Goal: Task Accomplishment & Management: Manage account settings

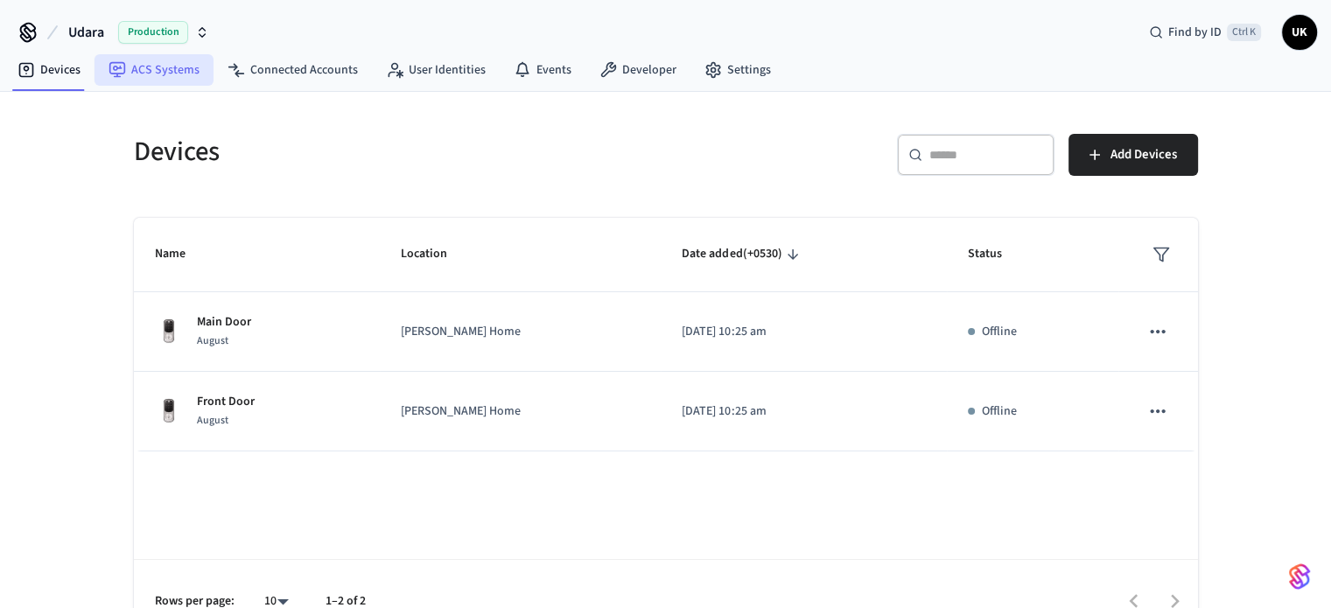
click at [162, 73] on link "ACS Systems" at bounding box center [154, 70] width 119 height 32
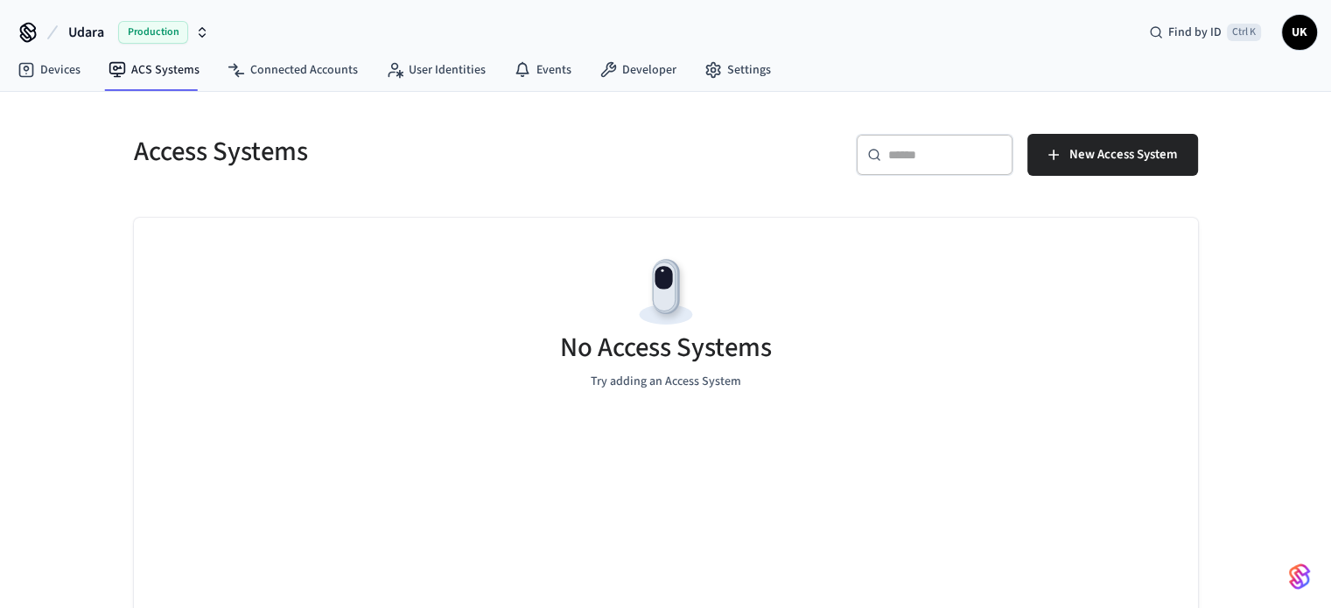
click at [525, 4] on div "Udara Production Find by ID Ctrl K [GEOGRAPHIC_DATA]" at bounding box center [665, 25] width 1331 height 51
click at [291, 67] on link "Connected Accounts" at bounding box center [293, 70] width 158 height 32
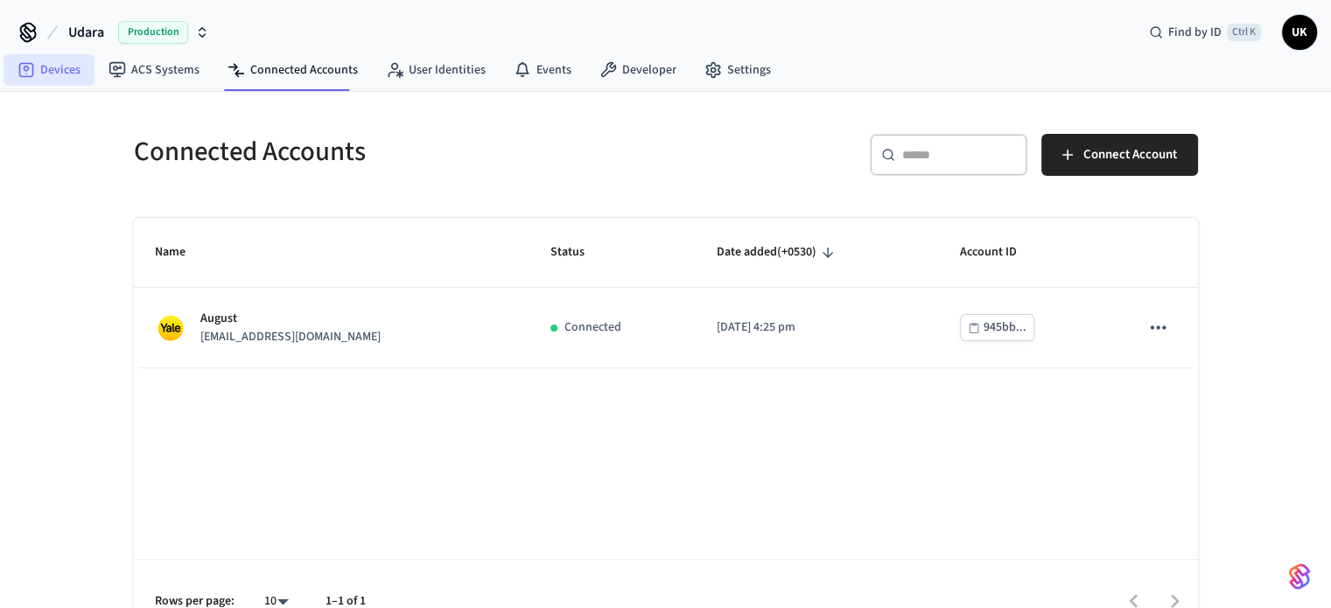
click at [53, 62] on link "Devices" at bounding box center [49, 70] width 91 height 32
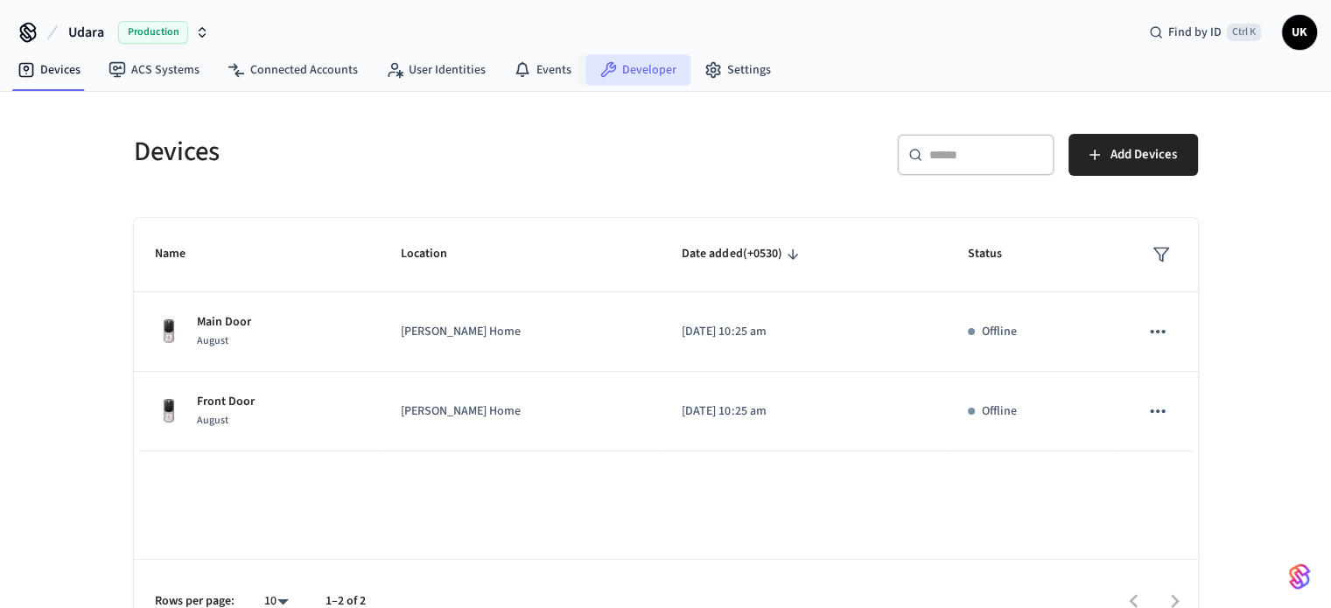
click at [628, 81] on link "Developer" at bounding box center [637, 70] width 105 height 32
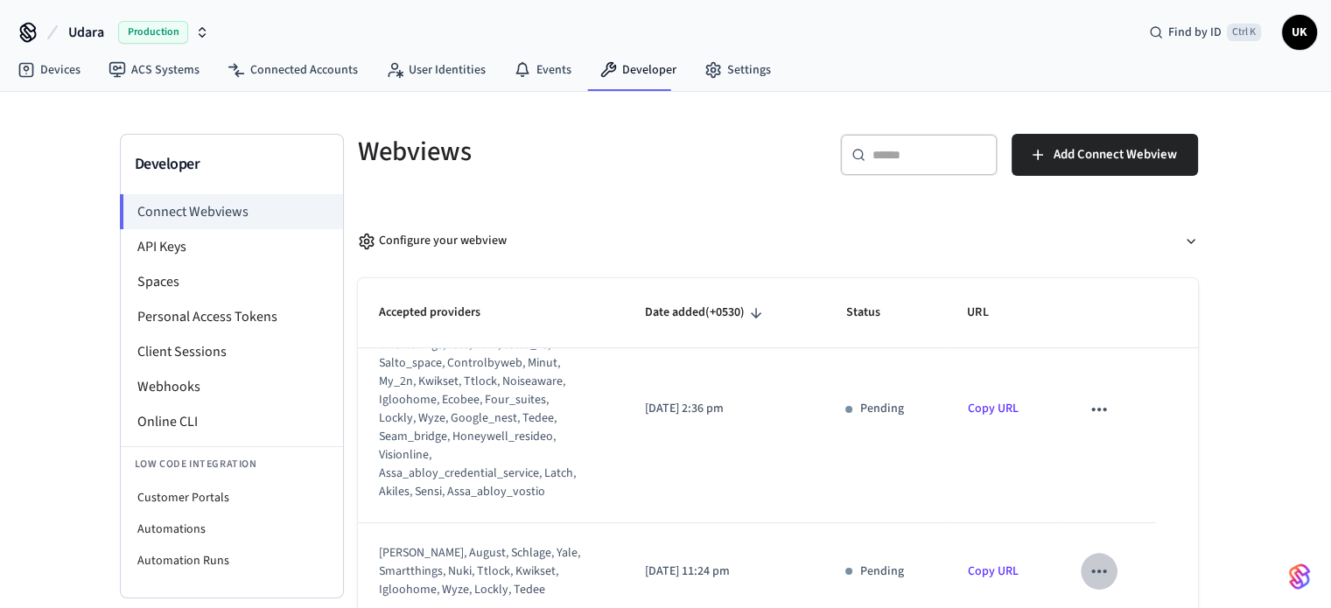
click at [1091, 570] on icon "sticky table" at bounding box center [1098, 572] width 15 height 4
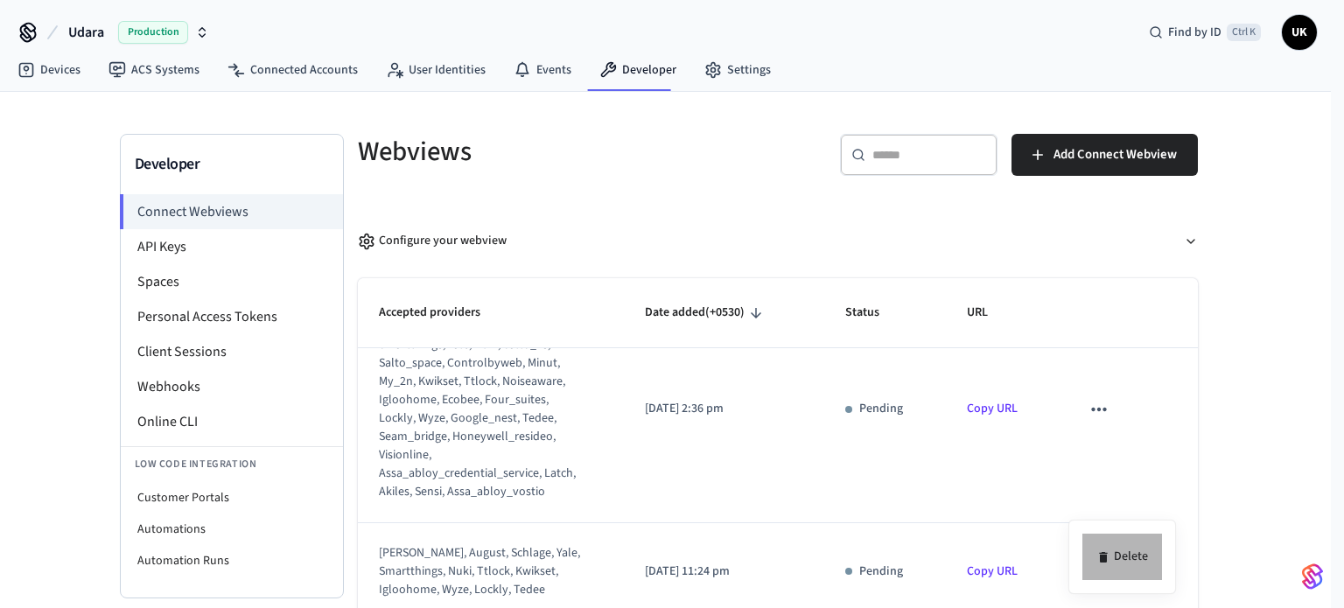
click at [1127, 550] on li "Delete" at bounding box center [1123, 557] width 80 height 46
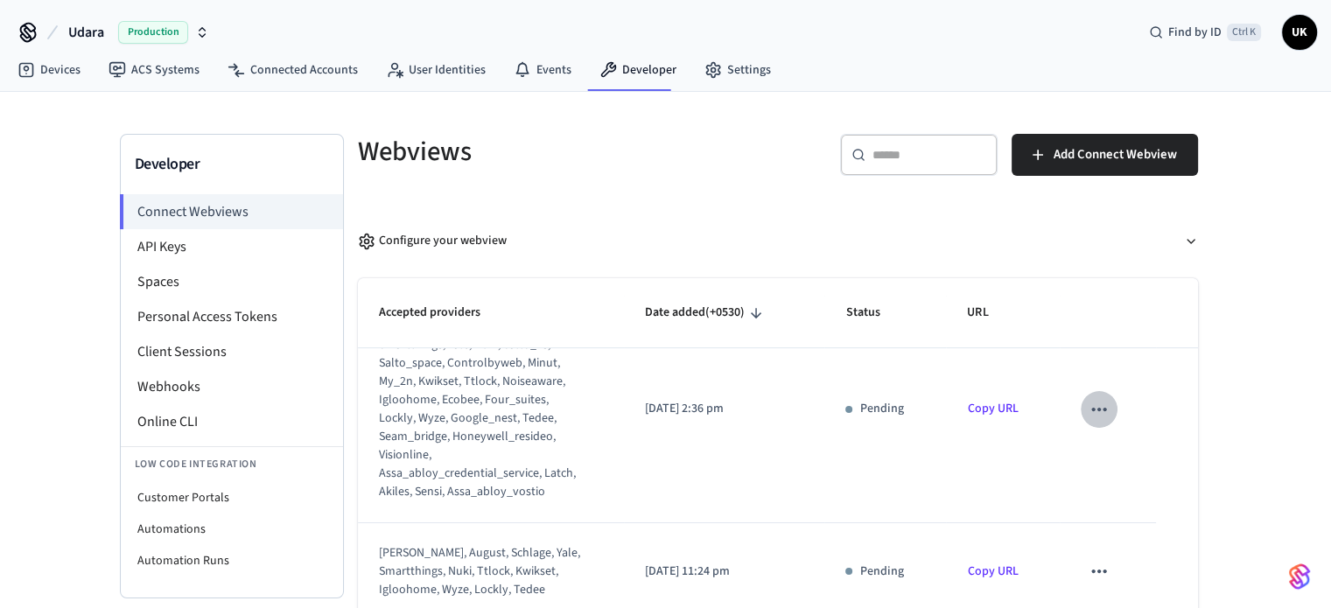
click at [1088, 406] on icon "sticky table" at bounding box center [1099, 409] width 23 height 23
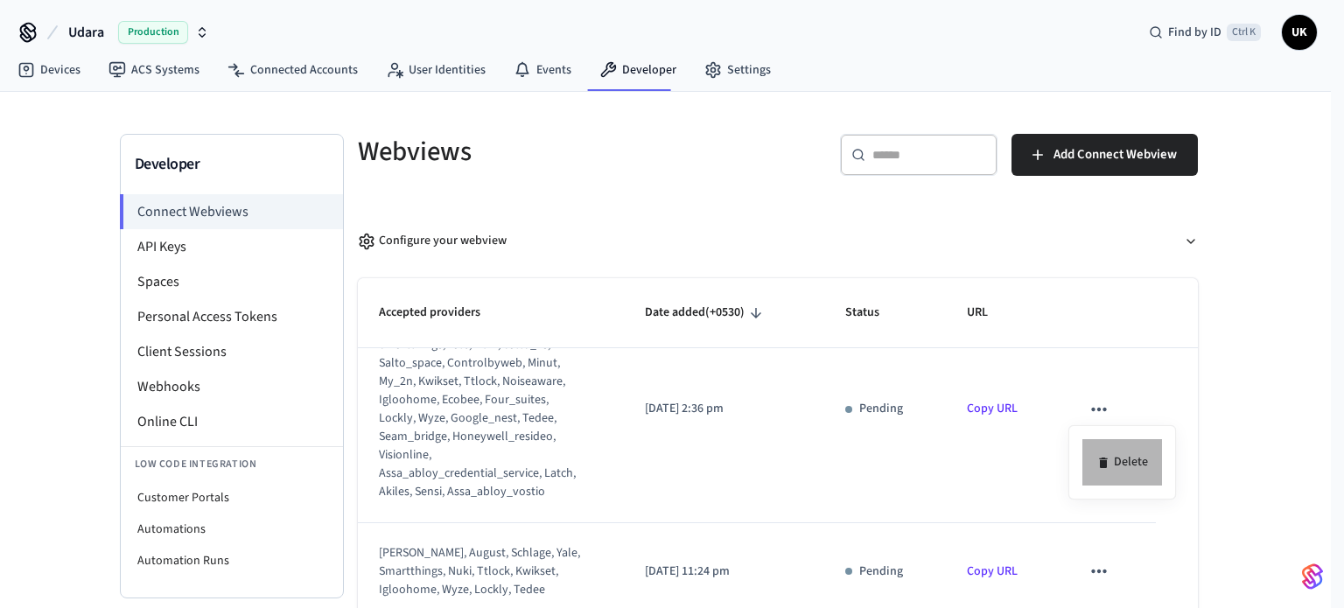
click at [1120, 451] on li "Delete" at bounding box center [1123, 462] width 80 height 46
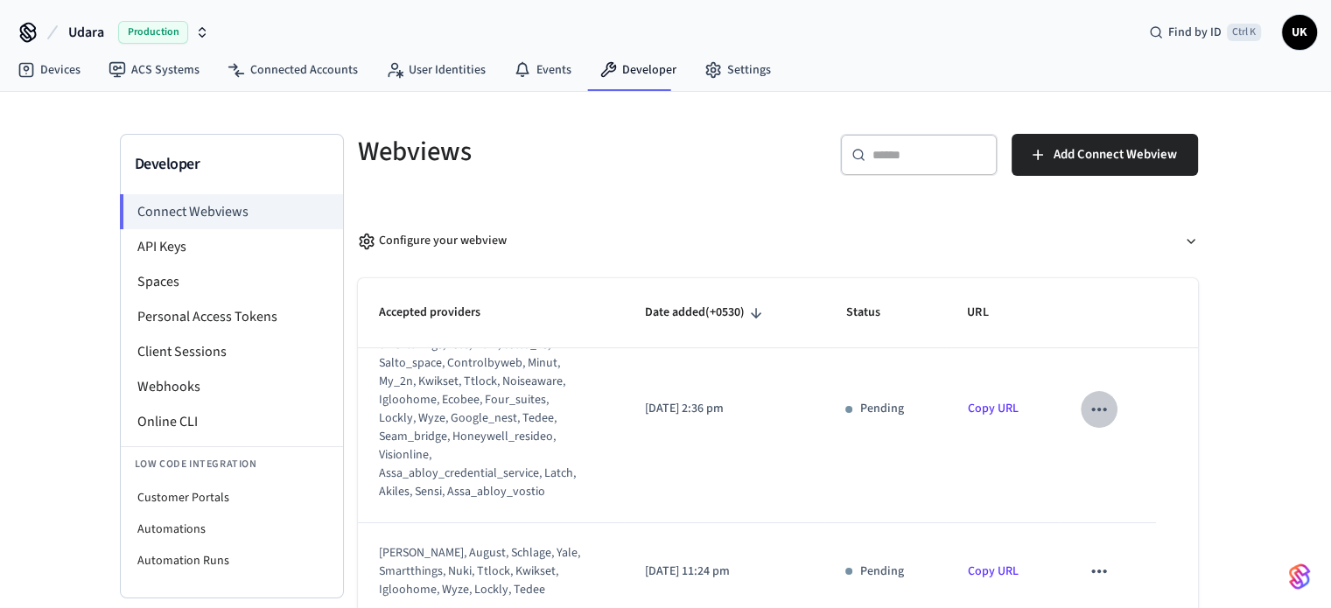
click at [1093, 410] on icon "sticky table" at bounding box center [1099, 409] width 23 height 23
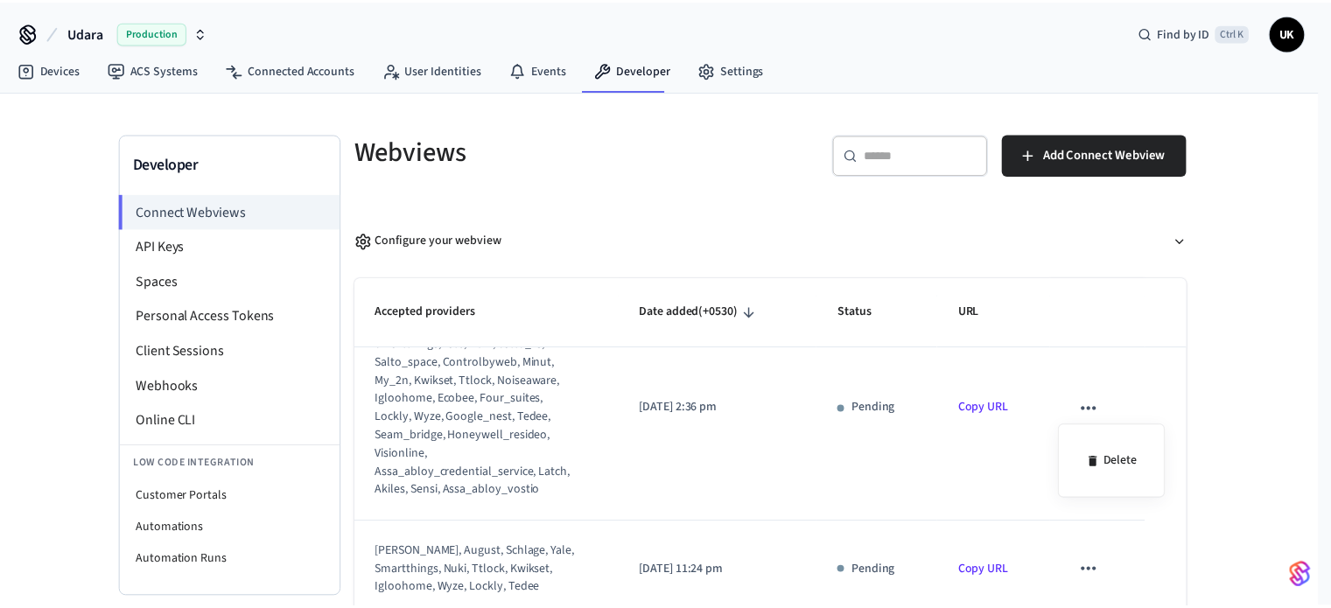
scroll to position [690, 0]
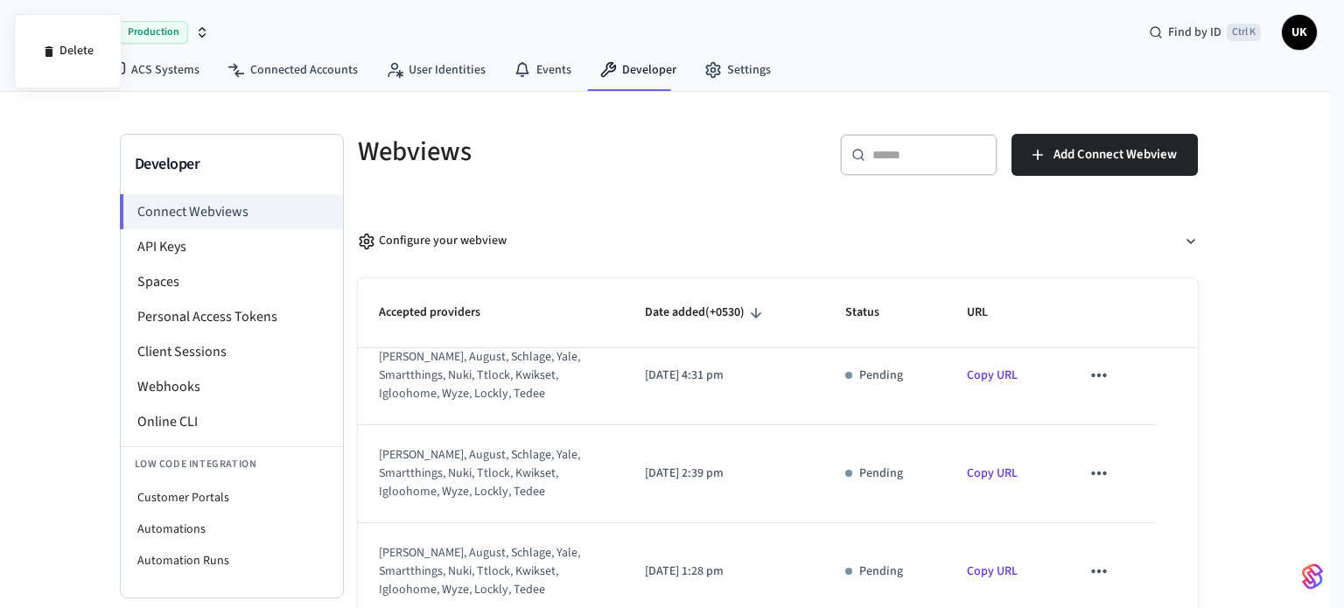
click at [1089, 375] on div at bounding box center [672, 304] width 1344 height 608
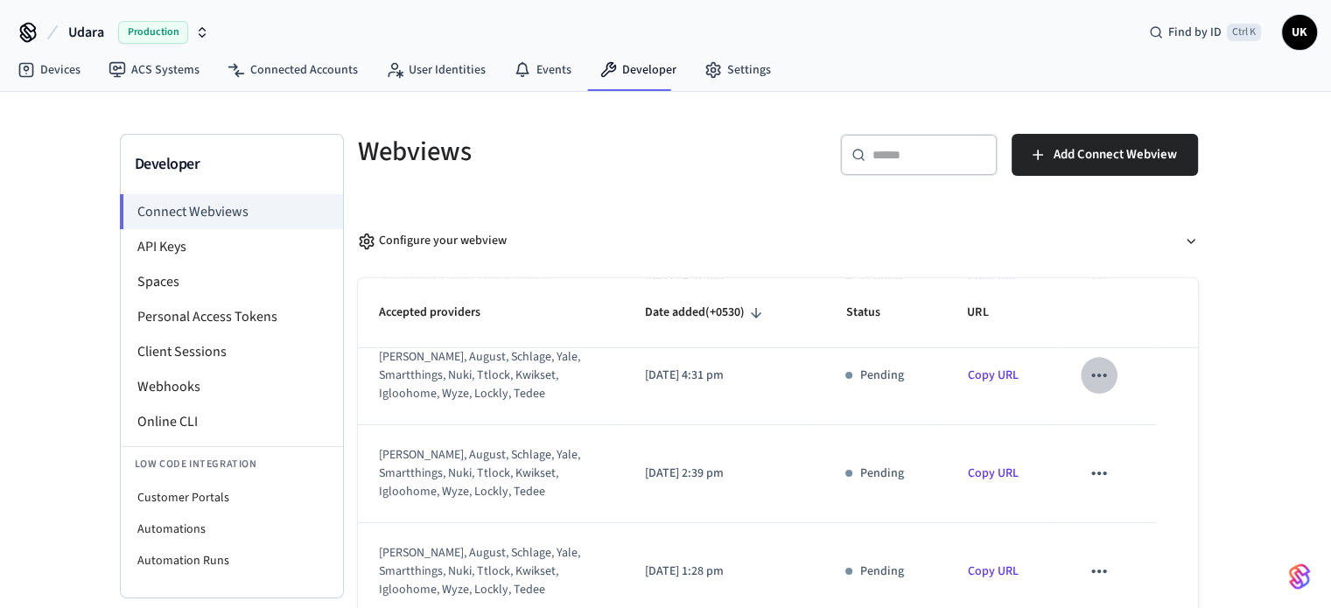
click at [1088, 365] on icon "sticky table" at bounding box center [1099, 375] width 23 height 23
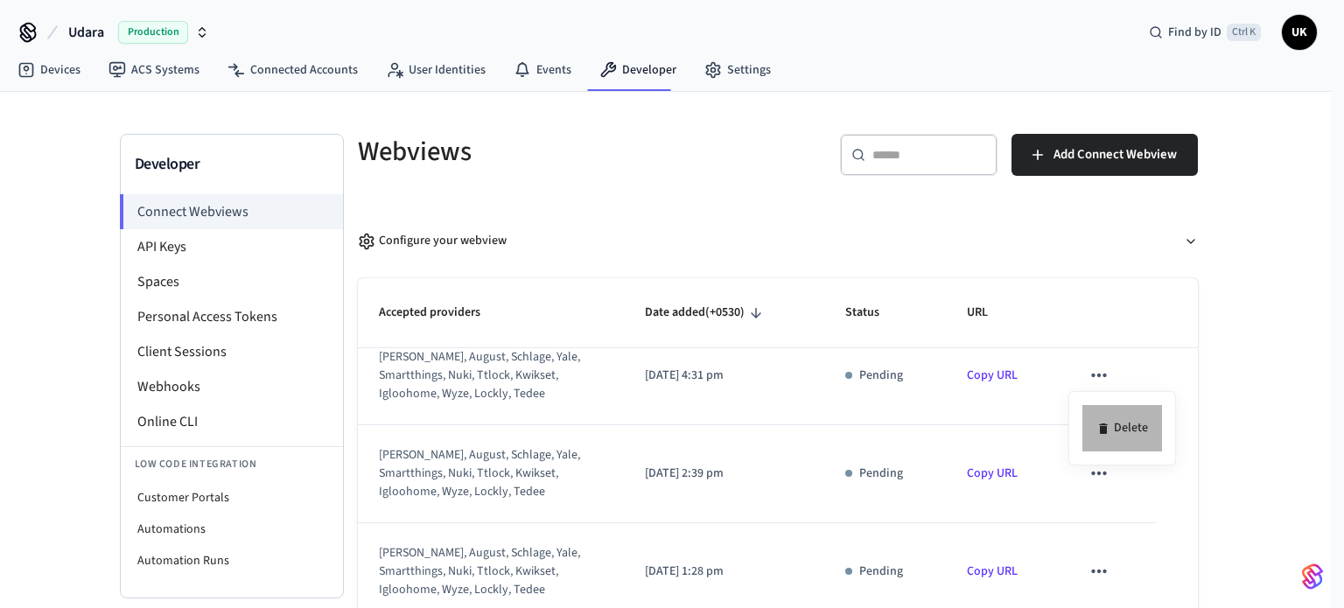
click at [1098, 432] on icon at bounding box center [1104, 429] width 14 height 14
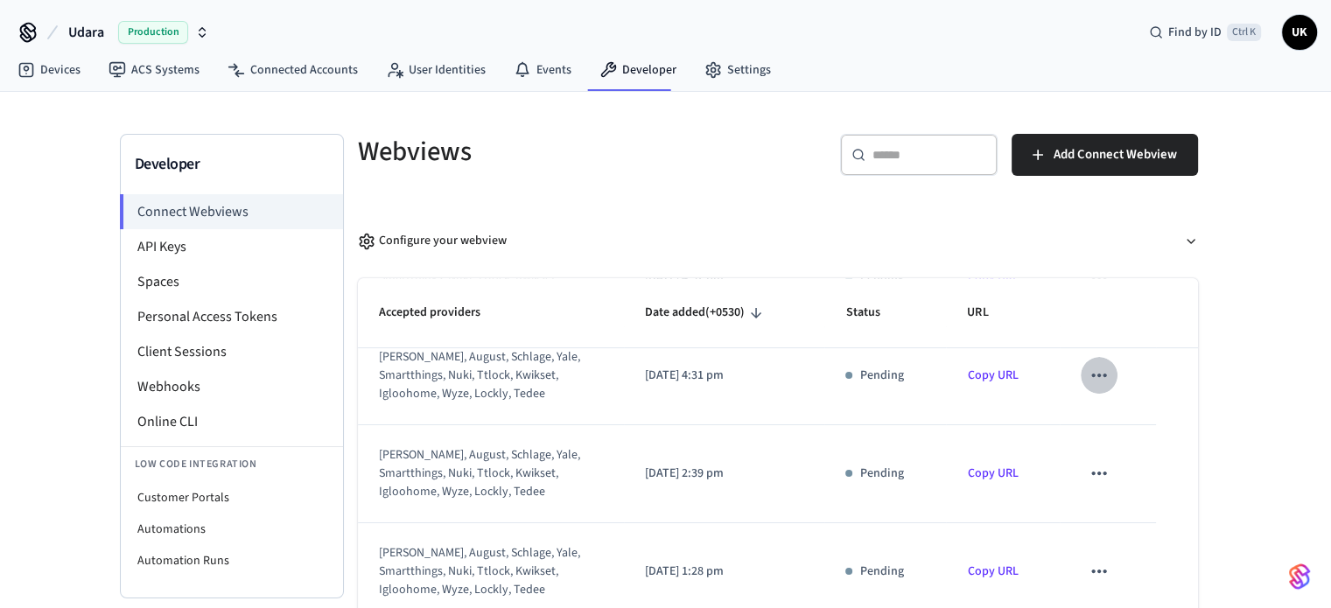
click at [1093, 368] on icon "sticky table" at bounding box center [1099, 375] width 23 height 23
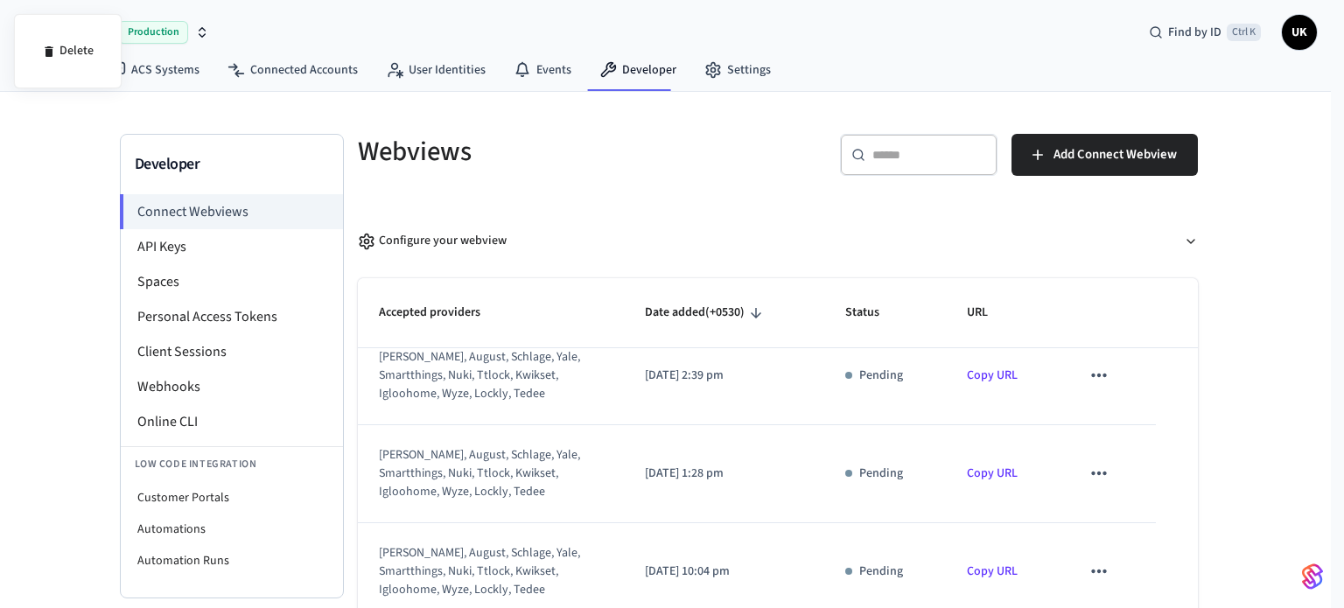
click at [1122, 419] on div at bounding box center [672, 304] width 1344 height 608
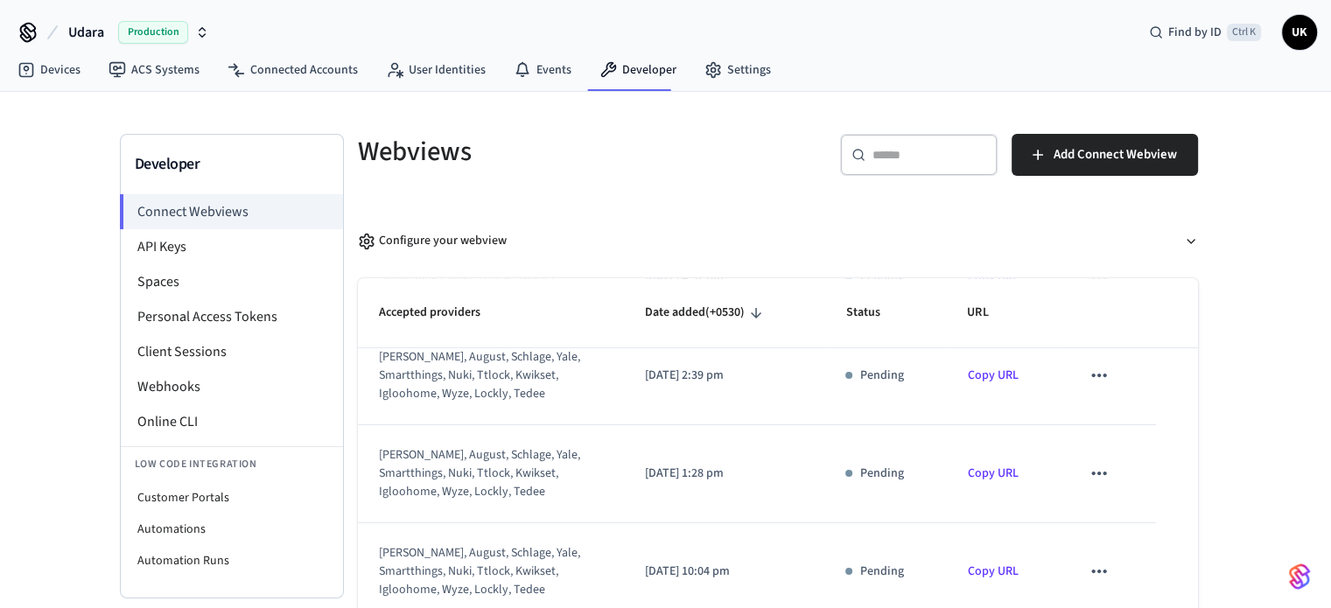
click at [1088, 376] on icon "sticky table" at bounding box center [1099, 375] width 23 height 23
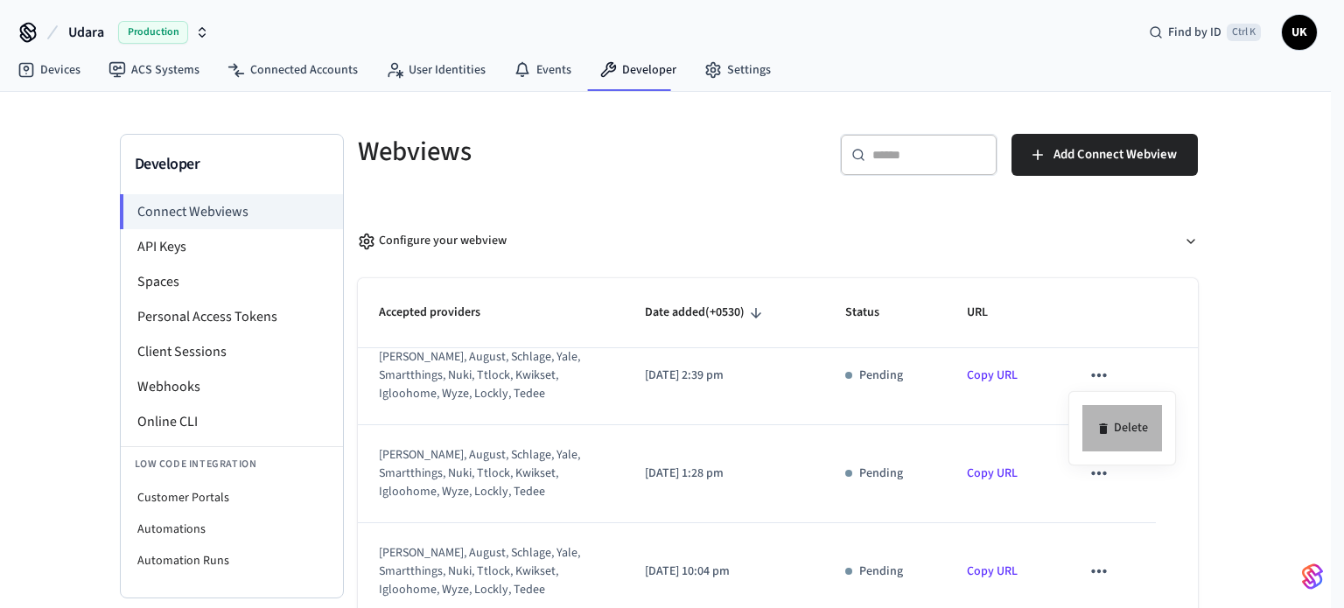
click at [1098, 424] on icon at bounding box center [1104, 429] width 14 height 14
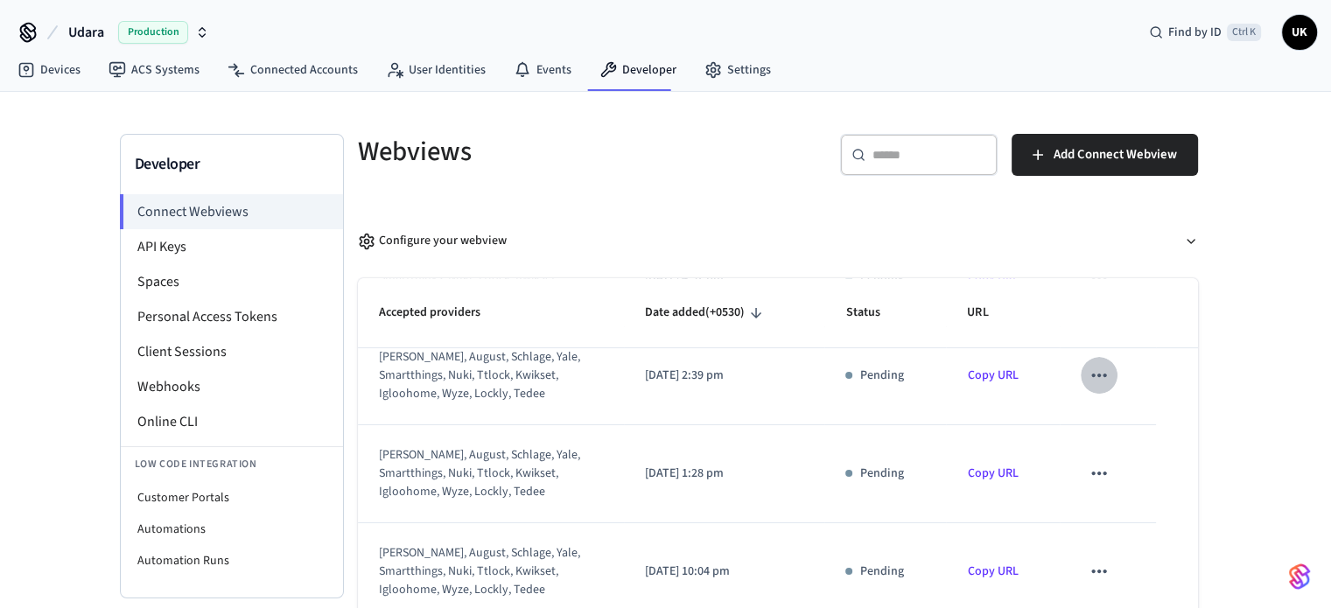
click at [1088, 374] on icon "sticky table" at bounding box center [1099, 375] width 23 height 23
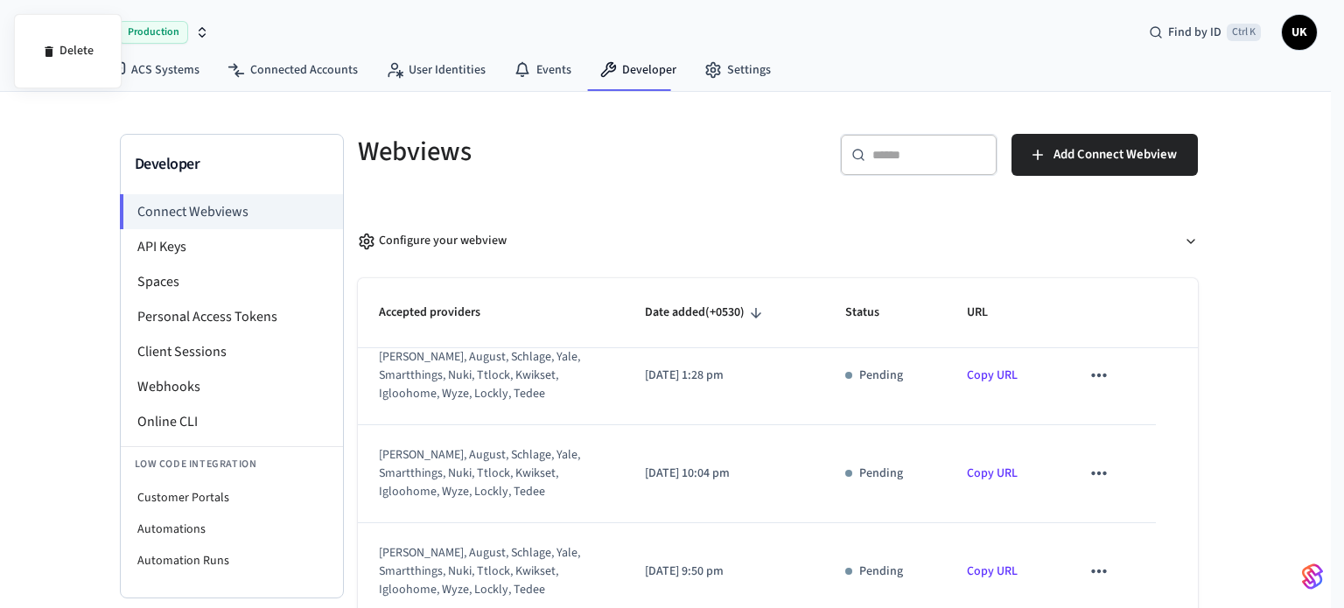
click at [1090, 374] on div at bounding box center [672, 304] width 1344 height 608
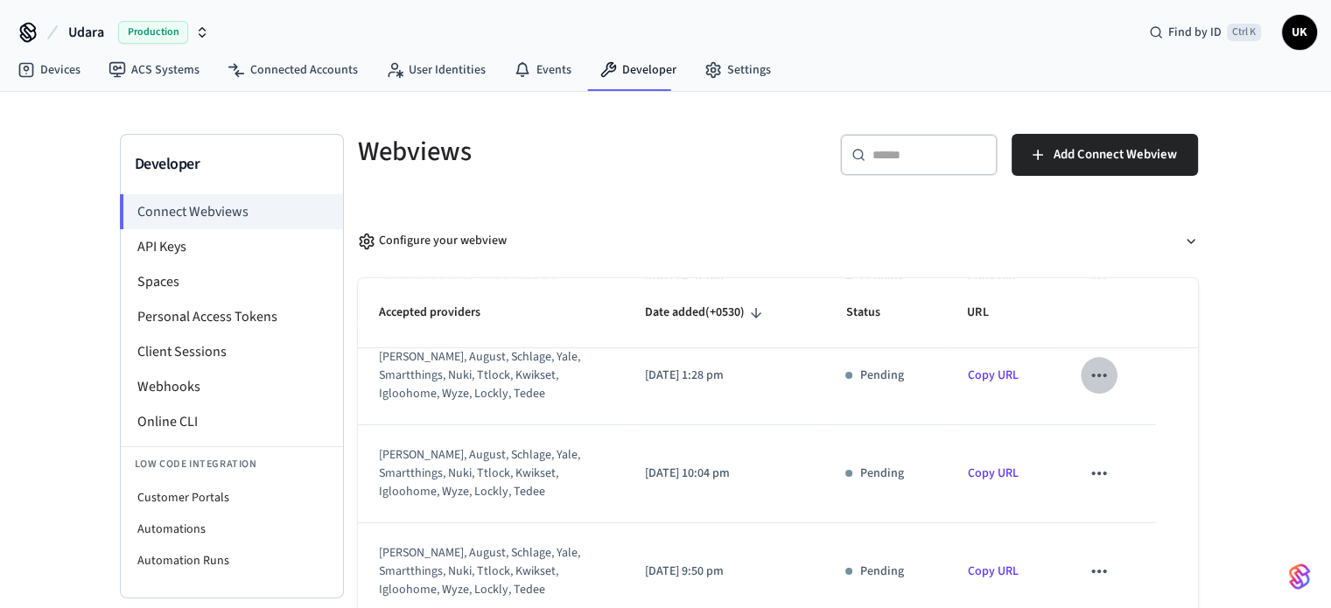
click at [1088, 373] on icon "sticky table" at bounding box center [1099, 375] width 23 height 23
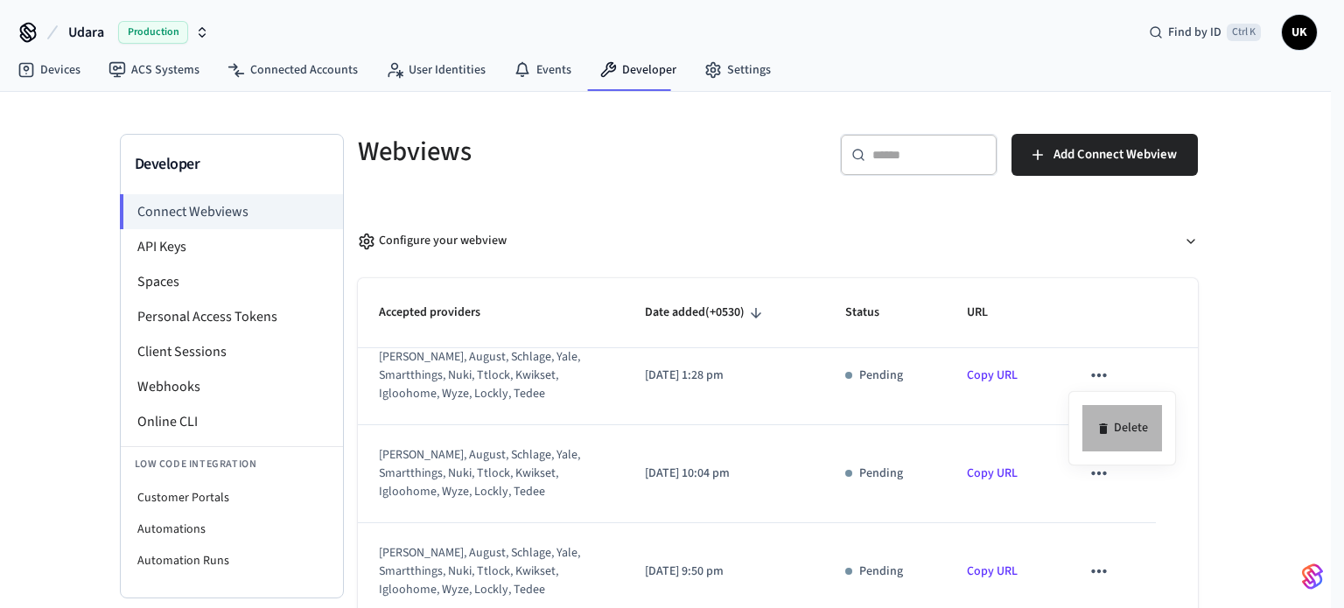
click at [1113, 435] on li "Delete" at bounding box center [1123, 428] width 80 height 46
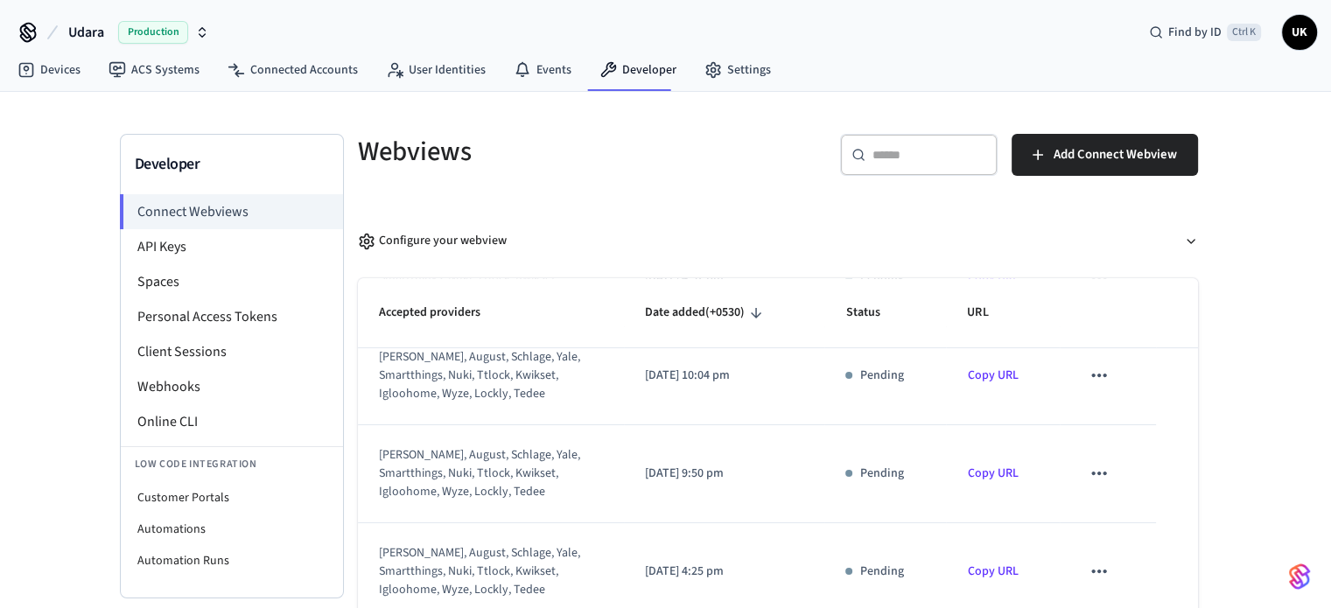
click at [1098, 375] on icon "sticky table" at bounding box center [1099, 375] width 23 height 23
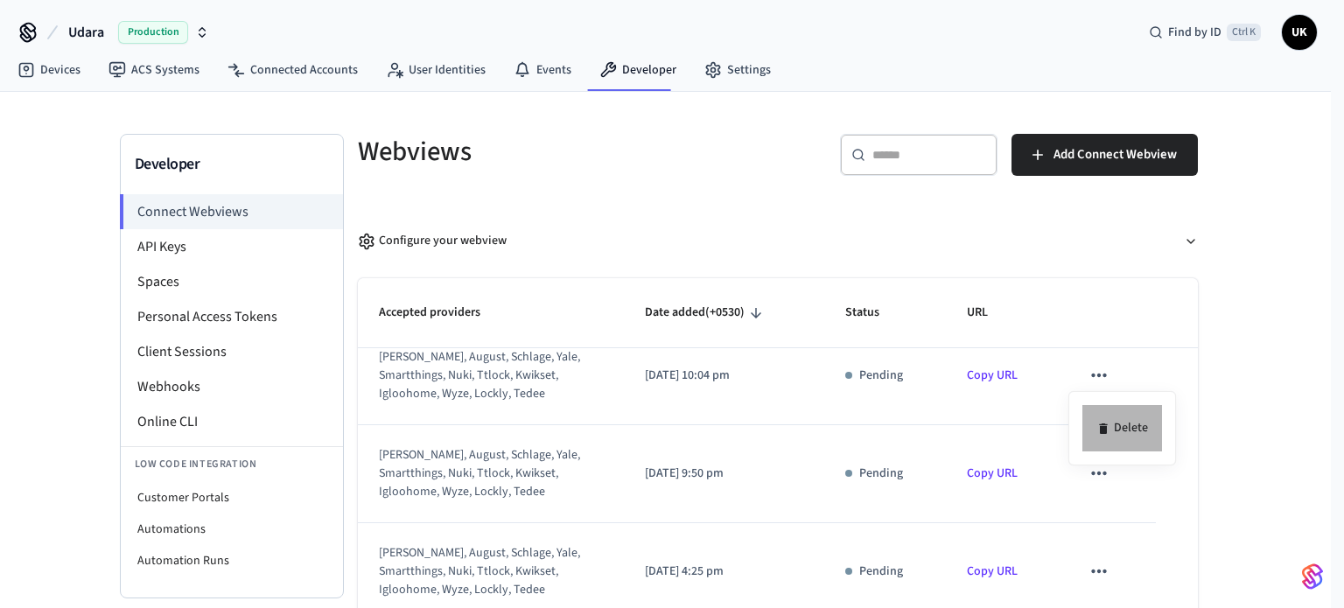
click at [1120, 415] on li "Delete" at bounding box center [1123, 428] width 80 height 46
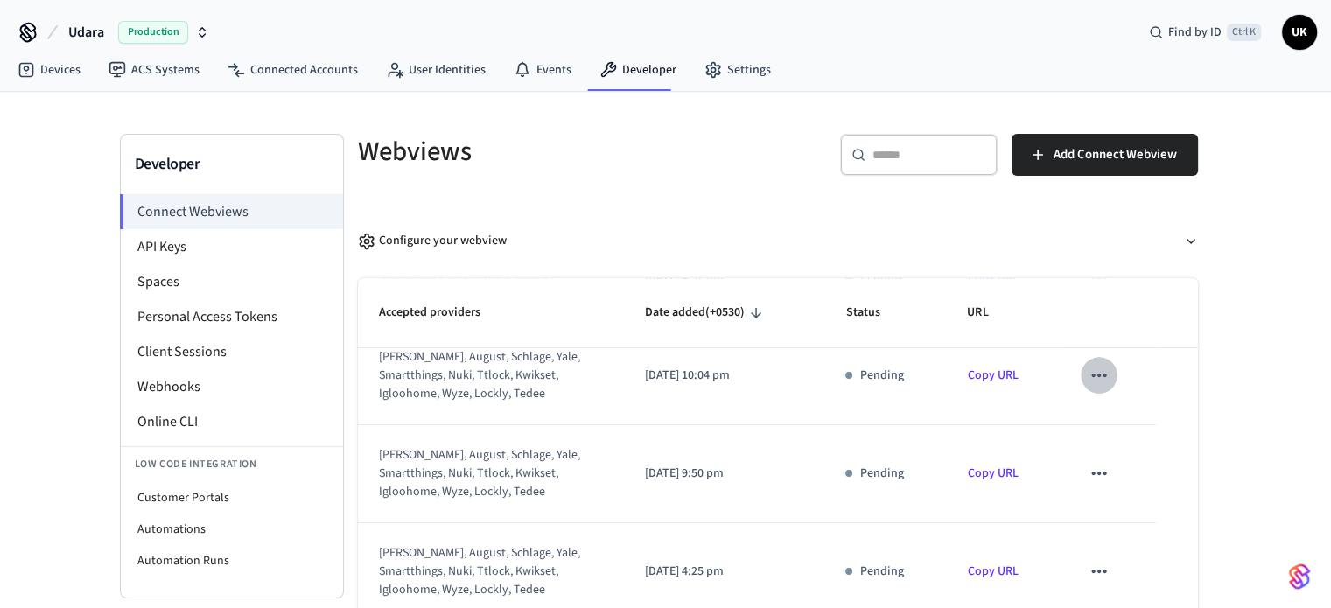
click at [1088, 369] on icon "sticky table" at bounding box center [1099, 375] width 23 height 23
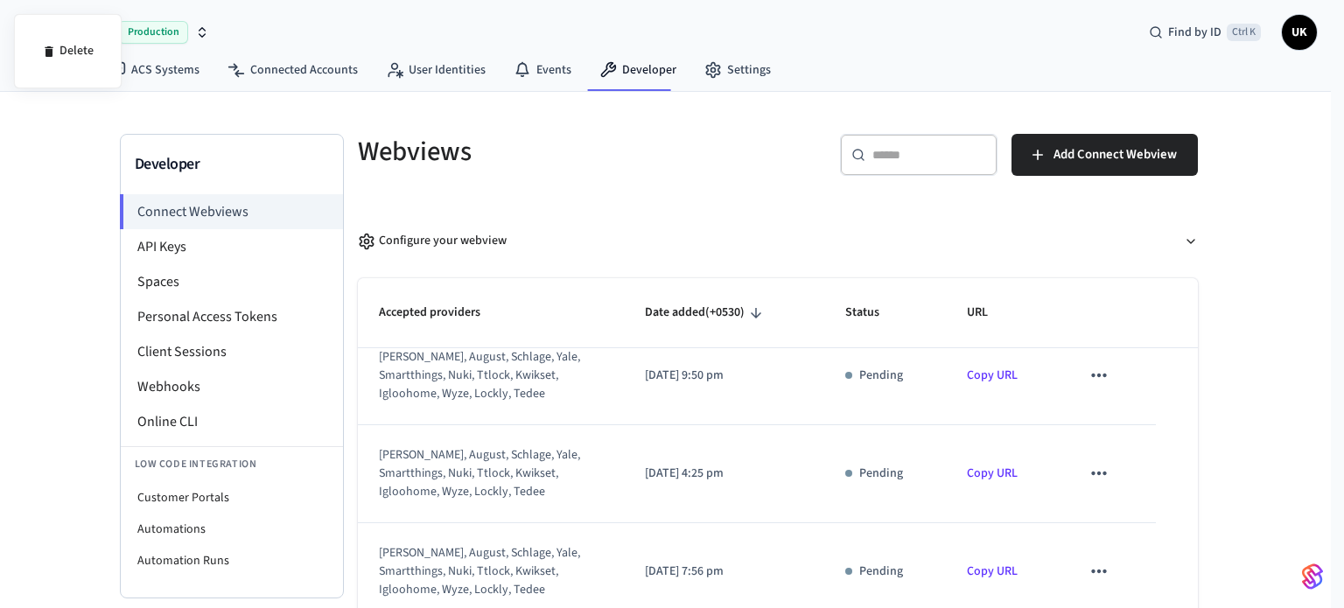
click at [1083, 370] on div at bounding box center [672, 304] width 1344 height 608
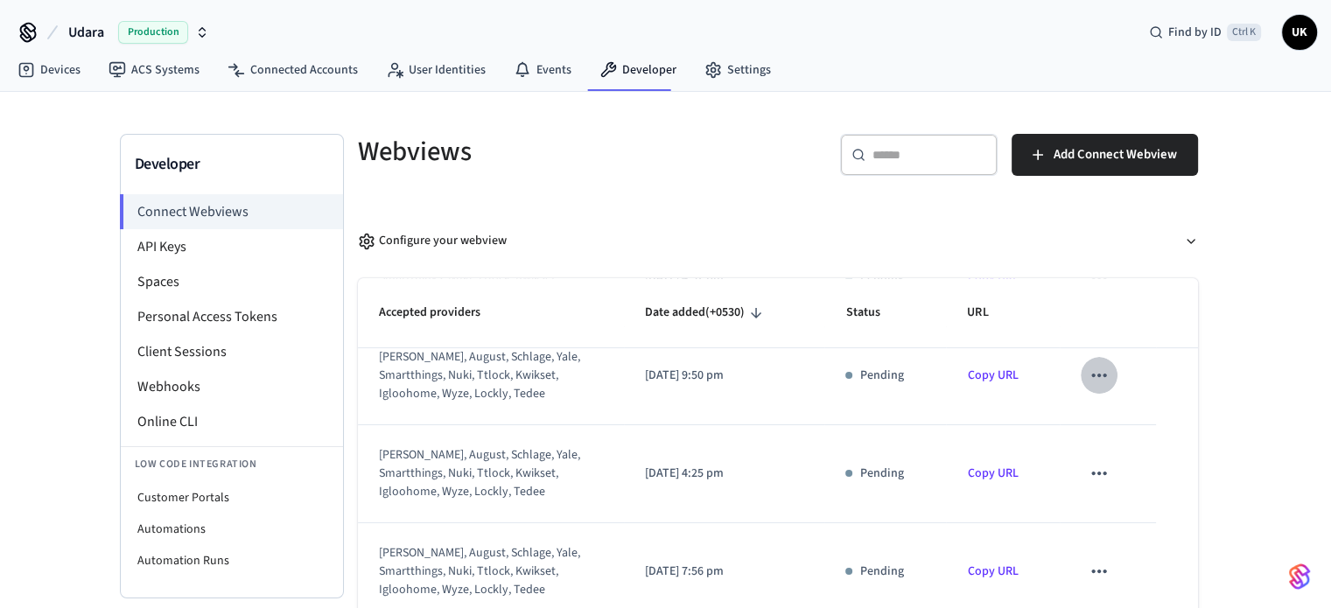
click at [1088, 370] on icon "sticky table" at bounding box center [1099, 375] width 23 height 23
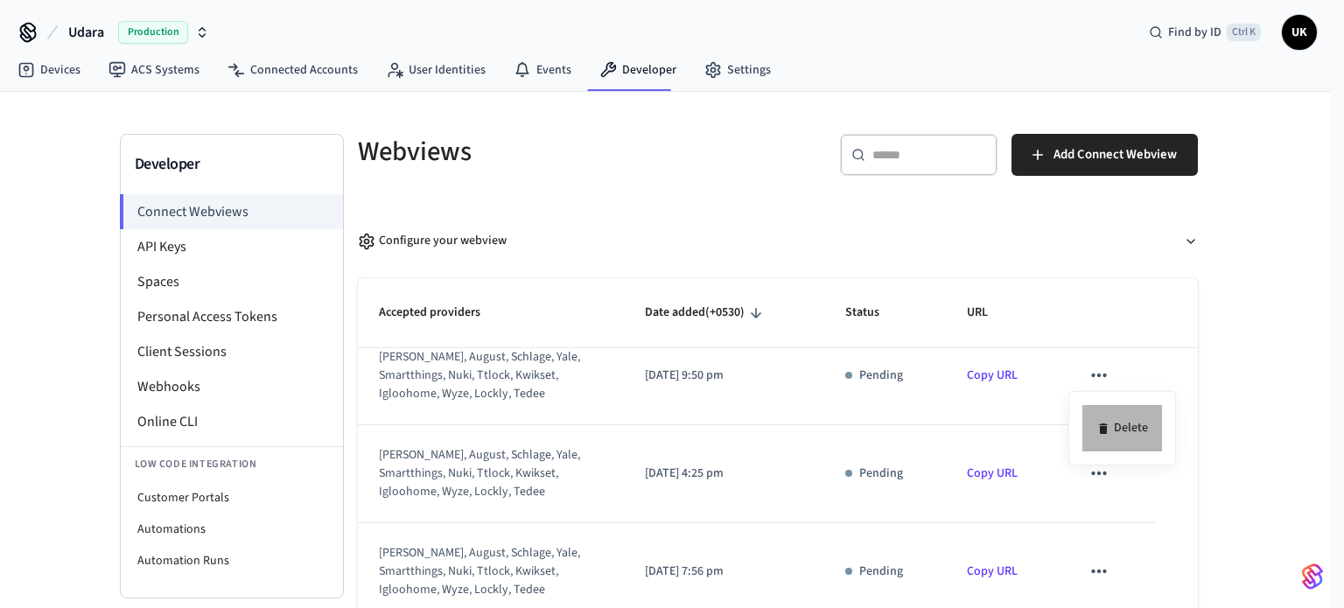
click at [1125, 417] on li "Delete" at bounding box center [1123, 428] width 80 height 46
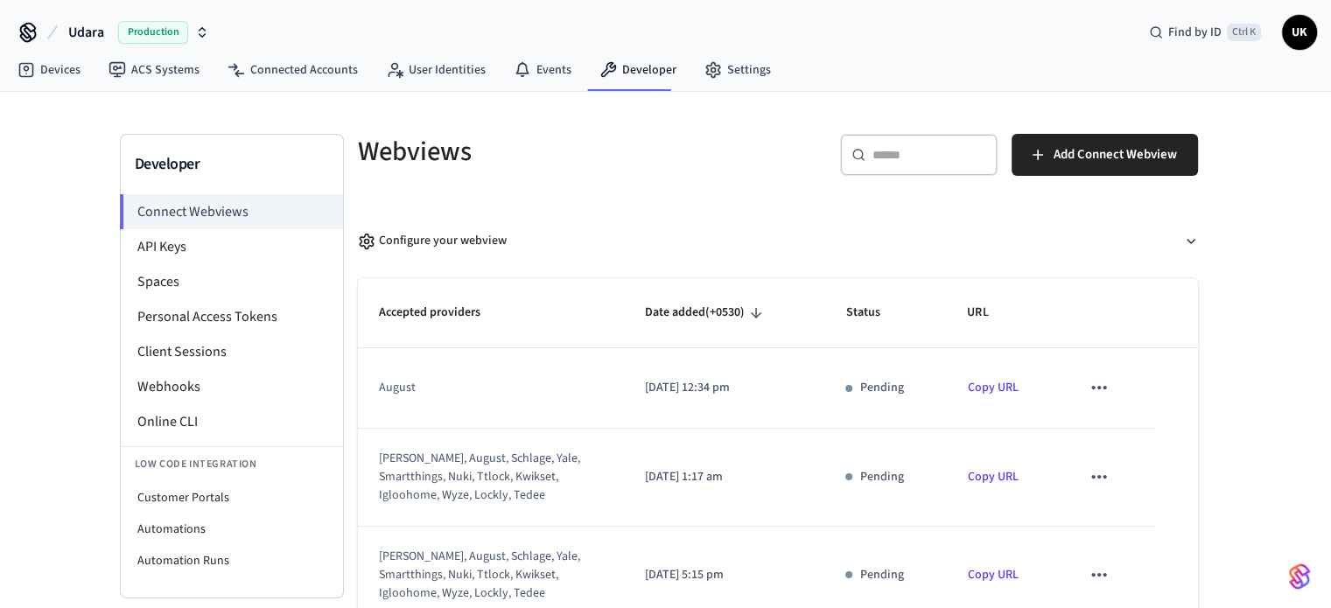
scroll to position [0, 0]
drag, startPoint x: 1068, startPoint y: 421, endPoint x: 1072, endPoint y: 431, distance: 10.6
click at [1068, 423] on td "sticky table" at bounding box center [1108, 388] width 96 height 80
click at [1088, 386] on icon "sticky table" at bounding box center [1099, 387] width 23 height 23
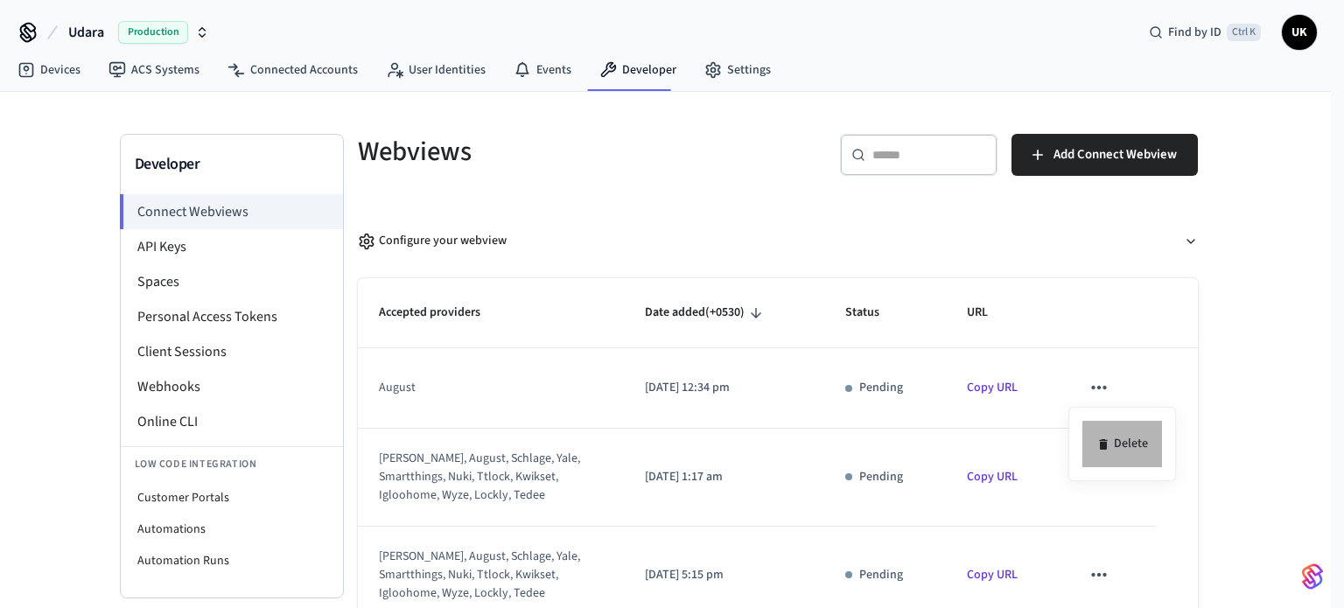
click at [1124, 431] on li "Delete" at bounding box center [1123, 444] width 80 height 46
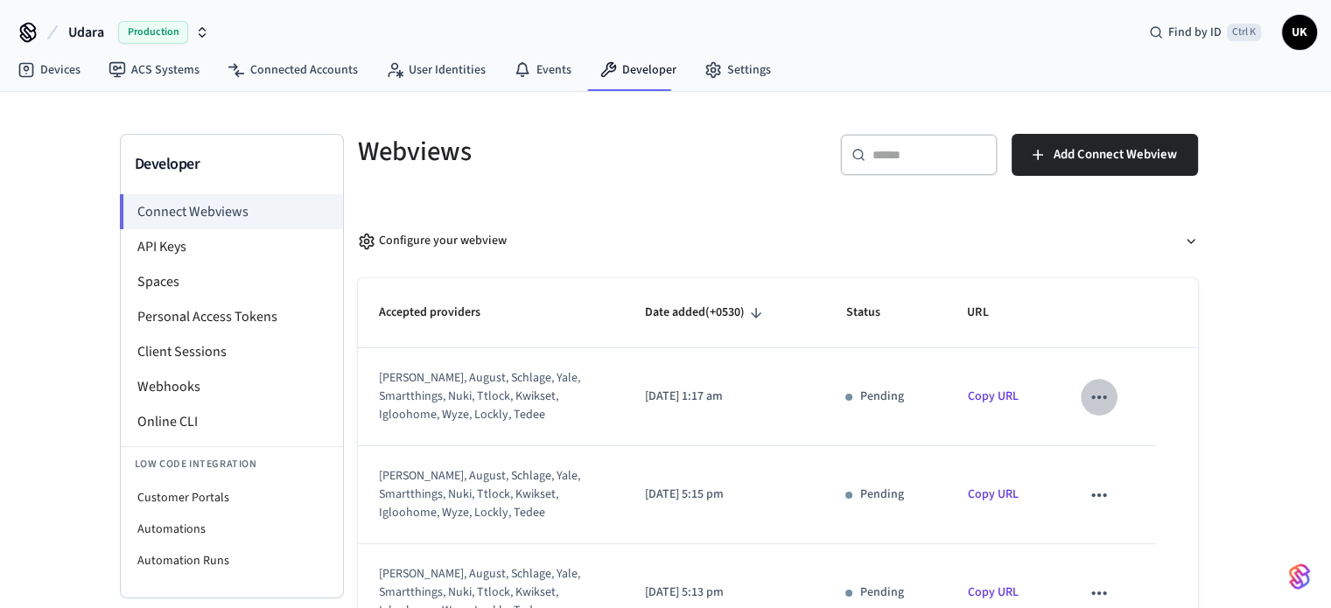
click at [1092, 402] on icon "sticky table" at bounding box center [1099, 397] width 23 height 23
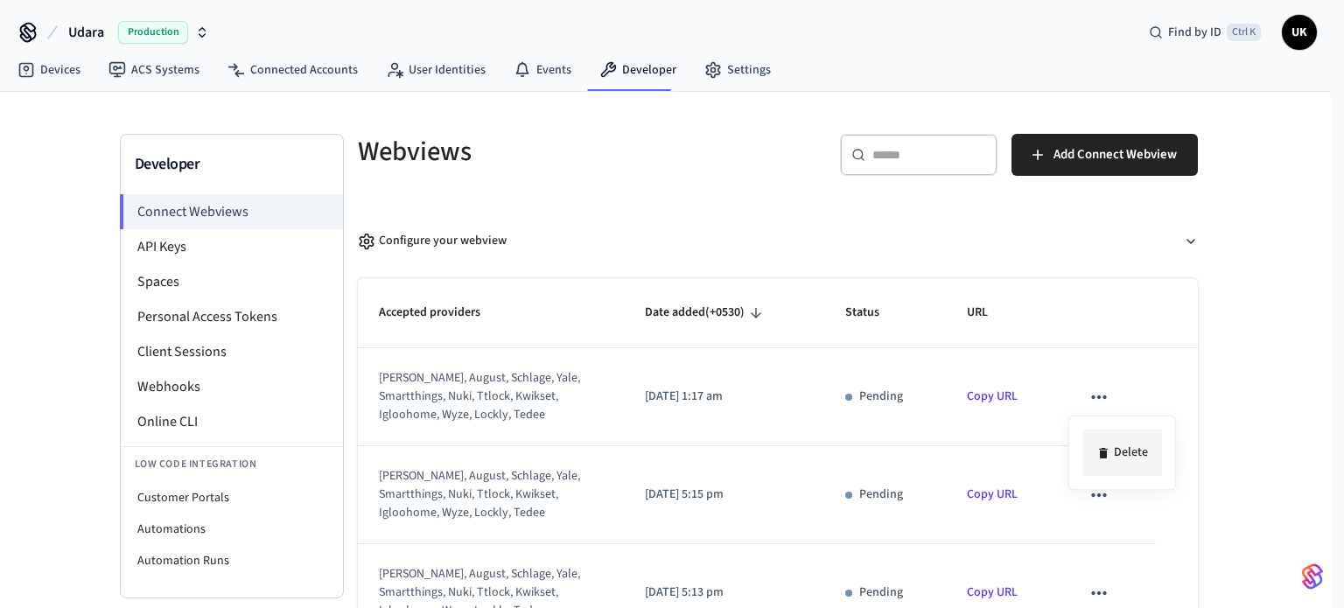
click at [1120, 454] on li "Delete" at bounding box center [1123, 453] width 80 height 46
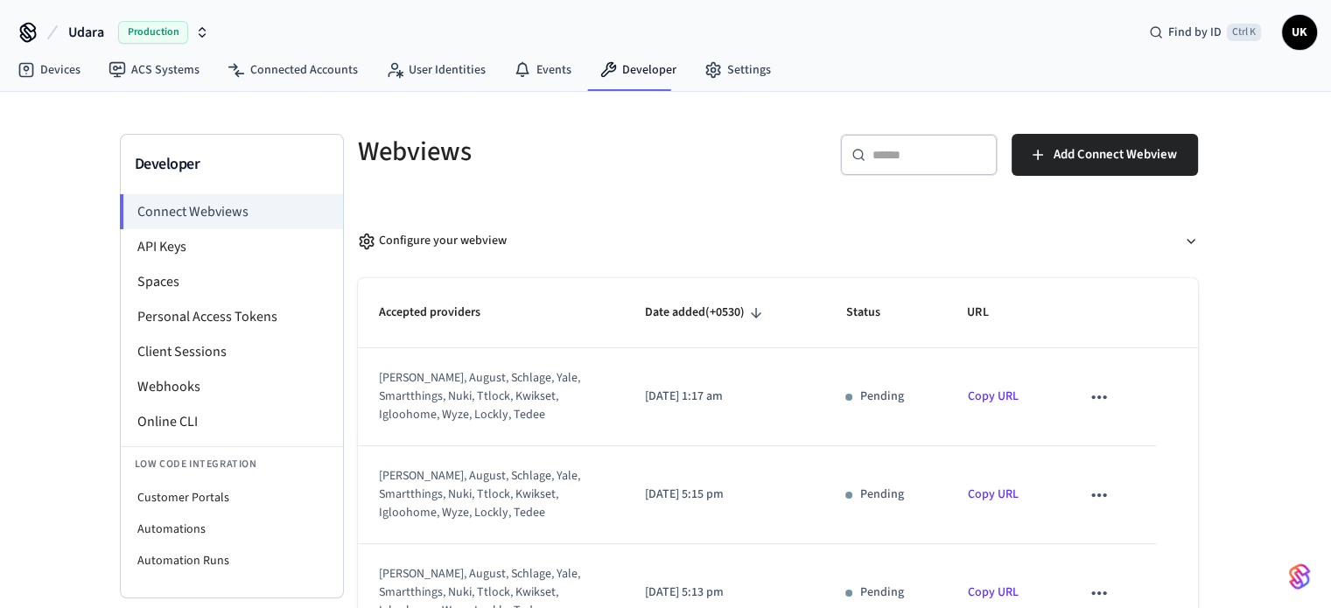
click at [1093, 394] on icon "sticky table" at bounding box center [1099, 397] width 23 height 23
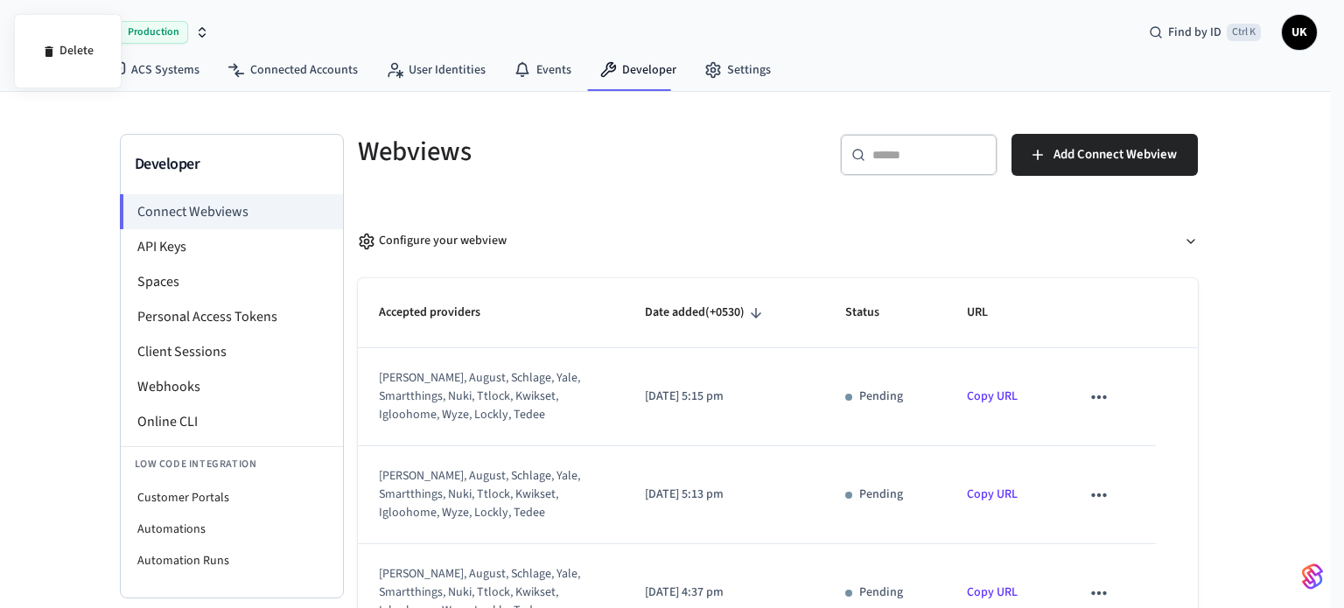
click at [1087, 406] on div at bounding box center [672, 304] width 1344 height 608
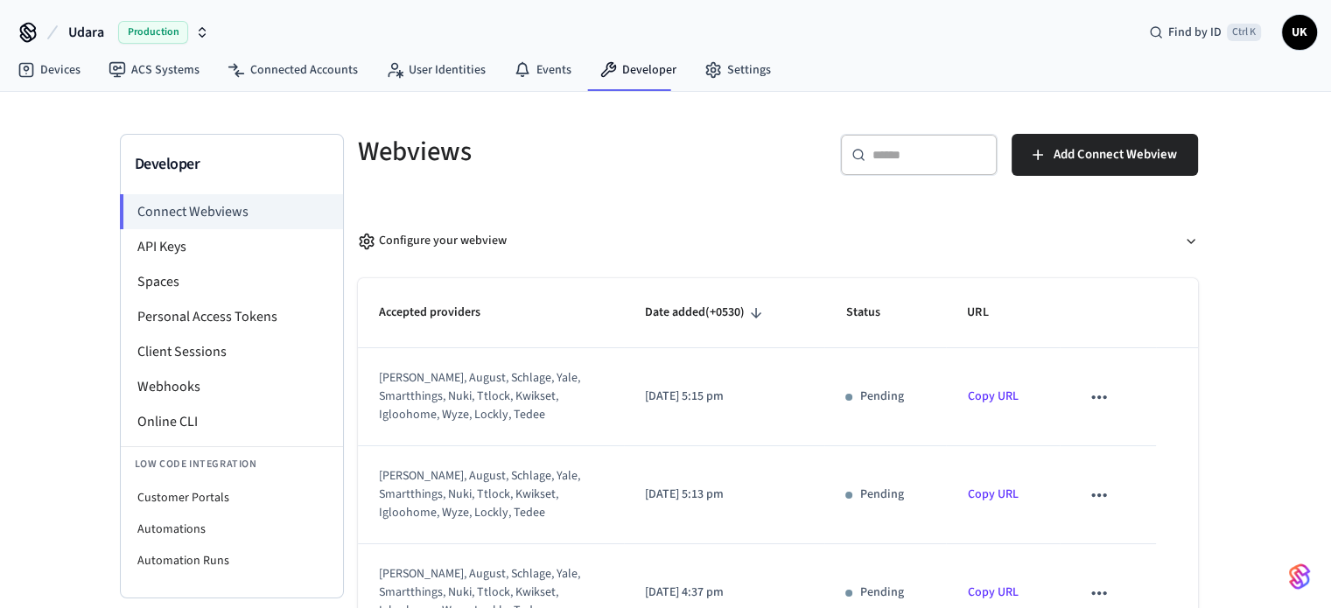
click at [1091, 396] on icon "sticky table" at bounding box center [1098, 398] width 15 height 4
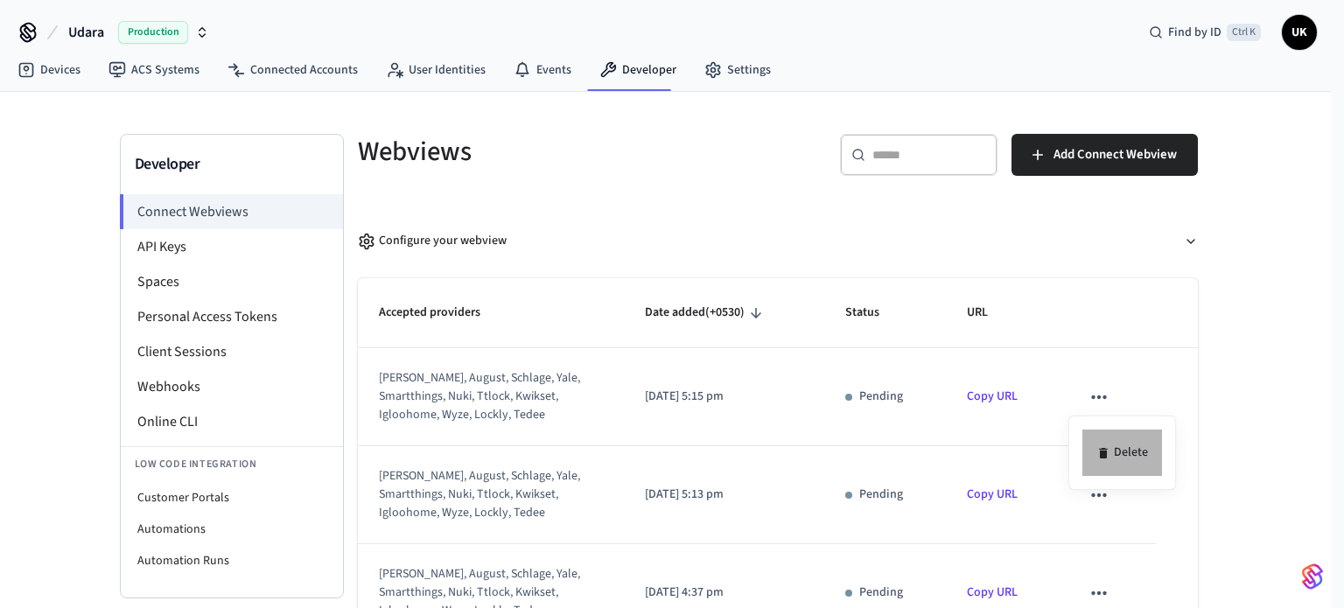
click at [1136, 449] on li "Delete" at bounding box center [1123, 453] width 80 height 46
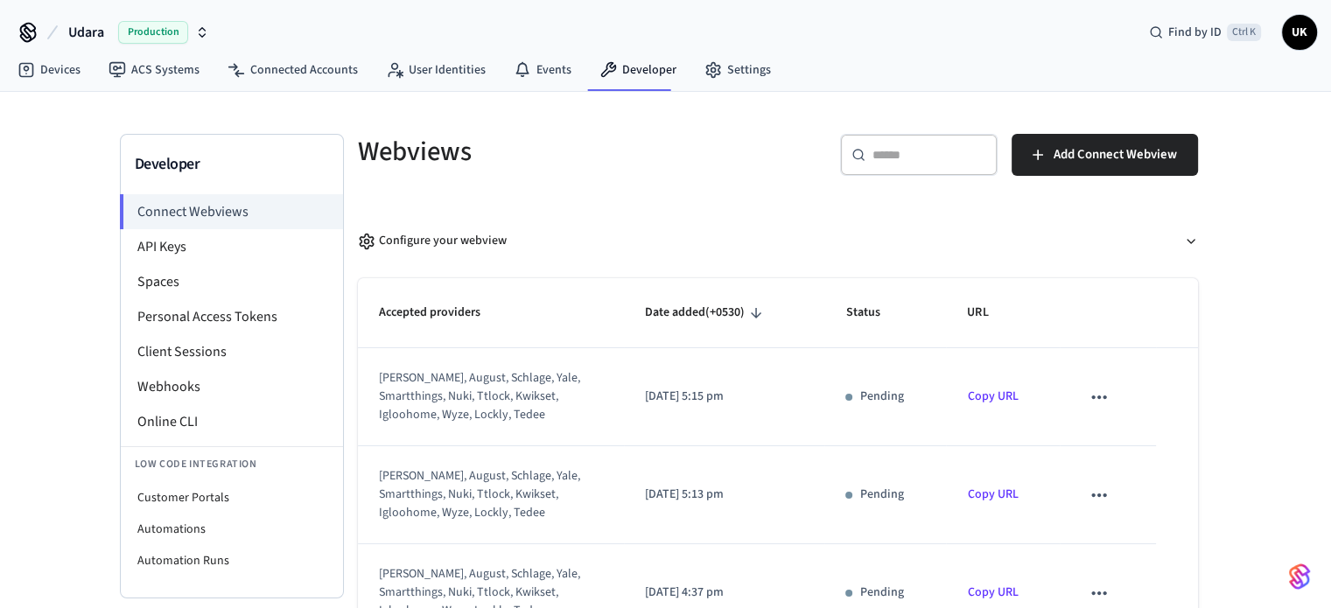
click at [1088, 390] on icon "sticky table" at bounding box center [1099, 397] width 23 height 23
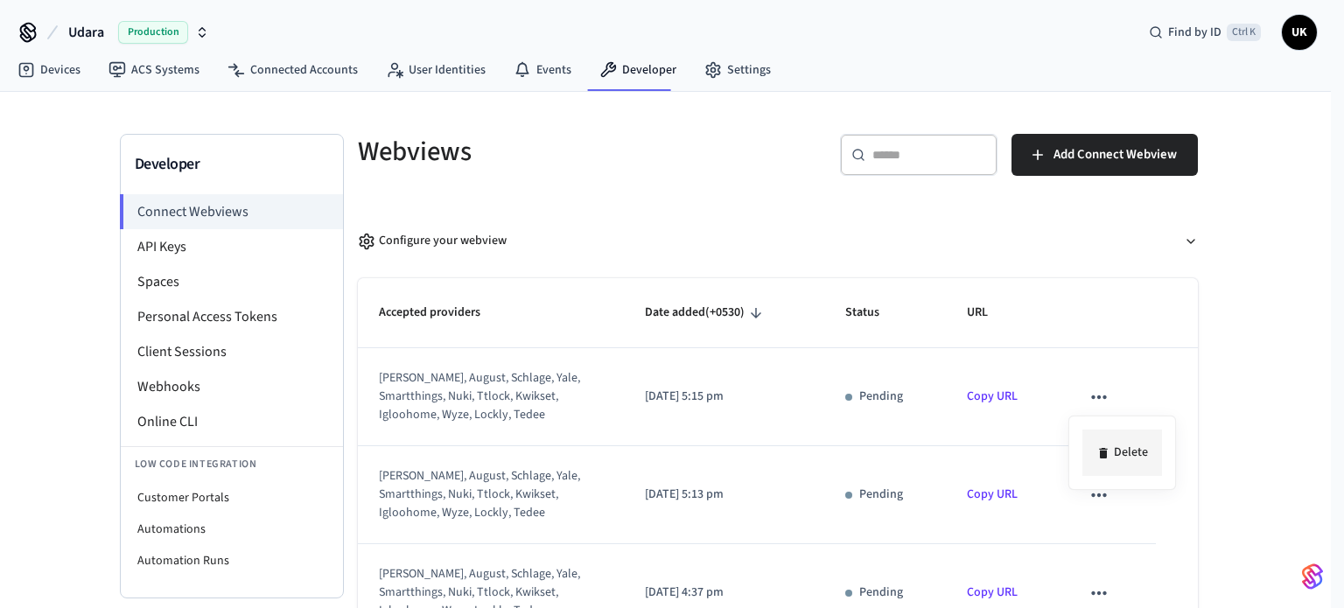
click at [1105, 454] on icon at bounding box center [1103, 453] width 8 height 11
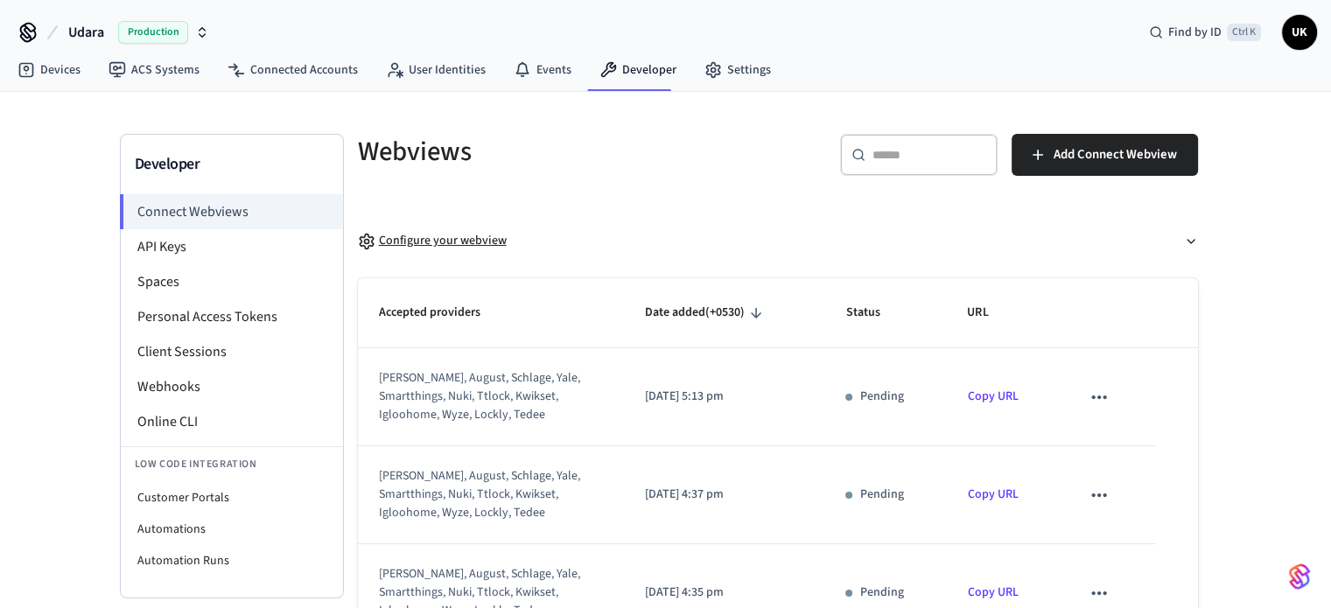
click at [455, 242] on div "Configure your webview" at bounding box center [432, 241] width 149 height 18
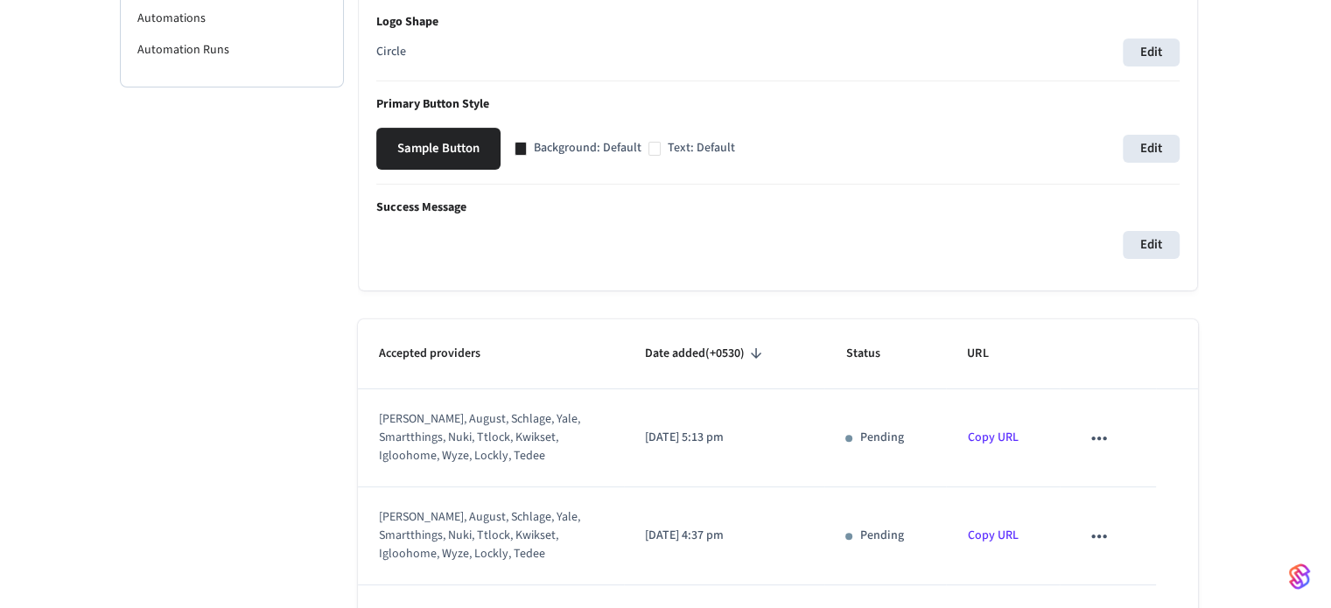
scroll to position [525, 0]
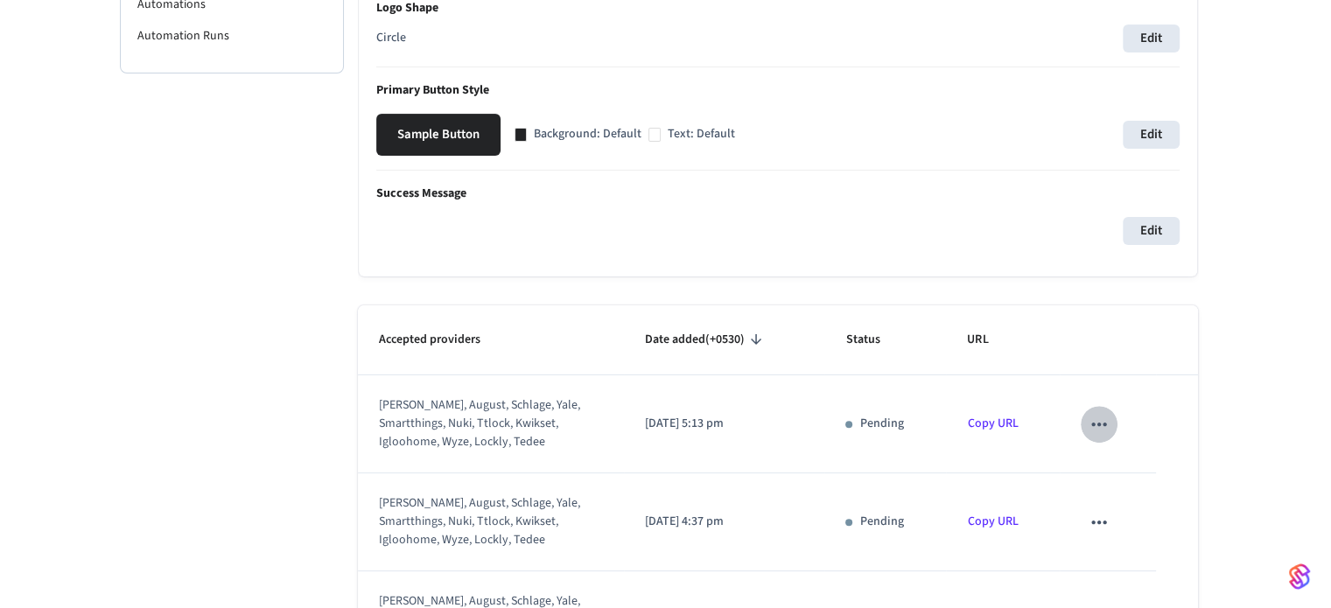
click at [1096, 425] on icon "sticky table" at bounding box center [1099, 424] width 23 height 23
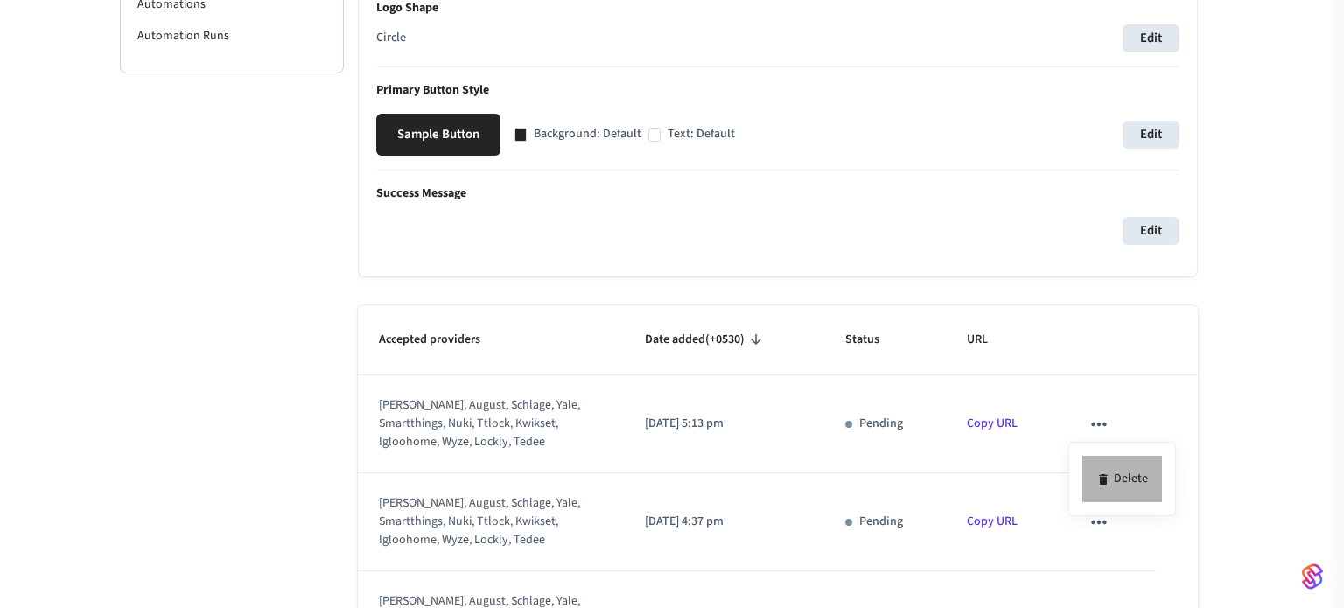
click at [1129, 471] on li "Delete" at bounding box center [1123, 479] width 80 height 46
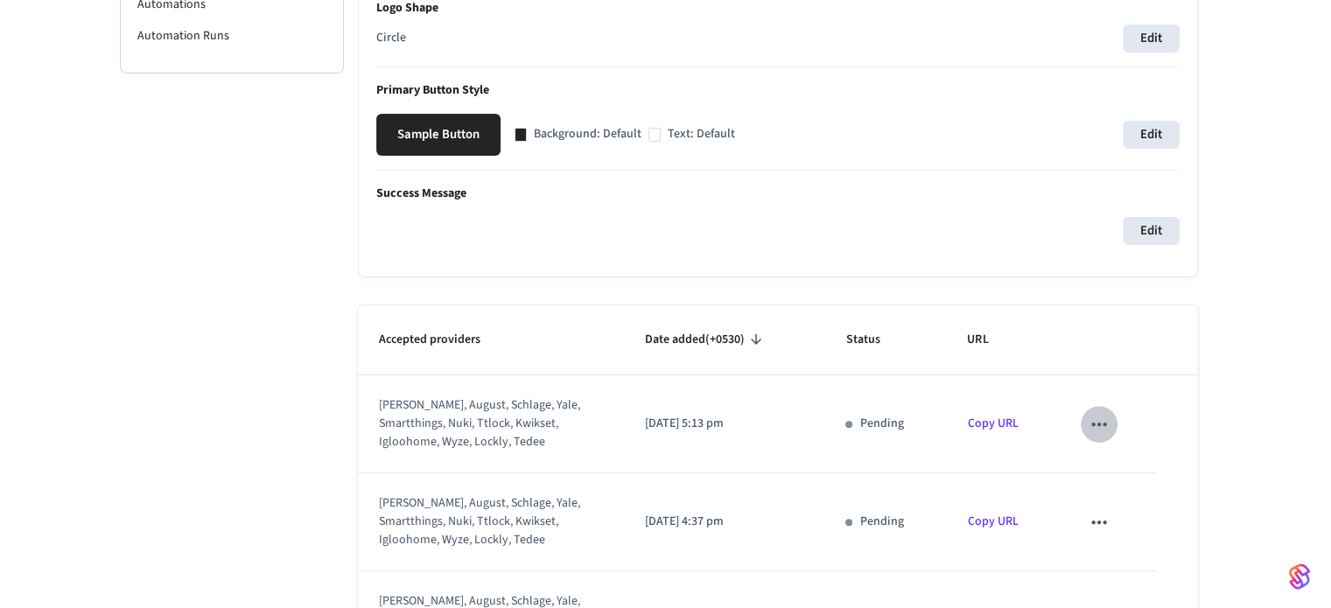
click at [1096, 423] on icon "sticky table" at bounding box center [1099, 424] width 23 height 23
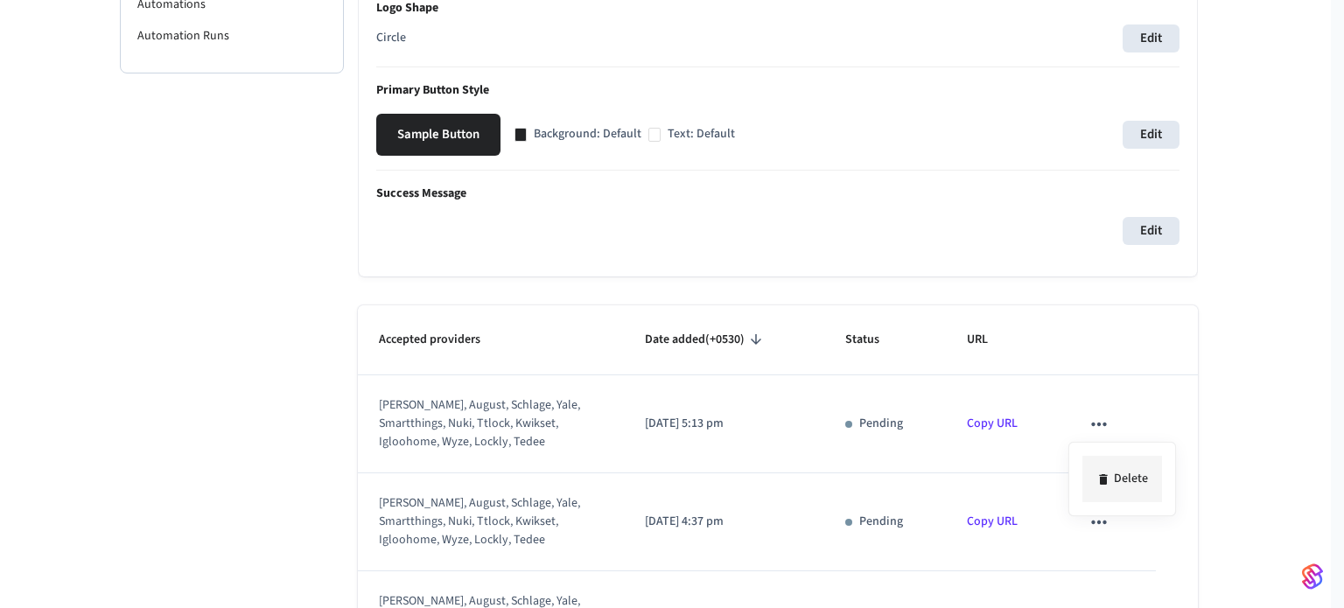
click at [1116, 461] on li "Delete" at bounding box center [1123, 479] width 80 height 46
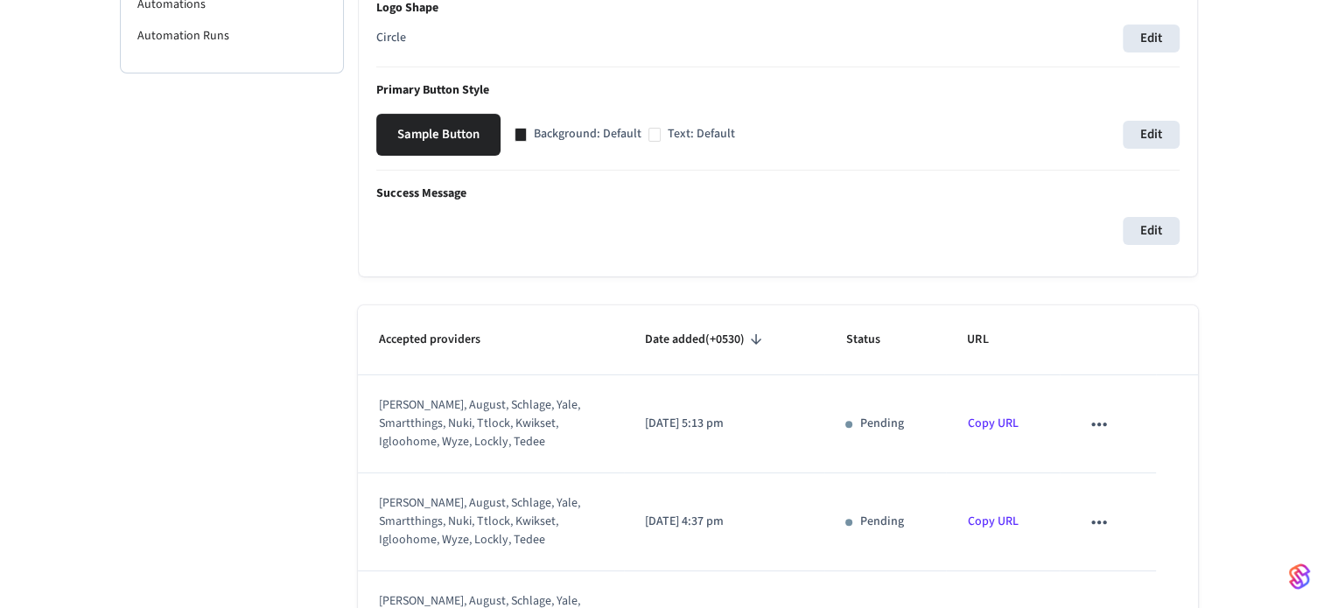
click at [1084, 409] on button "sticky table" at bounding box center [1099, 424] width 37 height 37
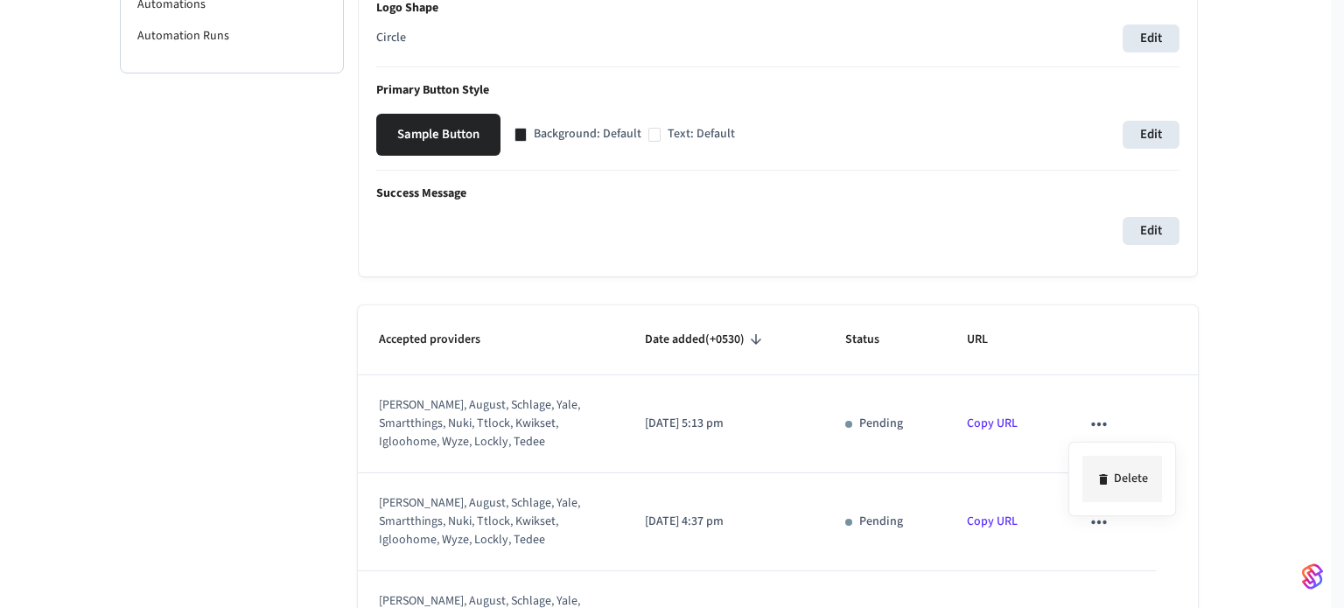
click at [1121, 467] on li "Delete" at bounding box center [1123, 479] width 80 height 46
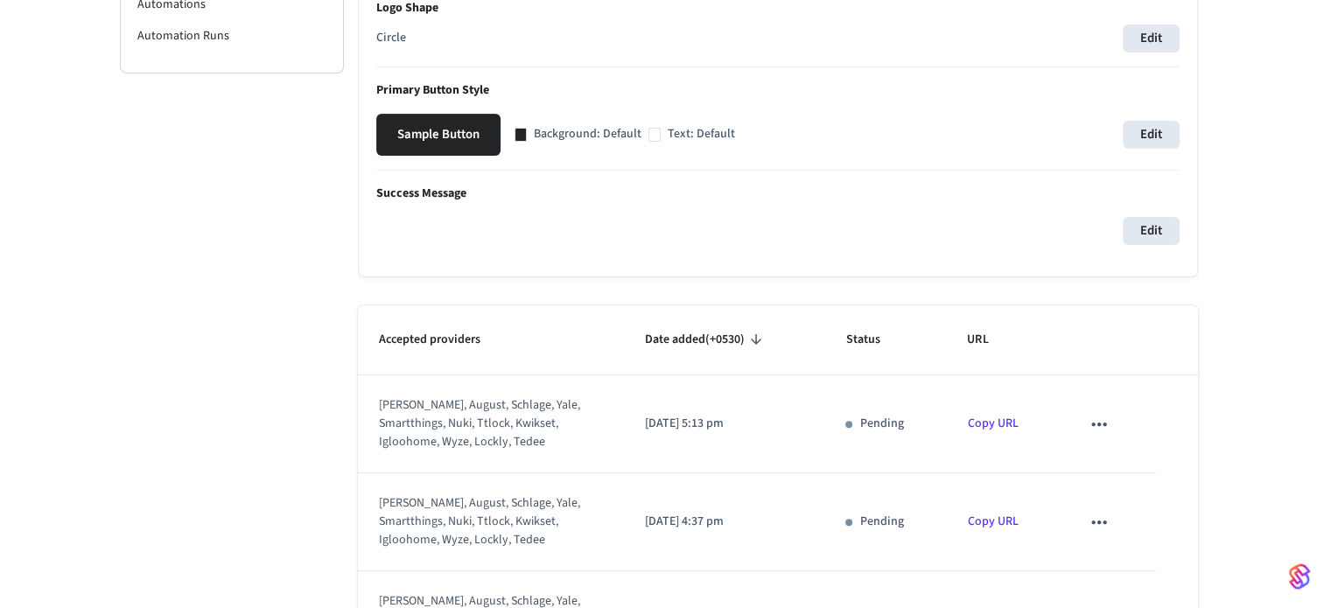
click at [1096, 421] on icon "sticky table" at bounding box center [1099, 424] width 23 height 23
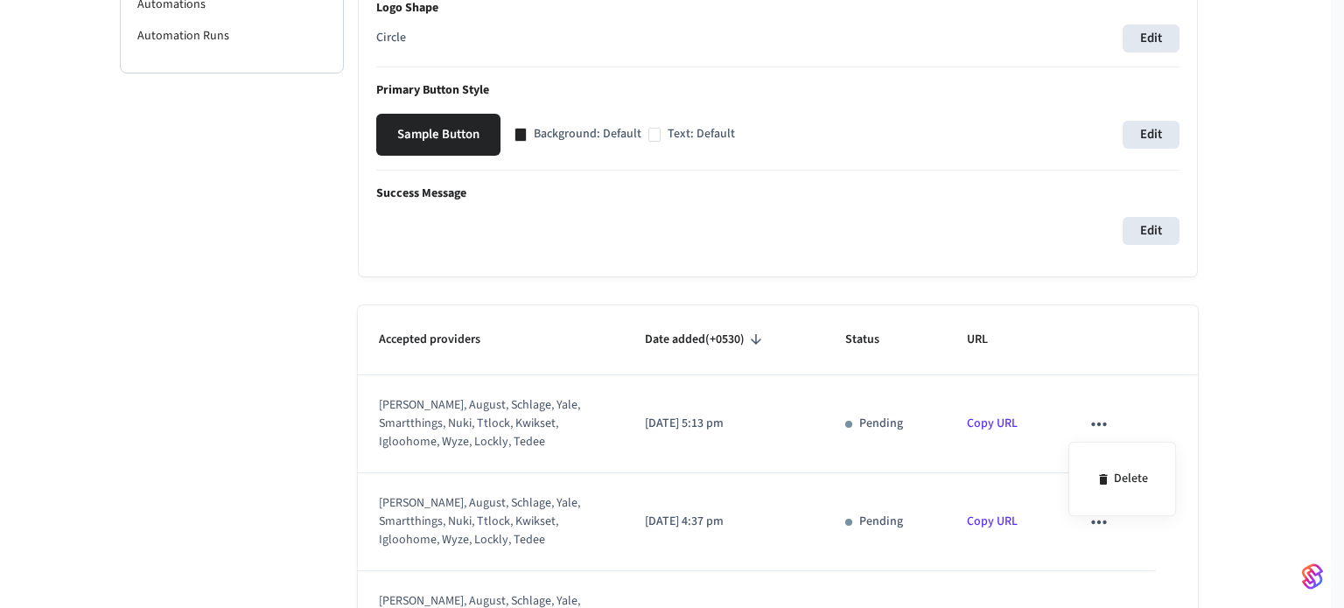
click at [1132, 480] on div "Delete" at bounding box center [672, 304] width 1344 height 608
click at [1082, 416] on div at bounding box center [672, 304] width 1344 height 608
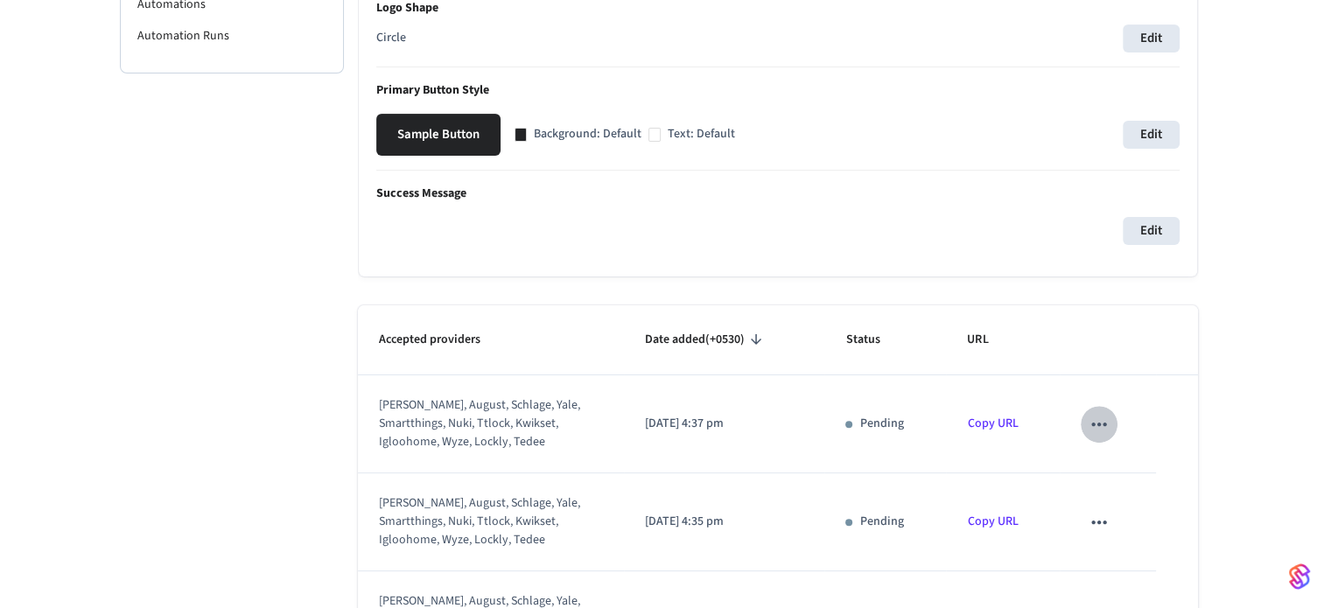
click at [1088, 426] on icon "sticky table" at bounding box center [1099, 424] width 23 height 23
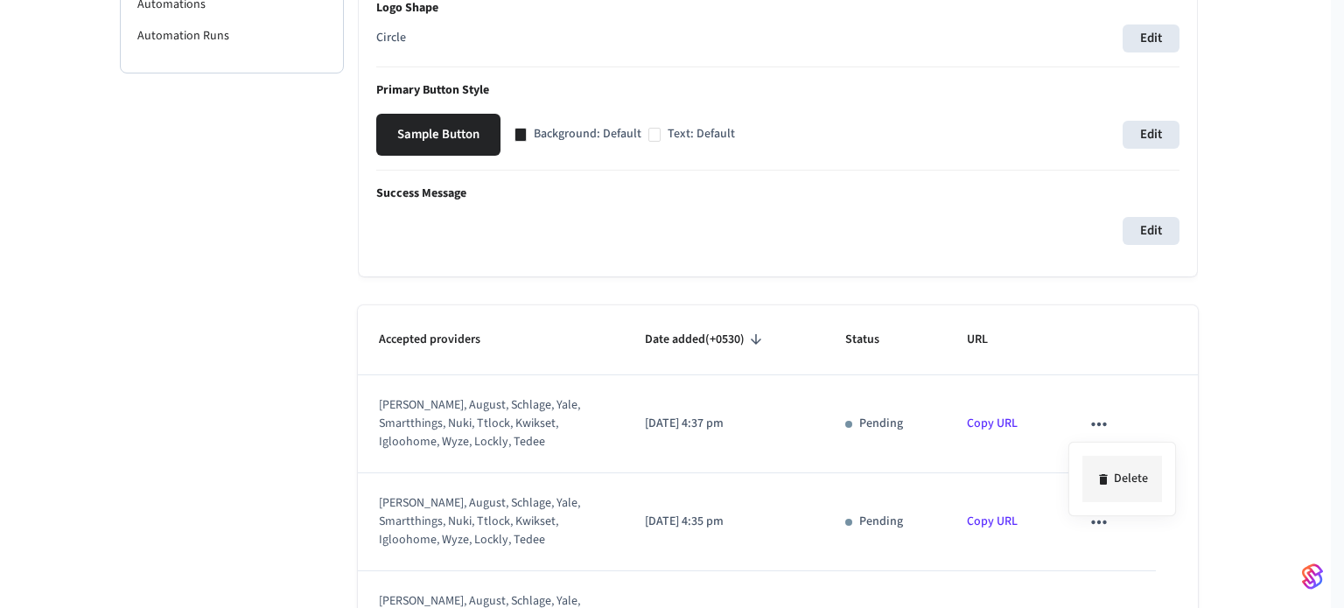
click at [1097, 473] on icon at bounding box center [1104, 480] width 14 height 14
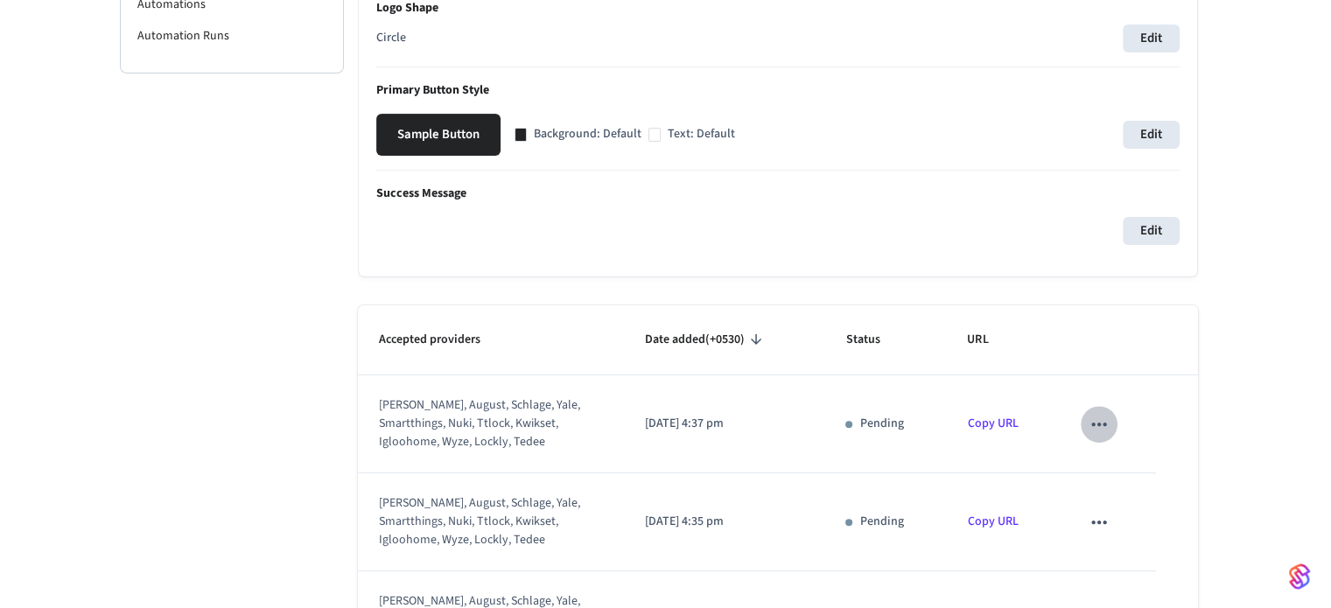
click at [1091, 424] on icon "sticky table" at bounding box center [1098, 424] width 15 height 4
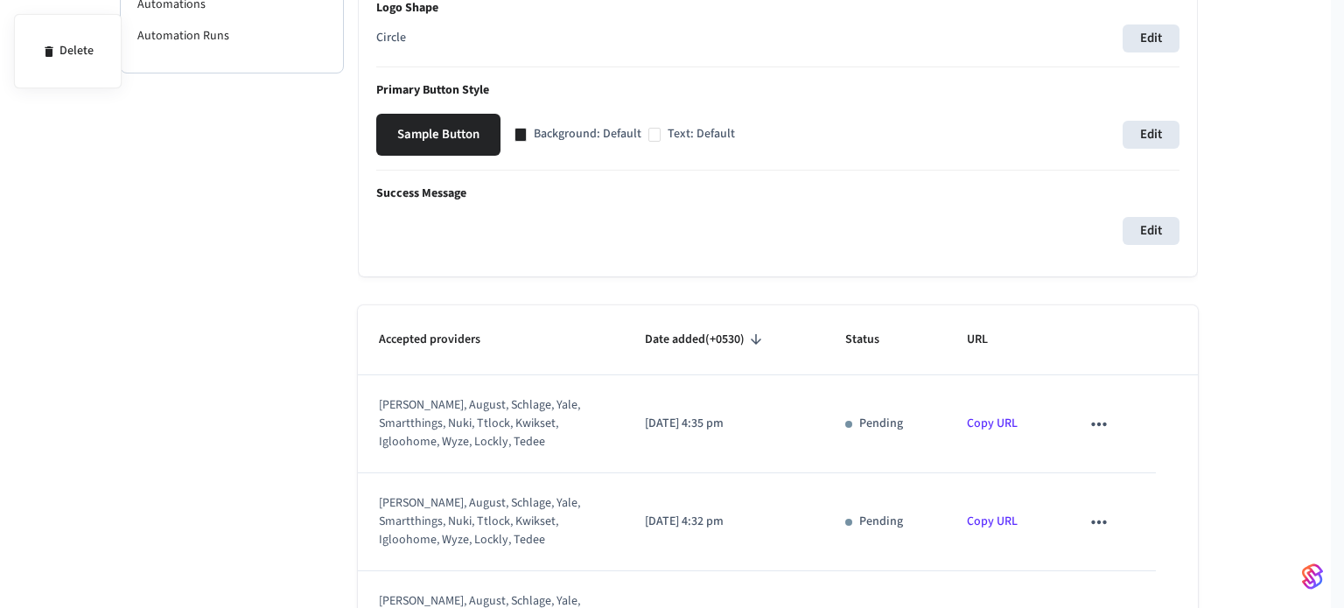
click at [1076, 421] on div at bounding box center [672, 304] width 1344 height 608
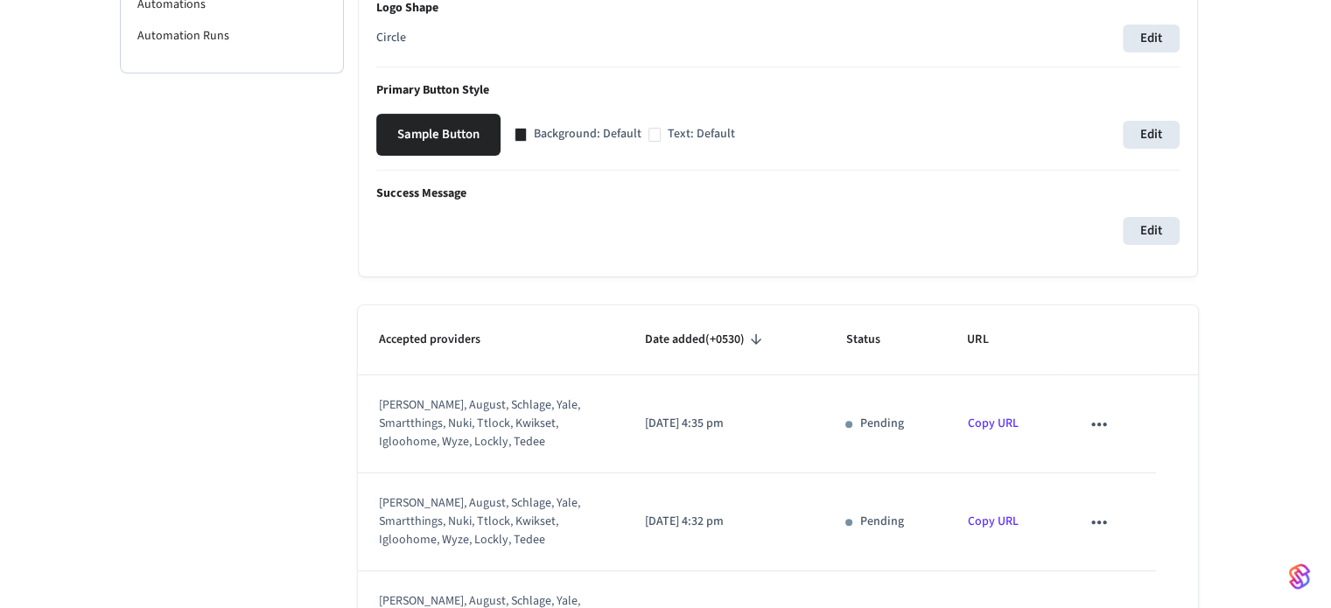
click at [1088, 426] on icon "sticky table" at bounding box center [1099, 424] width 23 height 23
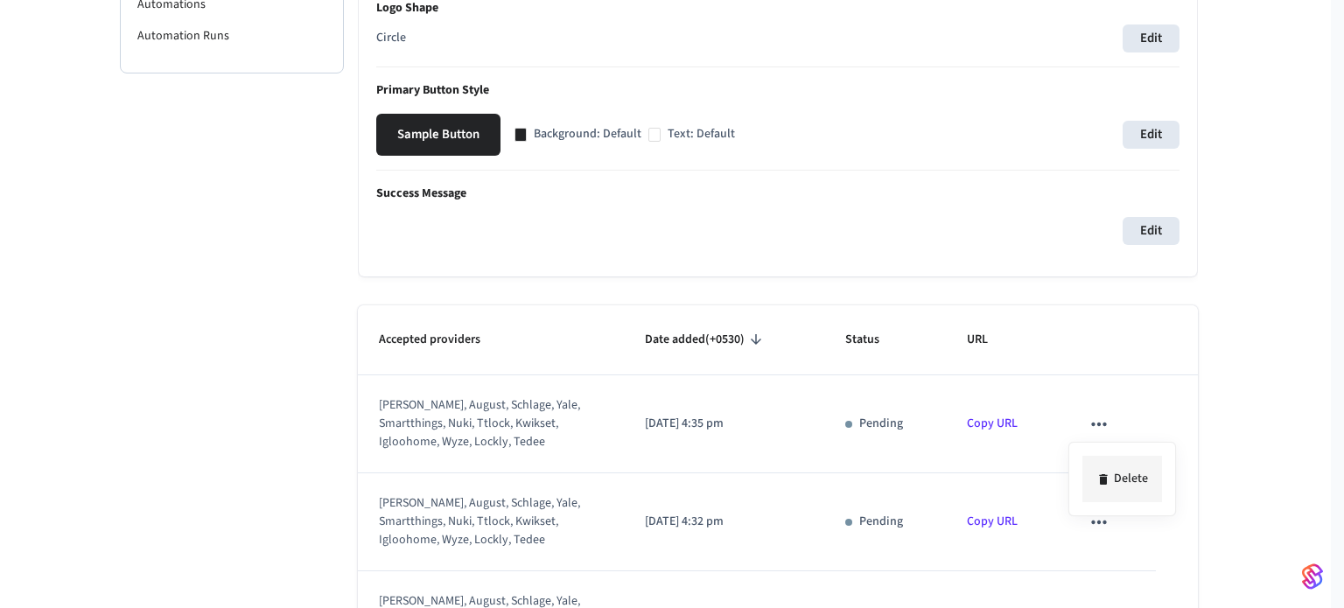
click at [1130, 462] on li "Delete" at bounding box center [1123, 479] width 80 height 46
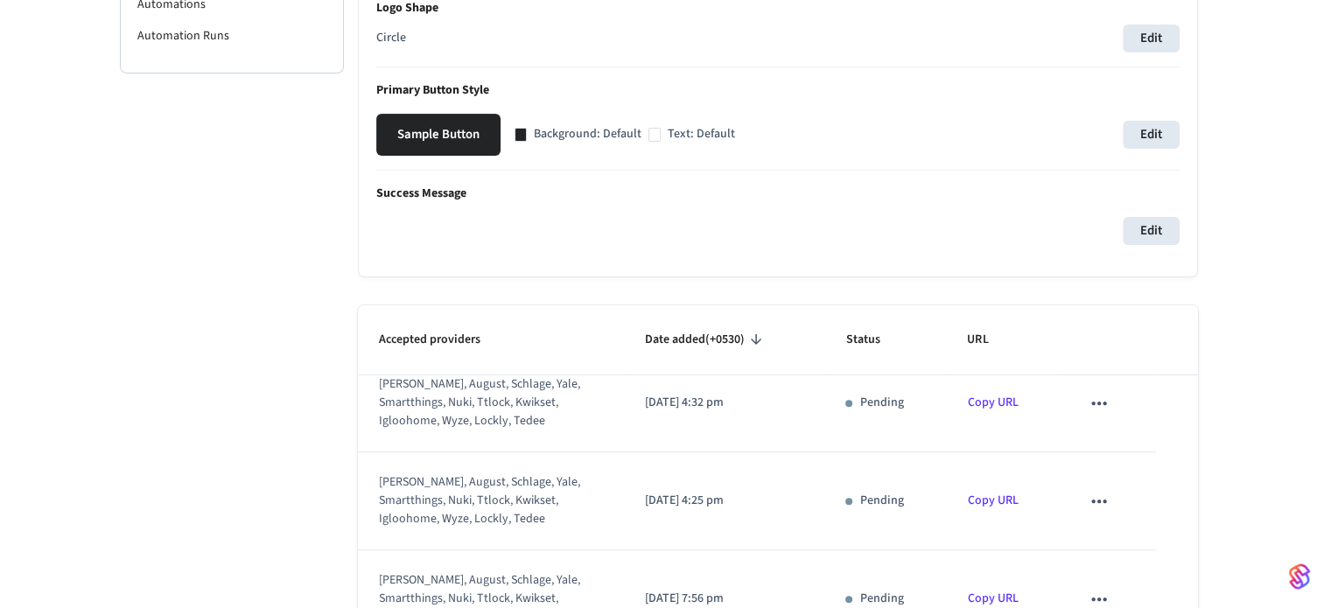
scroll to position [0, 0]
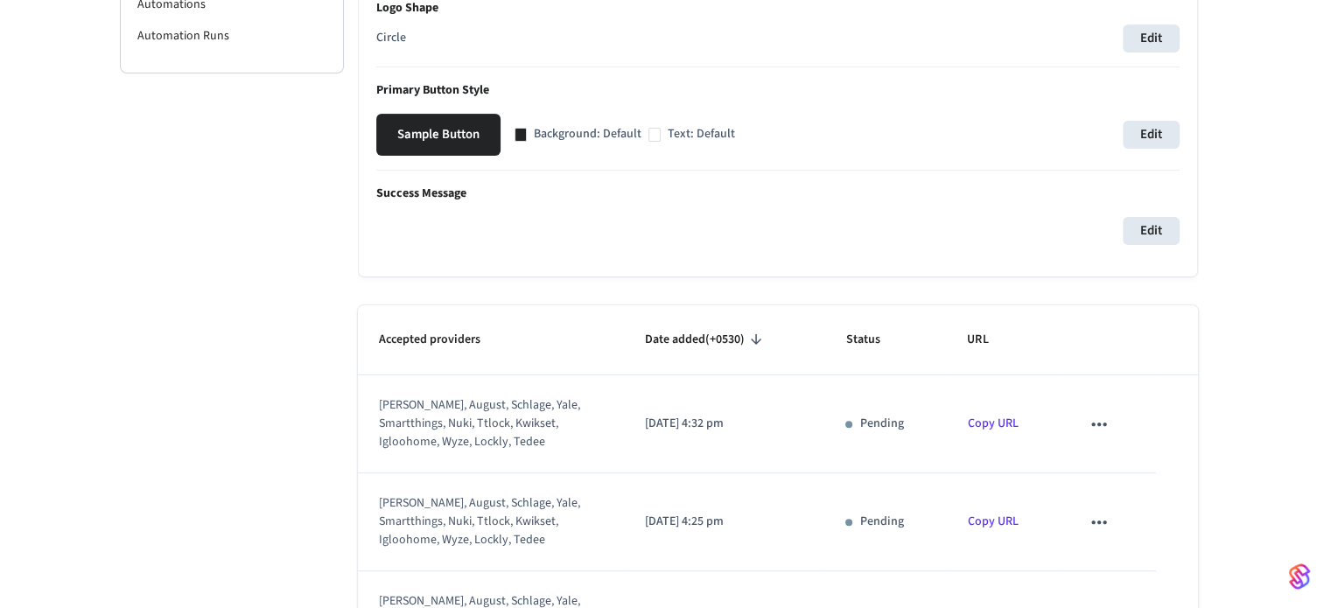
click at [1088, 416] on icon "sticky table" at bounding box center [1099, 424] width 23 height 23
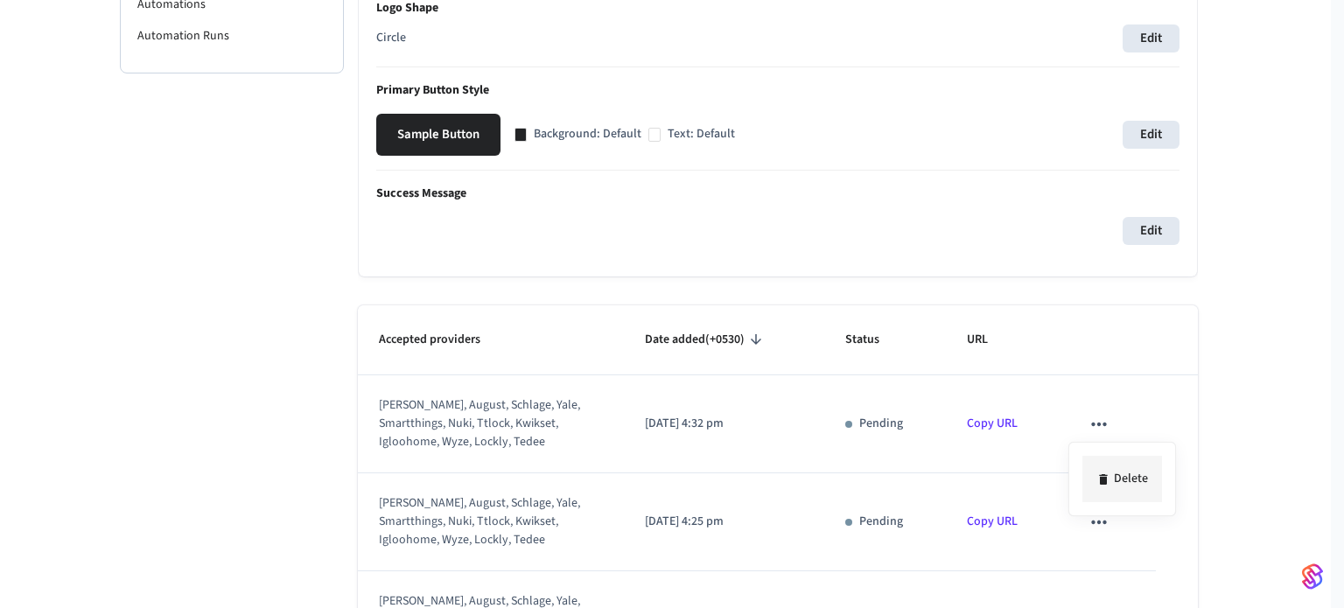
click at [1117, 486] on li "Delete" at bounding box center [1123, 479] width 80 height 46
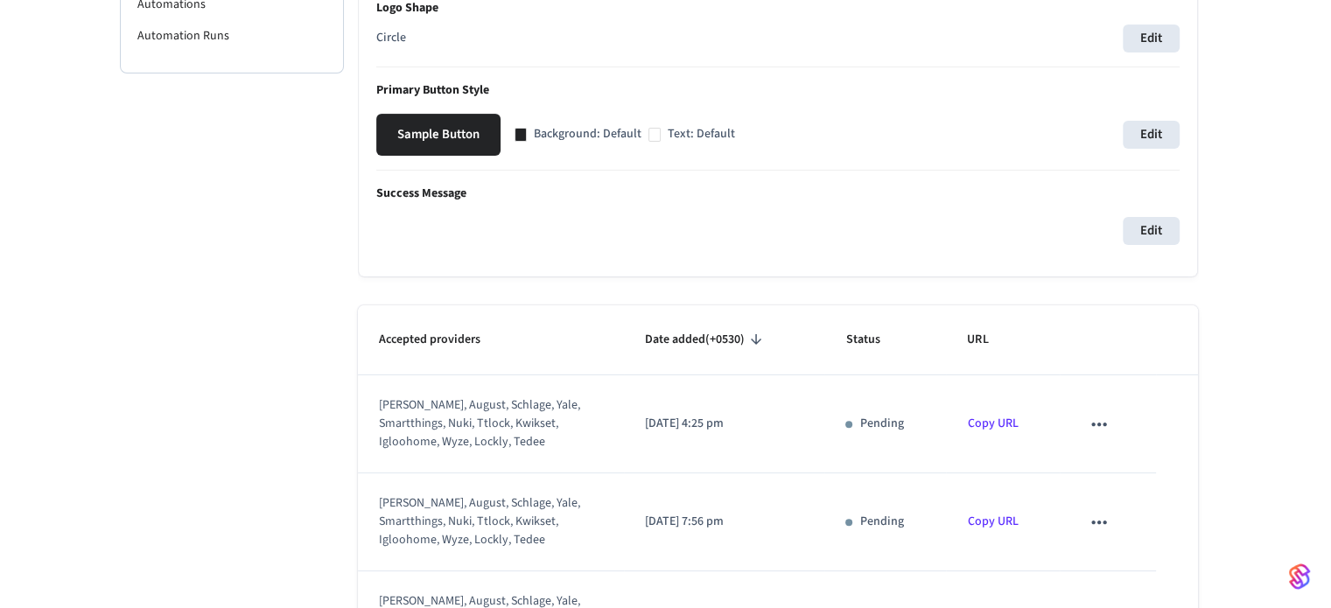
click at [1090, 414] on icon "sticky table" at bounding box center [1099, 424] width 23 height 23
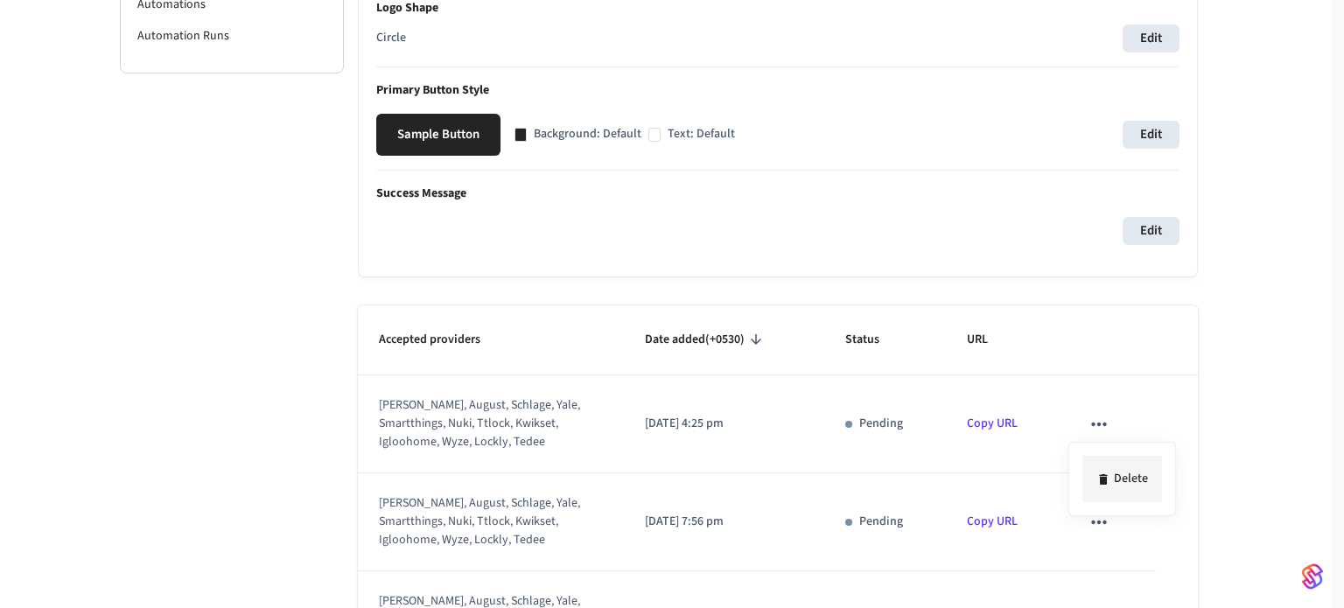
click at [1120, 478] on li "Delete" at bounding box center [1123, 479] width 80 height 46
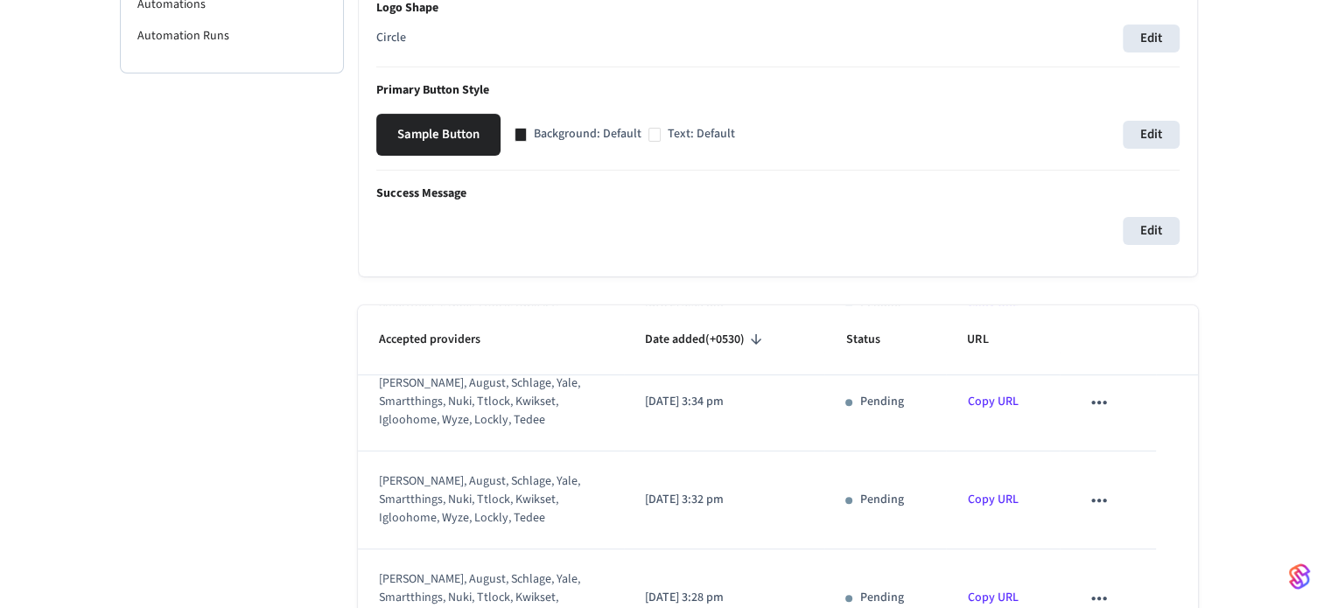
scroll to position [646, 0]
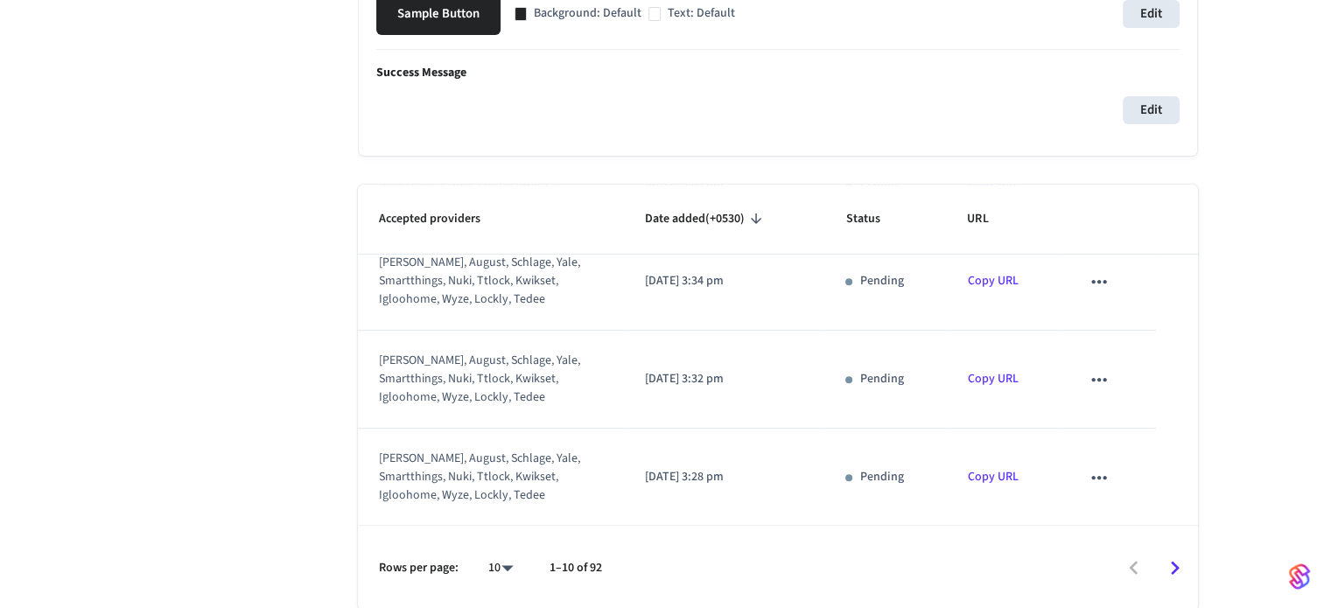
click at [1089, 474] on icon "sticky table" at bounding box center [1099, 477] width 23 height 23
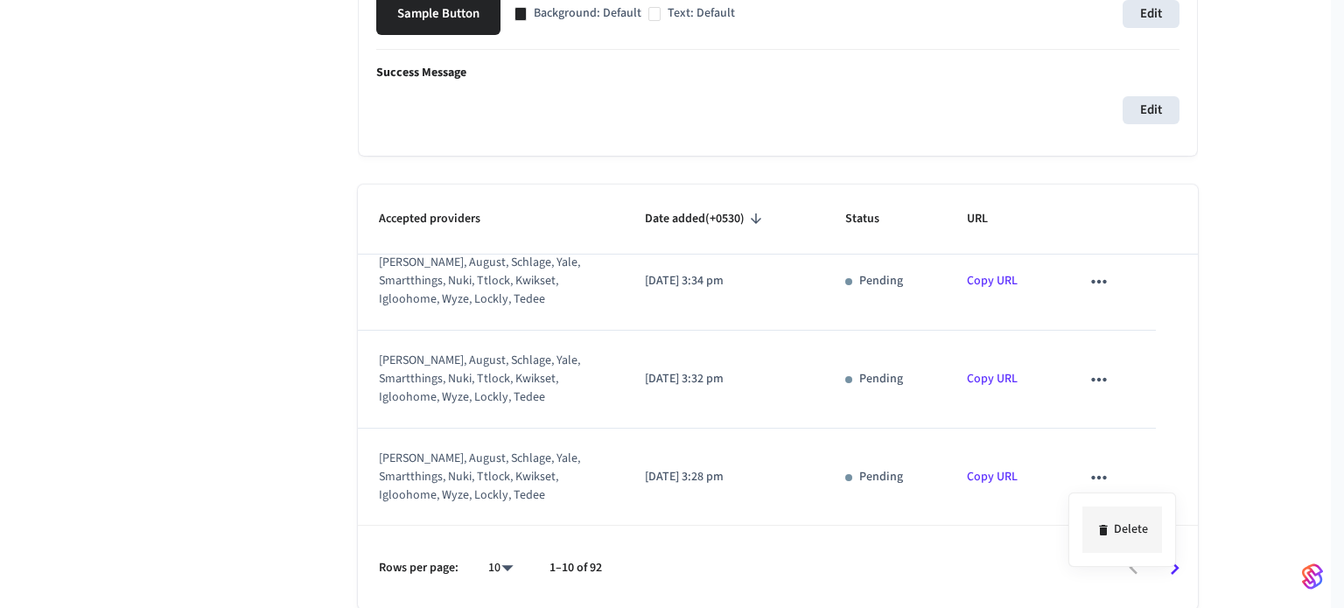
click at [1127, 523] on li "Delete" at bounding box center [1123, 530] width 80 height 46
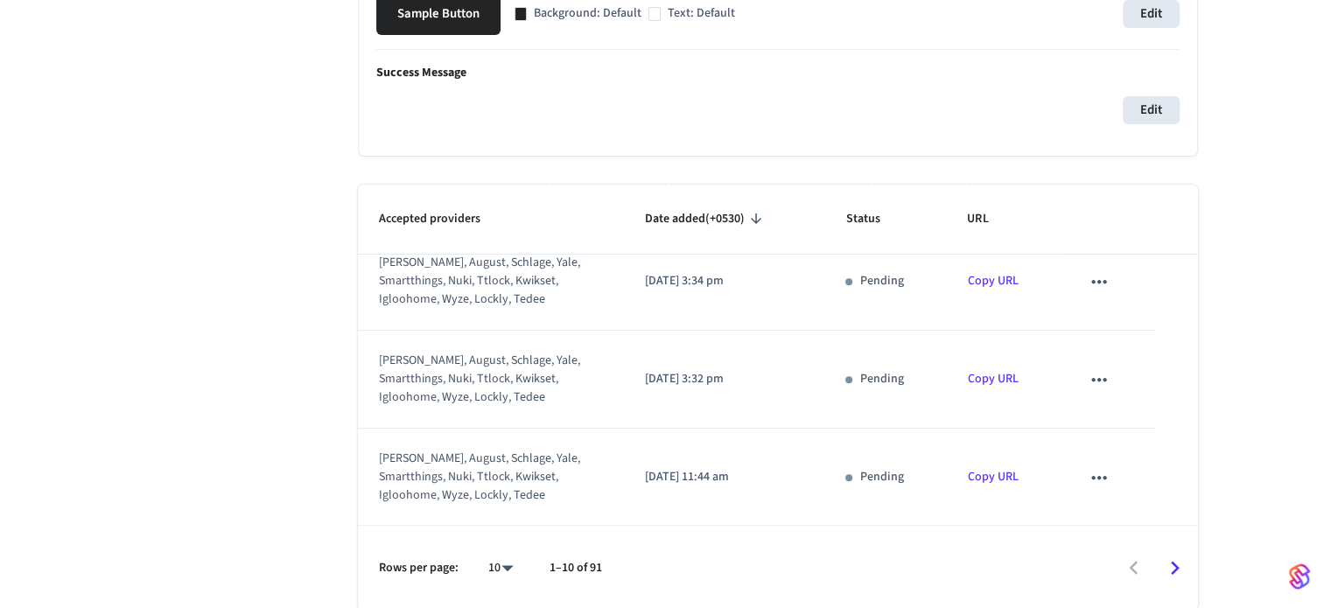
click at [1179, 566] on icon "Go to next page" at bounding box center [1175, 568] width 9 height 14
click at [1178, 566] on icon "Go to next page" at bounding box center [1175, 568] width 9 height 14
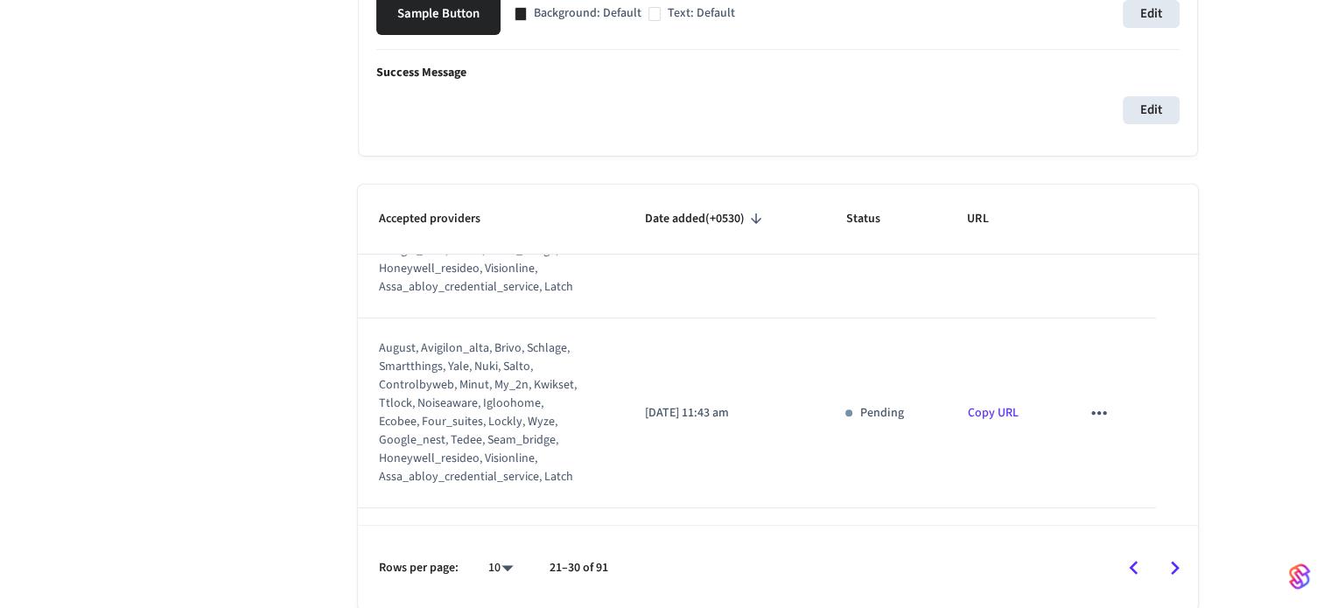
click at [1178, 566] on icon "Go to next page" at bounding box center [1175, 568] width 9 height 14
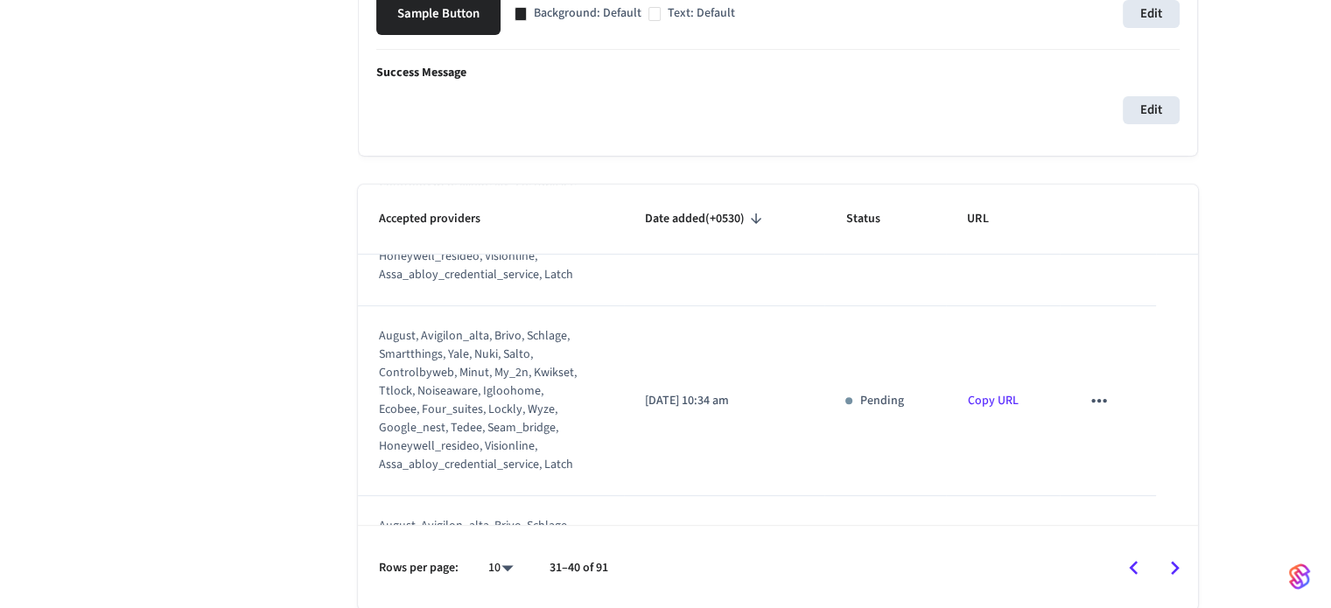
click at [1178, 566] on icon "Go to next page" at bounding box center [1175, 568] width 9 height 14
click at [1177, 566] on icon "Go to next page" at bounding box center [1175, 568] width 9 height 14
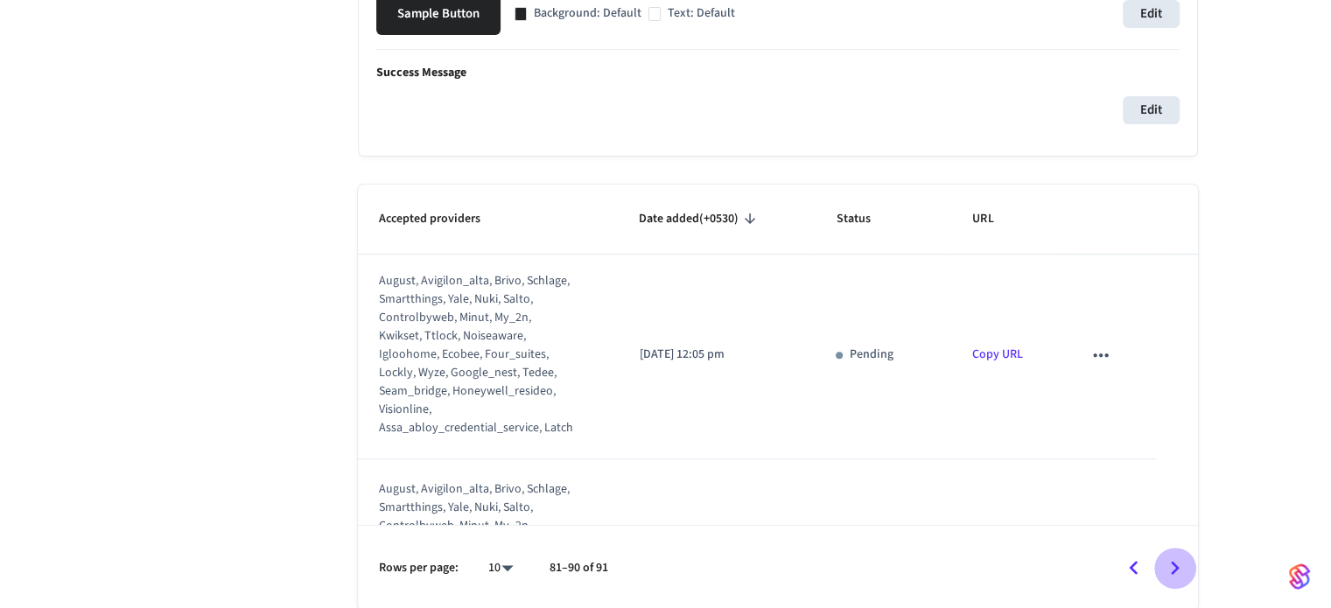
click at [1177, 566] on icon "Go to next page" at bounding box center [1175, 568] width 9 height 14
click at [1177, 566] on div at bounding box center [911, 568] width 571 height 41
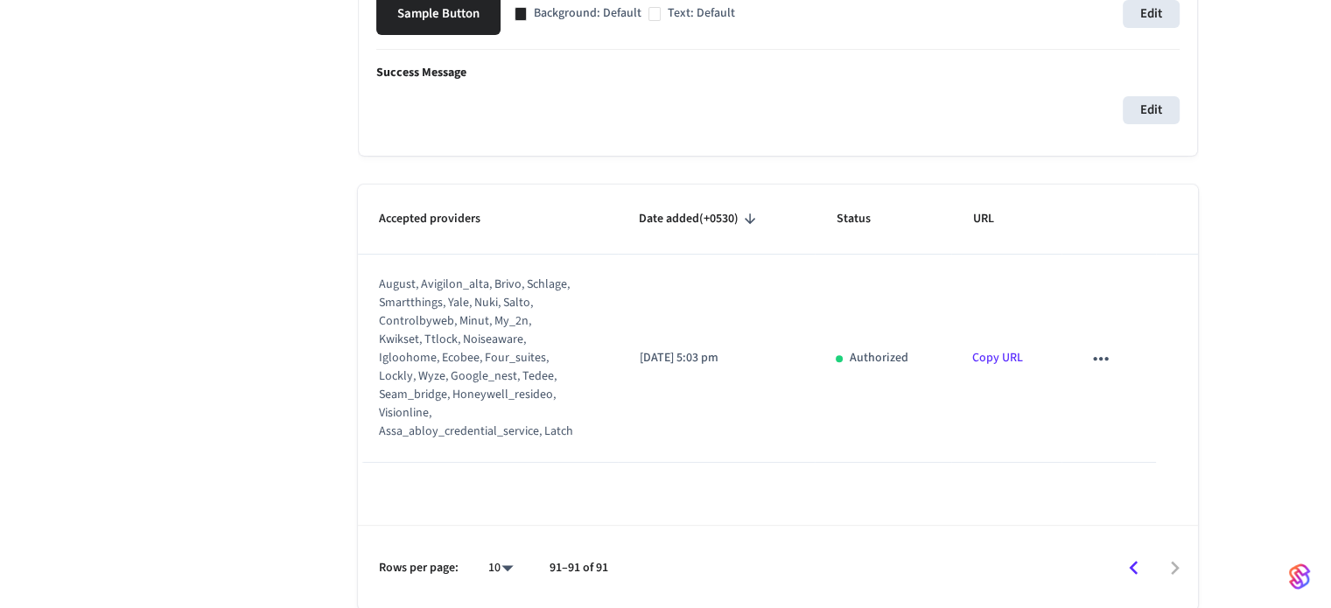
click at [1177, 566] on div at bounding box center [911, 568] width 571 height 41
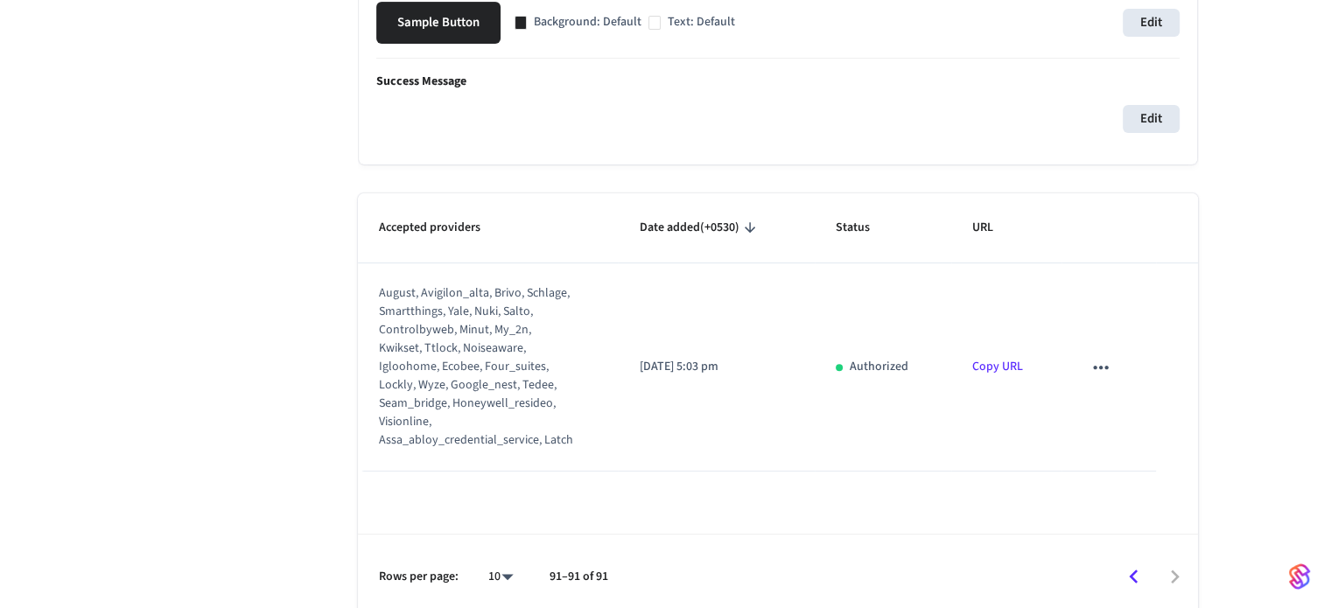
scroll to position [646, 0]
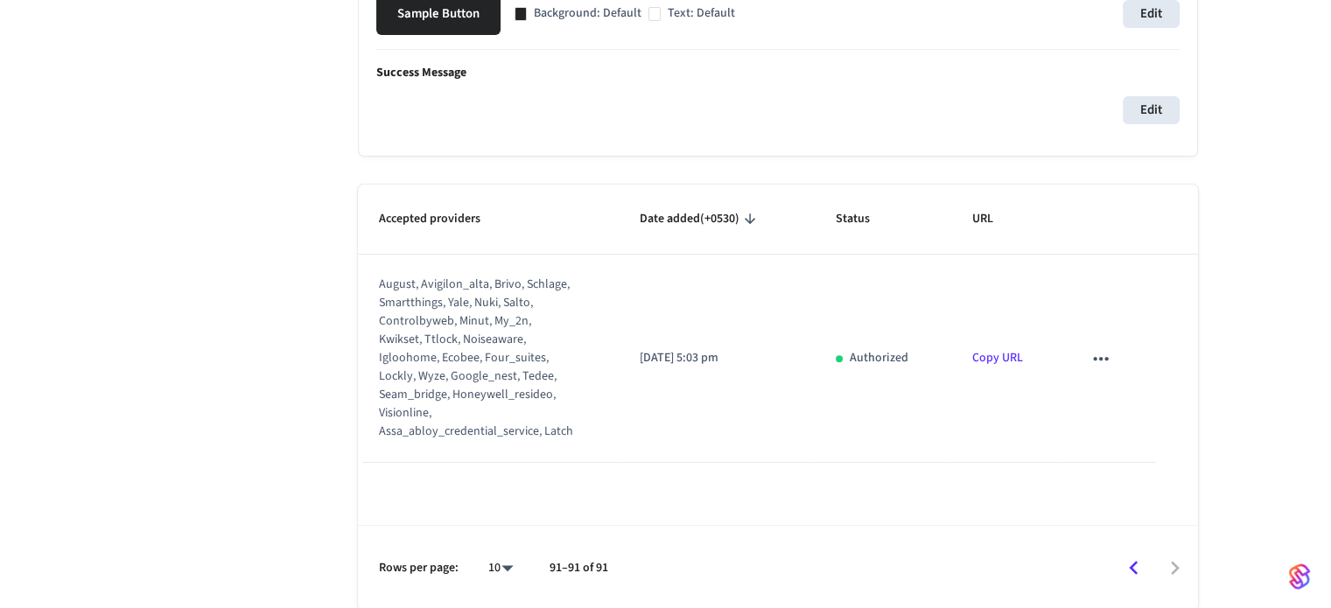
click at [1097, 349] on icon "sticky table" at bounding box center [1101, 358] width 23 height 23
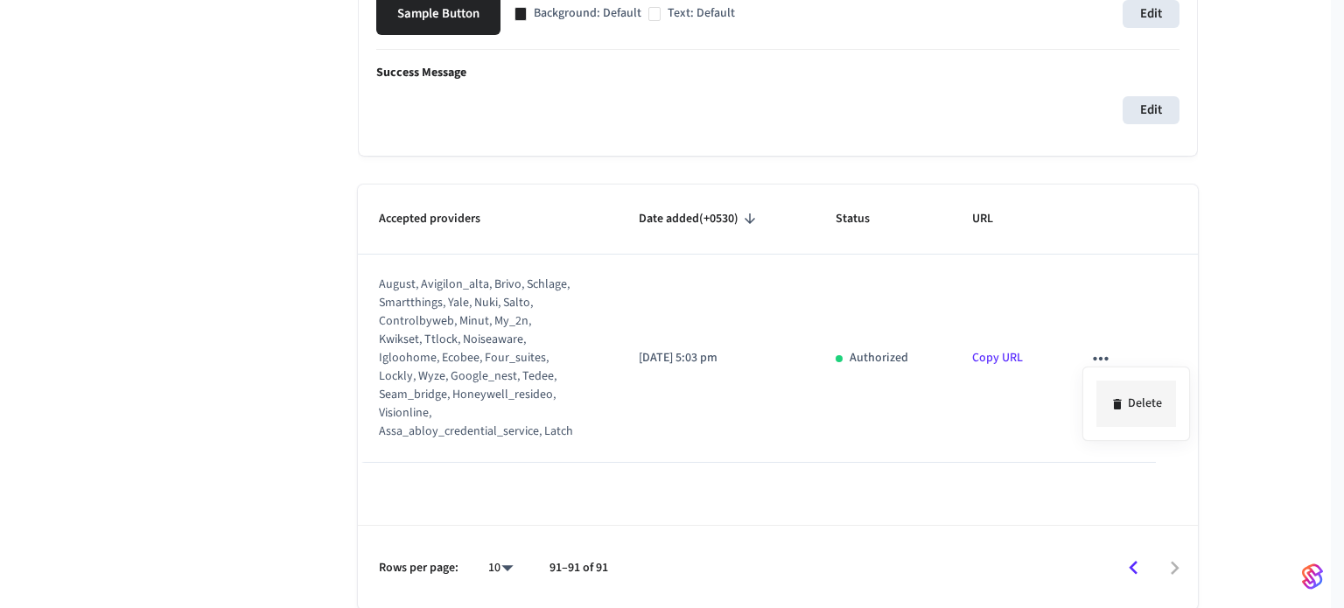
click at [1130, 410] on li "Delete" at bounding box center [1137, 404] width 80 height 46
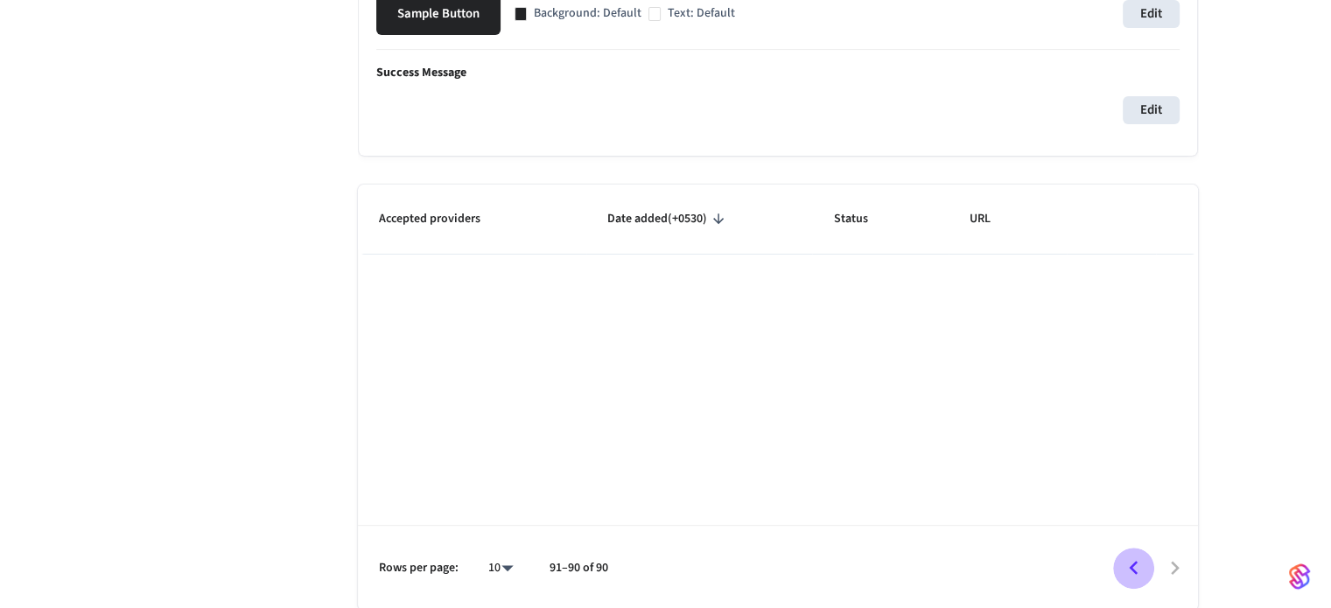
click at [1136, 567] on icon "Go to previous page" at bounding box center [1133, 568] width 27 height 27
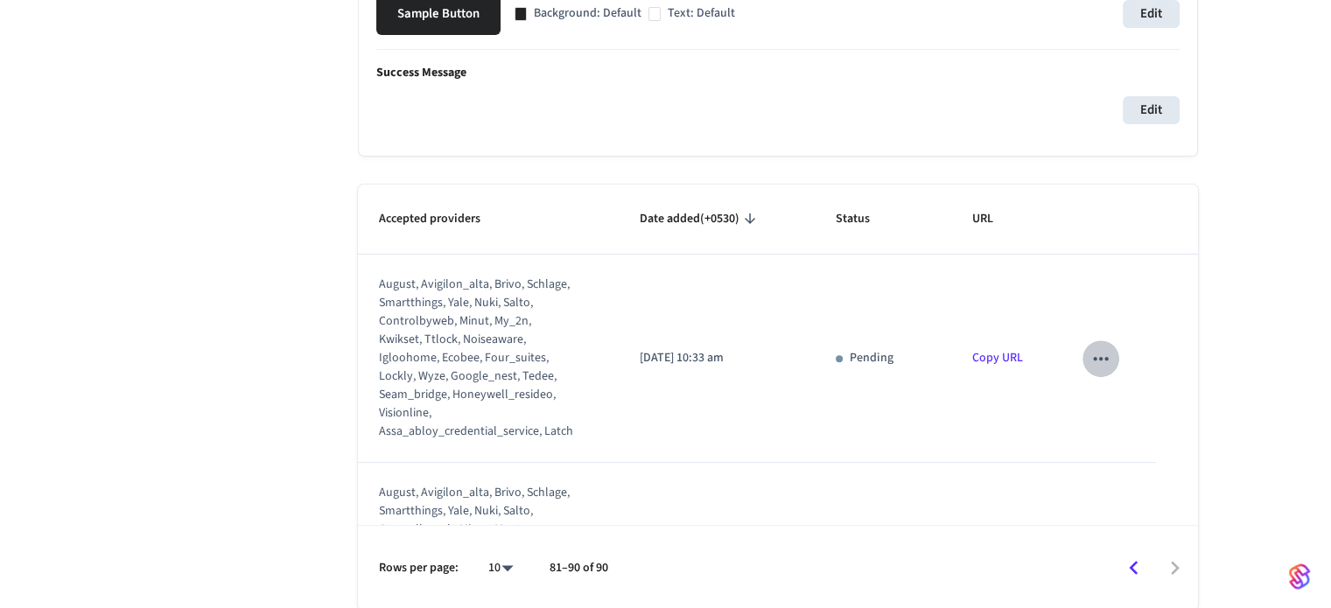
click at [1090, 361] on icon "sticky table" at bounding box center [1101, 358] width 23 height 23
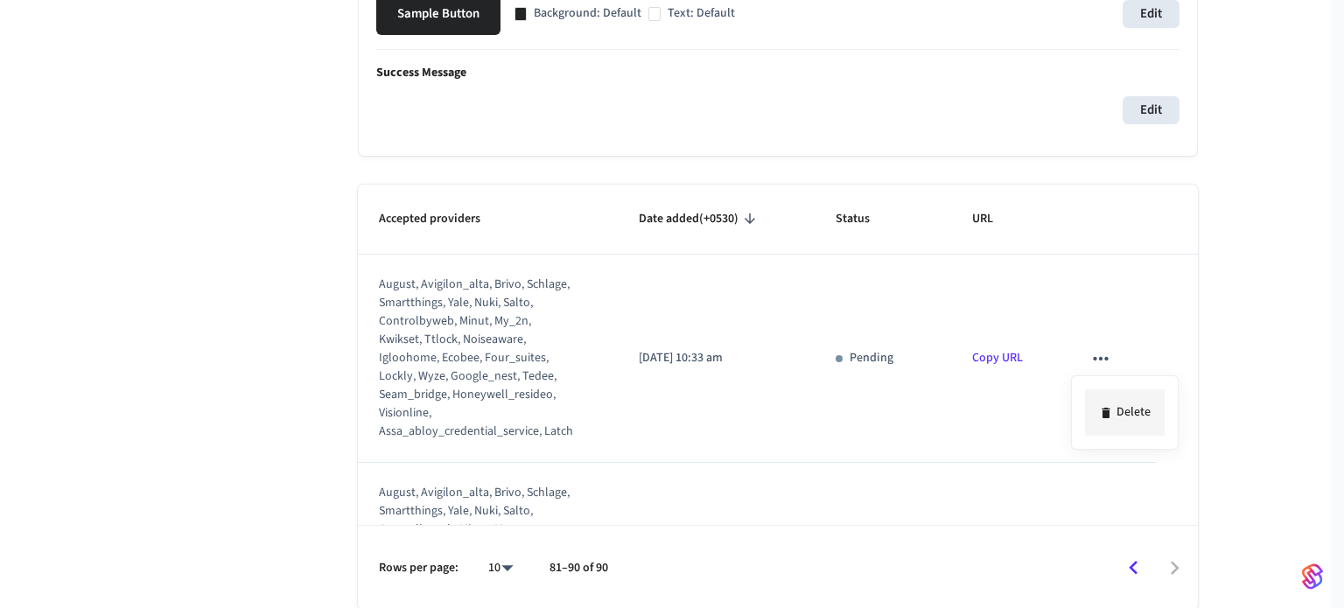
click at [1107, 406] on icon at bounding box center [1106, 413] width 14 height 14
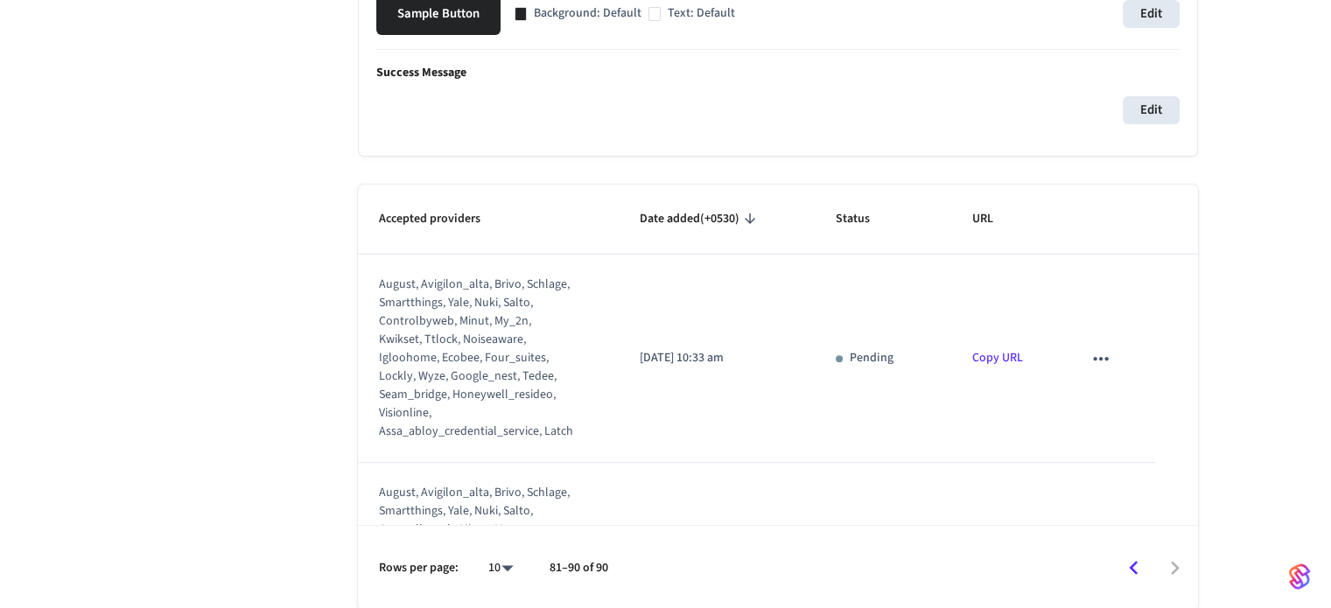
click at [1090, 353] on icon "sticky table" at bounding box center [1101, 358] width 23 height 23
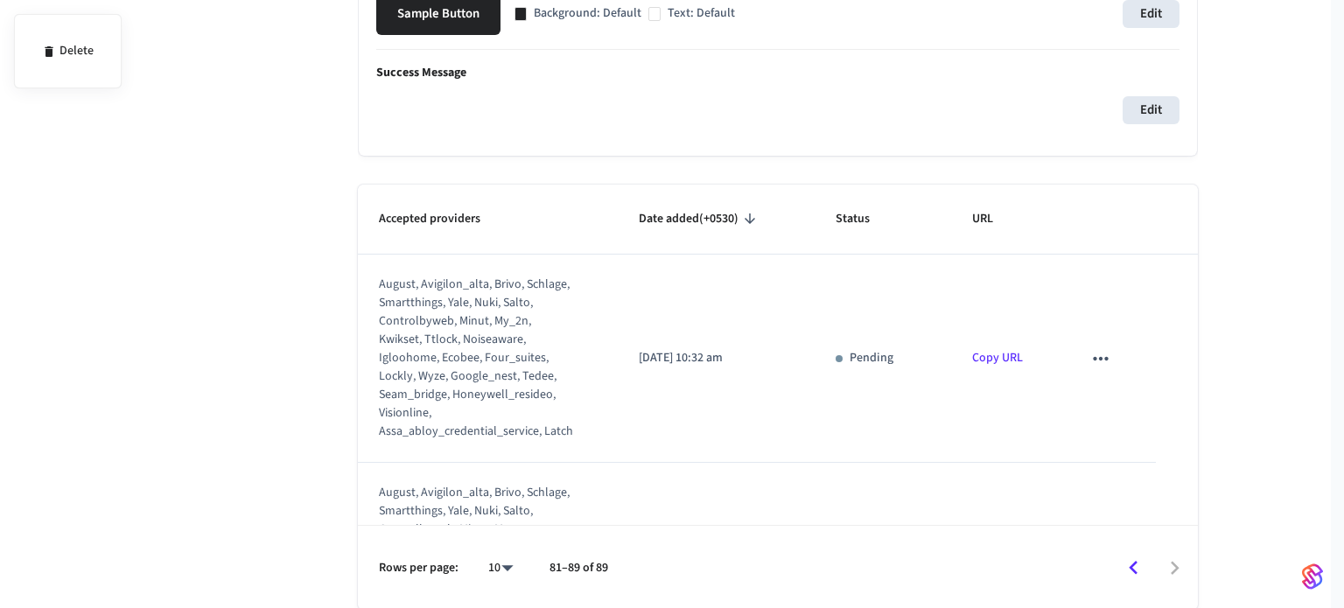
click at [1096, 358] on div at bounding box center [672, 304] width 1344 height 608
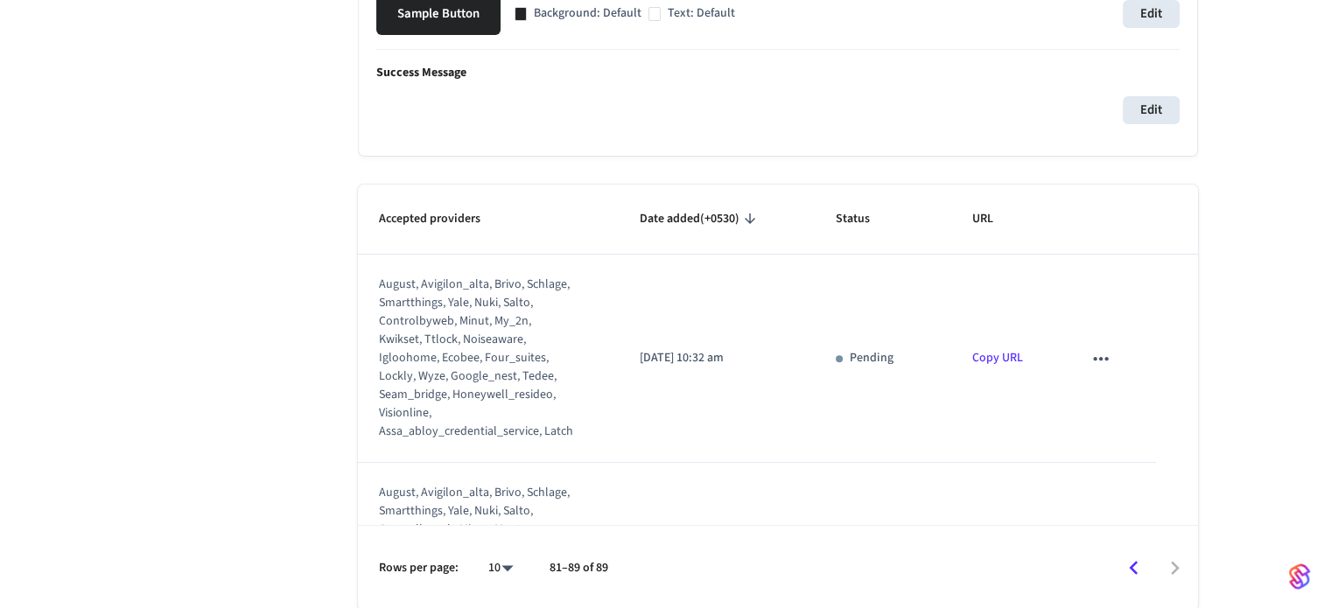
click at [1090, 358] on icon "sticky table" at bounding box center [1101, 358] width 23 height 23
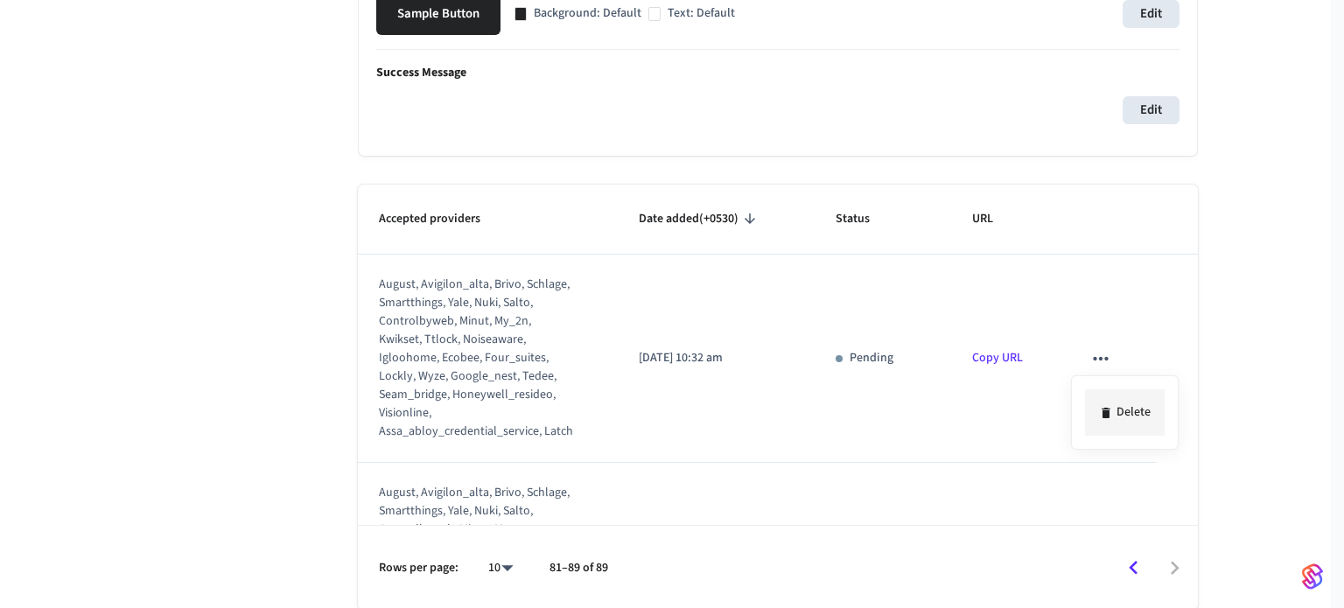
click at [1117, 399] on li "Delete" at bounding box center [1125, 412] width 80 height 46
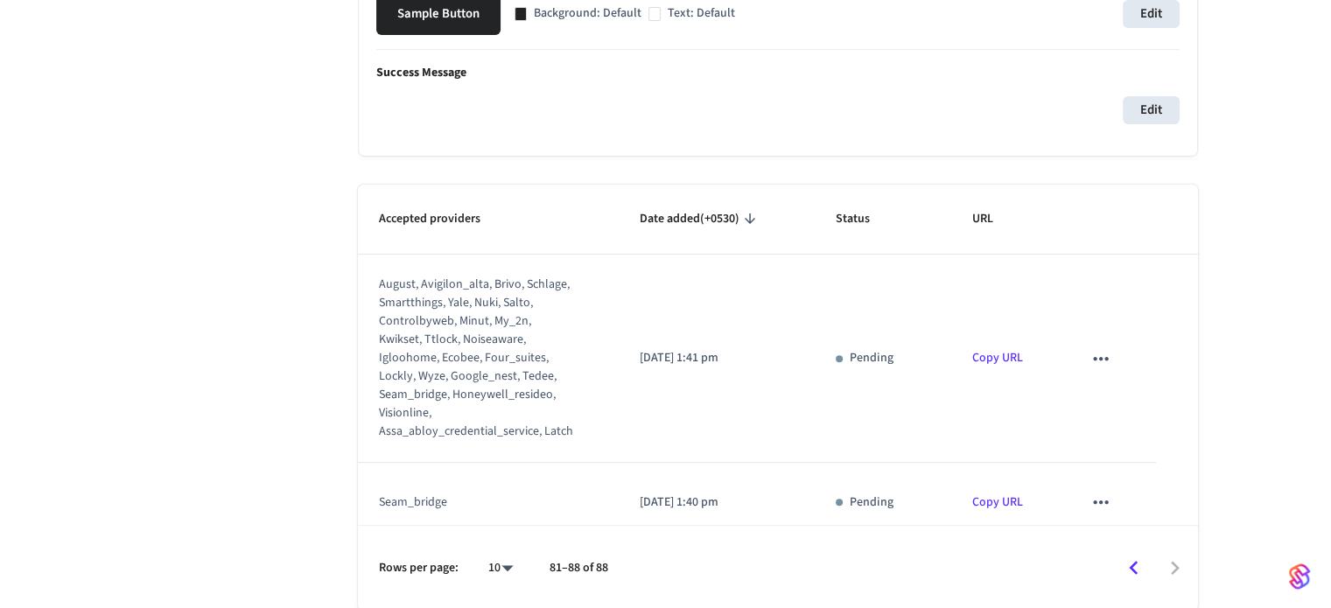
click at [1096, 358] on icon "sticky table" at bounding box center [1100, 358] width 15 height 4
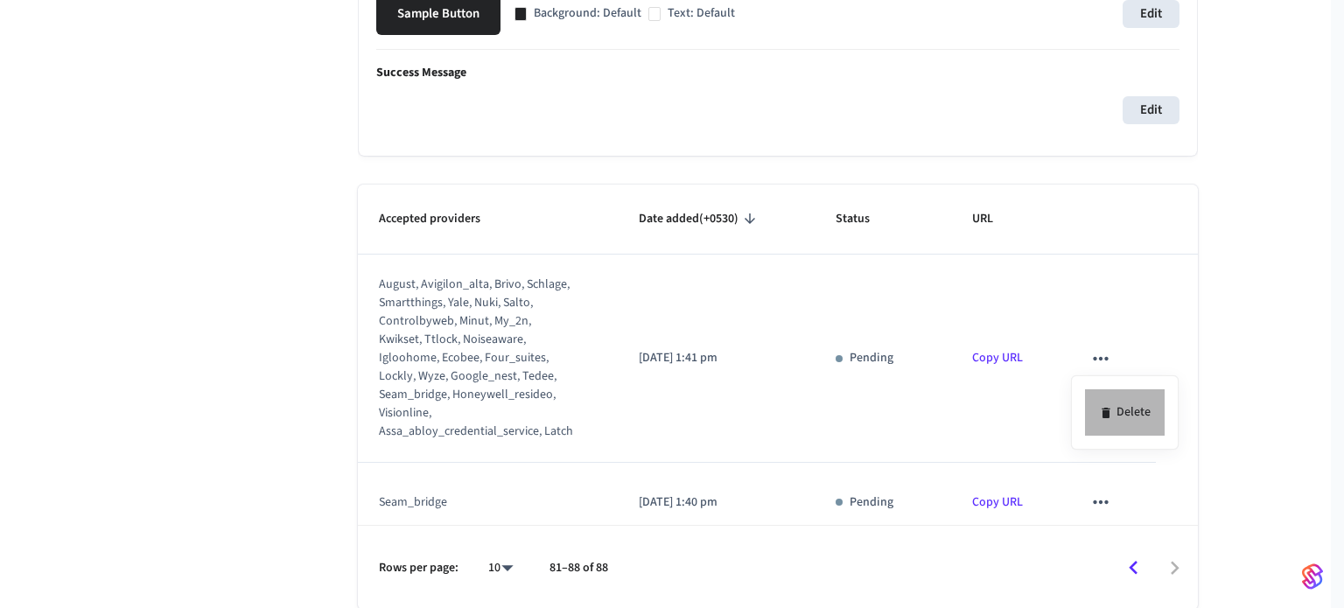
click at [1111, 428] on li "Delete" at bounding box center [1125, 412] width 80 height 46
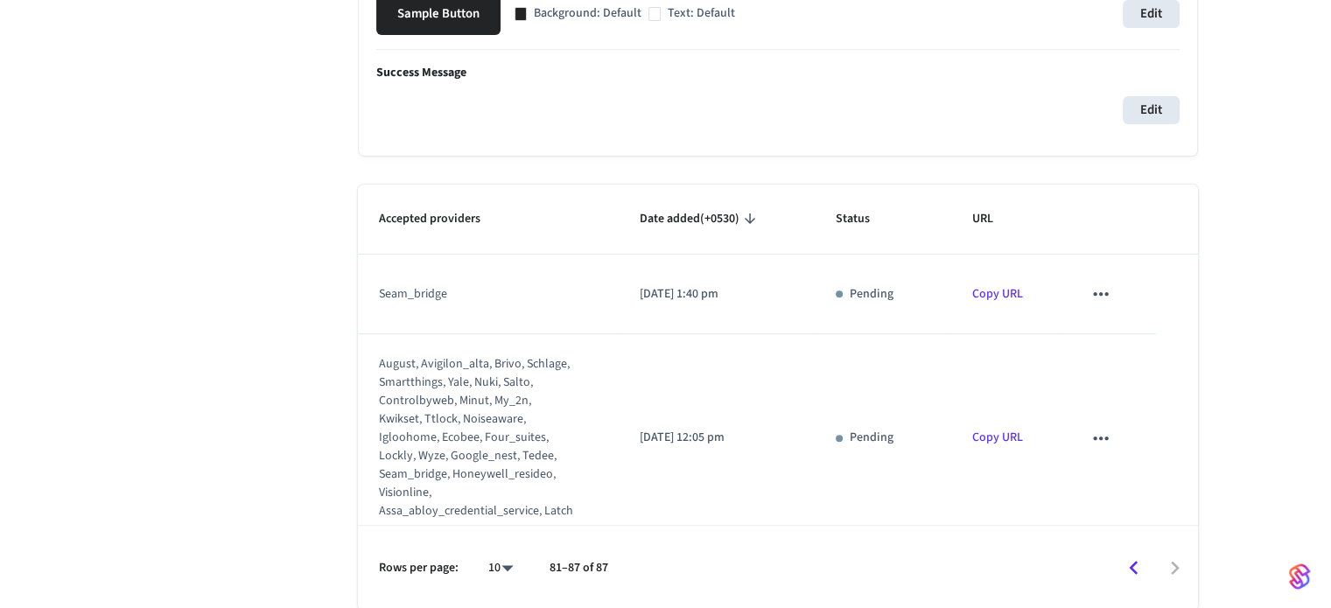
click at [1090, 438] on icon "sticky table" at bounding box center [1101, 438] width 23 height 23
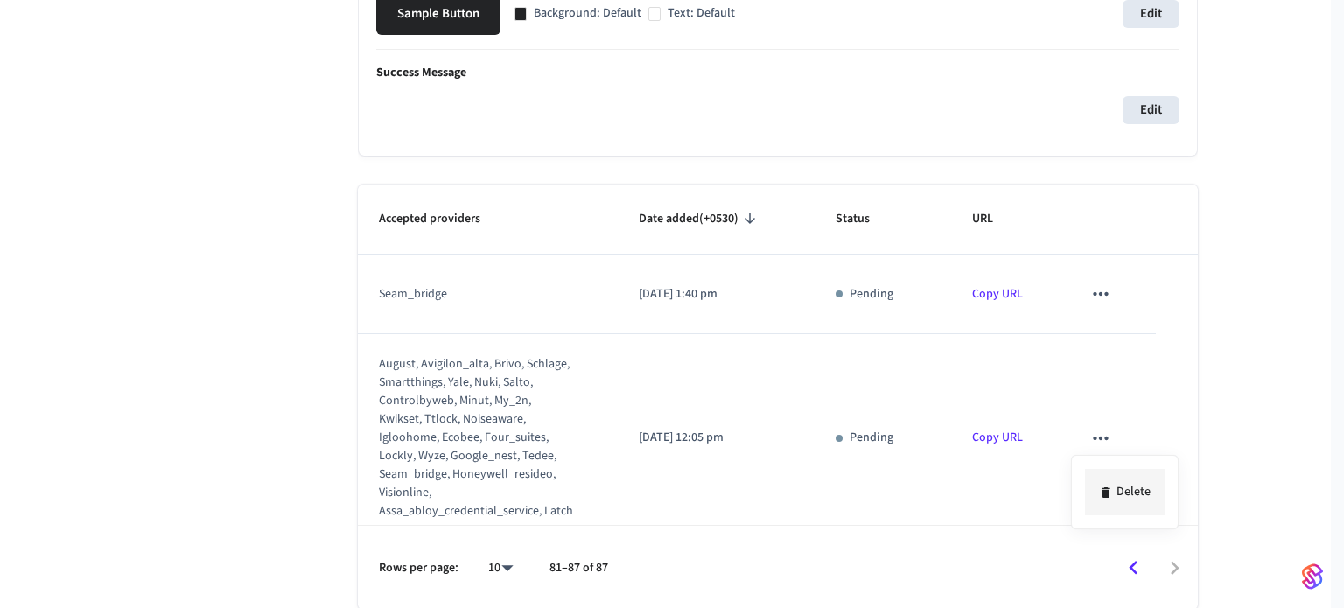
click at [1108, 482] on li "Delete" at bounding box center [1125, 492] width 80 height 46
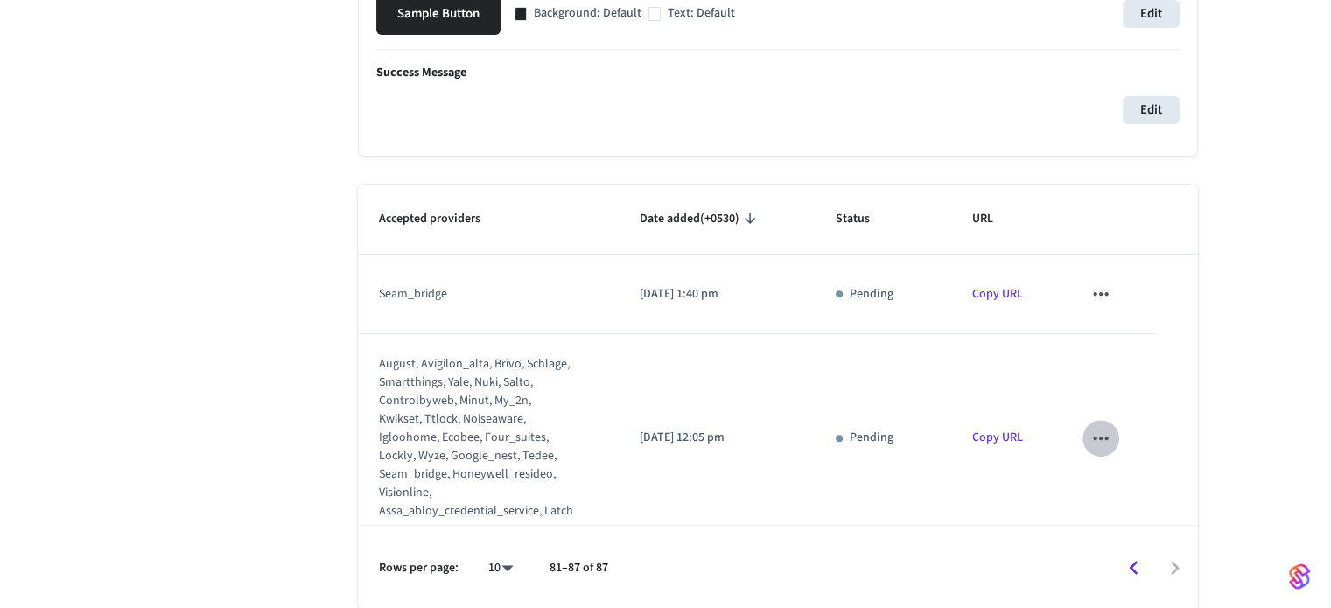
click at [1092, 433] on icon "sticky table" at bounding box center [1101, 438] width 23 height 23
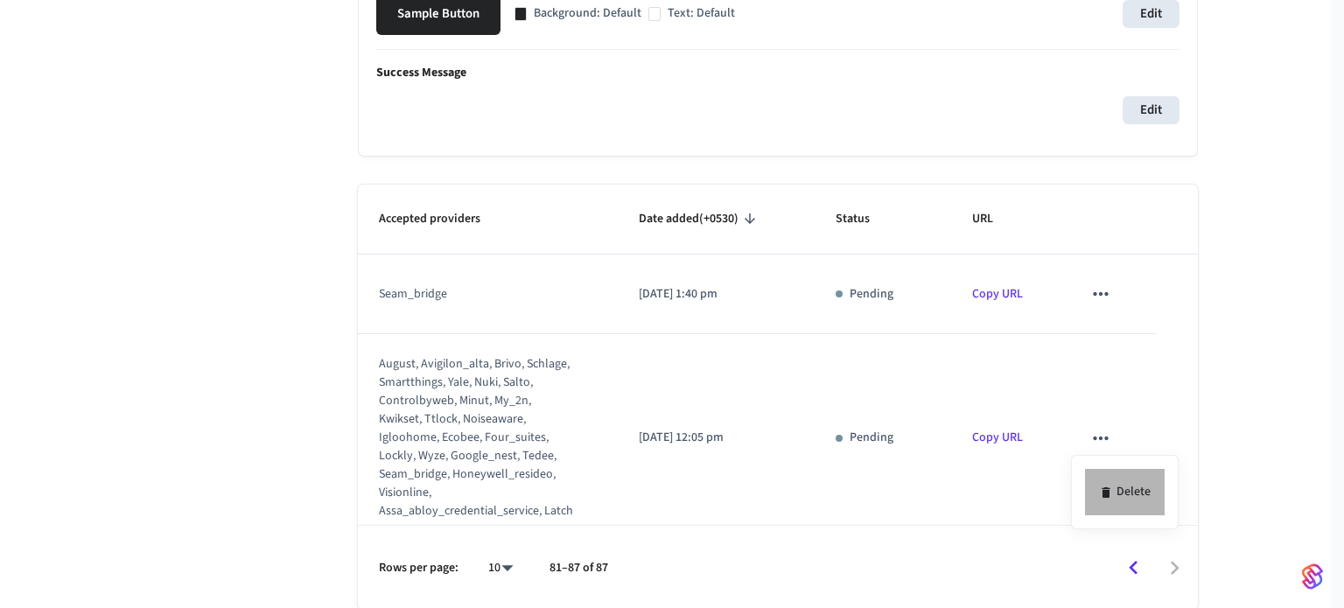
click at [1134, 496] on li "Delete" at bounding box center [1125, 492] width 80 height 46
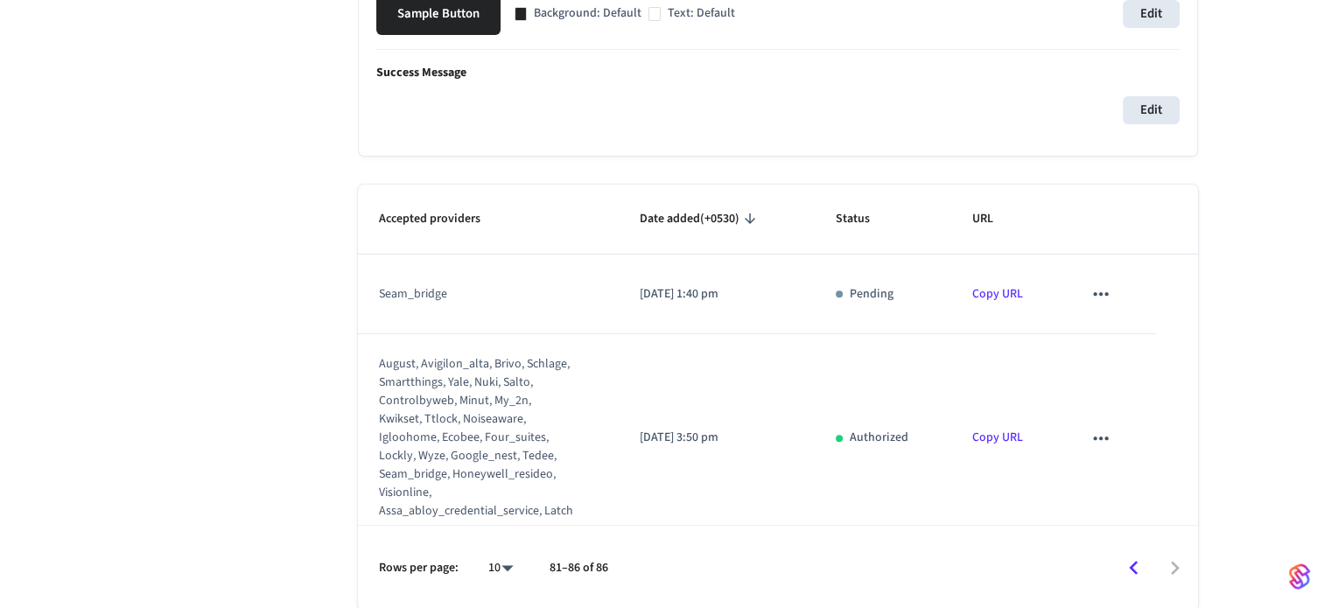
click at [1095, 440] on icon "sticky table" at bounding box center [1101, 438] width 23 height 23
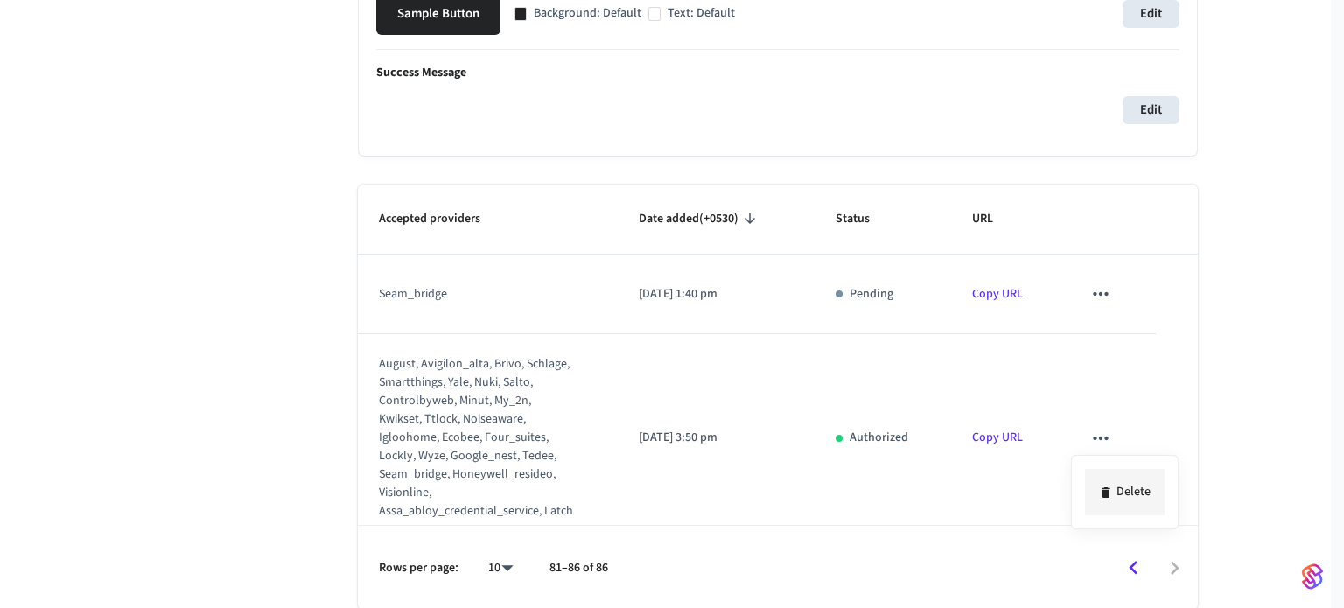
click at [1113, 487] on li "Delete" at bounding box center [1125, 492] width 80 height 46
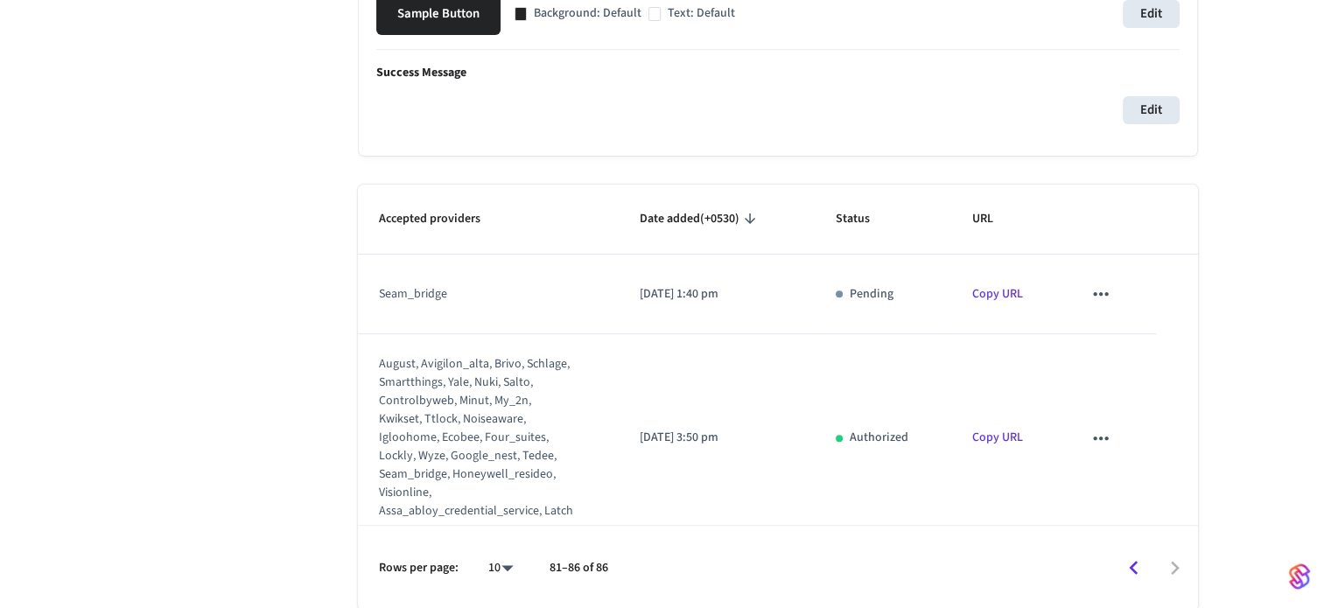
click at [1094, 439] on icon "sticky table" at bounding box center [1101, 438] width 23 height 23
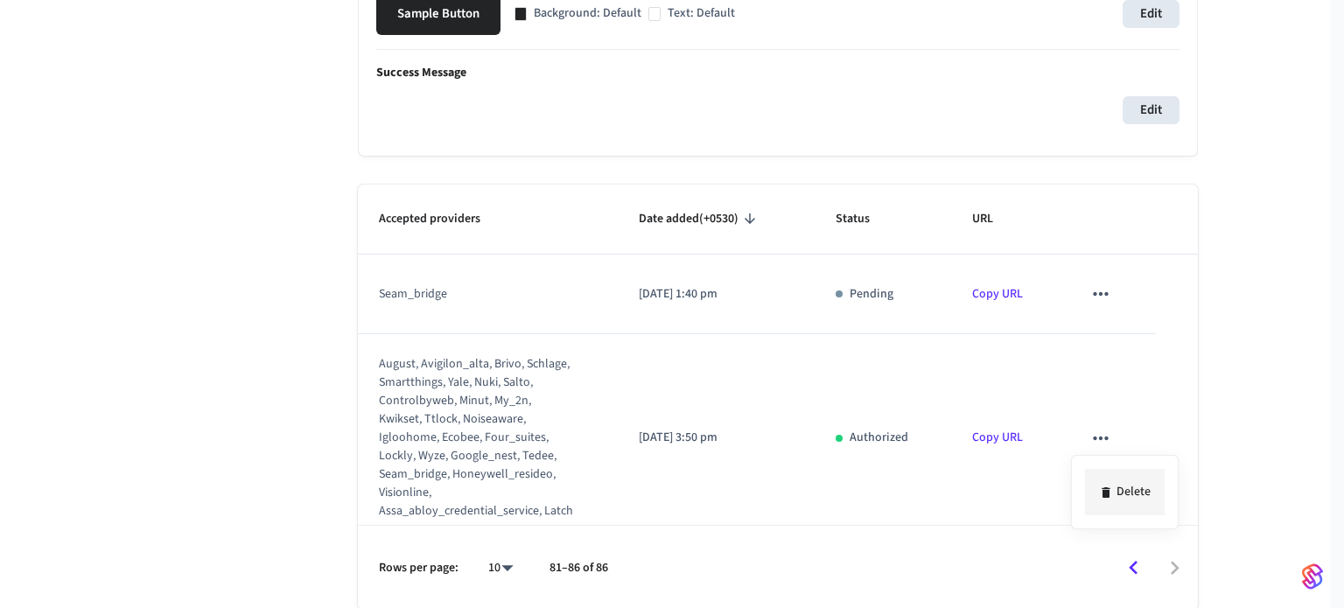
click at [1139, 490] on li "Delete" at bounding box center [1125, 492] width 80 height 46
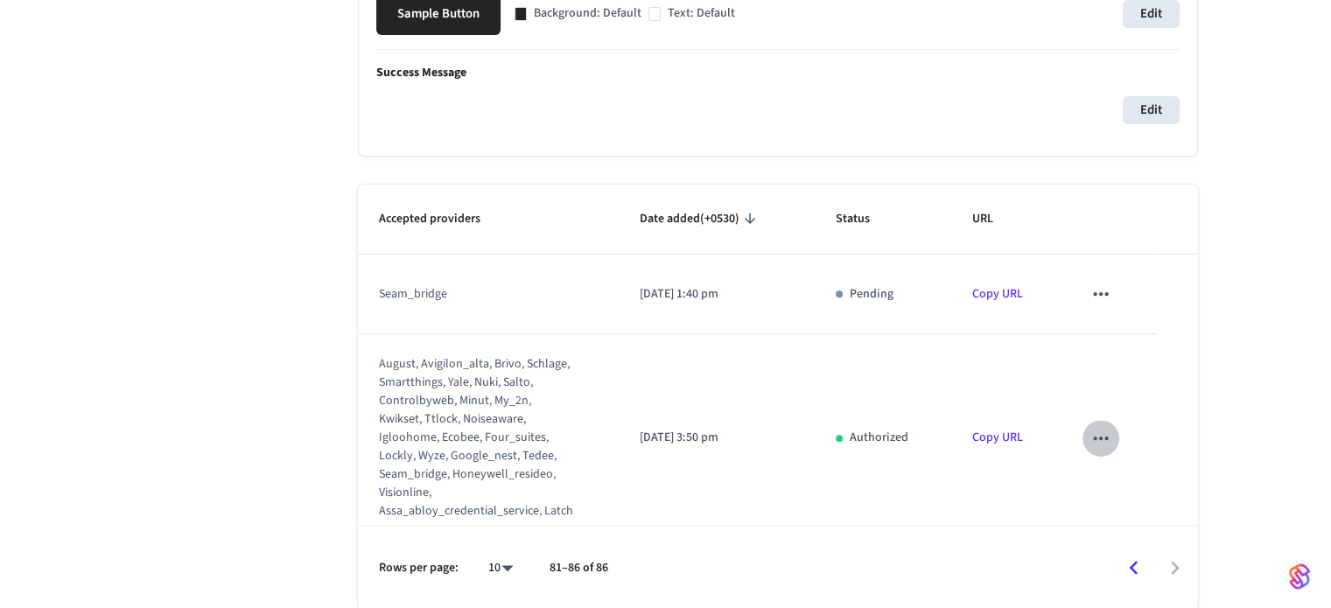
click at [1090, 433] on icon "sticky table" at bounding box center [1101, 438] width 23 height 23
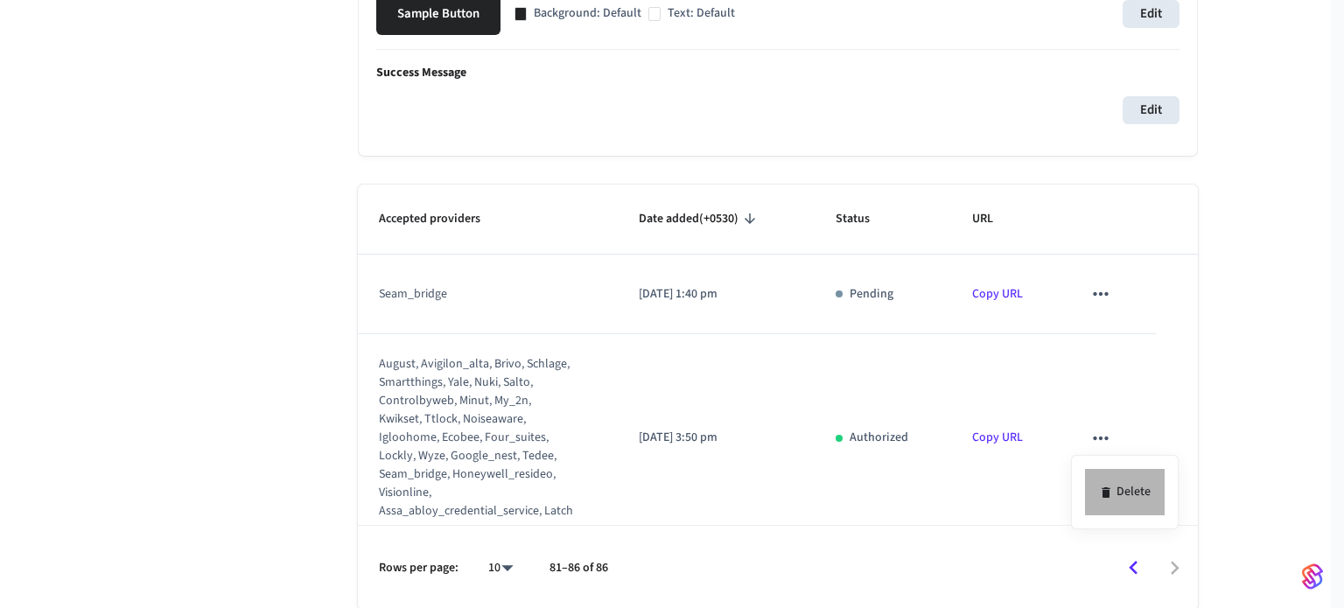
click at [1113, 484] on li "Delete" at bounding box center [1125, 492] width 80 height 46
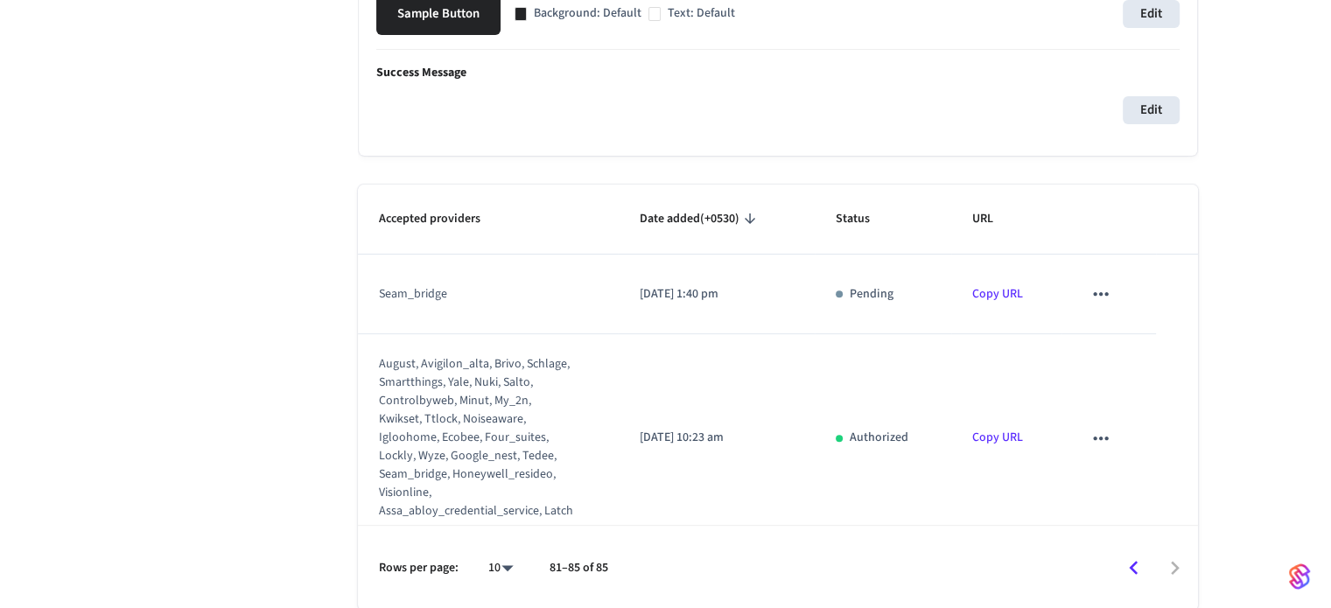
click at [1092, 427] on icon "sticky table" at bounding box center [1101, 438] width 23 height 23
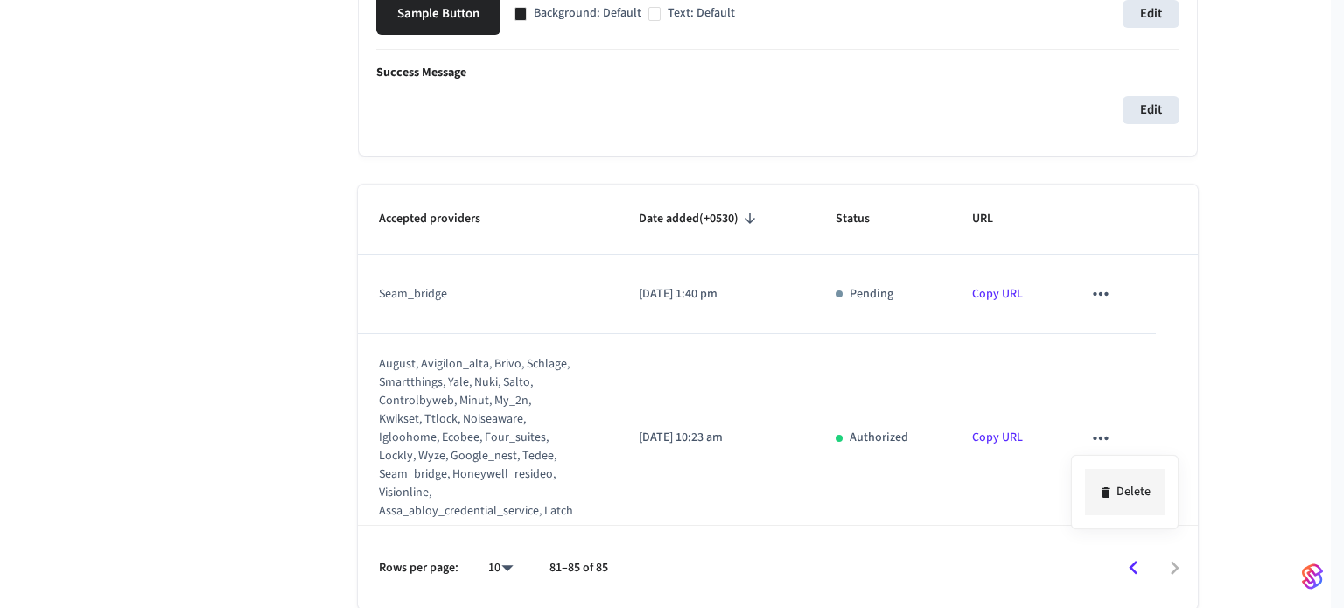
click at [1114, 486] on li "Delete" at bounding box center [1125, 492] width 80 height 46
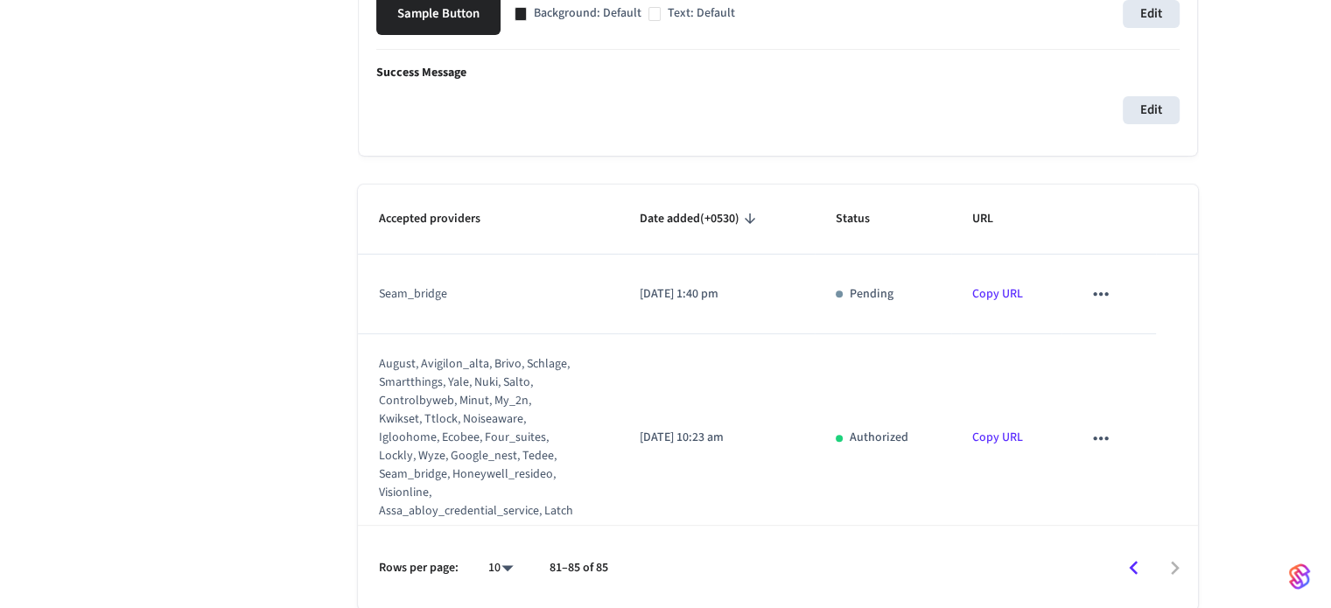
click at [1090, 432] on icon "sticky table" at bounding box center [1101, 438] width 23 height 23
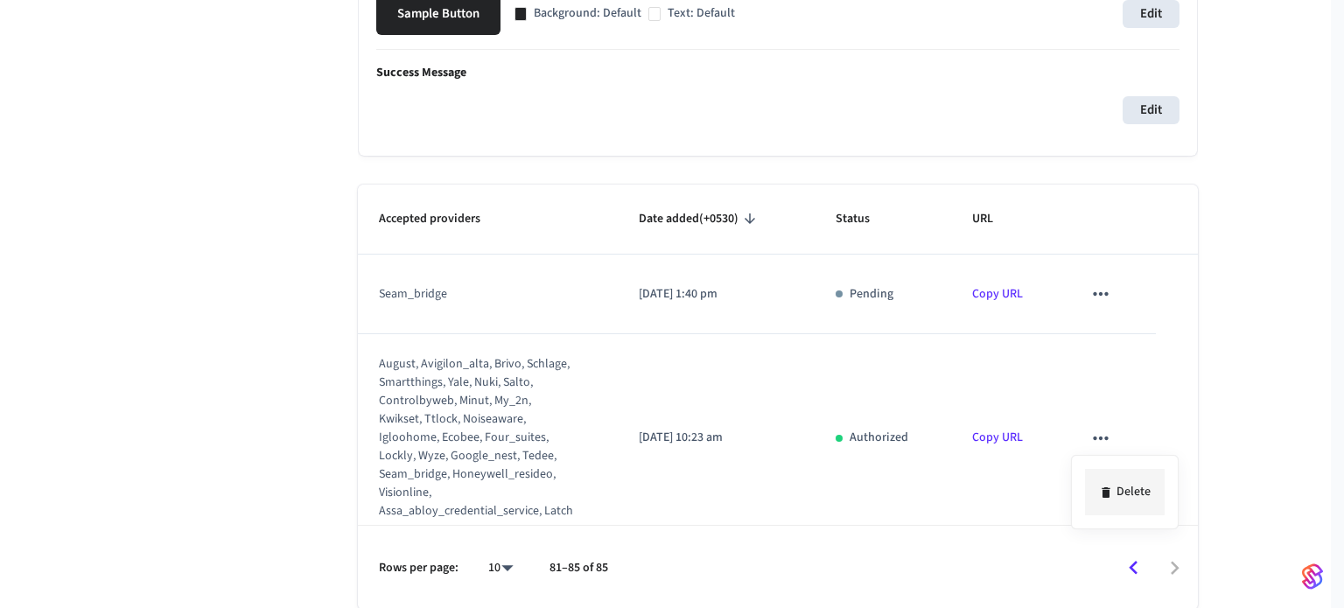
click at [1117, 481] on li "Delete" at bounding box center [1125, 492] width 80 height 46
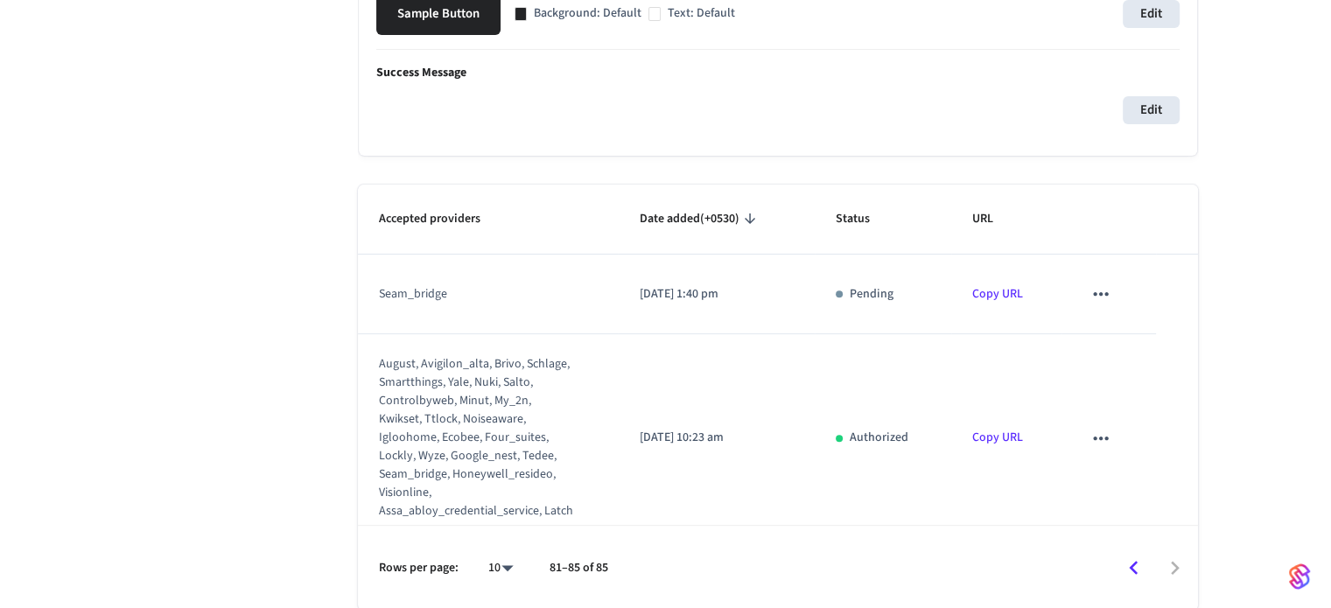
click at [1090, 440] on icon "sticky table" at bounding box center [1101, 438] width 23 height 23
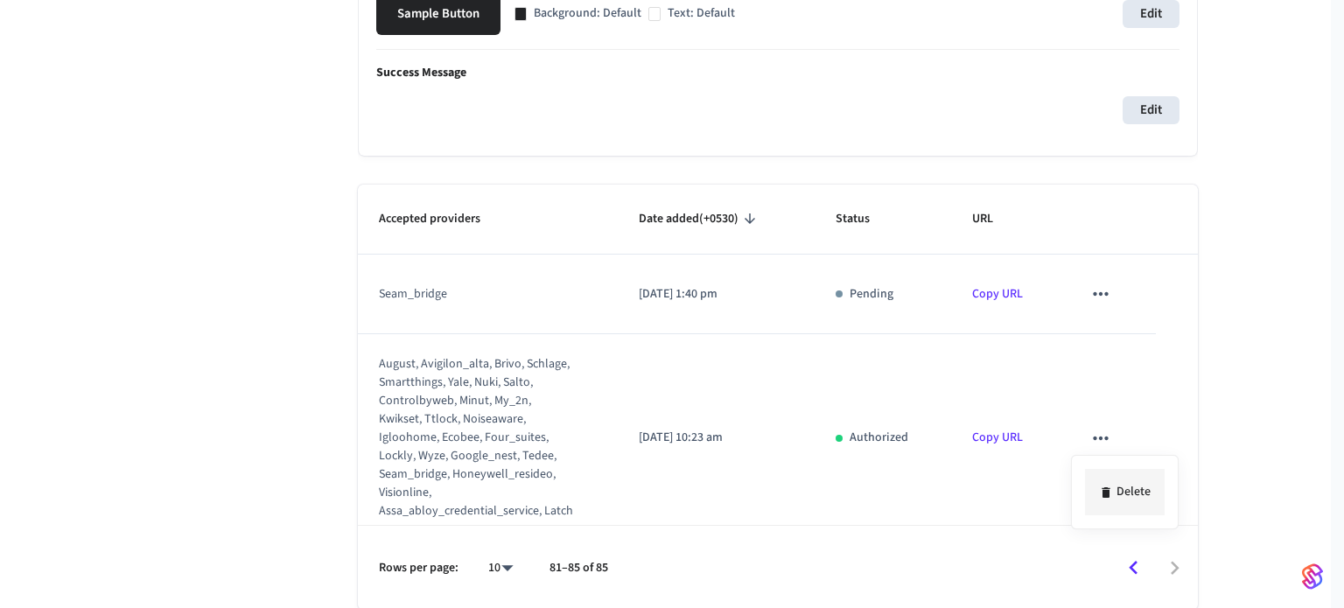
click at [1111, 500] on li "Delete" at bounding box center [1125, 492] width 80 height 46
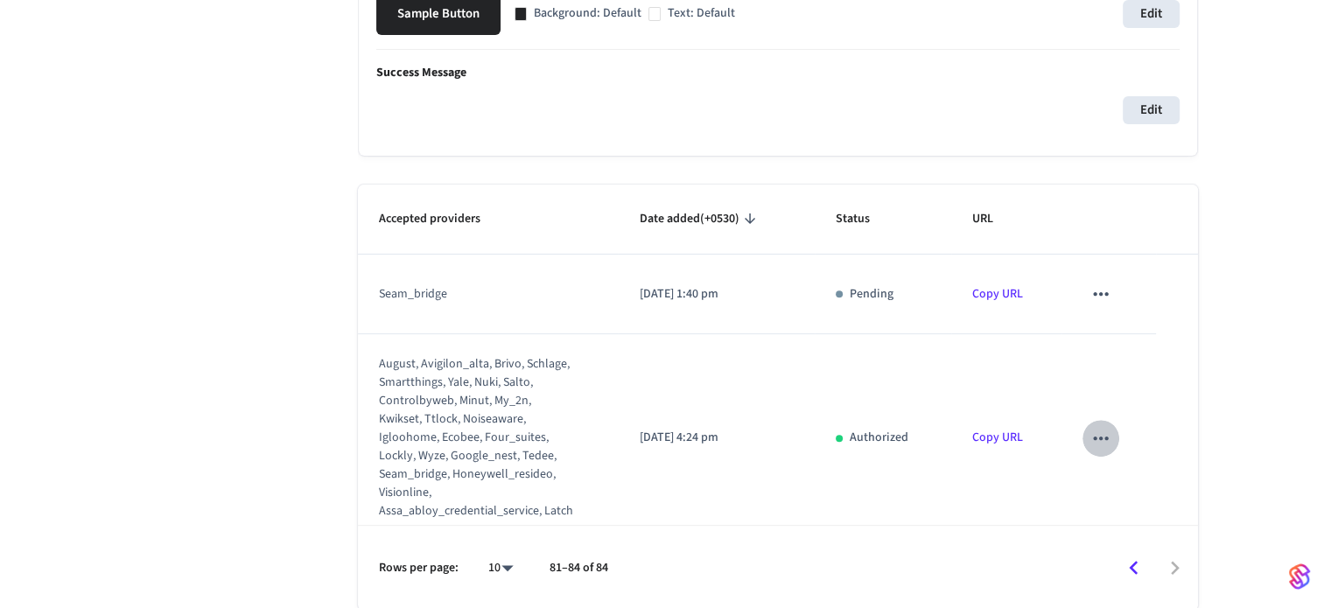
click at [1099, 451] on button "sticky table" at bounding box center [1101, 438] width 37 height 37
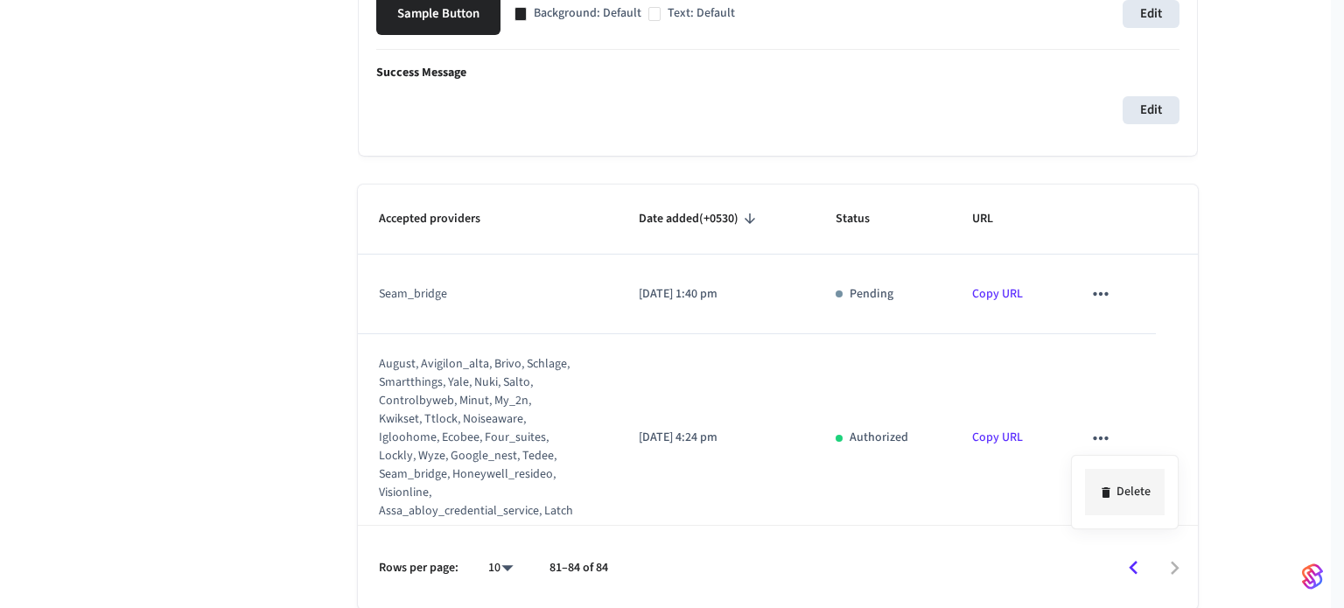
click at [1128, 493] on li "Delete" at bounding box center [1125, 492] width 80 height 46
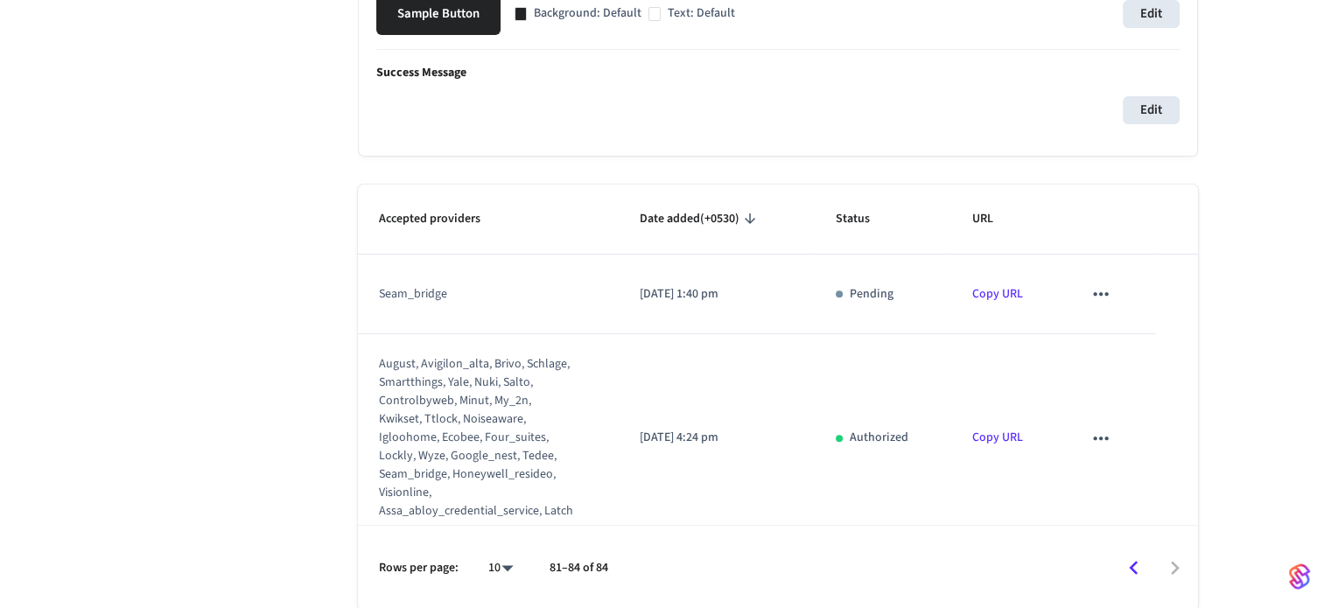
click at [1090, 443] on icon "sticky table" at bounding box center [1101, 438] width 23 height 23
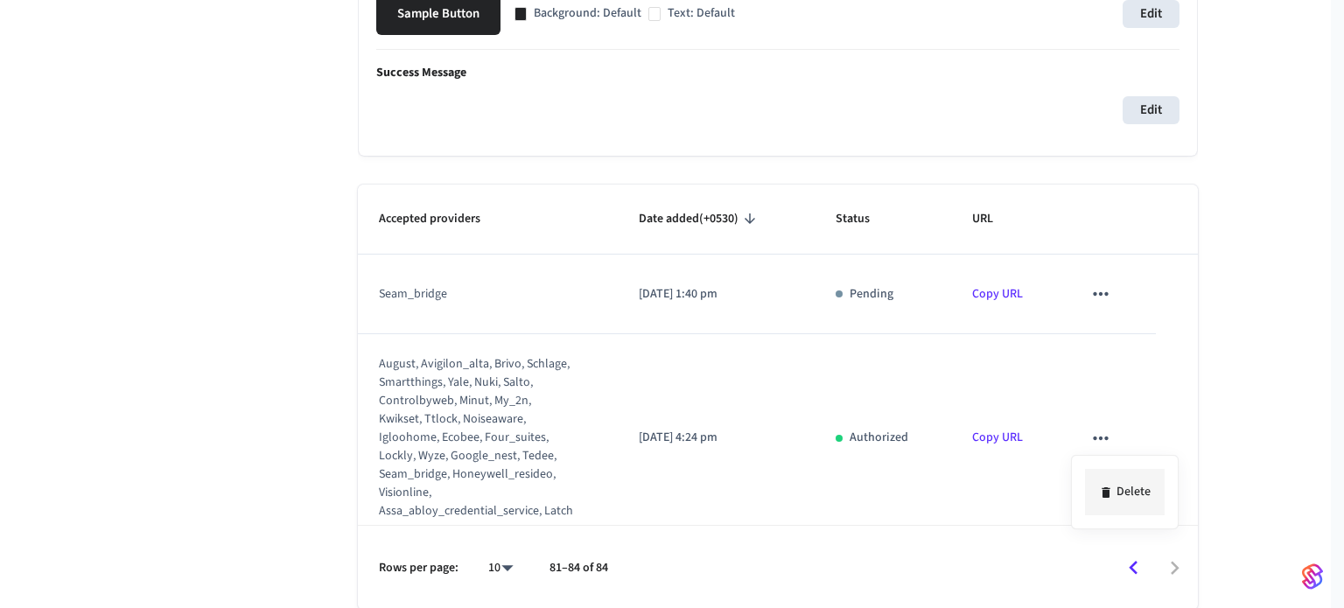
click at [1096, 482] on li "Delete" at bounding box center [1125, 492] width 80 height 46
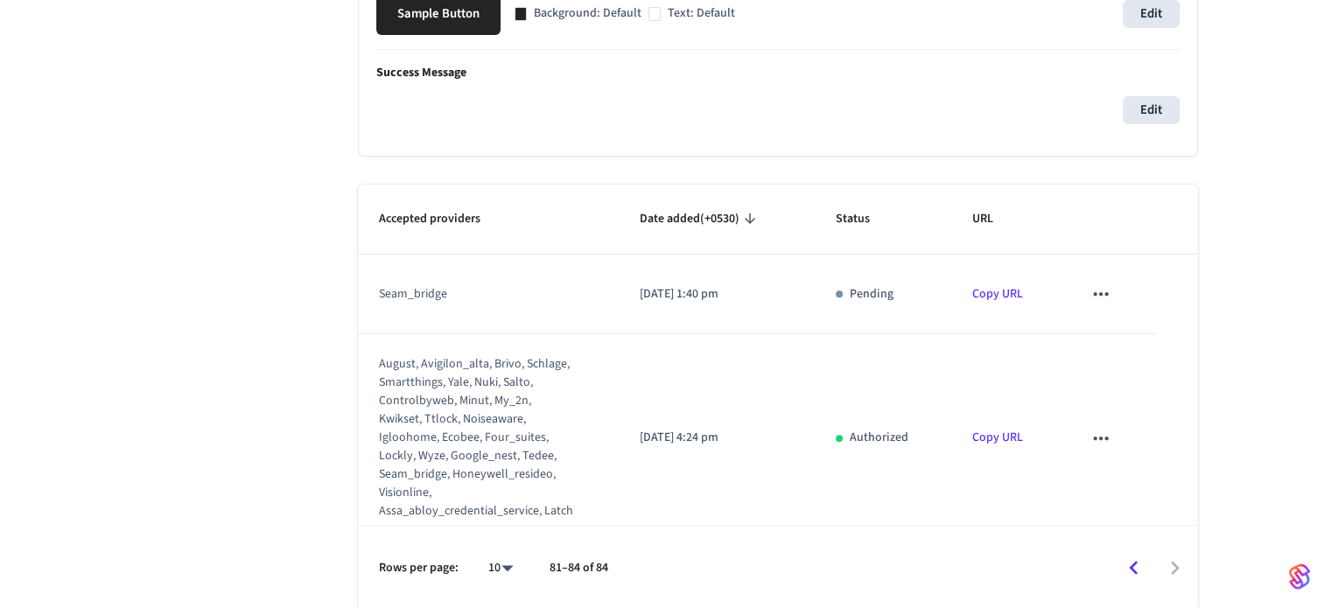
click at [1090, 434] on icon "sticky table" at bounding box center [1101, 438] width 23 height 23
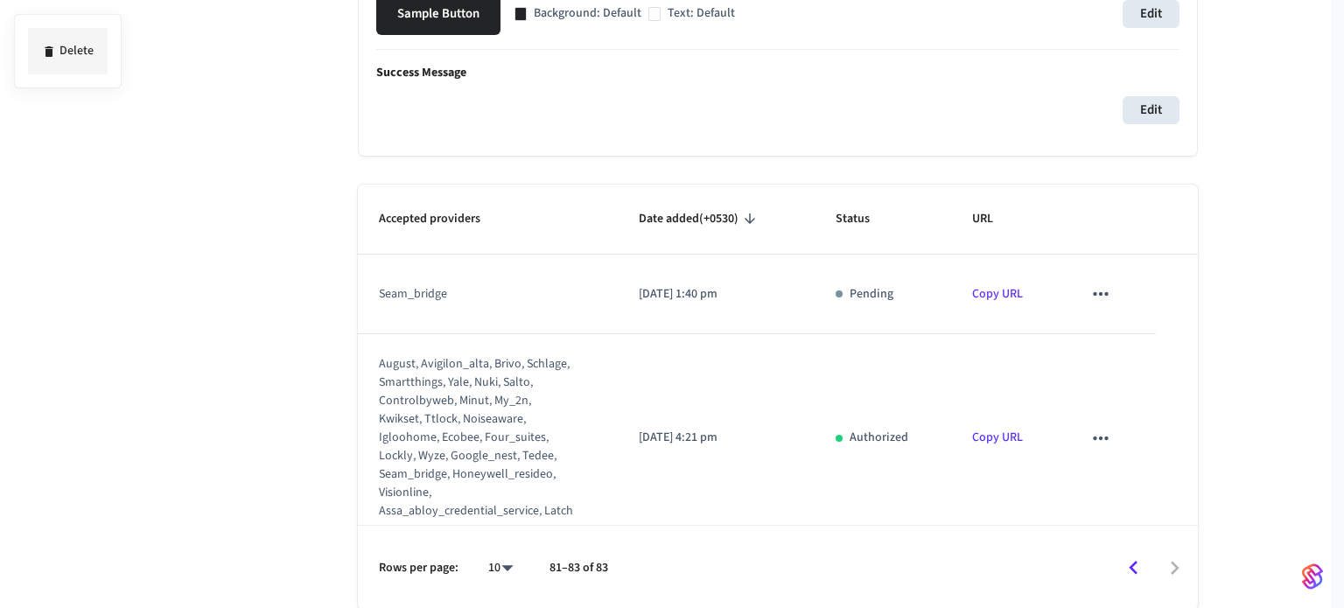
click at [1118, 477] on div at bounding box center [672, 304] width 1344 height 608
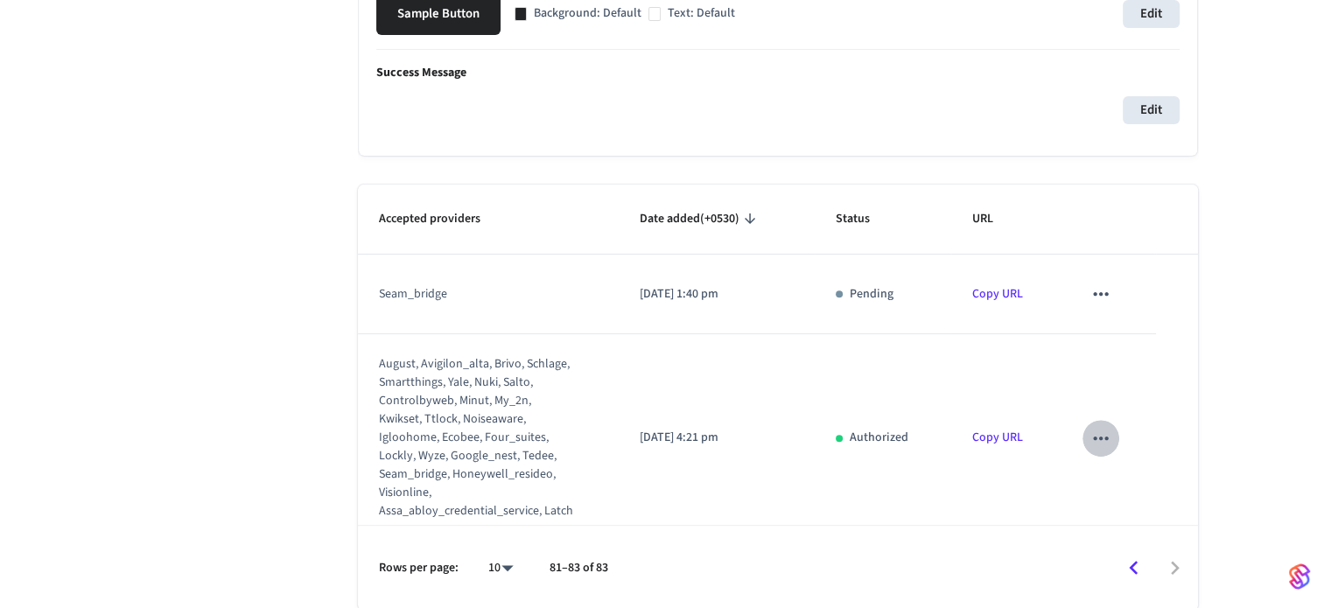
click at [1093, 438] on icon "sticky table" at bounding box center [1100, 439] width 15 height 4
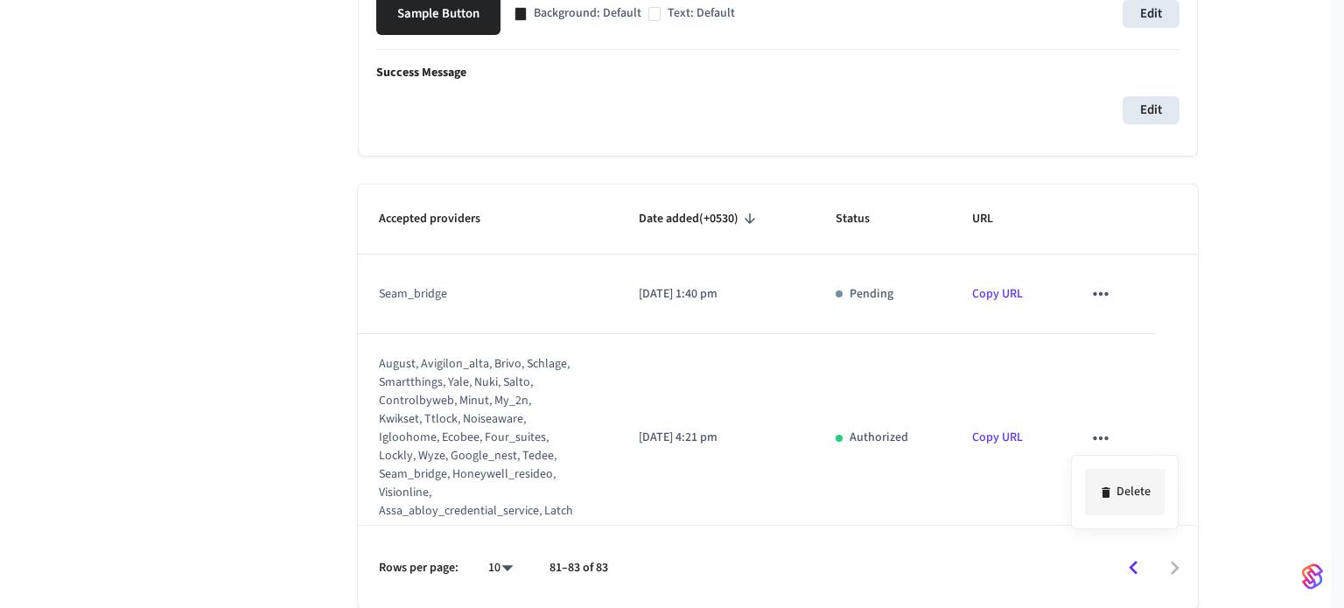
click at [1133, 485] on li "Delete" at bounding box center [1125, 492] width 80 height 46
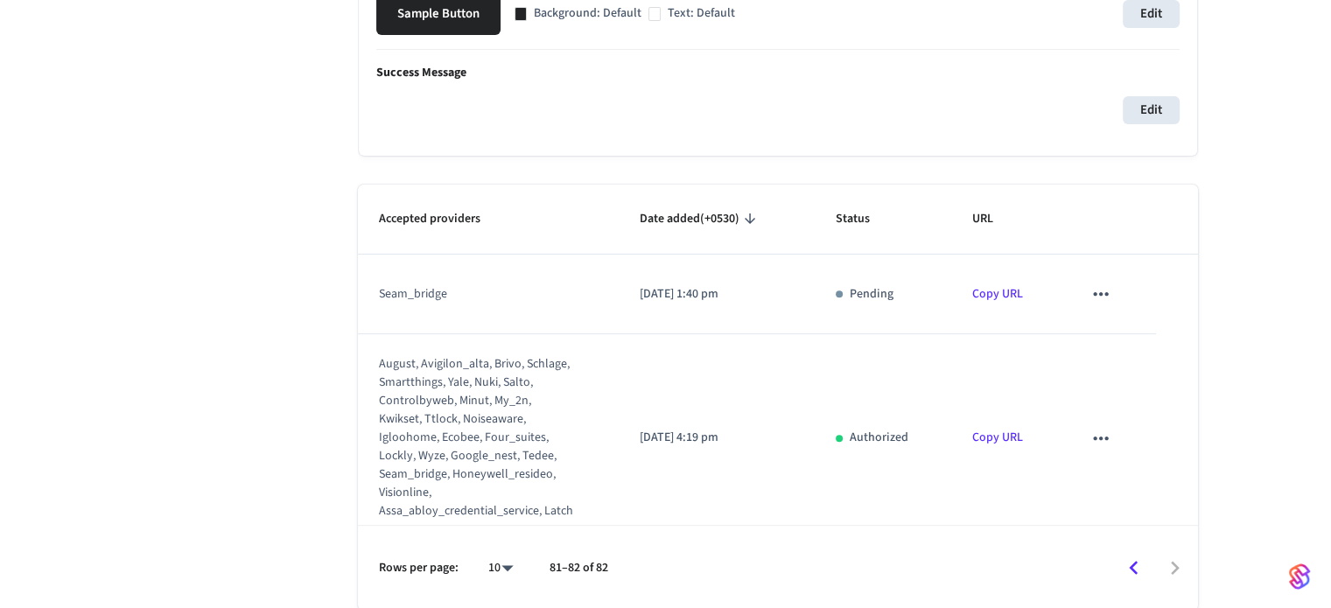
click at [1099, 286] on icon "sticky table" at bounding box center [1101, 294] width 23 height 23
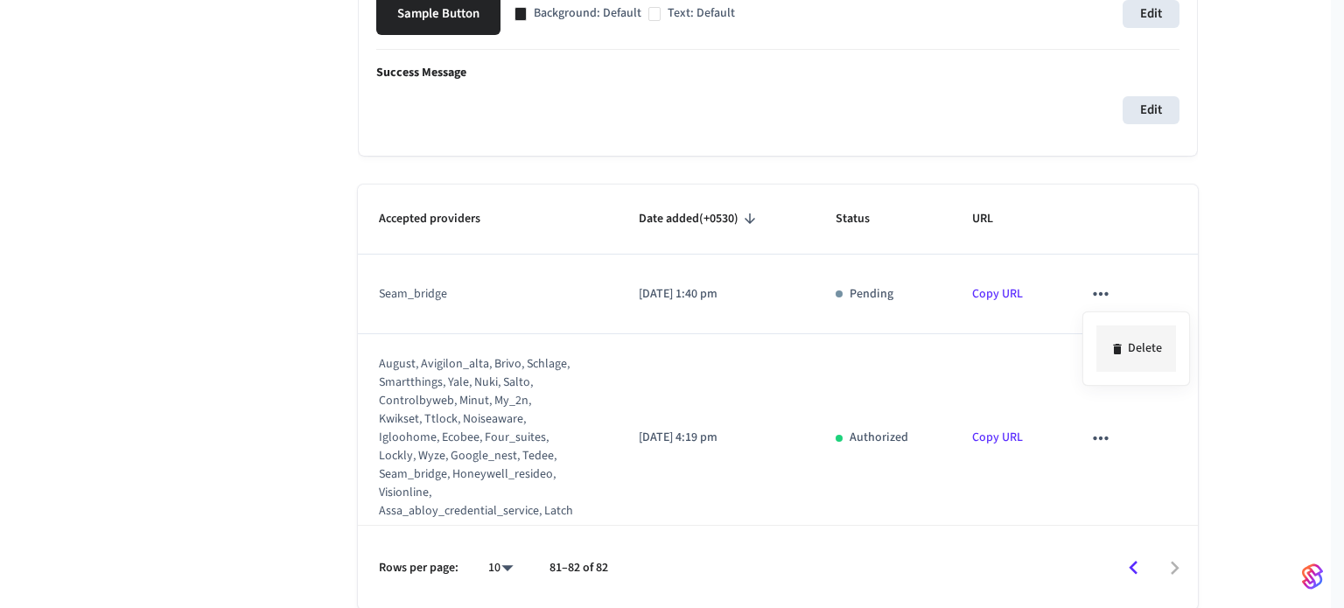
click at [1130, 353] on li "Delete" at bounding box center [1137, 349] width 80 height 46
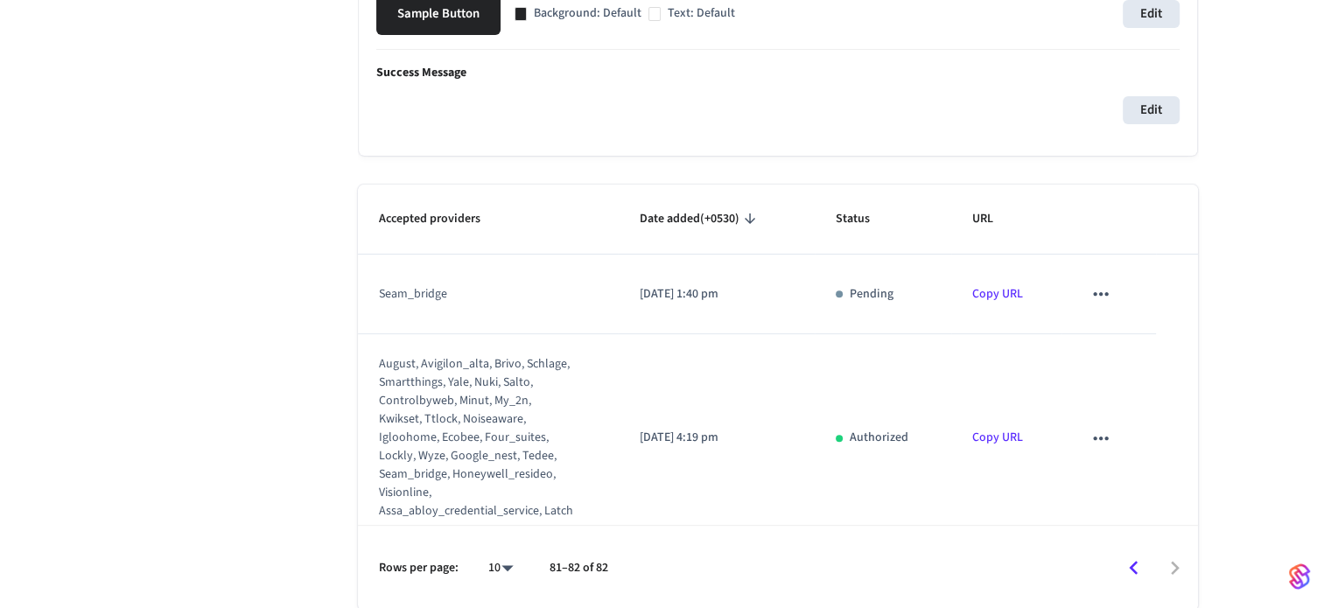
click at [1109, 427] on icon "sticky table" at bounding box center [1101, 438] width 23 height 23
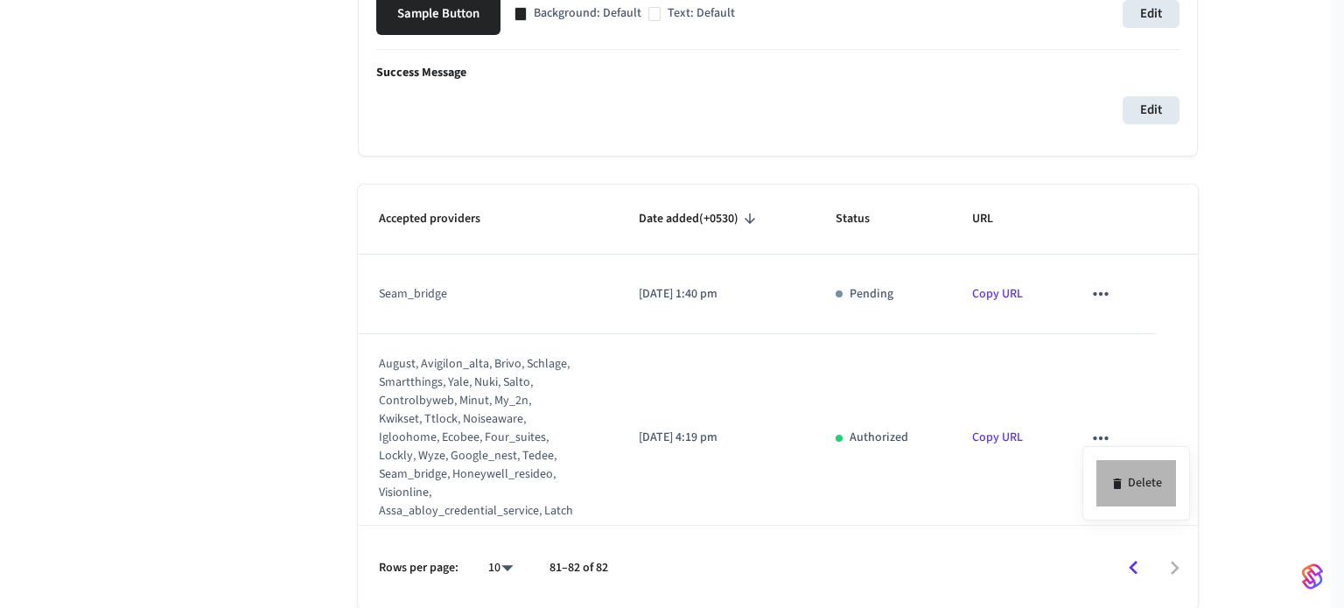
click at [1124, 472] on li "Delete" at bounding box center [1137, 483] width 80 height 46
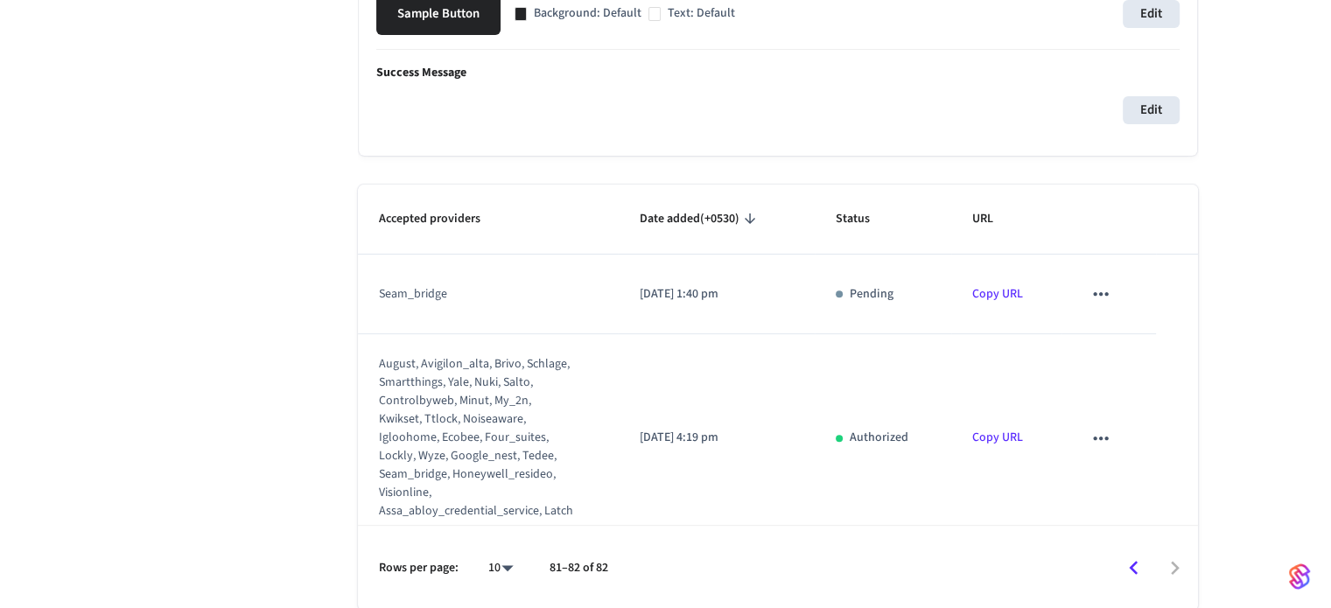
click at [1097, 297] on icon "sticky table" at bounding box center [1101, 294] width 23 height 23
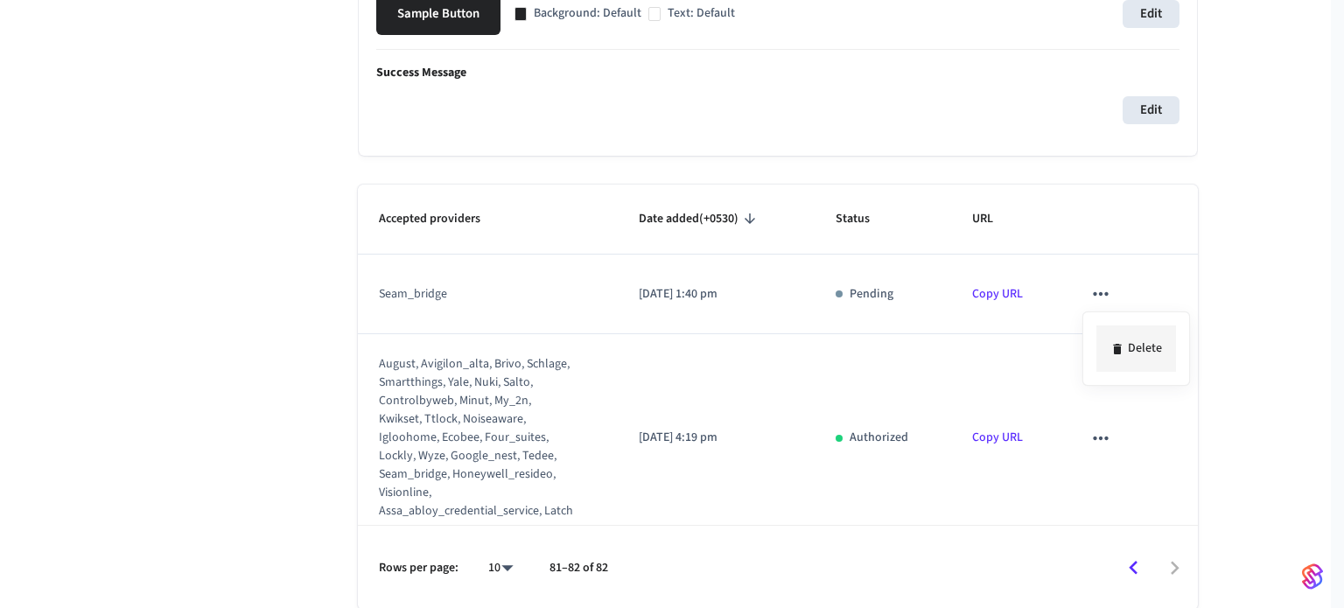
click at [1136, 358] on li "Delete" at bounding box center [1137, 349] width 80 height 46
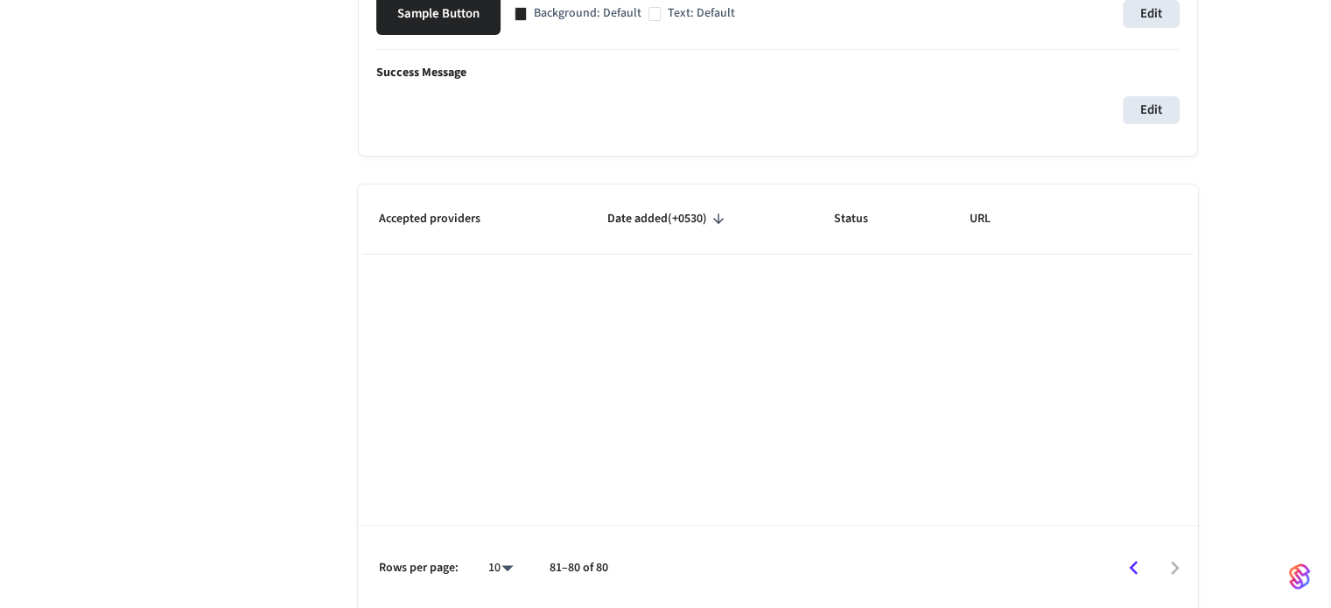
click at [1099, 414] on div "Accepted providers Date added (+0530) Status URL Rows per page: 10 ** 81–80 of …" at bounding box center [778, 398] width 840 height 426
click at [1134, 571] on icon "Go to previous page" at bounding box center [1133, 568] width 9 height 14
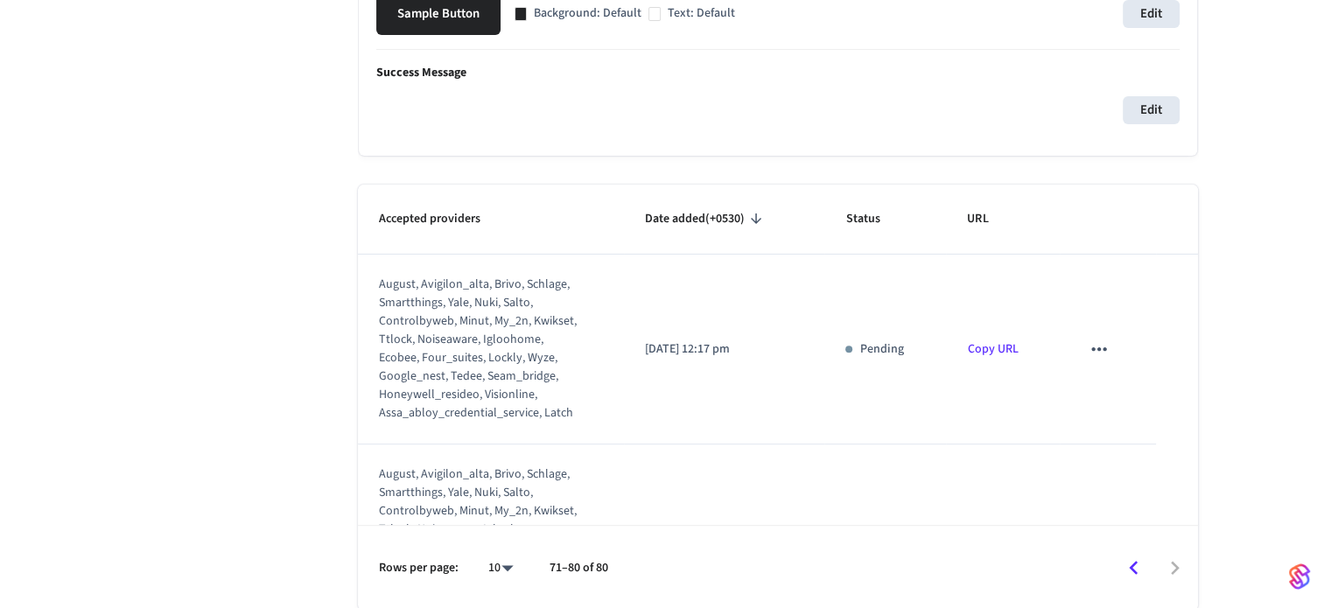
click at [1088, 346] on icon "sticky table" at bounding box center [1099, 349] width 23 height 23
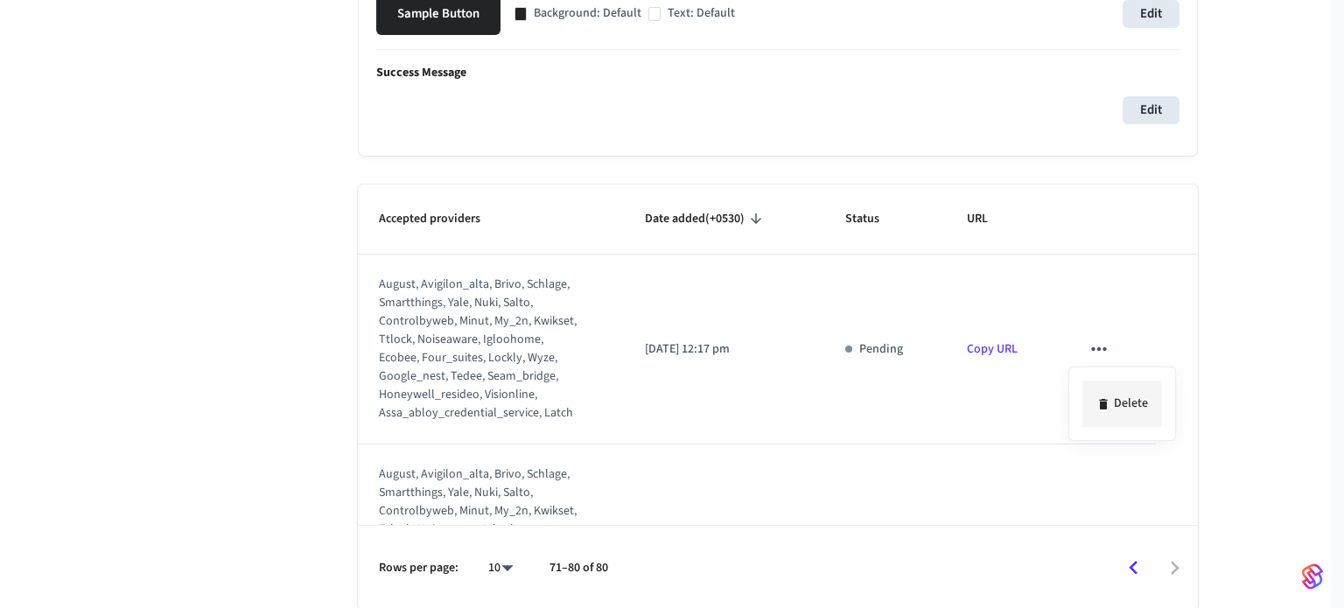
click at [1118, 400] on li "Delete" at bounding box center [1123, 404] width 80 height 46
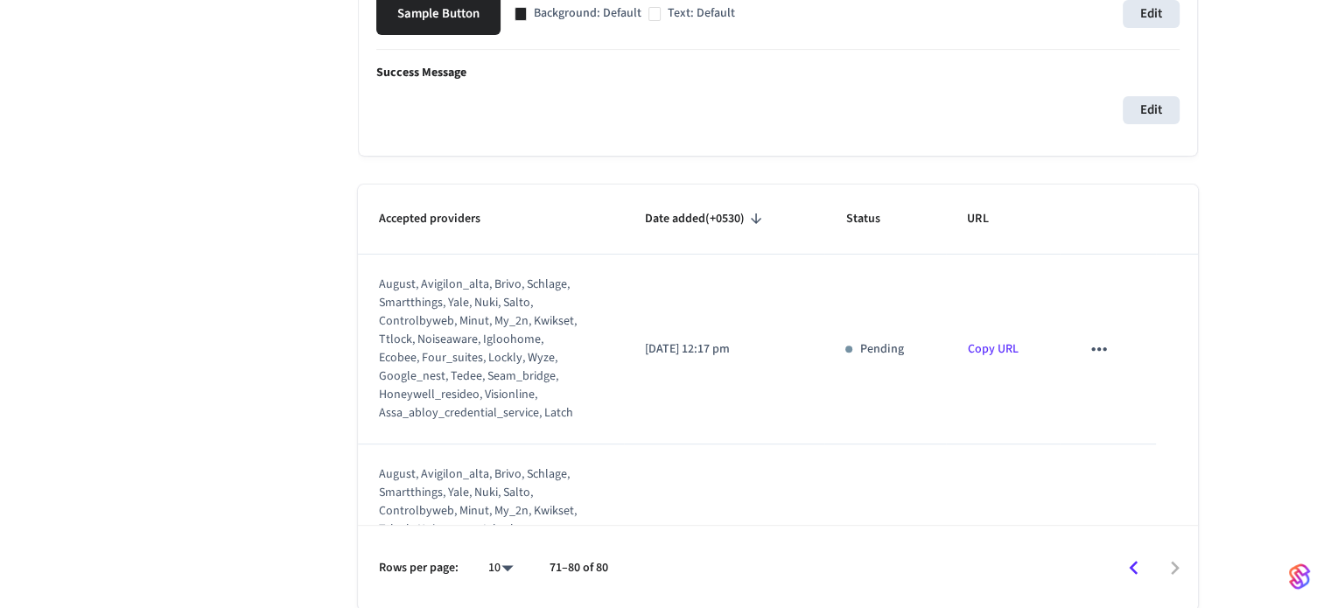
click at [1092, 340] on icon "sticky table" at bounding box center [1099, 349] width 23 height 23
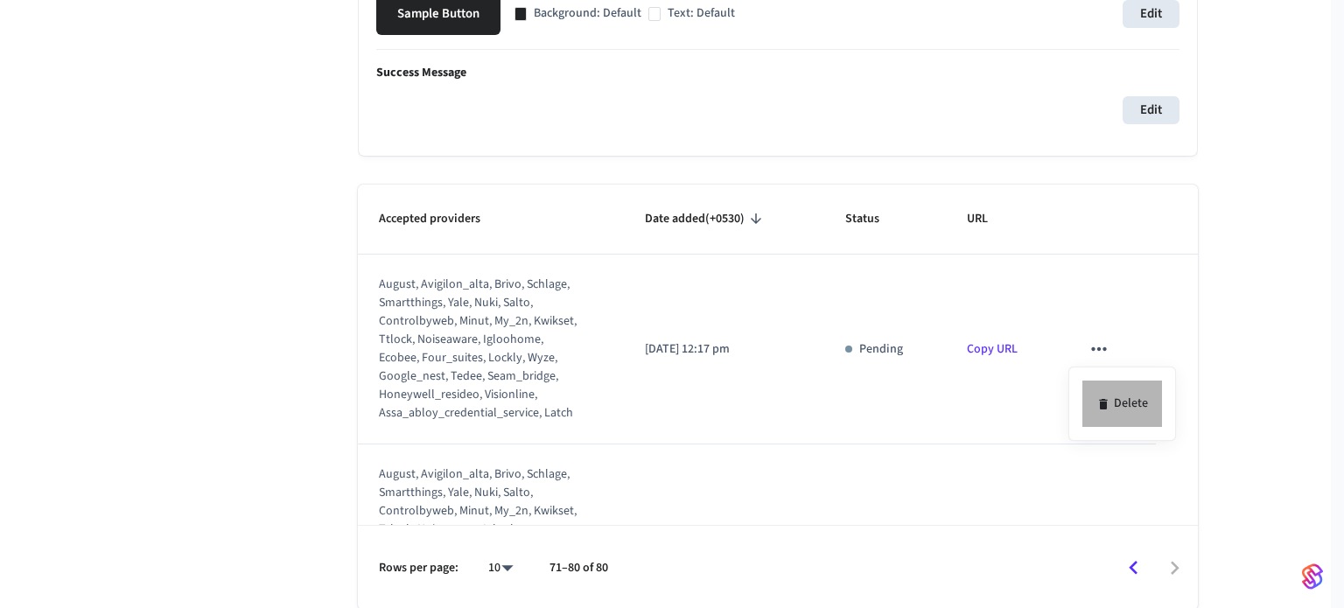
click at [1107, 400] on icon at bounding box center [1104, 404] width 14 height 14
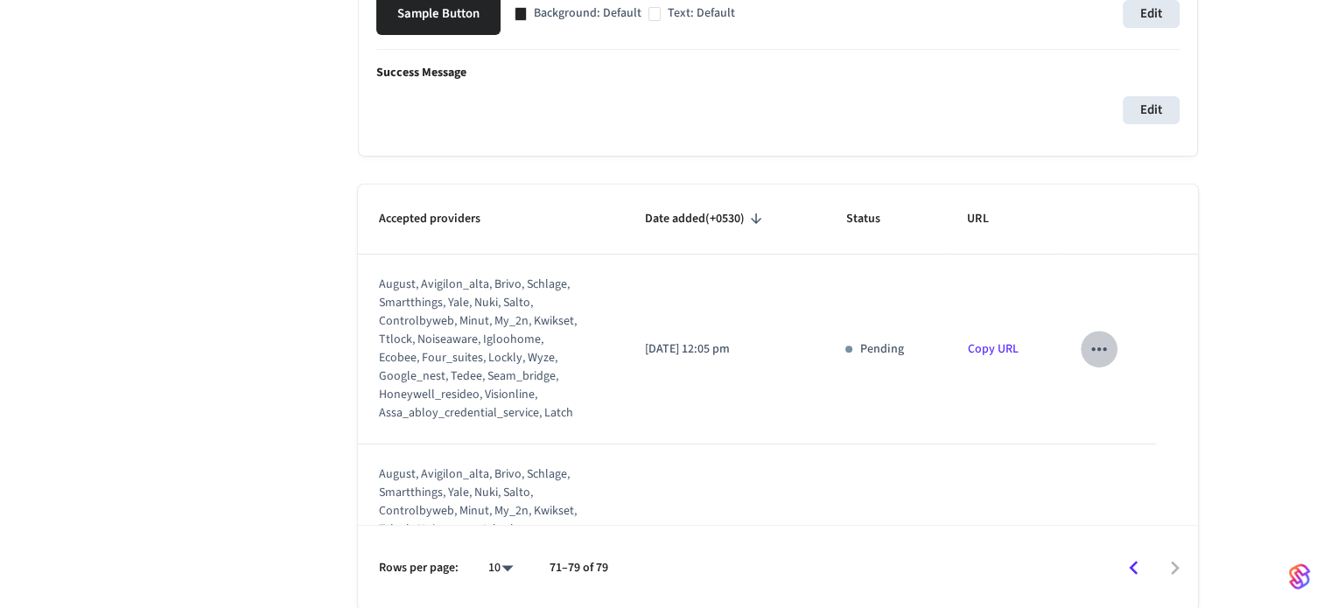
click at [1091, 345] on icon "sticky table" at bounding box center [1099, 349] width 23 height 23
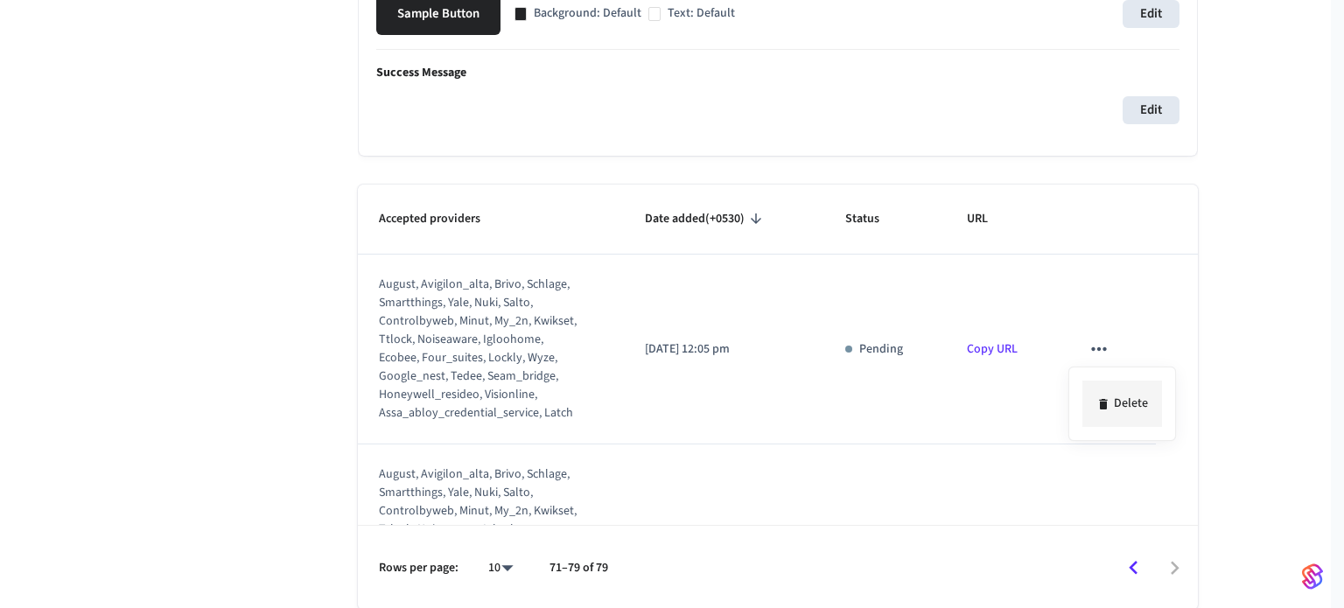
click at [1099, 404] on icon at bounding box center [1103, 404] width 8 height 11
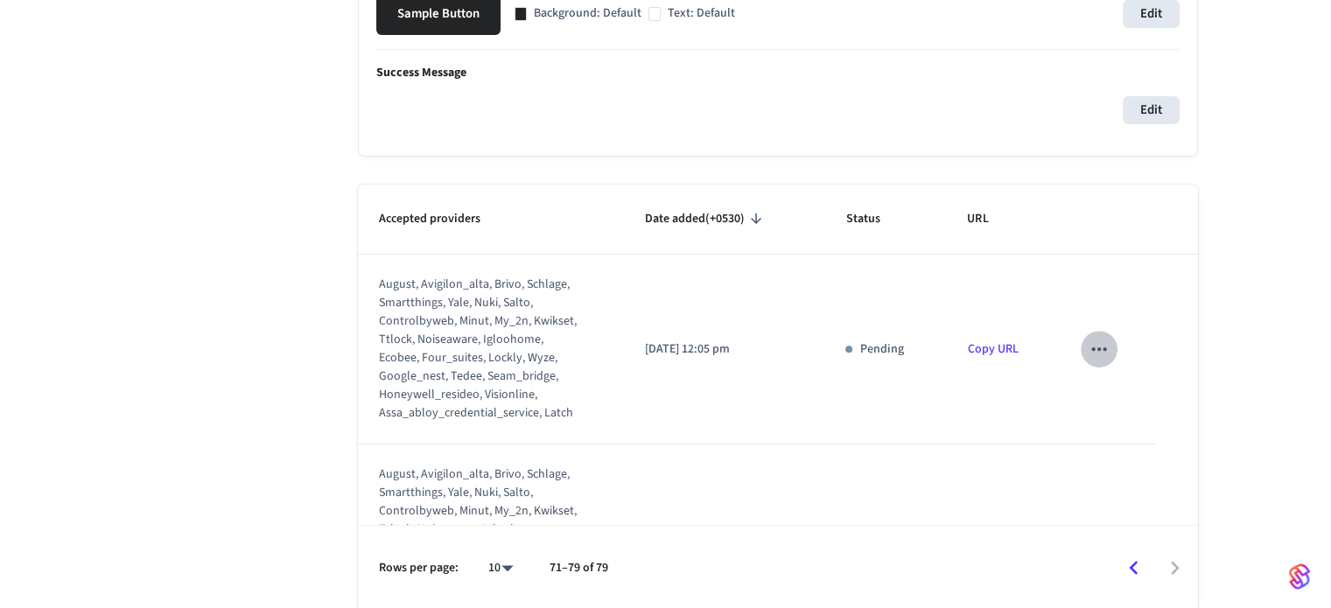
click at [1090, 352] on icon "sticky table" at bounding box center [1099, 349] width 23 height 23
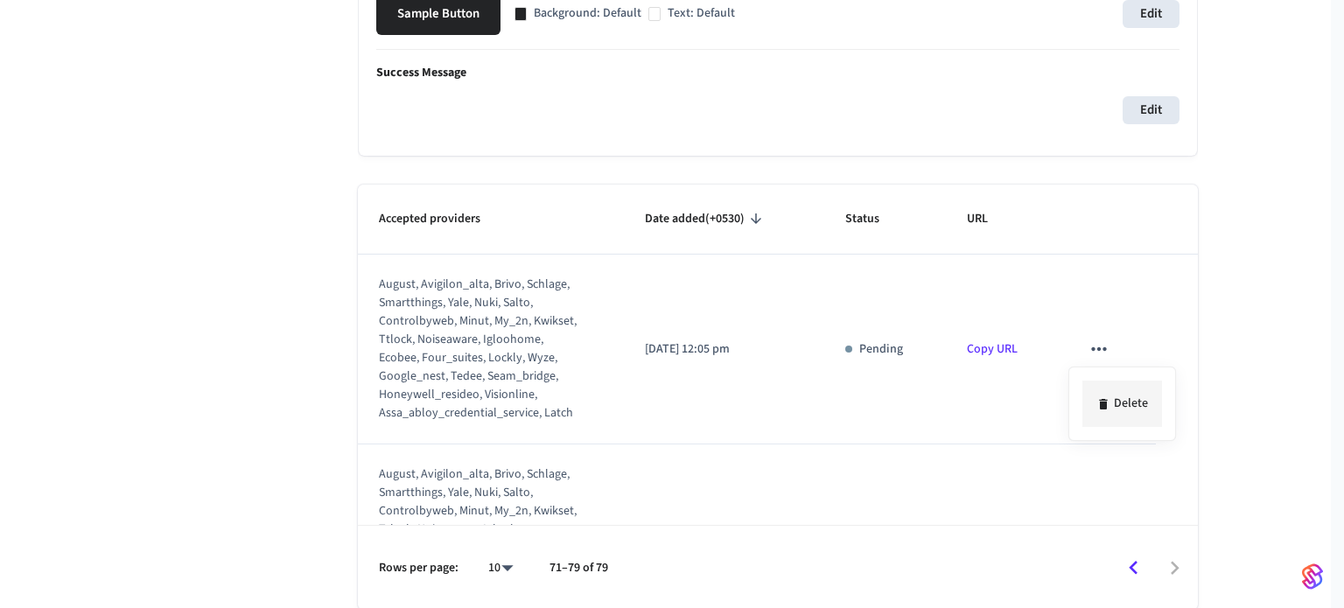
click at [1103, 402] on icon at bounding box center [1103, 404] width 8 height 11
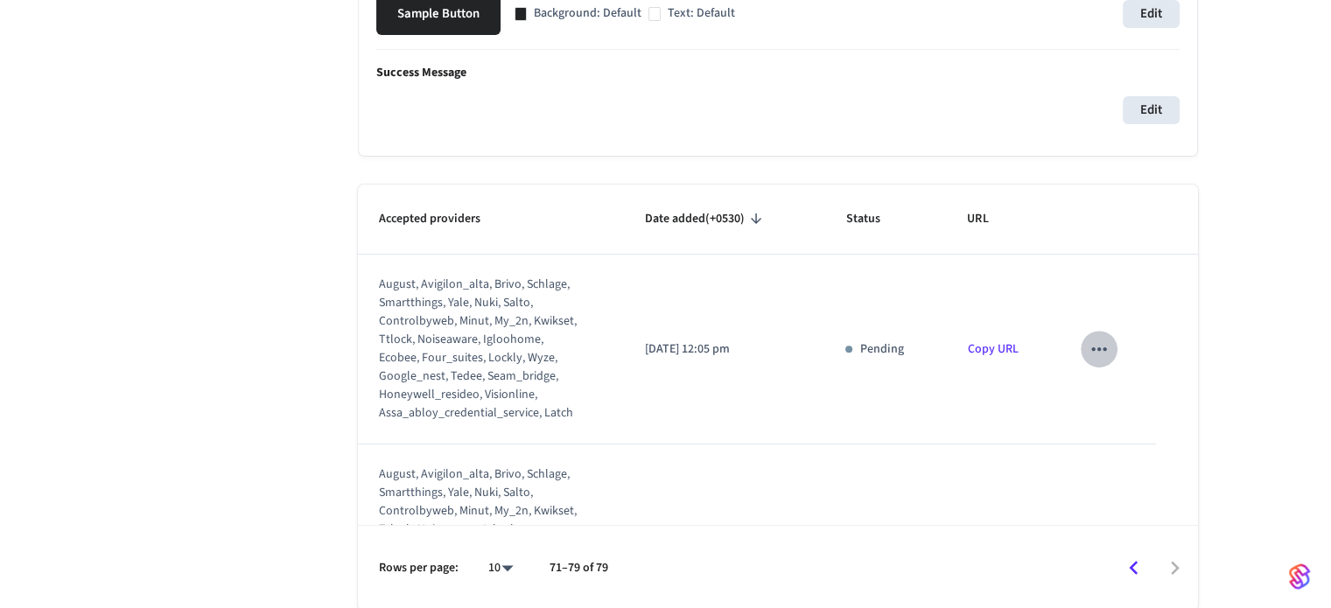
click at [1097, 354] on icon "sticky table" at bounding box center [1099, 349] width 23 height 23
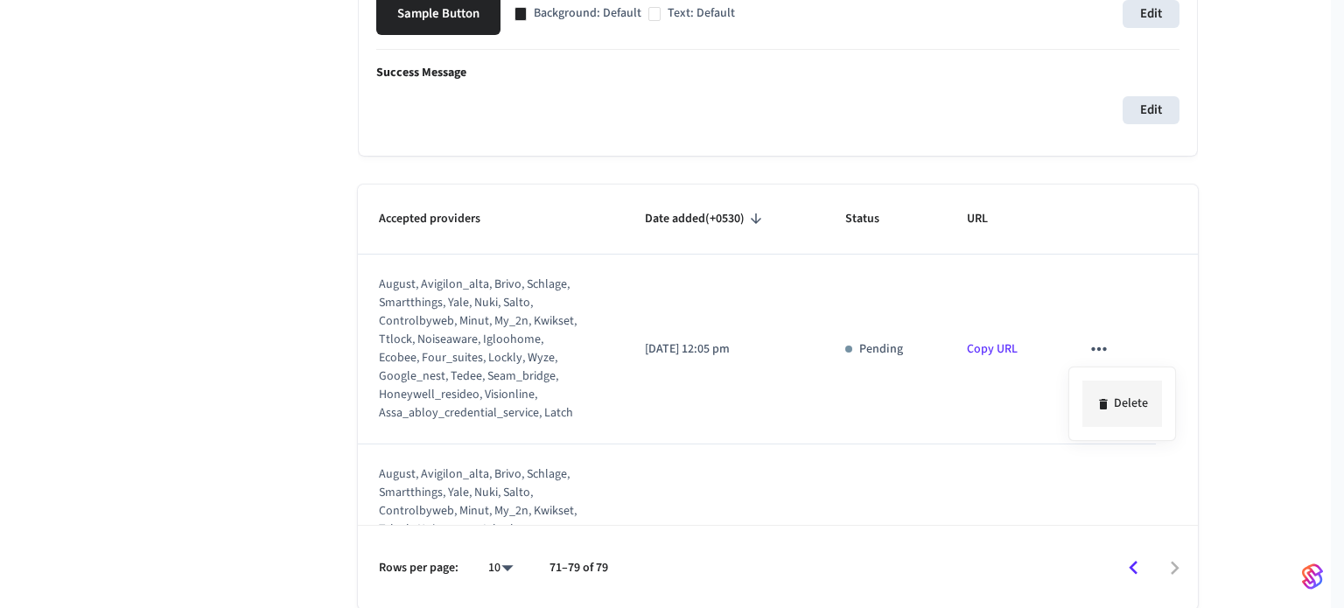
click at [1120, 391] on li "Delete" at bounding box center [1123, 404] width 80 height 46
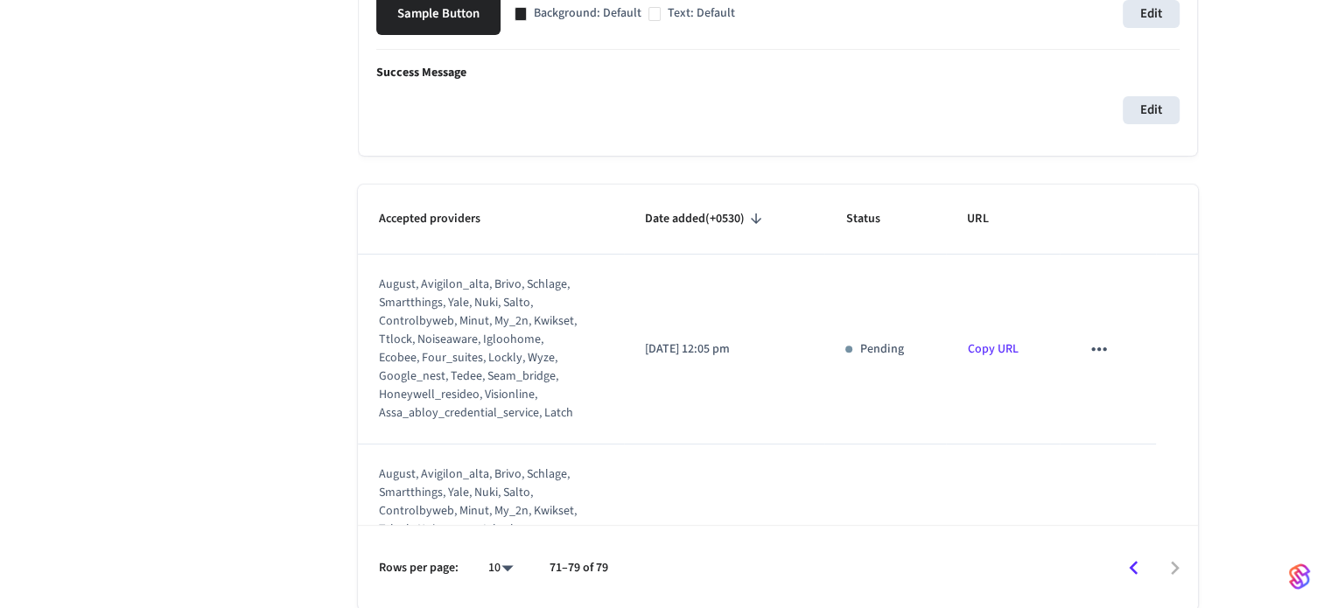
click at [1090, 349] on icon "sticky table" at bounding box center [1099, 349] width 23 height 23
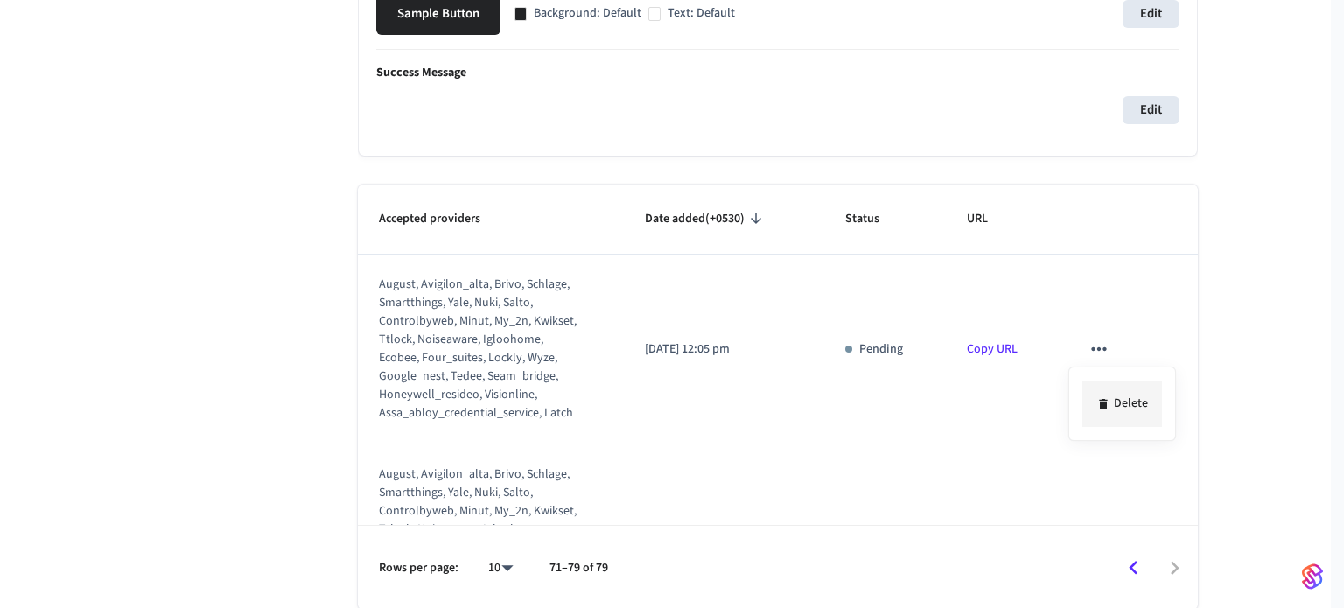
click at [1112, 406] on div "Delete" at bounding box center [672, 304] width 1344 height 608
click at [1087, 333] on div at bounding box center [672, 304] width 1344 height 608
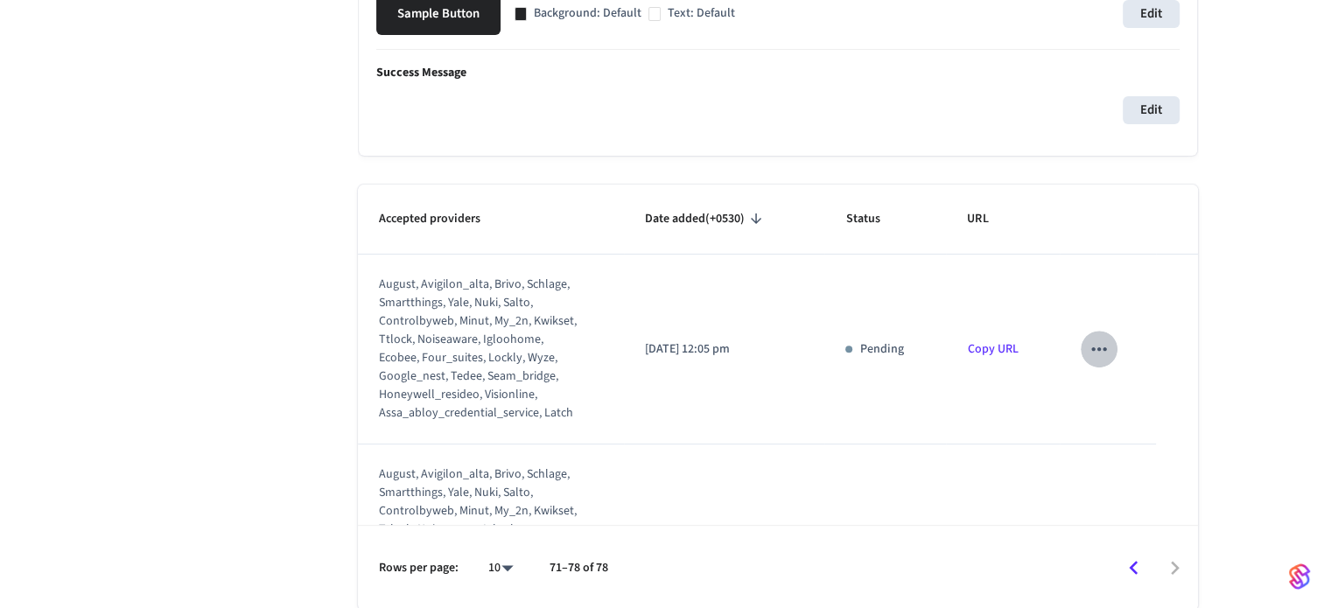
click at [1091, 348] on icon "sticky table" at bounding box center [1098, 349] width 15 height 4
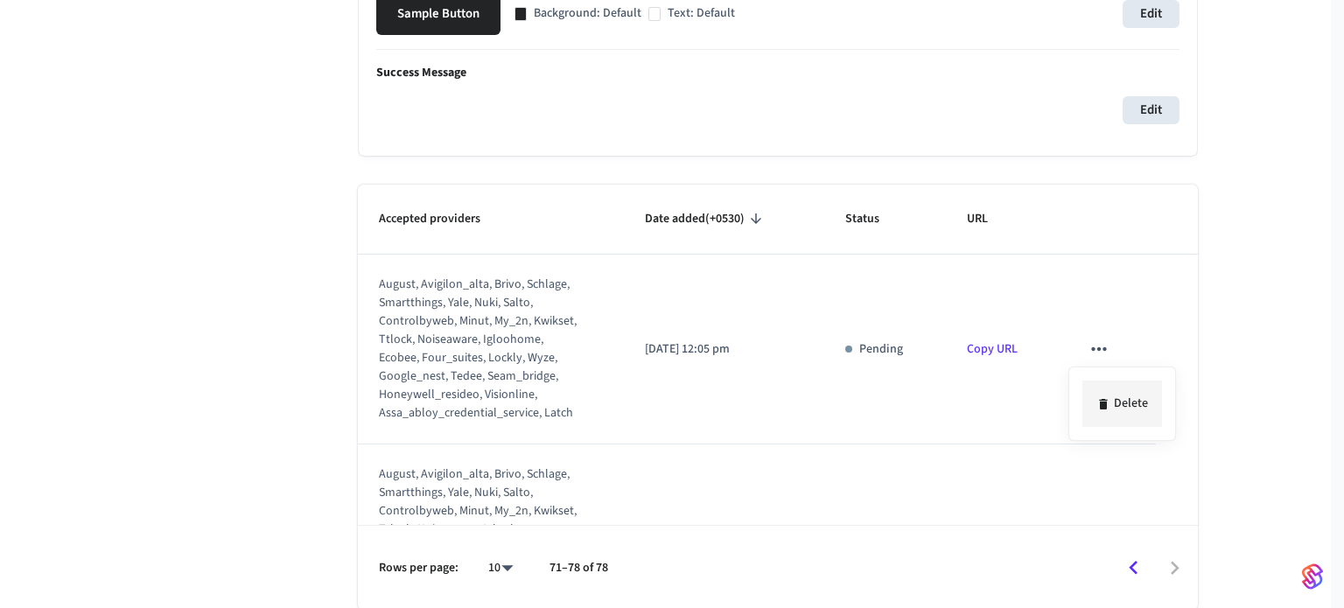
click at [1133, 396] on li "Delete" at bounding box center [1123, 404] width 80 height 46
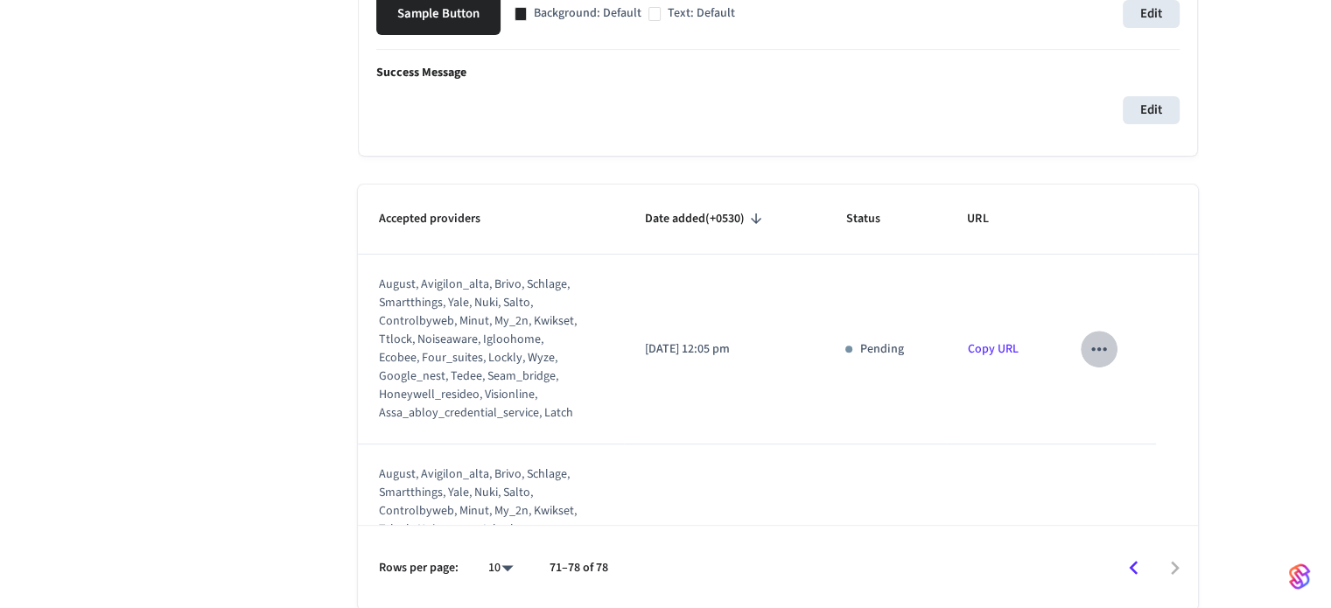
click at [1081, 347] on button "sticky table" at bounding box center [1099, 349] width 37 height 37
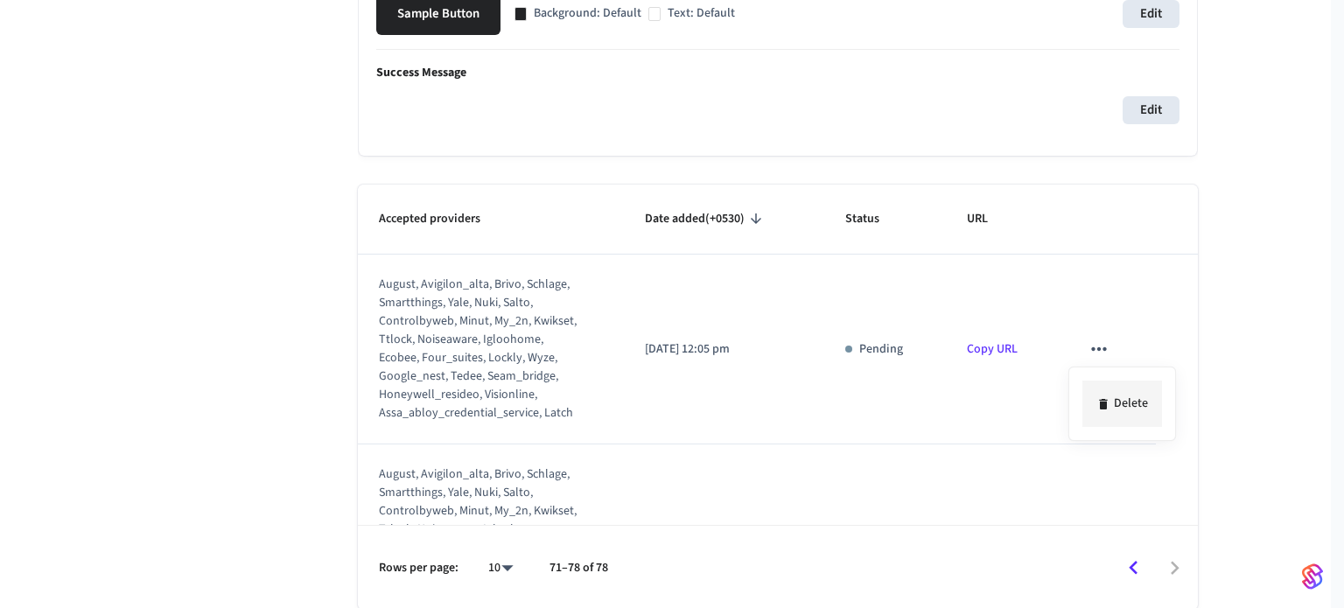
click at [1115, 398] on li "Delete" at bounding box center [1123, 404] width 80 height 46
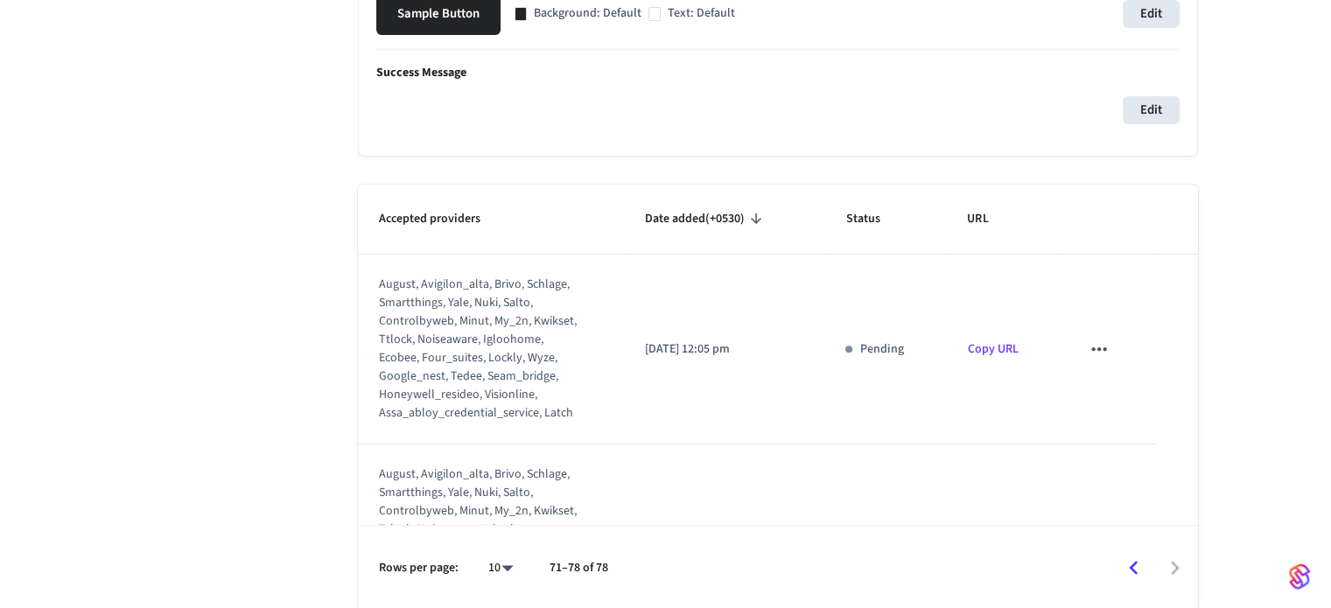
click at [1092, 346] on icon "sticky table" at bounding box center [1099, 349] width 23 height 23
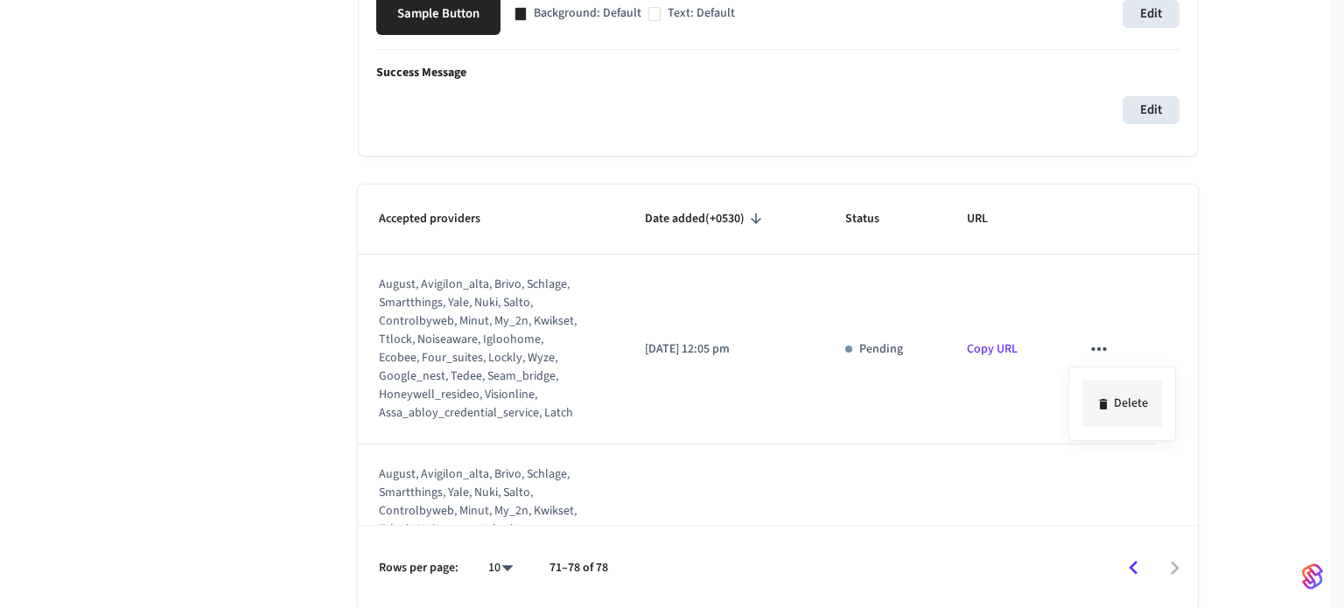
click at [1139, 396] on li "Delete" at bounding box center [1123, 404] width 80 height 46
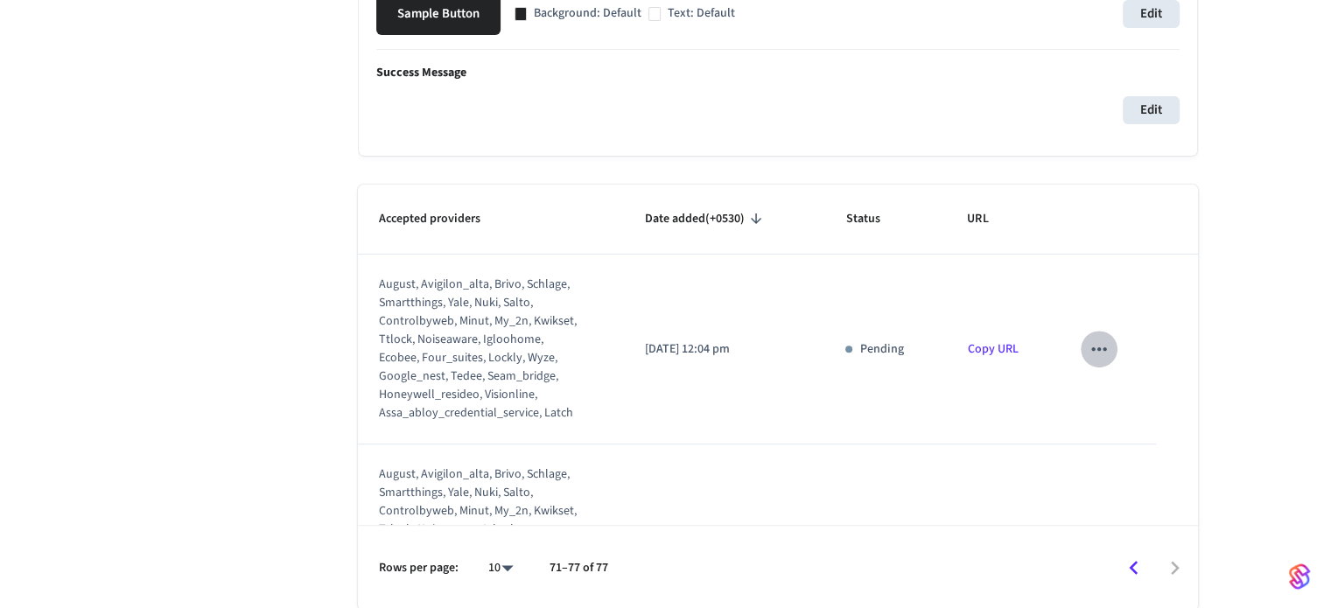
click at [1090, 353] on icon "sticky table" at bounding box center [1099, 349] width 23 height 23
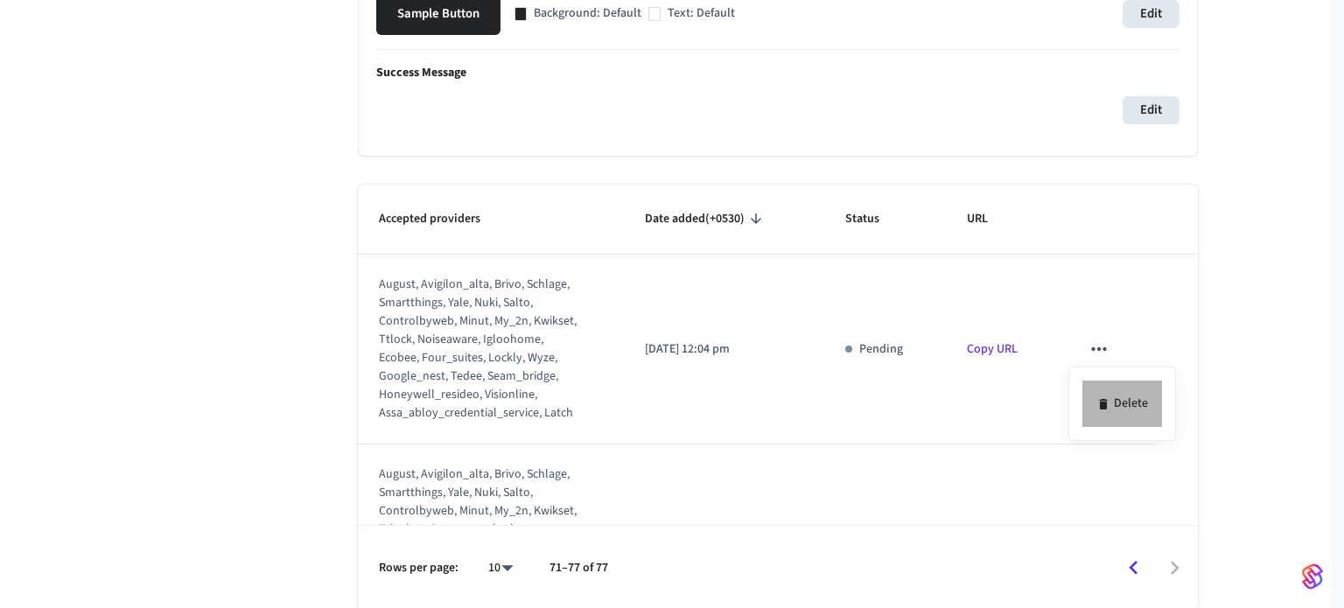
click at [1127, 396] on li "Delete" at bounding box center [1123, 404] width 80 height 46
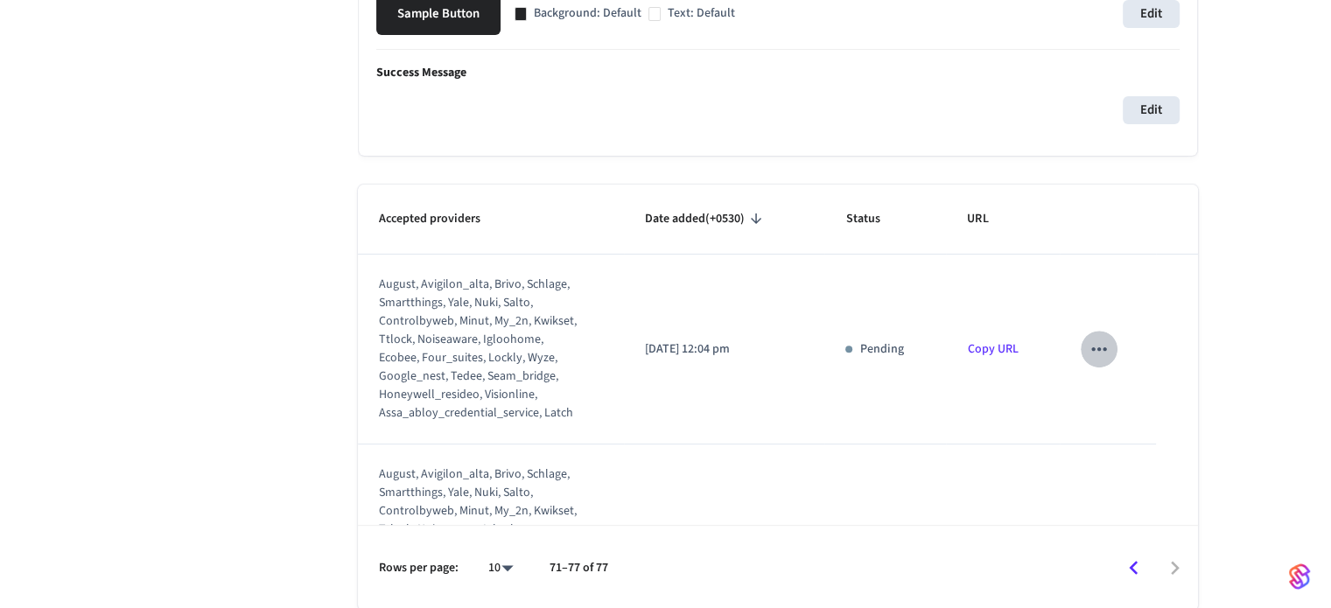
click at [1096, 347] on icon "sticky table" at bounding box center [1099, 349] width 23 height 23
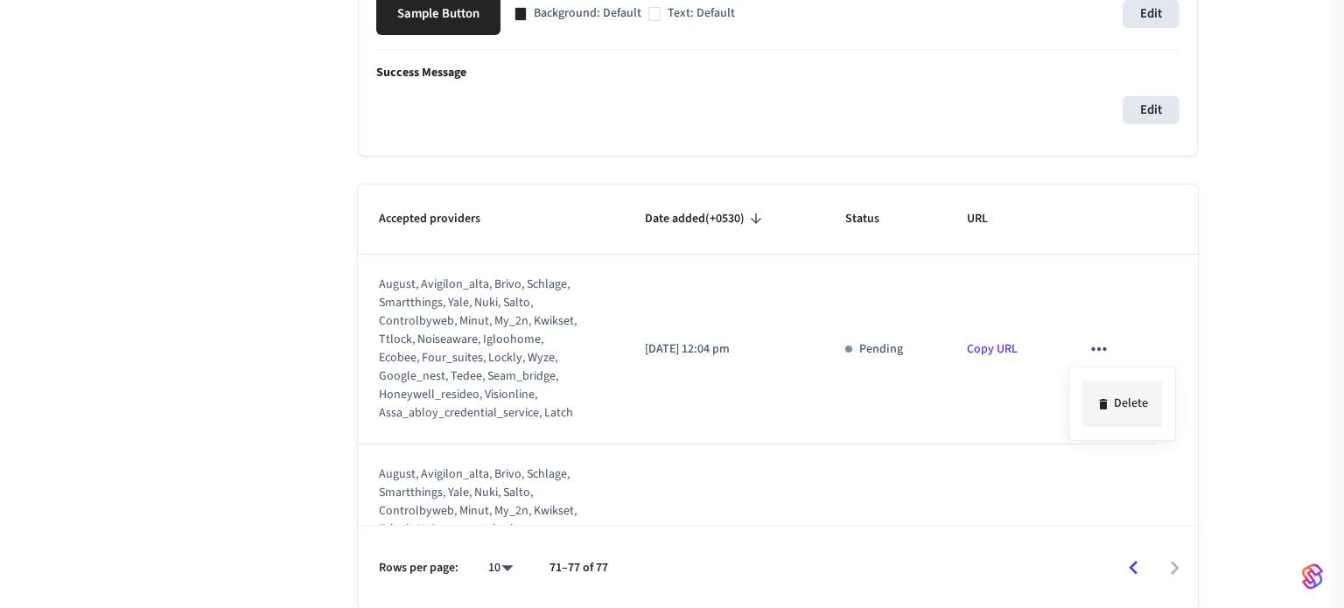
click at [1110, 407] on li "Delete" at bounding box center [1123, 404] width 80 height 46
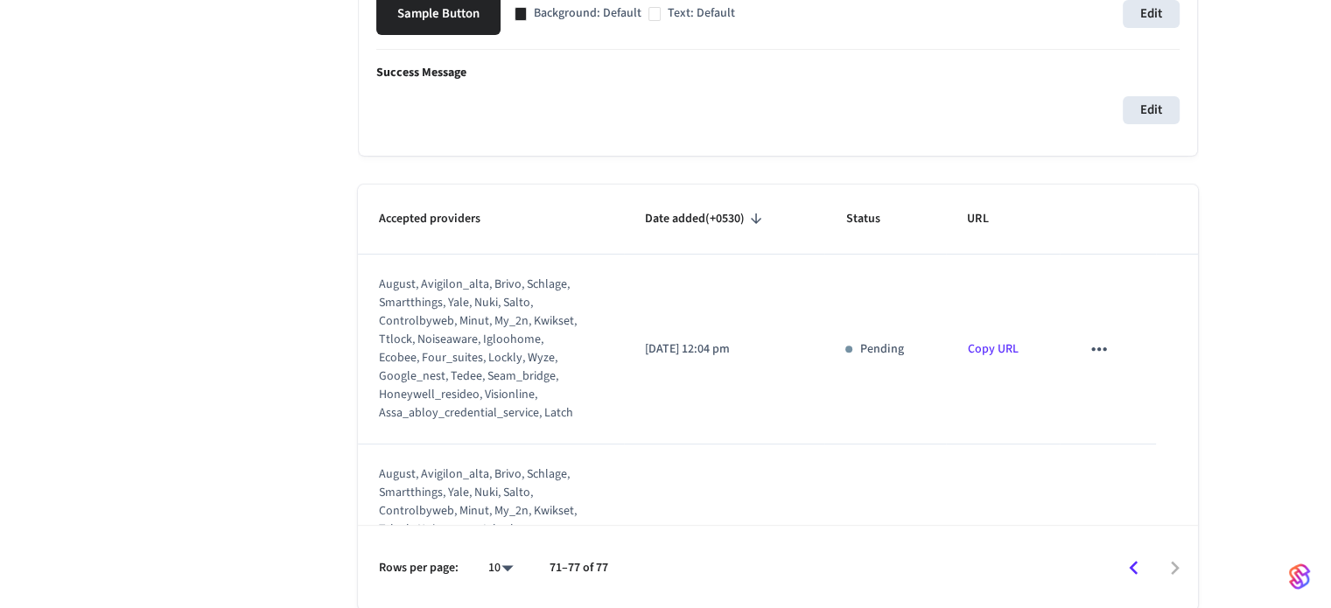
click at [1088, 345] on icon "sticky table" at bounding box center [1099, 349] width 23 height 23
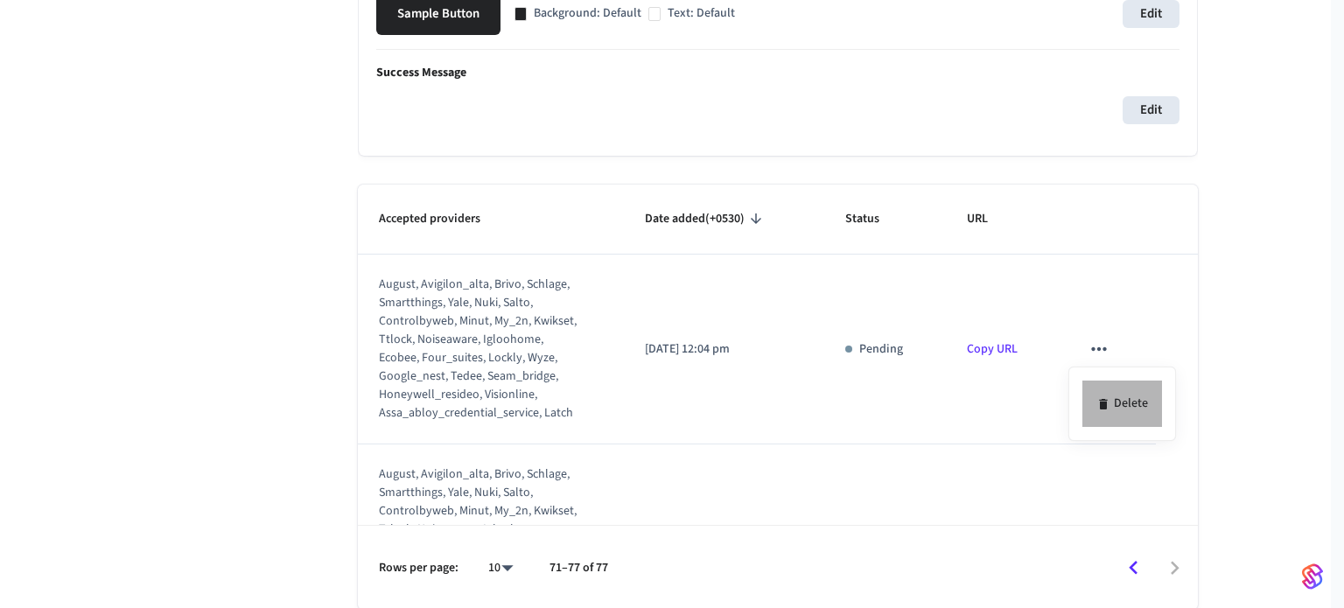
click at [1114, 405] on li "Delete" at bounding box center [1123, 404] width 80 height 46
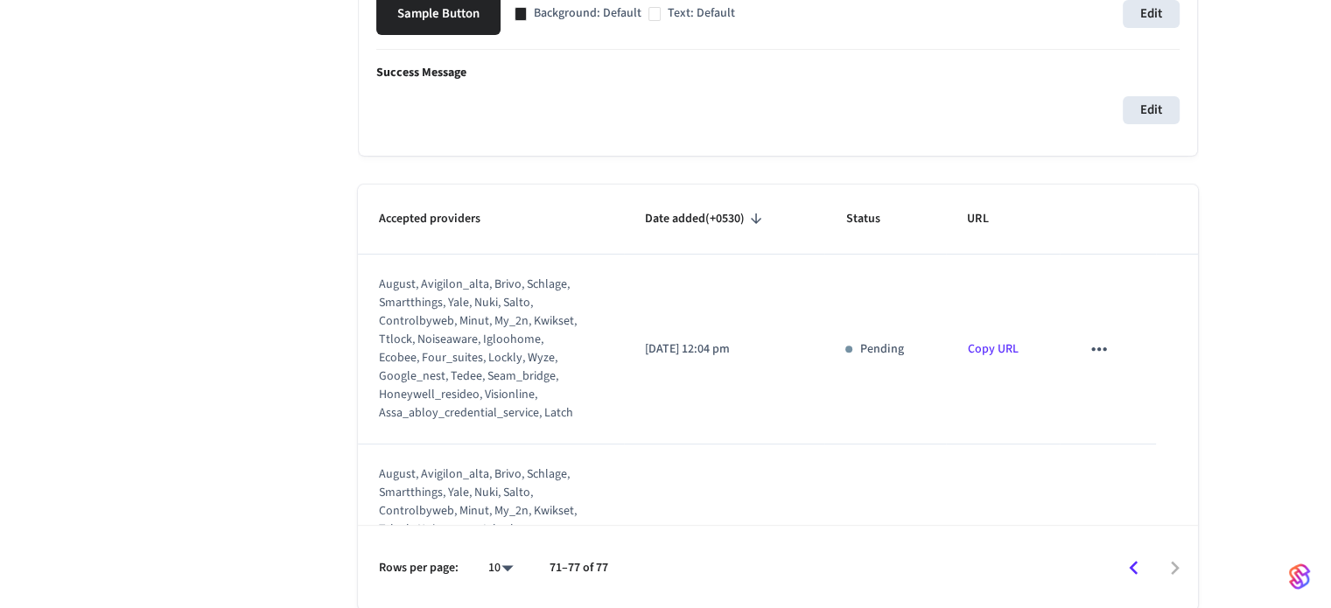
click at [1099, 357] on button "sticky table" at bounding box center [1099, 349] width 37 height 37
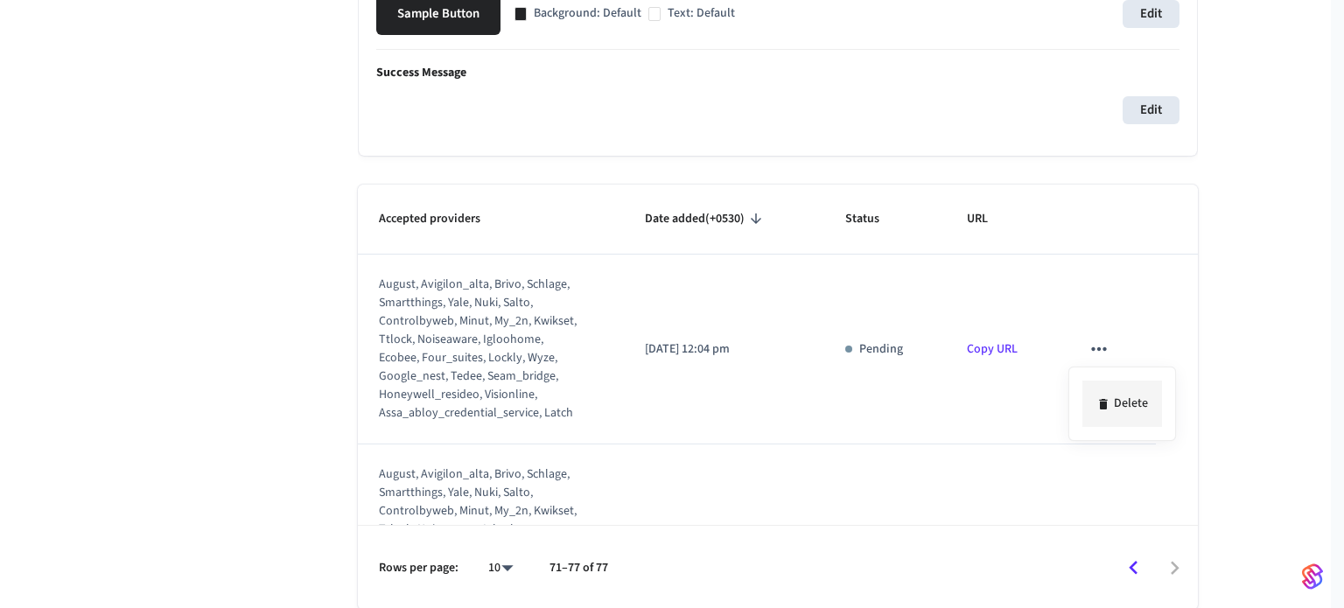
click at [1110, 395] on div "Delete" at bounding box center [672, 304] width 1344 height 608
click at [1097, 342] on div at bounding box center [672, 304] width 1344 height 608
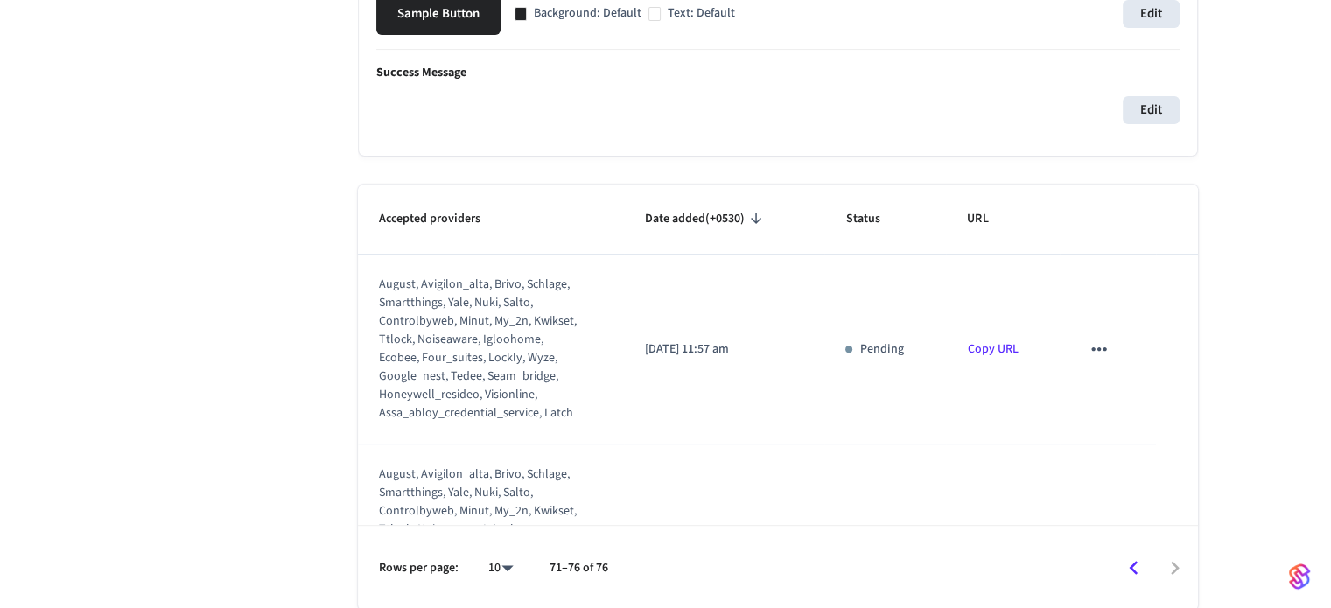
click at [1085, 369] on td "sticky table" at bounding box center [1108, 350] width 96 height 190
click at [1088, 349] on icon "sticky table" at bounding box center [1099, 349] width 23 height 23
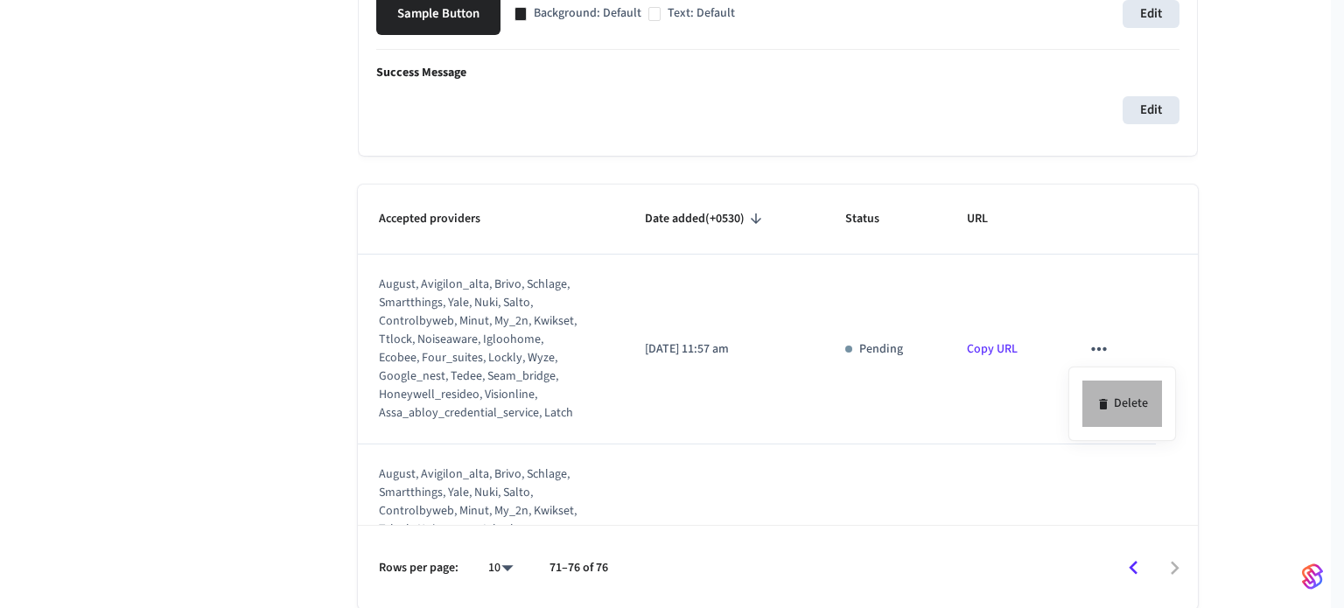
click at [1106, 403] on icon at bounding box center [1103, 404] width 8 height 11
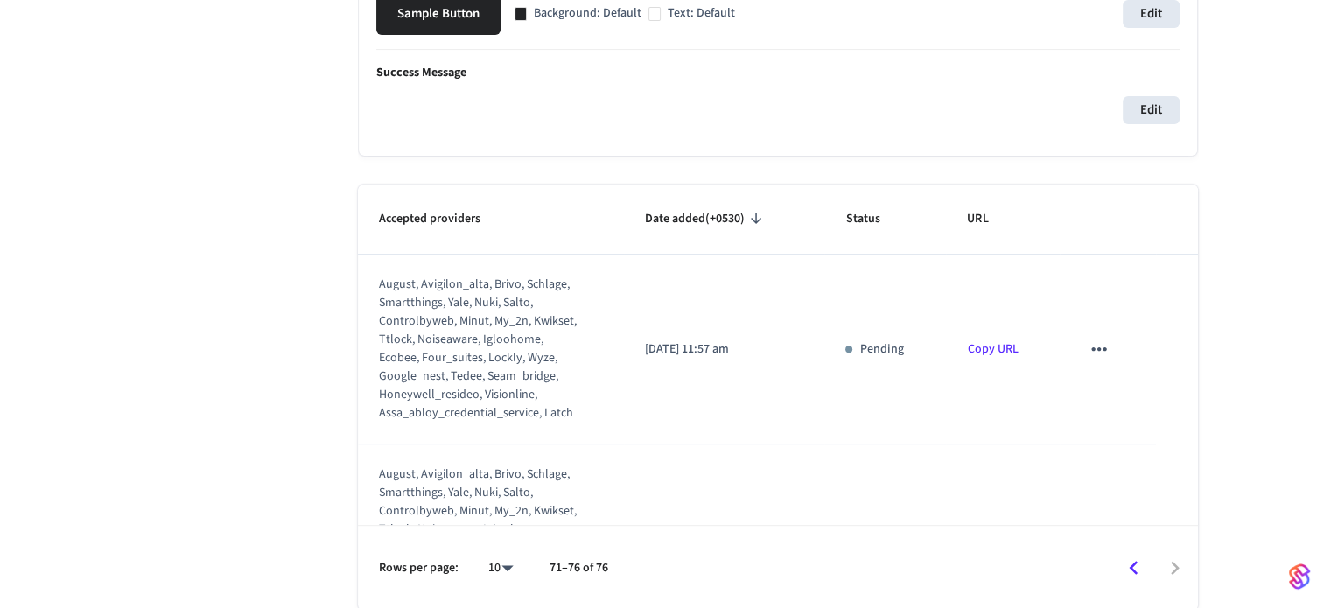
click at [1089, 344] on icon "sticky table" at bounding box center [1099, 349] width 23 height 23
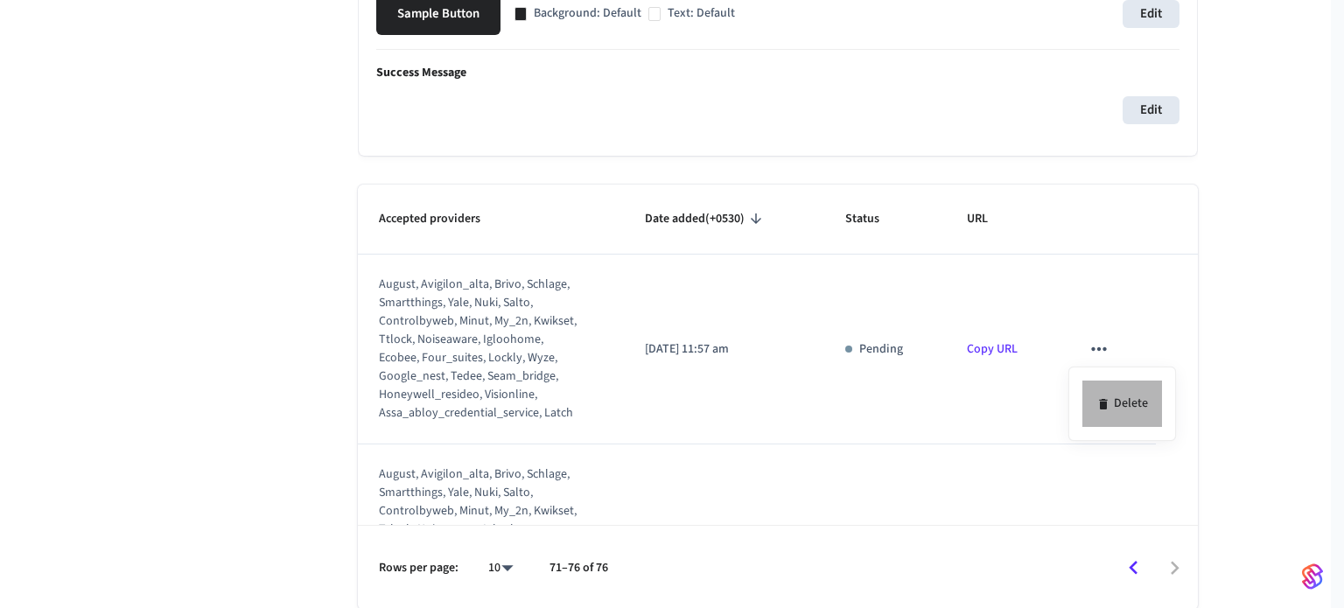
click at [1105, 406] on icon at bounding box center [1103, 404] width 8 height 11
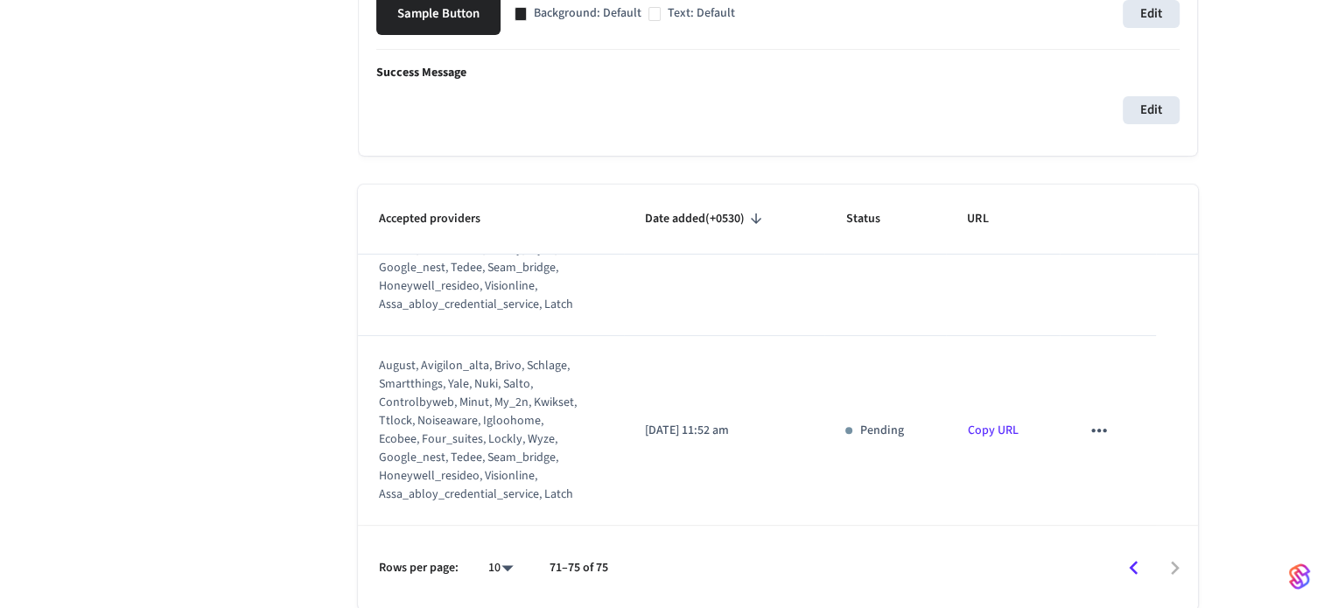
scroll to position [0, 0]
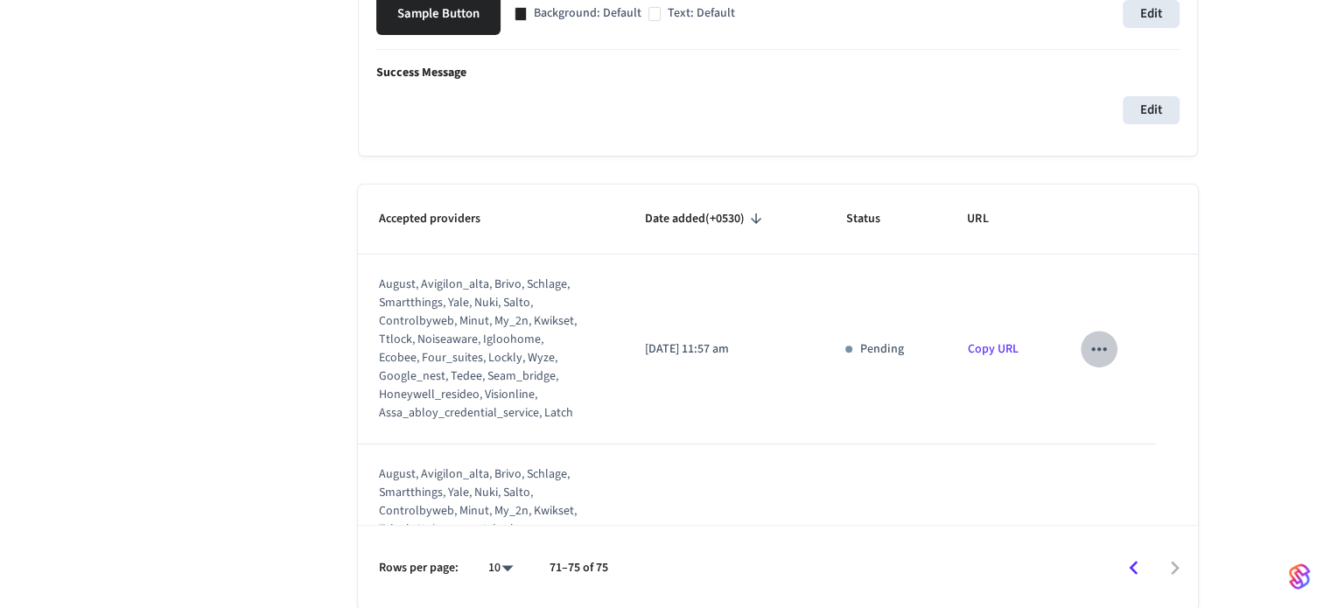
click at [1088, 356] on icon "sticky table" at bounding box center [1099, 349] width 23 height 23
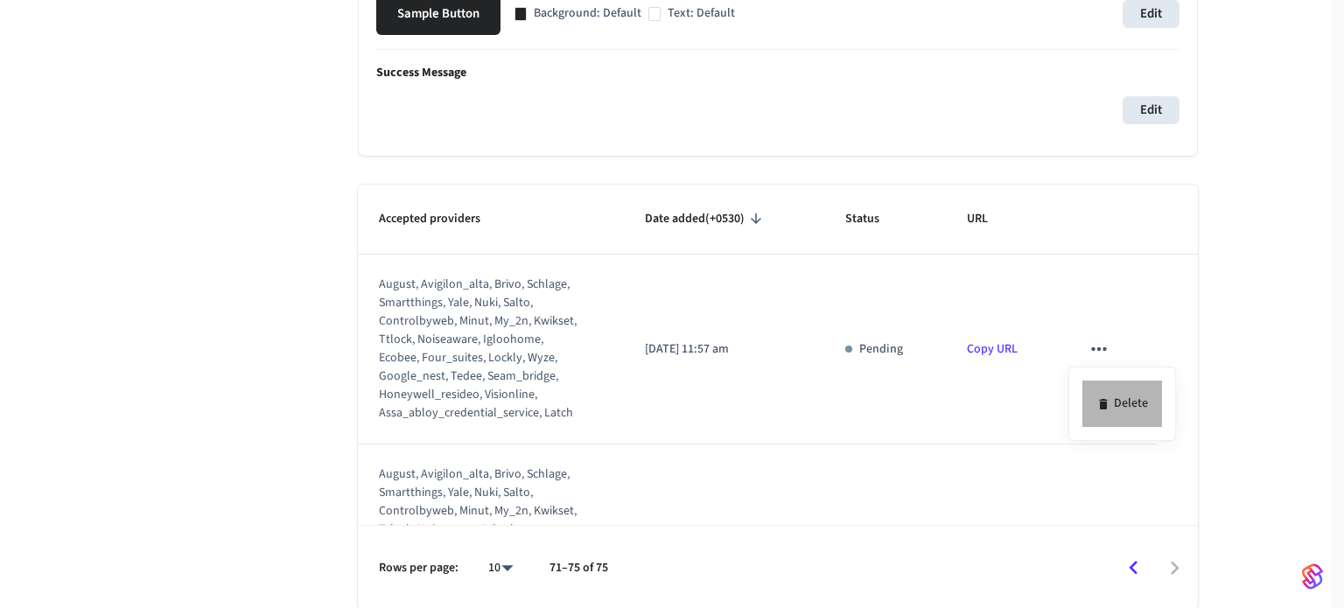
click at [1091, 392] on li "Delete" at bounding box center [1123, 404] width 80 height 46
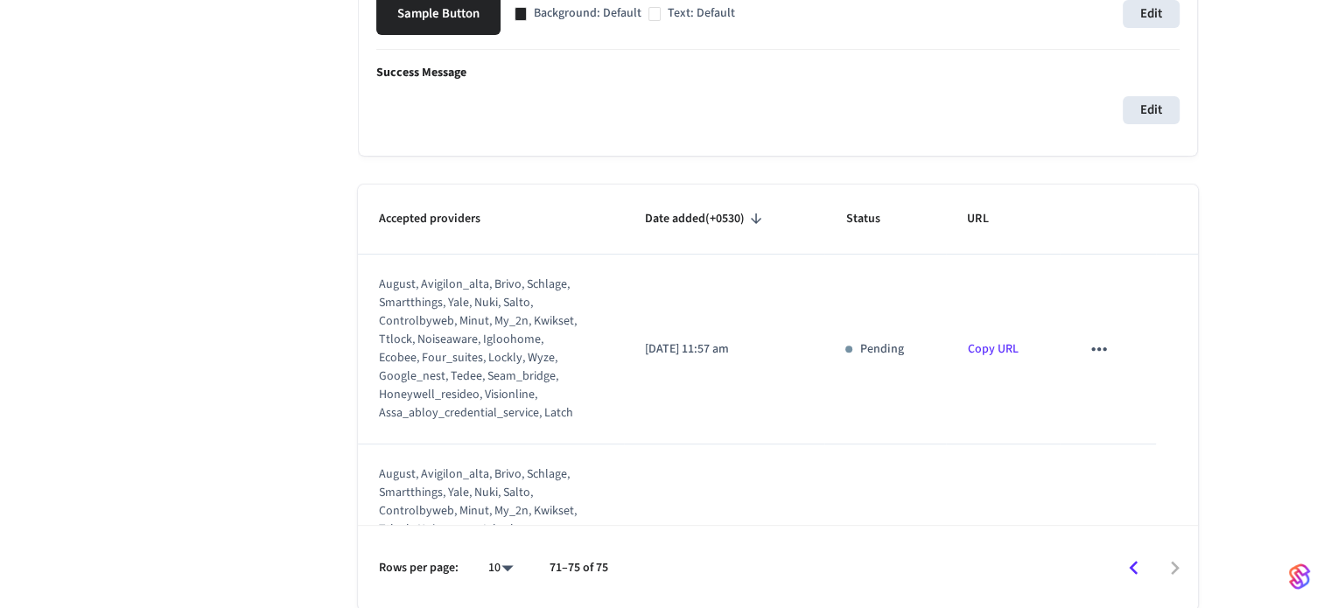
click at [1096, 341] on icon "sticky table" at bounding box center [1099, 349] width 23 height 23
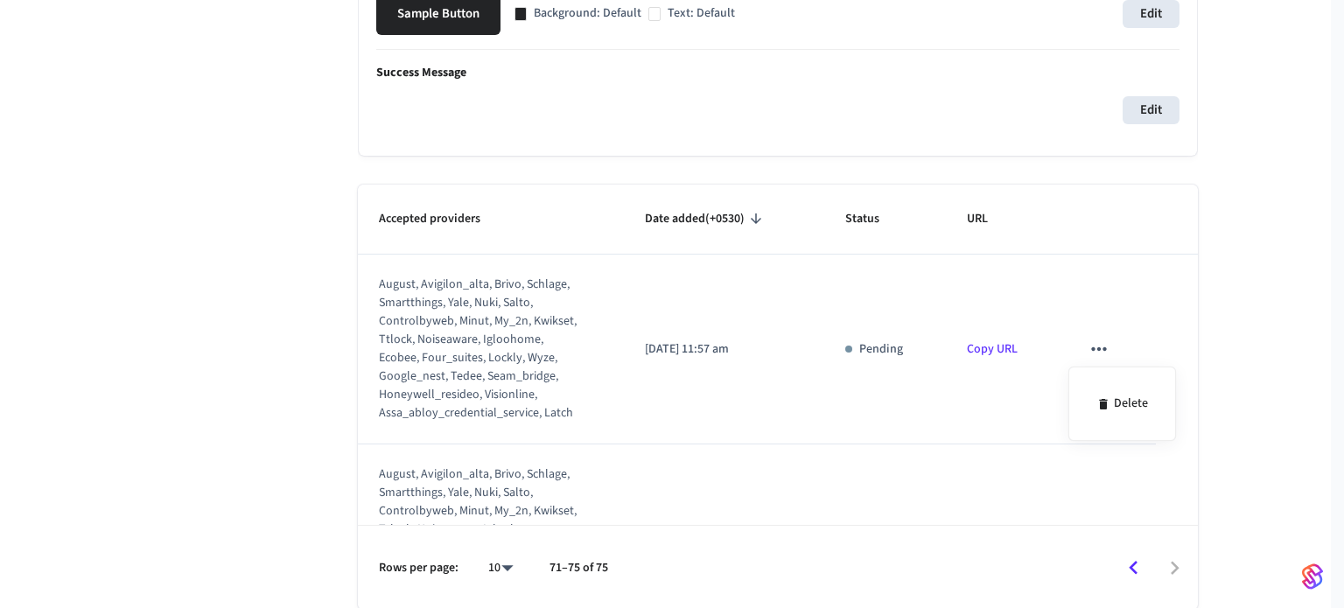
click at [1103, 377] on div "Delete" at bounding box center [1123, 404] width 108 height 74
click at [1108, 394] on div at bounding box center [672, 304] width 1344 height 608
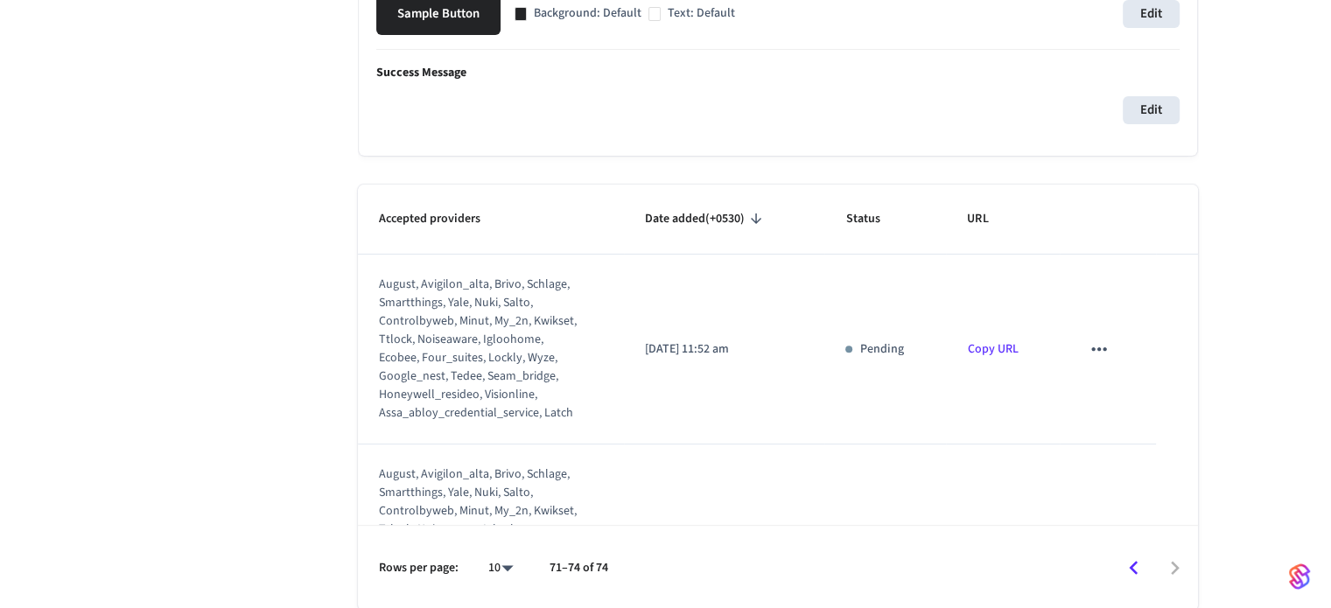
click at [1091, 343] on icon "sticky table" at bounding box center [1099, 349] width 23 height 23
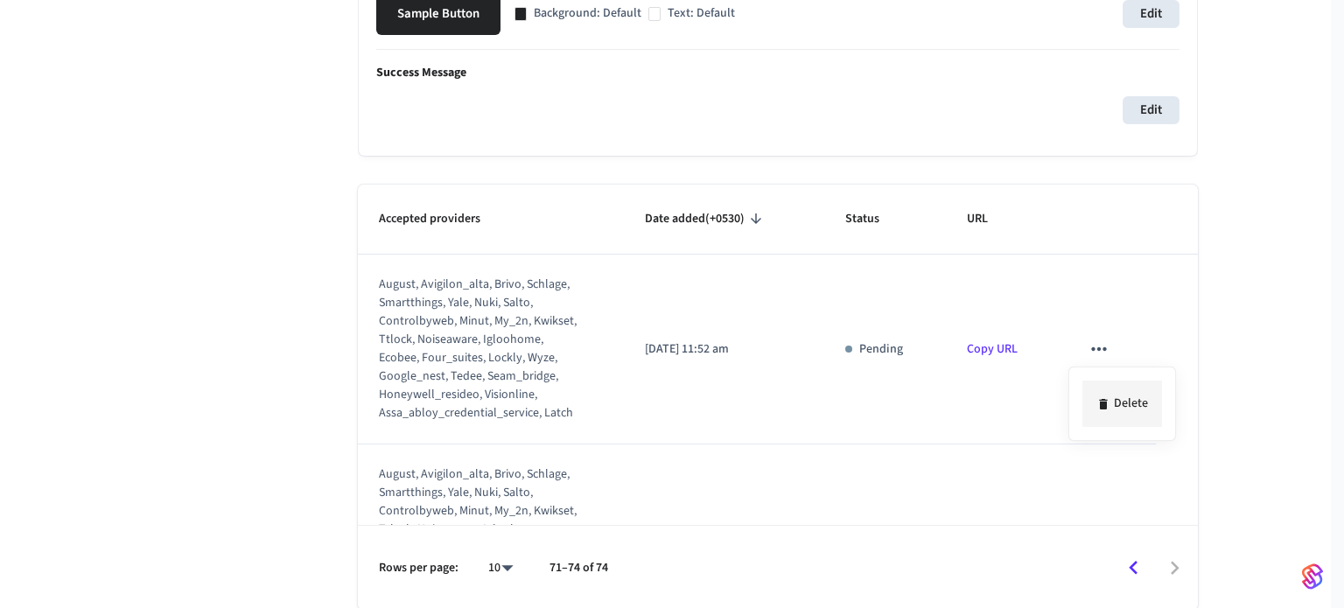
click at [1125, 409] on li "Delete" at bounding box center [1123, 404] width 80 height 46
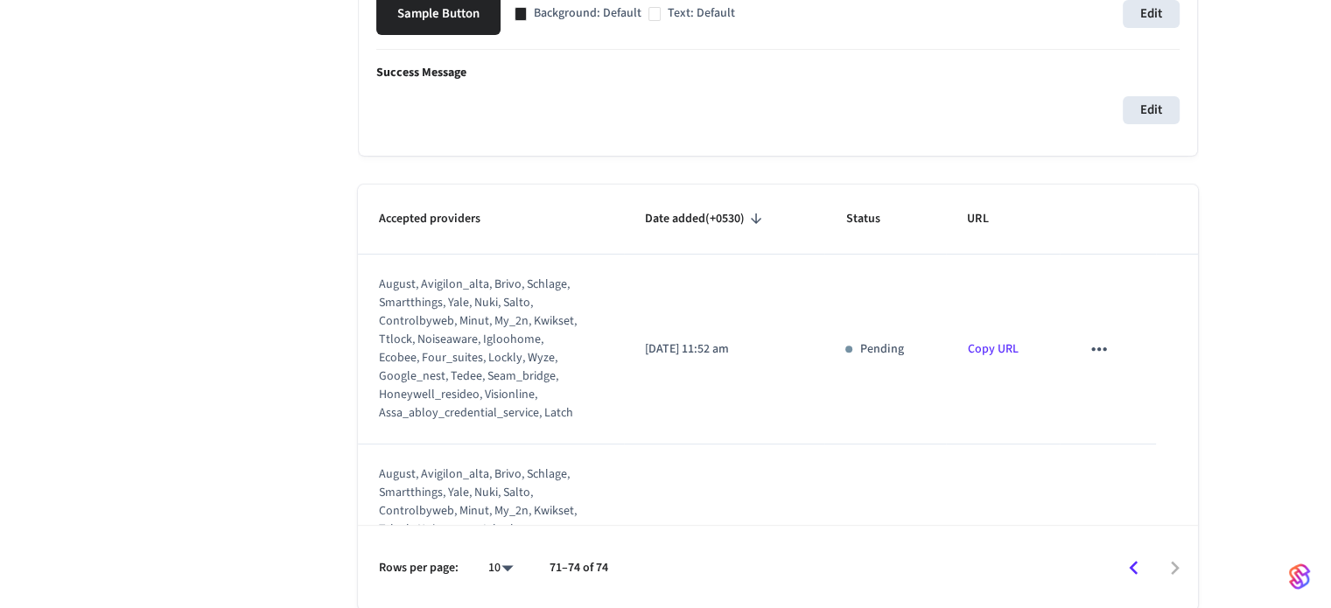
click at [1096, 349] on icon "sticky table" at bounding box center [1099, 349] width 23 height 23
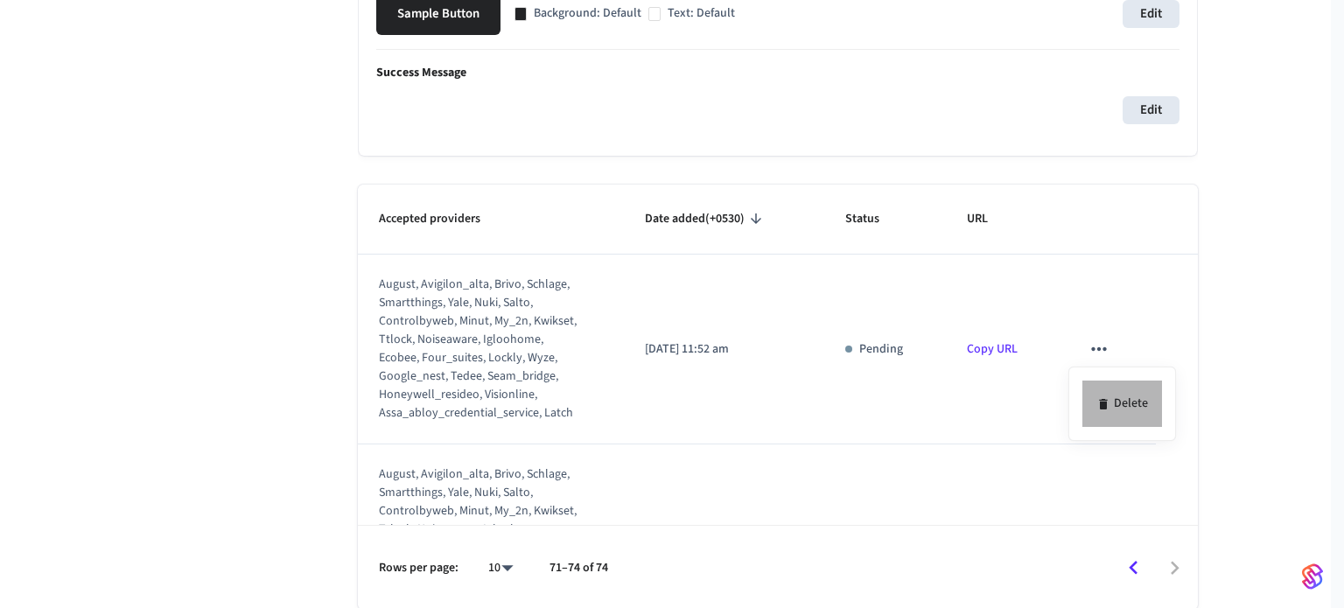
click at [1109, 409] on icon at bounding box center [1104, 404] width 14 height 14
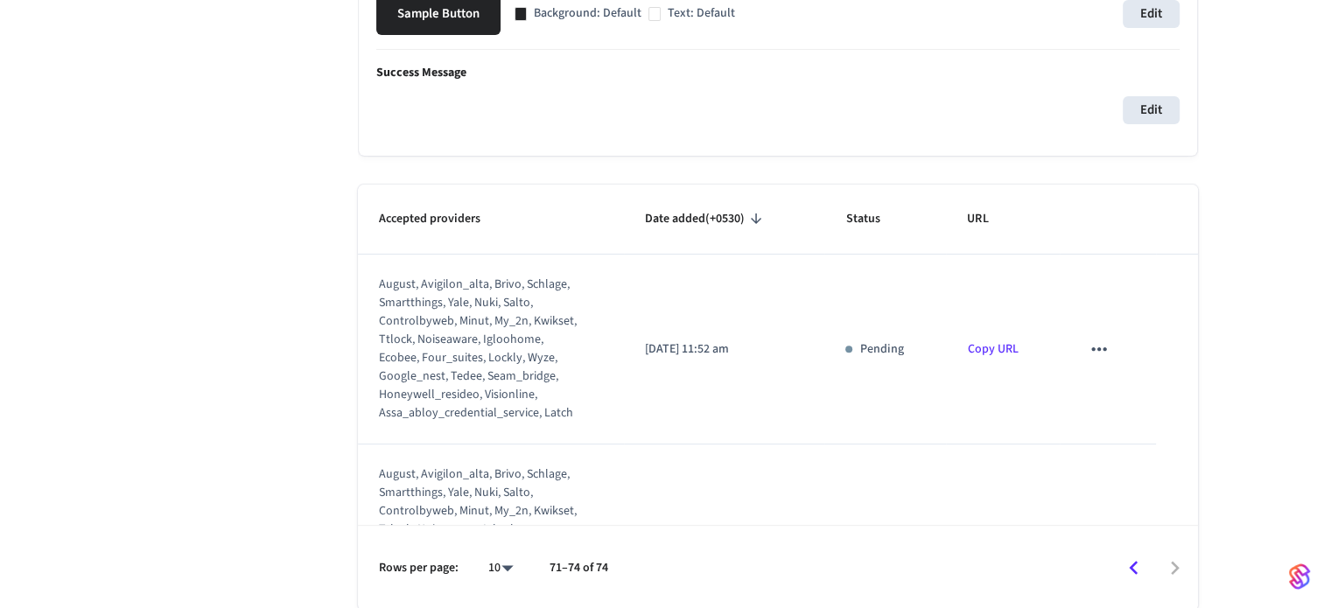
click at [1098, 351] on icon "sticky table" at bounding box center [1099, 349] width 23 height 23
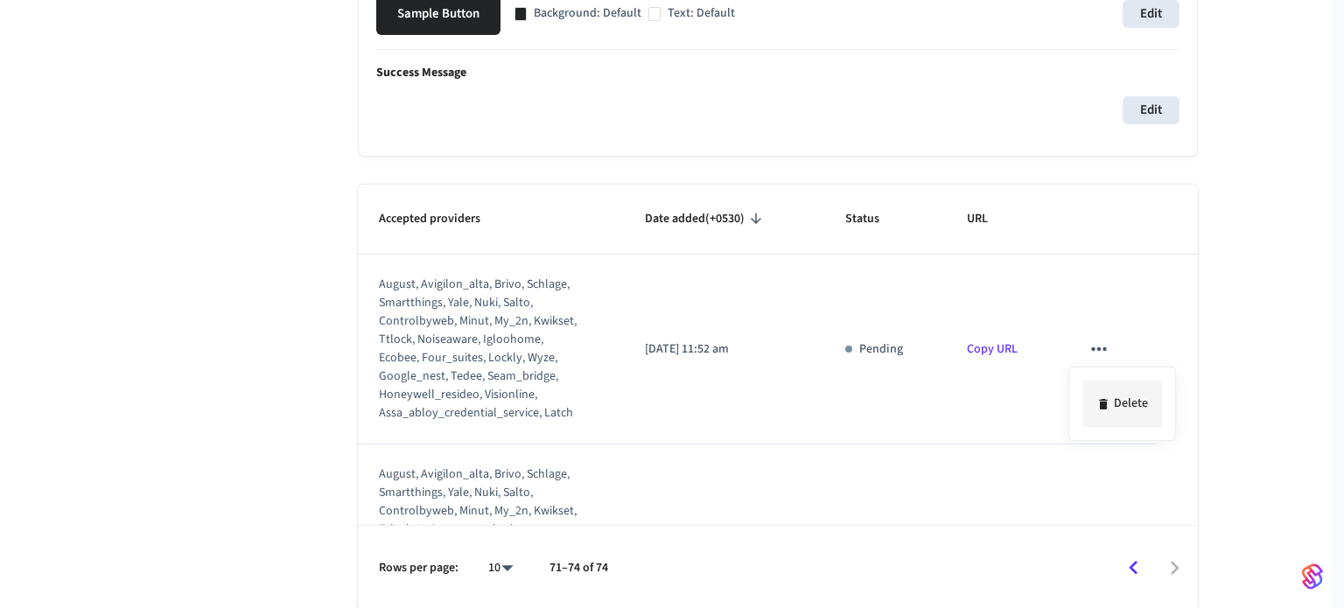
click at [1125, 405] on li "Delete" at bounding box center [1123, 404] width 80 height 46
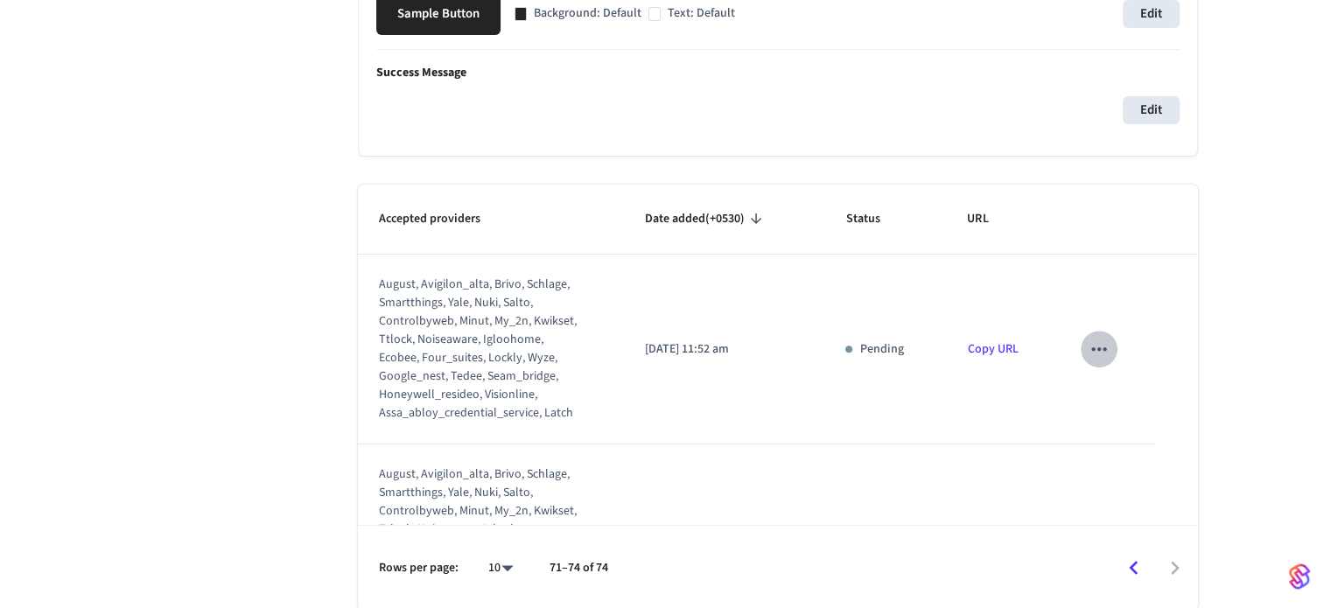
click at [1088, 343] on icon "sticky table" at bounding box center [1099, 349] width 23 height 23
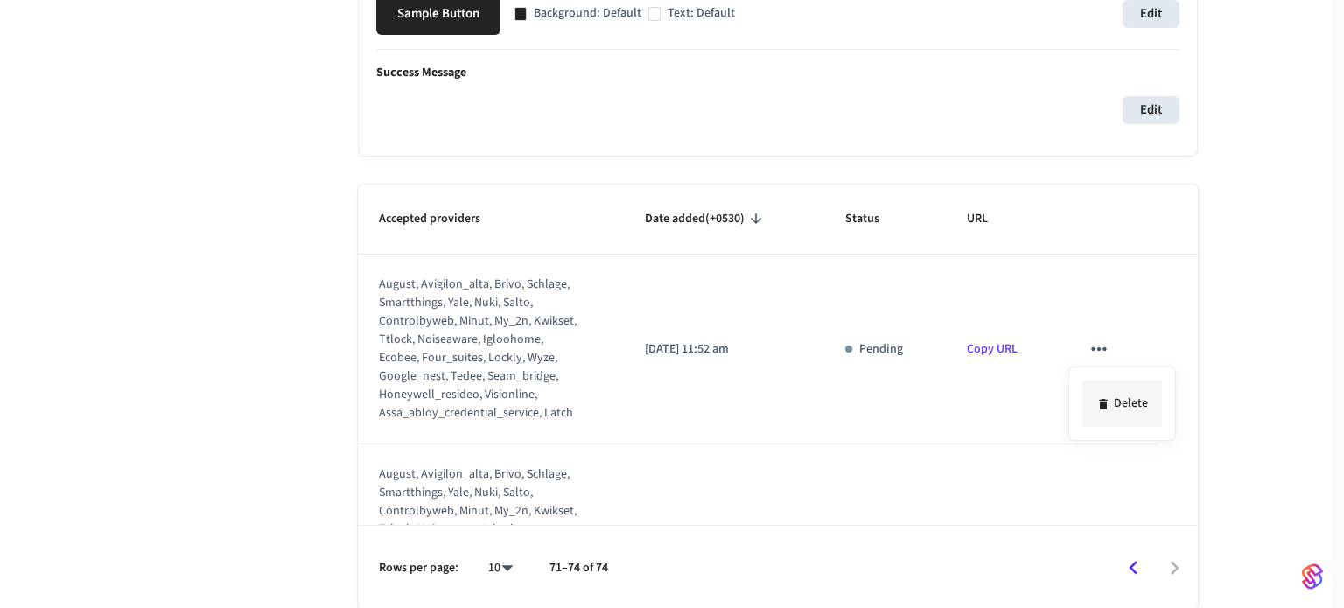
click at [1134, 408] on li "Delete" at bounding box center [1123, 404] width 80 height 46
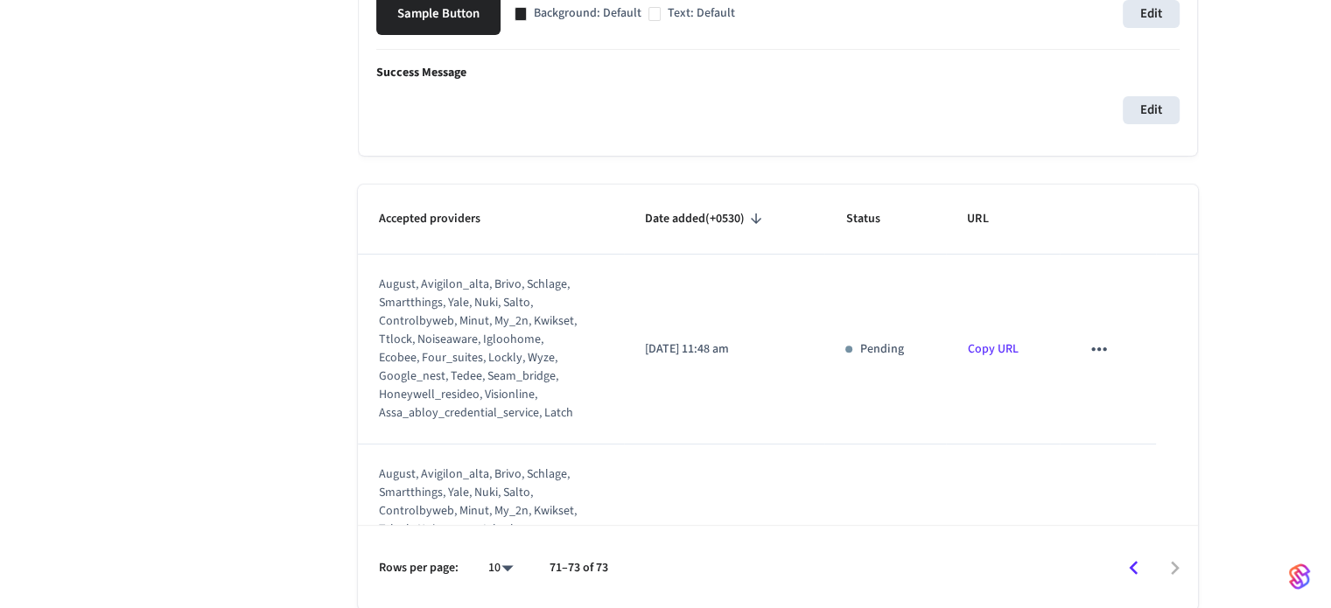
click at [1081, 355] on button "sticky table" at bounding box center [1099, 349] width 37 height 37
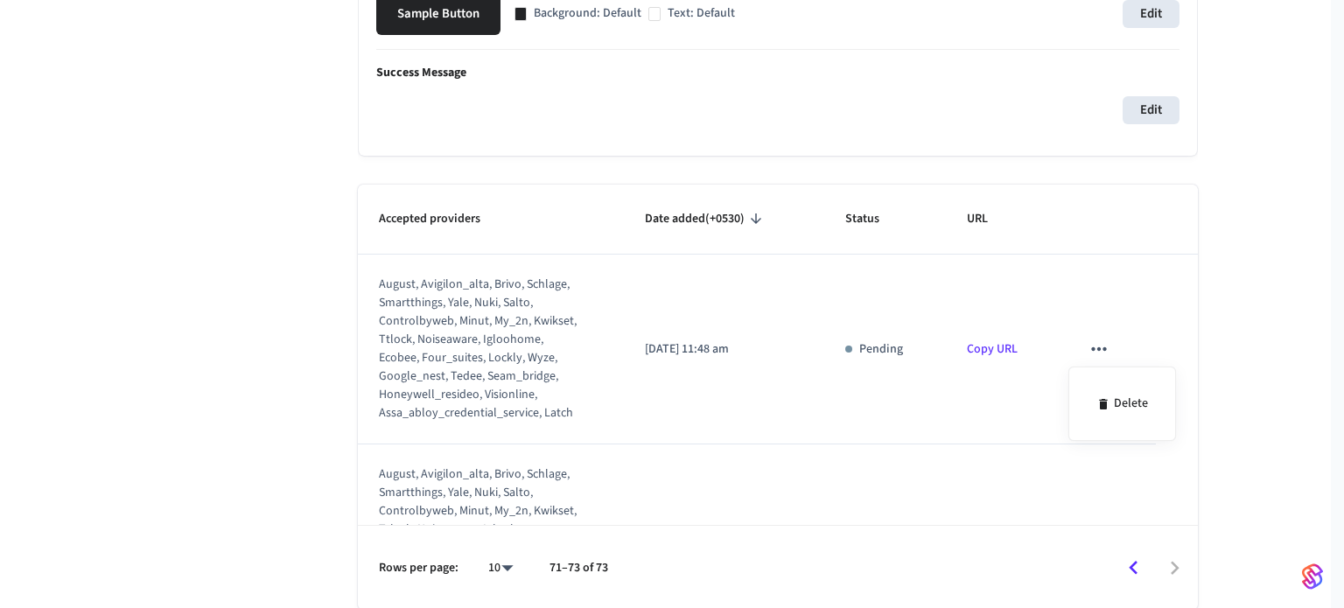
click at [1080, 408] on div "Delete" at bounding box center [1123, 404] width 108 height 74
click at [1103, 392] on li "Delete" at bounding box center [1123, 404] width 80 height 46
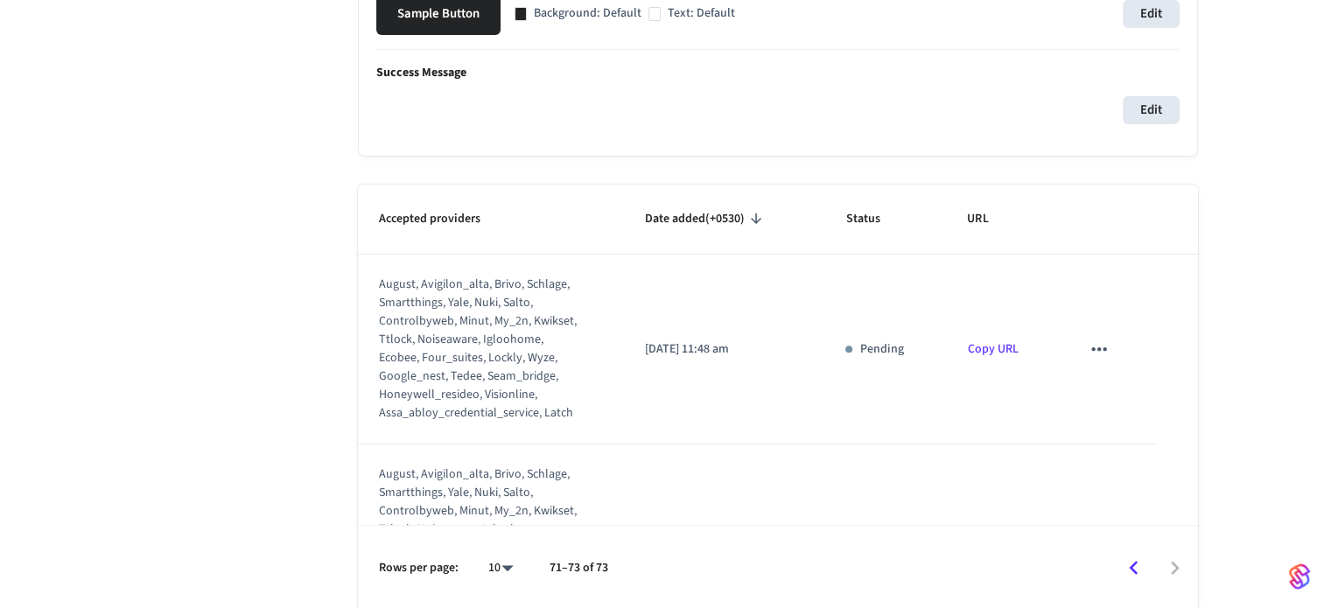
click at [1103, 350] on button "sticky table" at bounding box center [1099, 349] width 37 height 37
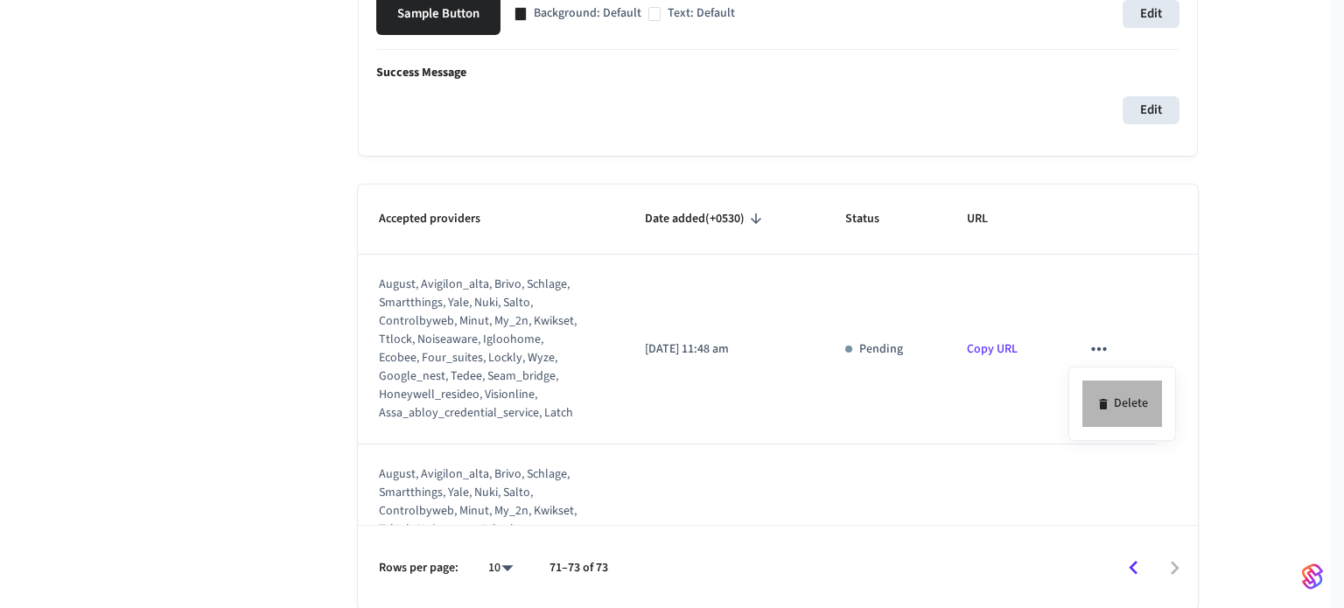
click at [1132, 398] on li "Delete" at bounding box center [1123, 404] width 80 height 46
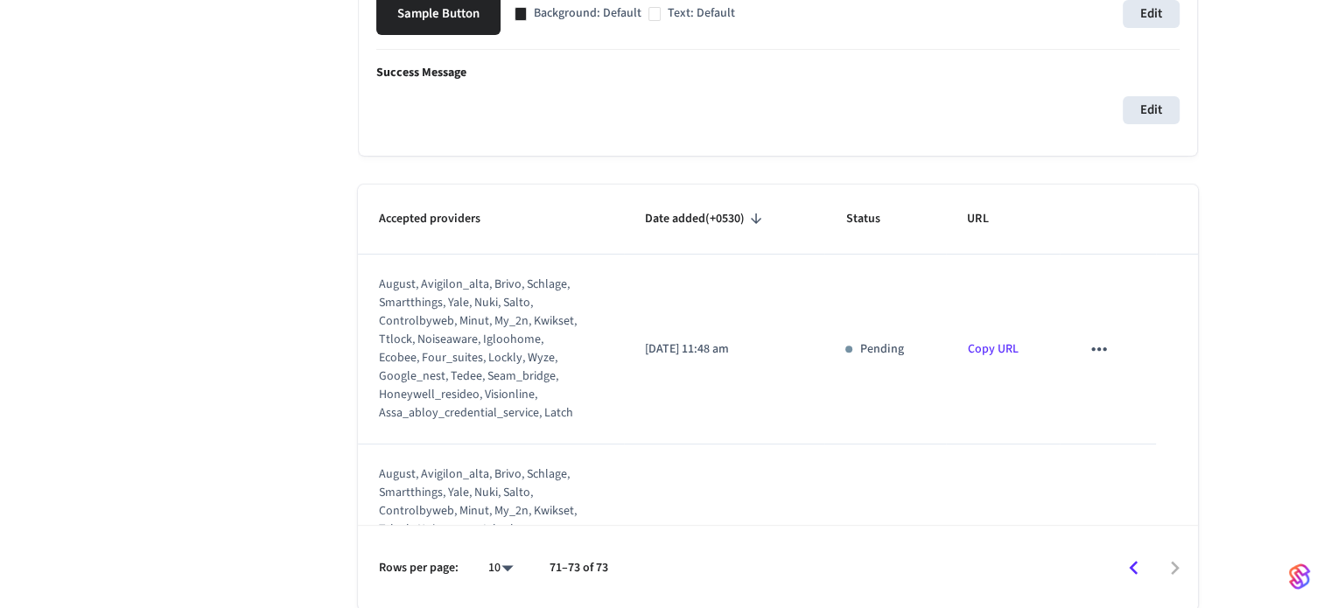
click at [1091, 345] on icon "sticky table" at bounding box center [1099, 349] width 23 height 23
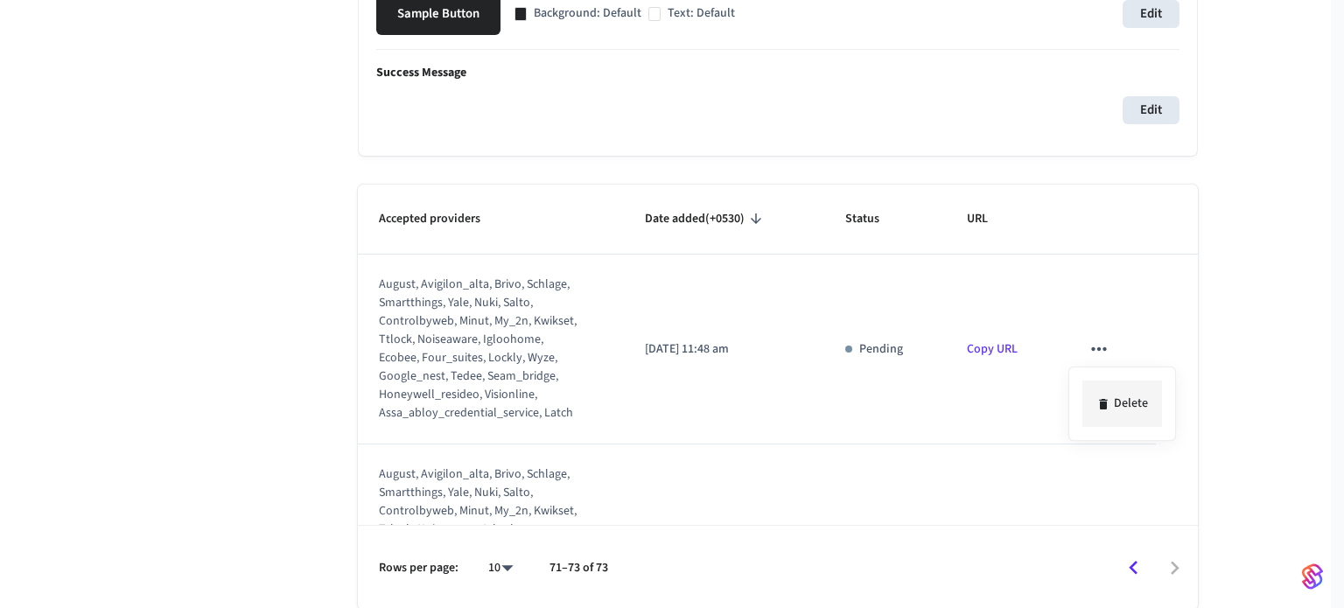
click at [1111, 384] on li "Delete" at bounding box center [1123, 404] width 80 height 46
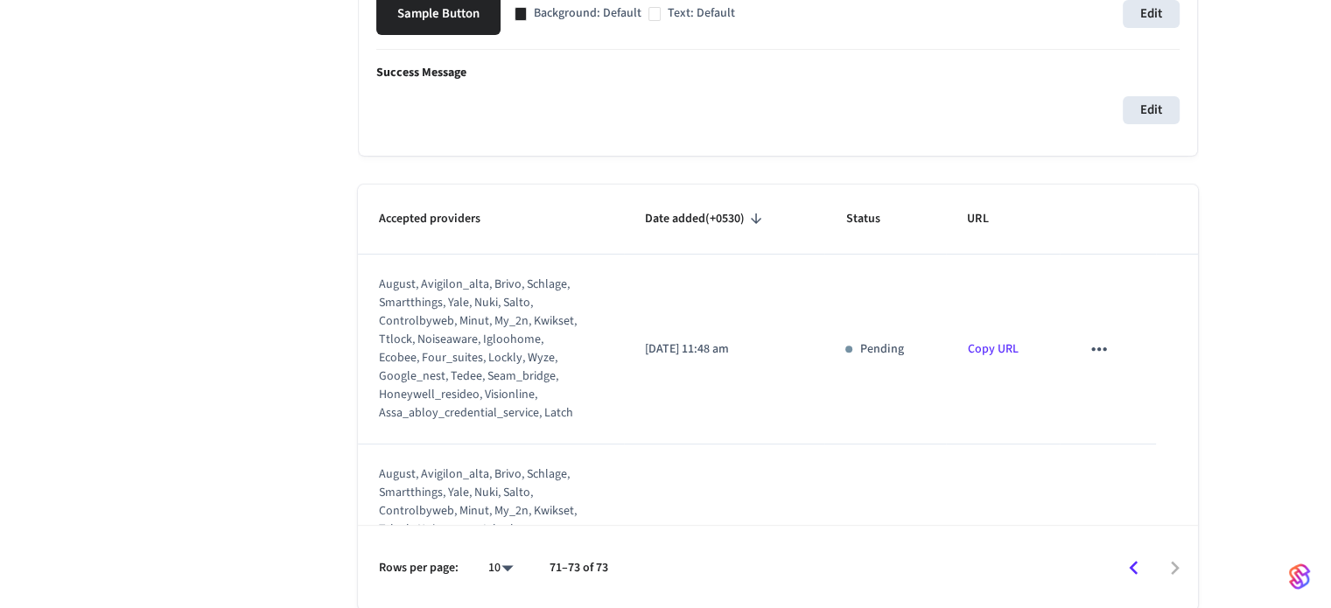
click at [1088, 347] on icon "sticky table" at bounding box center [1099, 349] width 23 height 23
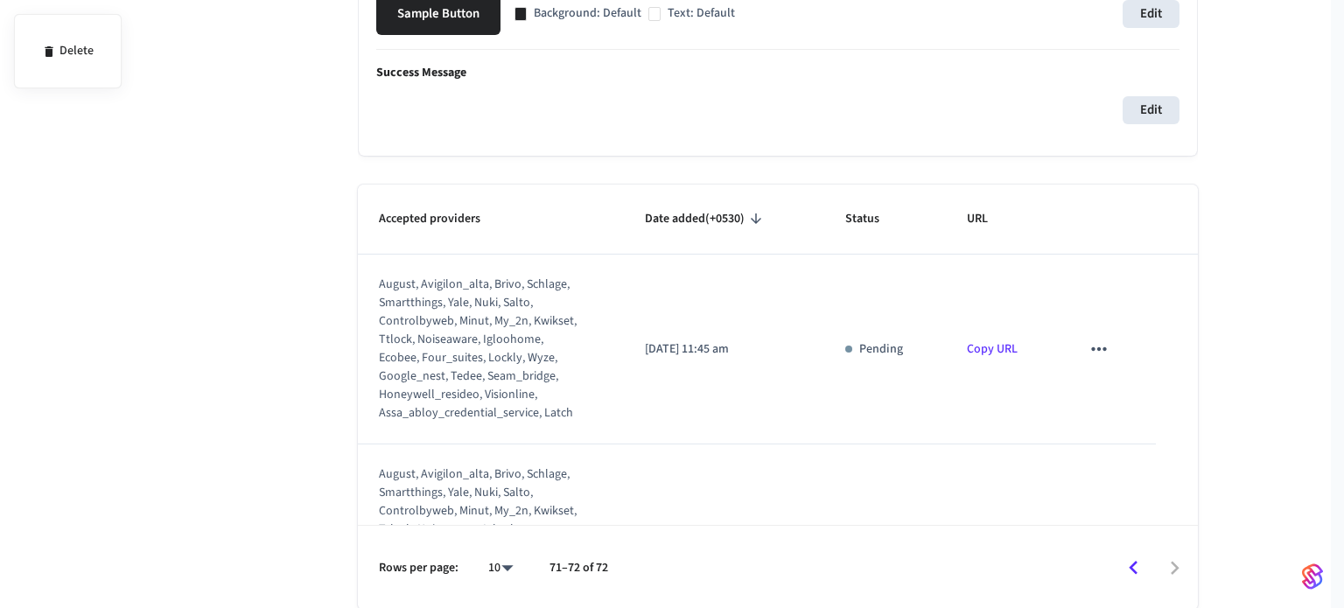
click at [1134, 405] on div at bounding box center [672, 304] width 1344 height 608
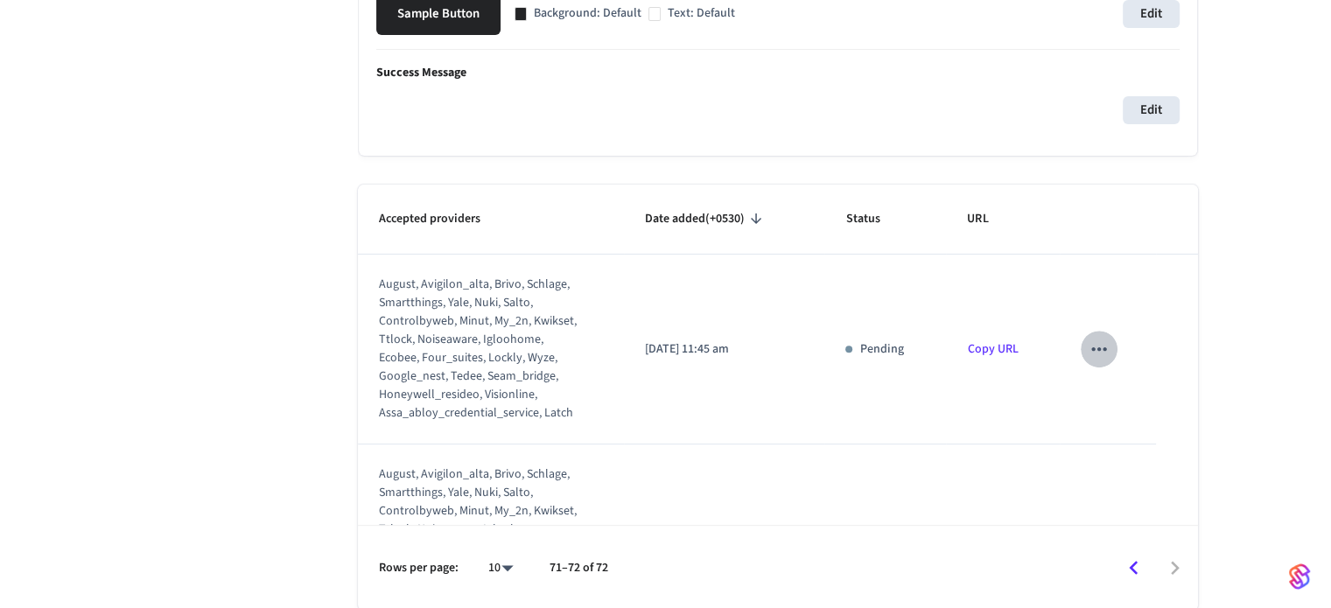
click at [1090, 340] on icon "sticky table" at bounding box center [1099, 349] width 23 height 23
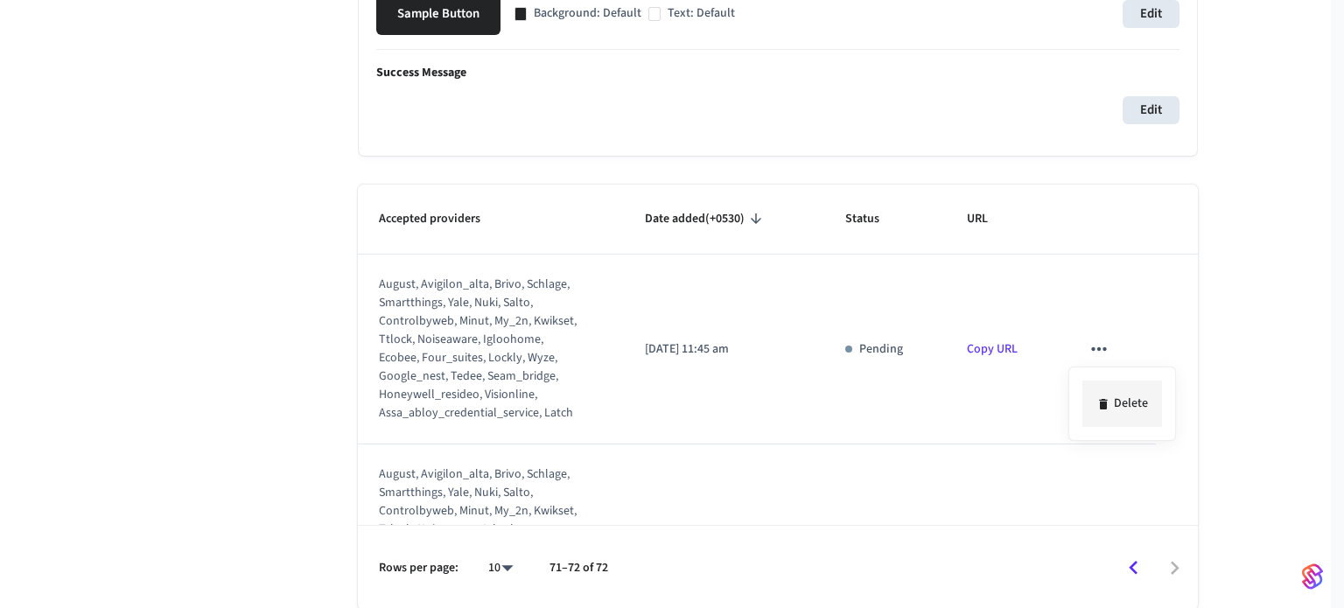
click at [1099, 398] on icon at bounding box center [1104, 404] width 14 height 14
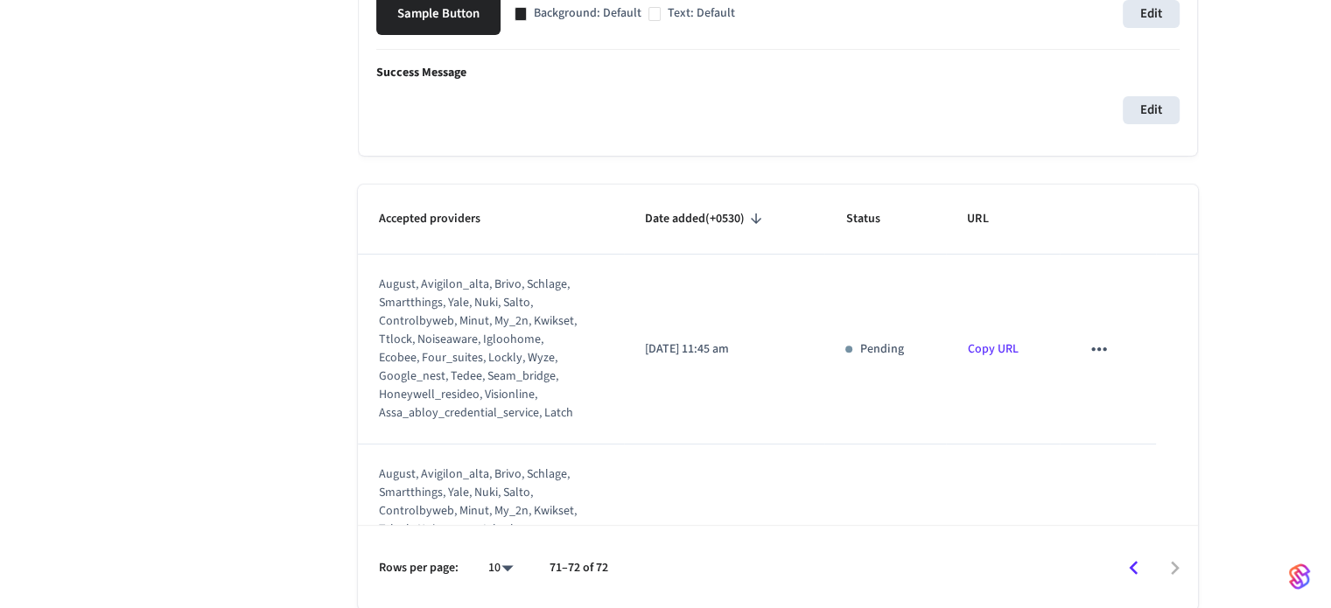
click at [1089, 347] on icon "sticky table" at bounding box center [1099, 349] width 23 height 23
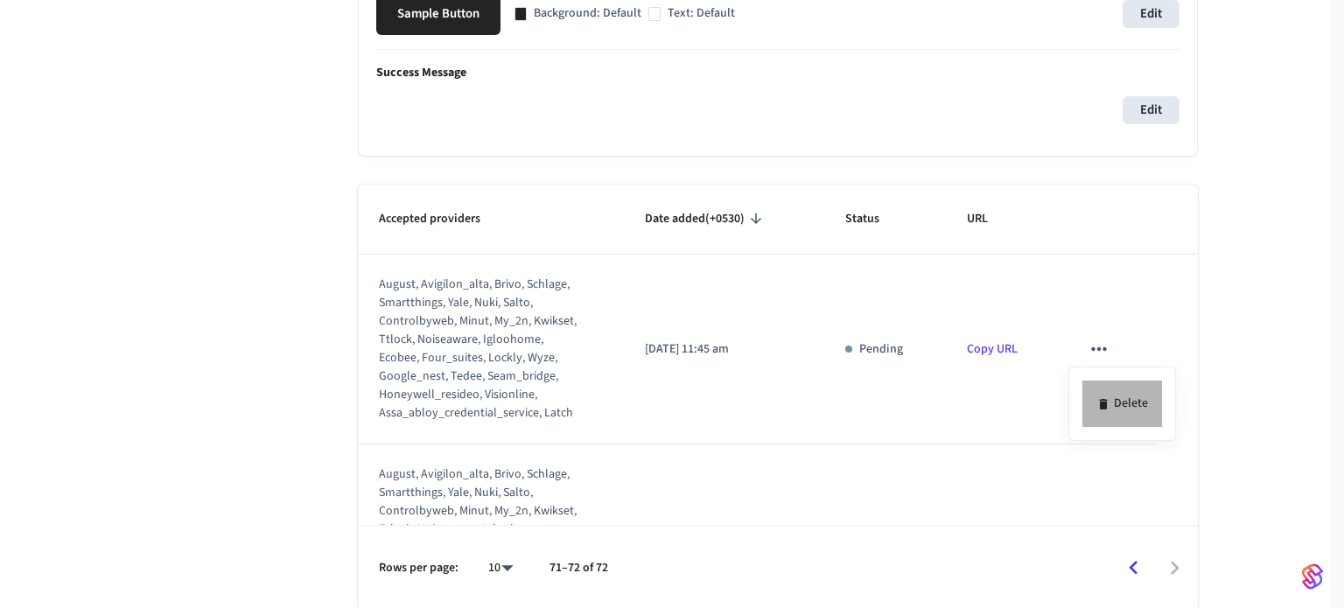
click at [1116, 397] on li "Delete" at bounding box center [1123, 404] width 80 height 46
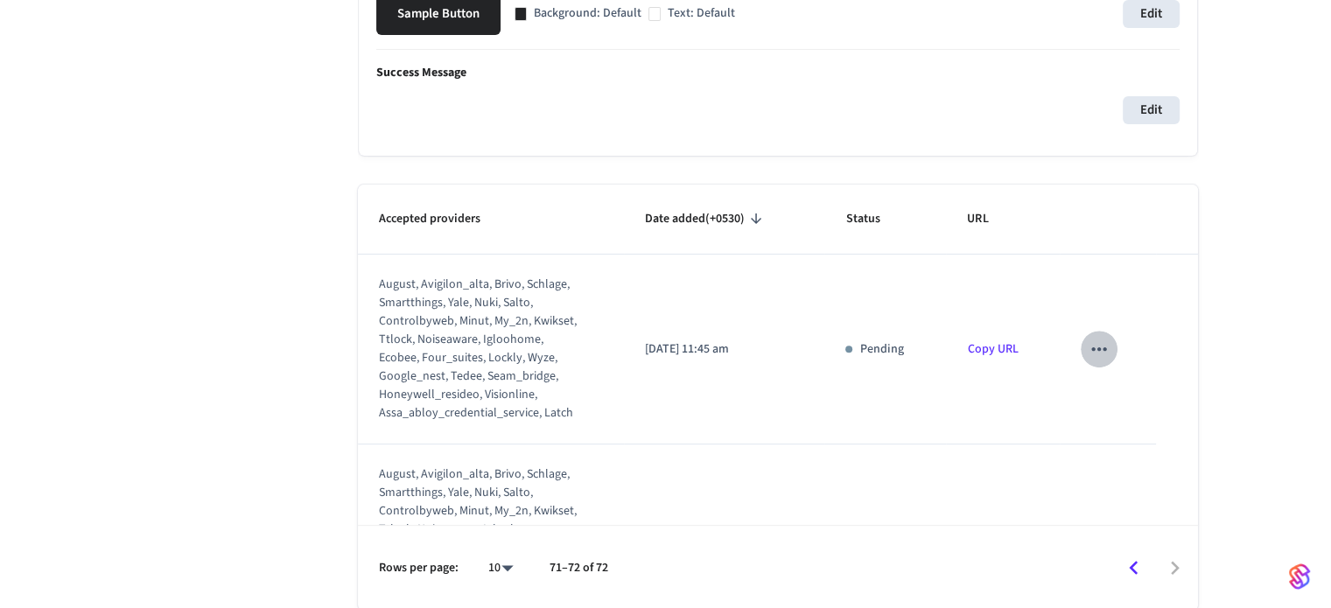
click at [1088, 355] on icon "sticky table" at bounding box center [1099, 349] width 23 height 23
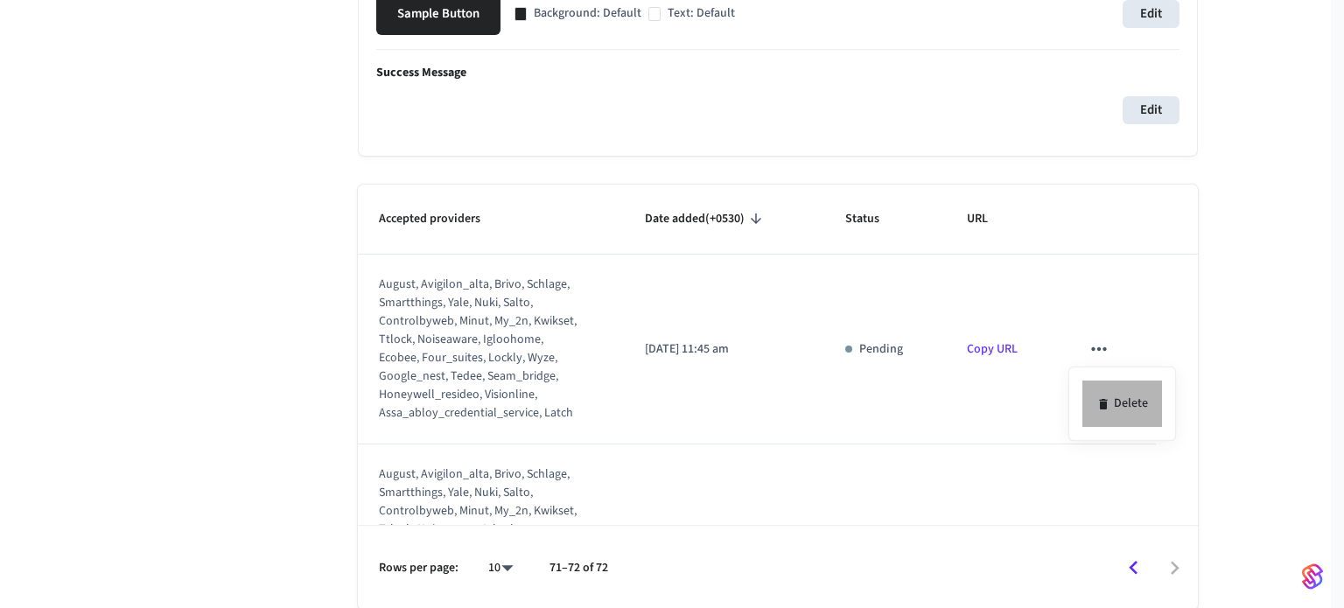
click at [1113, 413] on li "Delete" at bounding box center [1123, 404] width 80 height 46
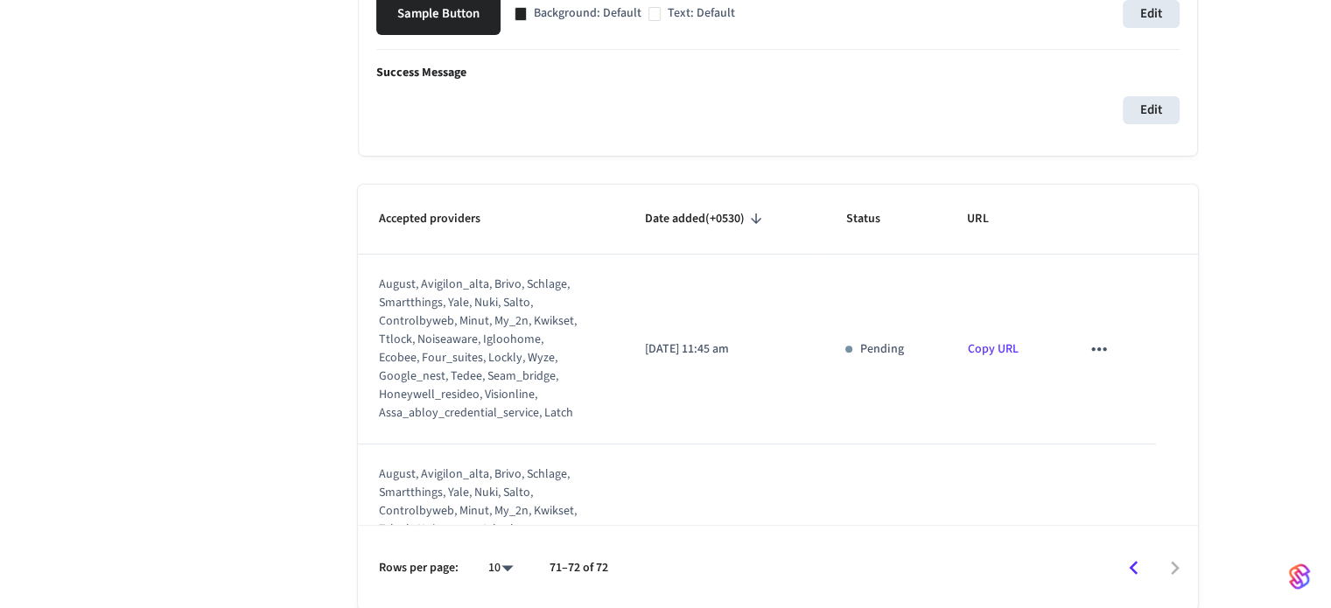
click at [1088, 358] on icon "sticky table" at bounding box center [1099, 349] width 23 height 23
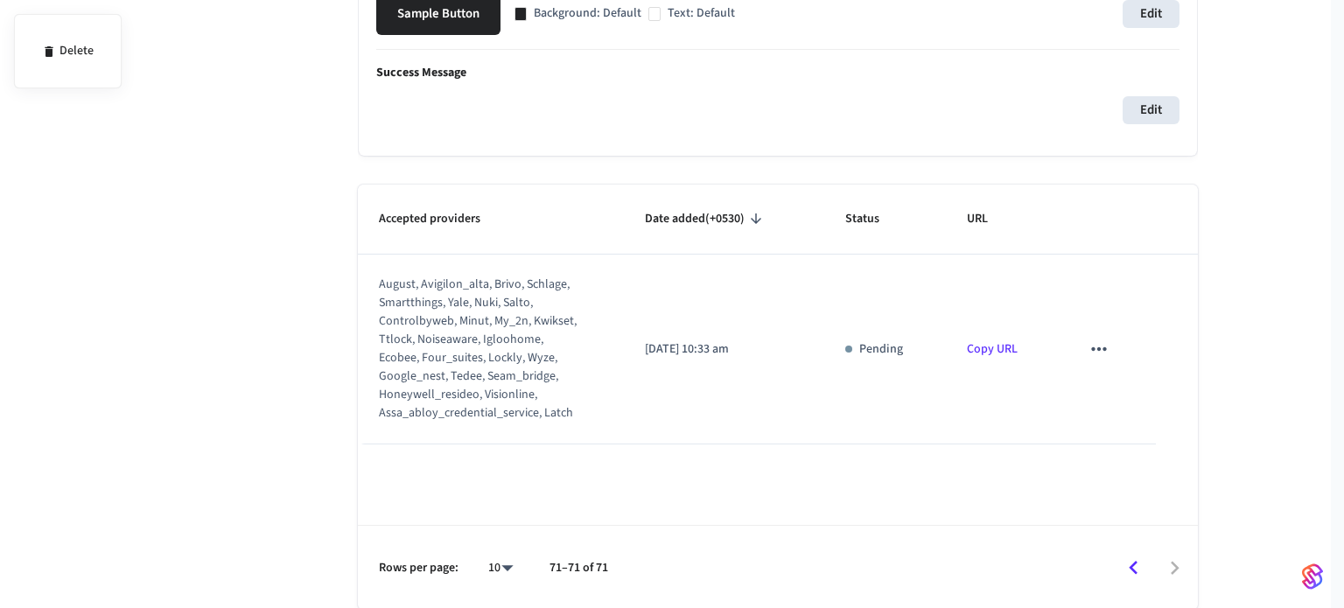
click at [1123, 390] on div at bounding box center [672, 304] width 1344 height 608
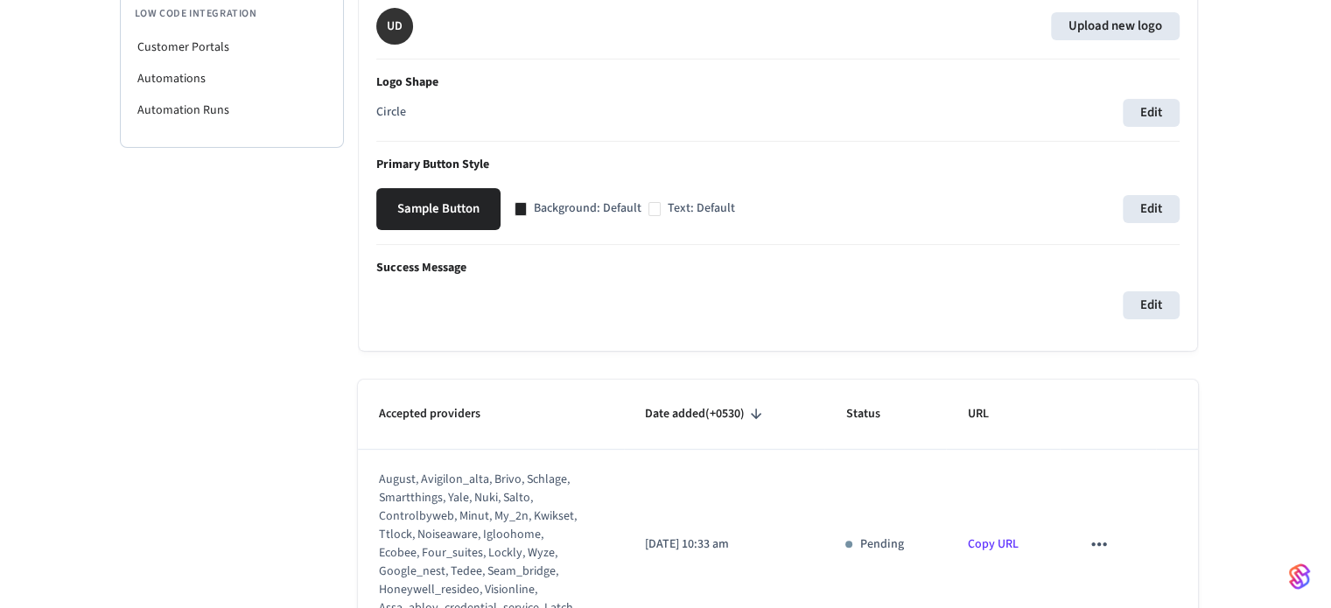
scroll to position [646, 0]
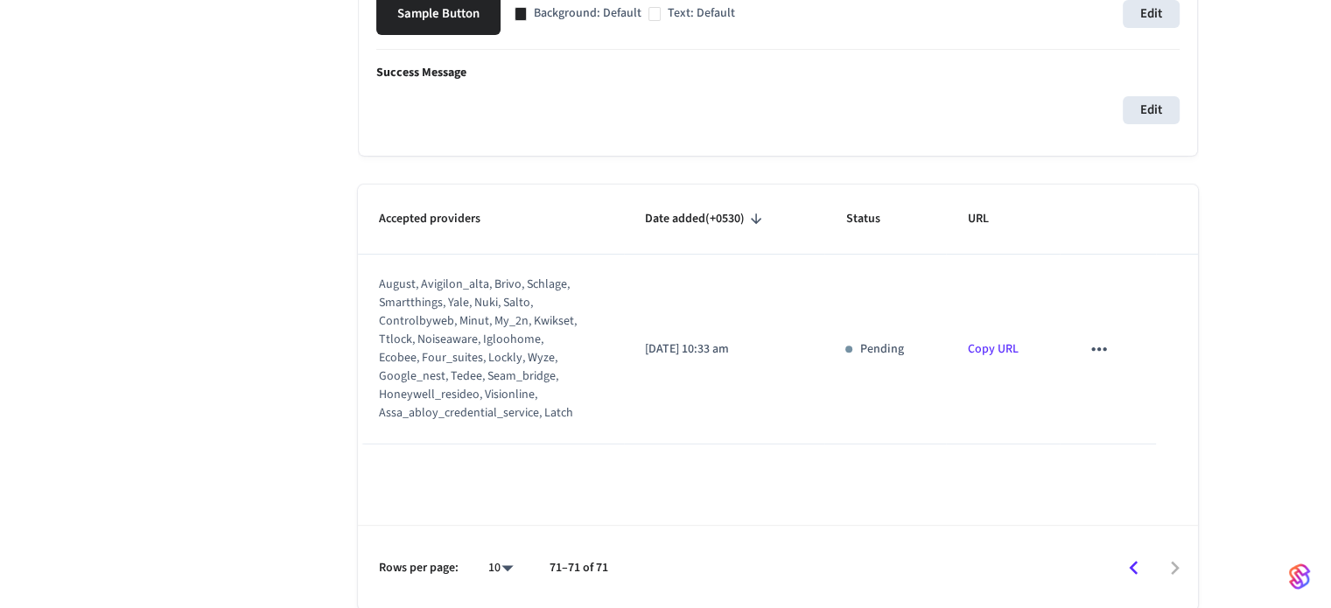
click at [1102, 349] on icon "sticky table" at bounding box center [1099, 349] width 23 height 23
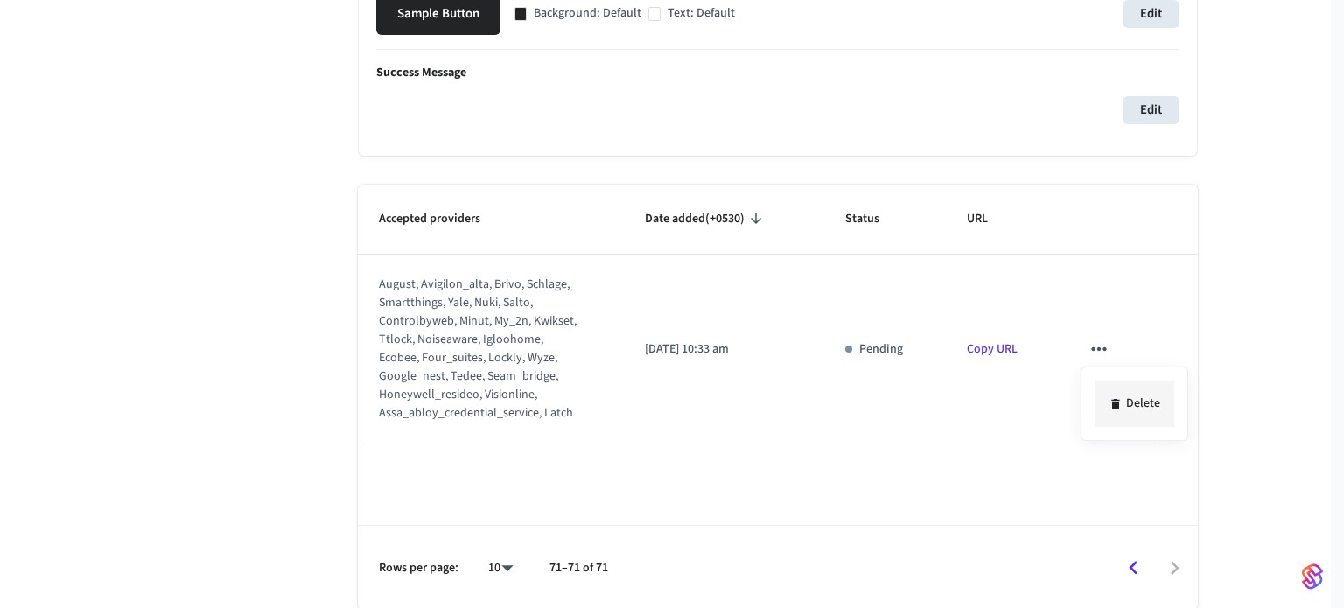
click at [1150, 402] on li "Delete" at bounding box center [1135, 404] width 80 height 46
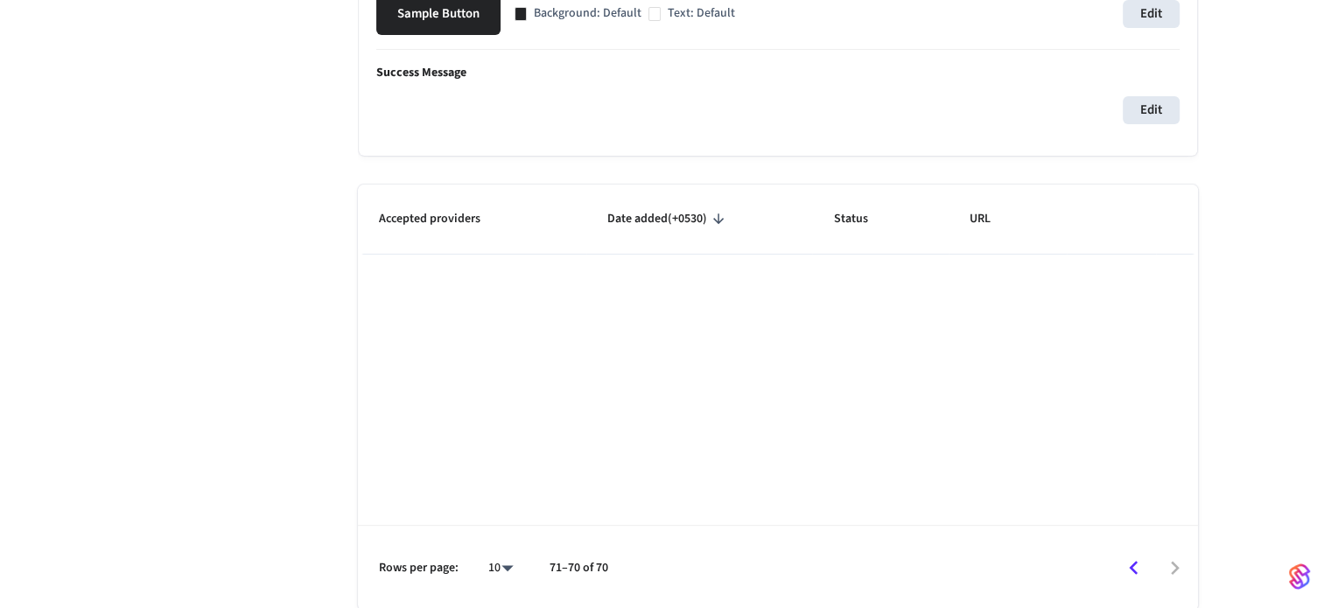
click at [1139, 562] on icon "Go to previous page" at bounding box center [1133, 568] width 27 height 27
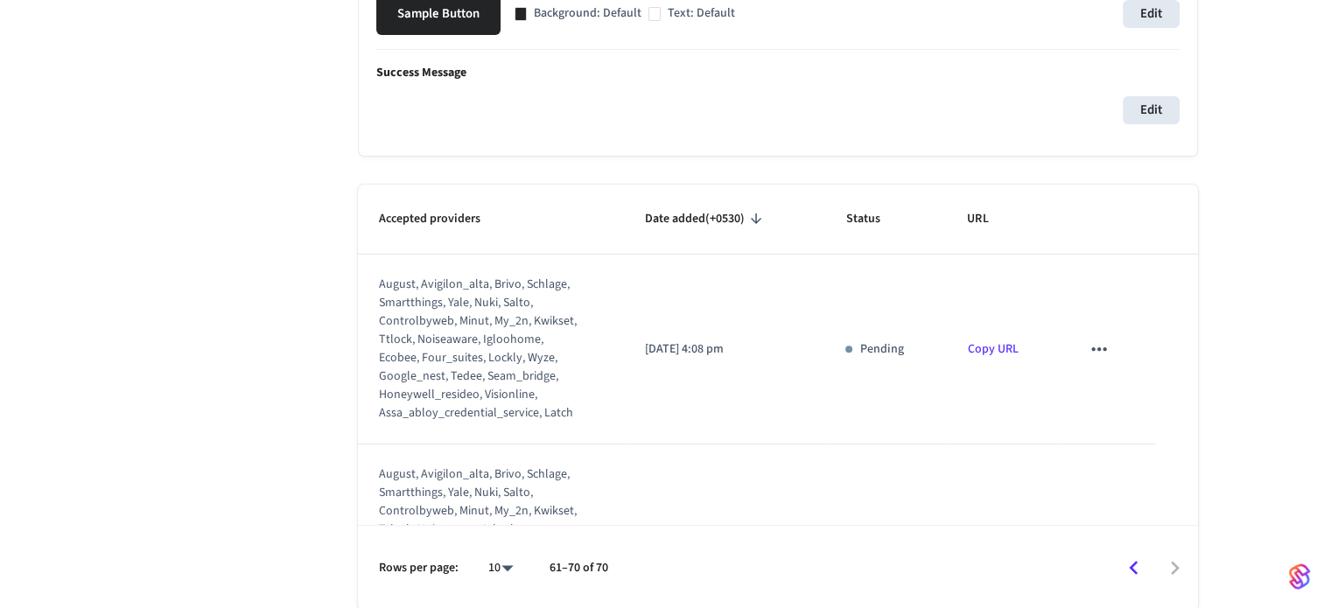
click at [1096, 348] on icon "sticky table" at bounding box center [1099, 349] width 23 height 23
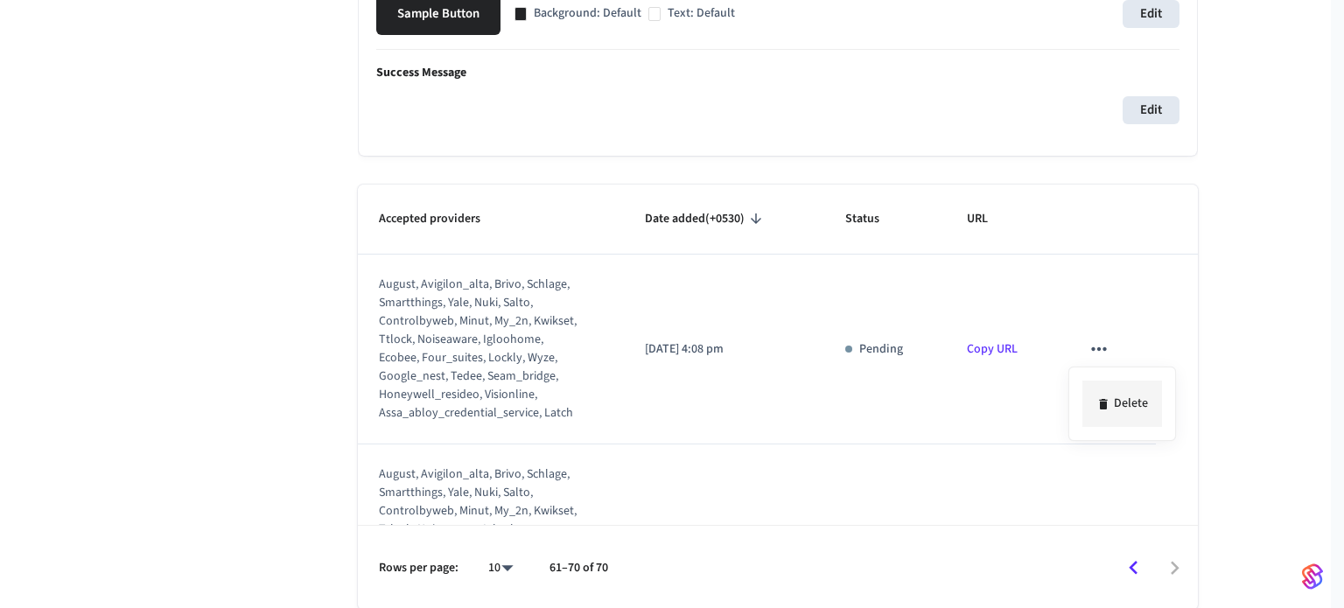
click at [1118, 395] on li "Delete" at bounding box center [1123, 404] width 80 height 46
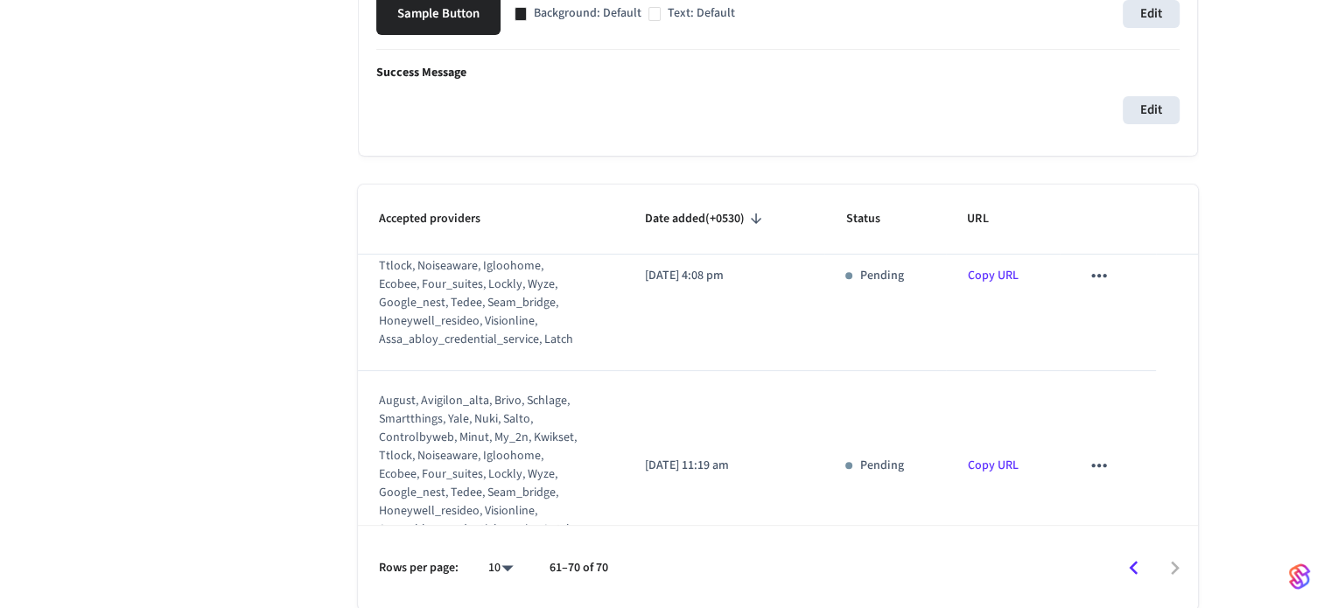
scroll to position [0, 0]
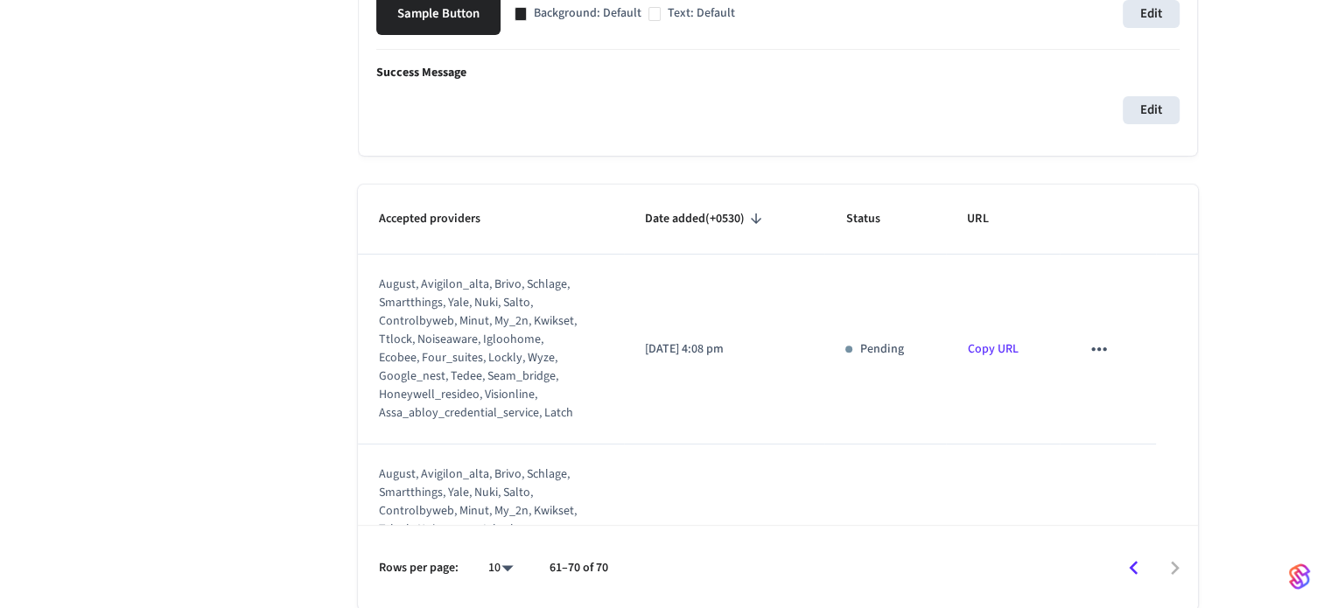
click at [1088, 348] on icon "sticky table" at bounding box center [1099, 349] width 23 height 23
click at [1084, 348] on div at bounding box center [665, 304] width 1331 height 608
click at [1085, 370] on td "sticky table" at bounding box center [1108, 350] width 96 height 190
click at [1088, 347] on icon "sticky table" at bounding box center [1099, 349] width 23 height 23
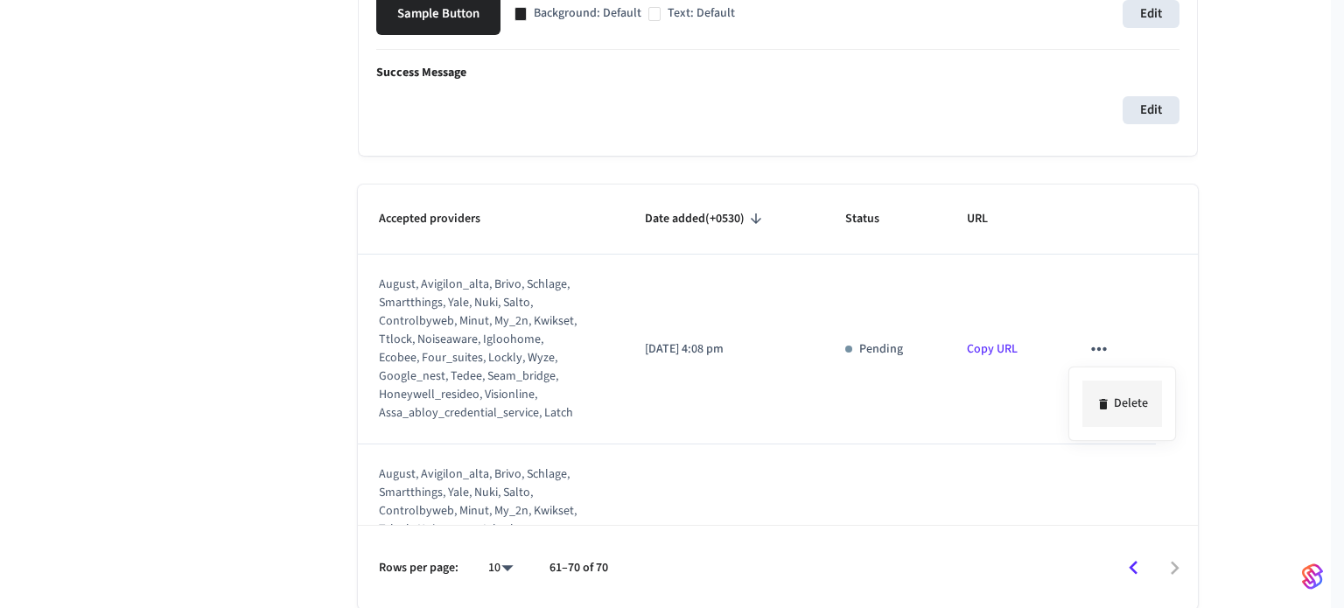
click at [1104, 391] on li "Delete" at bounding box center [1123, 404] width 80 height 46
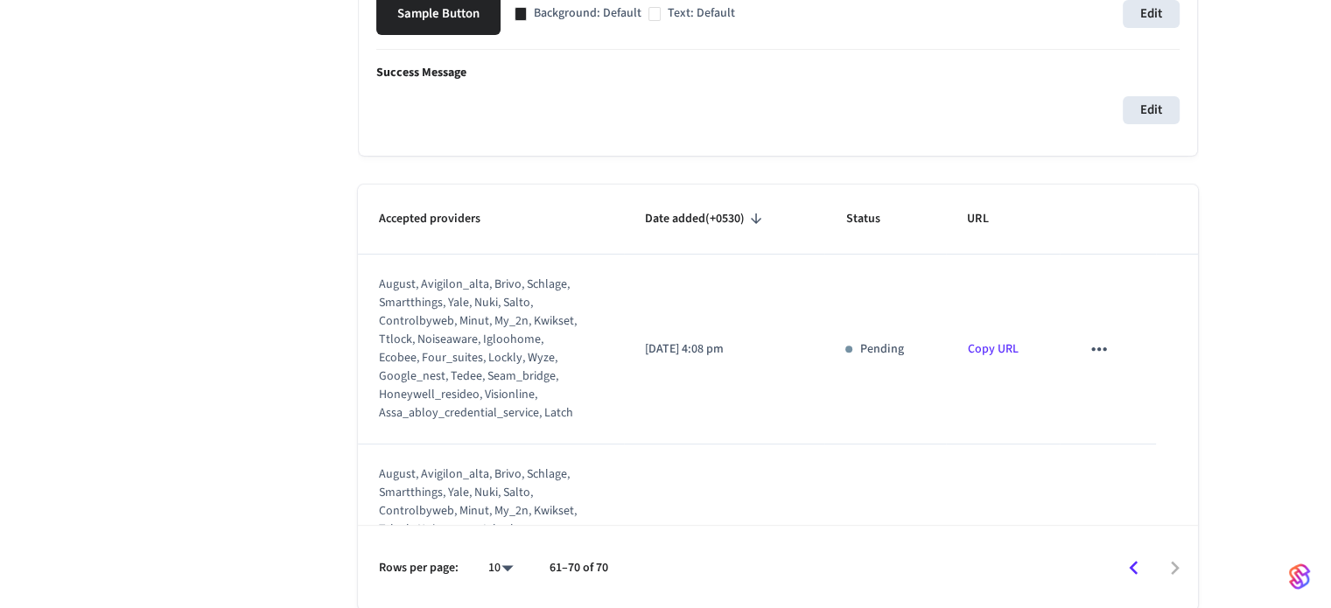
click at [1089, 351] on icon "sticky table" at bounding box center [1099, 349] width 23 height 23
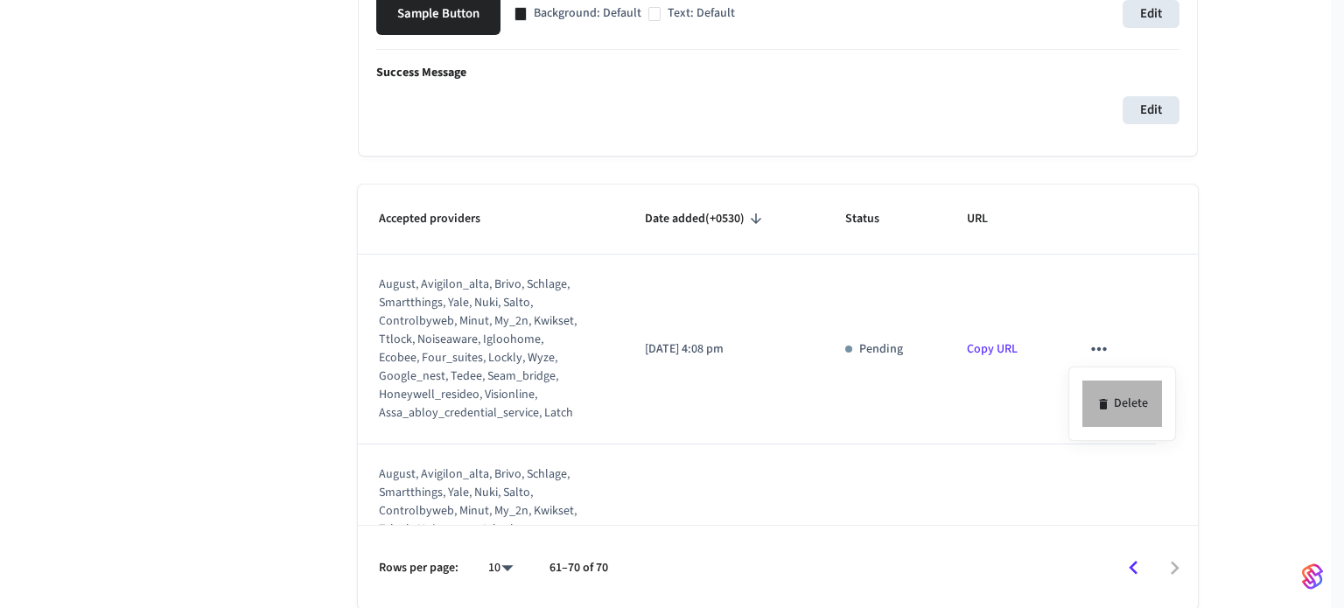
click at [1111, 402] on li "Delete" at bounding box center [1123, 404] width 80 height 46
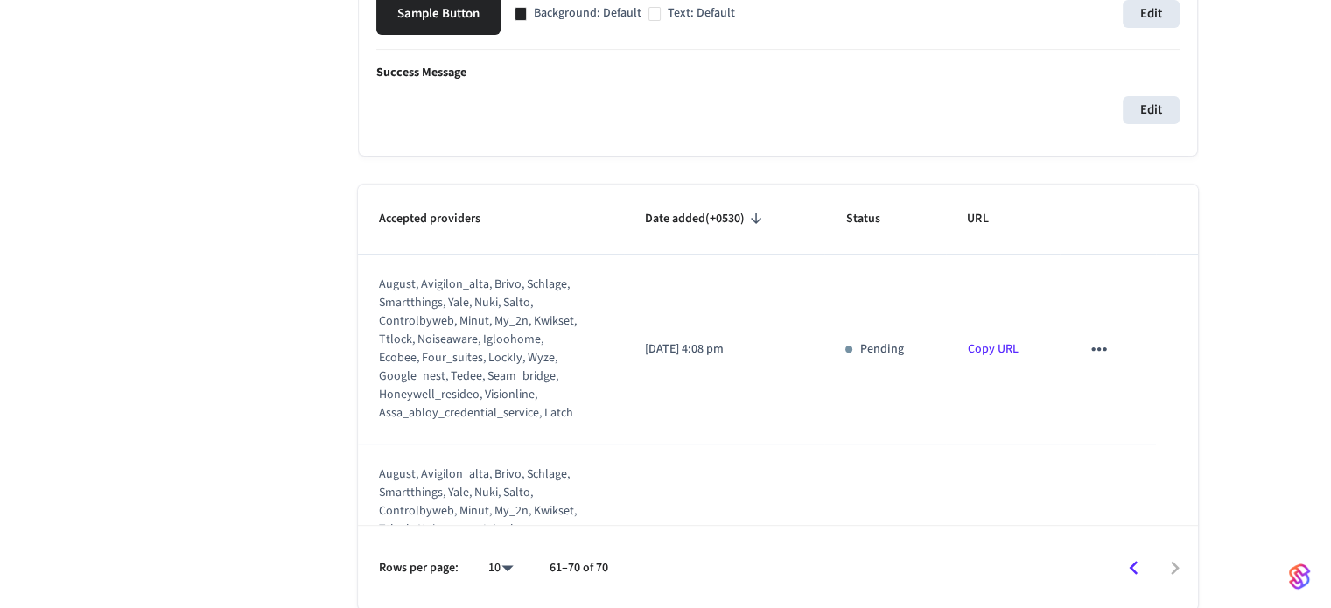
click at [1099, 521] on button "sticky table" at bounding box center [1099, 539] width 37 height 37
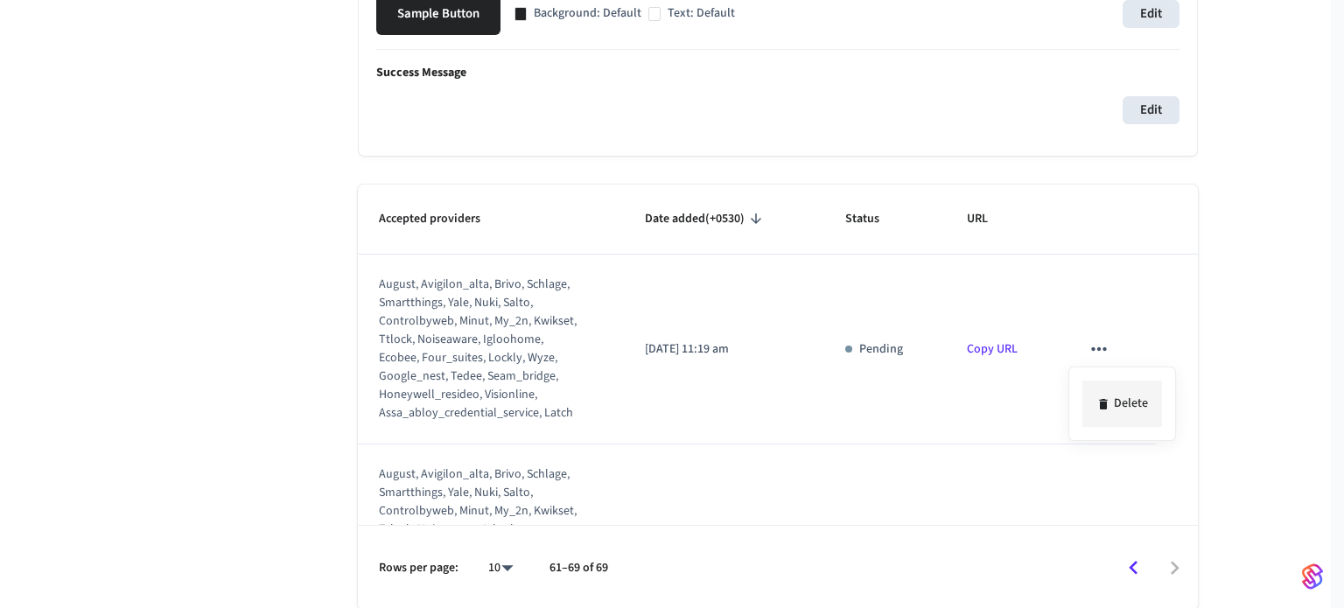
click at [1110, 389] on li "Delete" at bounding box center [1123, 404] width 80 height 46
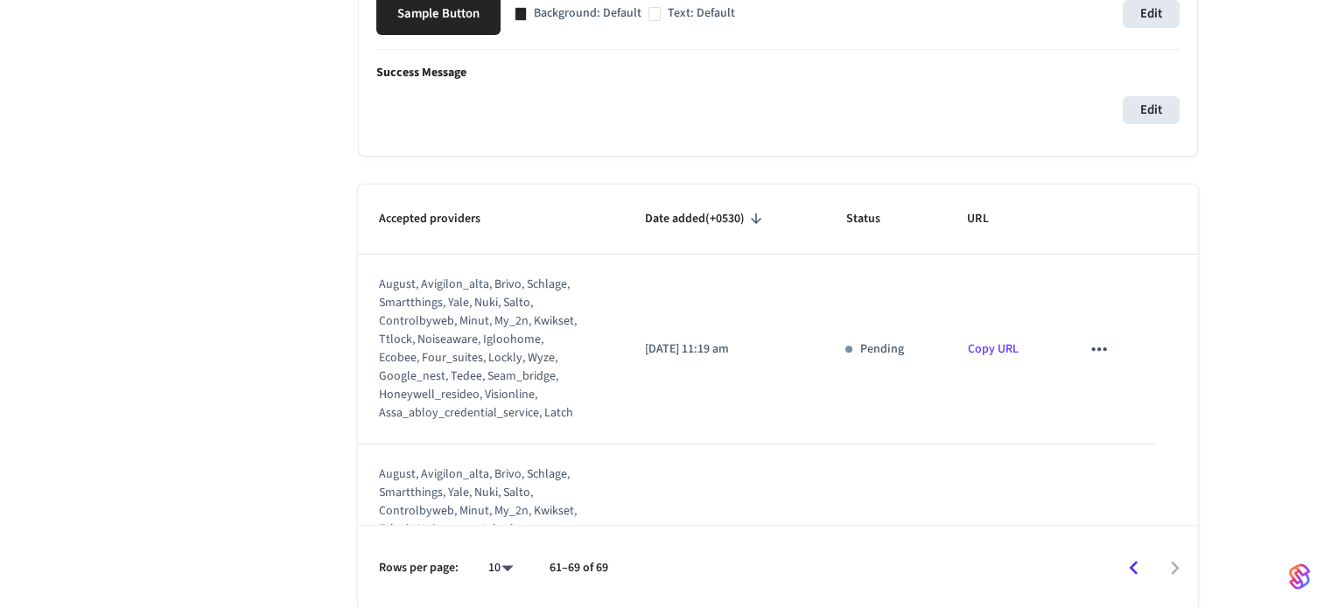
click at [1097, 347] on icon "sticky table" at bounding box center [1099, 349] width 23 height 23
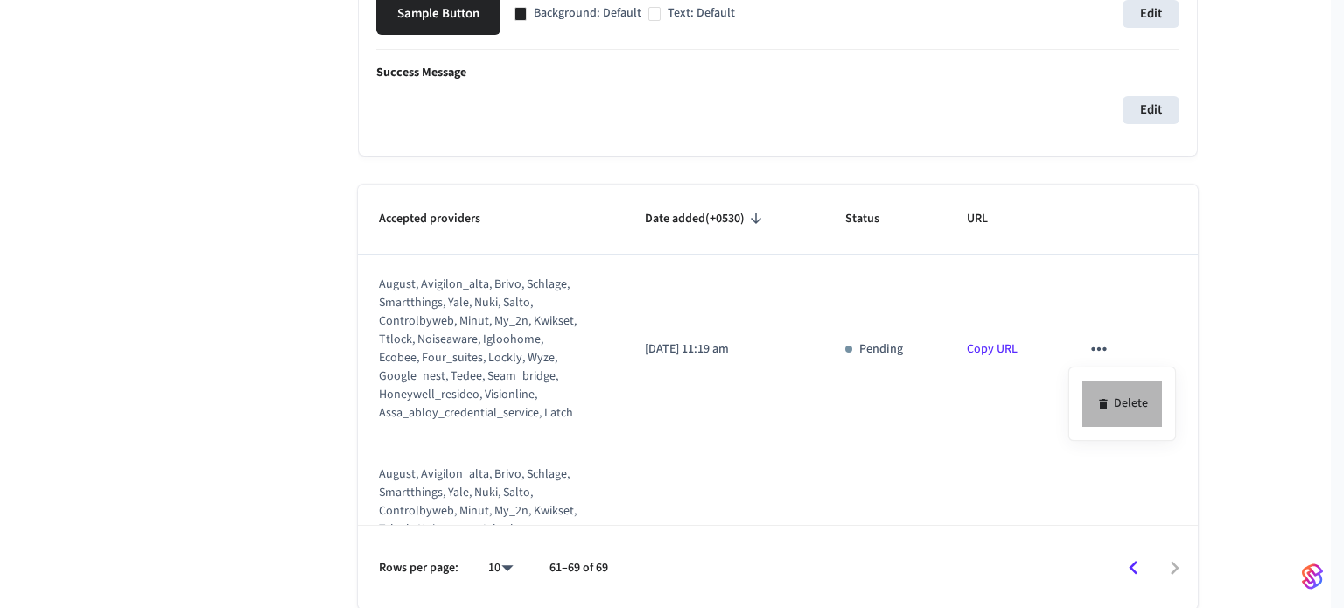
click at [1136, 392] on li "Delete" at bounding box center [1123, 404] width 80 height 46
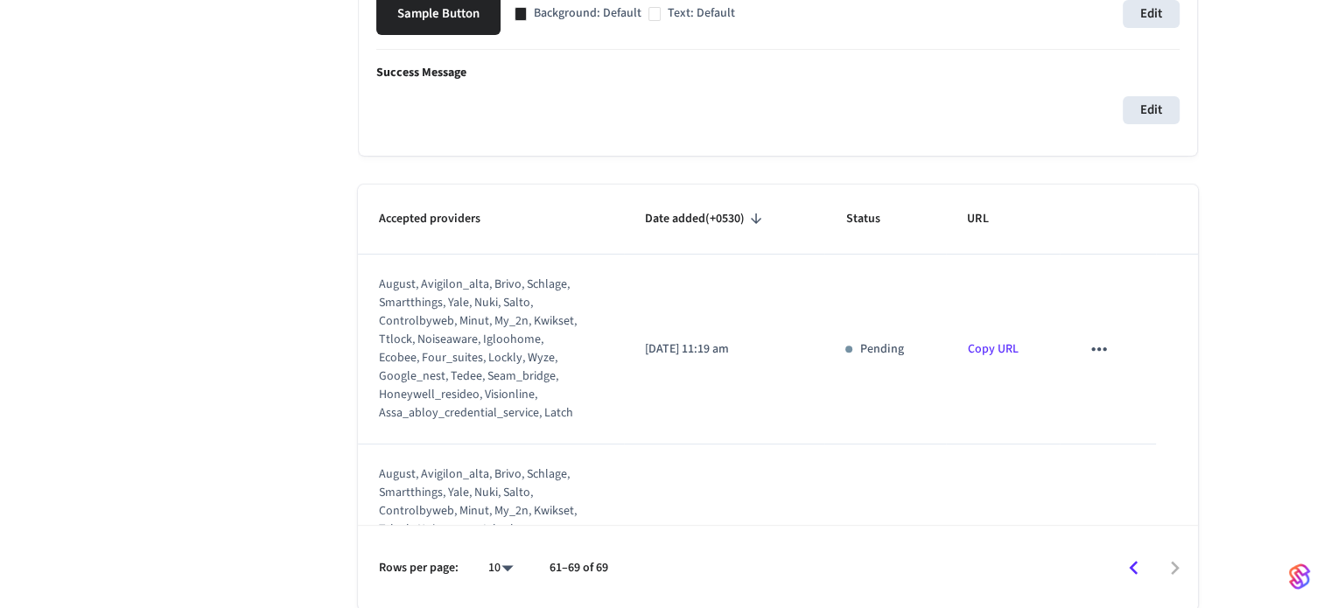
click at [1092, 346] on icon "sticky table" at bounding box center [1099, 349] width 23 height 23
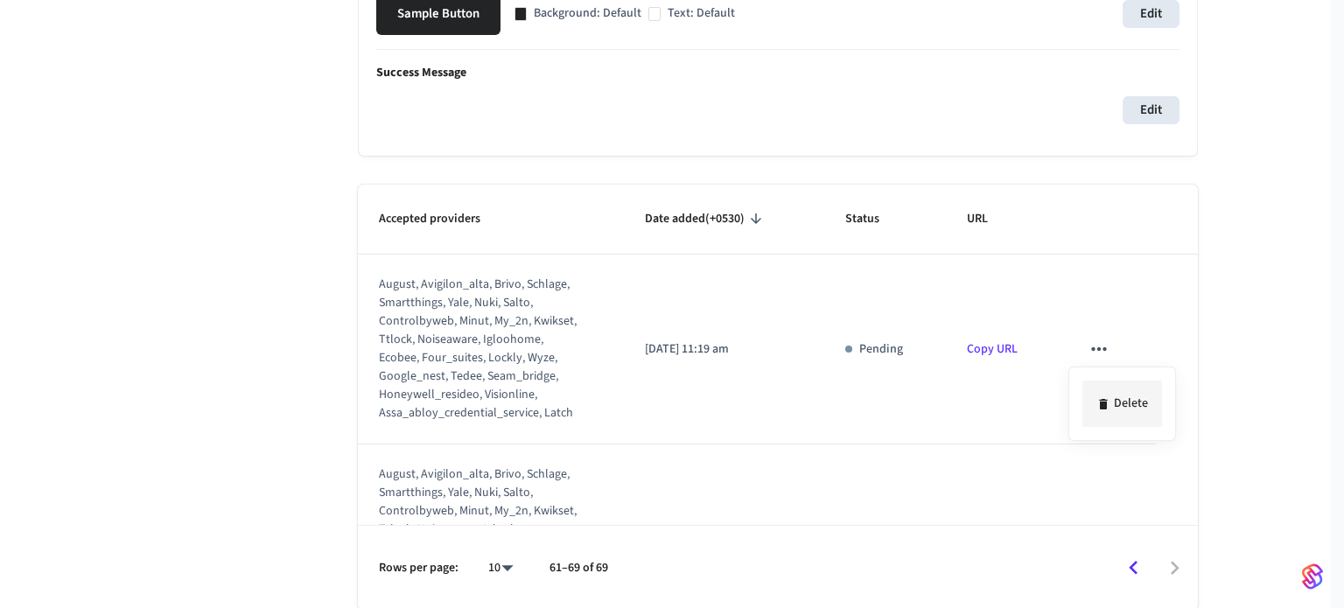
click at [1127, 398] on li "Delete" at bounding box center [1123, 404] width 80 height 46
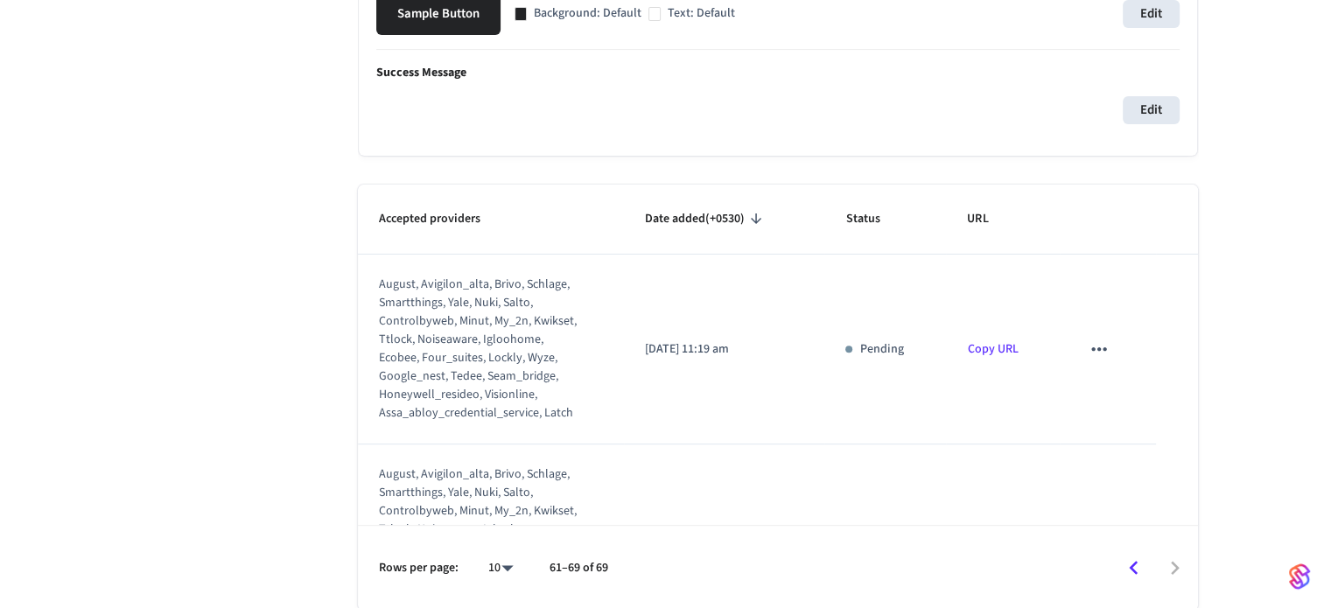
click at [1092, 347] on icon "sticky table" at bounding box center [1098, 349] width 15 height 4
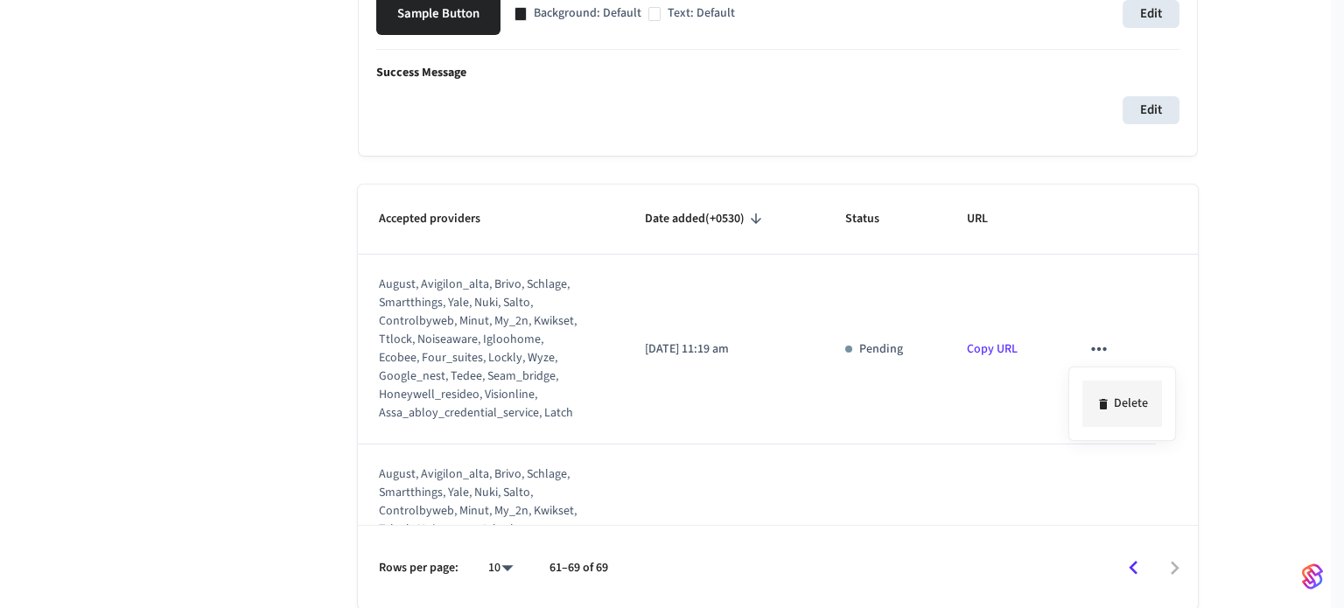
click at [1105, 397] on icon at bounding box center [1104, 404] width 14 height 14
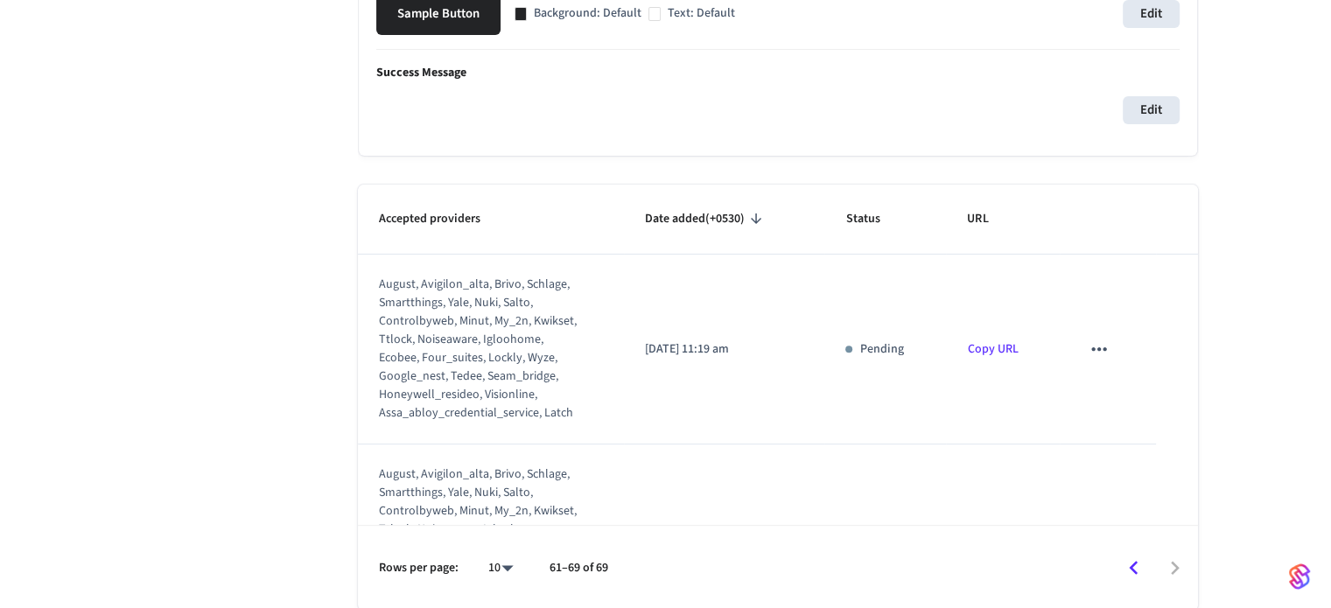
click at [1088, 344] on icon "sticky table" at bounding box center [1099, 349] width 23 height 23
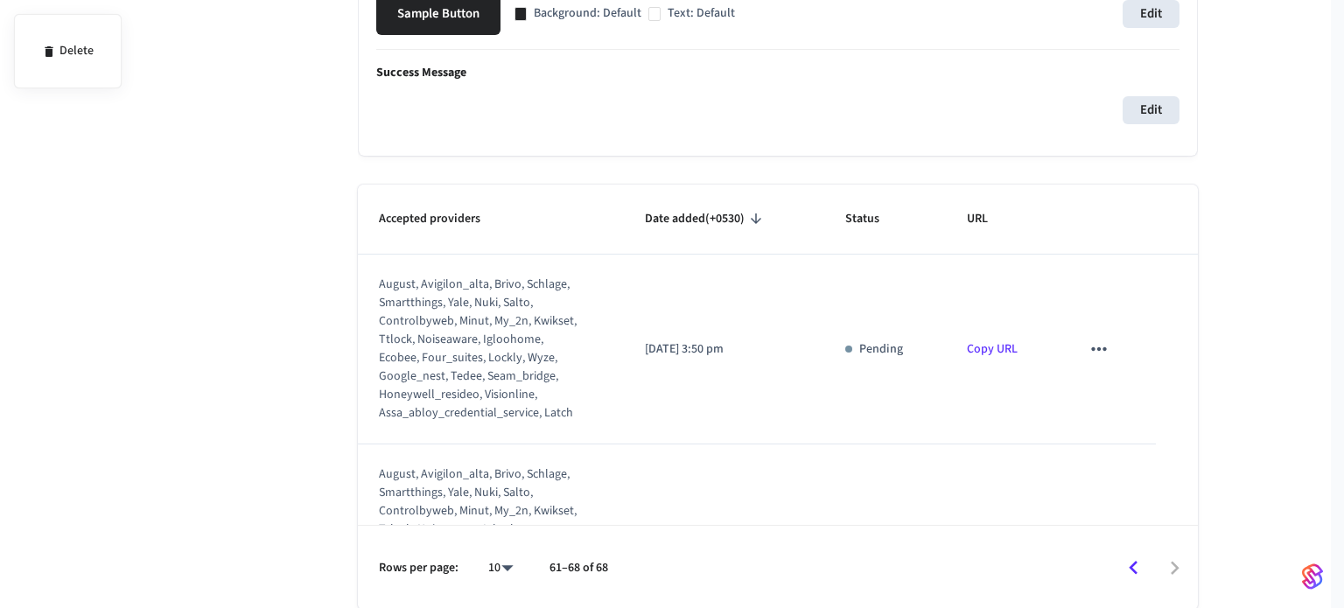
click at [1104, 399] on div at bounding box center [672, 304] width 1344 height 608
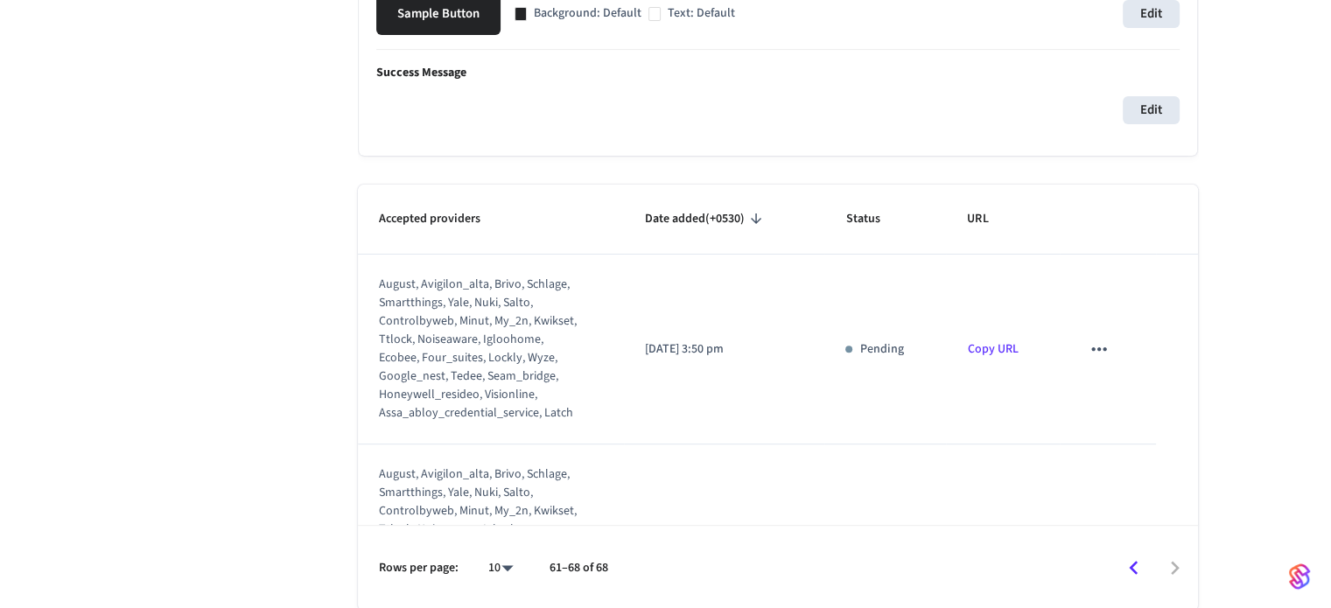
click at [1088, 349] on icon "sticky table" at bounding box center [1099, 349] width 23 height 23
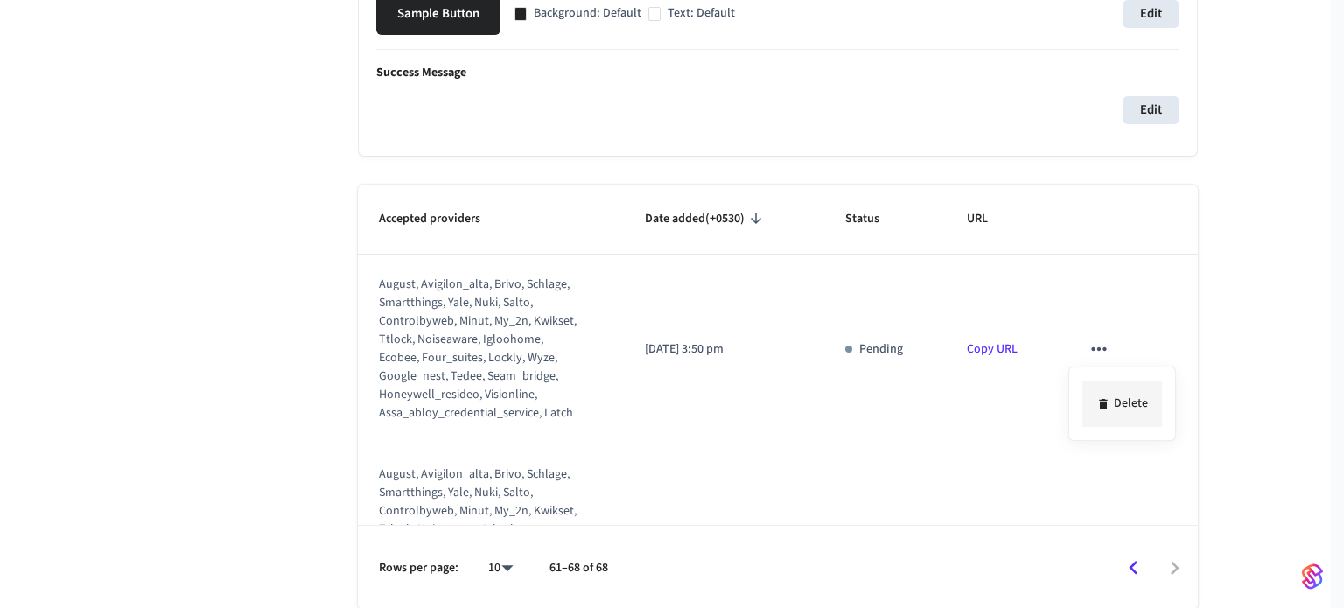
click at [1119, 412] on li "Delete" at bounding box center [1123, 404] width 80 height 46
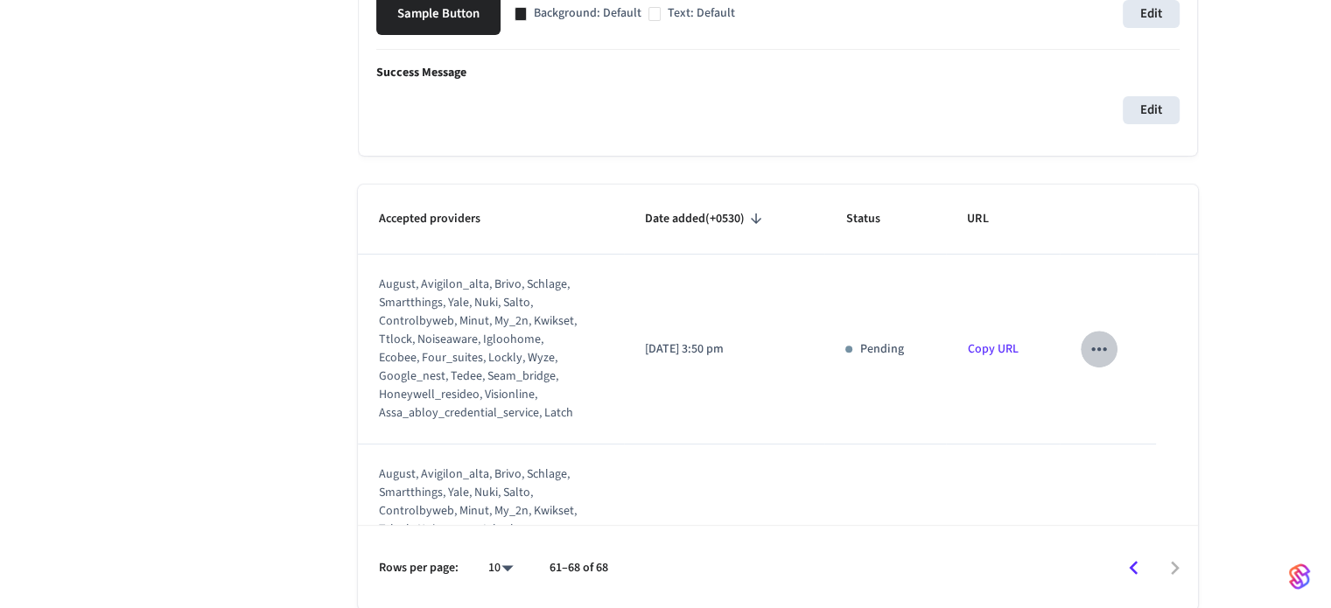
click at [1089, 340] on icon "sticky table" at bounding box center [1099, 349] width 23 height 23
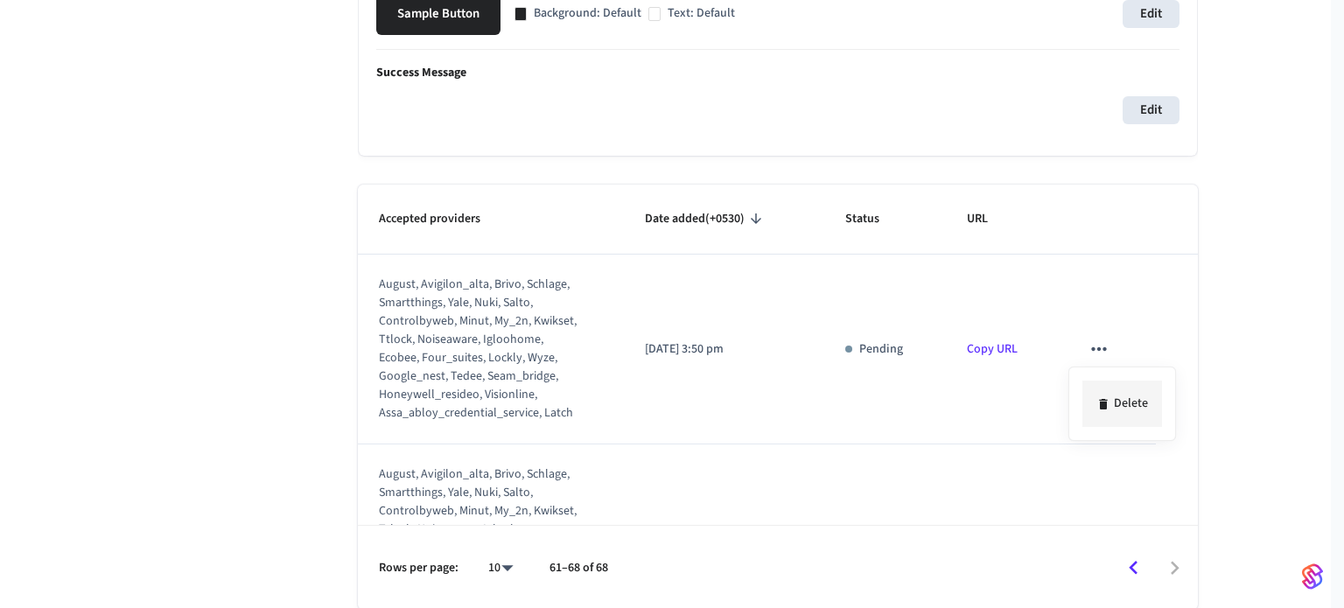
click at [1114, 395] on li "Delete" at bounding box center [1123, 404] width 80 height 46
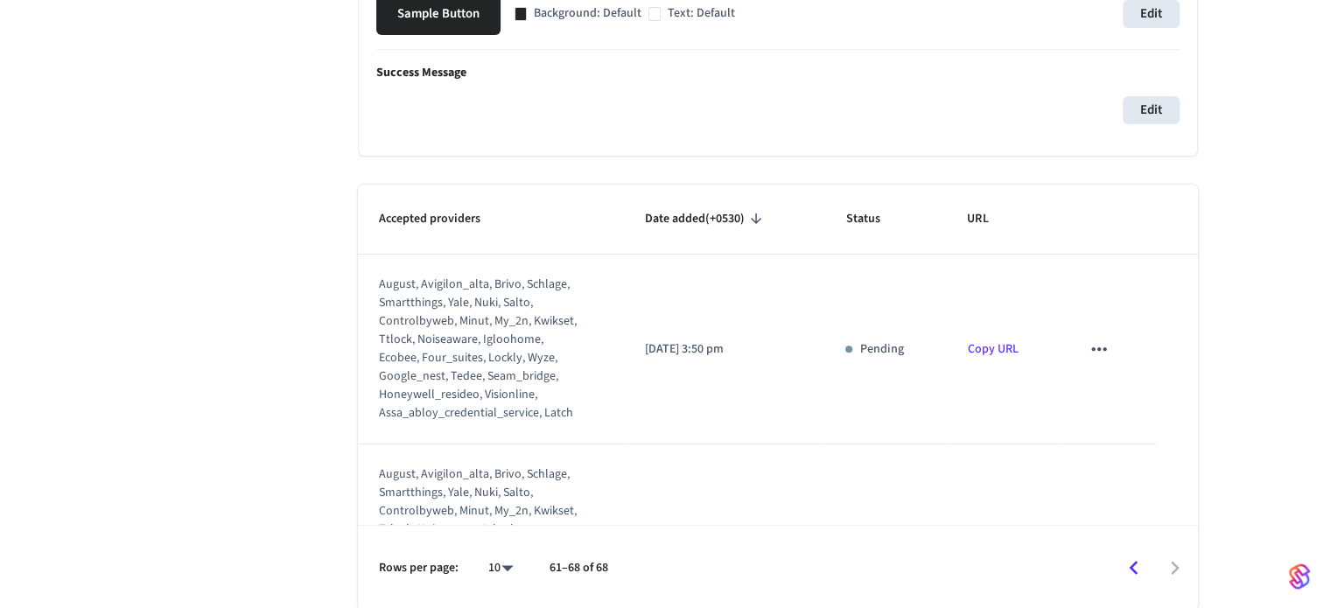
click at [1097, 350] on icon "sticky table" at bounding box center [1099, 349] width 23 height 23
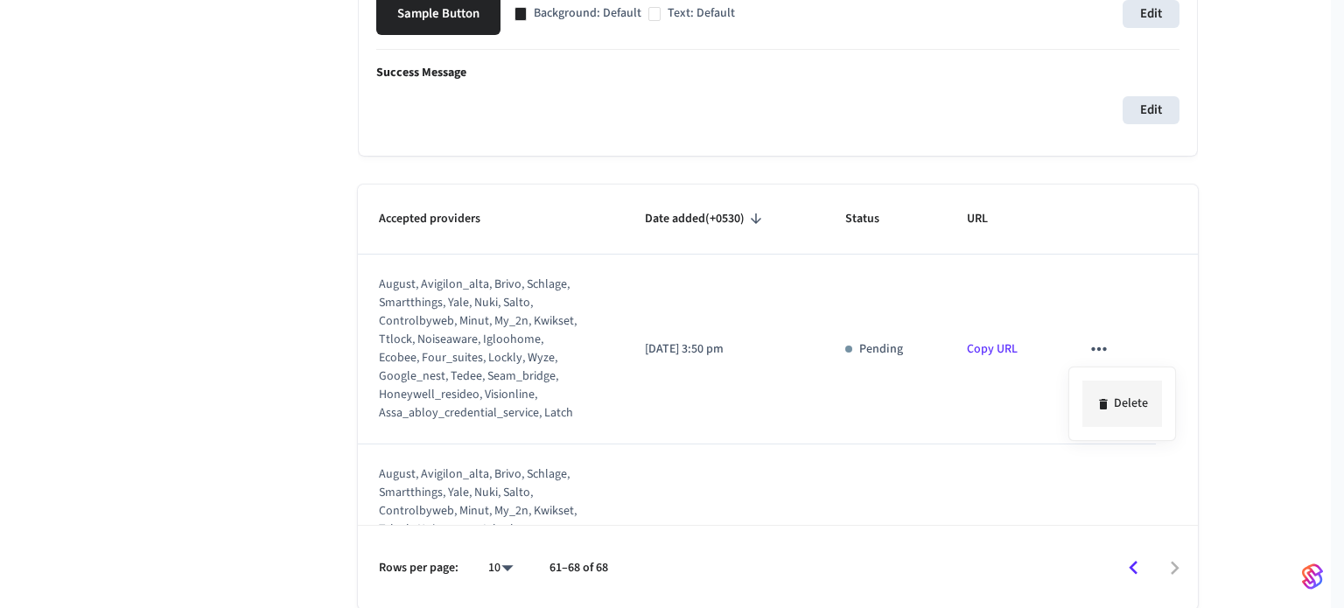
click at [1116, 403] on li "Delete" at bounding box center [1123, 404] width 80 height 46
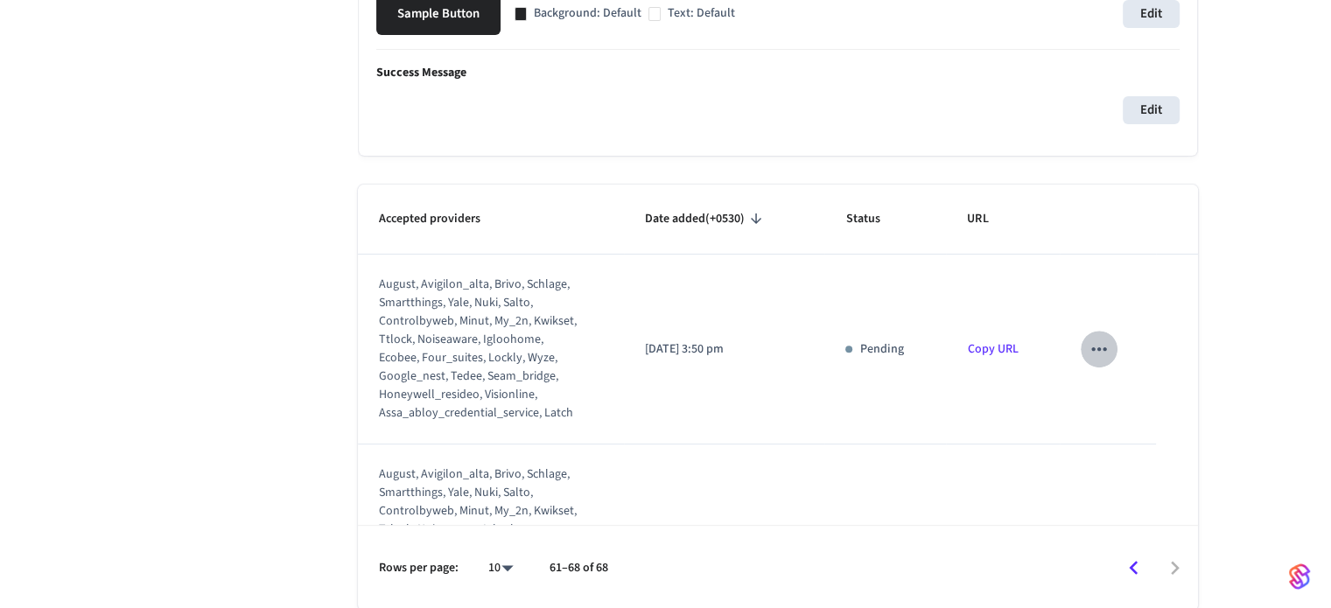
click at [1091, 347] on icon "sticky table" at bounding box center [1098, 349] width 15 height 4
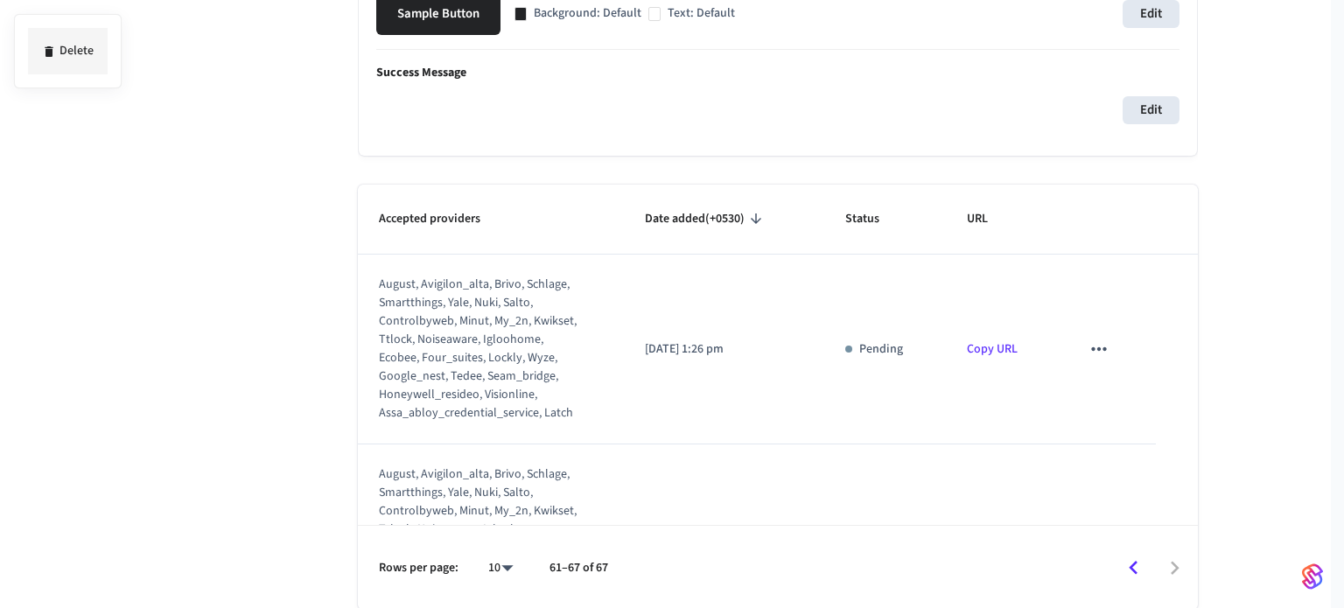
click at [1117, 403] on div at bounding box center [672, 304] width 1344 height 608
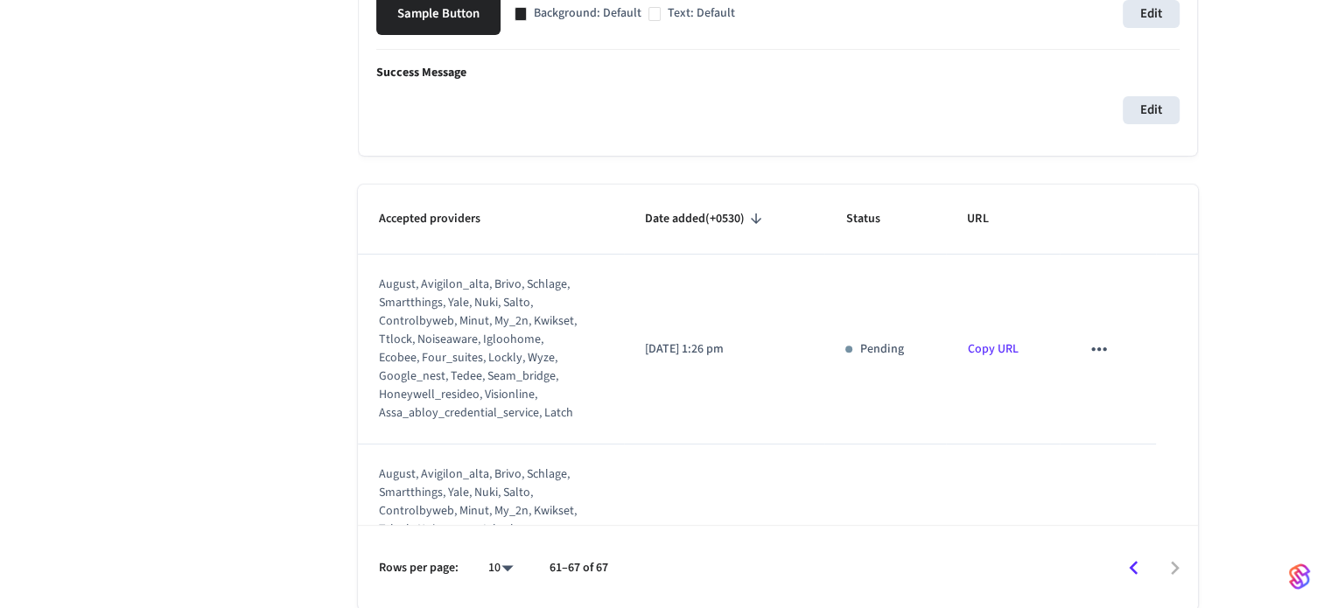
click at [1088, 342] on icon "sticky table" at bounding box center [1099, 349] width 23 height 23
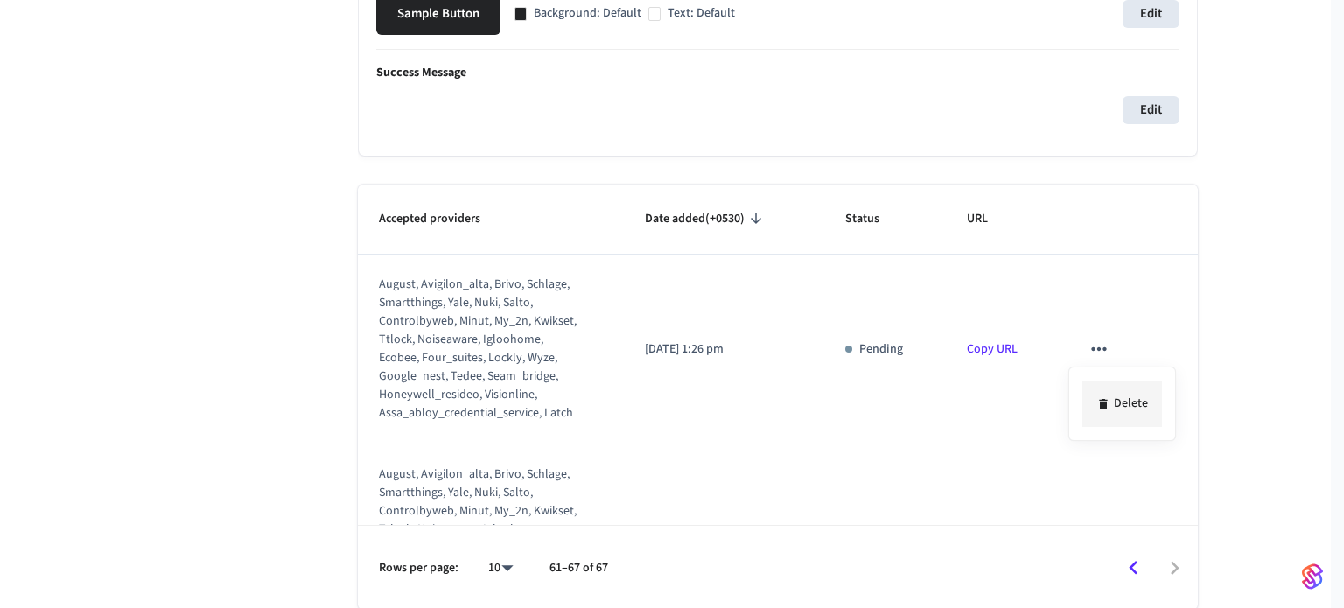
click at [1109, 395] on li "Delete" at bounding box center [1123, 404] width 80 height 46
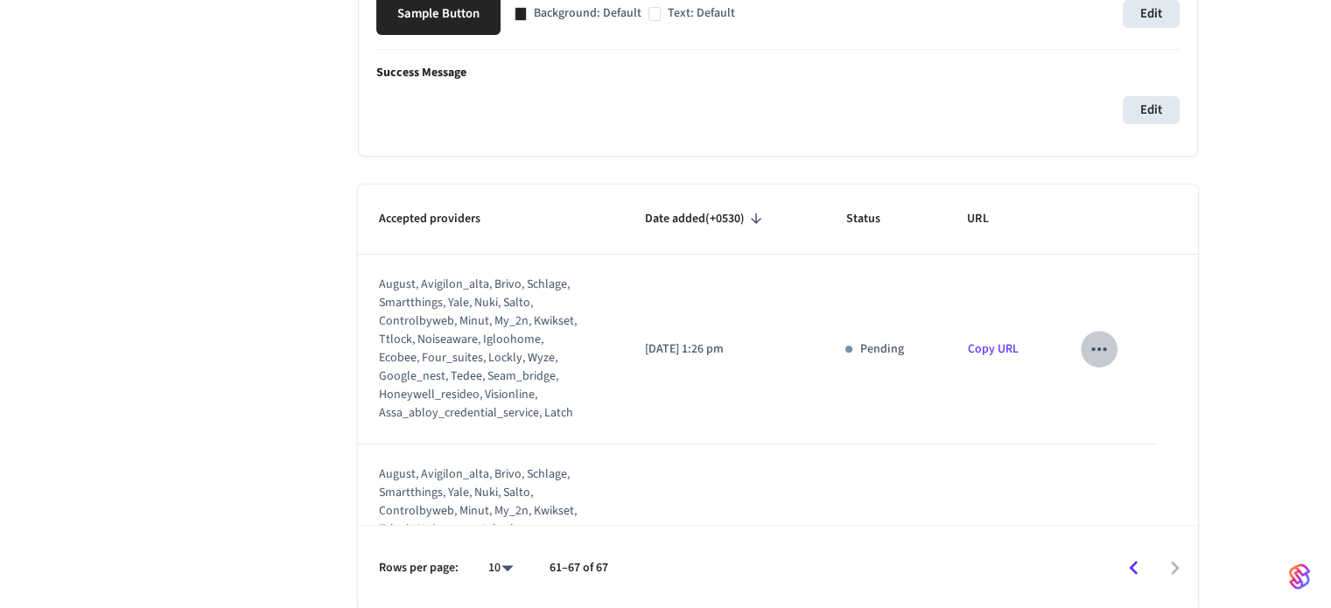
click at [1096, 339] on icon "sticky table" at bounding box center [1099, 349] width 23 height 23
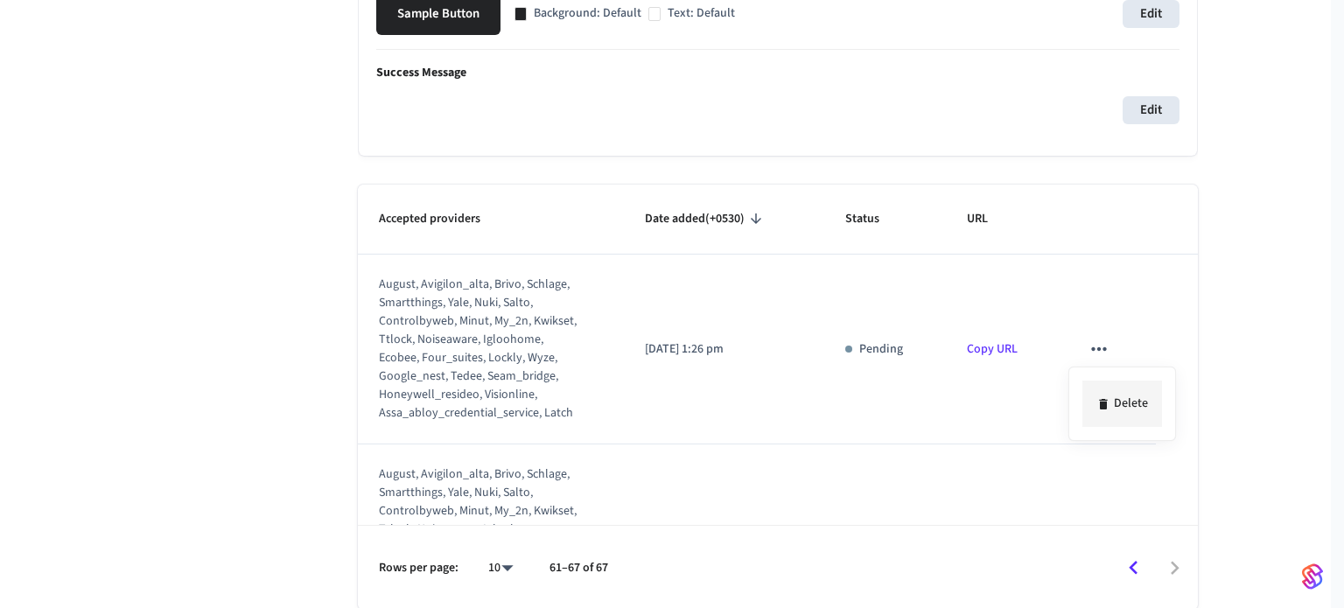
click at [1120, 417] on li "Delete" at bounding box center [1123, 404] width 80 height 46
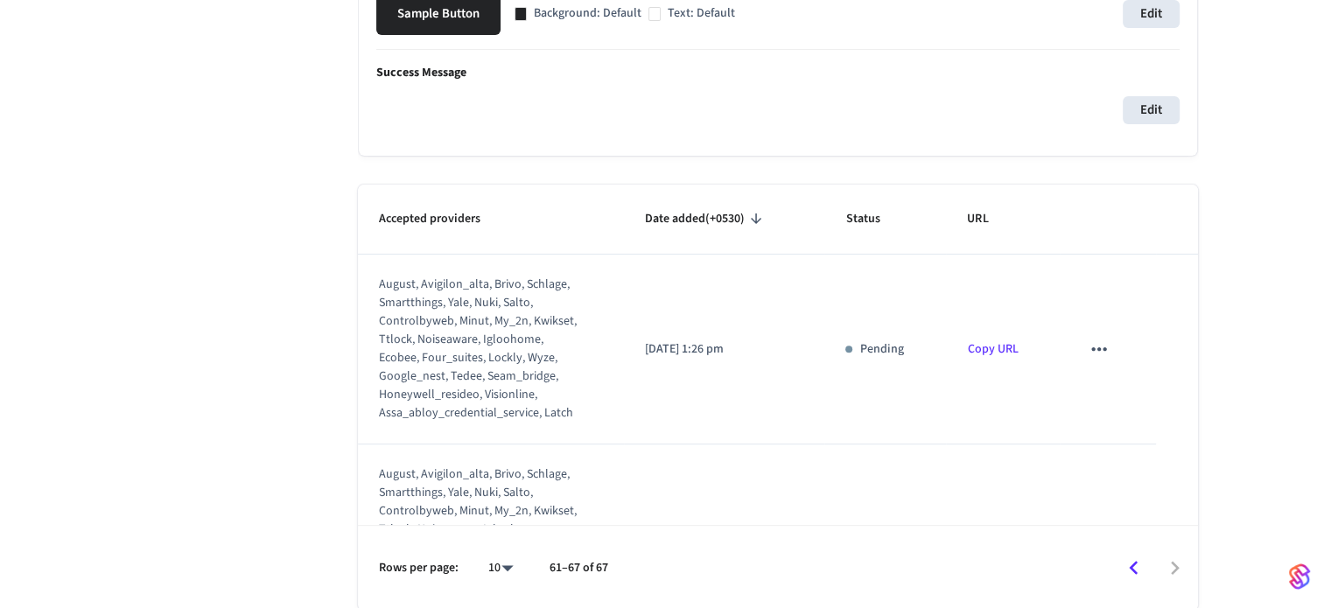
click at [1088, 351] on icon "sticky table" at bounding box center [1099, 349] width 23 height 23
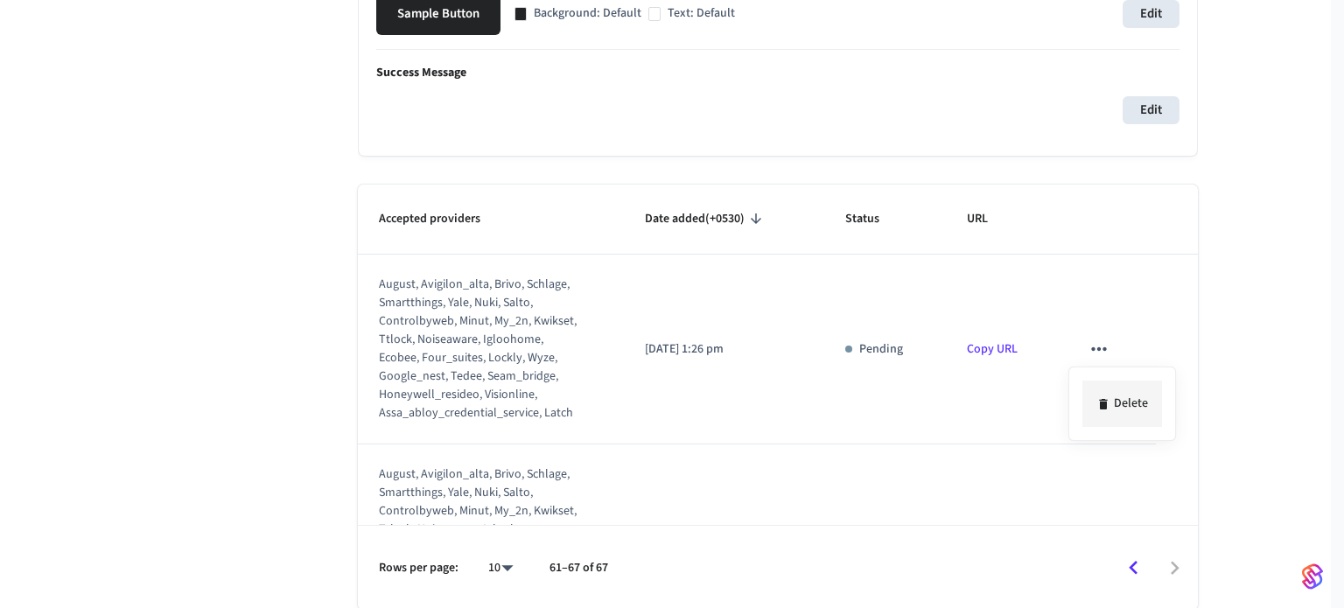
click at [1107, 395] on li "Delete" at bounding box center [1123, 404] width 80 height 46
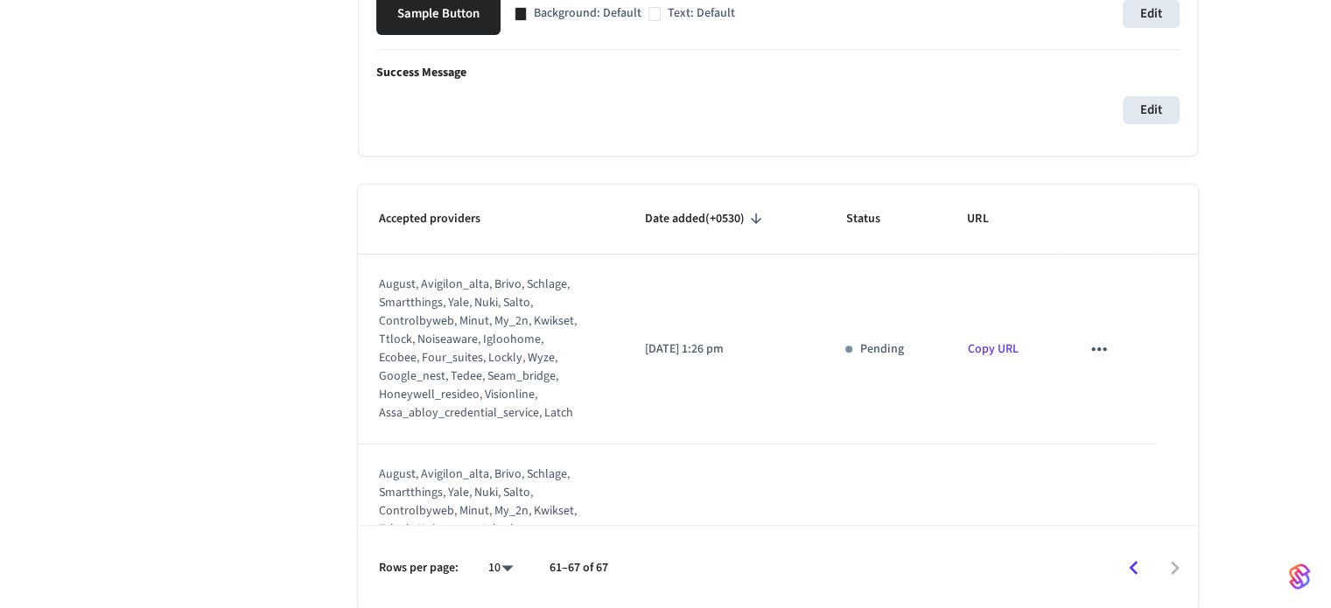
click at [1087, 360] on button "sticky table" at bounding box center [1099, 349] width 37 height 37
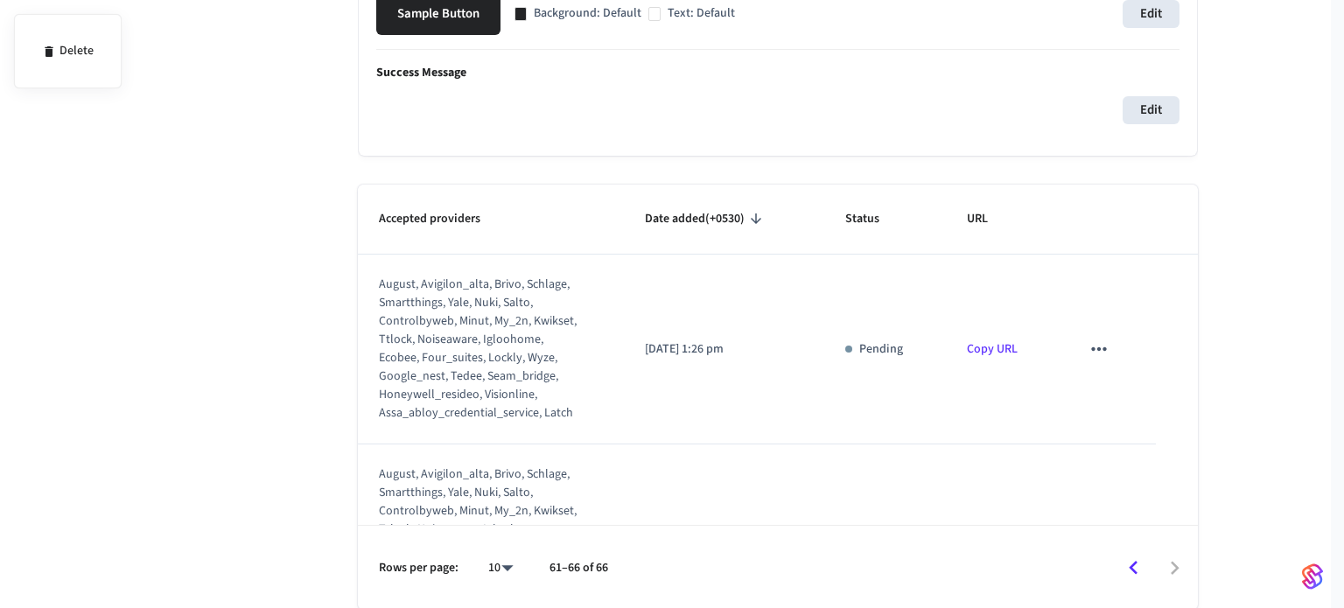
click at [1089, 353] on div at bounding box center [672, 304] width 1344 height 608
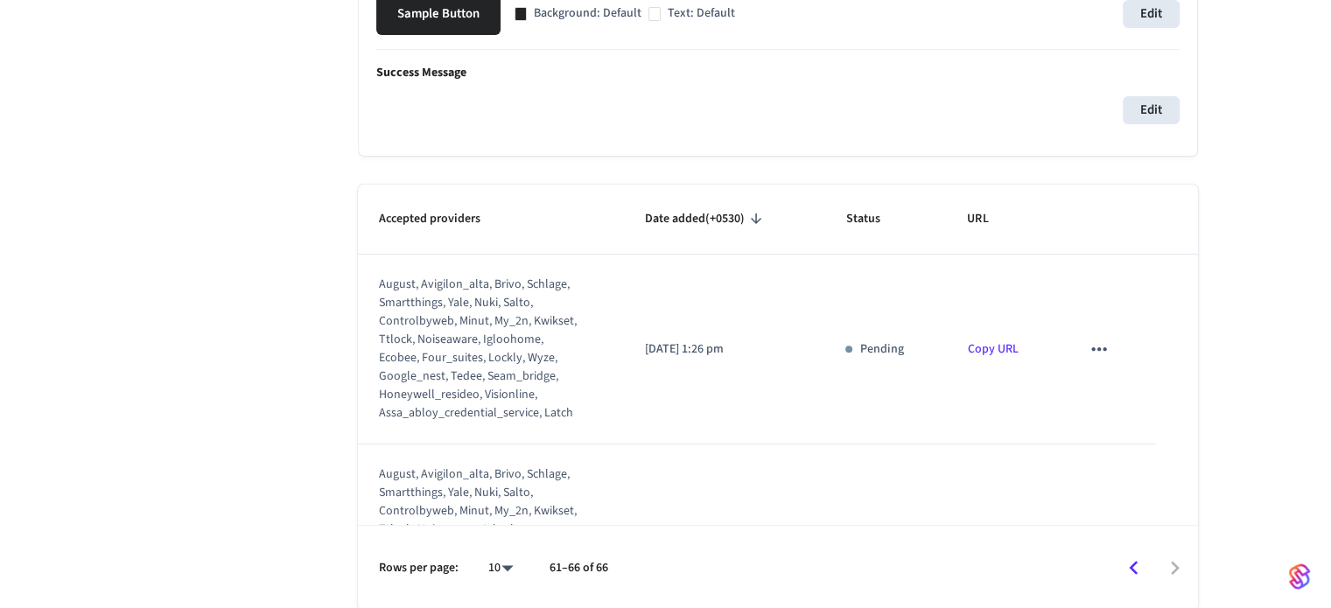
click at [1089, 349] on icon "sticky table" at bounding box center [1099, 349] width 23 height 23
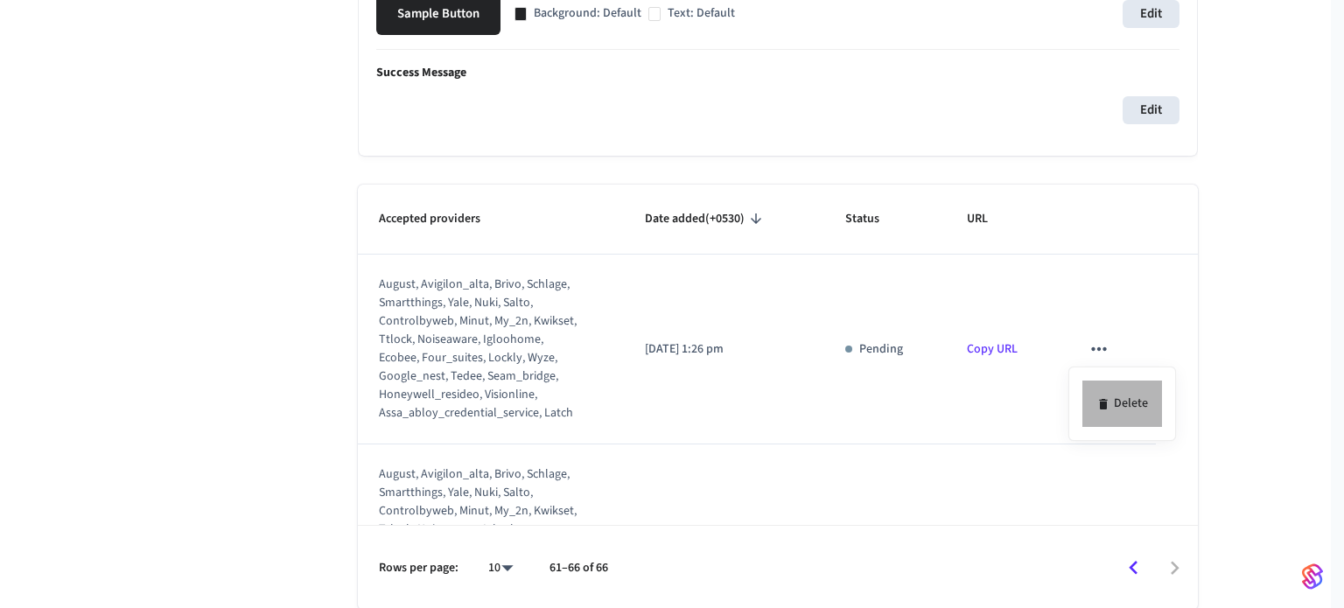
click at [1114, 391] on li "Delete" at bounding box center [1123, 404] width 80 height 46
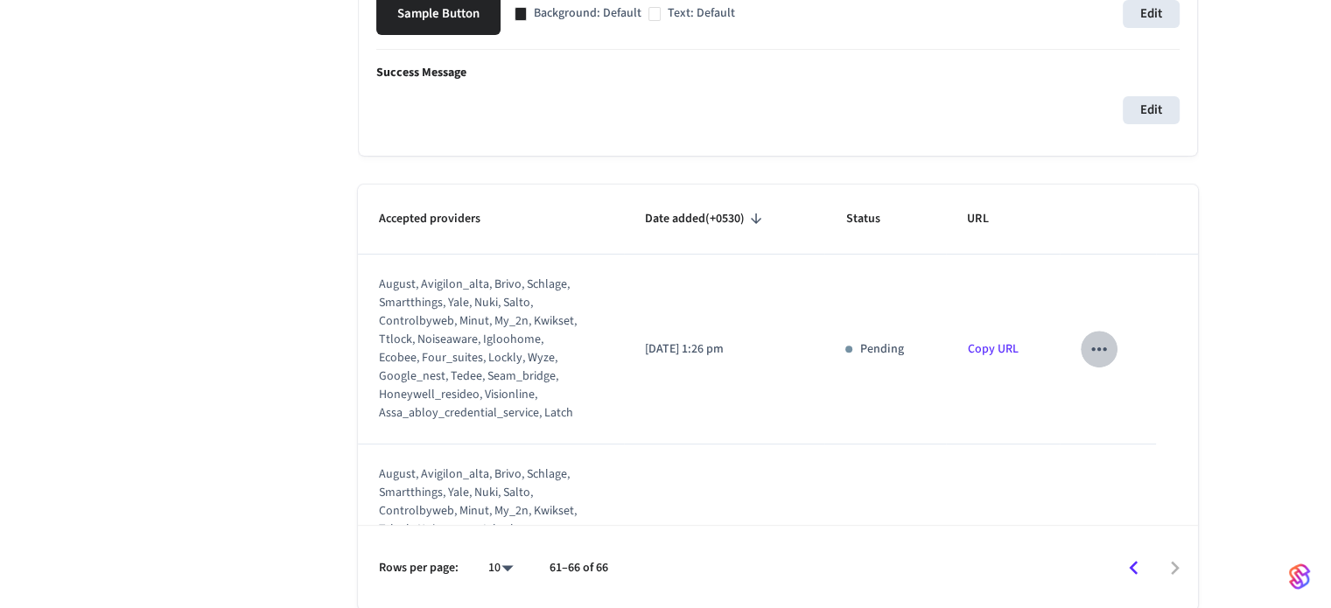
click at [1088, 340] on icon "sticky table" at bounding box center [1099, 349] width 23 height 23
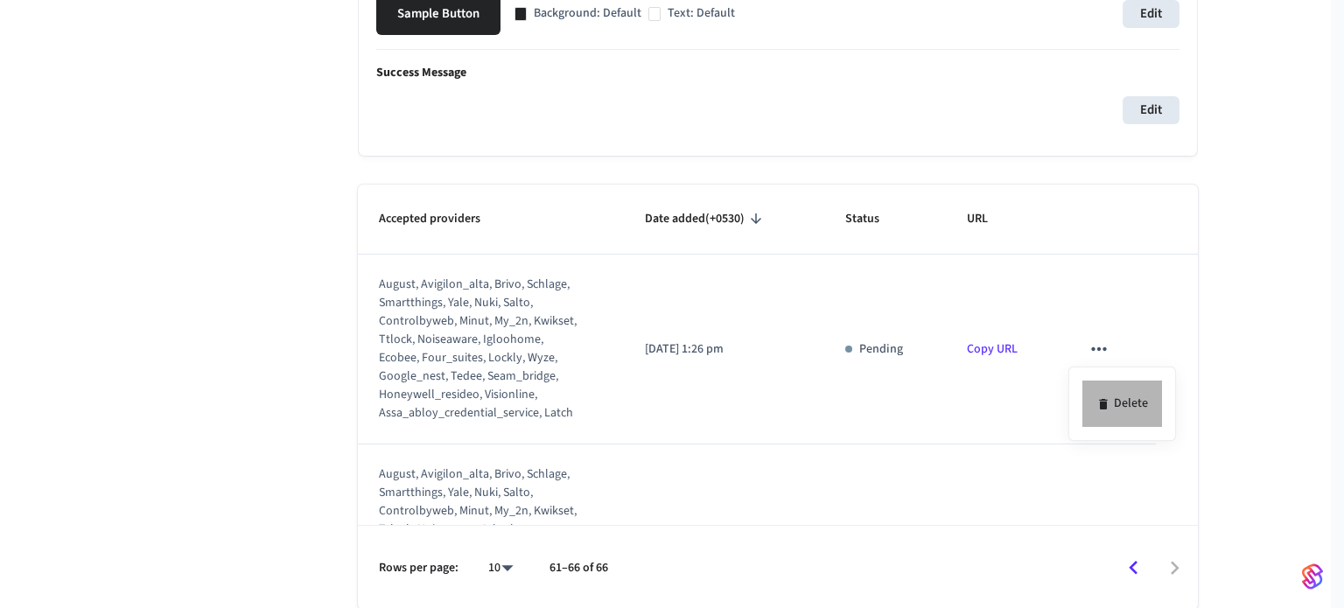
click at [1106, 398] on icon at bounding box center [1104, 404] width 14 height 14
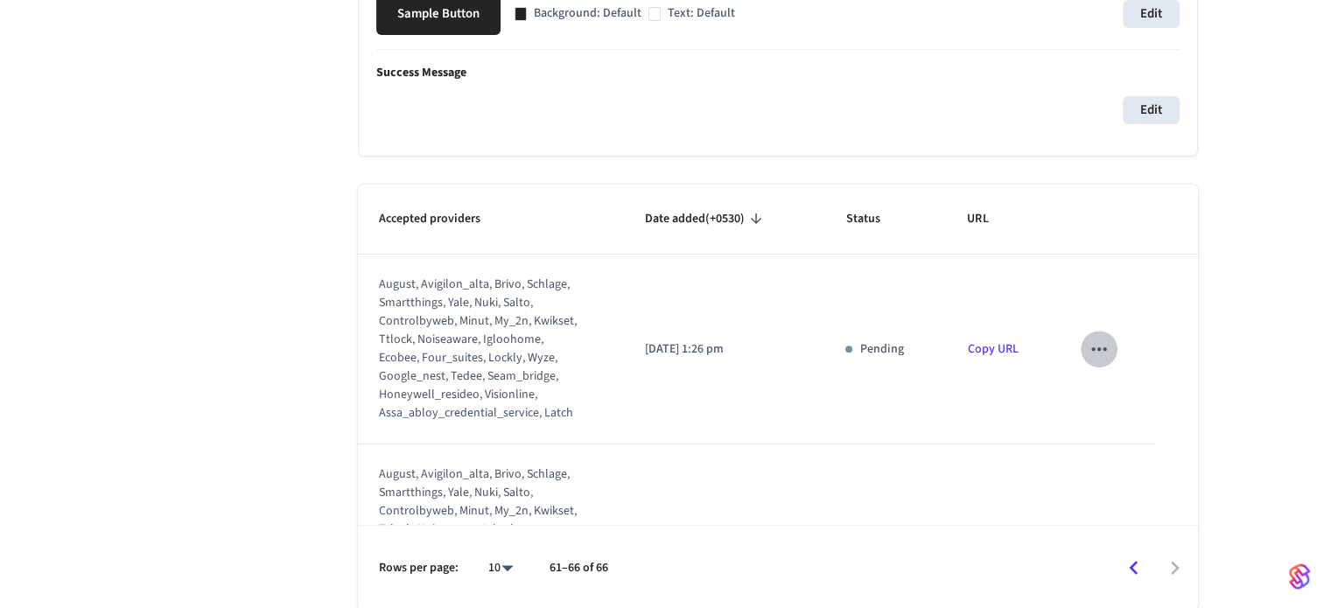
click at [1091, 354] on icon "sticky table" at bounding box center [1099, 349] width 23 height 23
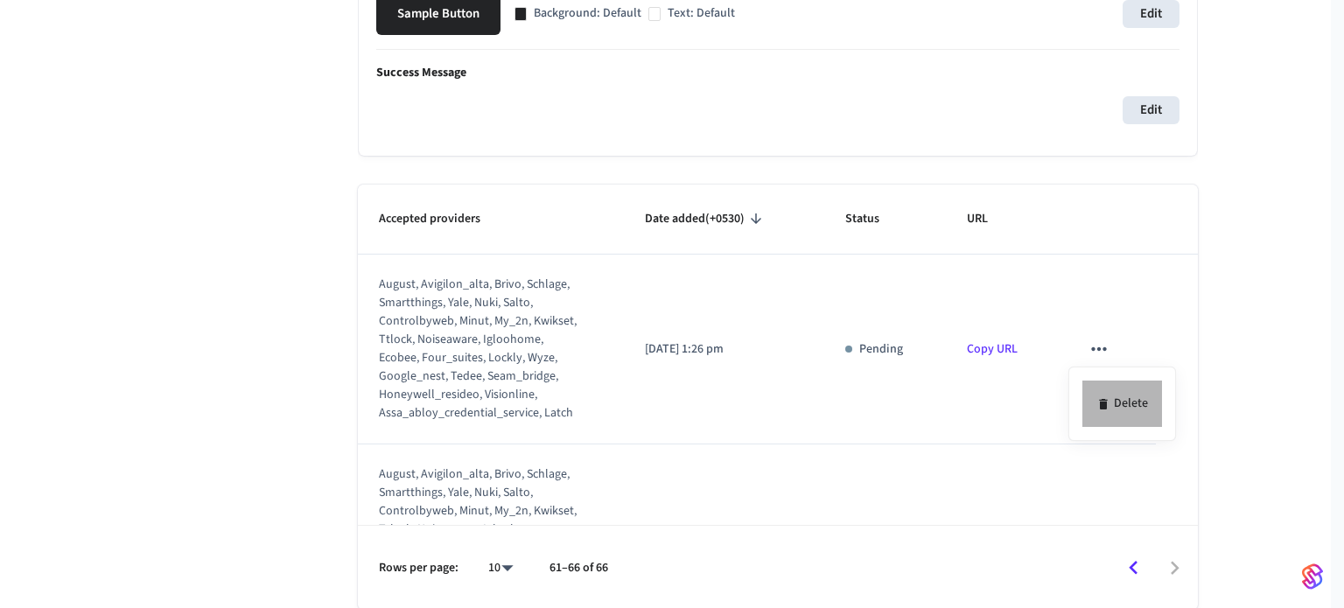
click at [1111, 400] on li "Delete" at bounding box center [1123, 404] width 80 height 46
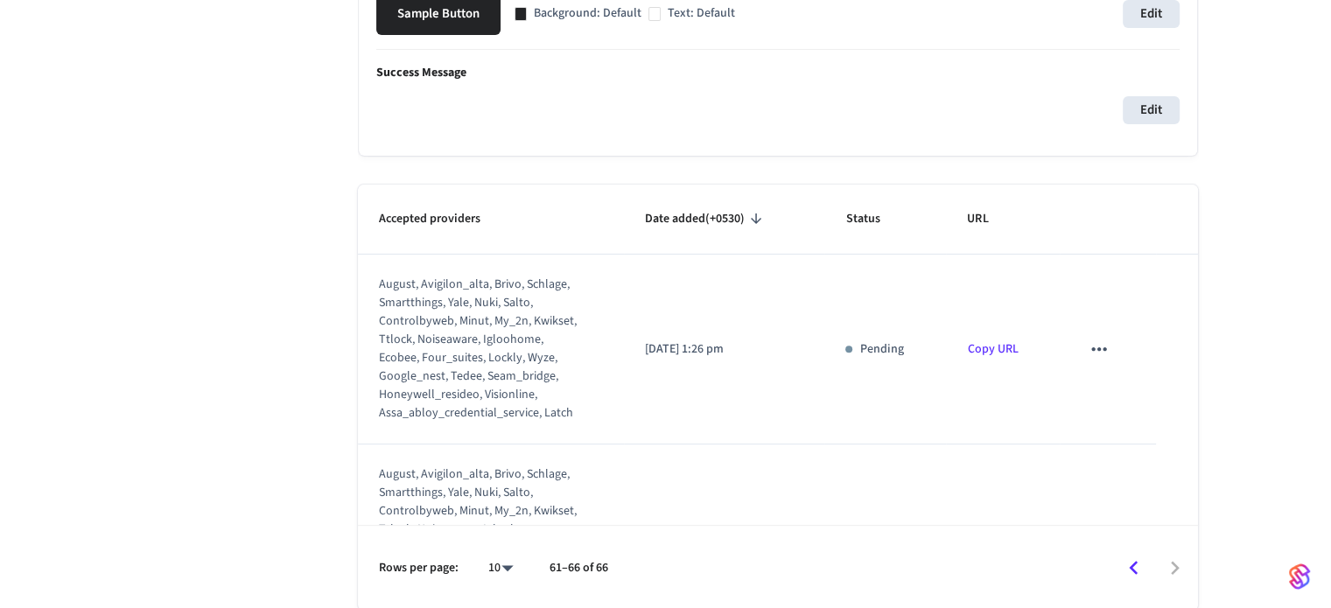
click at [1093, 342] on icon "sticky table" at bounding box center [1099, 349] width 23 height 23
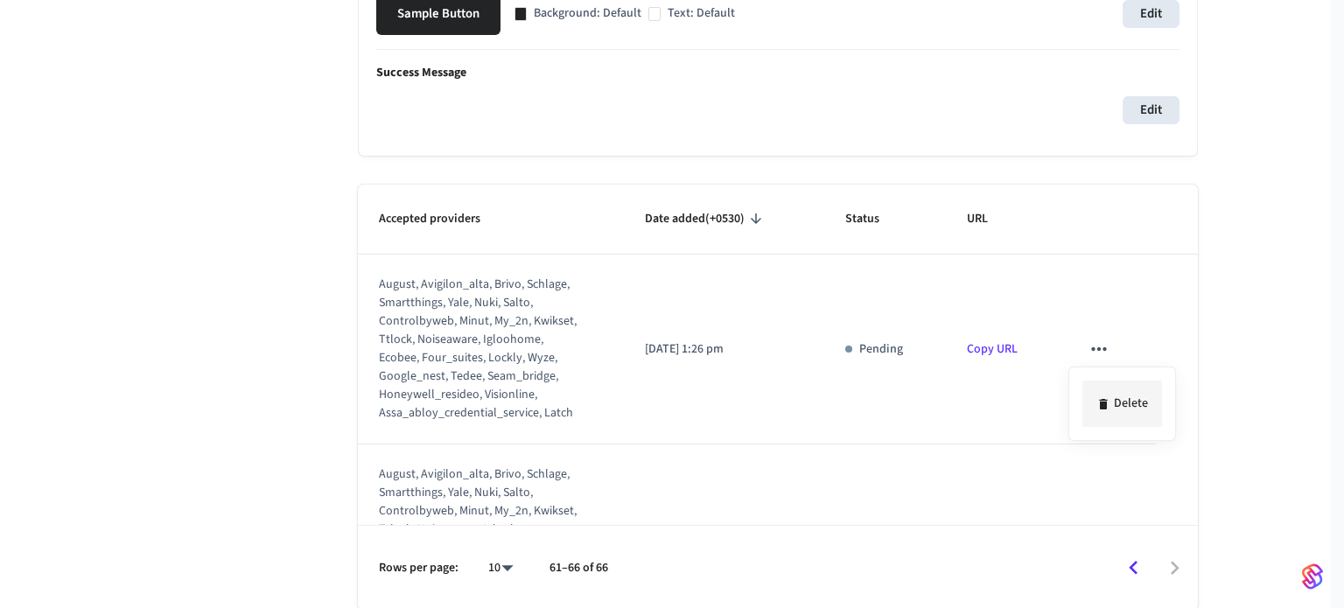
click at [1104, 395] on li "Delete" at bounding box center [1123, 404] width 80 height 46
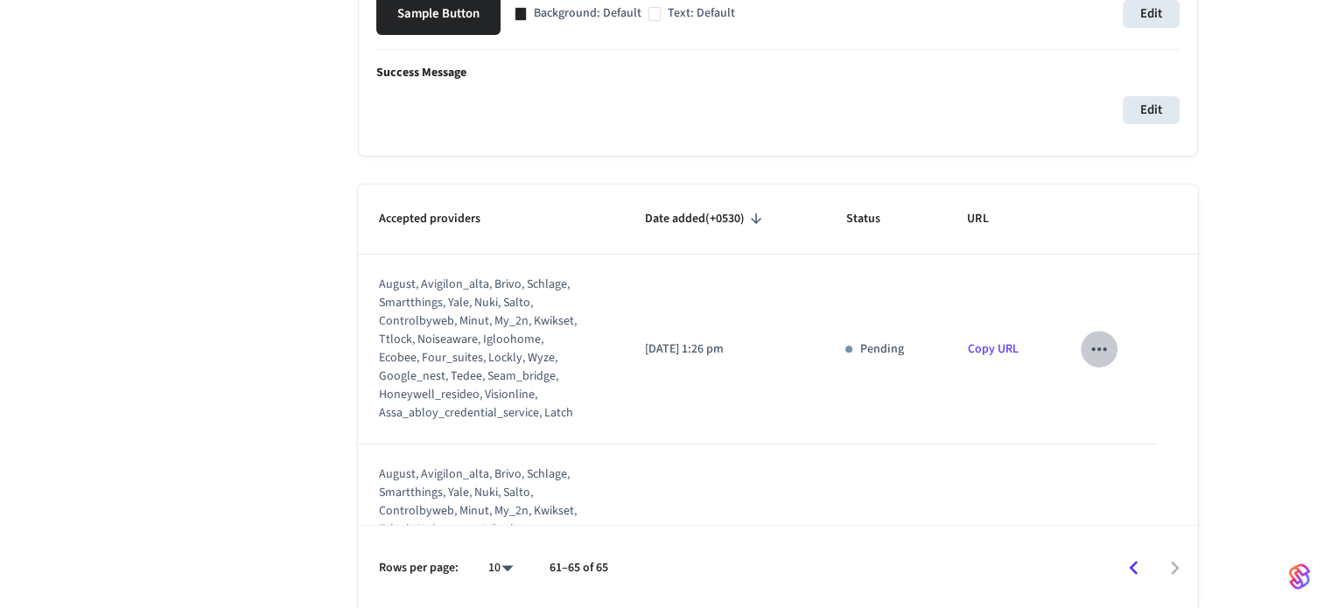
click at [1092, 347] on icon "sticky table" at bounding box center [1098, 349] width 15 height 4
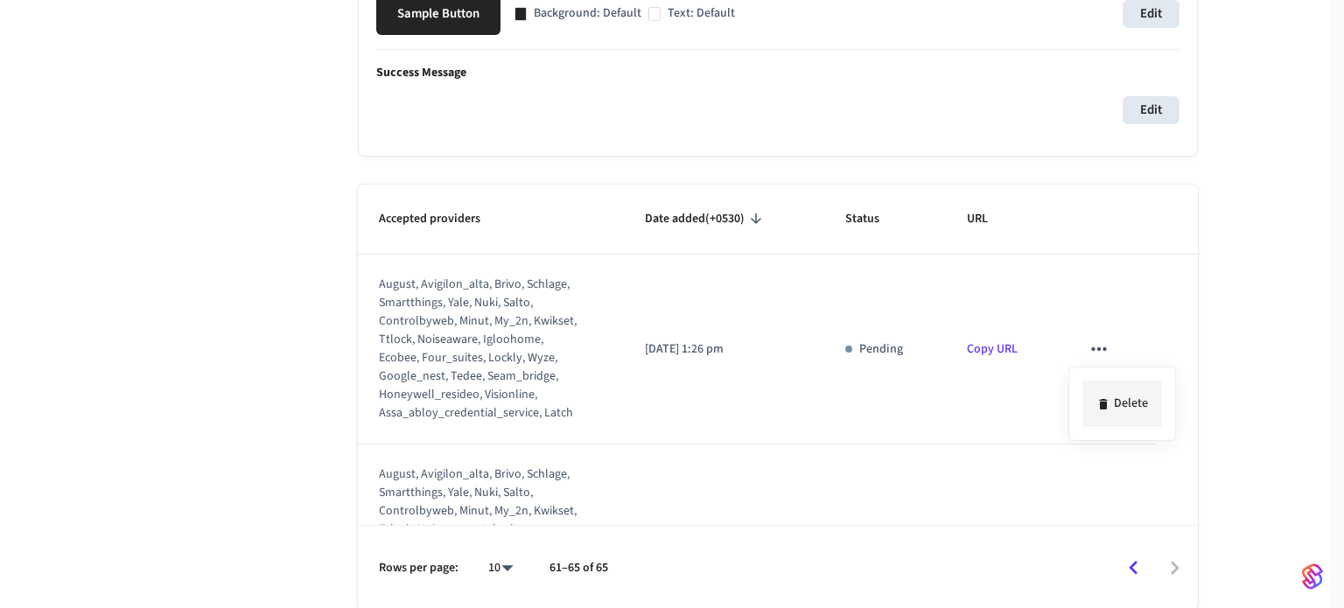
click at [1109, 405] on icon at bounding box center [1104, 404] width 14 height 14
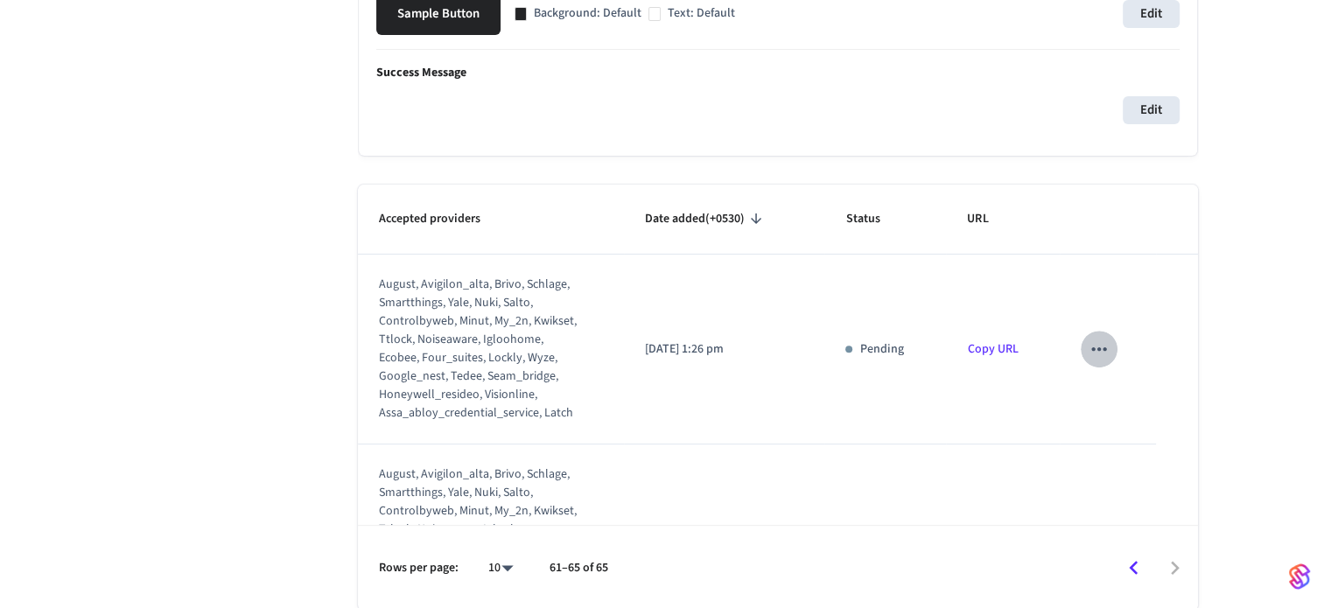
click at [1094, 344] on icon "sticky table" at bounding box center [1099, 349] width 23 height 23
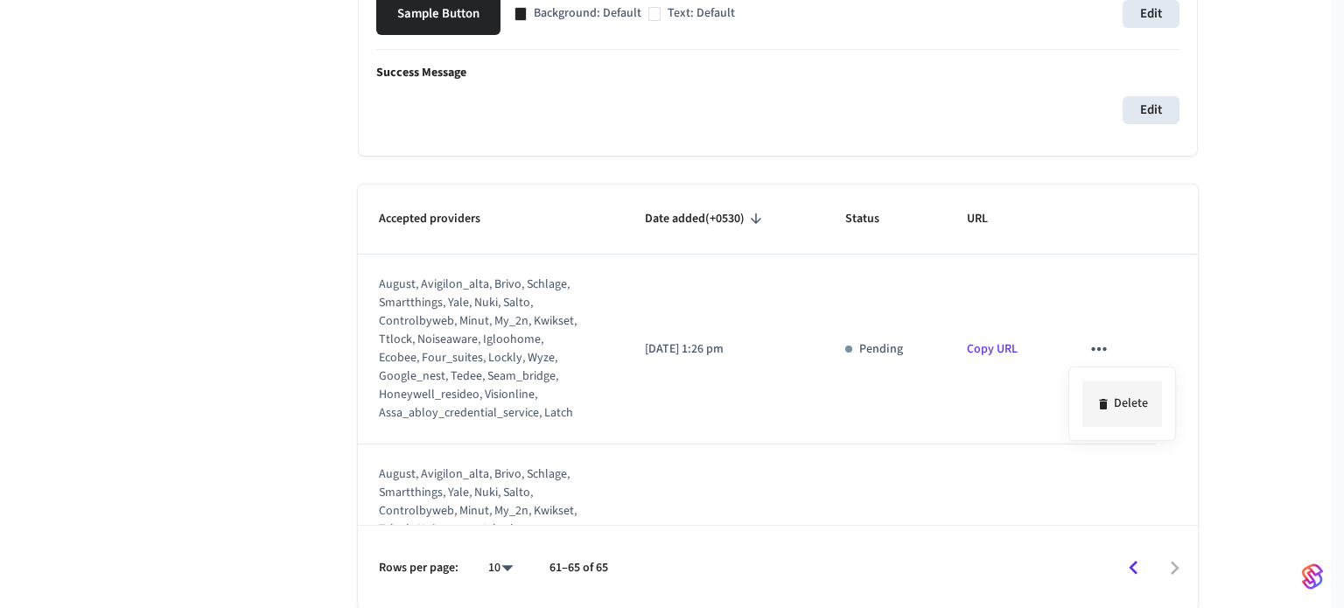
click at [1116, 402] on li "Delete" at bounding box center [1123, 404] width 80 height 46
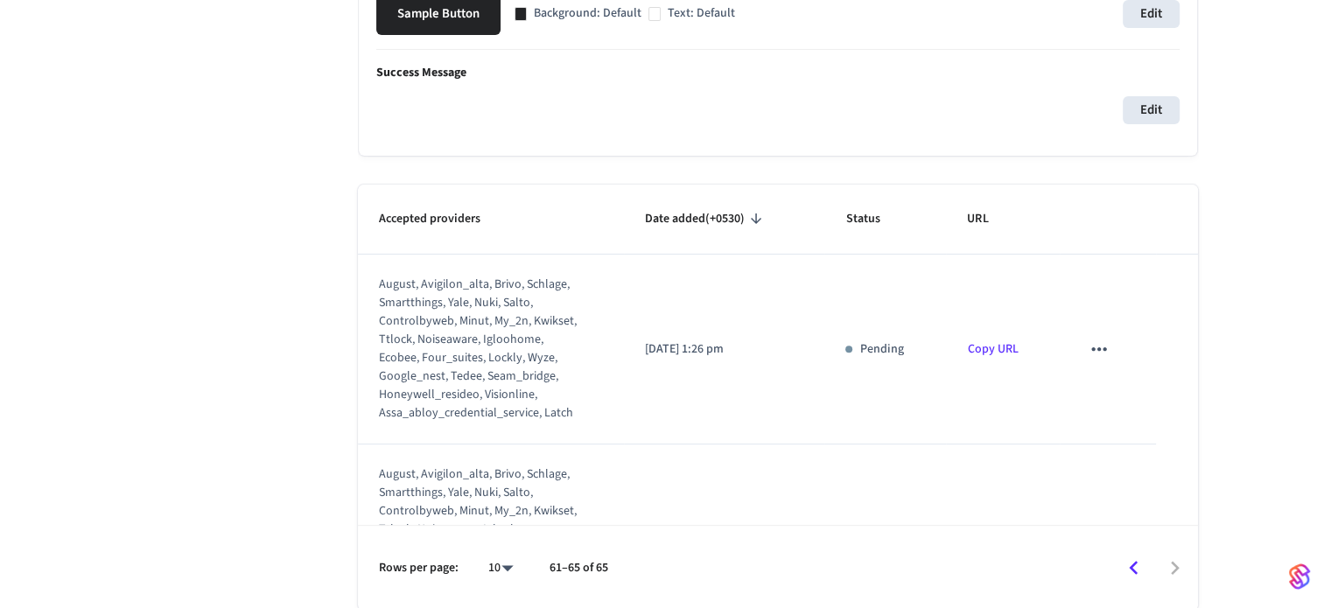
click at [1082, 333] on button "sticky table" at bounding box center [1099, 349] width 37 height 37
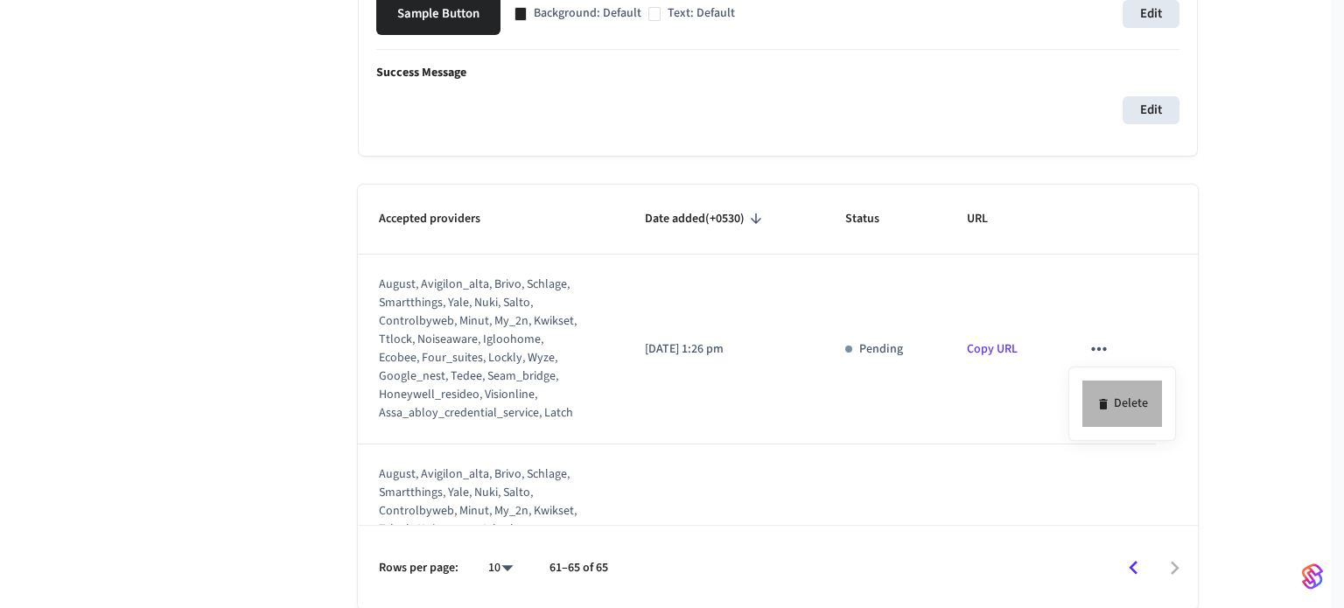
click at [1120, 396] on li "Delete" at bounding box center [1123, 404] width 80 height 46
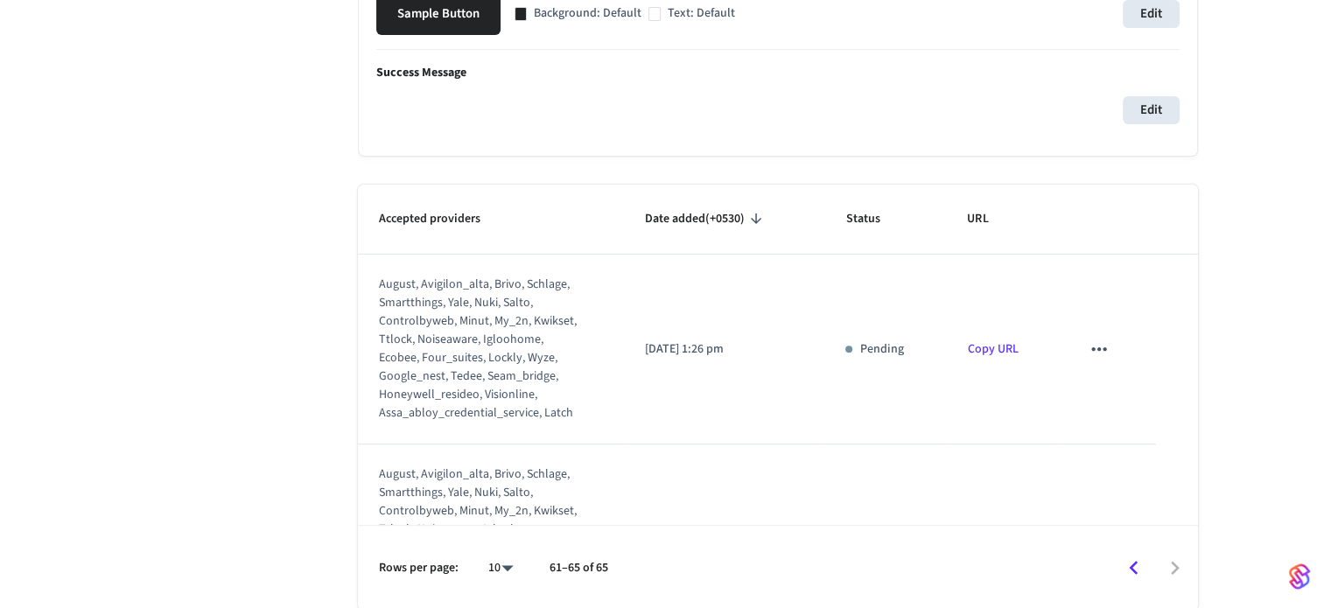
click at [1091, 347] on icon "sticky table" at bounding box center [1098, 349] width 15 height 4
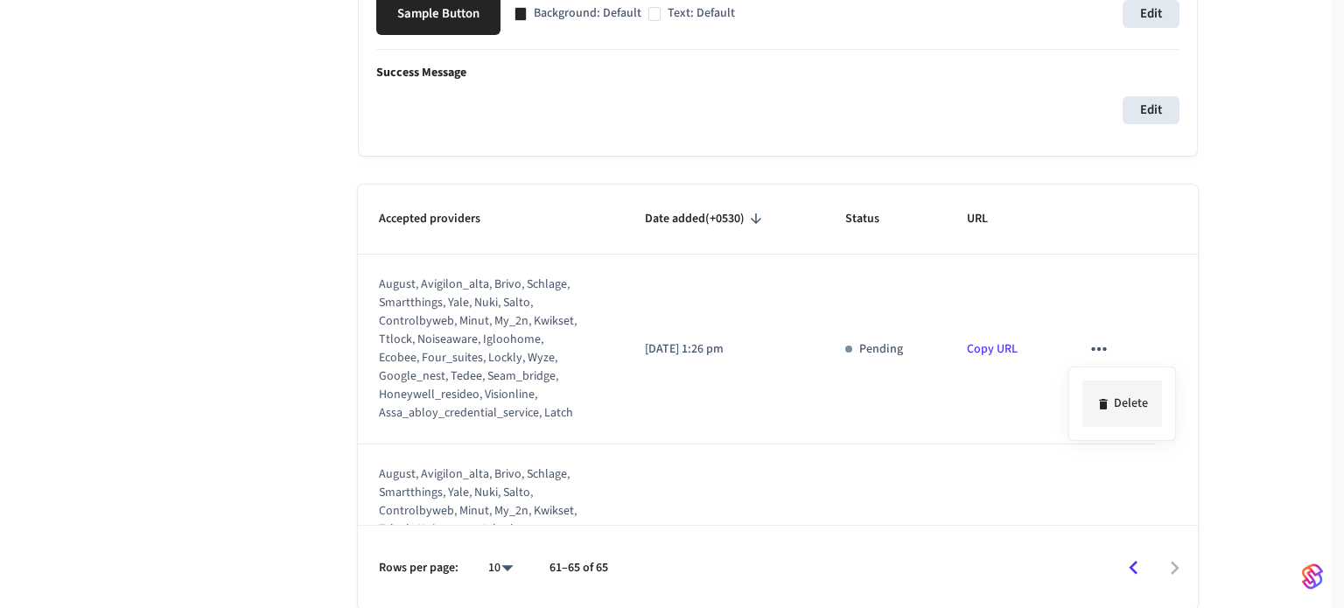
click at [1109, 404] on icon at bounding box center [1104, 404] width 14 height 14
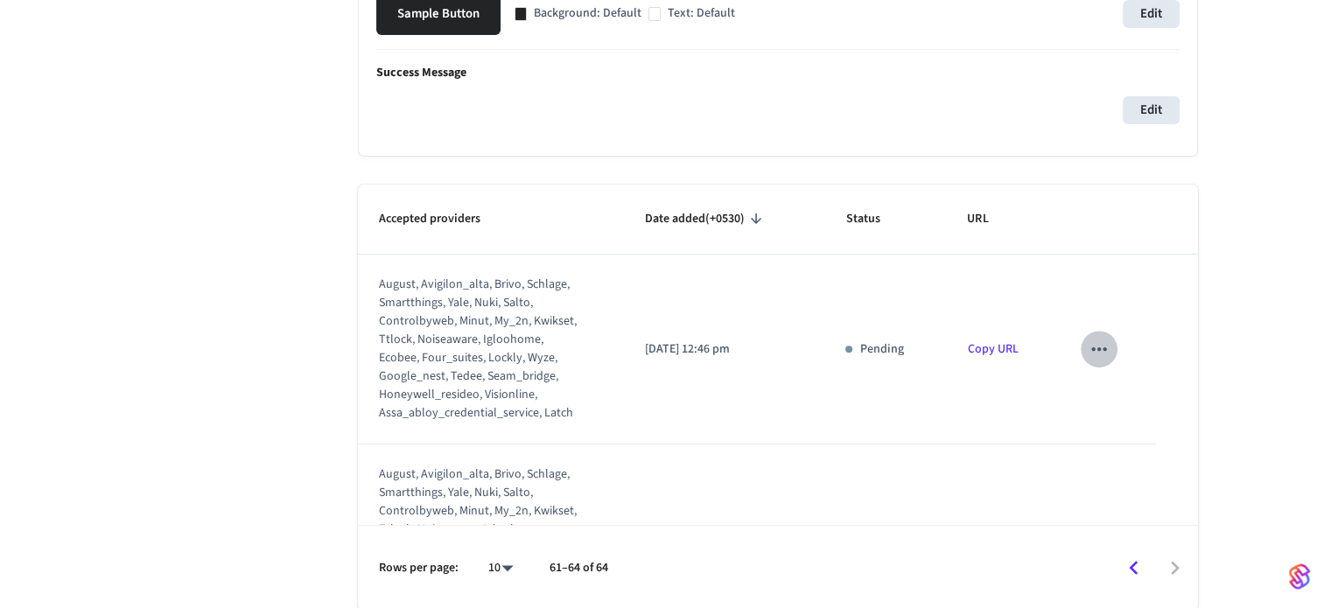
click at [1088, 352] on icon "sticky table" at bounding box center [1099, 349] width 23 height 23
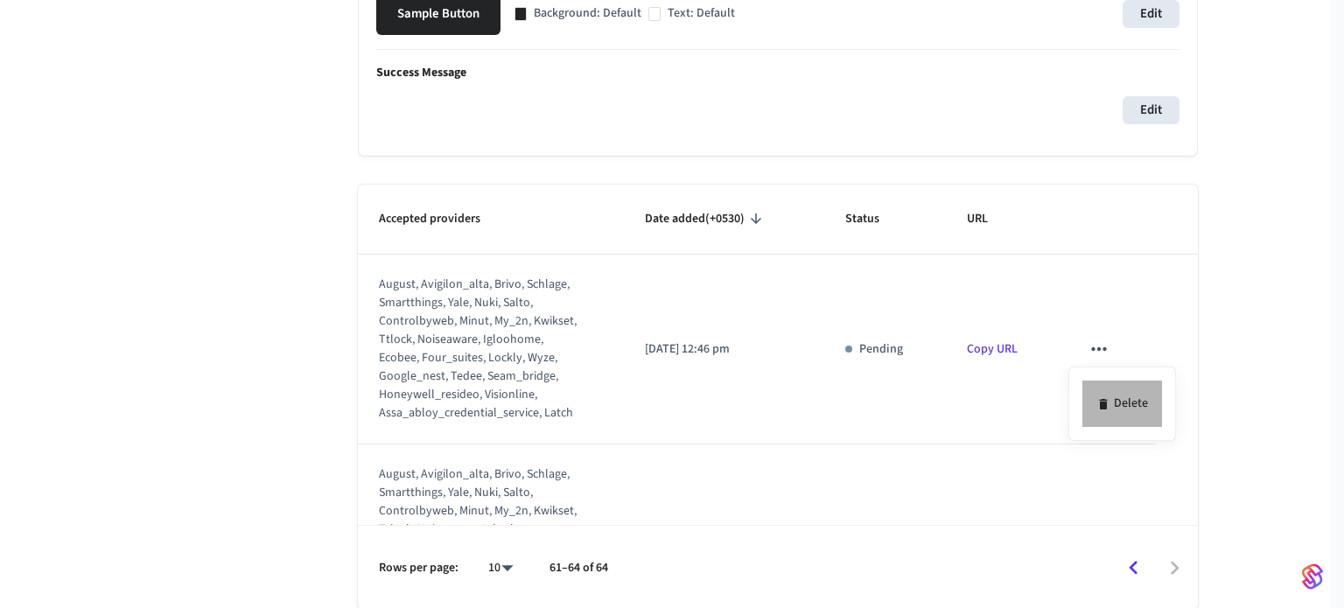
click at [1097, 391] on li "Delete" at bounding box center [1123, 404] width 80 height 46
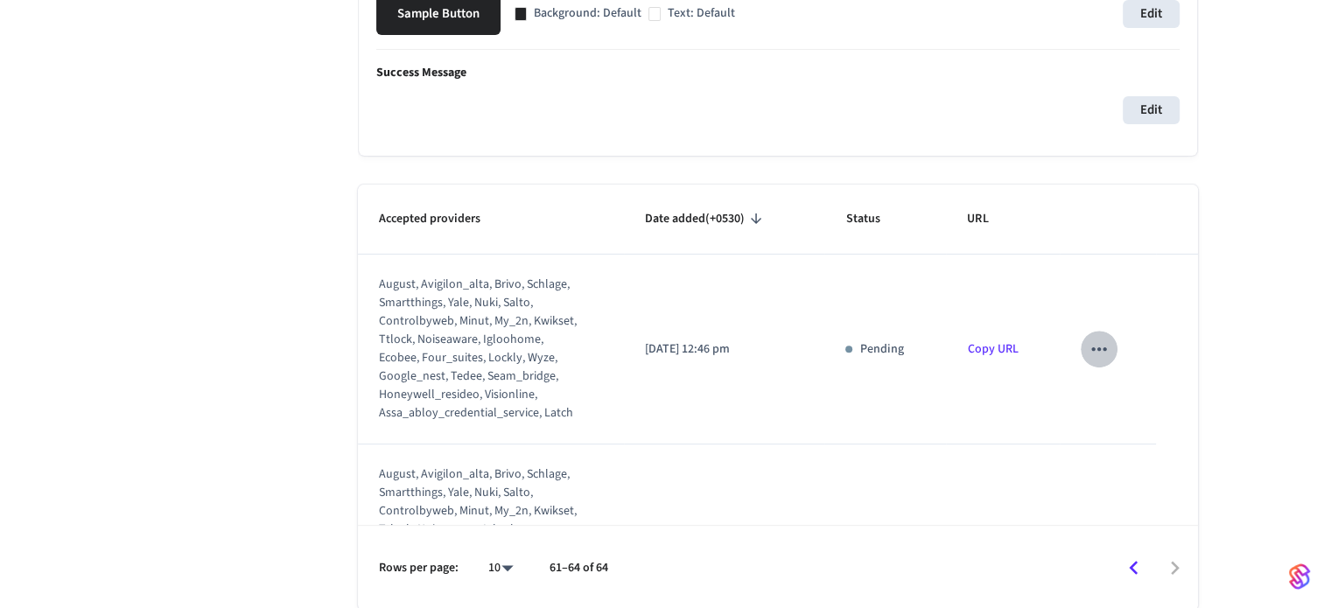
click at [1088, 338] on icon "sticky table" at bounding box center [1099, 349] width 23 height 23
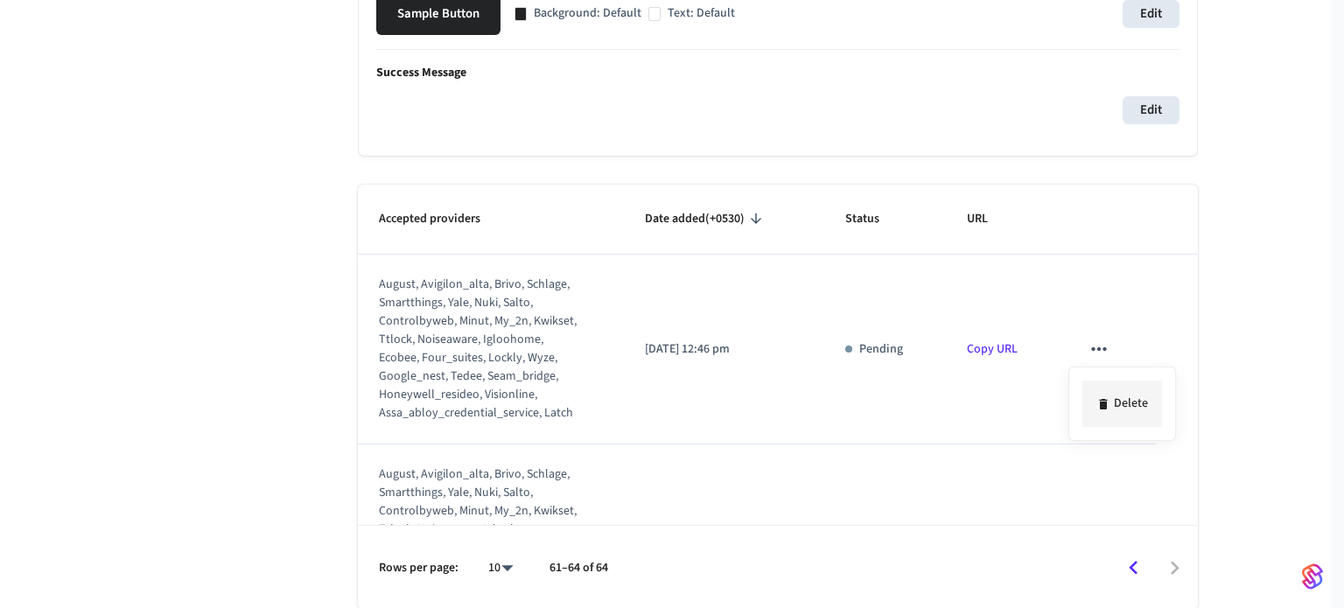
click at [1108, 405] on icon at bounding box center [1104, 404] width 14 height 14
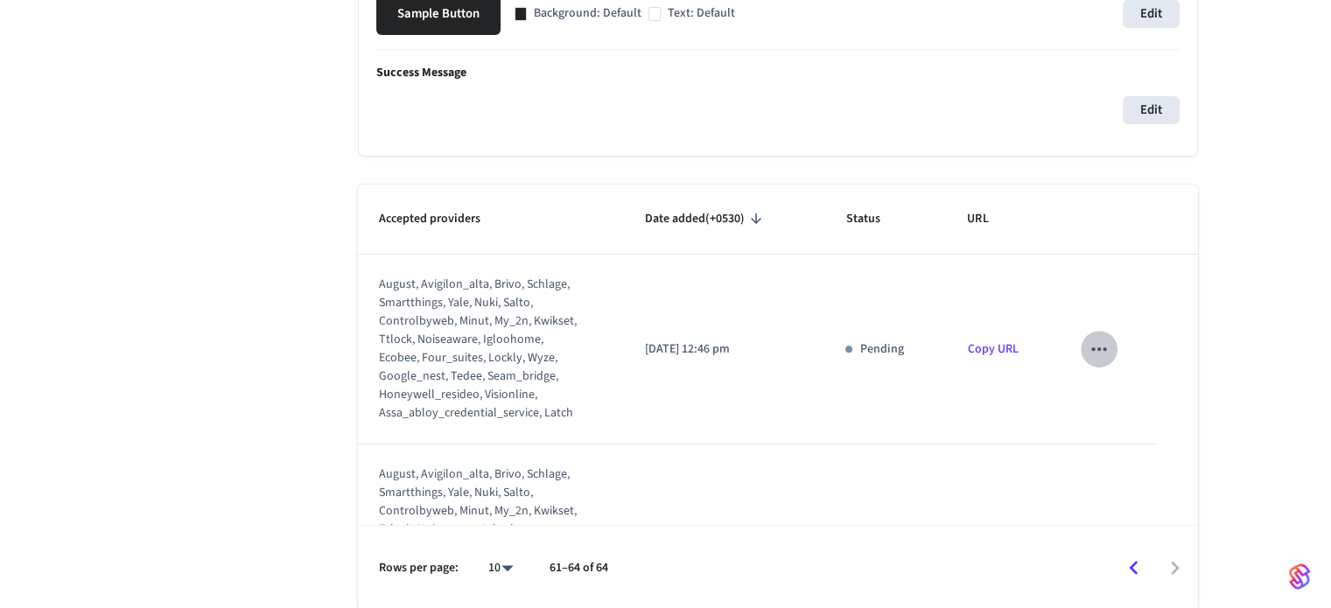
click at [1088, 357] on icon "sticky table" at bounding box center [1099, 349] width 23 height 23
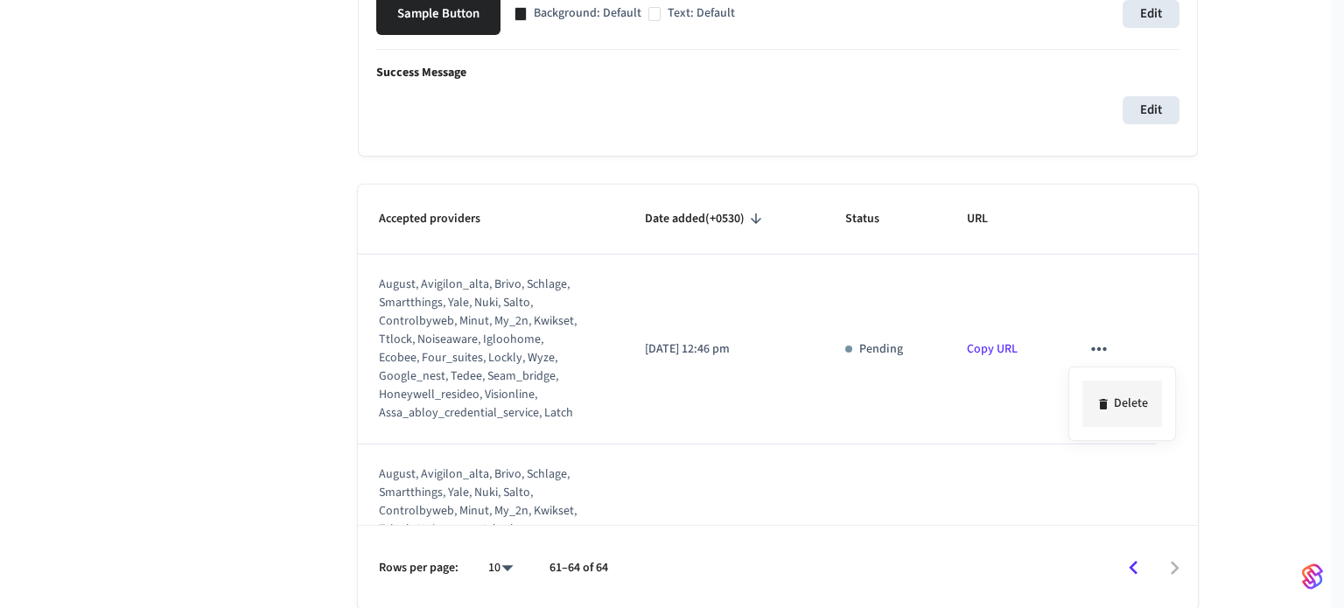
click at [1102, 407] on icon at bounding box center [1103, 404] width 8 height 11
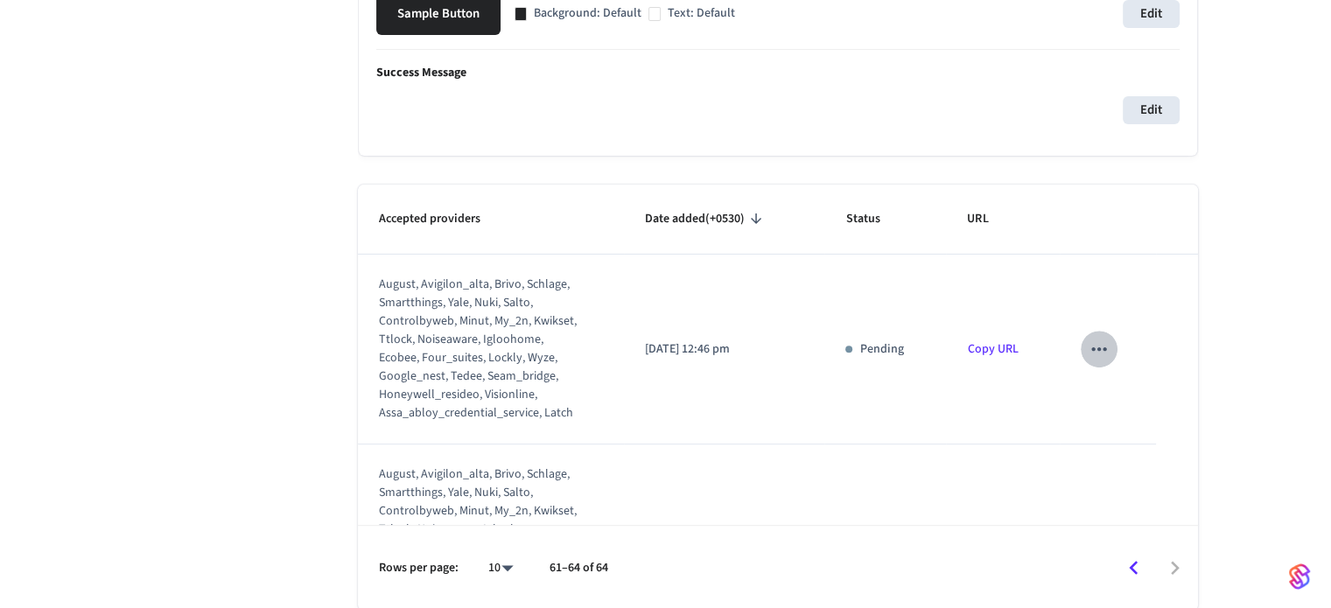
click at [1092, 356] on icon "sticky table" at bounding box center [1099, 349] width 23 height 23
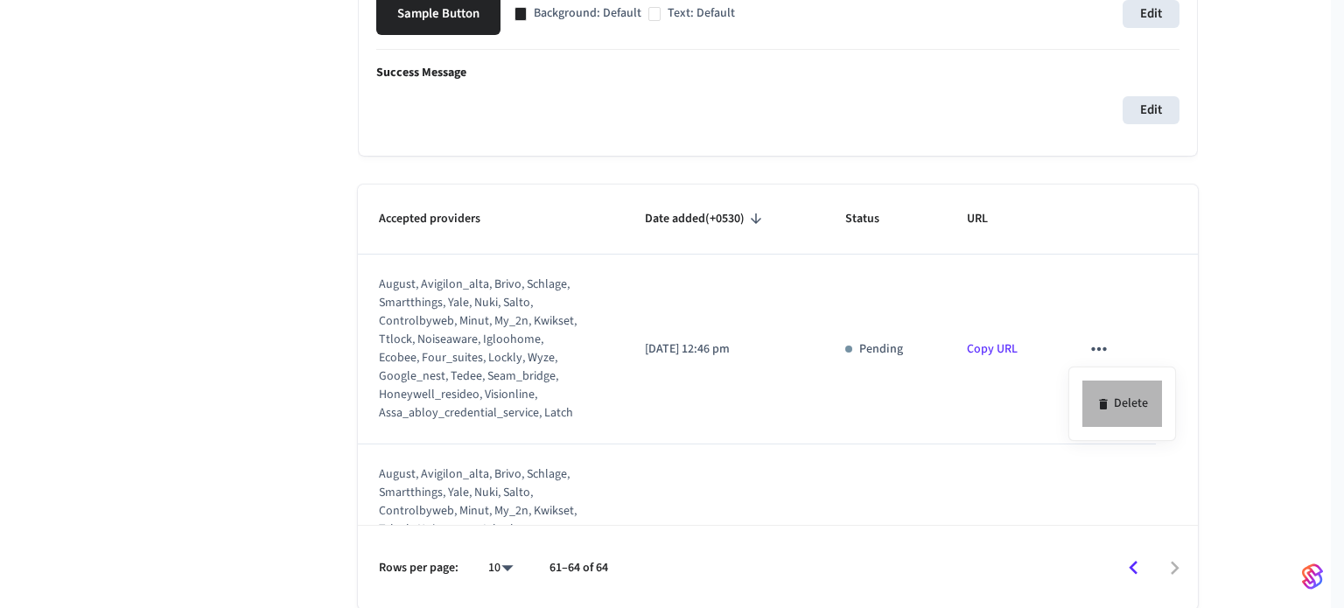
click at [1118, 389] on li "Delete" at bounding box center [1123, 404] width 80 height 46
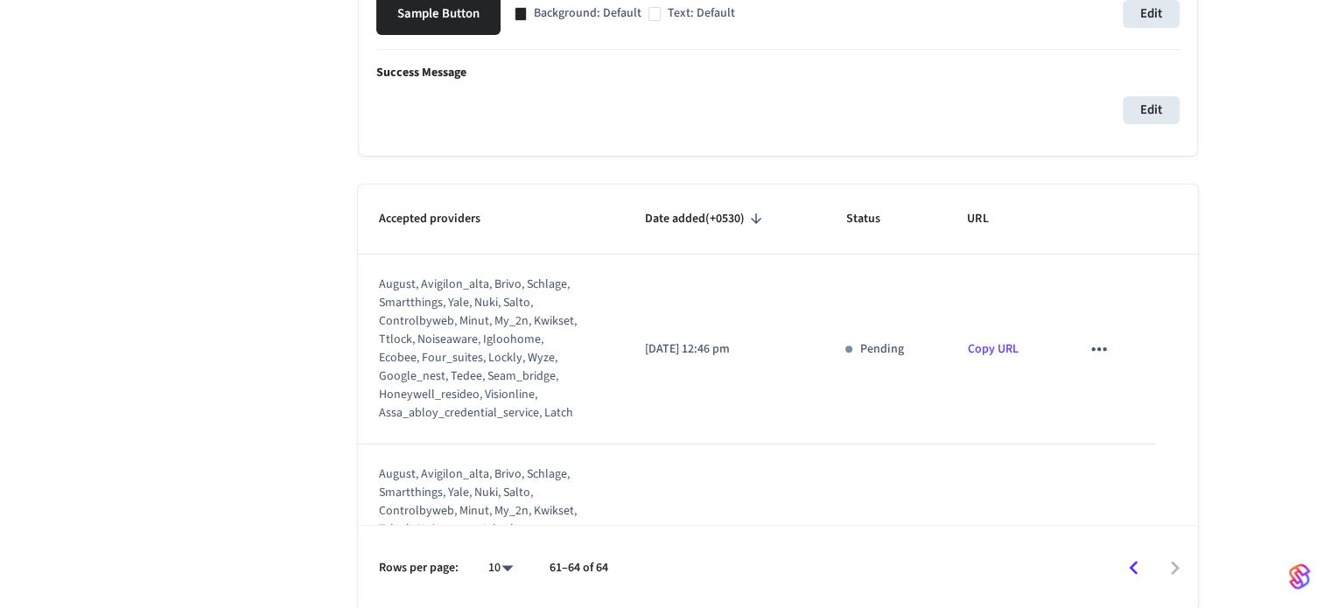
click at [1101, 362] on td "sticky table" at bounding box center [1108, 350] width 96 height 190
click at [1088, 340] on icon "sticky table" at bounding box center [1099, 349] width 23 height 23
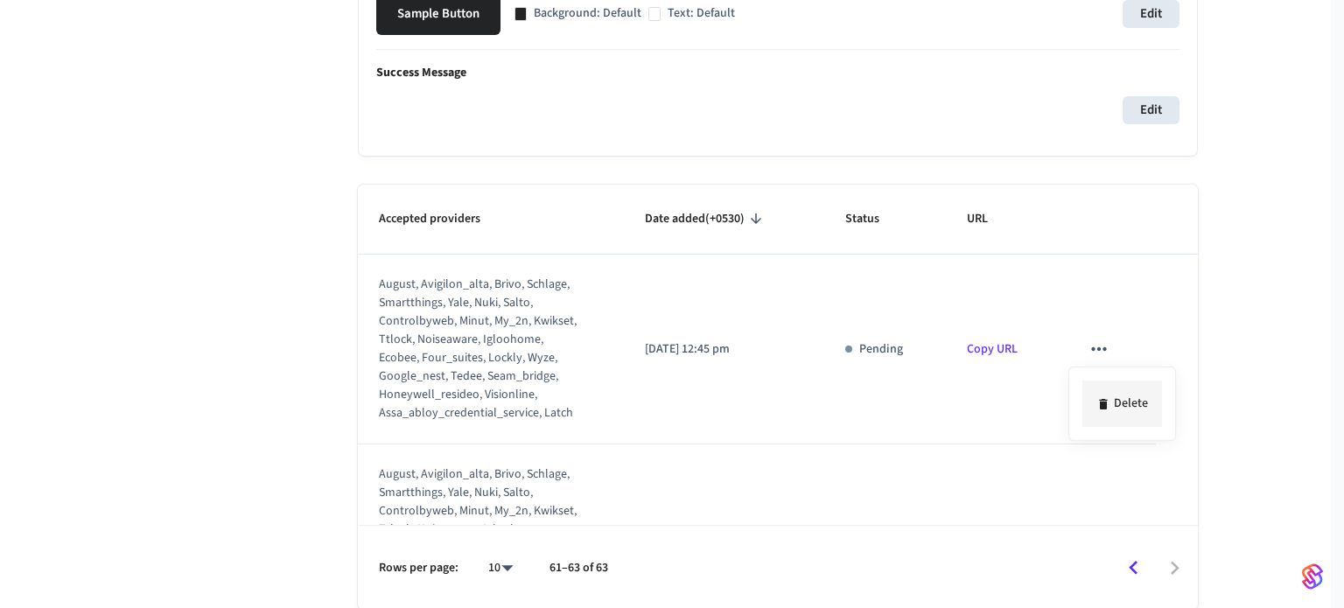
click at [1110, 398] on icon at bounding box center [1104, 404] width 14 height 14
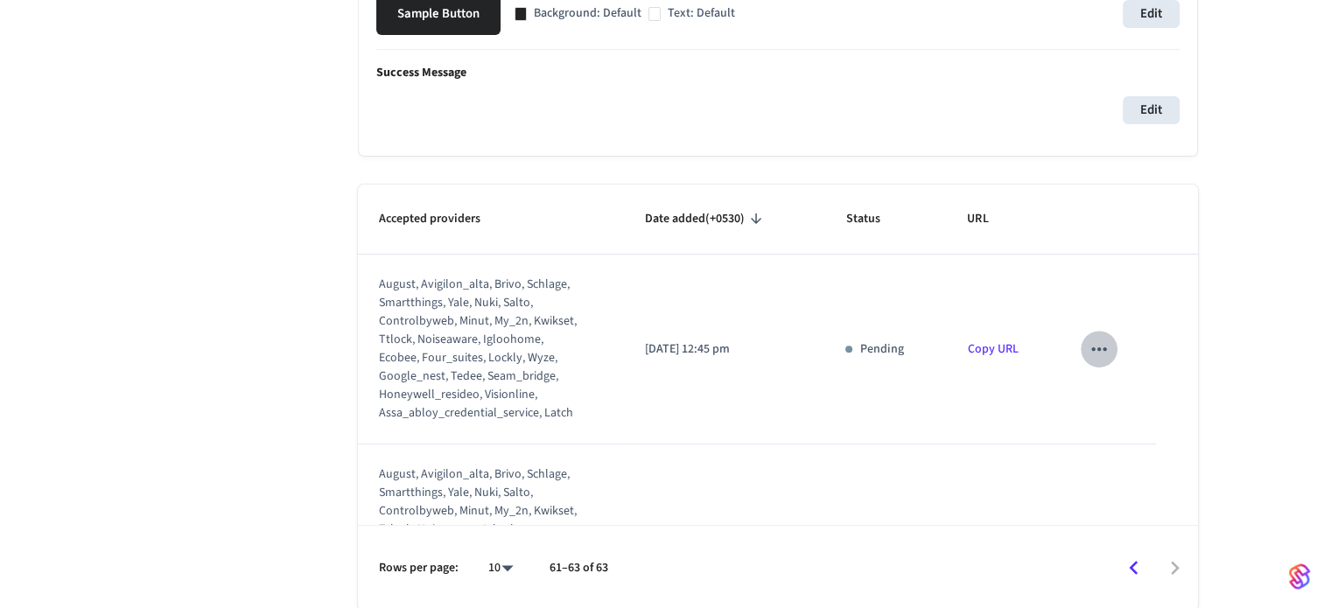
click at [1088, 350] on icon "sticky table" at bounding box center [1099, 349] width 23 height 23
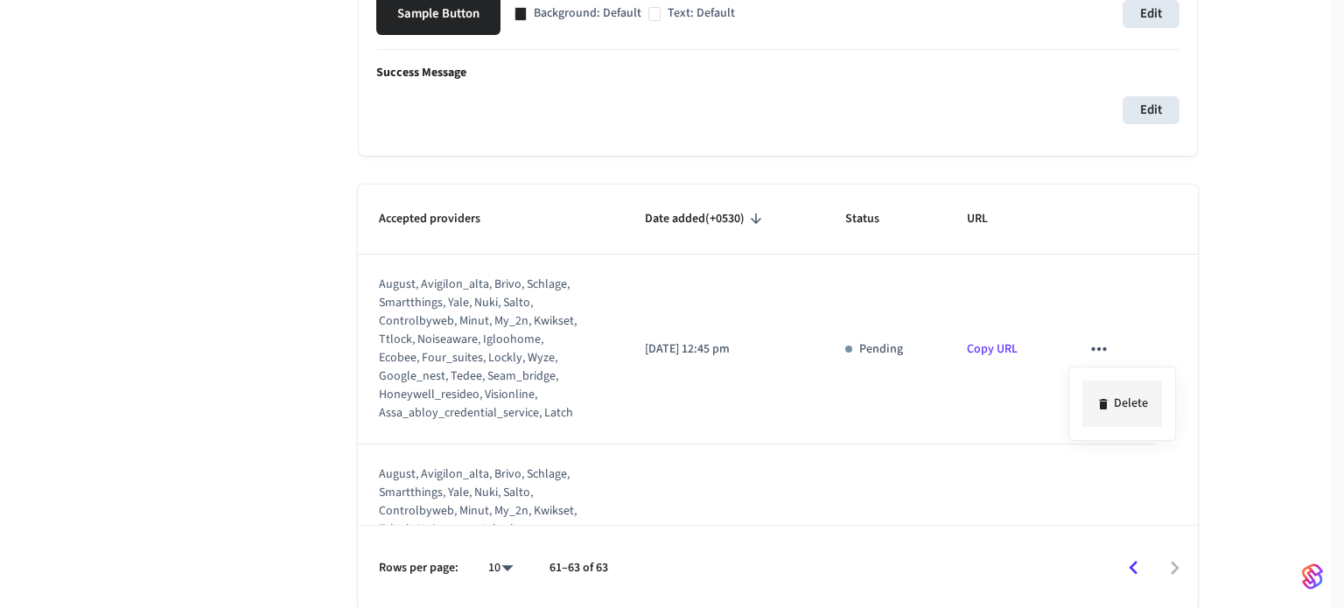
click at [1102, 388] on li "Delete" at bounding box center [1123, 404] width 80 height 46
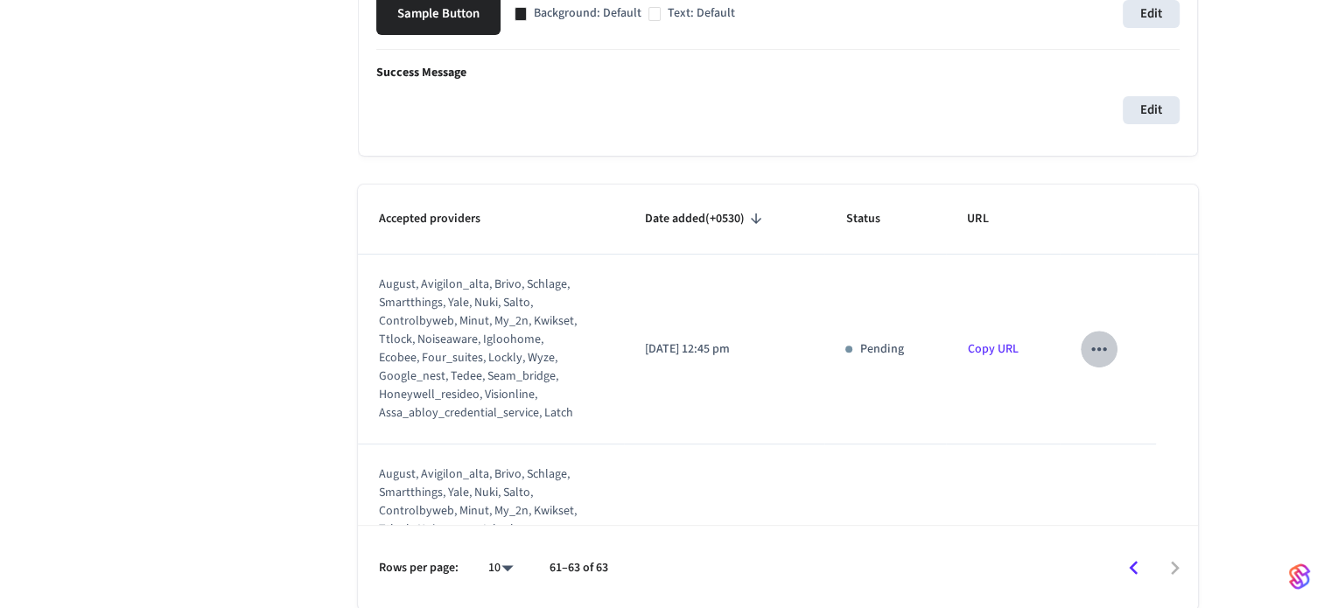
click at [1092, 352] on icon "sticky table" at bounding box center [1099, 349] width 23 height 23
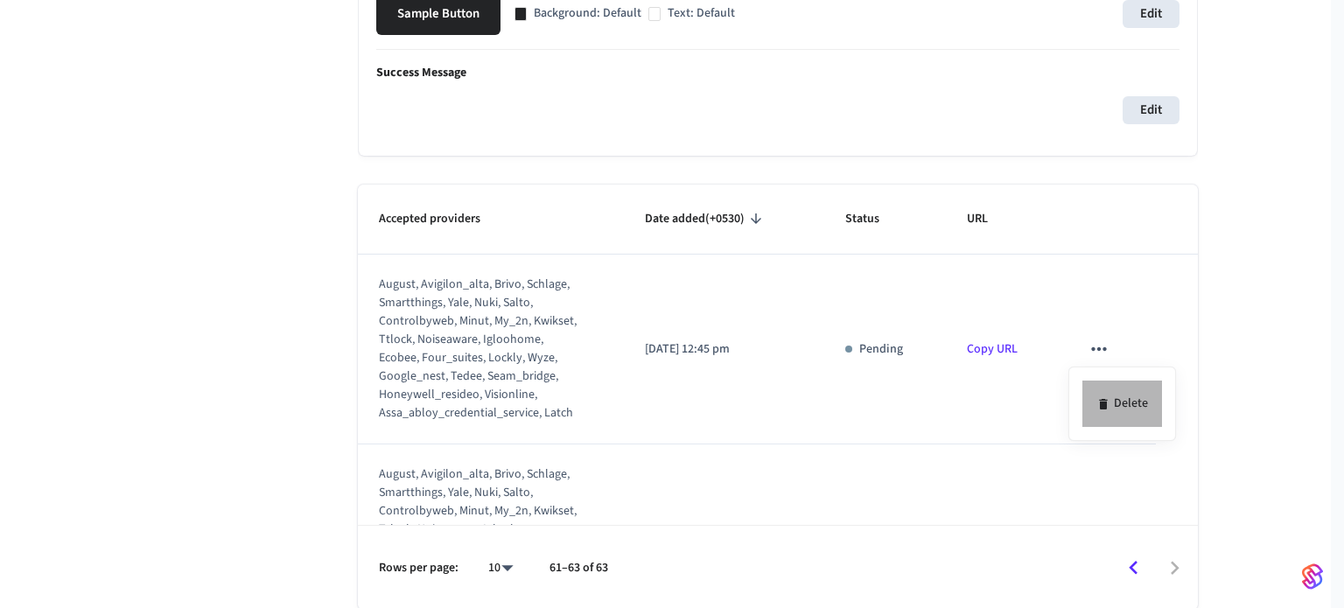
click at [1107, 402] on icon at bounding box center [1104, 404] width 14 height 14
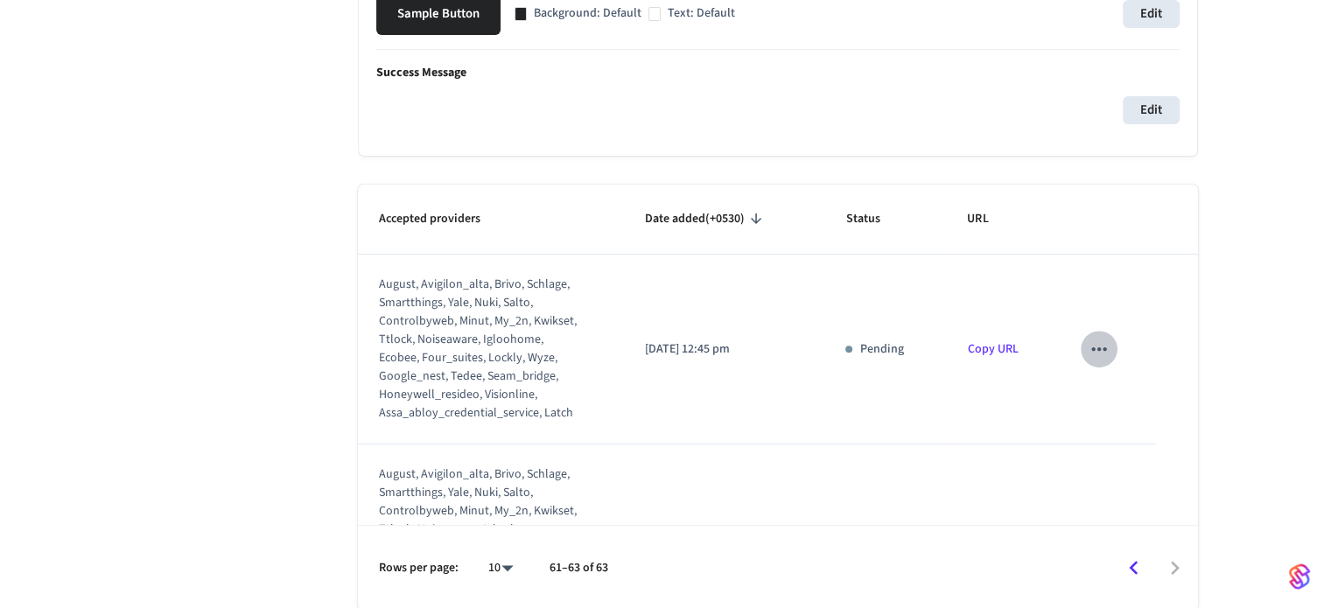
click at [1088, 356] on icon "sticky table" at bounding box center [1099, 349] width 23 height 23
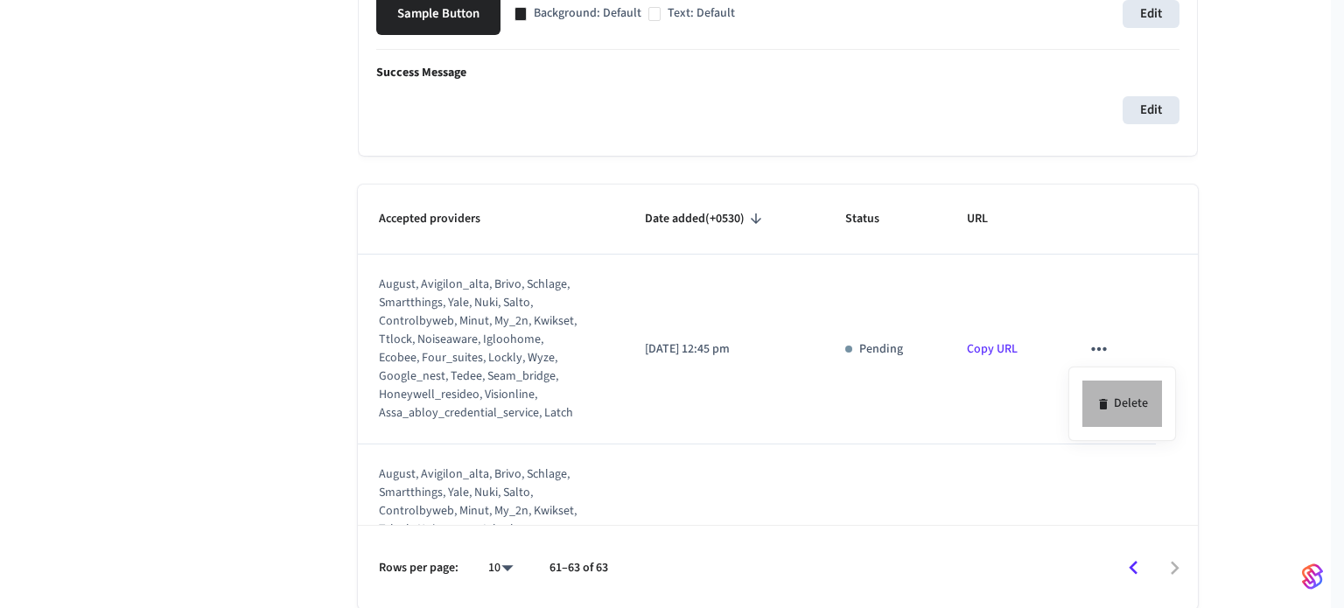
click at [1120, 401] on li "Delete" at bounding box center [1123, 404] width 80 height 46
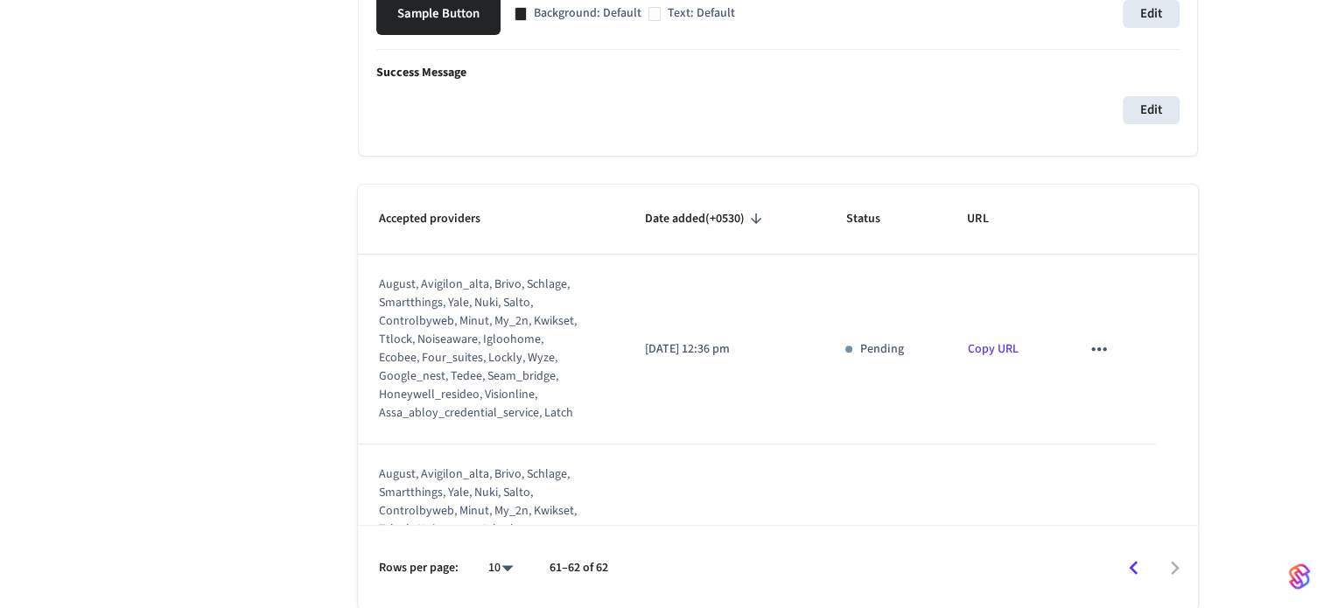
click at [1089, 338] on icon "sticky table" at bounding box center [1099, 349] width 23 height 23
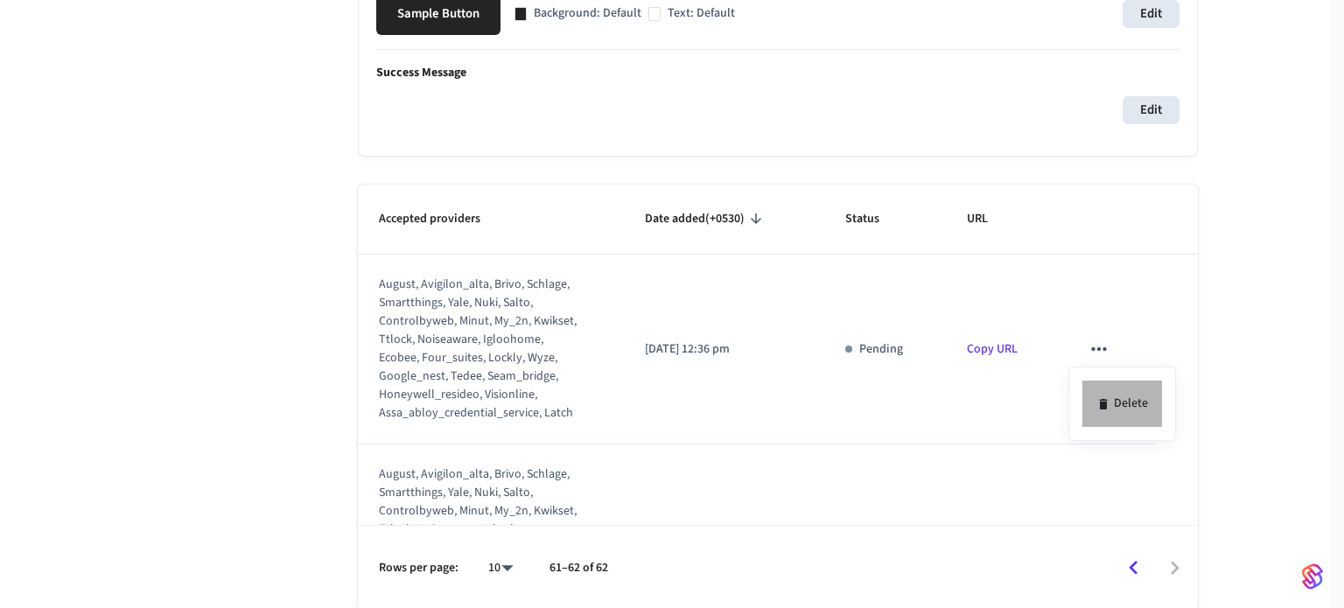
click at [1113, 405] on li "Delete" at bounding box center [1123, 404] width 80 height 46
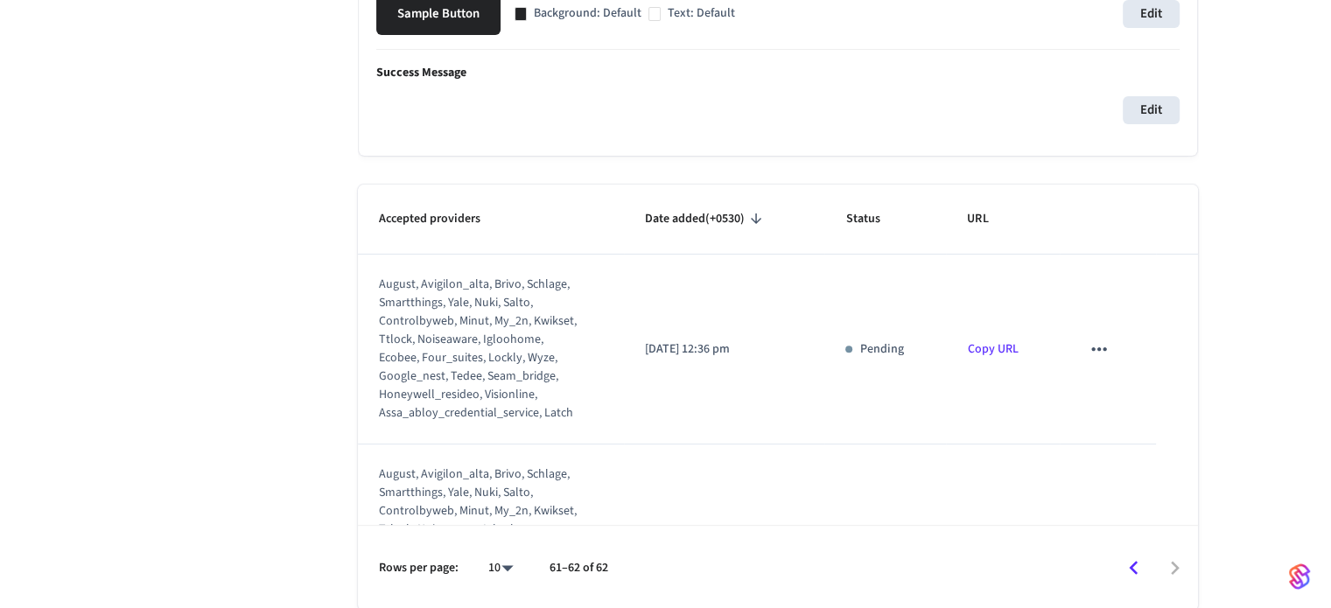
click at [1091, 342] on icon "sticky table" at bounding box center [1099, 349] width 23 height 23
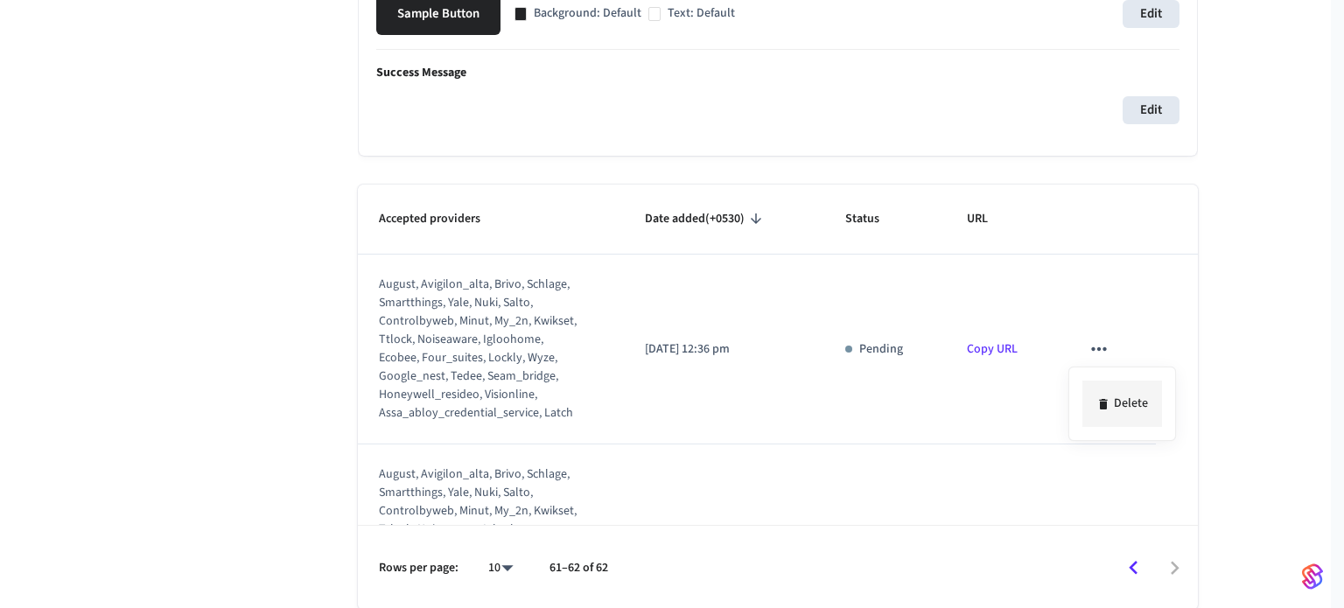
click at [1140, 395] on li "Delete" at bounding box center [1123, 404] width 80 height 46
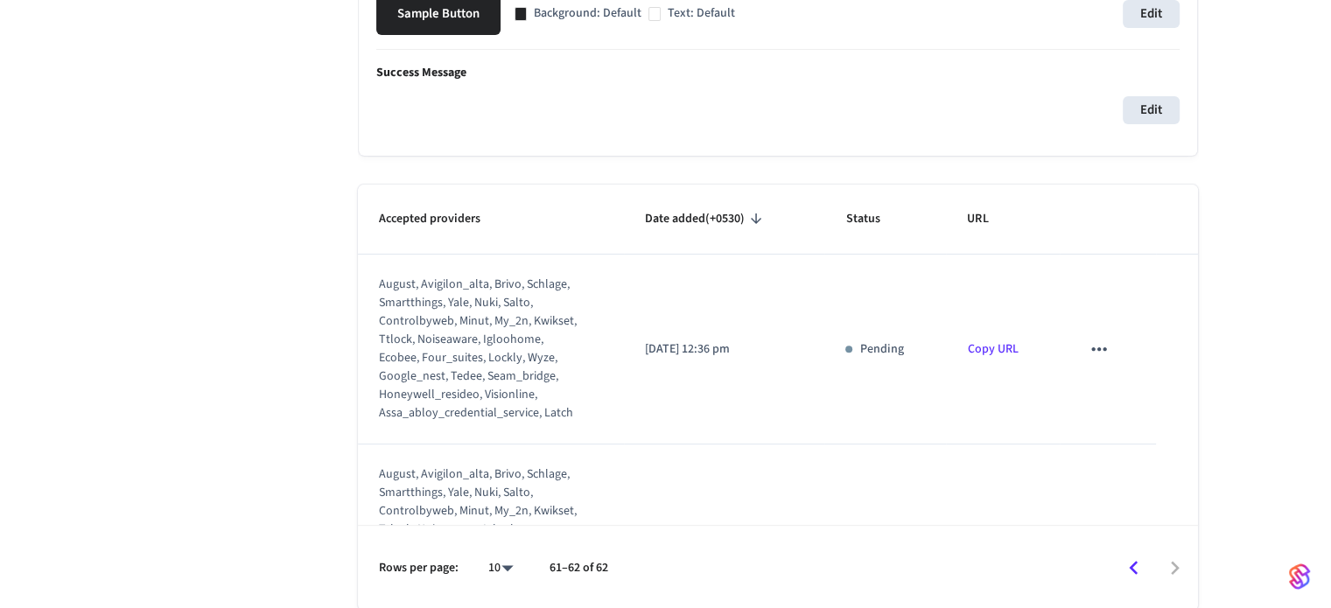
click at [1088, 346] on icon "sticky table" at bounding box center [1099, 349] width 23 height 23
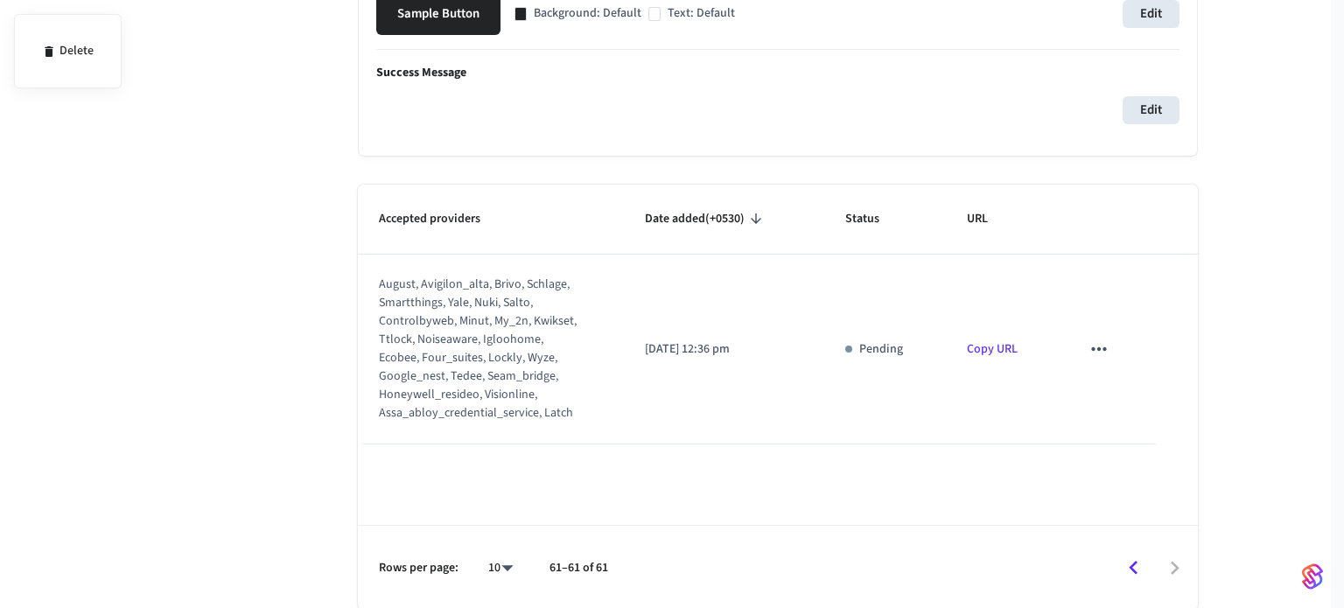
click at [1096, 346] on div at bounding box center [672, 304] width 1344 height 608
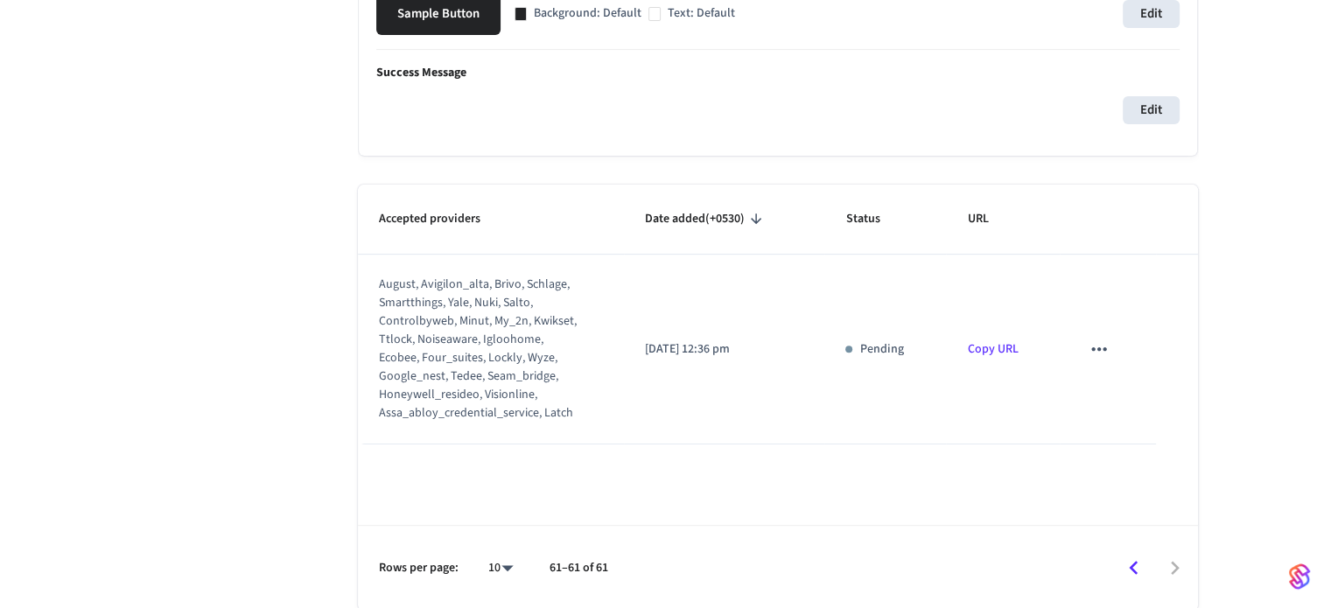
click at [1096, 353] on icon "sticky table" at bounding box center [1099, 349] width 23 height 23
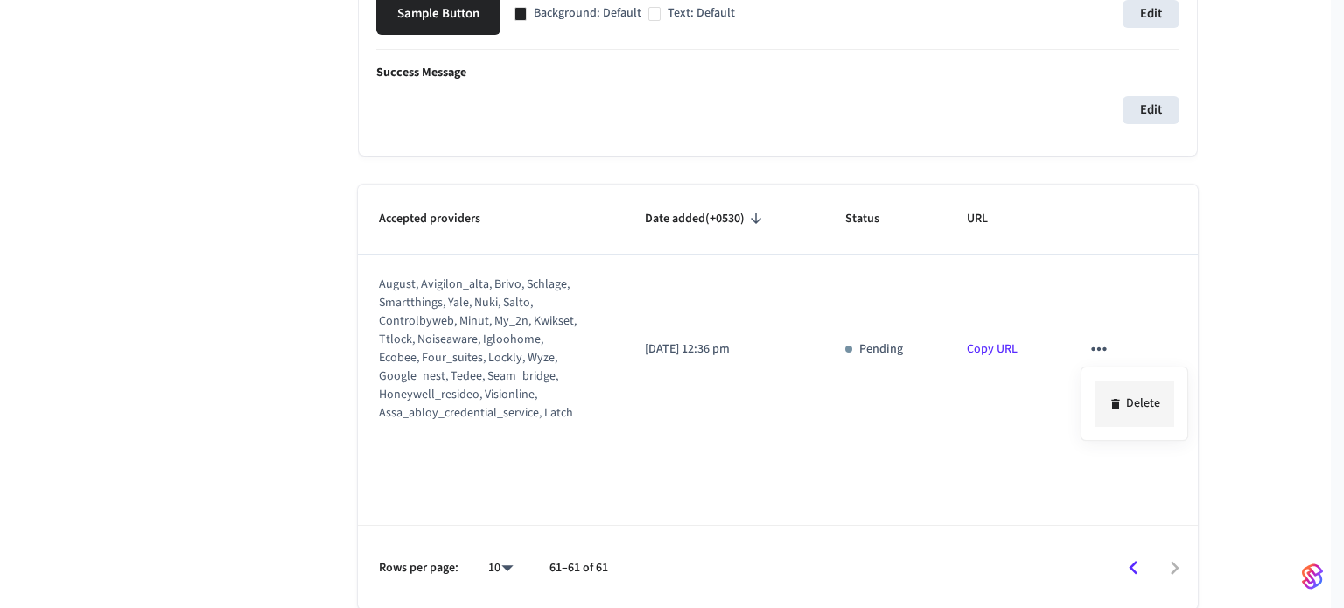
click at [1117, 403] on icon at bounding box center [1115, 404] width 8 height 11
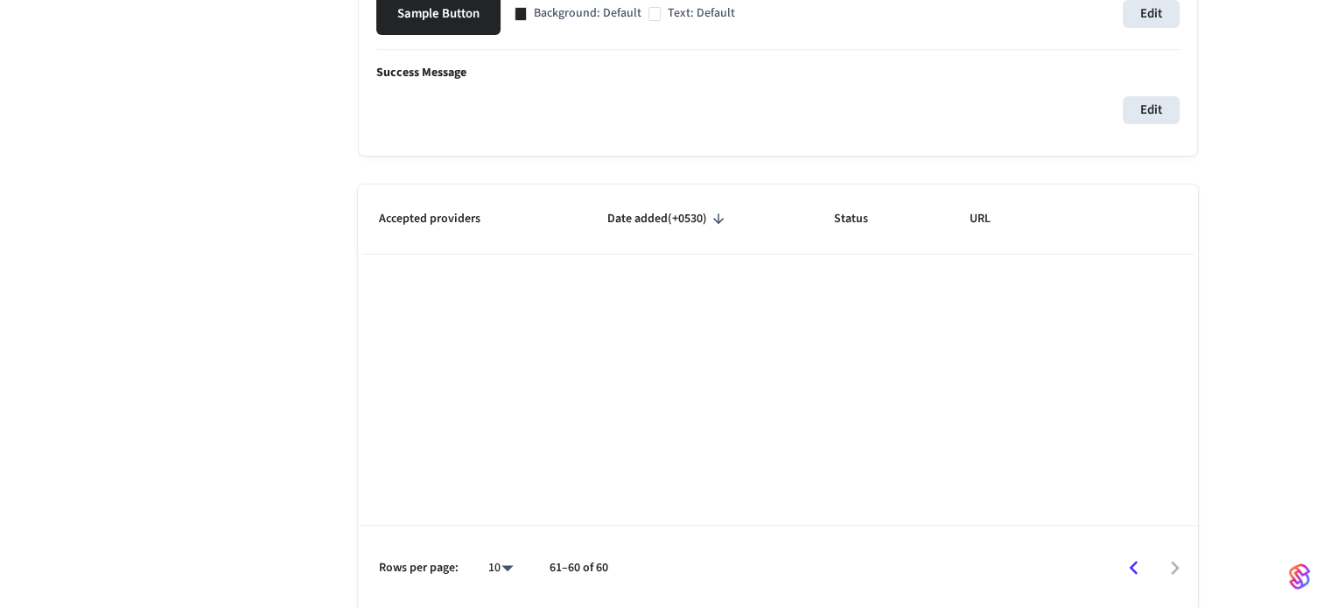
click at [1156, 375] on div "Accepted providers Date added (+0530) Status URL Rows per page: 10 ** 61–60 of …" at bounding box center [778, 398] width 840 height 426
click at [1135, 571] on icon "Go to previous page" at bounding box center [1133, 568] width 9 height 14
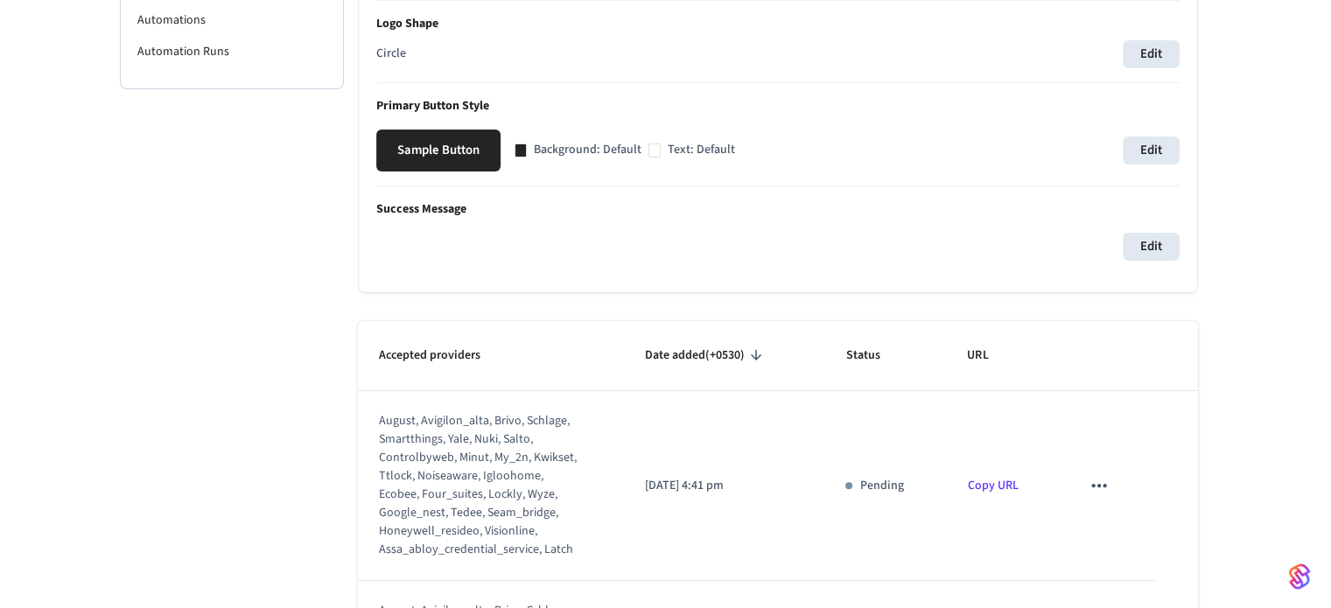
scroll to position [646, 0]
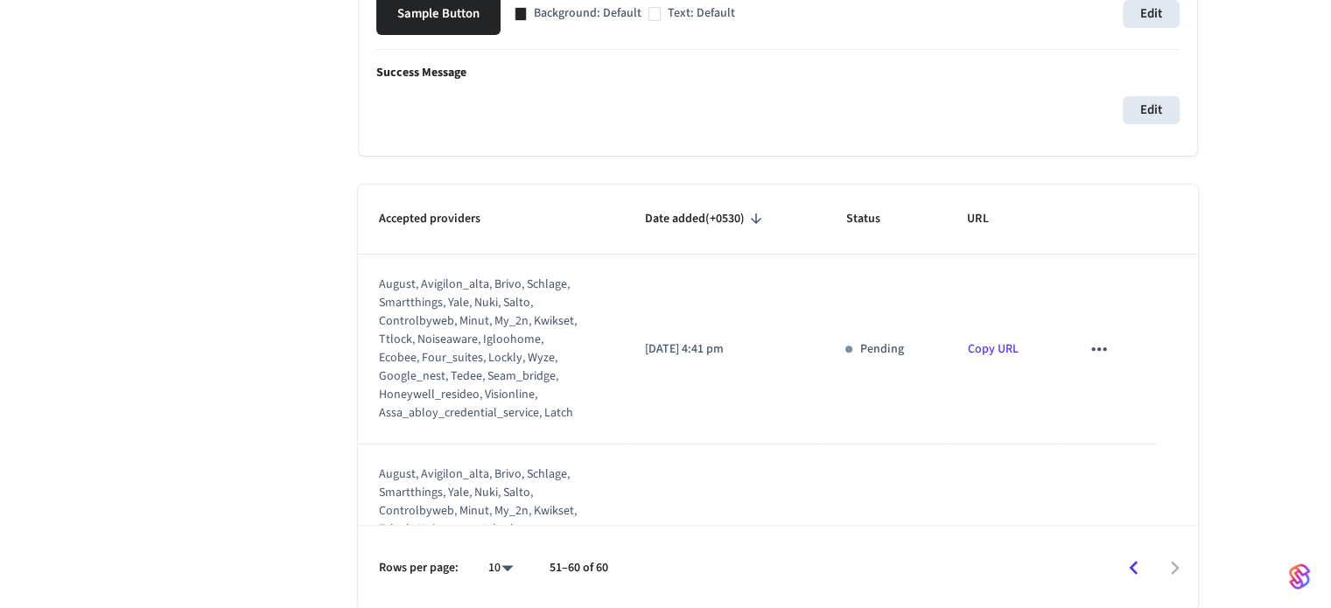
click at [1091, 353] on icon "sticky table" at bounding box center [1099, 349] width 23 height 23
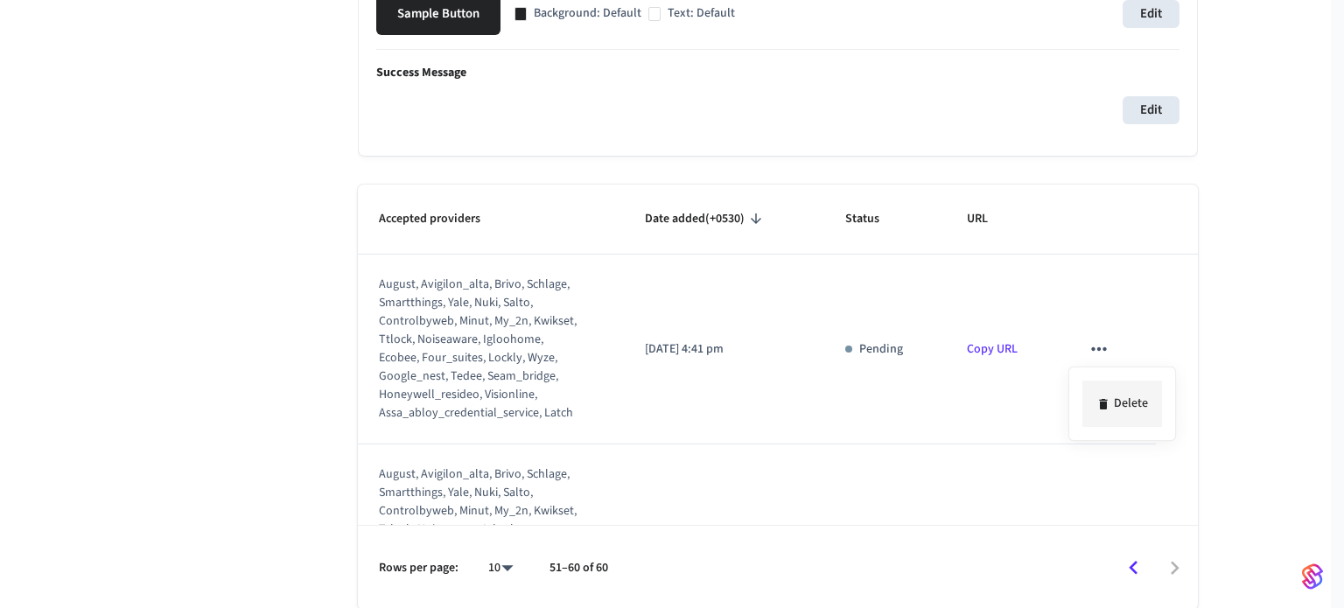
click at [1108, 385] on li "Delete" at bounding box center [1123, 404] width 80 height 46
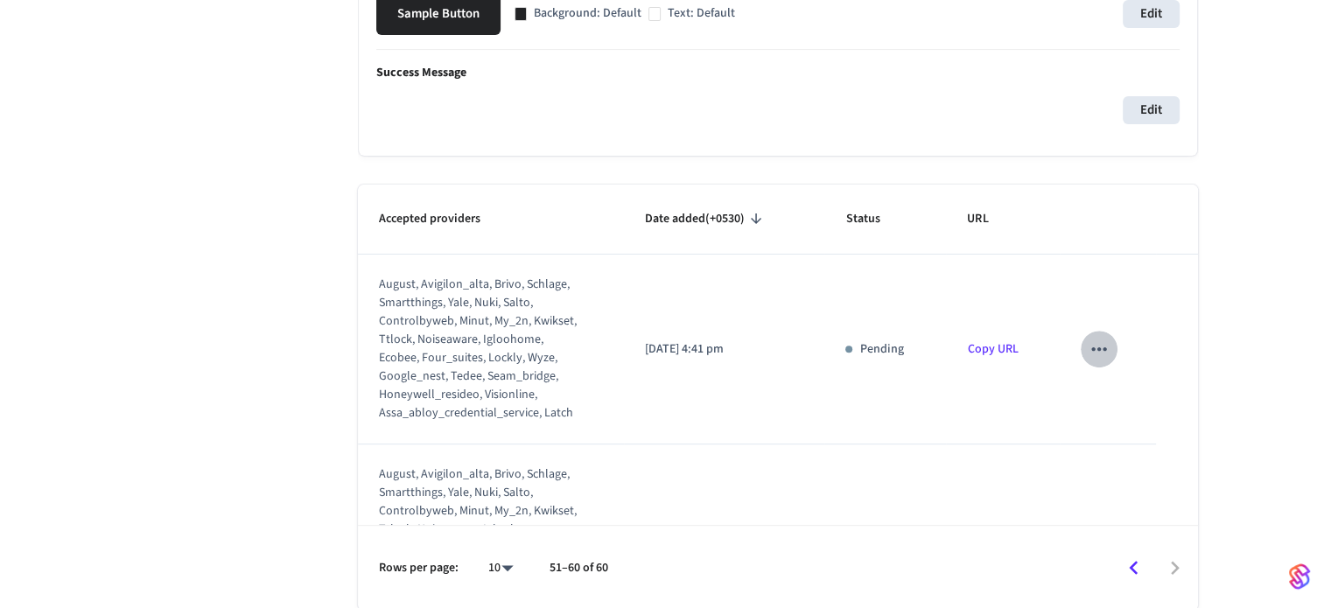
click at [1094, 349] on icon "sticky table" at bounding box center [1098, 349] width 15 height 4
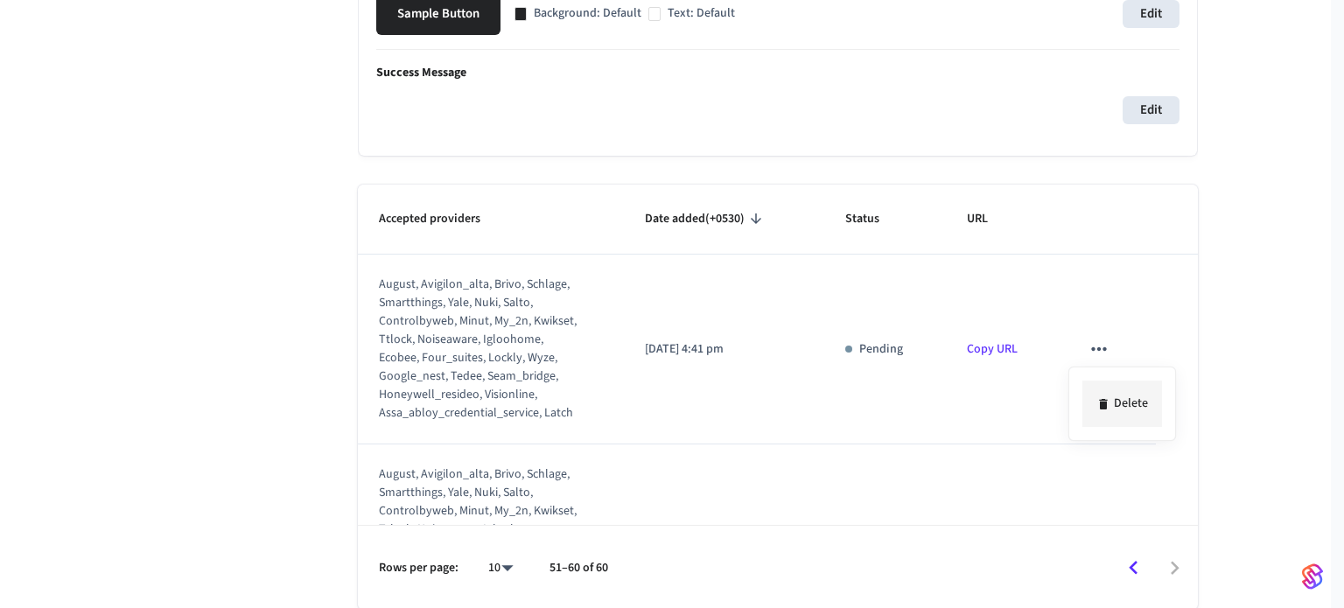
click at [1111, 402] on li "Delete" at bounding box center [1123, 404] width 80 height 46
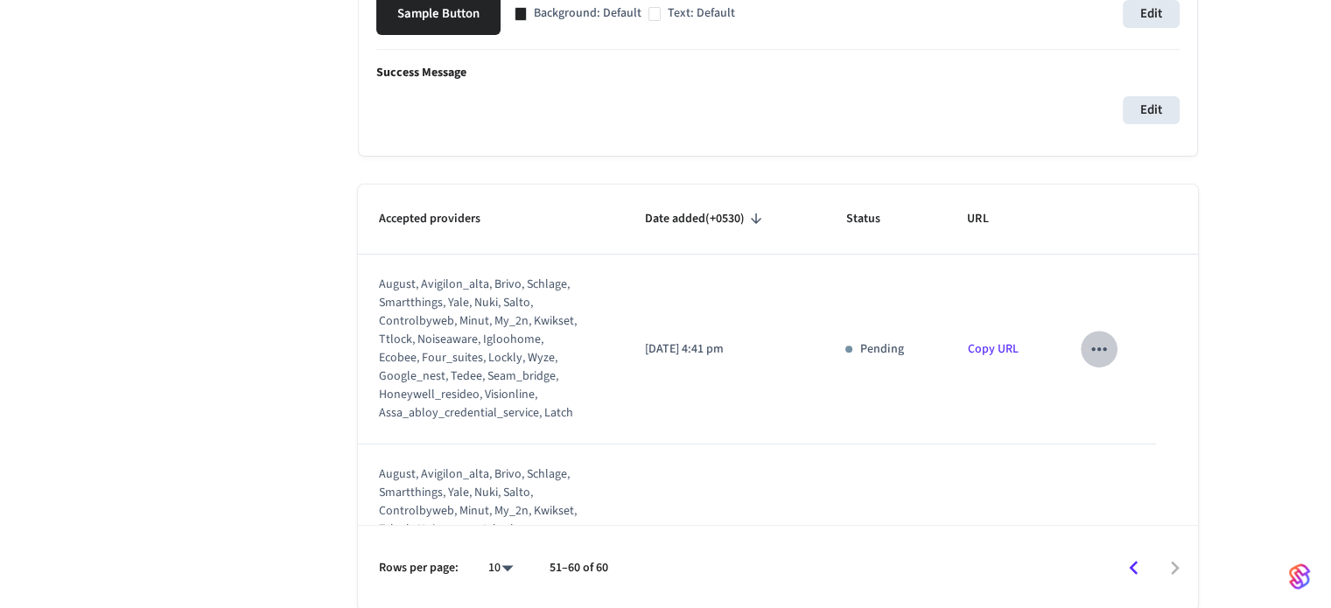
click at [1096, 345] on icon "sticky table" at bounding box center [1099, 349] width 23 height 23
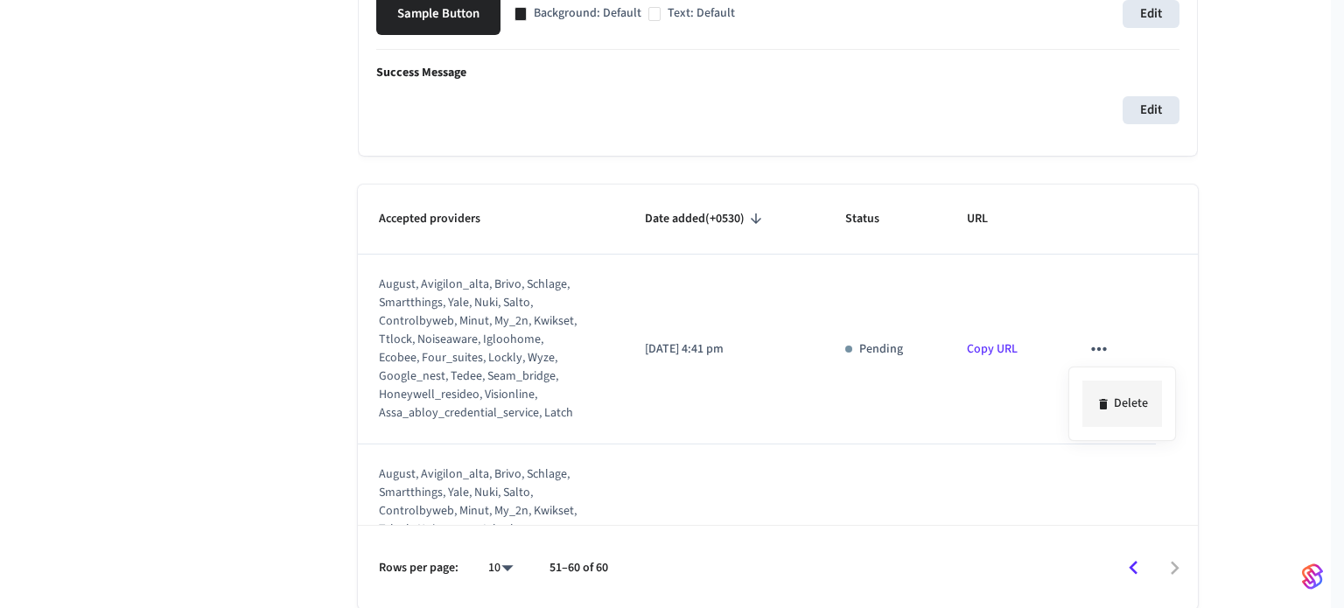
click at [1109, 402] on icon at bounding box center [1104, 404] width 14 height 14
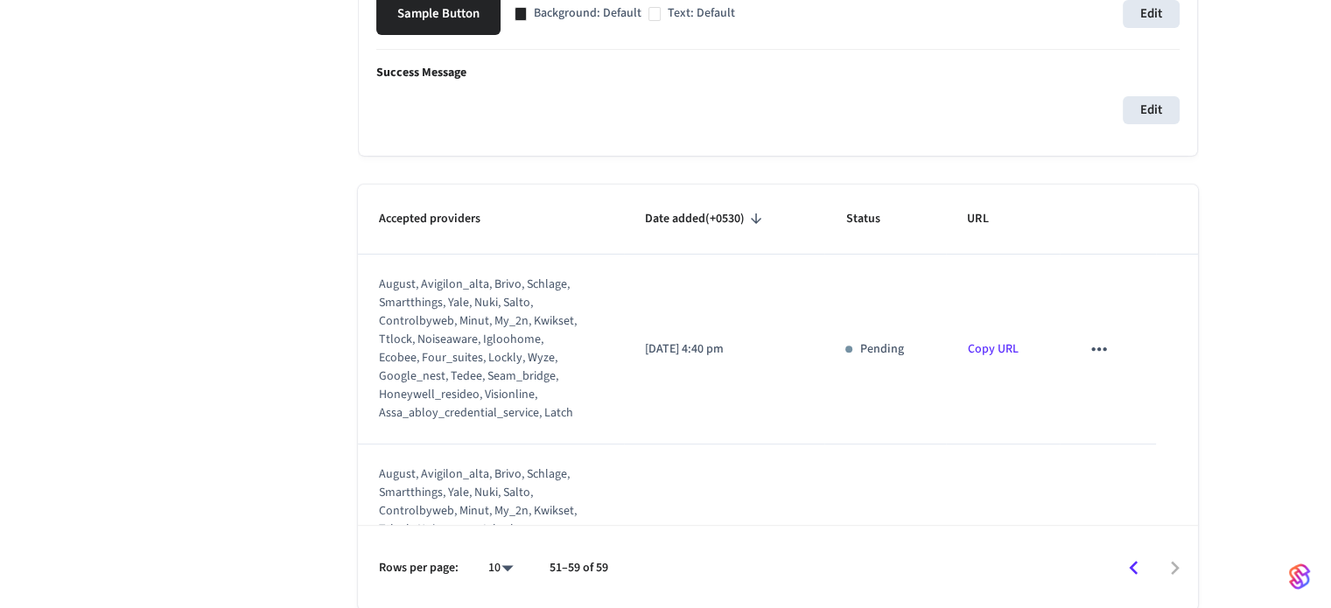
click at [1090, 343] on icon "sticky table" at bounding box center [1099, 349] width 23 height 23
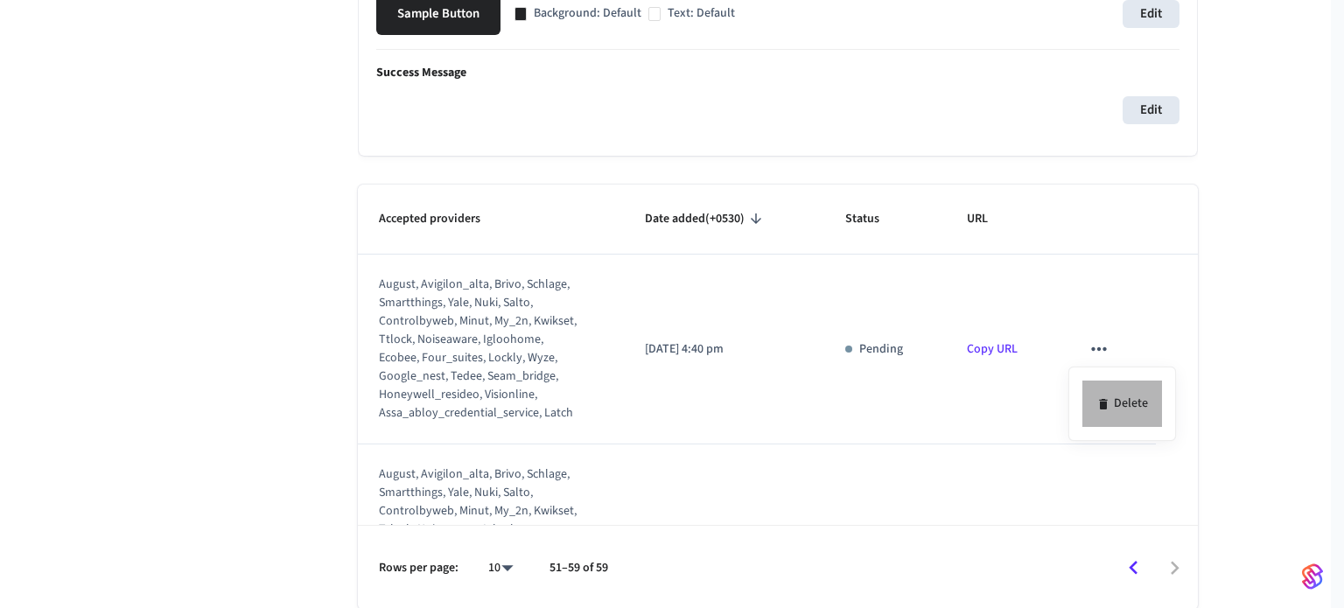
click at [1138, 399] on li "Delete" at bounding box center [1123, 404] width 80 height 46
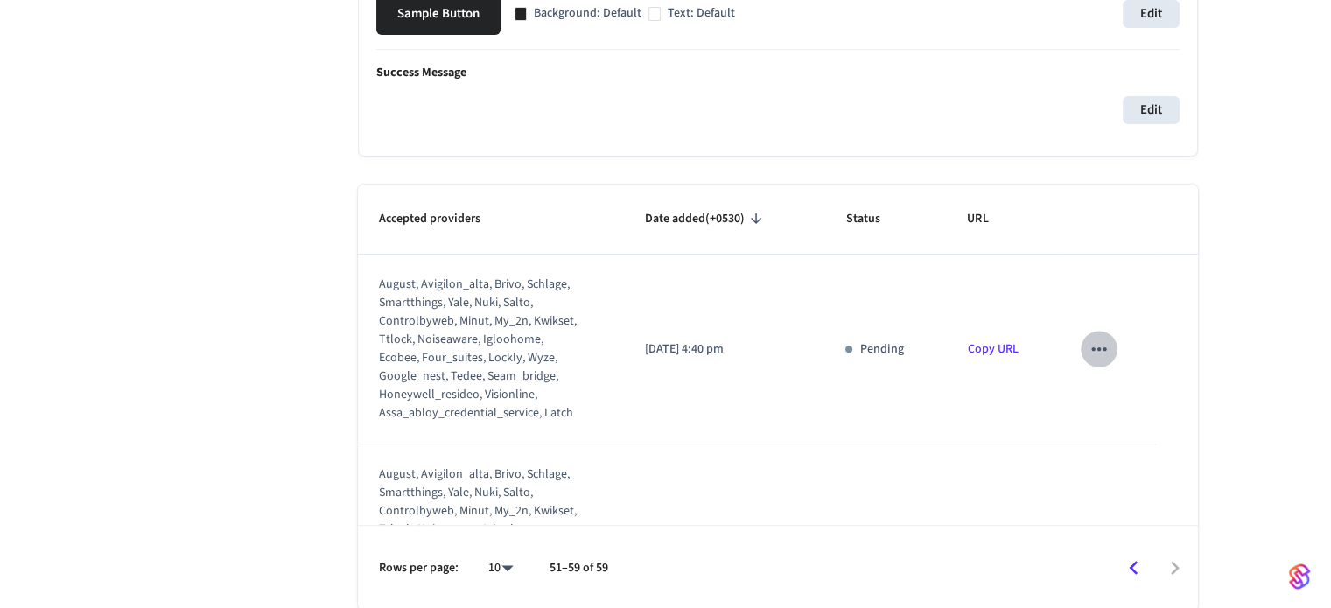
click at [1088, 348] on icon "sticky table" at bounding box center [1099, 349] width 23 height 23
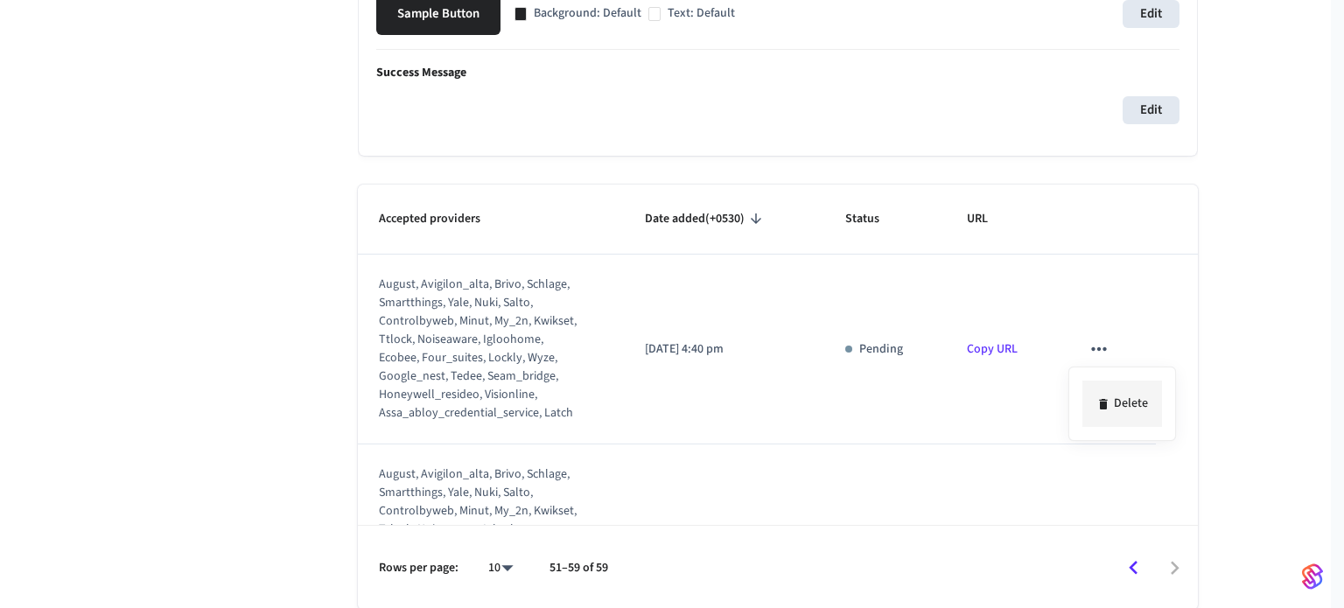
click at [1104, 405] on icon at bounding box center [1103, 404] width 8 height 11
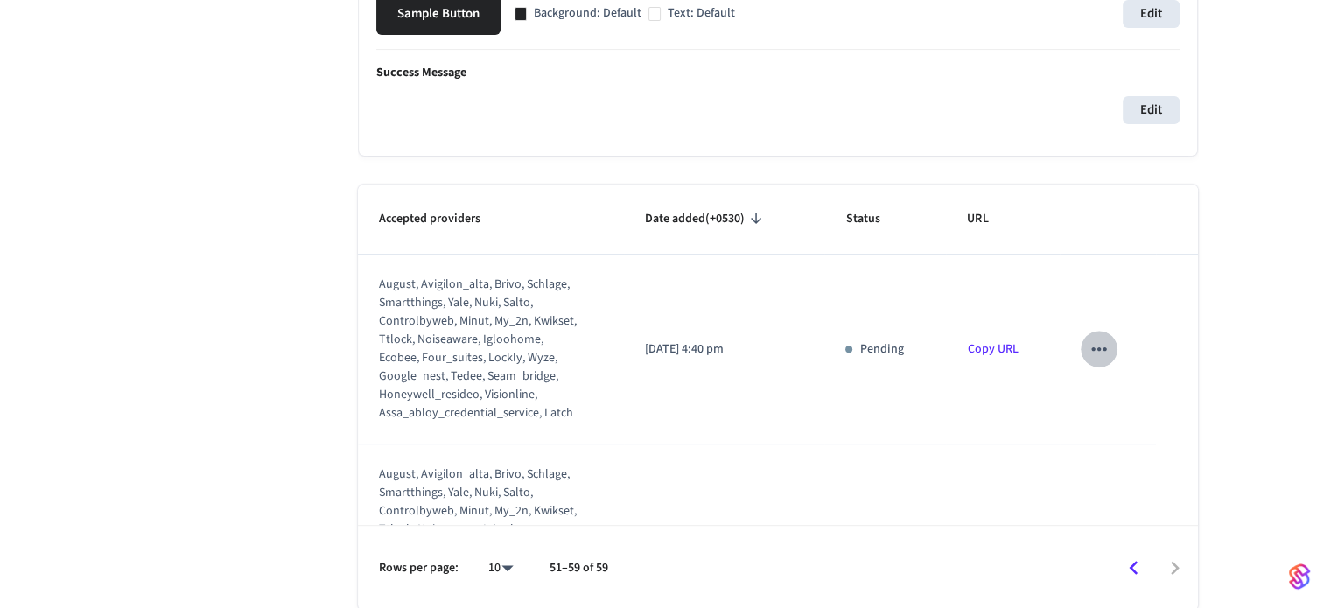
click at [1097, 360] on button "sticky table" at bounding box center [1099, 349] width 37 height 37
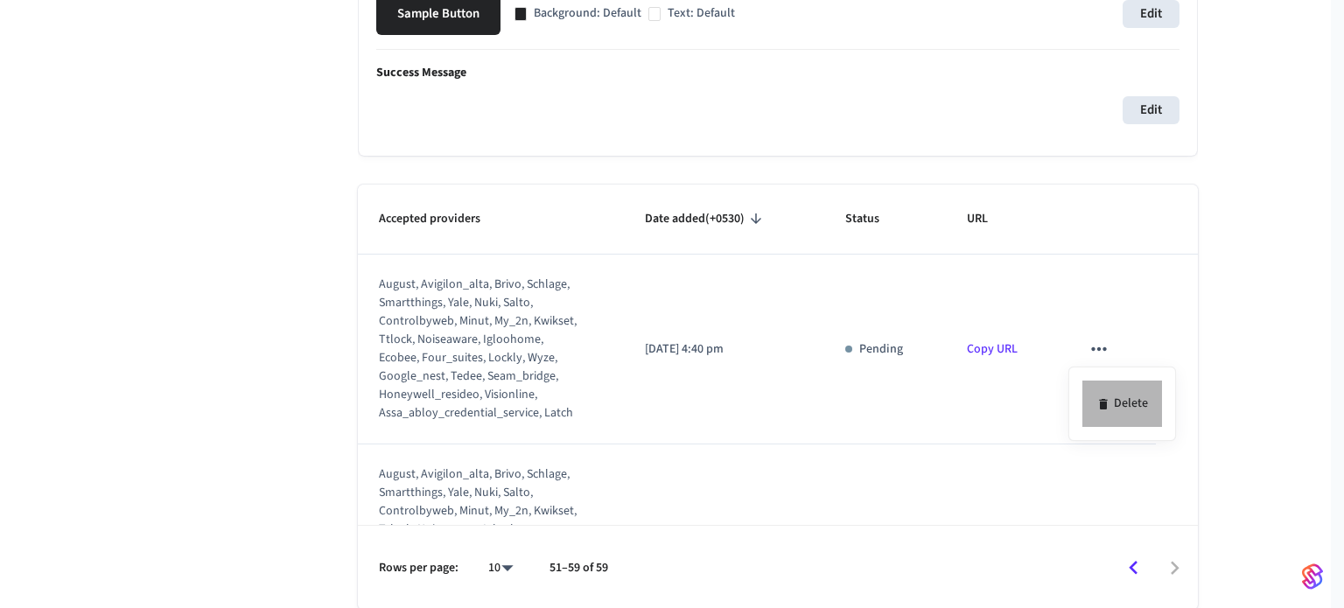
click at [1112, 398] on li "Delete" at bounding box center [1123, 404] width 80 height 46
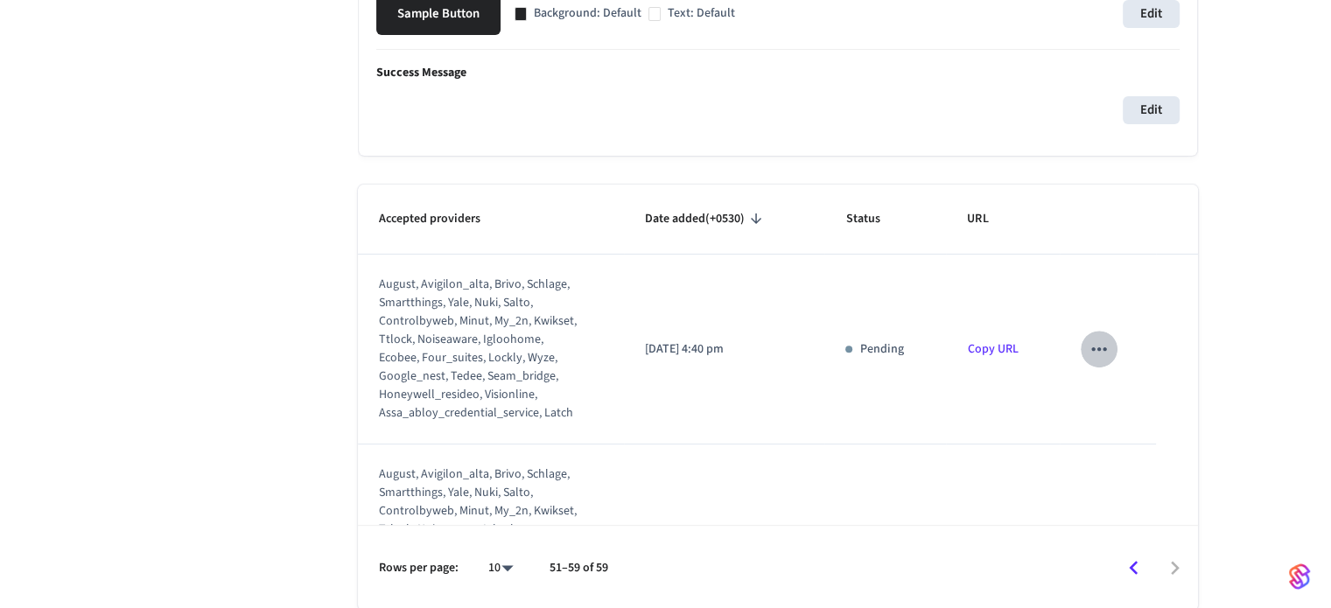
click at [1092, 354] on icon "sticky table" at bounding box center [1099, 349] width 23 height 23
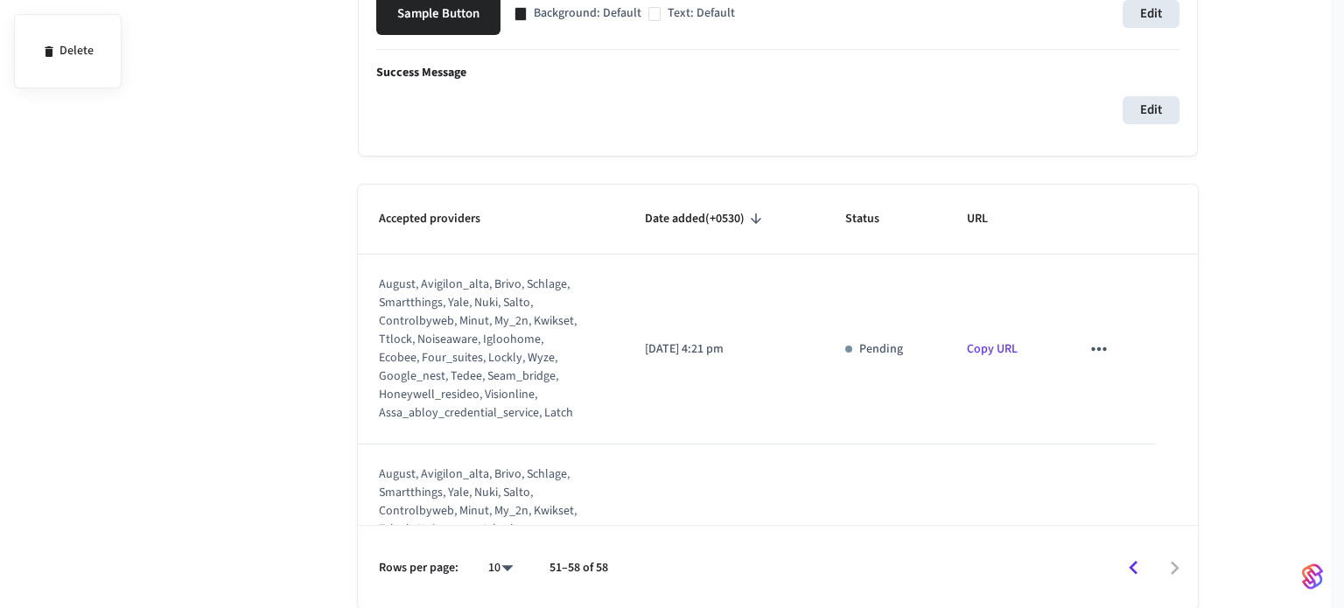
click at [1102, 405] on div at bounding box center [672, 304] width 1344 height 608
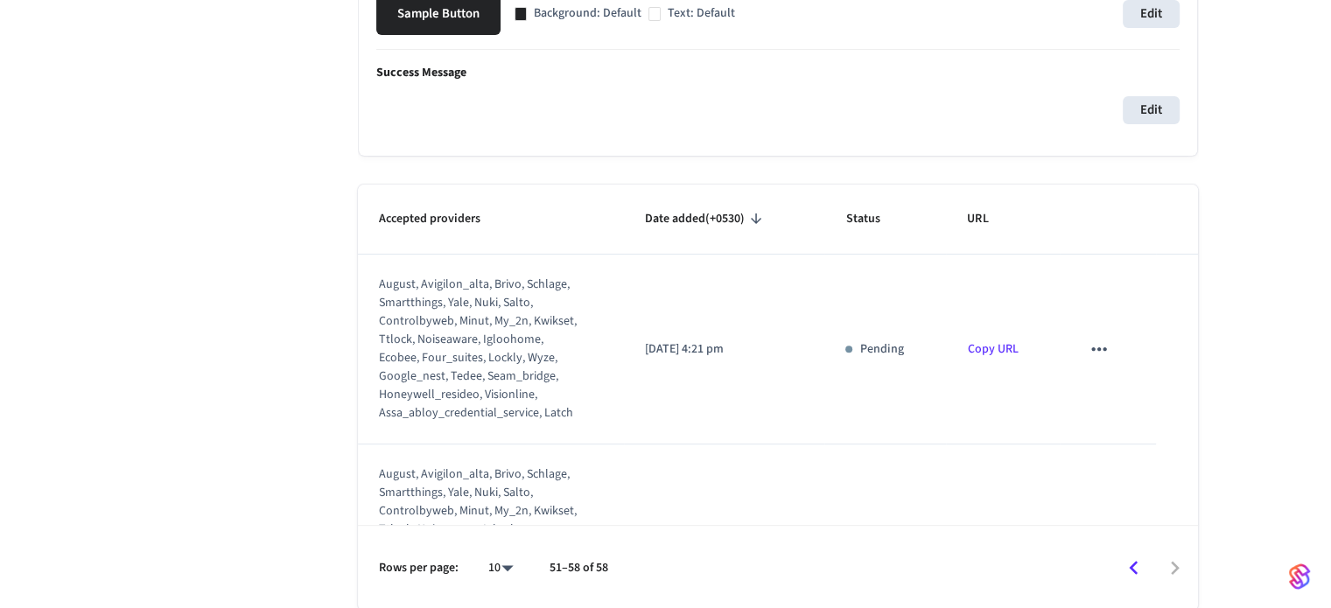
click at [1084, 305] on td "sticky table" at bounding box center [1108, 350] width 96 height 190
click at [1088, 339] on icon "sticky table" at bounding box center [1099, 349] width 23 height 23
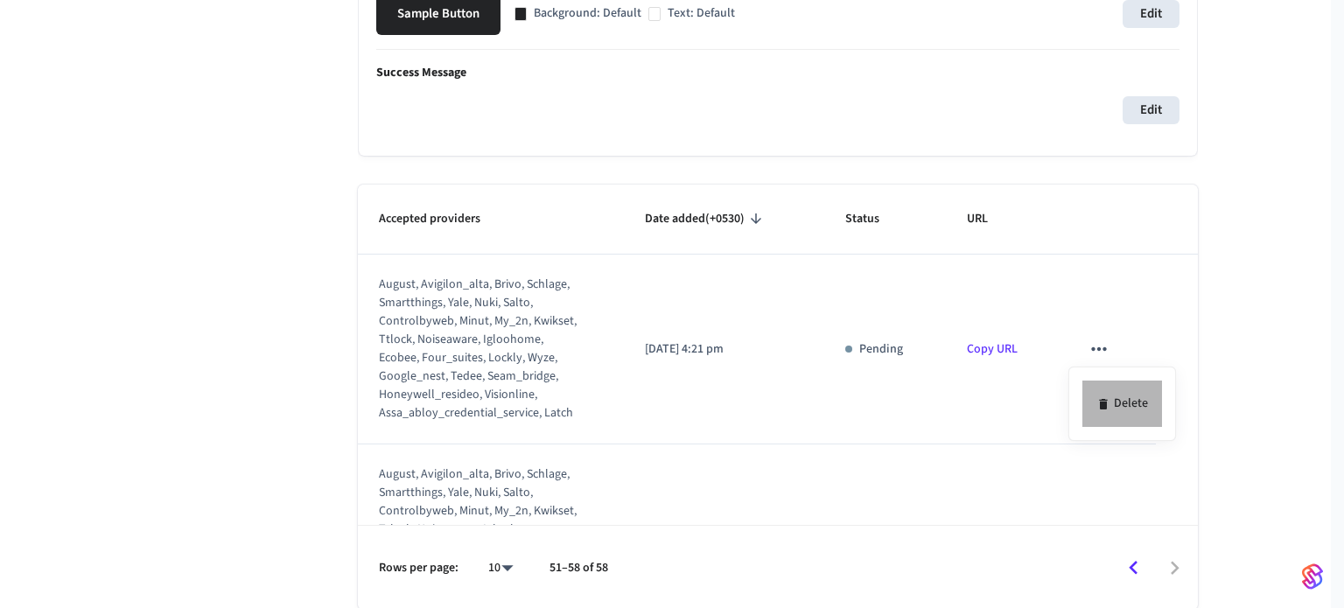
click at [1105, 406] on icon at bounding box center [1103, 404] width 8 height 11
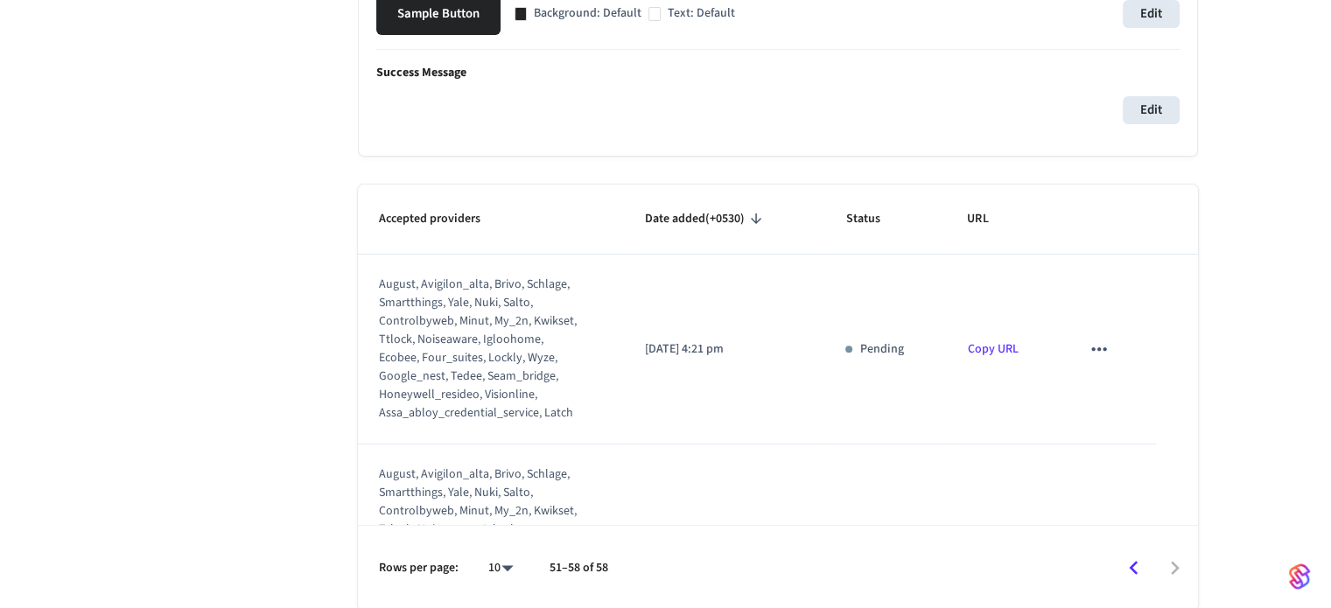
click at [1060, 339] on td "sticky table" at bounding box center [1108, 350] width 96 height 190
click at [1088, 354] on icon "sticky table" at bounding box center [1099, 349] width 23 height 23
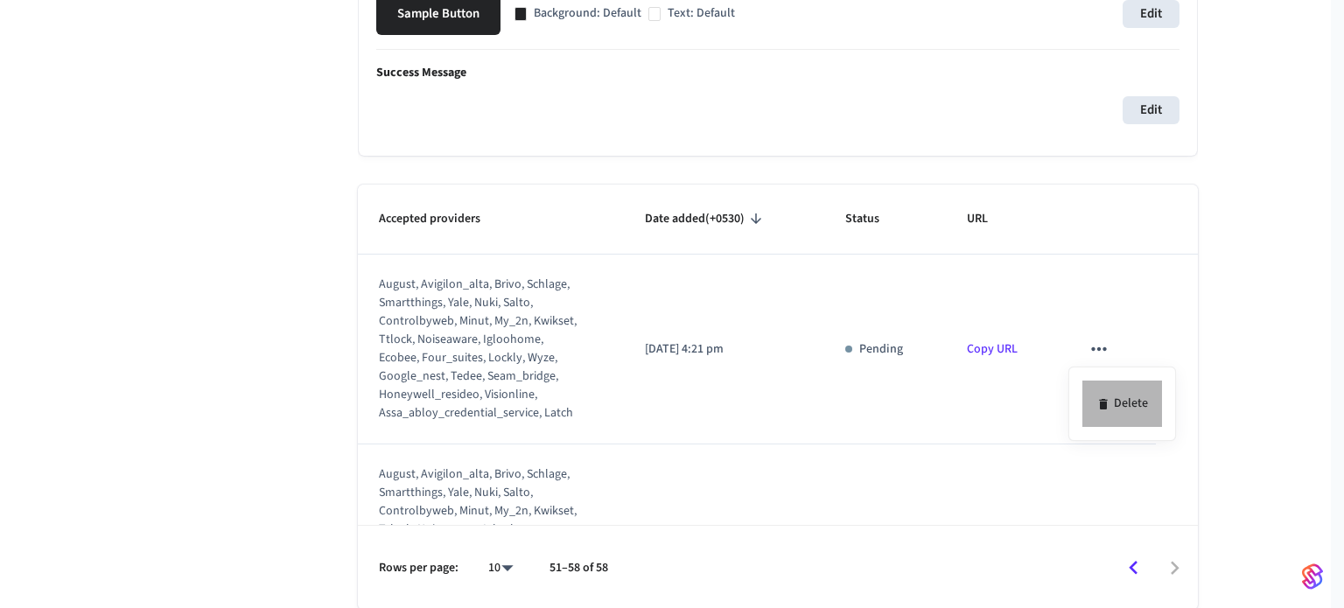
click at [1136, 396] on li "Delete" at bounding box center [1123, 404] width 80 height 46
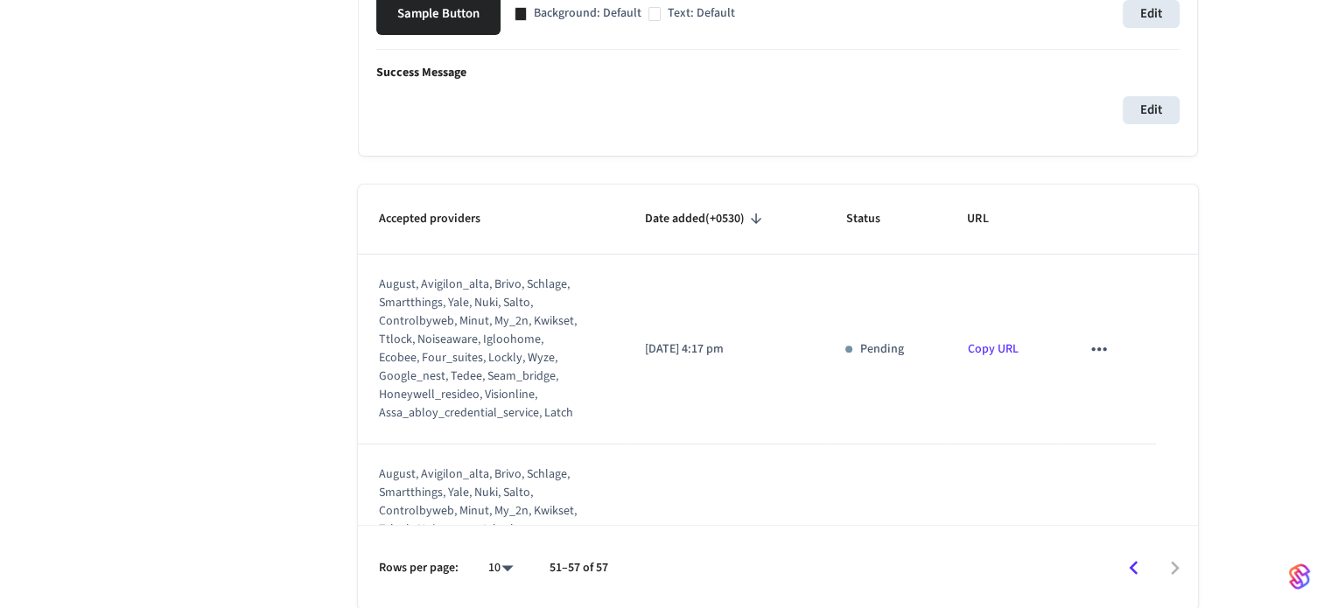
click at [1088, 339] on icon "sticky table" at bounding box center [1099, 349] width 23 height 23
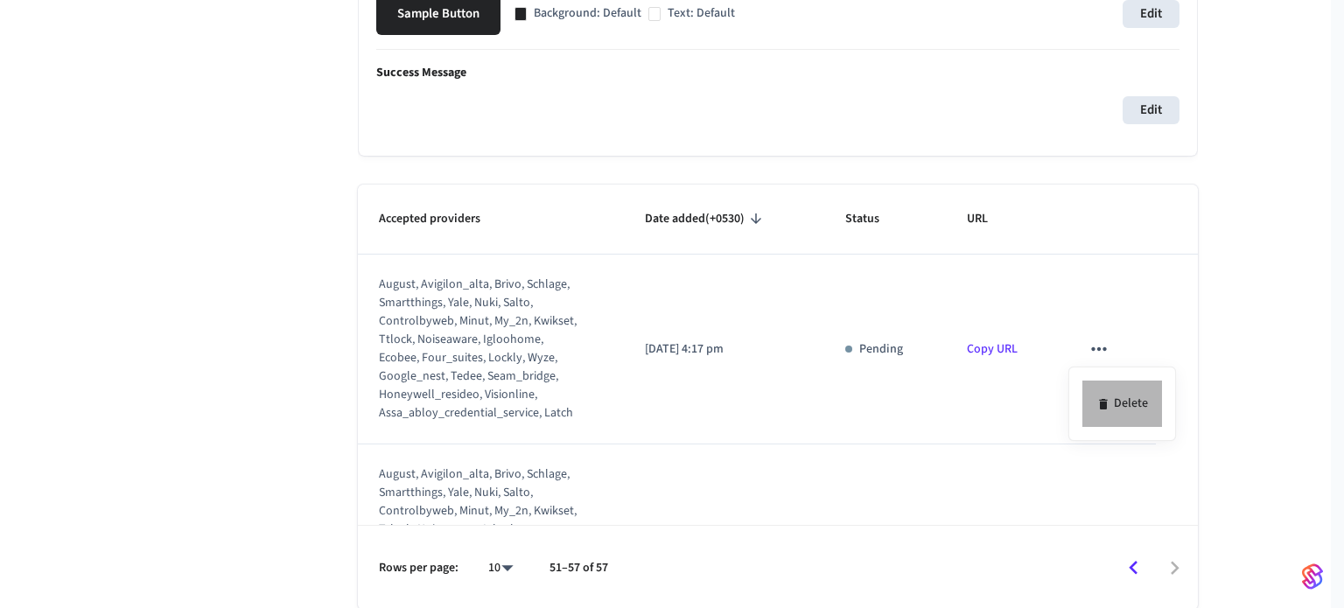
click at [1104, 408] on icon at bounding box center [1103, 404] width 8 height 11
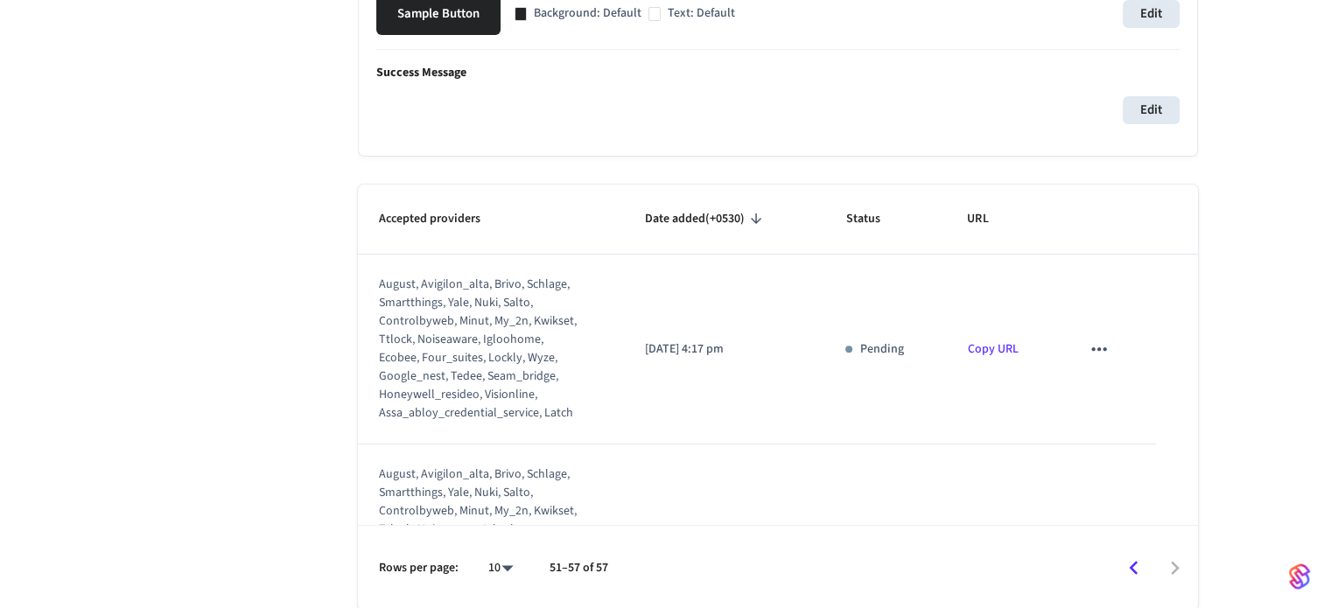
click at [1103, 356] on td "sticky table" at bounding box center [1108, 350] width 96 height 190
click at [1090, 339] on icon "sticky table" at bounding box center [1099, 349] width 23 height 23
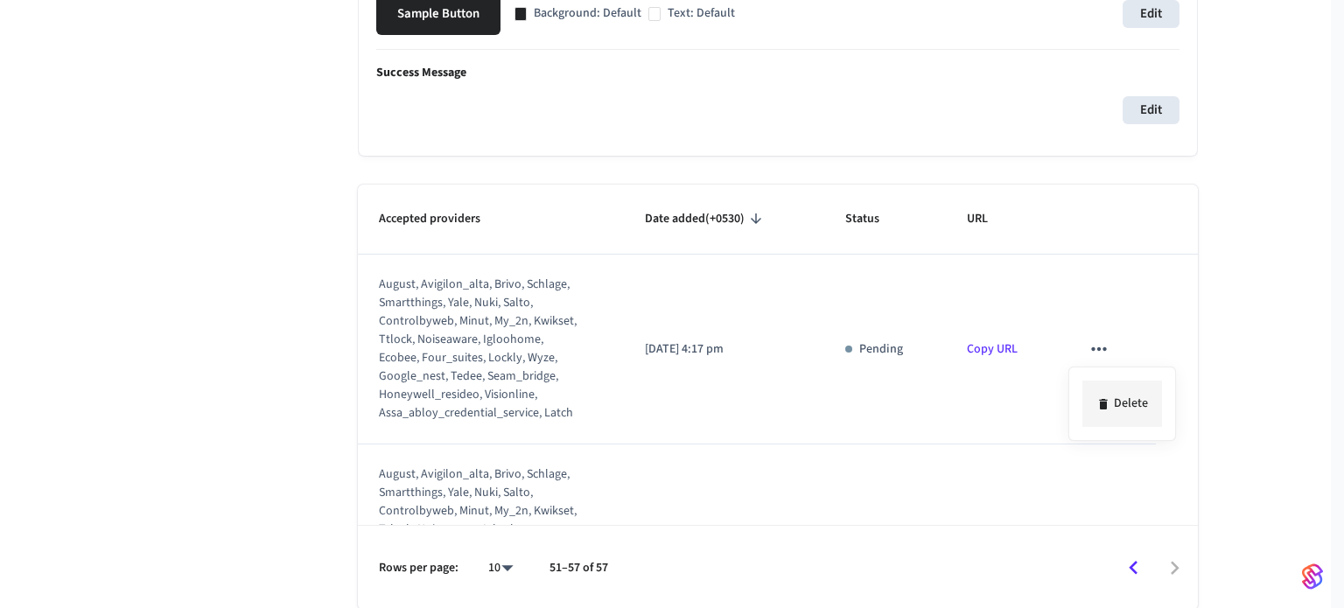
click at [1102, 395] on li "Delete" at bounding box center [1123, 404] width 80 height 46
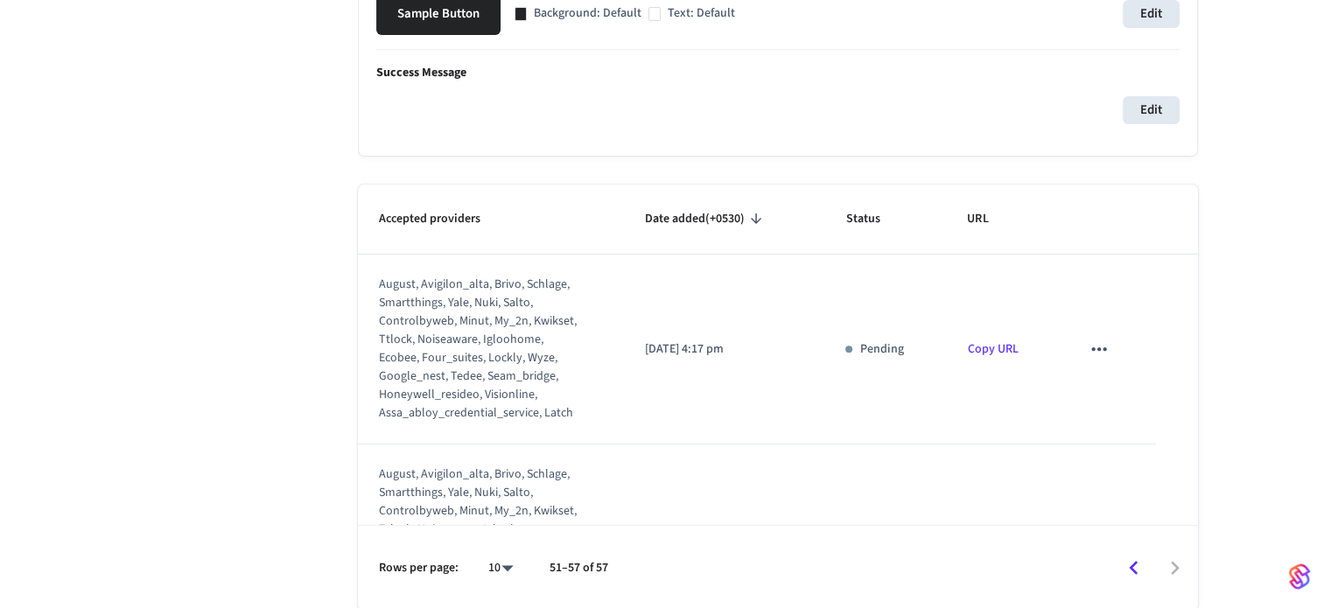
click at [1099, 341] on button "sticky table" at bounding box center [1099, 349] width 37 height 37
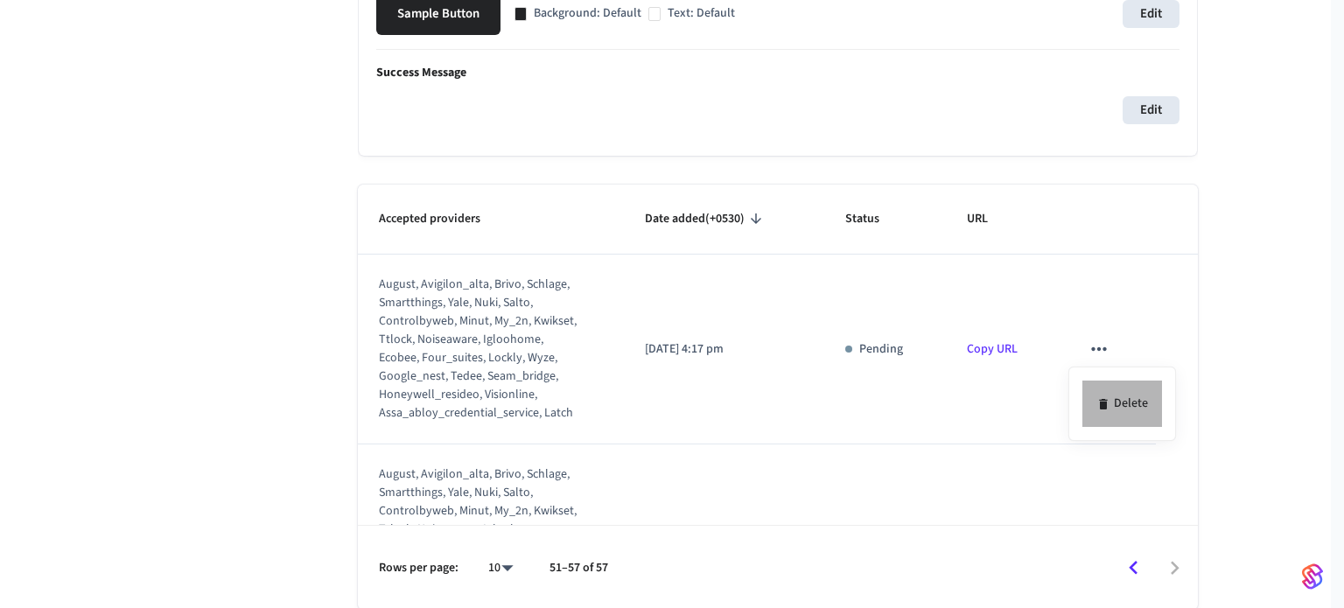
click at [1118, 414] on li "Delete" at bounding box center [1123, 404] width 80 height 46
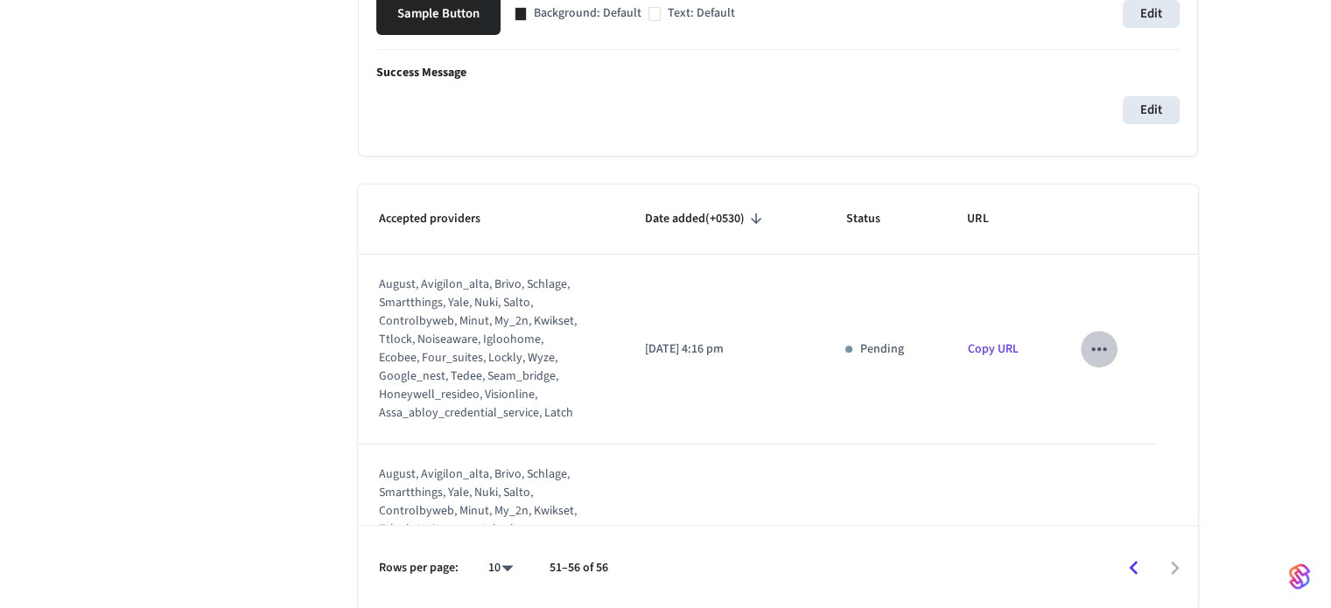
click at [1088, 356] on icon "sticky table" at bounding box center [1099, 349] width 23 height 23
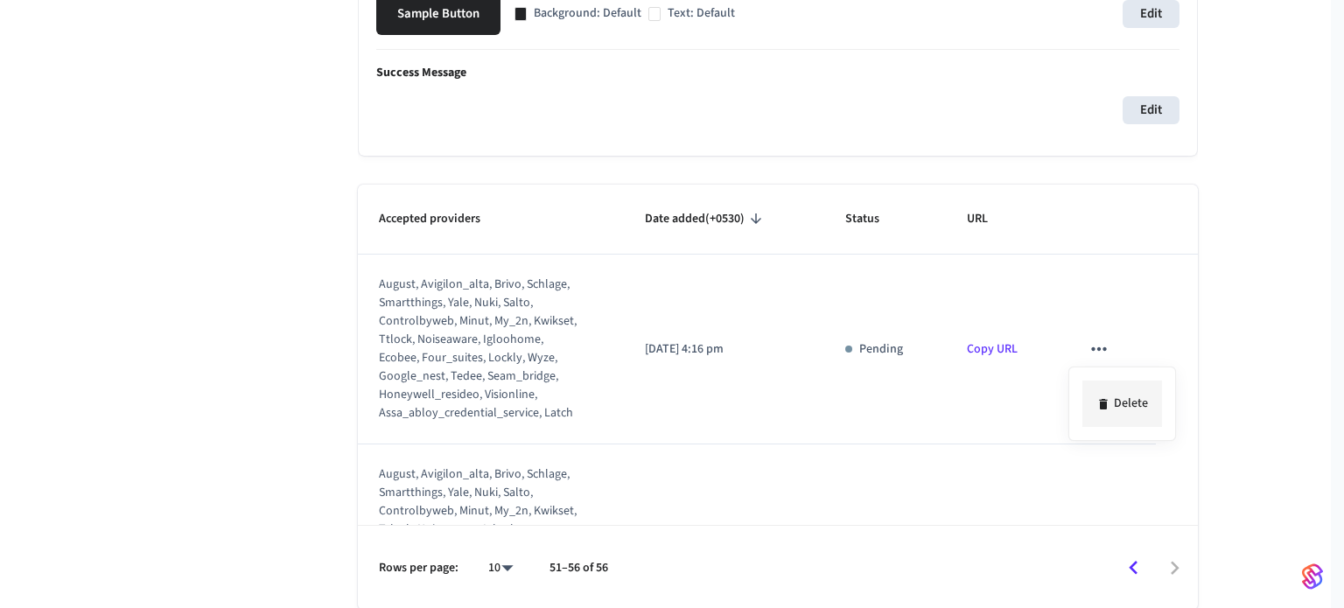
click at [1092, 398] on li "Delete" at bounding box center [1123, 404] width 80 height 46
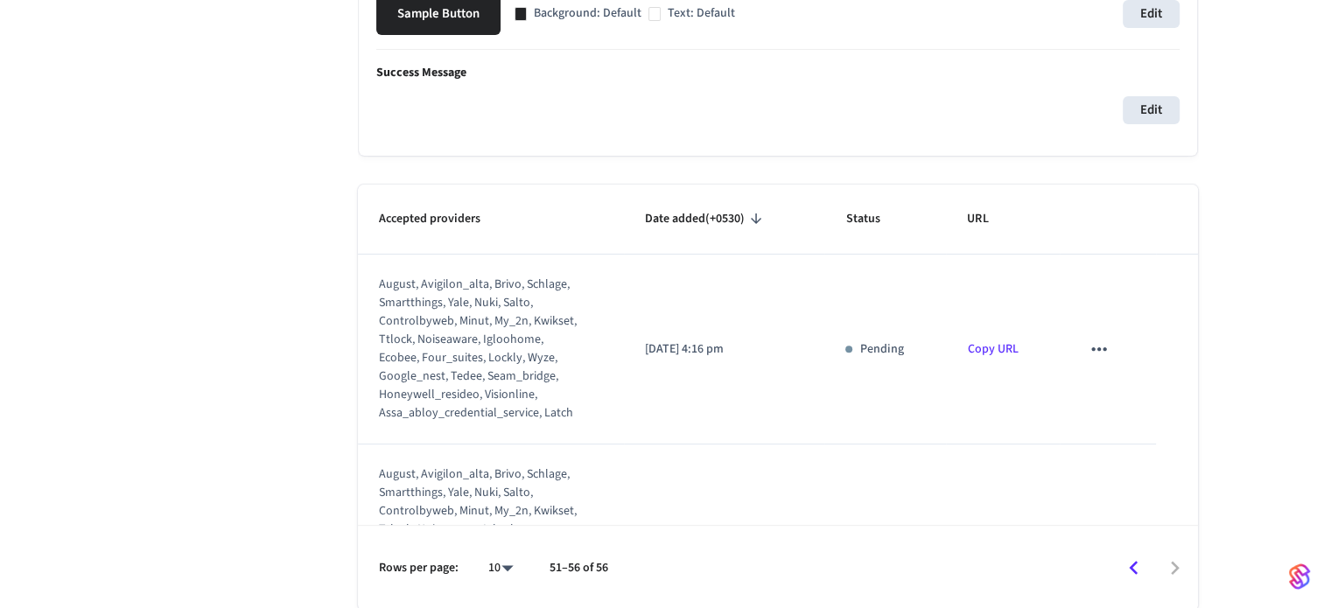
click at [1090, 341] on icon "sticky table" at bounding box center [1099, 349] width 23 height 23
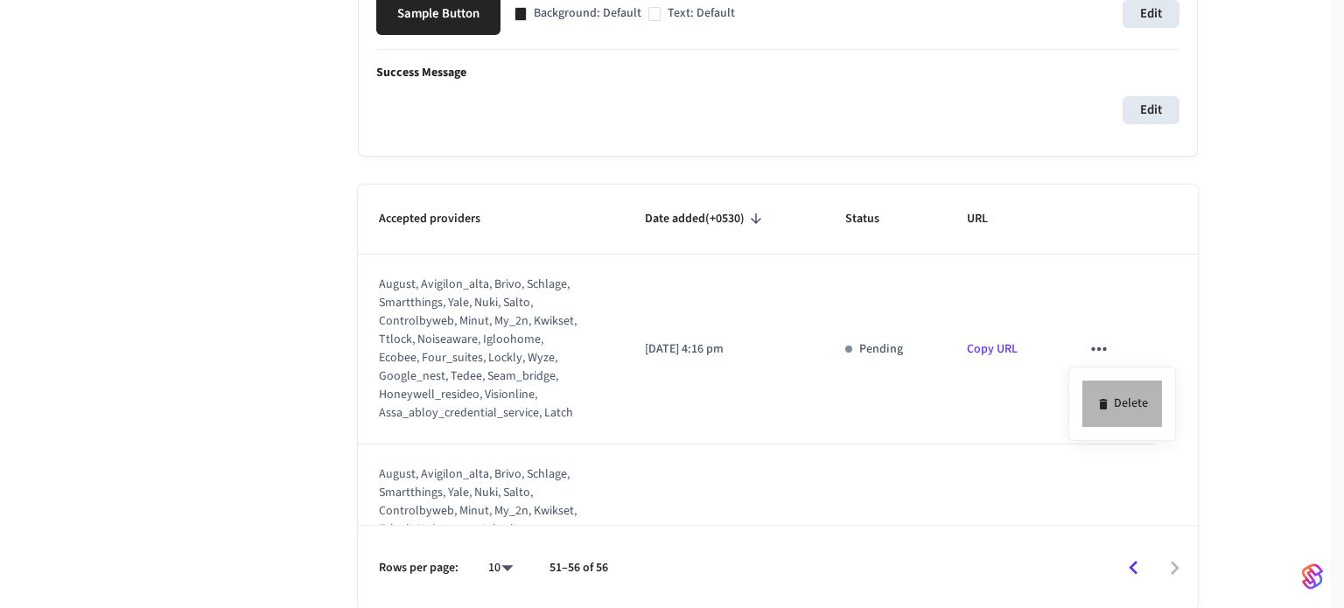
click at [1108, 402] on icon at bounding box center [1104, 404] width 14 height 14
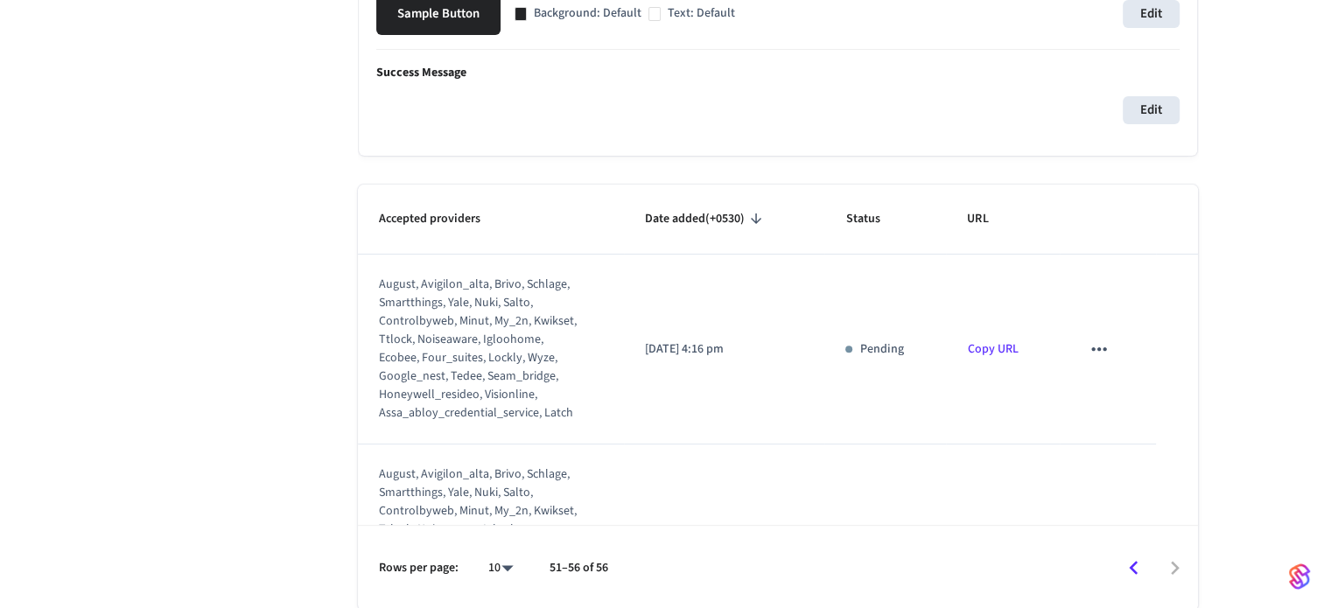
click at [1099, 344] on button "sticky table" at bounding box center [1099, 349] width 37 height 37
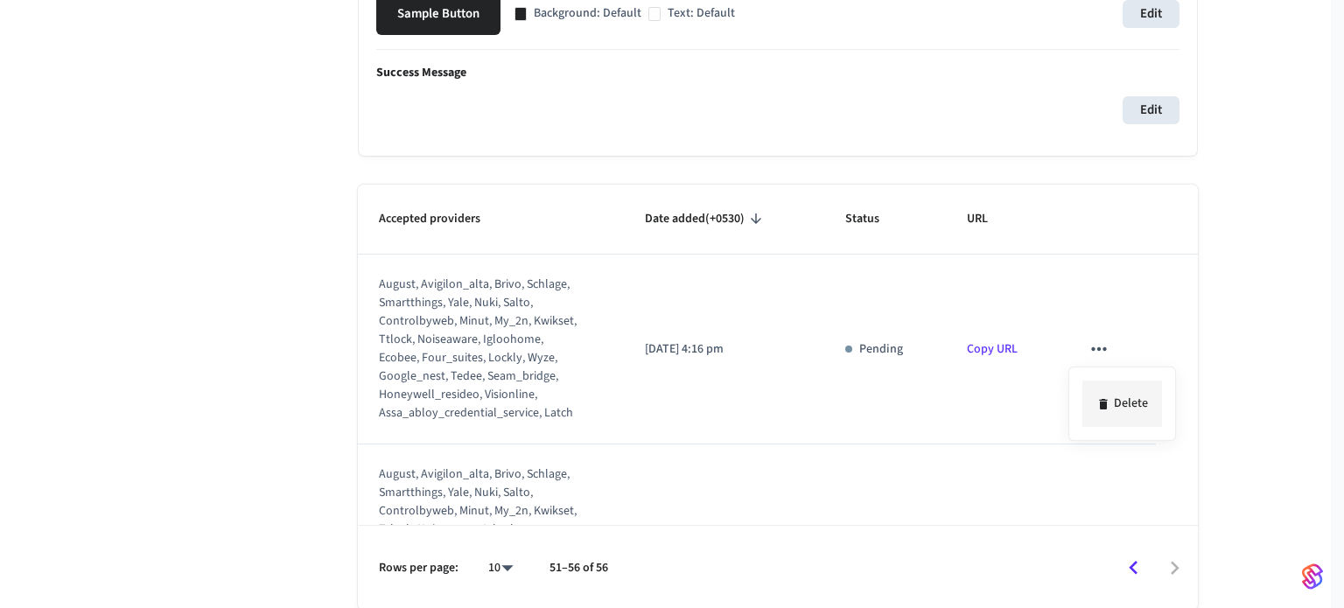
click at [1118, 392] on li "Delete" at bounding box center [1123, 404] width 80 height 46
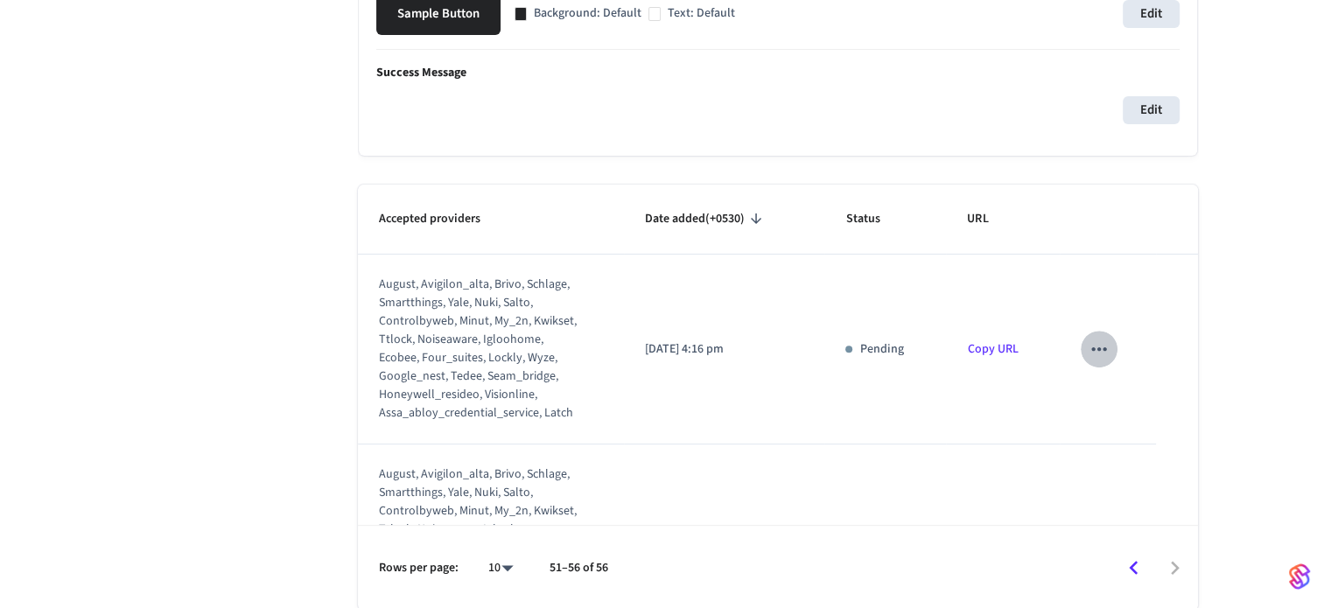
click at [1088, 360] on button "sticky table" at bounding box center [1099, 349] width 37 height 37
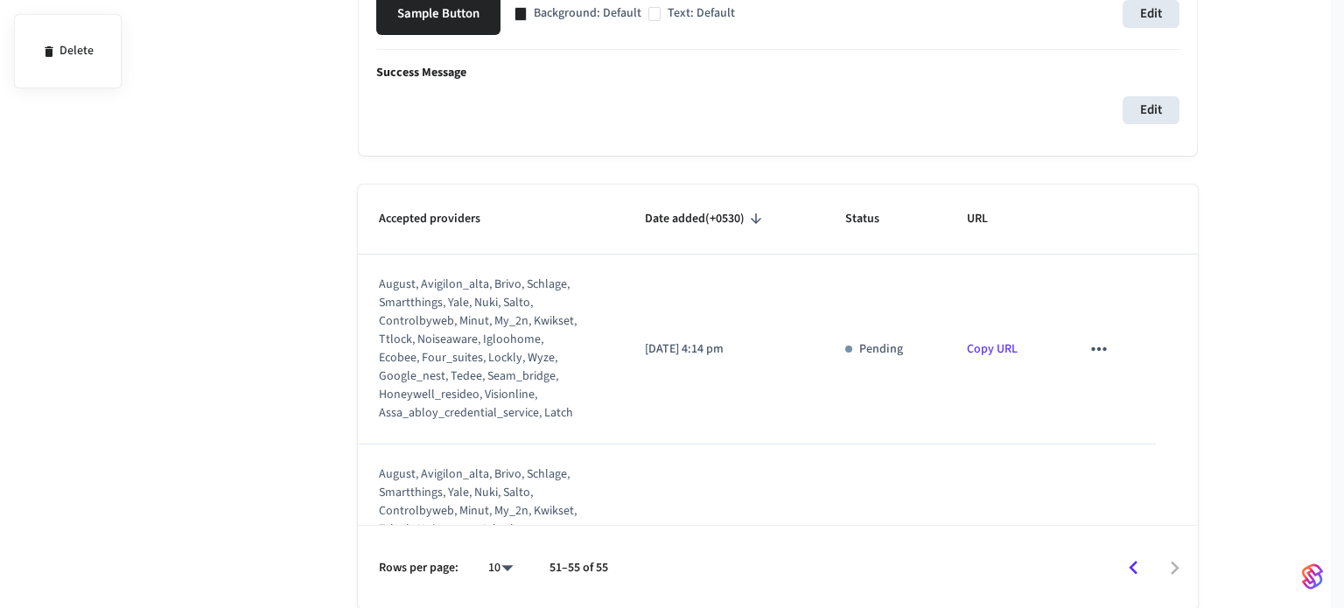
click at [1098, 384] on div at bounding box center [672, 304] width 1344 height 608
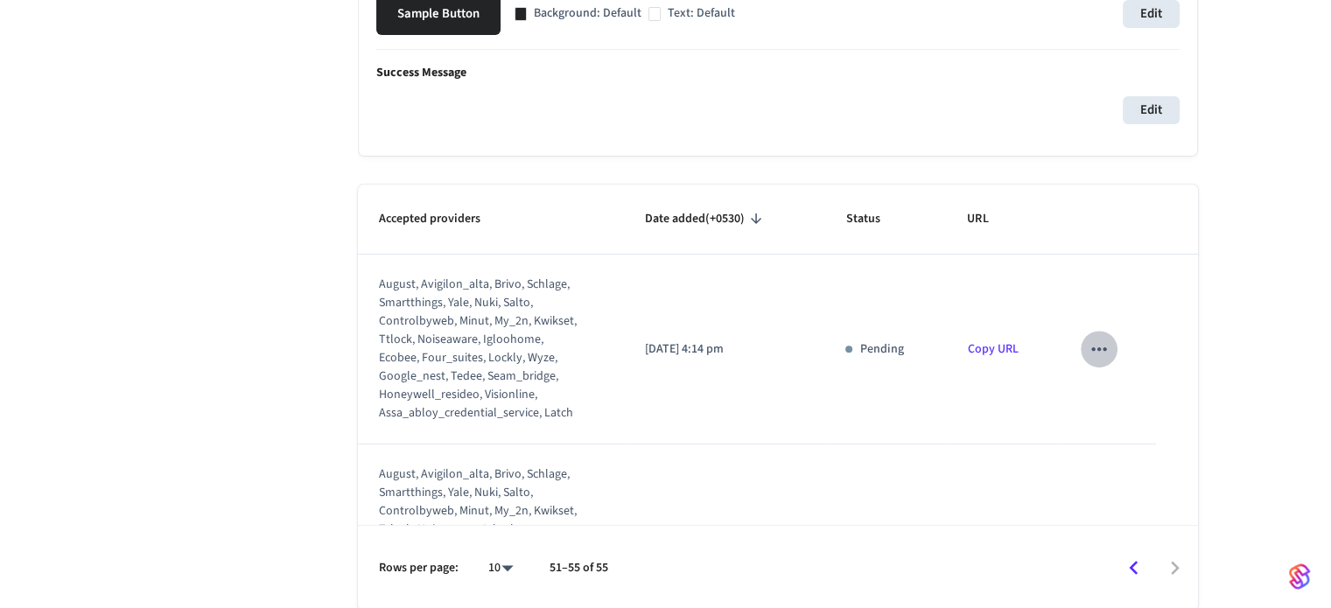
click at [1097, 347] on icon "sticky table" at bounding box center [1099, 349] width 23 height 23
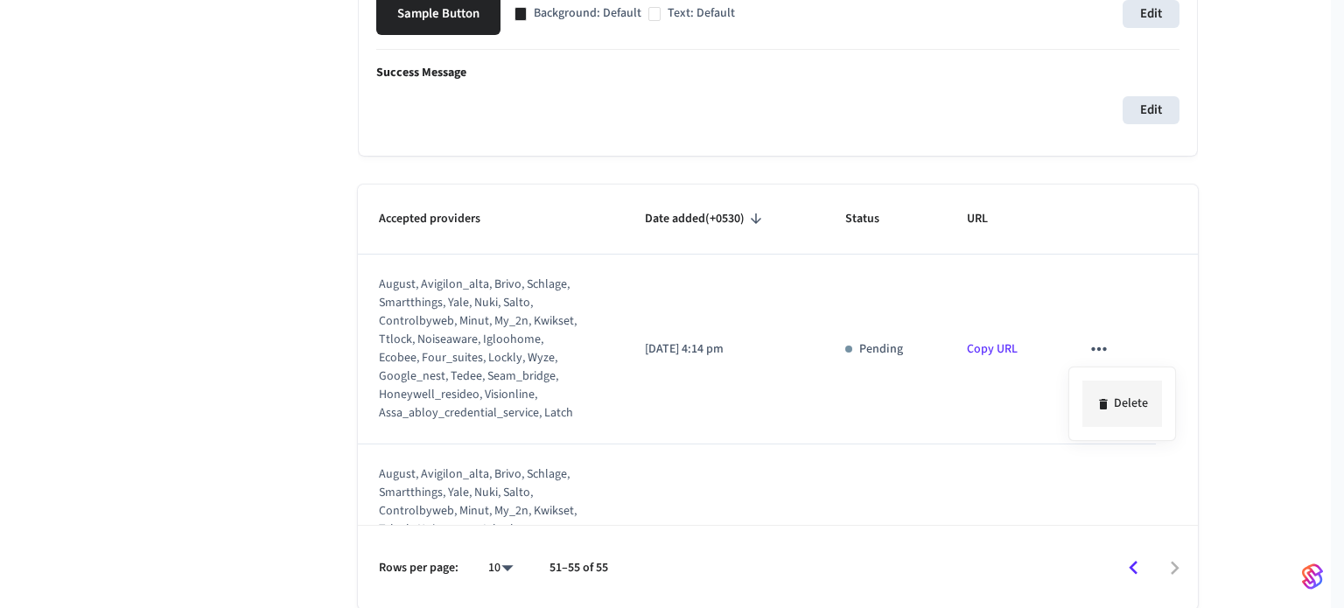
click at [1141, 423] on li "Delete" at bounding box center [1123, 404] width 80 height 46
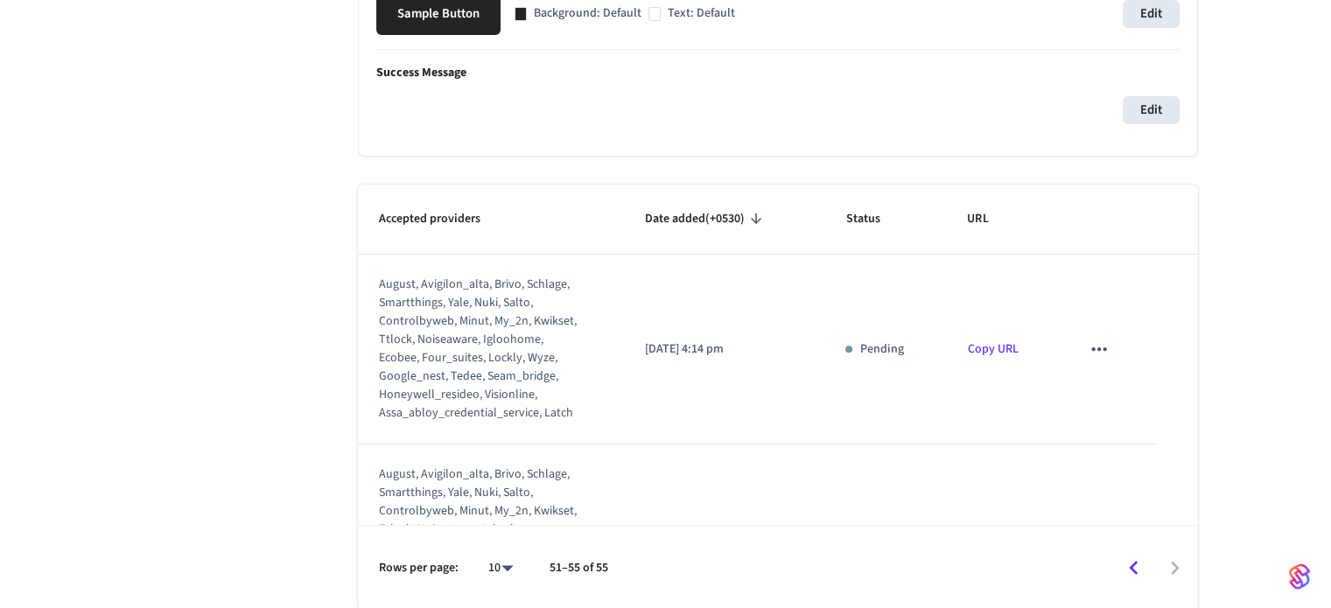
click at [1097, 357] on icon "sticky table" at bounding box center [1099, 349] width 23 height 23
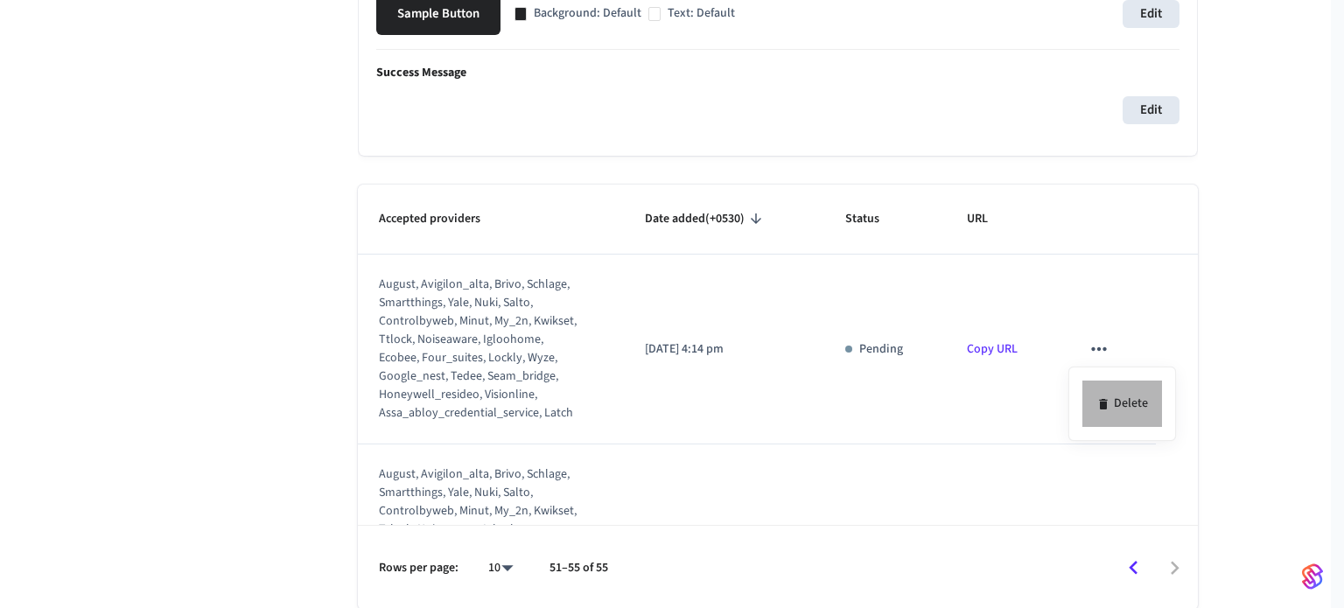
click at [1121, 402] on li "Delete" at bounding box center [1123, 404] width 80 height 46
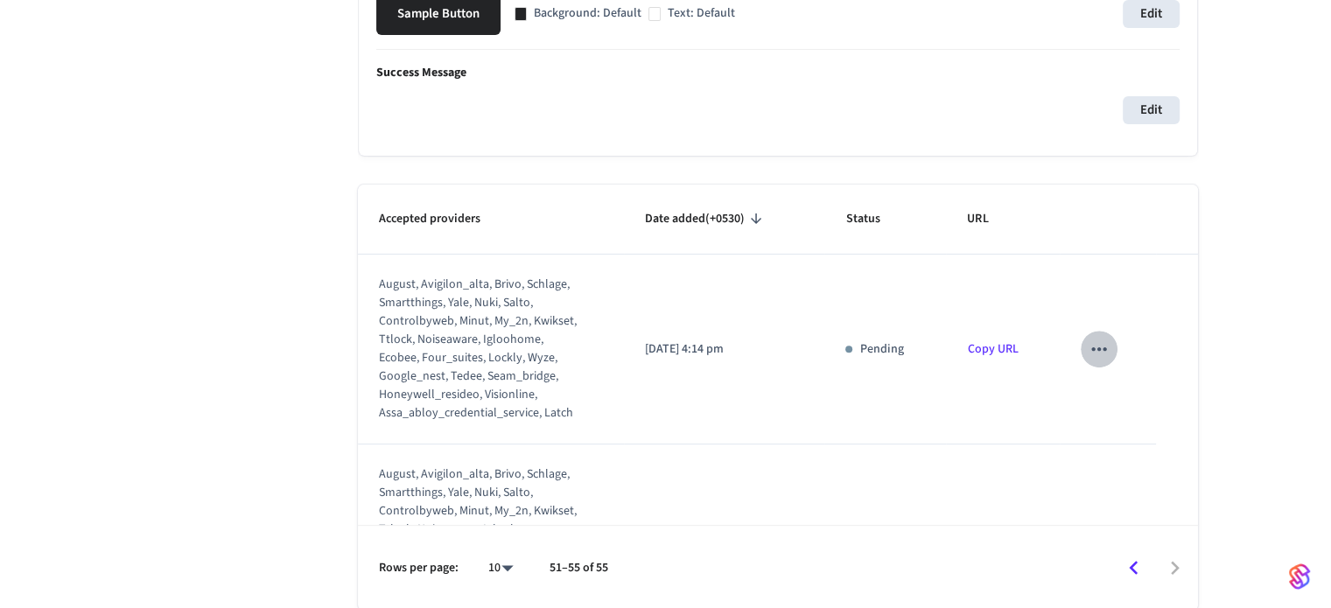
click at [1101, 338] on button "sticky table" at bounding box center [1099, 349] width 37 height 37
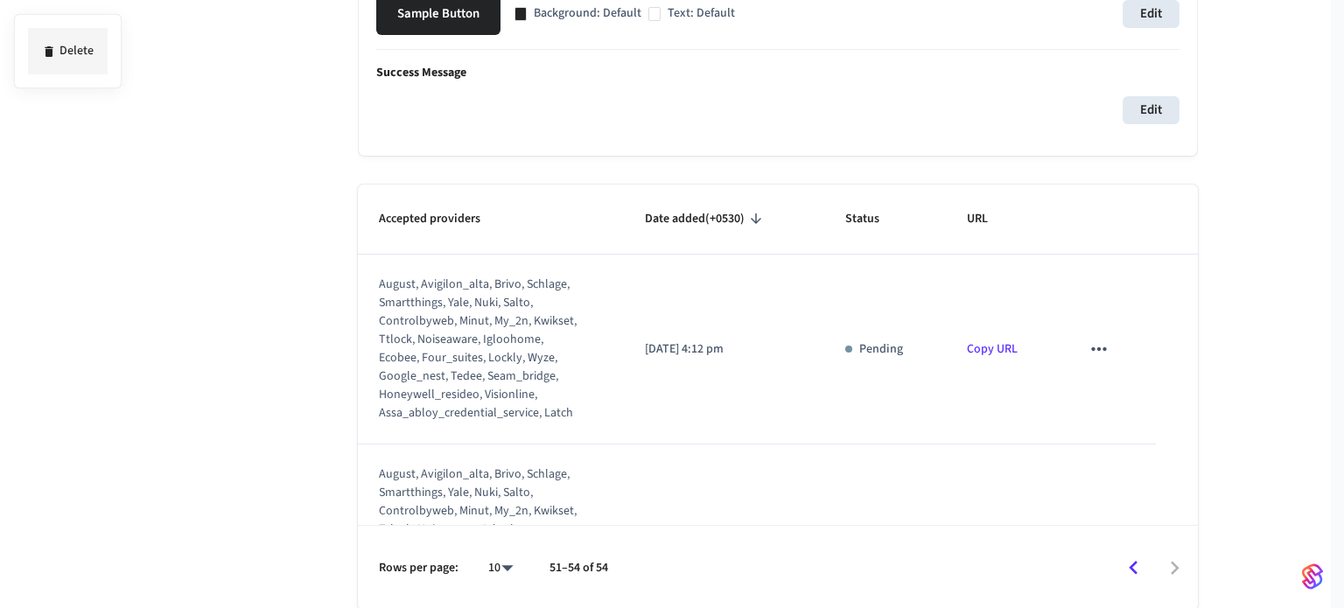
click at [1121, 395] on div at bounding box center [672, 304] width 1344 height 608
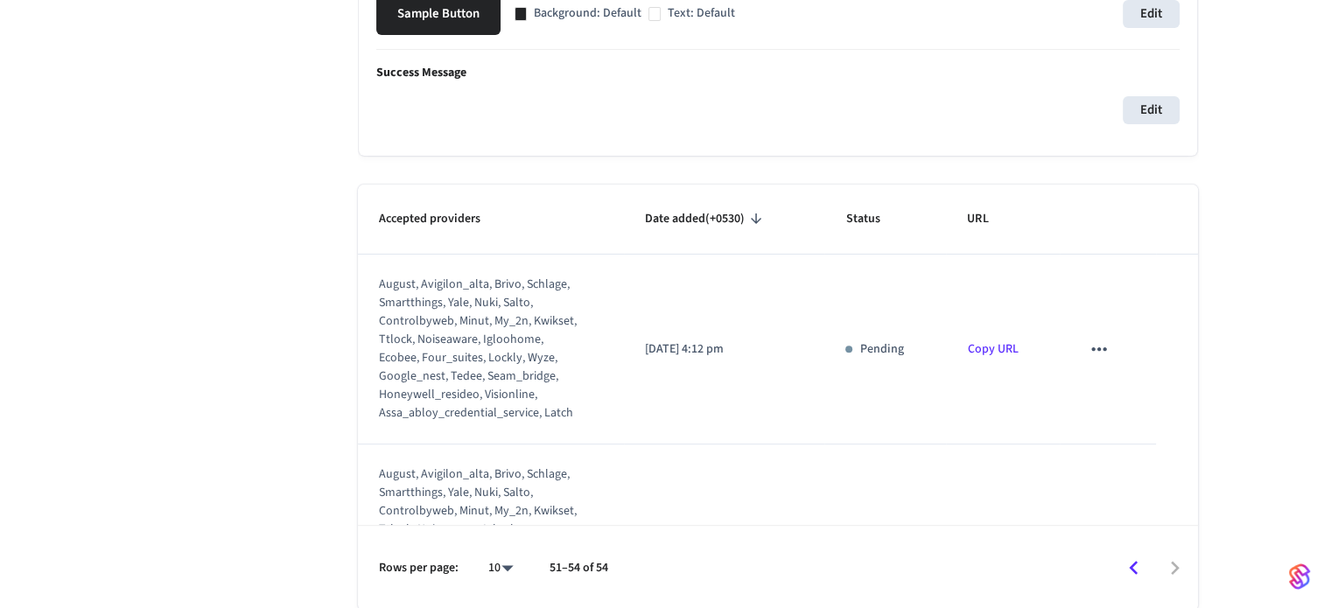
click at [1081, 349] on button "sticky table" at bounding box center [1099, 349] width 37 height 37
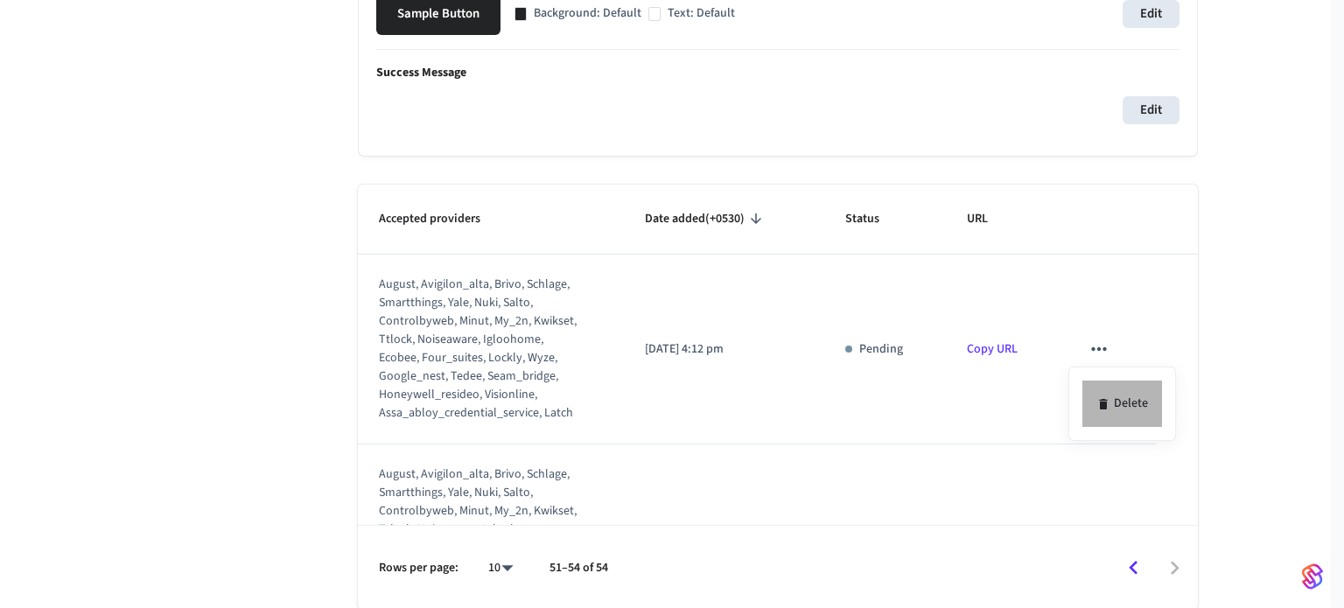
click at [1090, 391] on li "Delete" at bounding box center [1123, 404] width 80 height 46
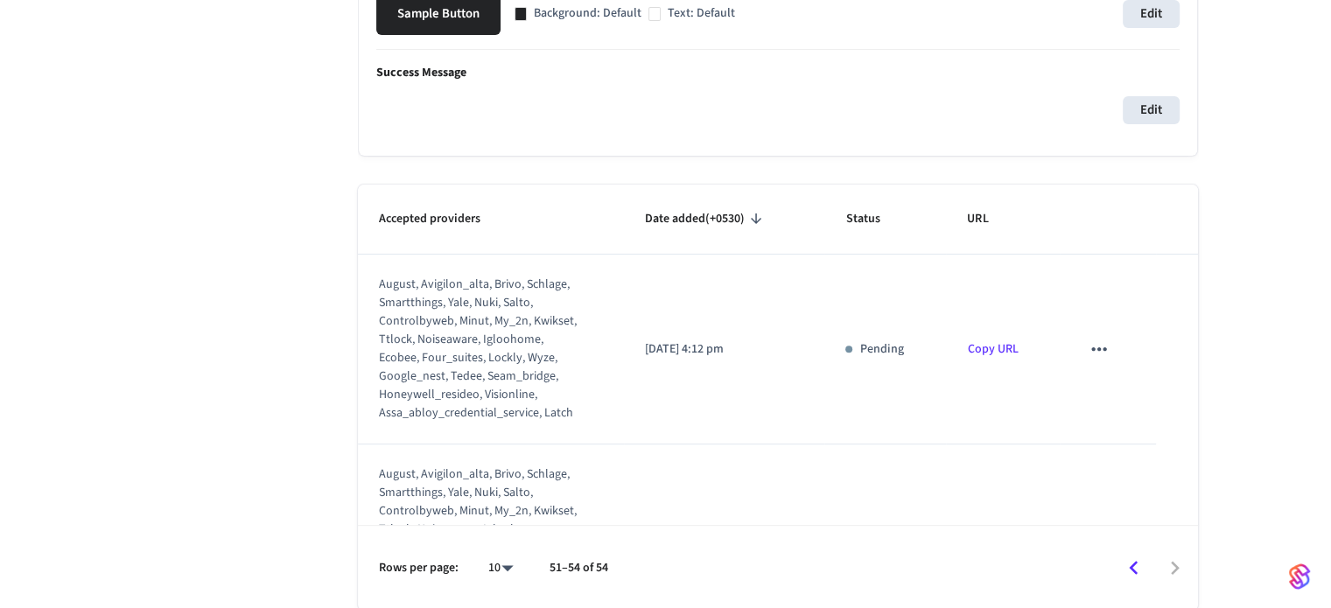
click at [1095, 356] on icon "sticky table" at bounding box center [1099, 349] width 23 height 23
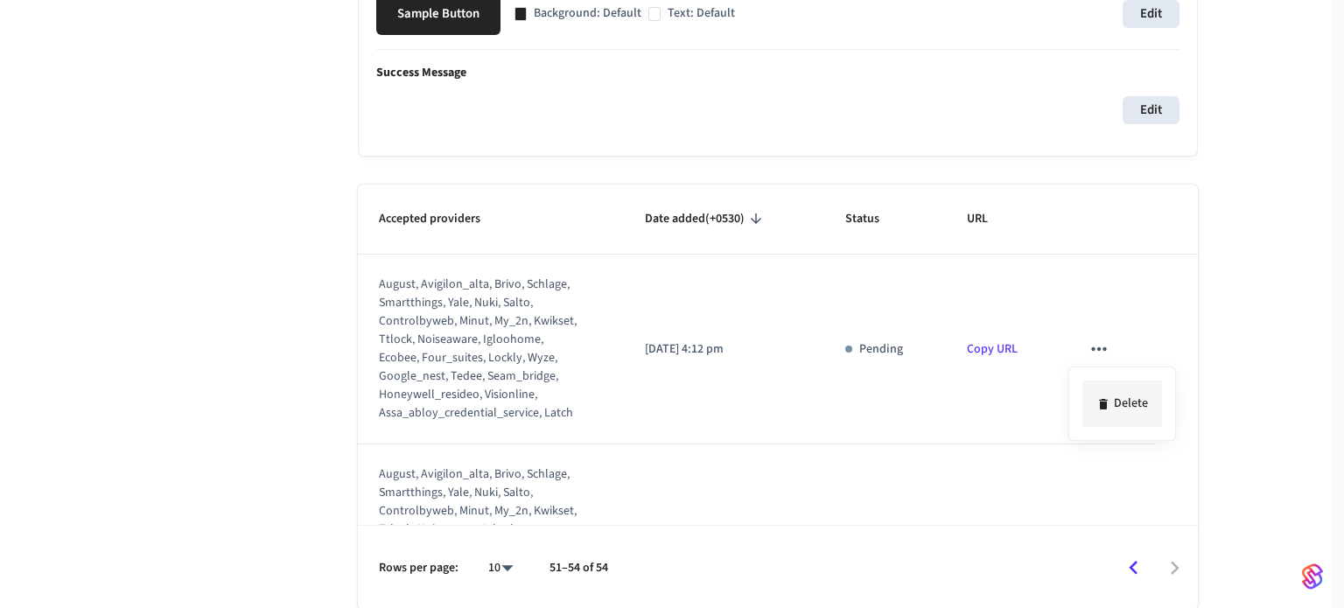
click at [1108, 402] on icon at bounding box center [1104, 404] width 14 height 14
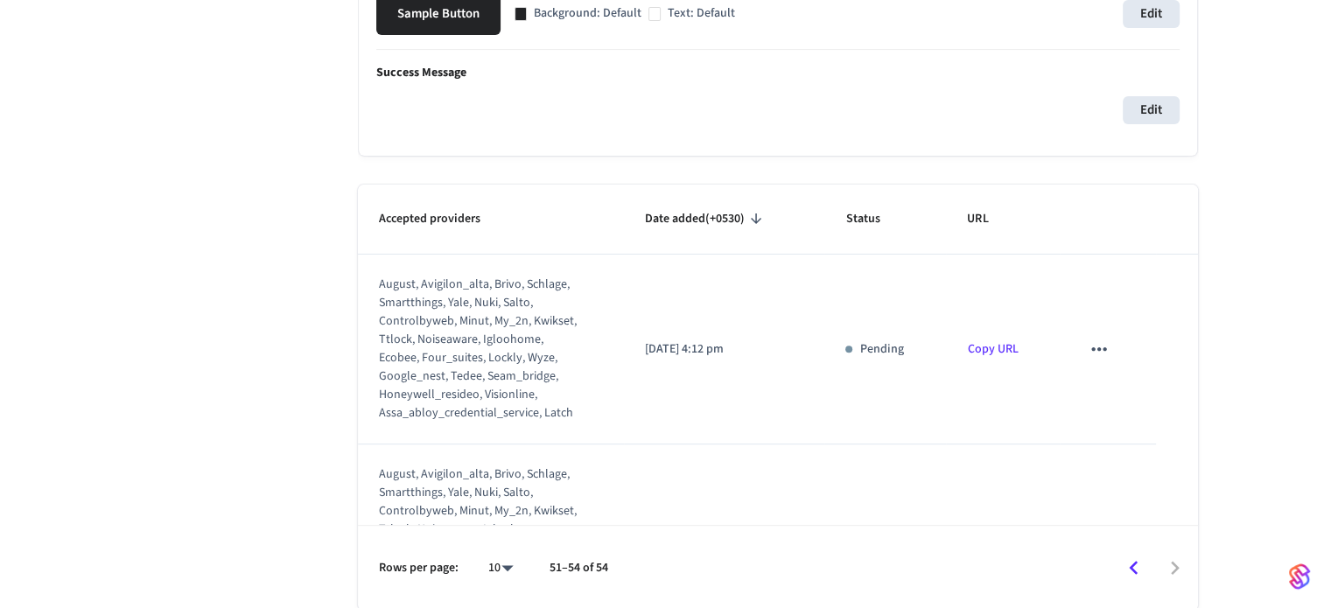
click at [1090, 345] on icon "sticky table" at bounding box center [1099, 349] width 23 height 23
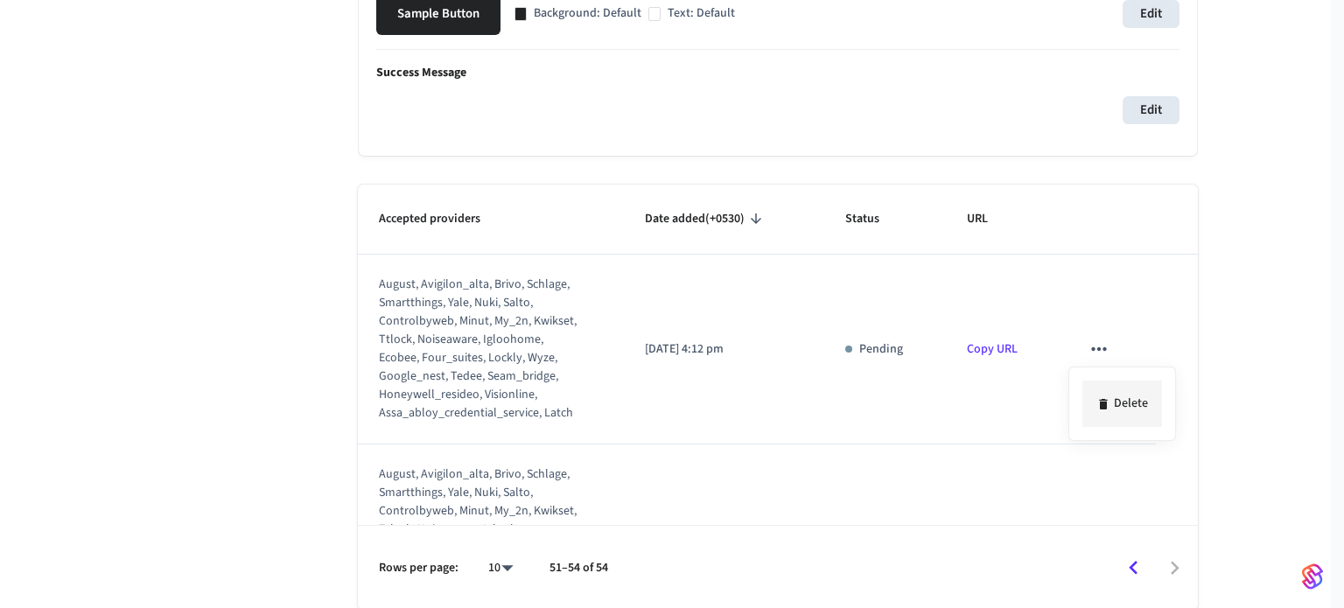
click at [1103, 397] on icon at bounding box center [1104, 404] width 14 height 14
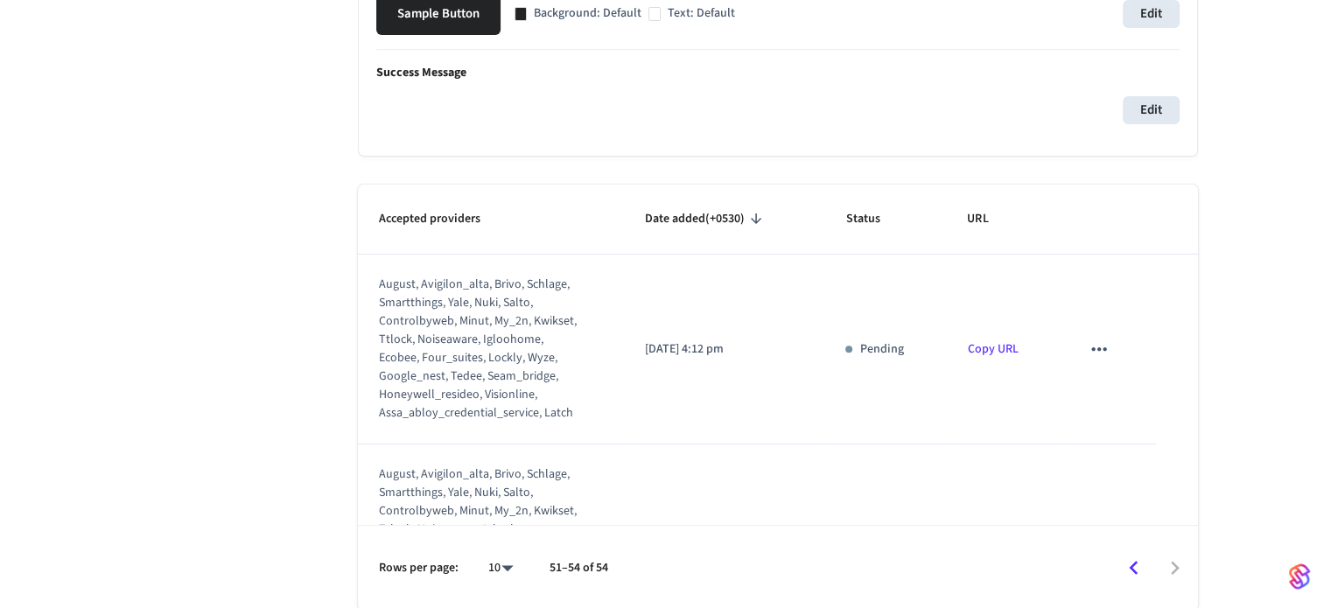
click at [1093, 347] on icon "sticky table" at bounding box center [1098, 349] width 15 height 4
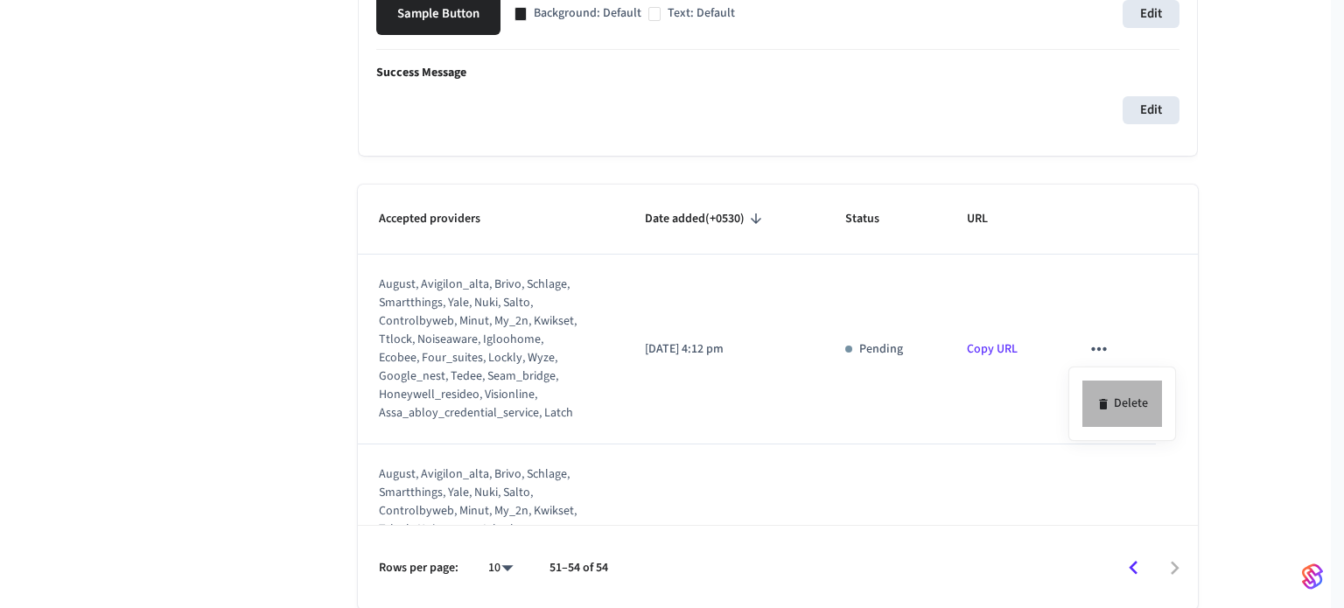
click at [1090, 392] on li "Delete" at bounding box center [1123, 404] width 80 height 46
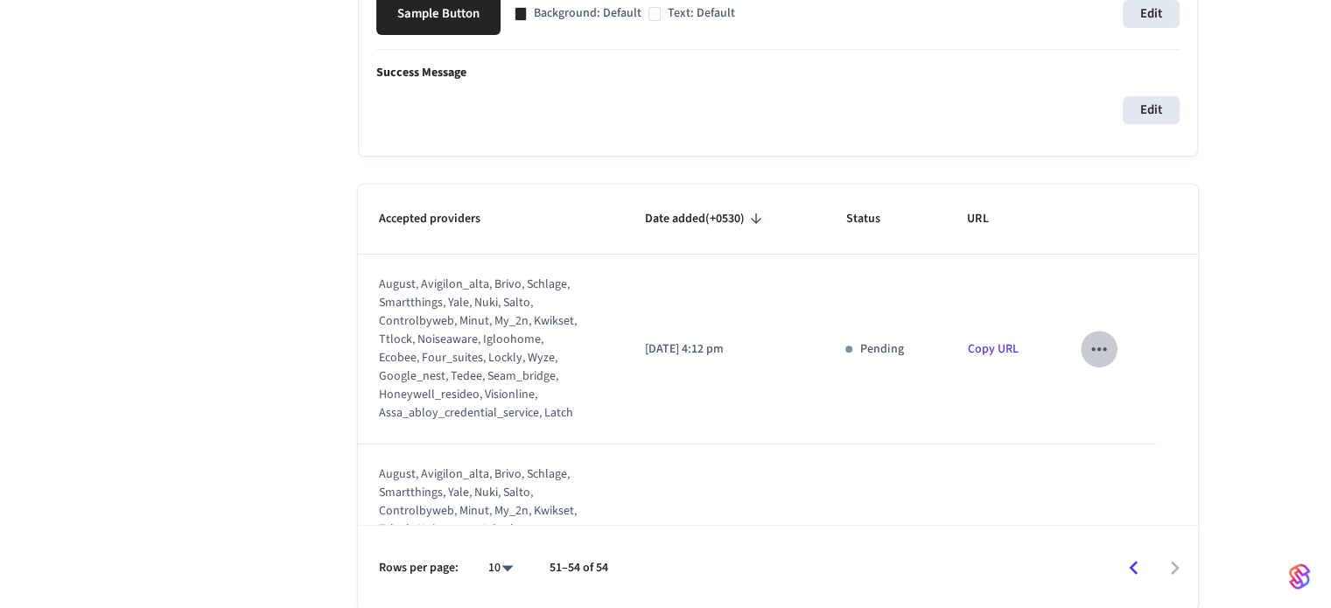
click at [1094, 348] on icon "sticky table" at bounding box center [1098, 349] width 15 height 4
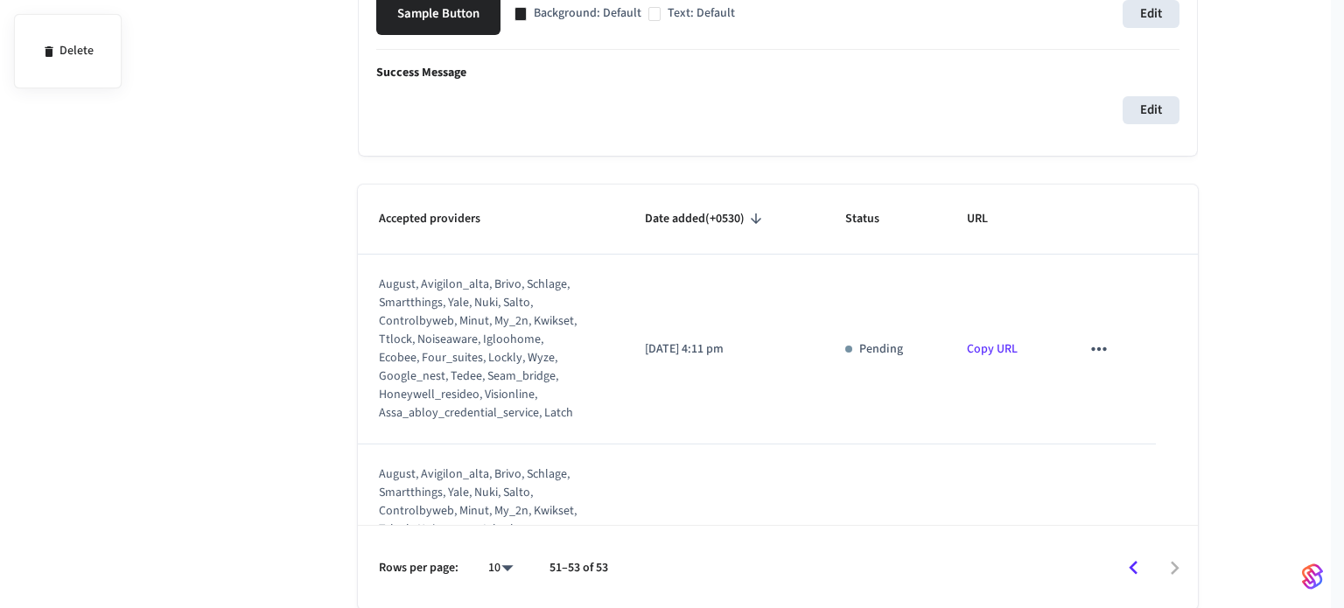
click at [1101, 349] on div at bounding box center [672, 304] width 1344 height 608
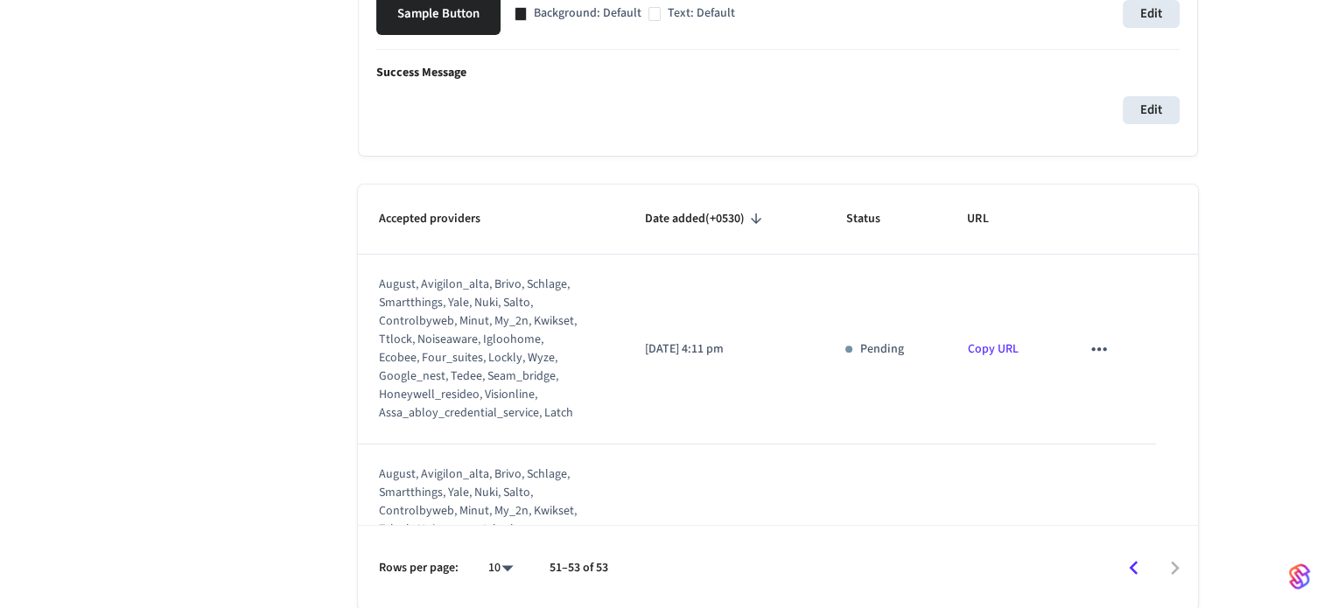
click at [1094, 347] on icon "sticky table" at bounding box center [1099, 349] width 23 height 23
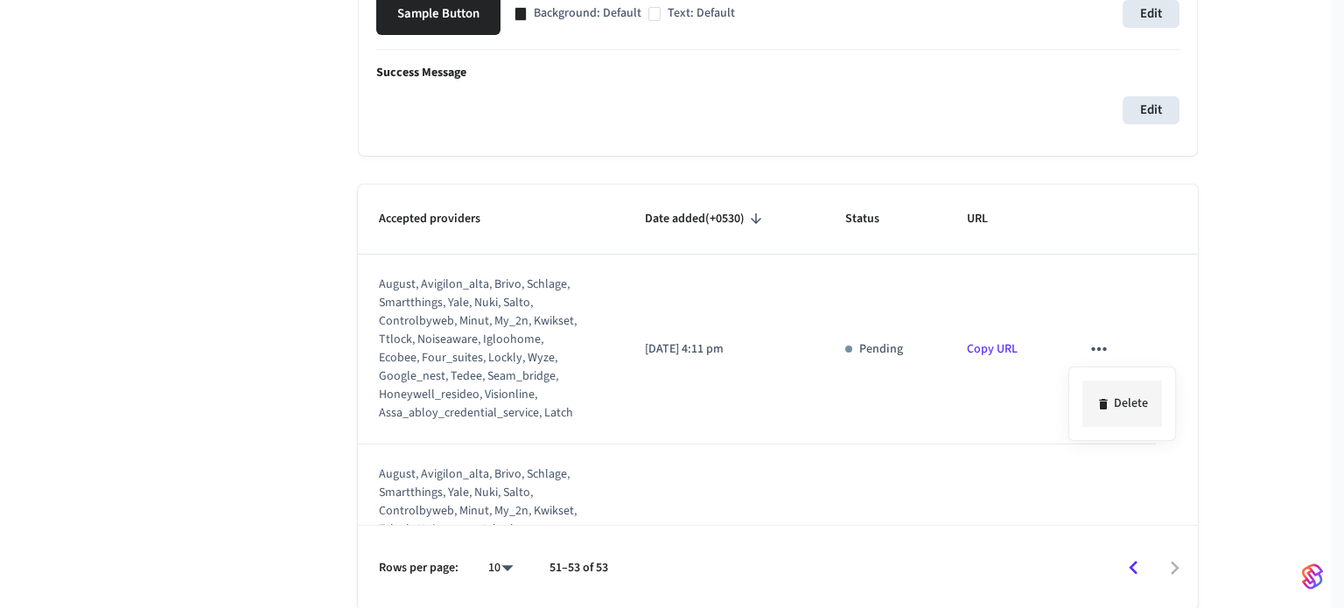
click at [1127, 404] on li "Delete" at bounding box center [1123, 404] width 80 height 46
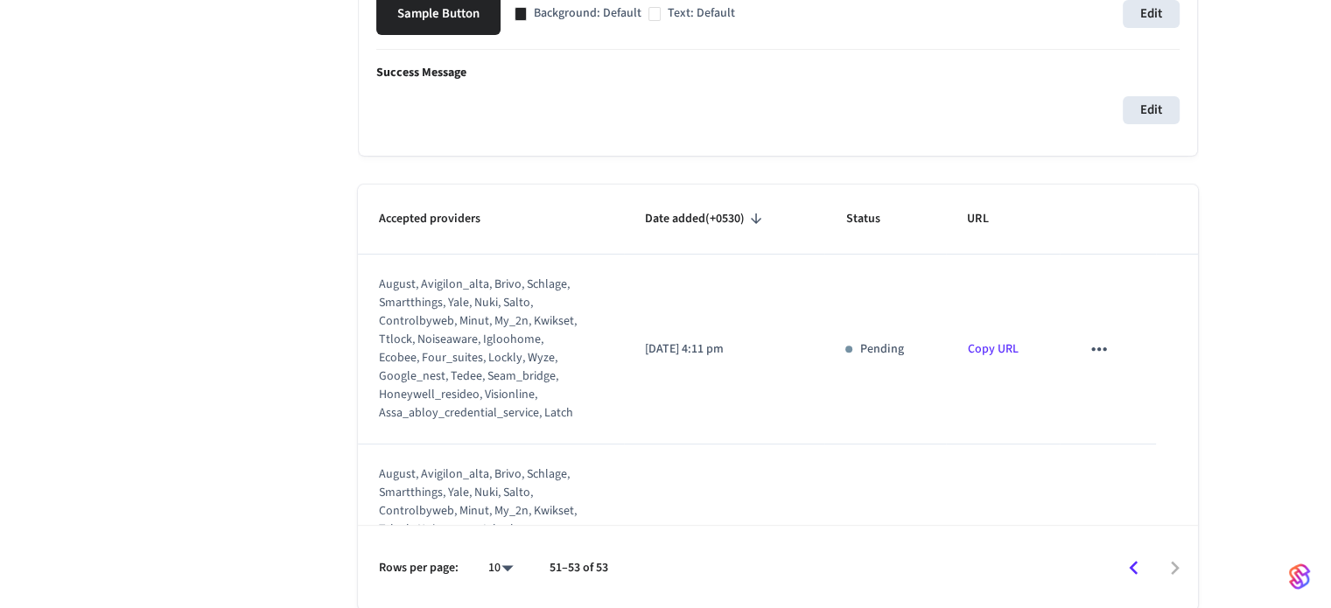
click at [1092, 342] on icon "sticky table" at bounding box center [1099, 349] width 23 height 23
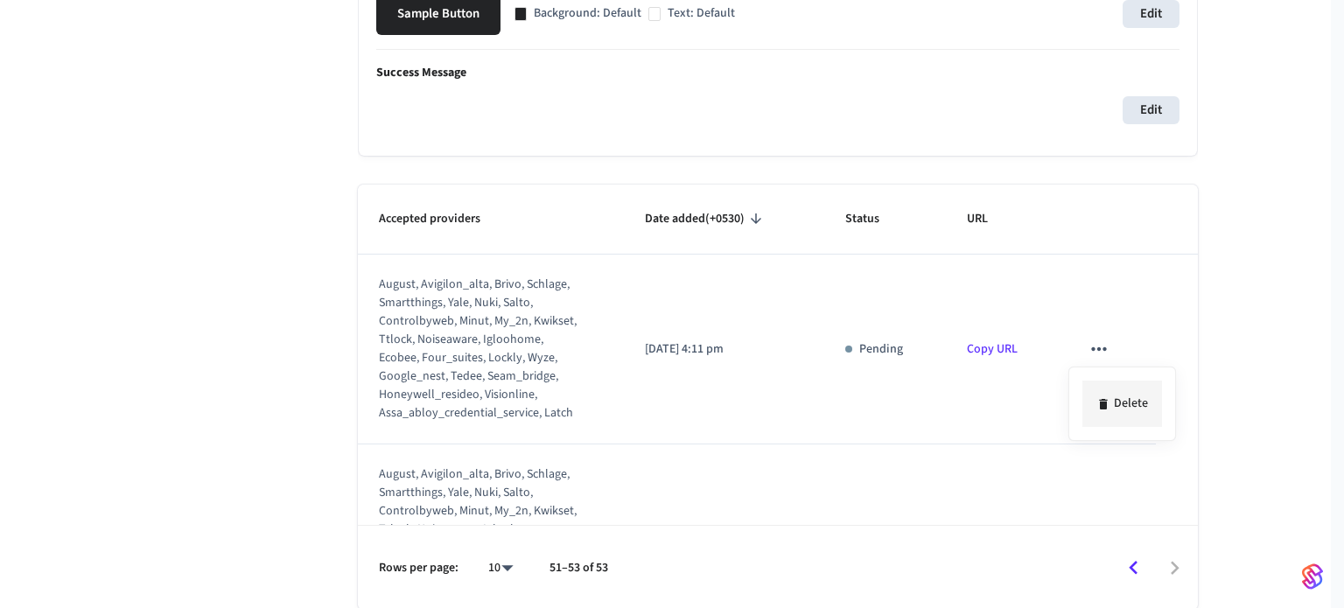
click at [1147, 406] on li "Delete" at bounding box center [1123, 404] width 80 height 46
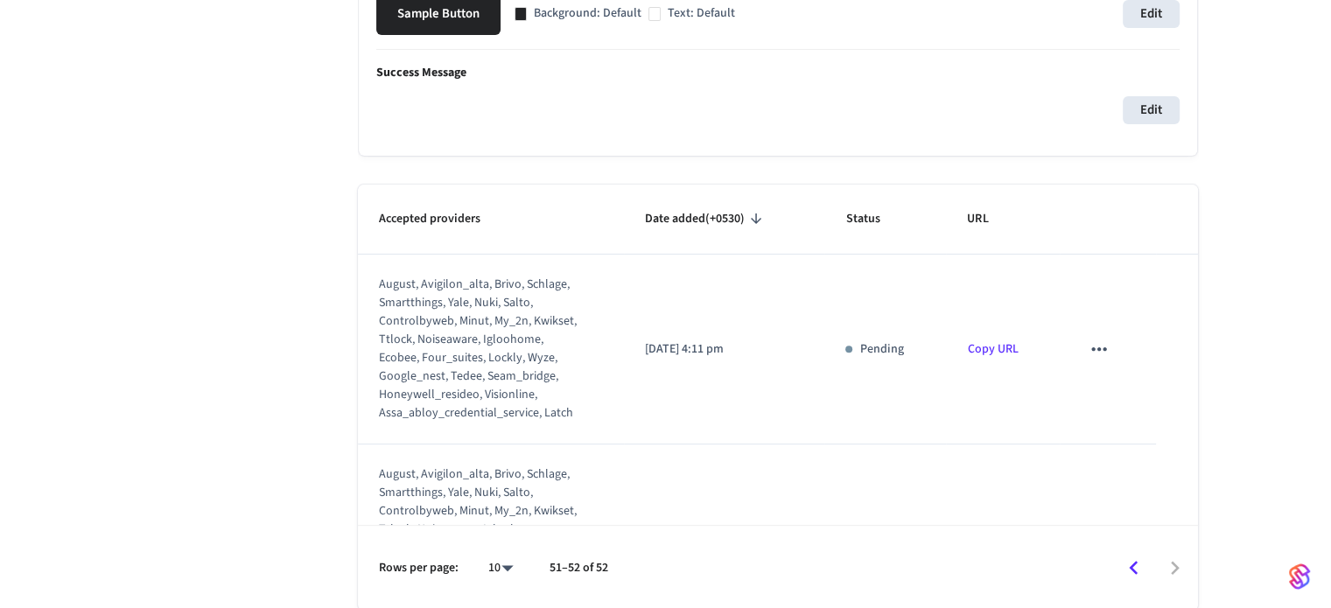
click at [1088, 355] on icon "sticky table" at bounding box center [1099, 349] width 23 height 23
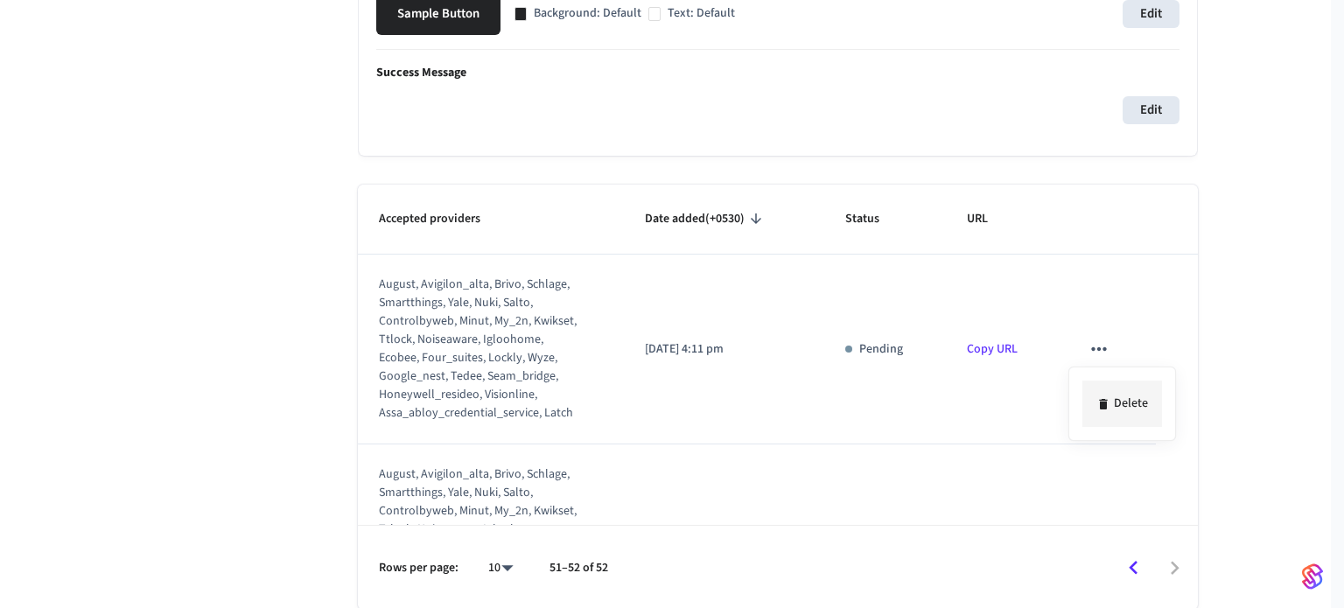
click at [1111, 401] on li "Delete" at bounding box center [1123, 404] width 80 height 46
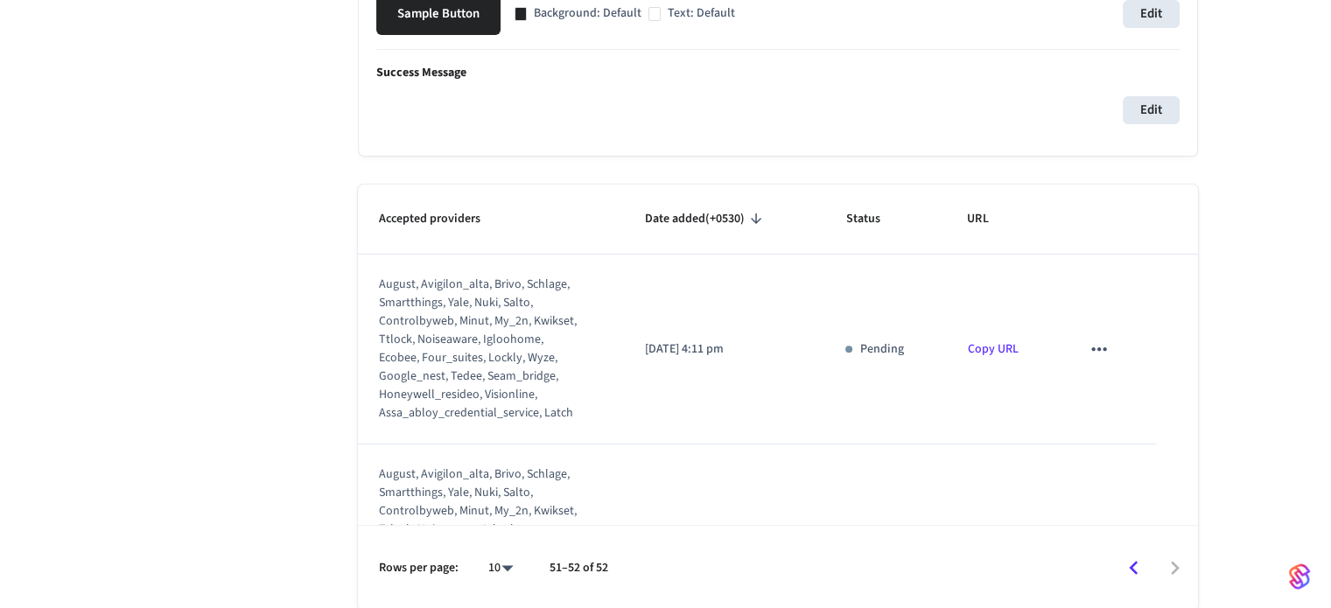
click at [1088, 340] on icon "sticky table" at bounding box center [1099, 349] width 23 height 23
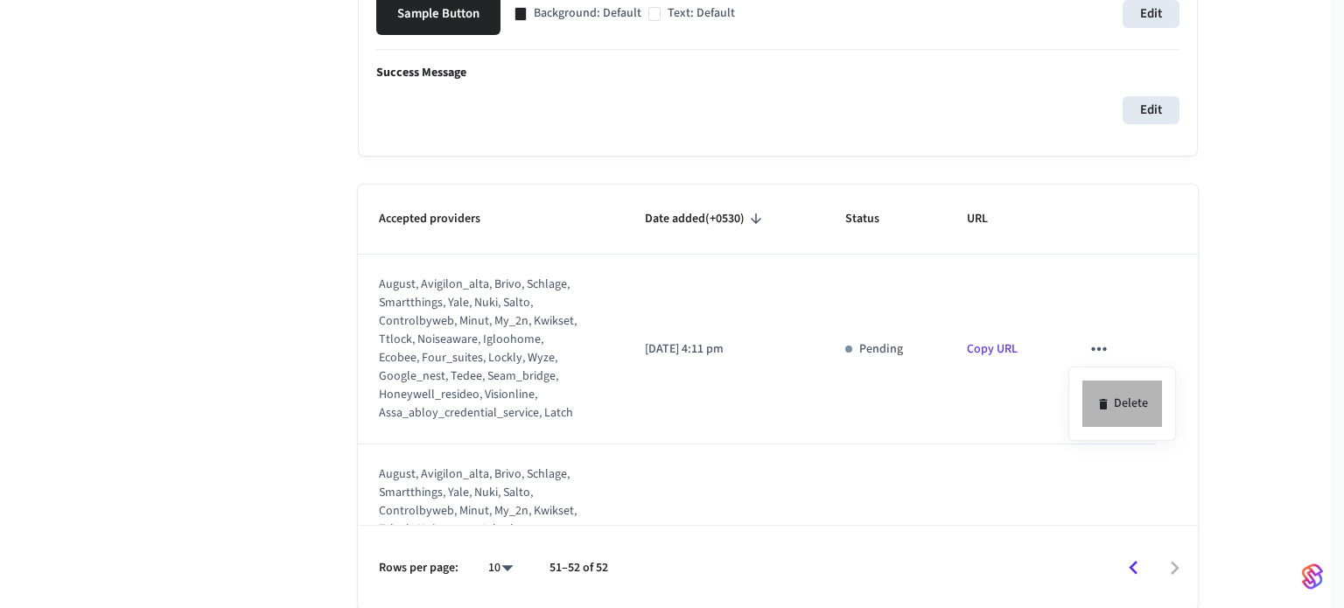
click at [1128, 397] on li "Delete" at bounding box center [1123, 404] width 80 height 46
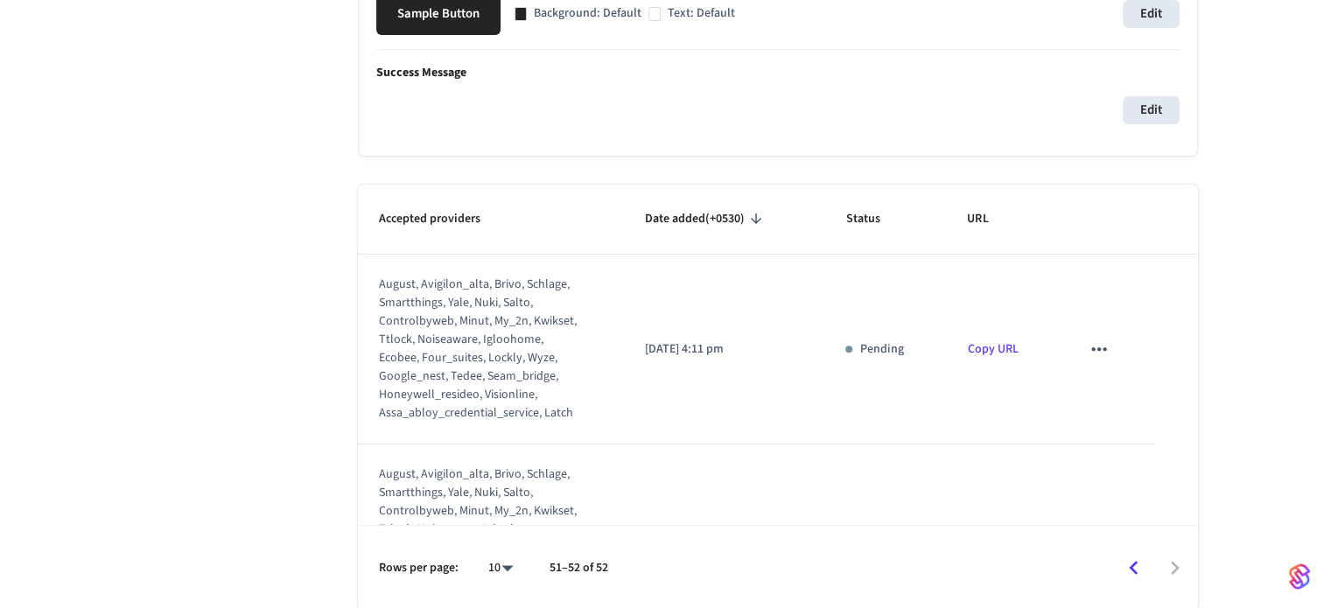
drag, startPoint x: 1091, startPoint y: 360, endPoint x: 1082, endPoint y: 365, distance: 11.0
click at [1087, 363] on button "sticky table" at bounding box center [1099, 349] width 37 height 37
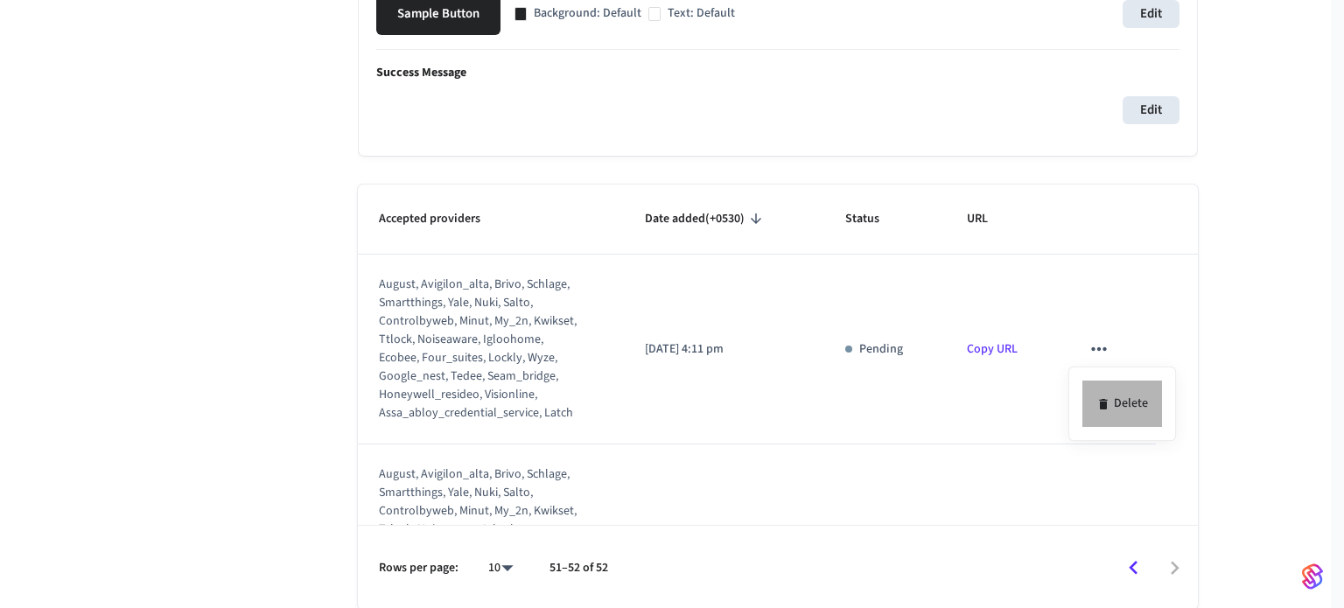
click at [1133, 410] on li "Delete" at bounding box center [1123, 404] width 80 height 46
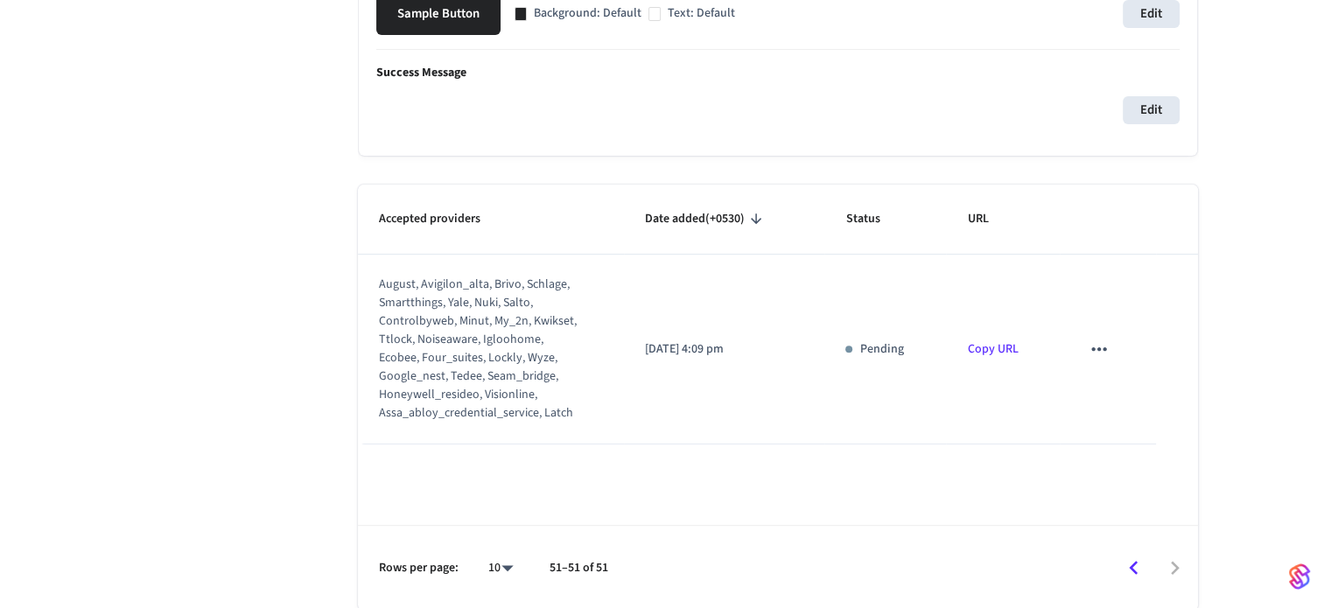
click at [1094, 354] on icon "sticky table" at bounding box center [1099, 349] width 23 height 23
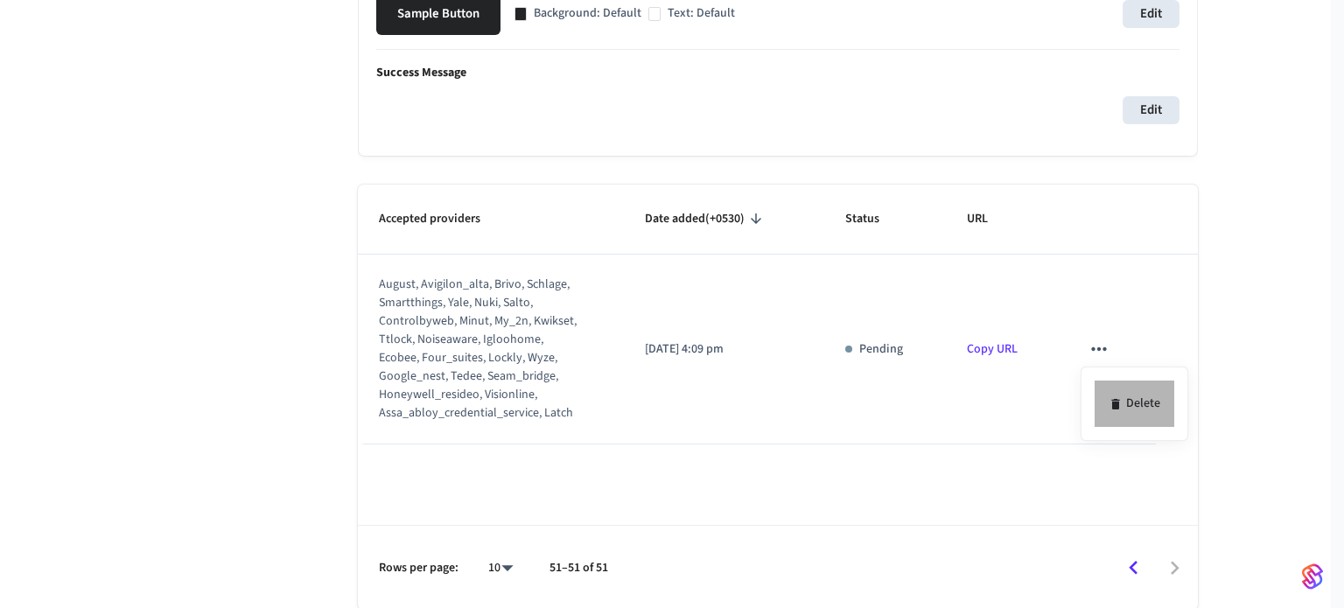
click at [1122, 391] on li "Delete" at bounding box center [1135, 404] width 80 height 46
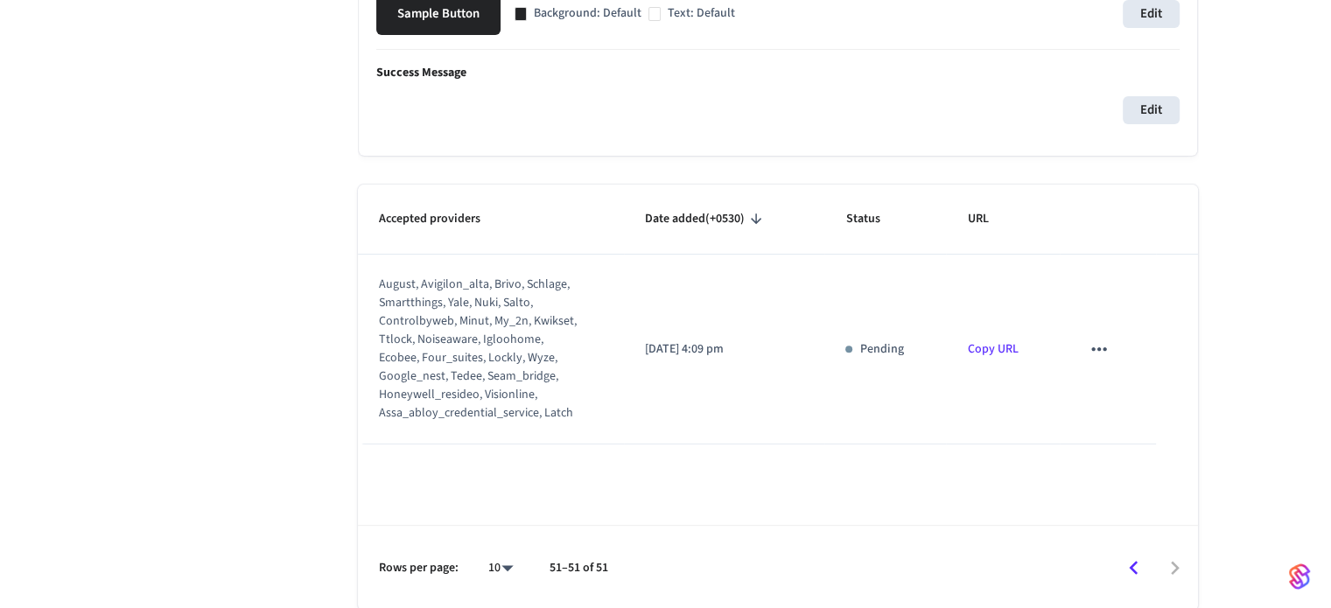
click at [1107, 333] on button "sticky table" at bounding box center [1099, 349] width 37 height 37
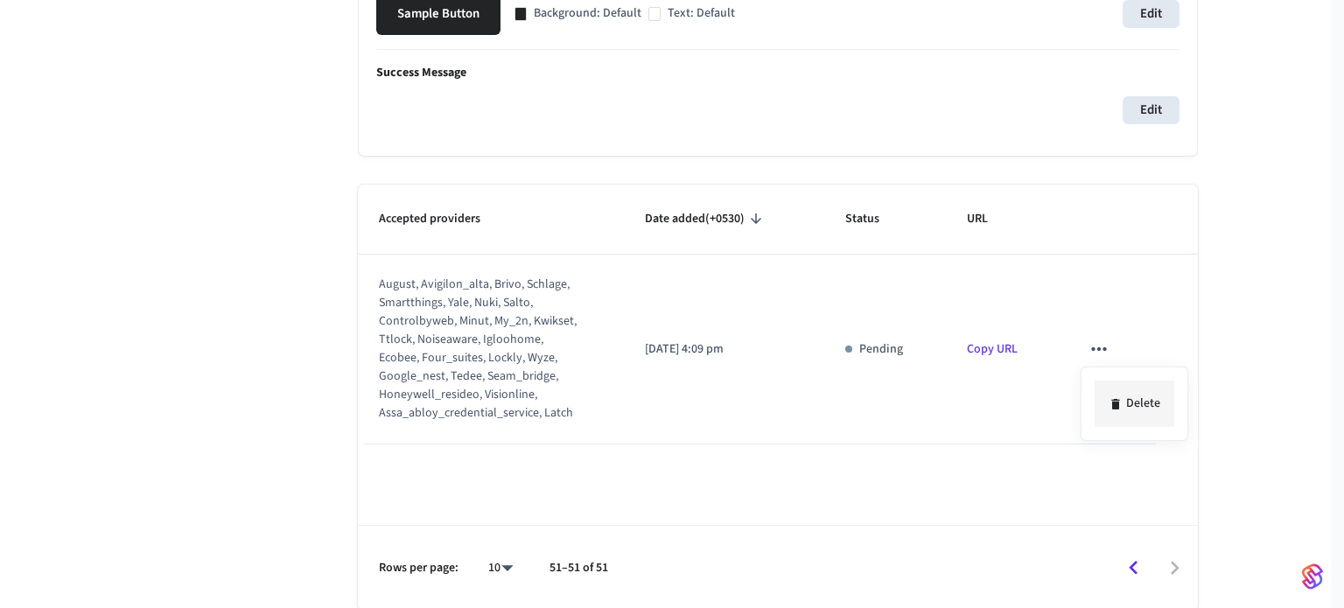
click at [1117, 410] on icon at bounding box center [1116, 404] width 14 height 14
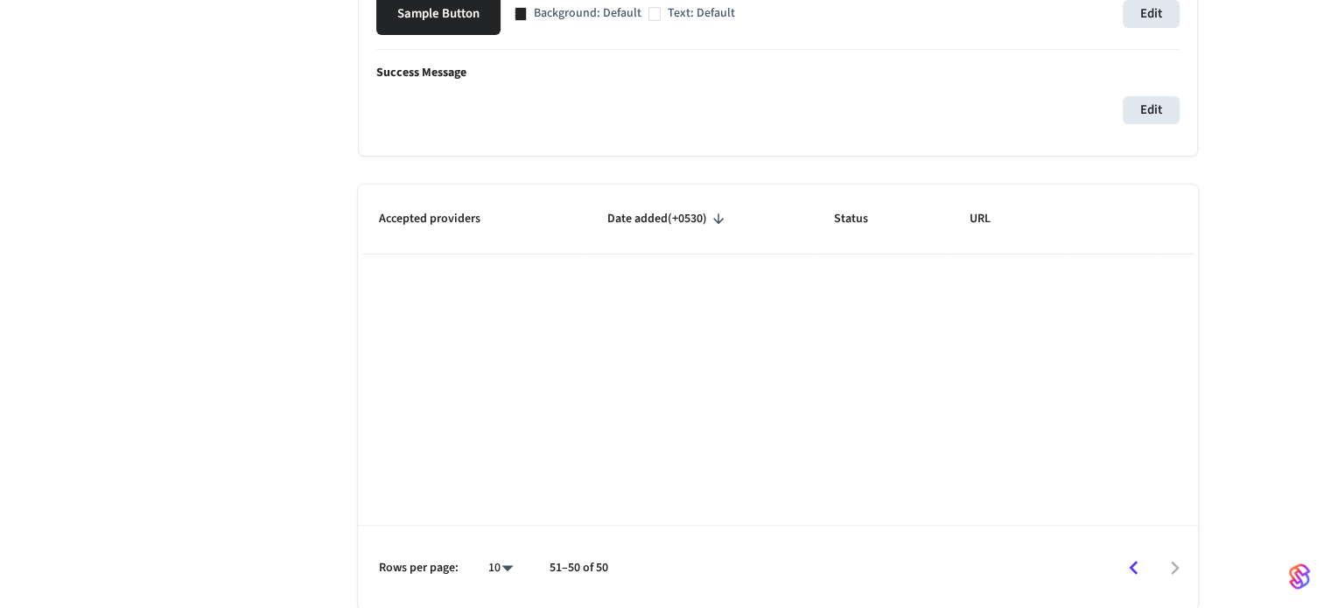
click at [1131, 564] on icon "Go to previous page" at bounding box center [1133, 568] width 9 height 14
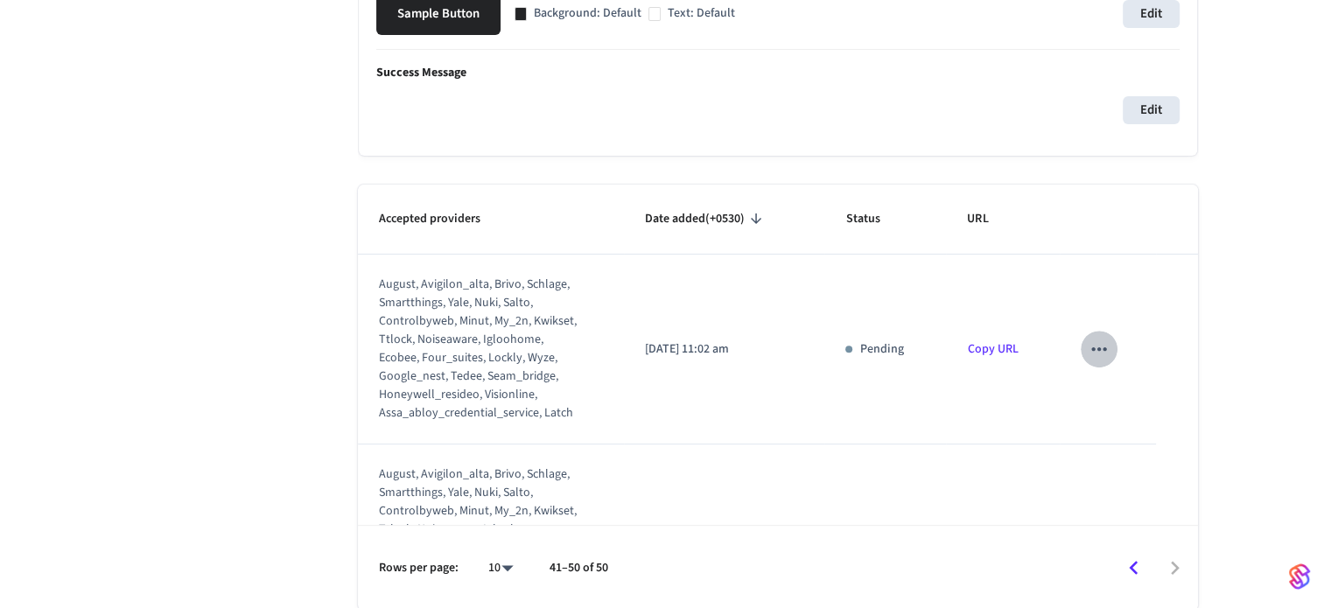
drag, startPoint x: 1081, startPoint y: 346, endPoint x: 1079, endPoint y: 354, distance: 8.9
click at [1088, 349] on icon "sticky table" at bounding box center [1099, 349] width 23 height 23
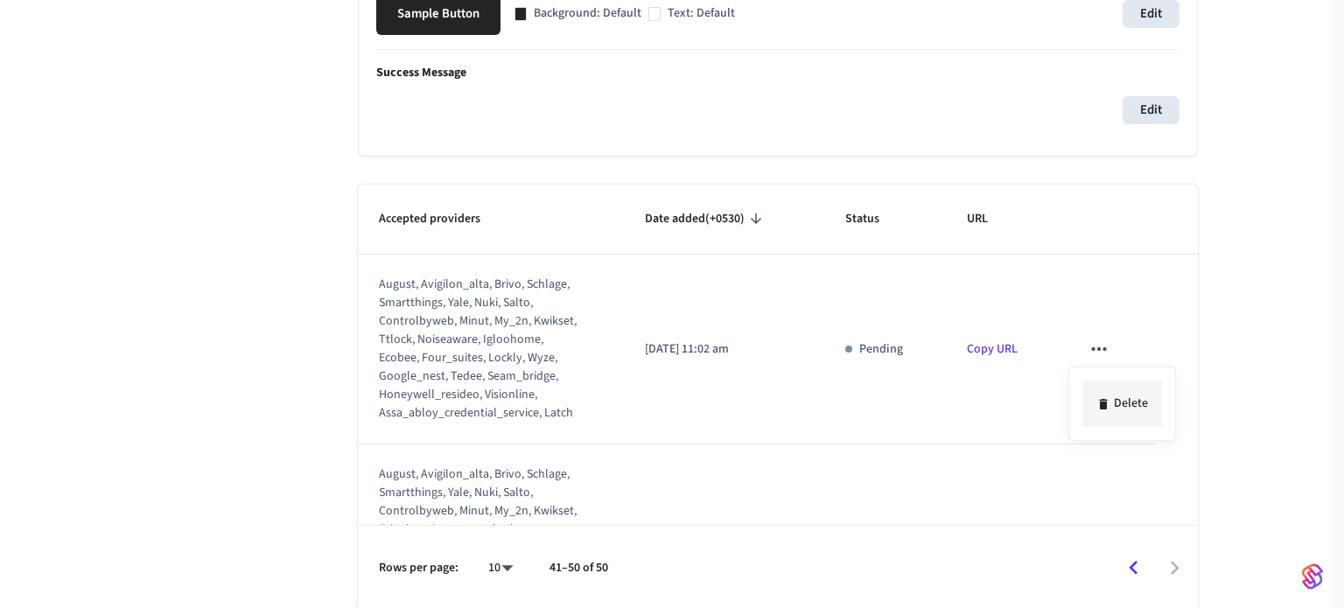
click at [1117, 395] on li "Delete" at bounding box center [1123, 404] width 80 height 46
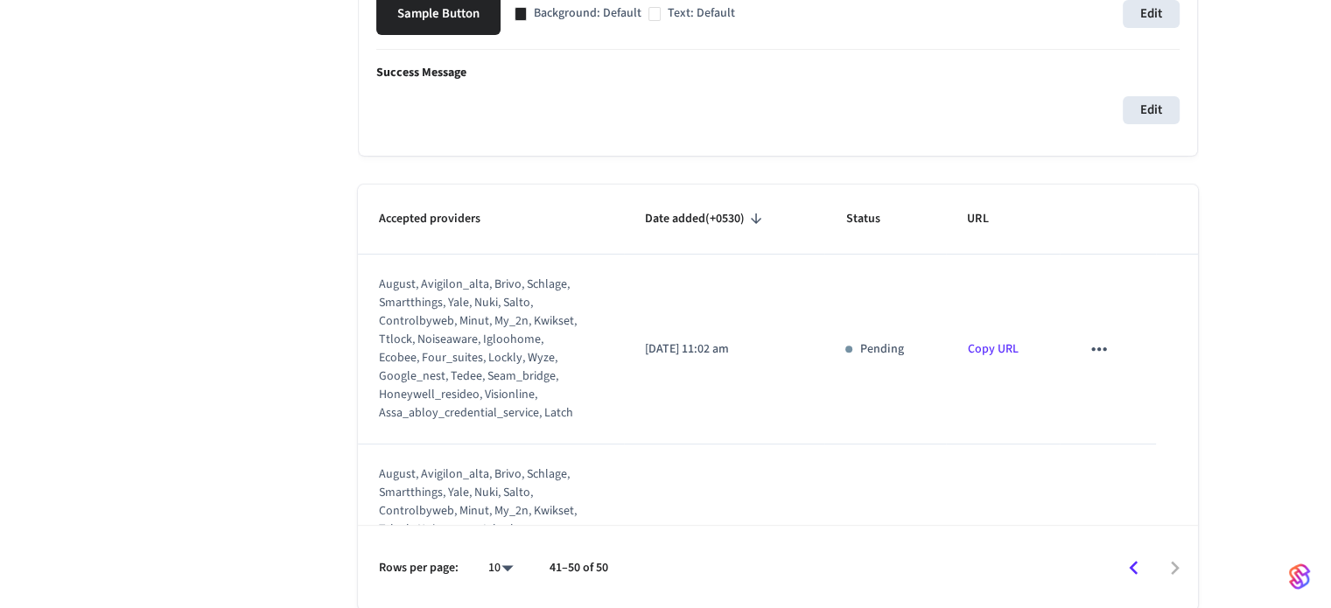
click at [1081, 354] on button "sticky table" at bounding box center [1099, 349] width 37 height 37
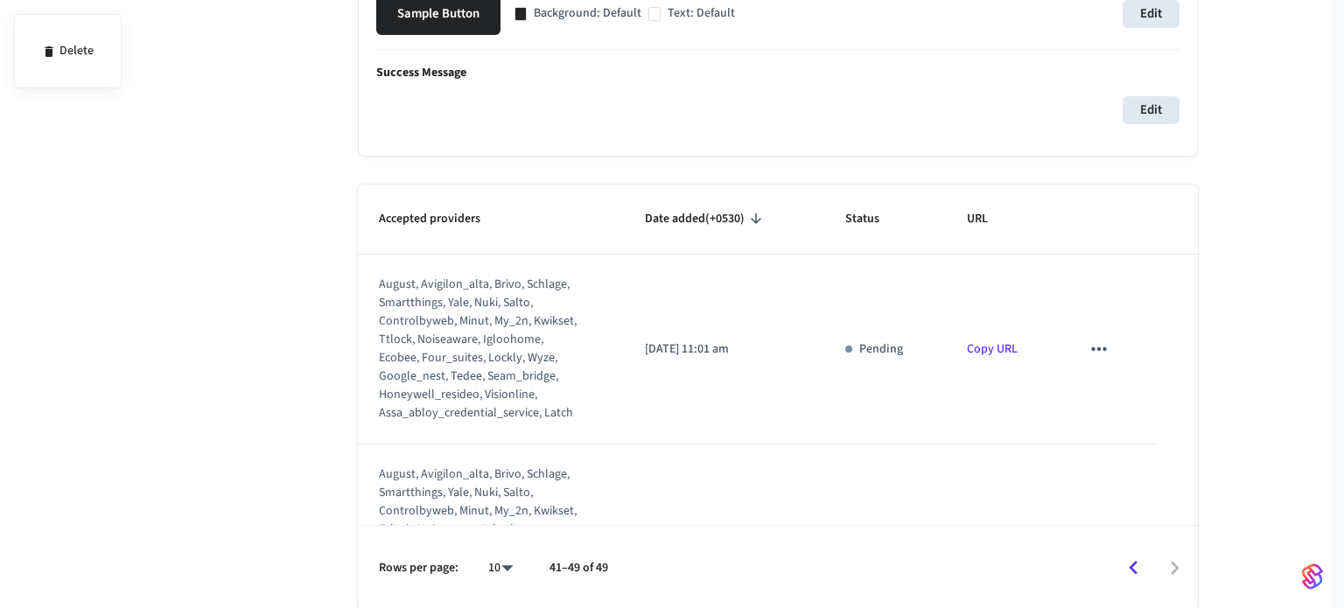
click at [1096, 349] on div at bounding box center [672, 304] width 1344 height 608
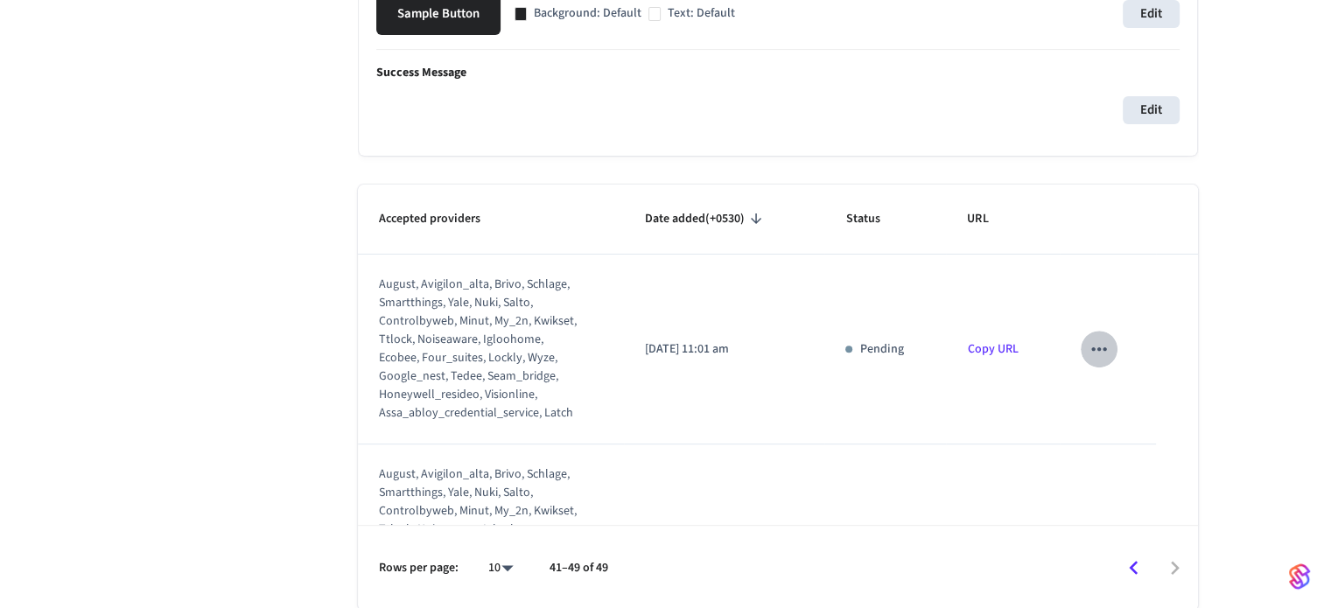
click at [1088, 338] on icon "sticky table" at bounding box center [1099, 349] width 23 height 23
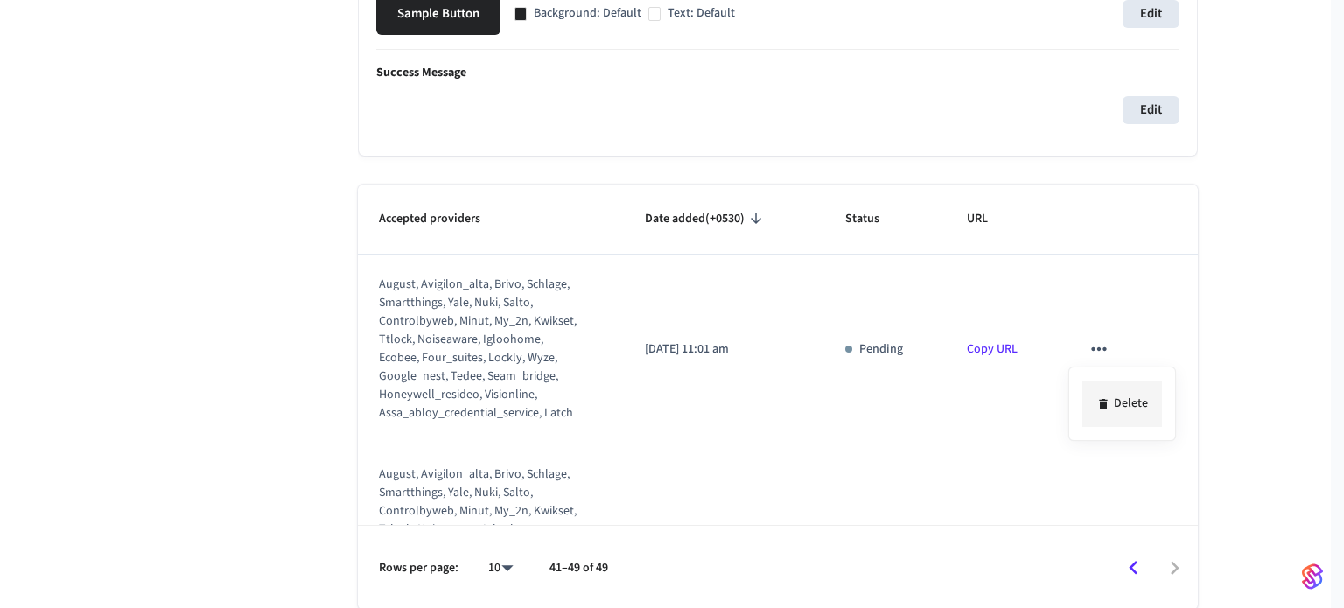
click at [1113, 402] on li "Delete" at bounding box center [1123, 404] width 80 height 46
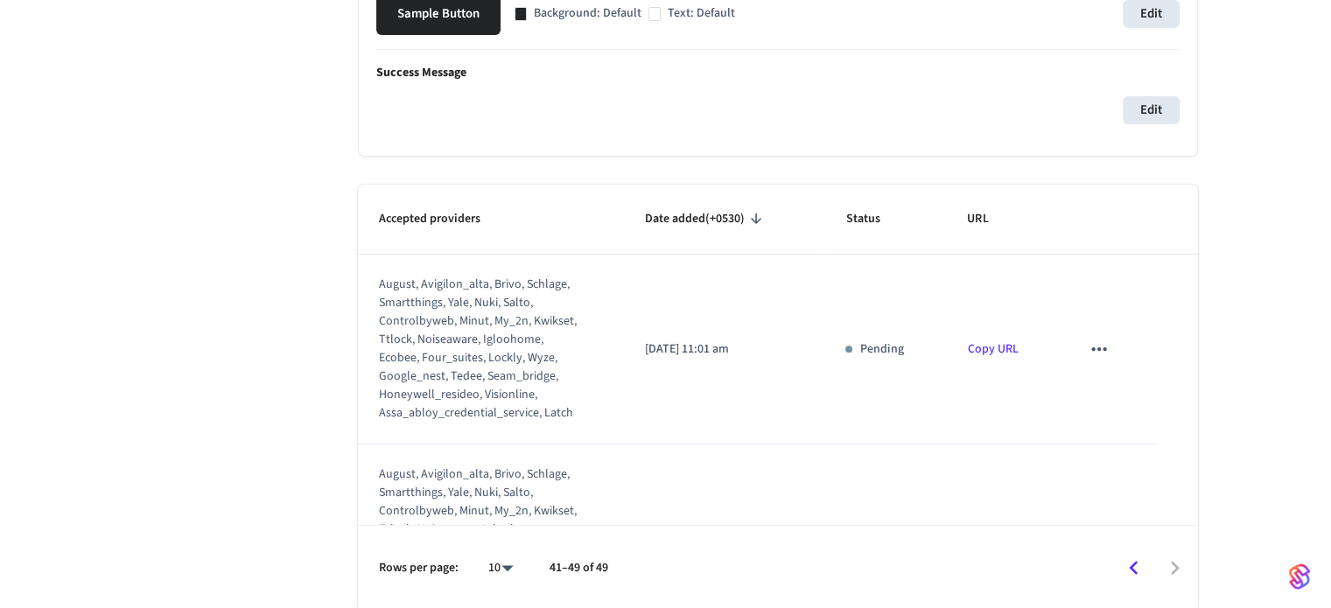
click at [1090, 356] on icon "sticky table" at bounding box center [1099, 349] width 23 height 23
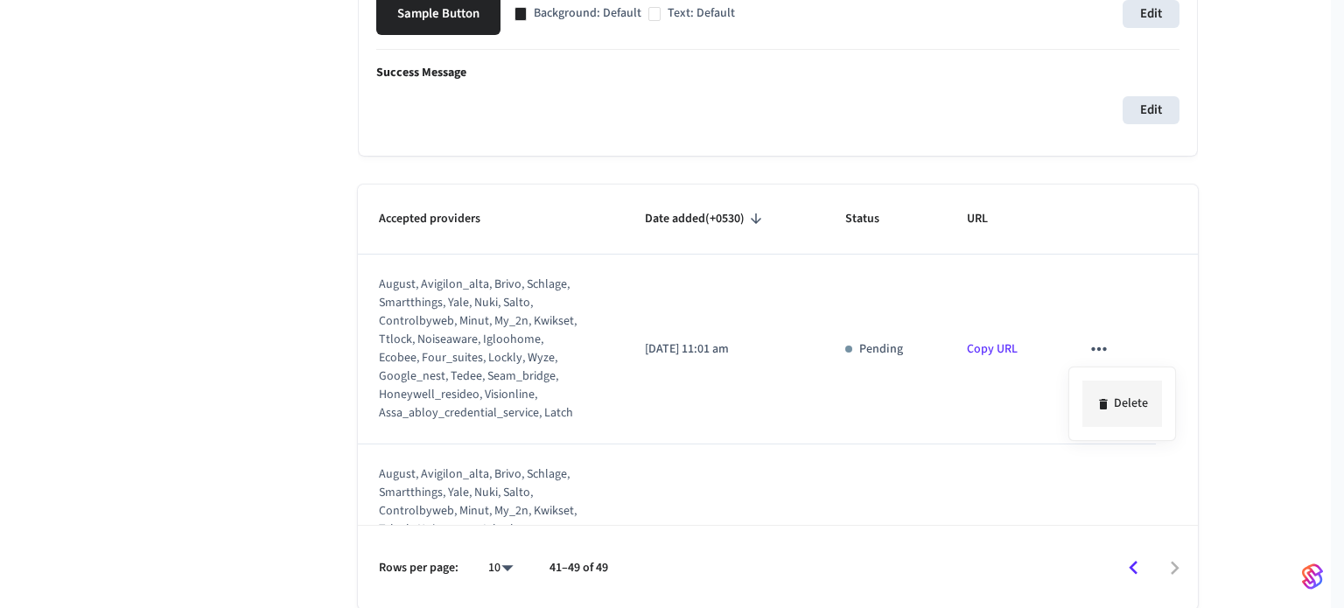
click at [1109, 406] on icon at bounding box center [1104, 404] width 14 height 14
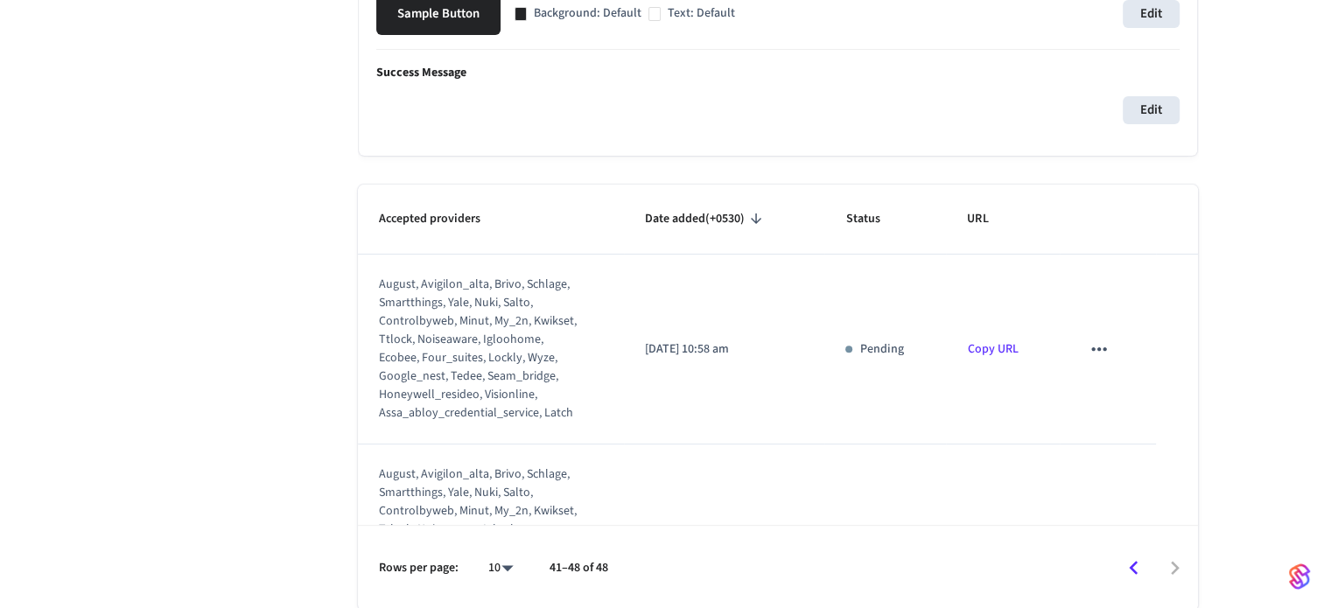
click at [1095, 338] on icon "sticky table" at bounding box center [1099, 349] width 23 height 23
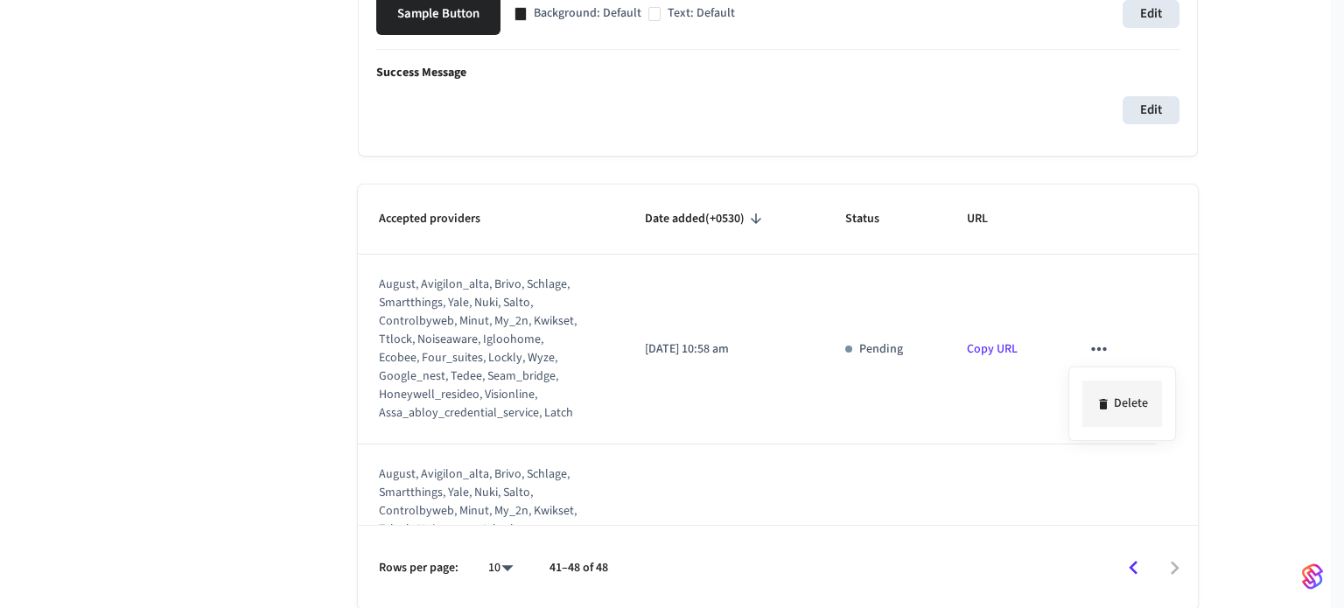
click at [1134, 388] on li "Delete" at bounding box center [1123, 404] width 80 height 46
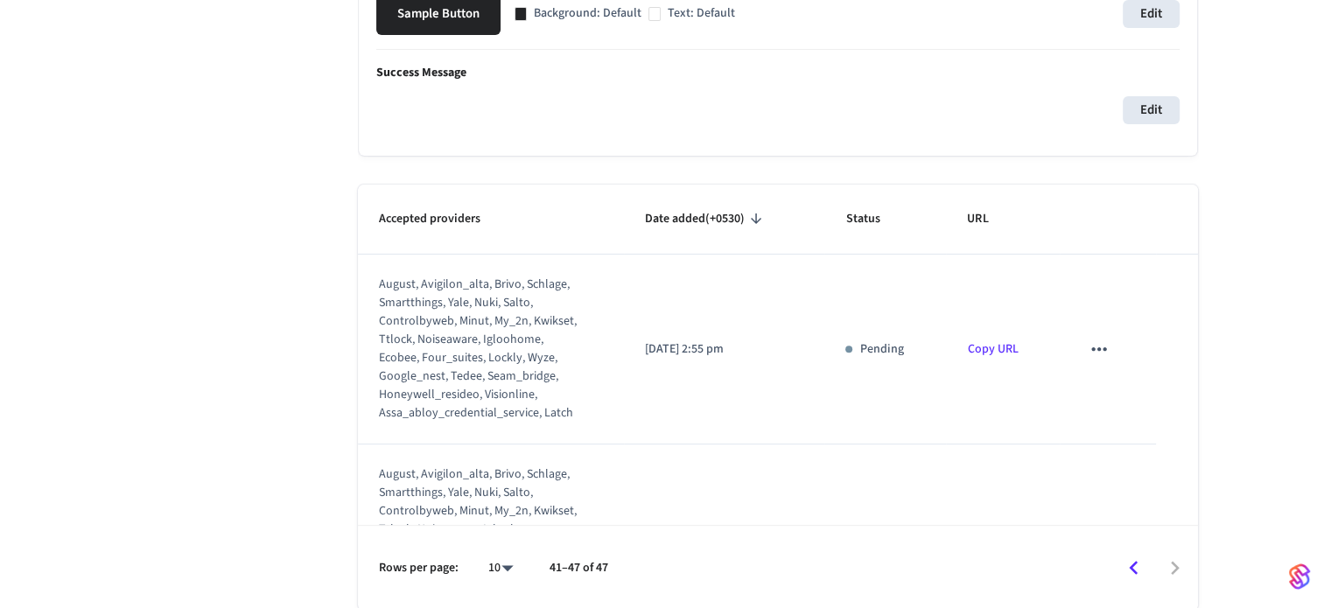
click at [1132, 383] on td "sticky table" at bounding box center [1108, 350] width 96 height 190
click at [1091, 349] on icon "sticky table" at bounding box center [1098, 349] width 15 height 4
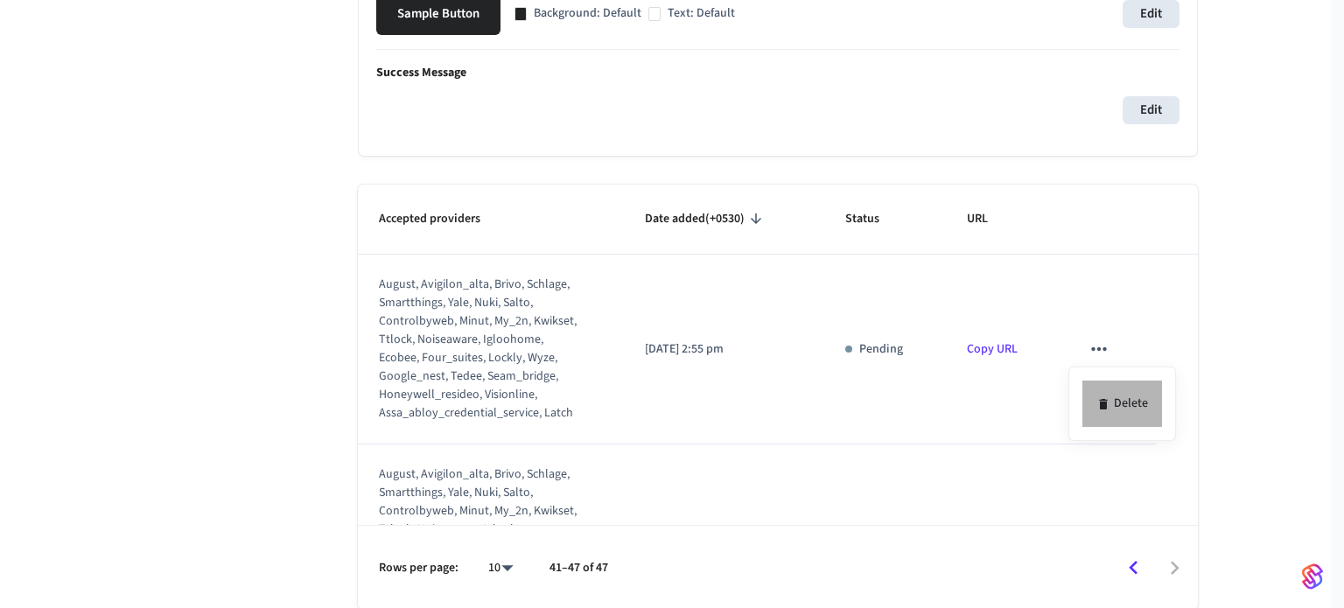
click at [1118, 389] on li "Delete" at bounding box center [1123, 404] width 80 height 46
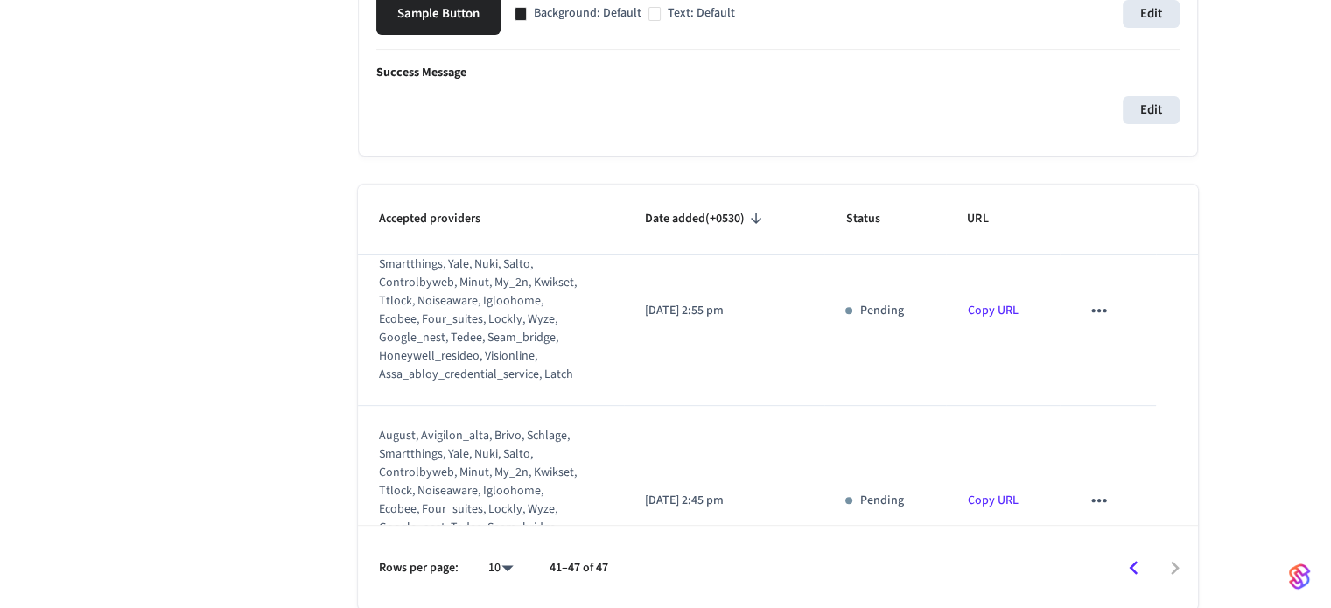
scroll to position [0, 0]
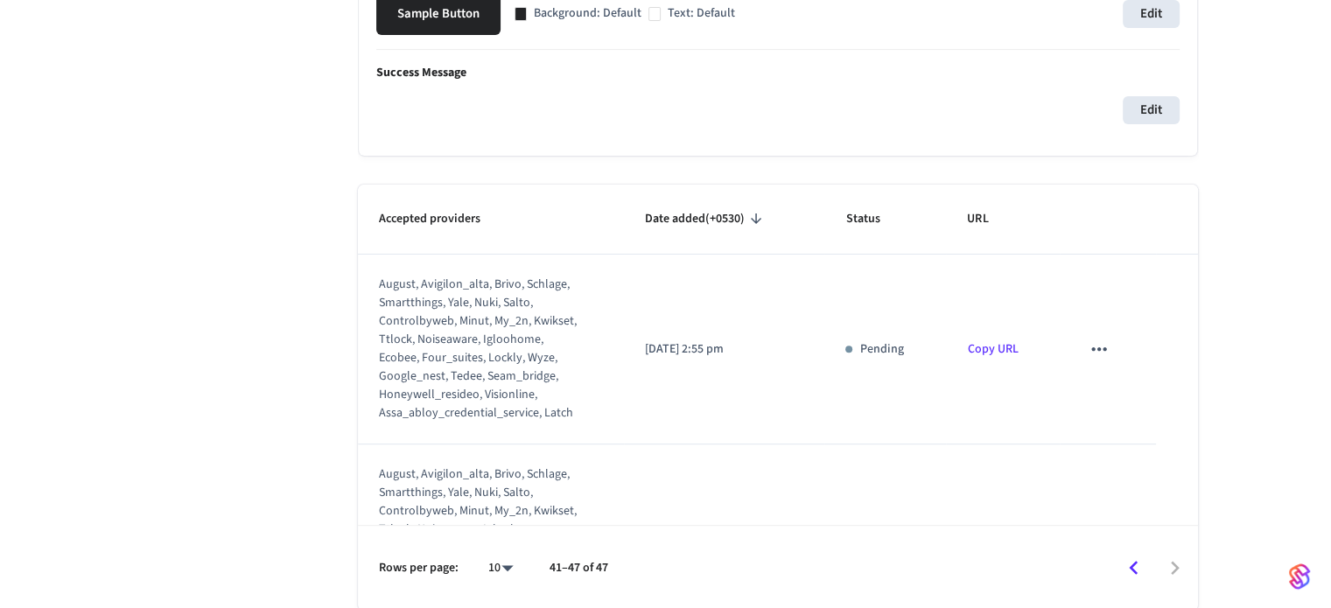
click at [1088, 354] on icon "sticky table" at bounding box center [1099, 349] width 23 height 23
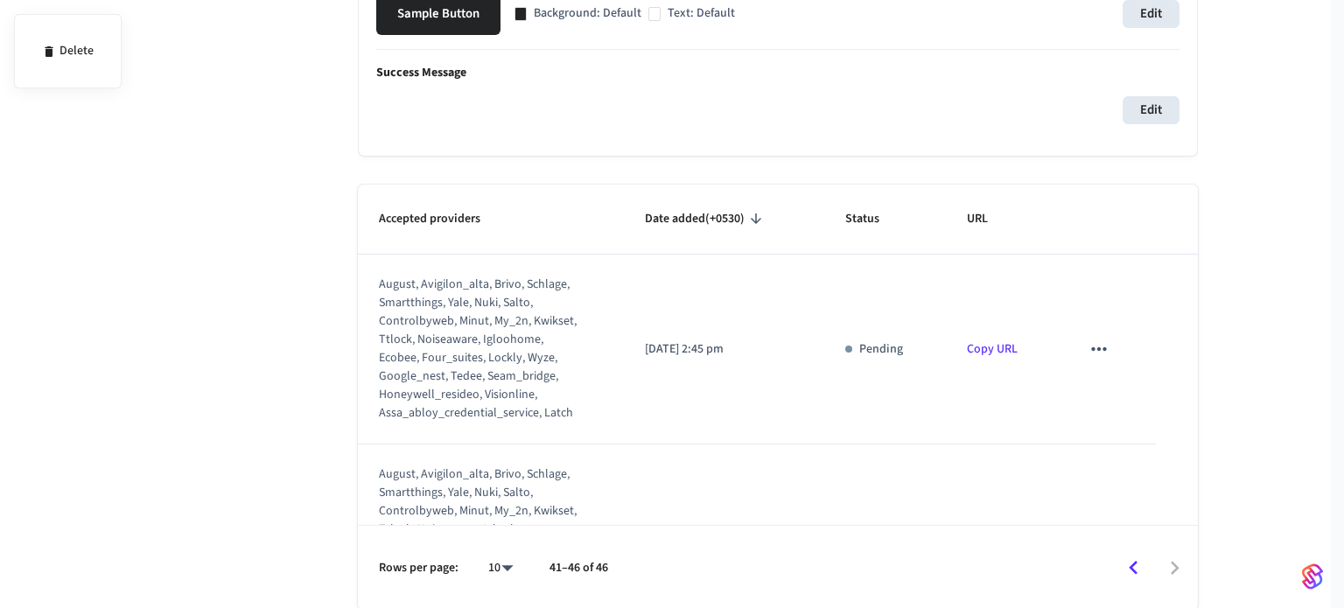
click at [1118, 397] on div at bounding box center [672, 304] width 1344 height 608
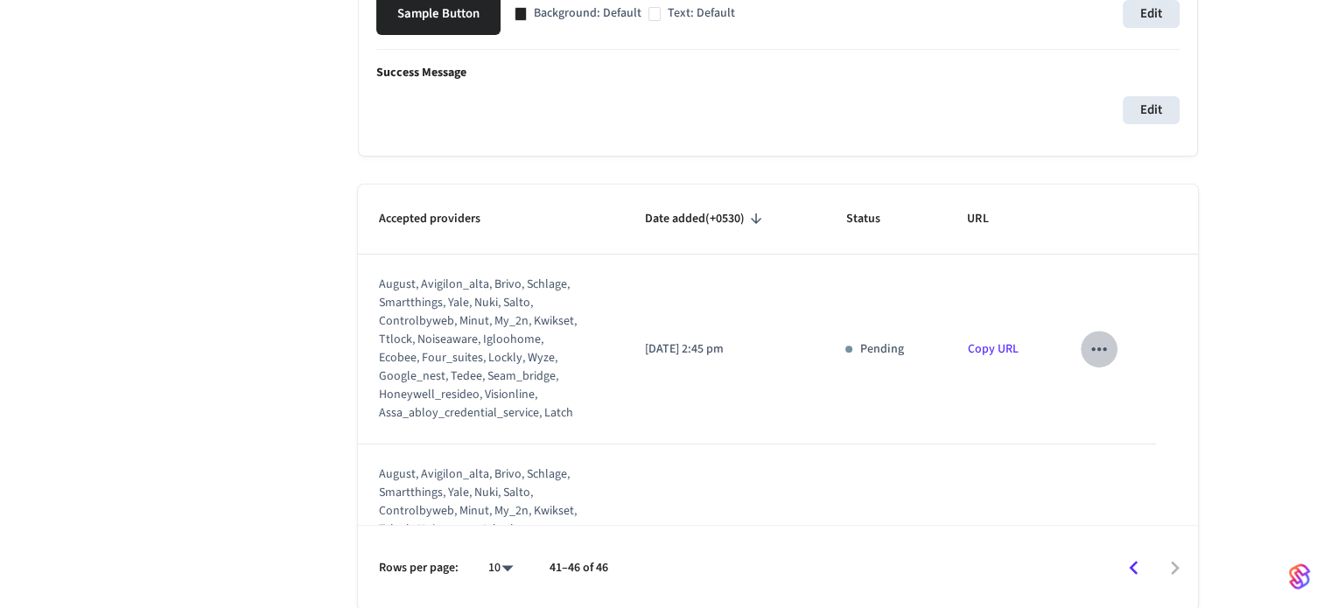
click at [1100, 341] on button "sticky table" at bounding box center [1099, 349] width 37 height 37
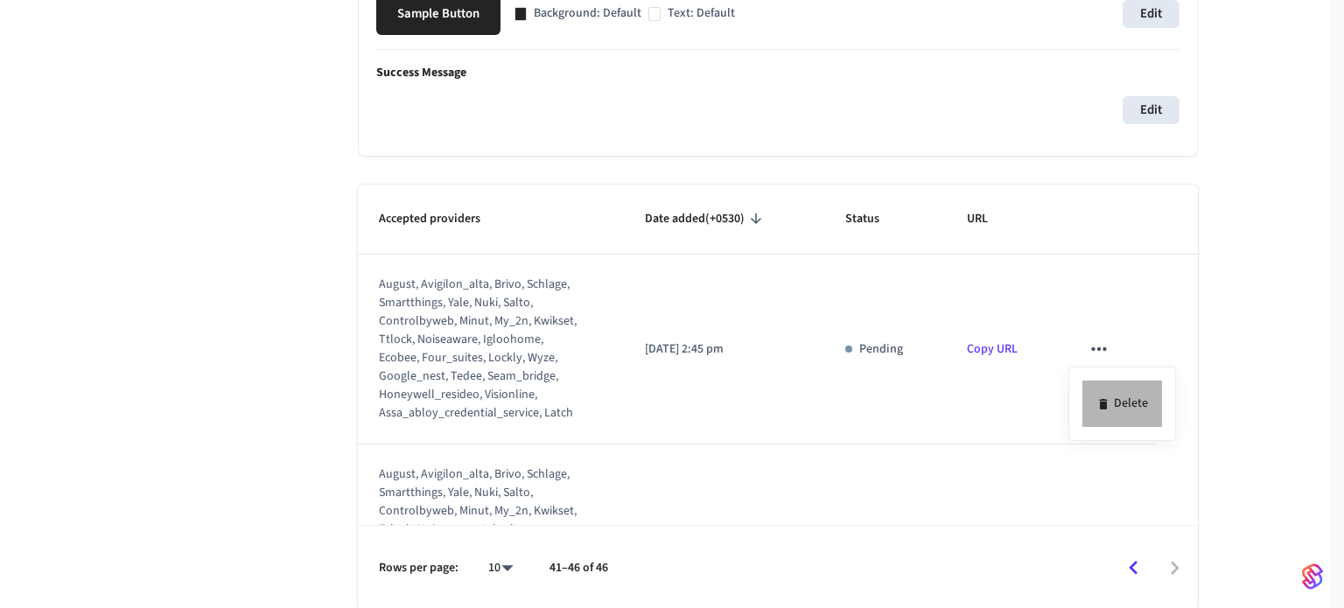
click at [1132, 404] on li "Delete" at bounding box center [1123, 404] width 80 height 46
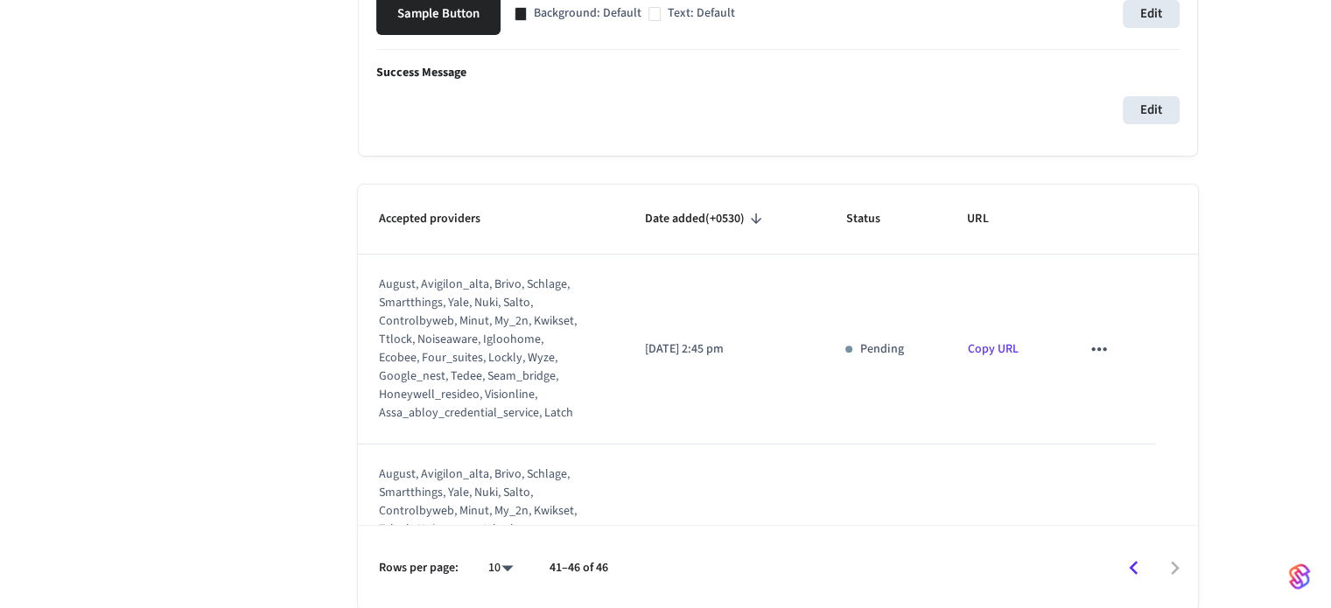
click at [1093, 347] on icon "sticky table" at bounding box center [1098, 349] width 15 height 4
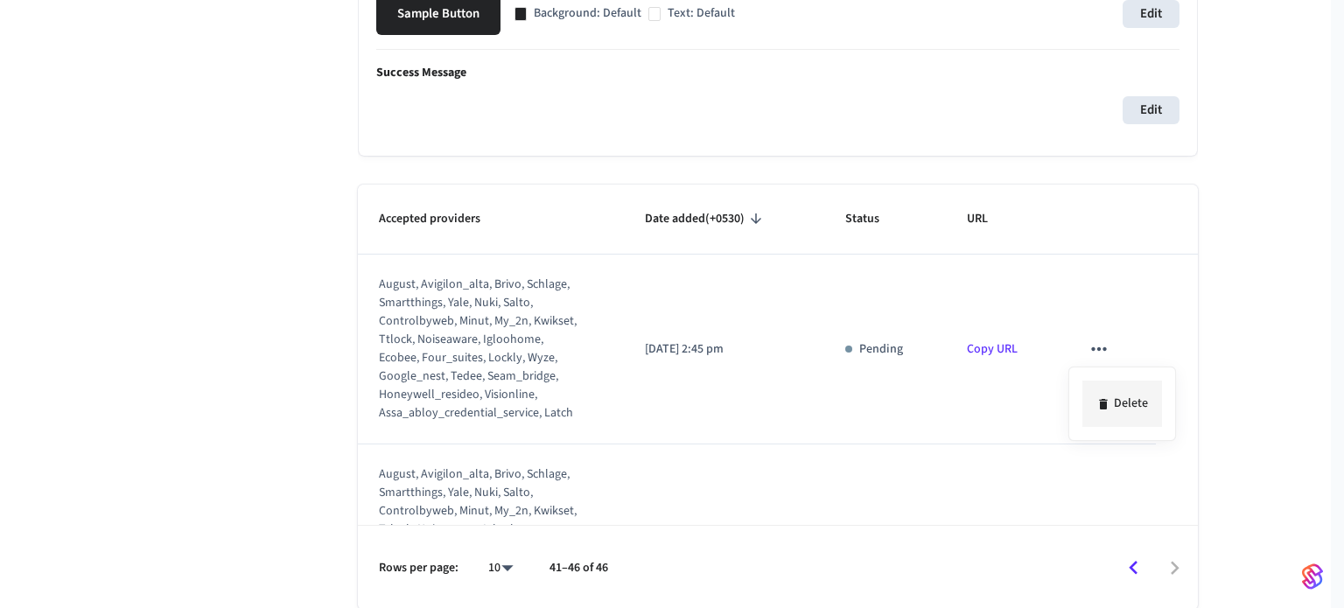
click at [1103, 391] on li "Delete" at bounding box center [1123, 404] width 80 height 46
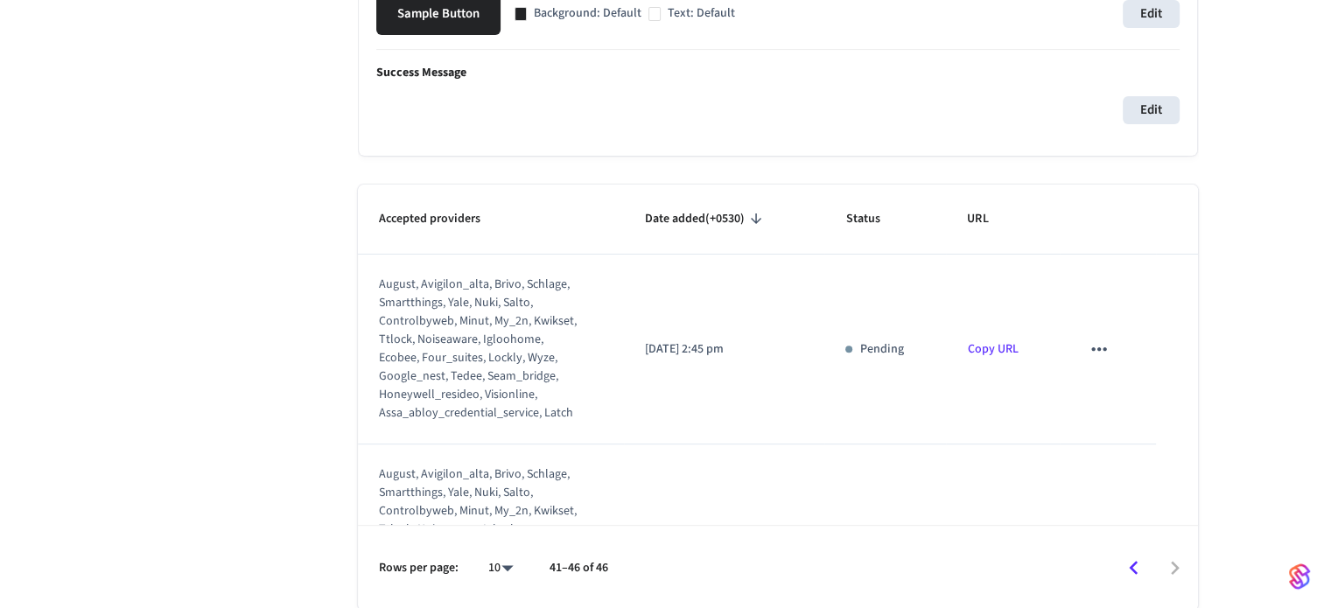
click at [1094, 347] on icon "sticky table" at bounding box center [1098, 349] width 15 height 4
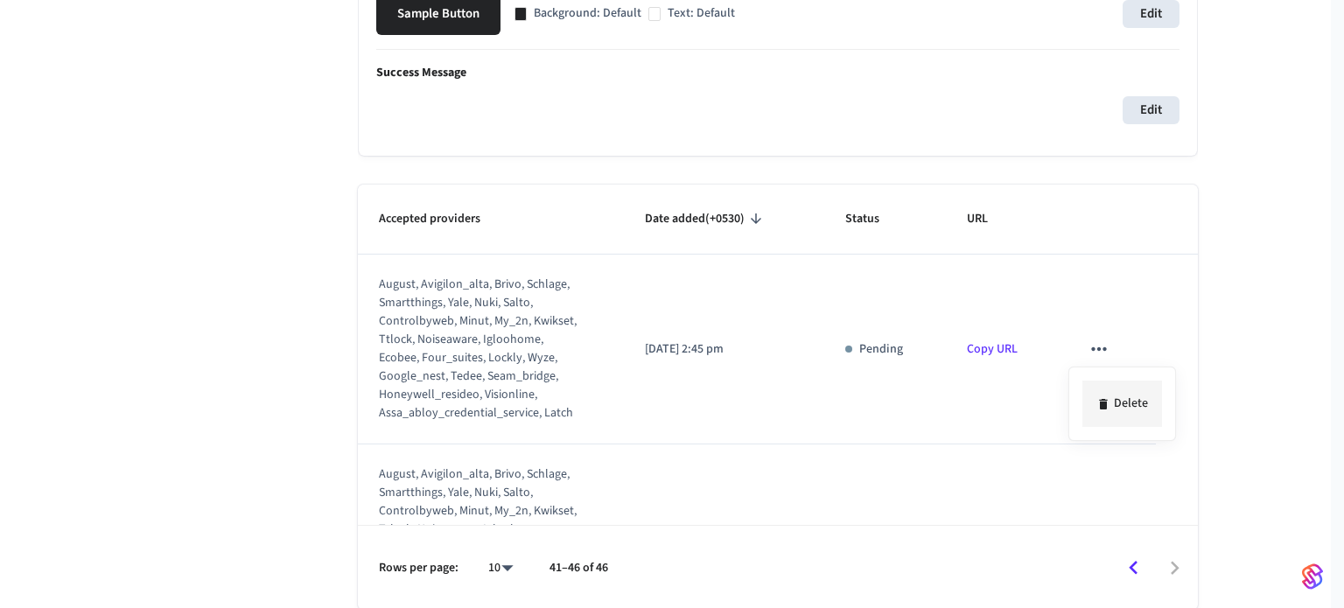
click at [1111, 398] on li "Delete" at bounding box center [1123, 404] width 80 height 46
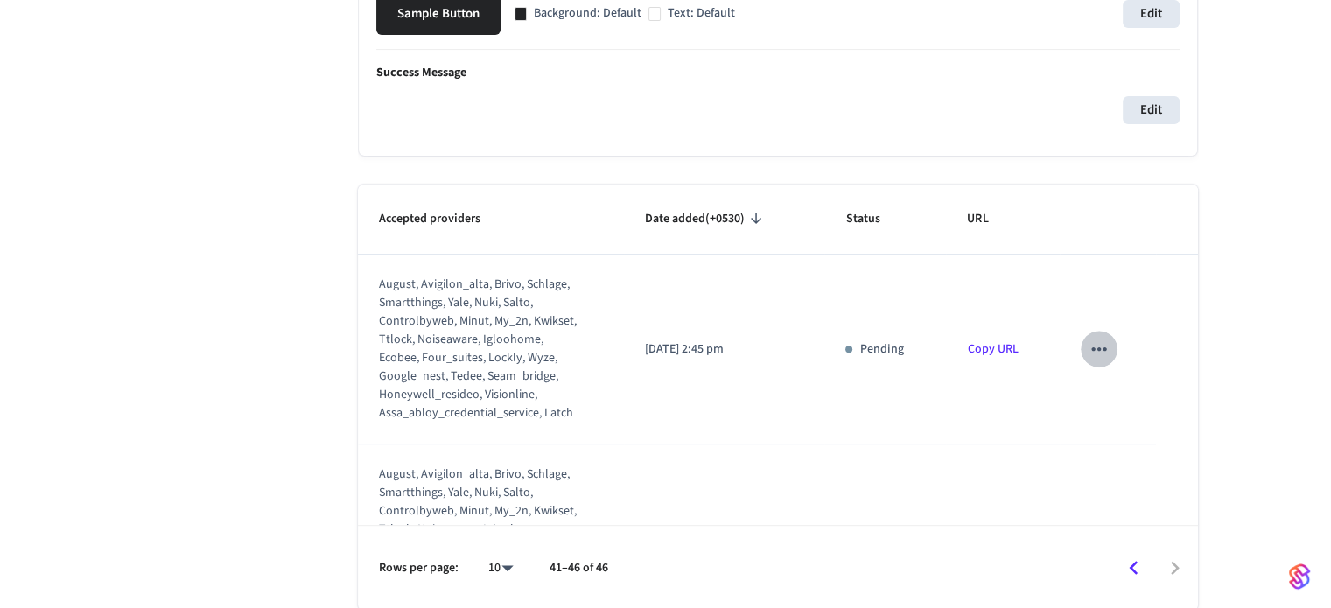
click at [1088, 349] on icon "sticky table" at bounding box center [1099, 349] width 23 height 23
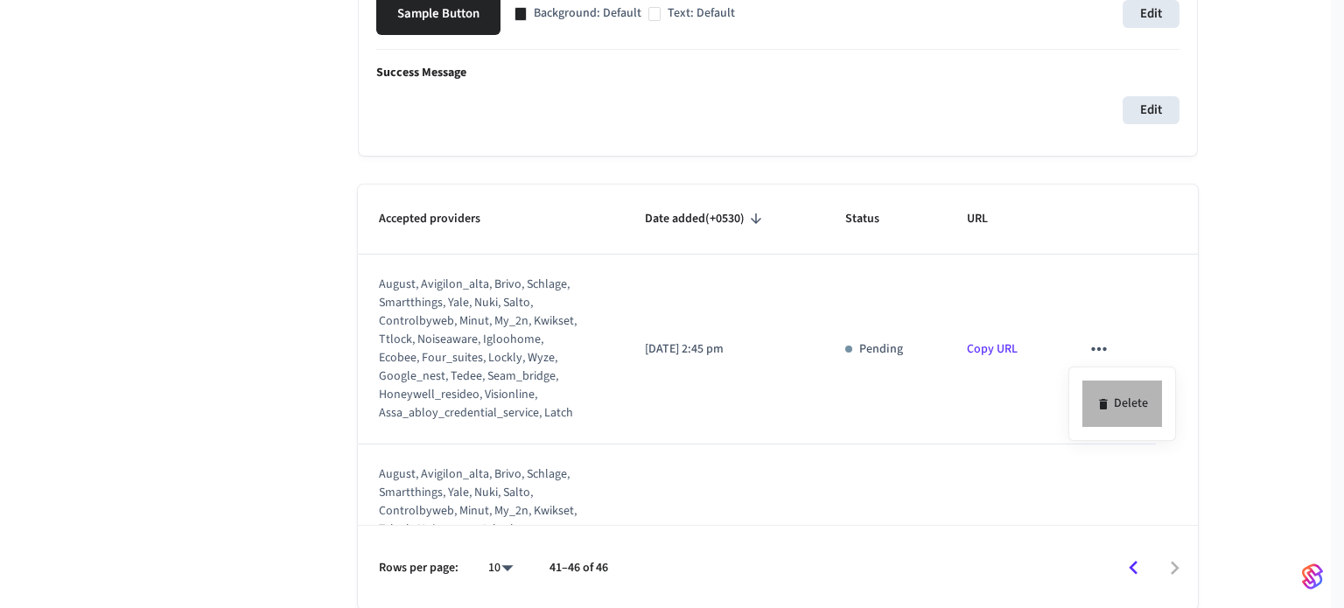
click at [1113, 390] on li "Delete" at bounding box center [1123, 404] width 80 height 46
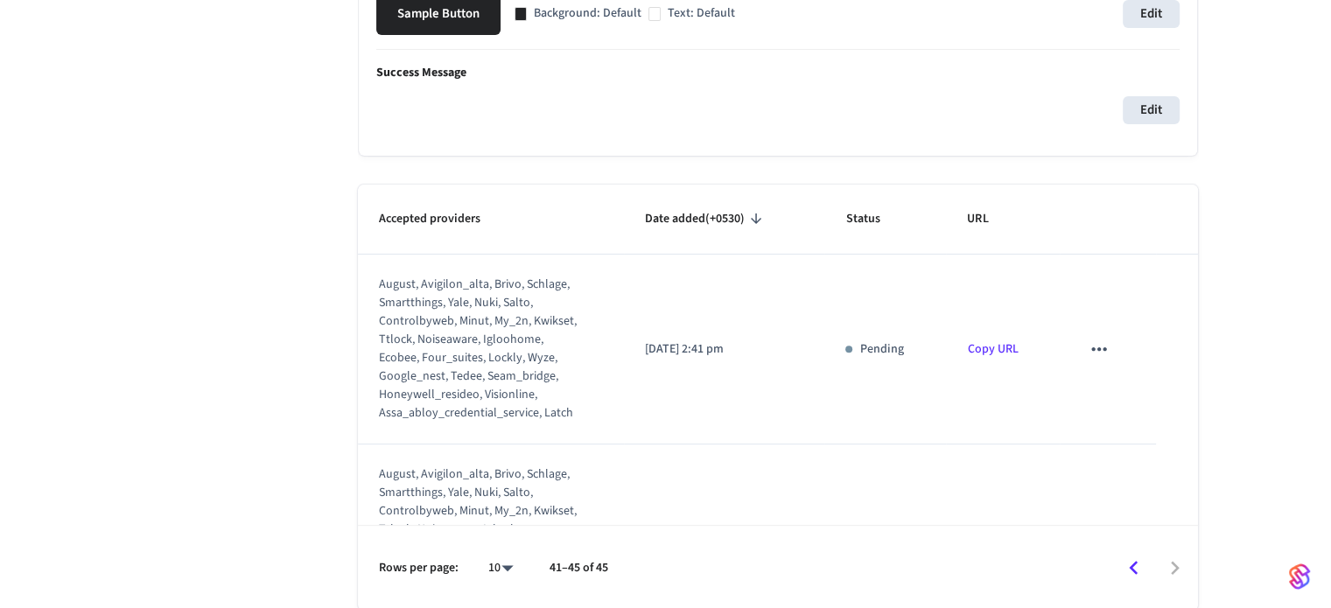
click at [1088, 352] on icon "sticky table" at bounding box center [1099, 349] width 23 height 23
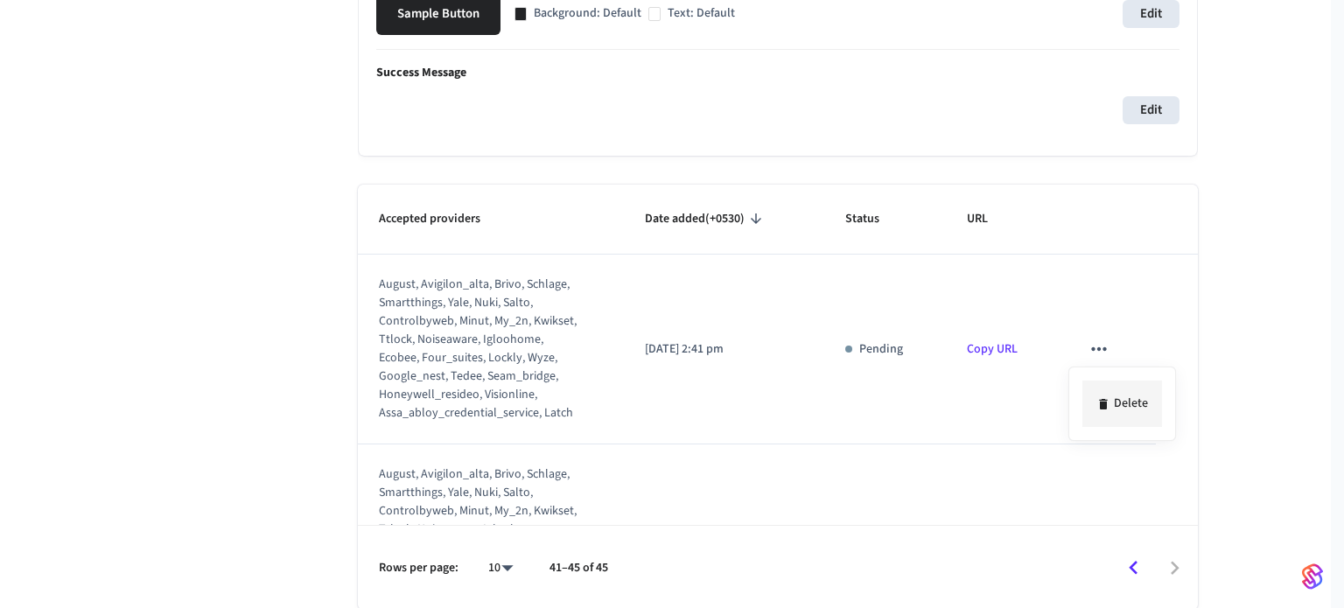
click at [1127, 398] on li "Delete" at bounding box center [1123, 404] width 80 height 46
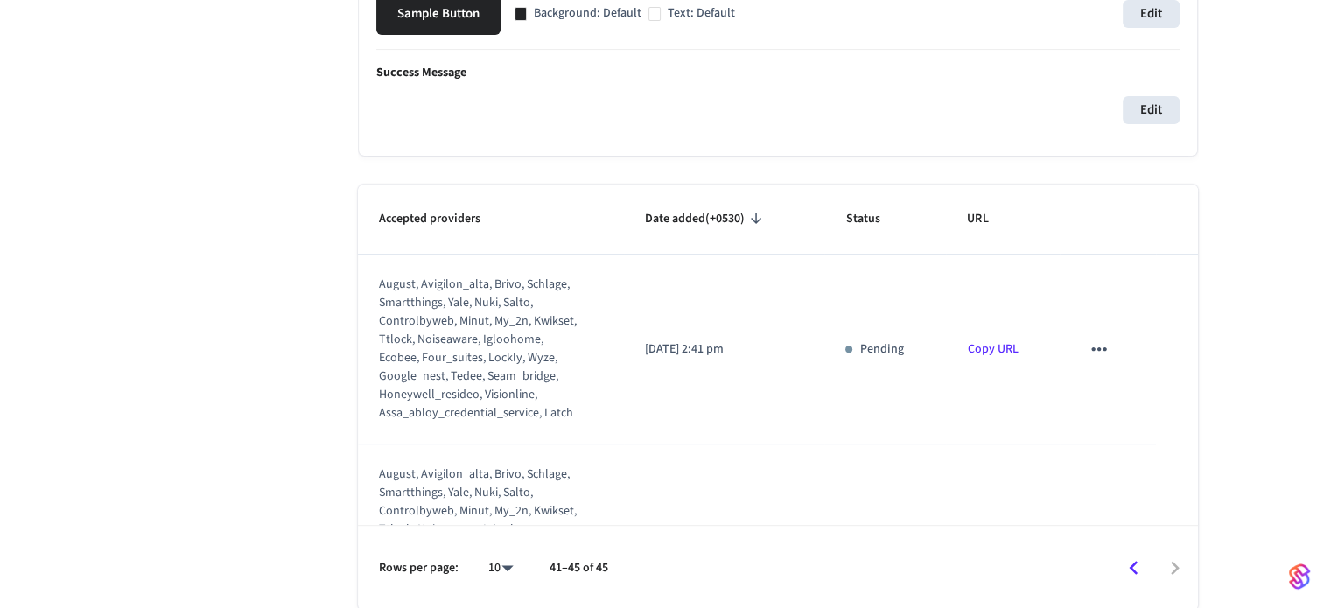
click at [1088, 345] on icon "sticky table" at bounding box center [1099, 349] width 23 height 23
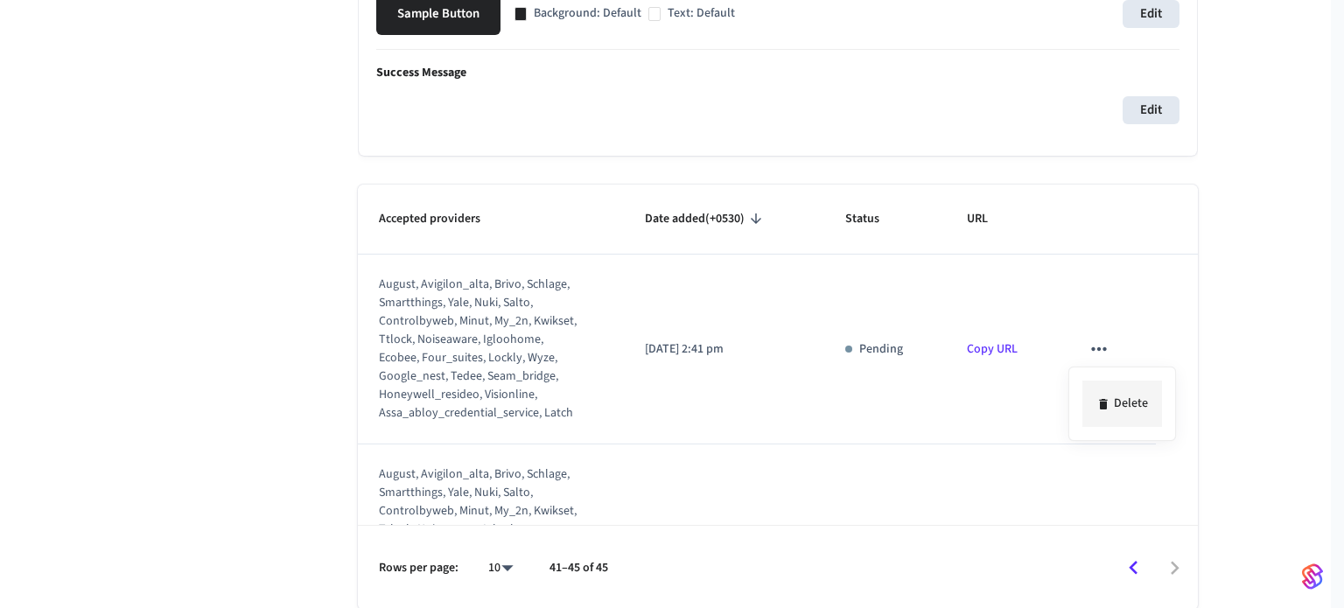
click at [1106, 381] on li "Delete" at bounding box center [1123, 404] width 80 height 46
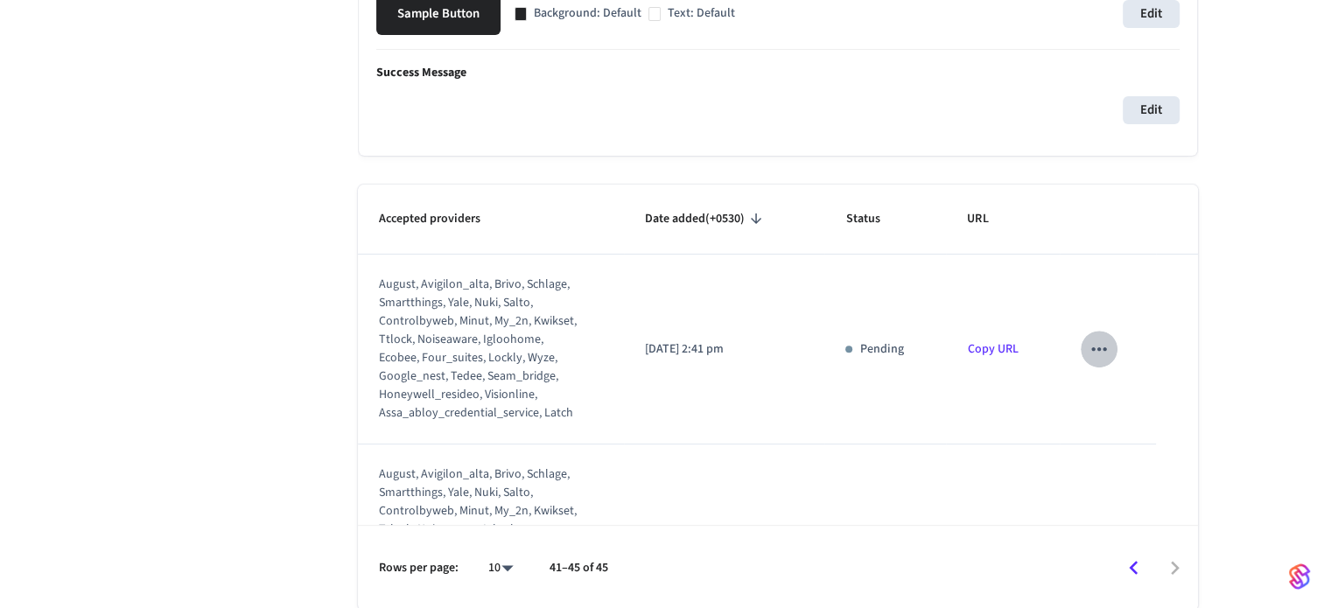
click at [1097, 353] on icon "sticky table" at bounding box center [1099, 349] width 23 height 23
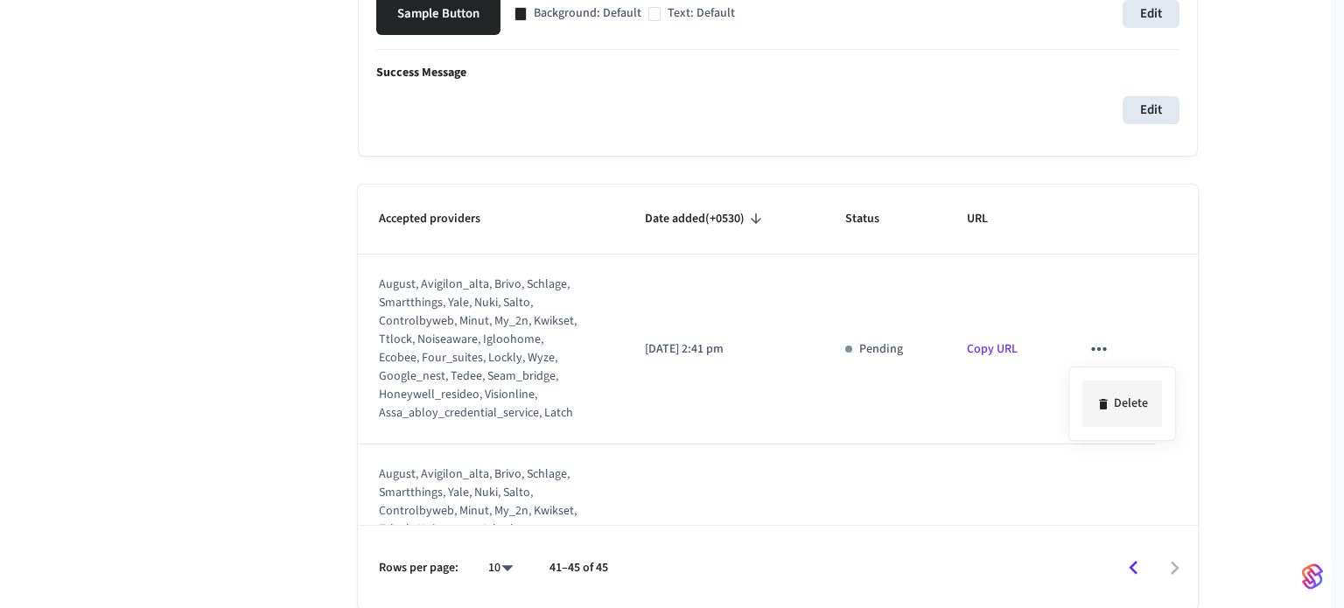
click at [1122, 384] on li "Delete" at bounding box center [1123, 404] width 80 height 46
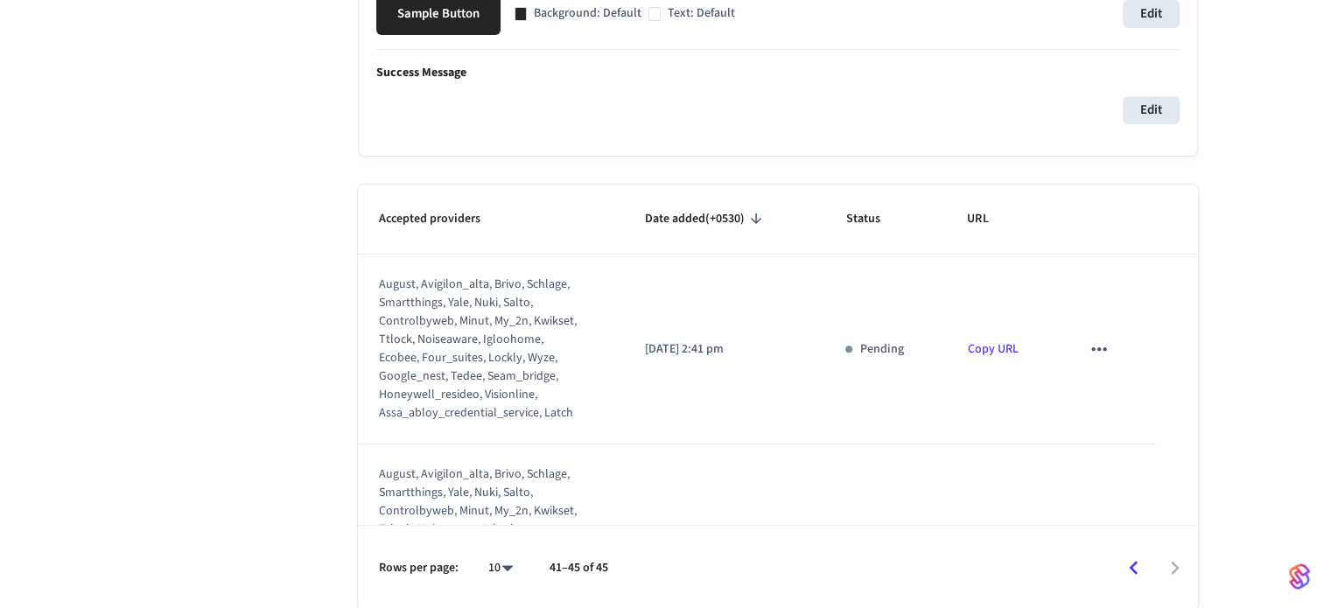
click at [1088, 353] on icon "sticky table" at bounding box center [1099, 349] width 23 height 23
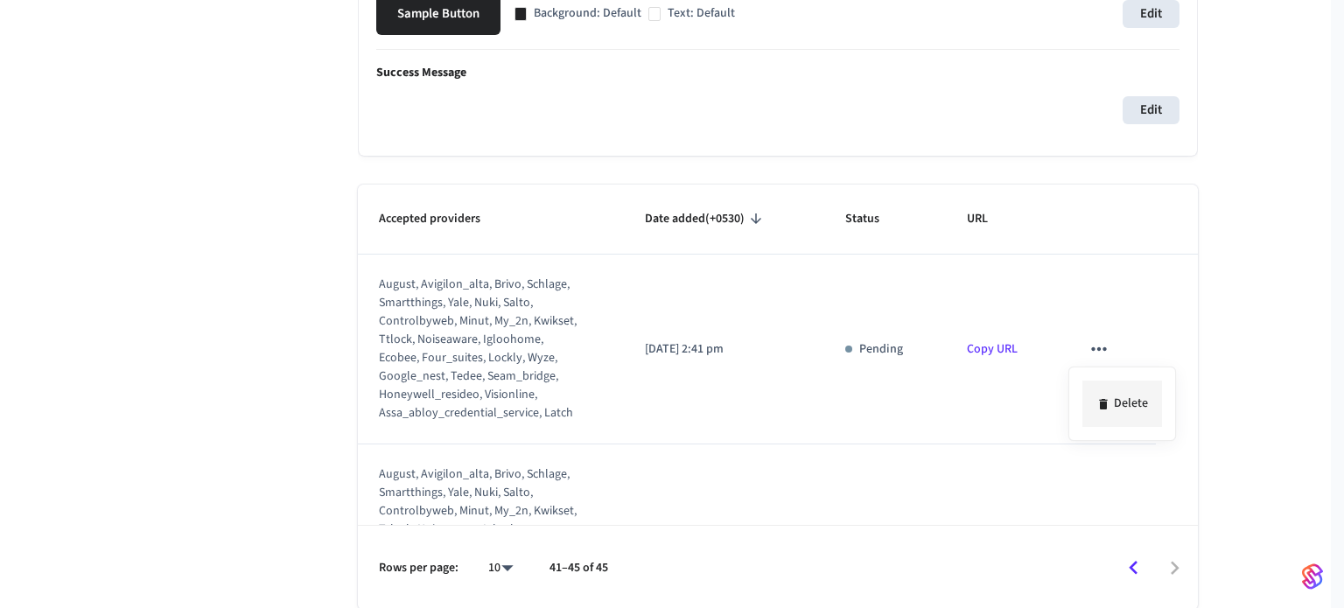
click at [1103, 391] on li "Delete" at bounding box center [1123, 404] width 80 height 46
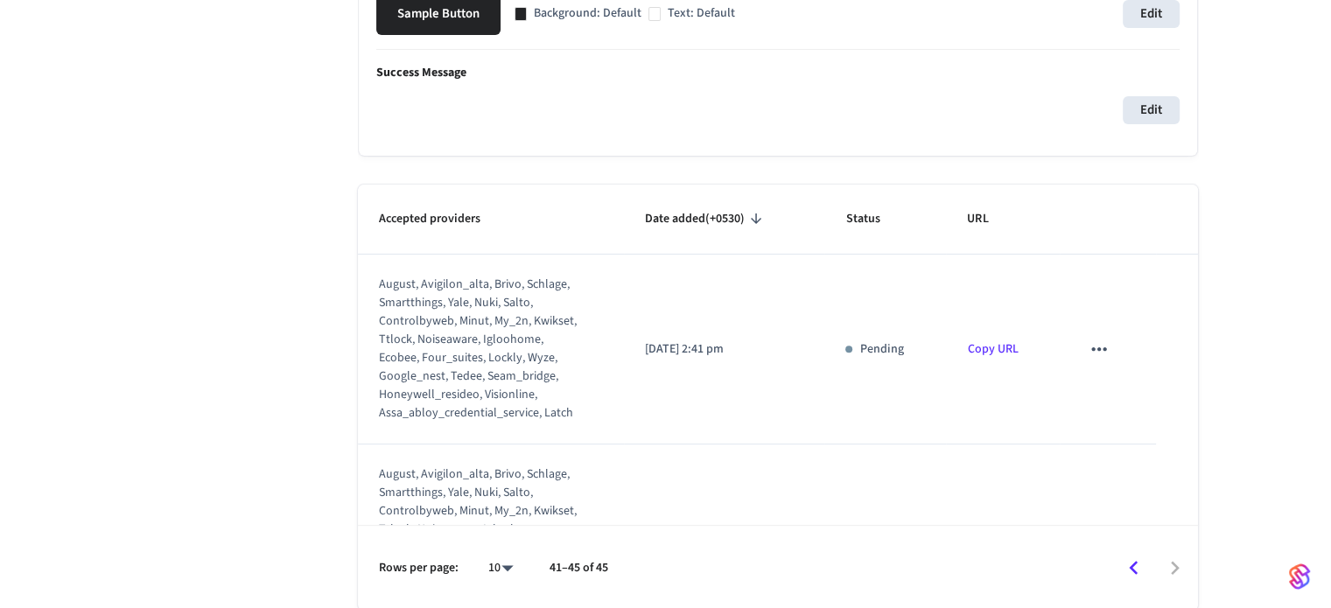
click at [1097, 352] on icon "sticky table" at bounding box center [1099, 349] width 23 height 23
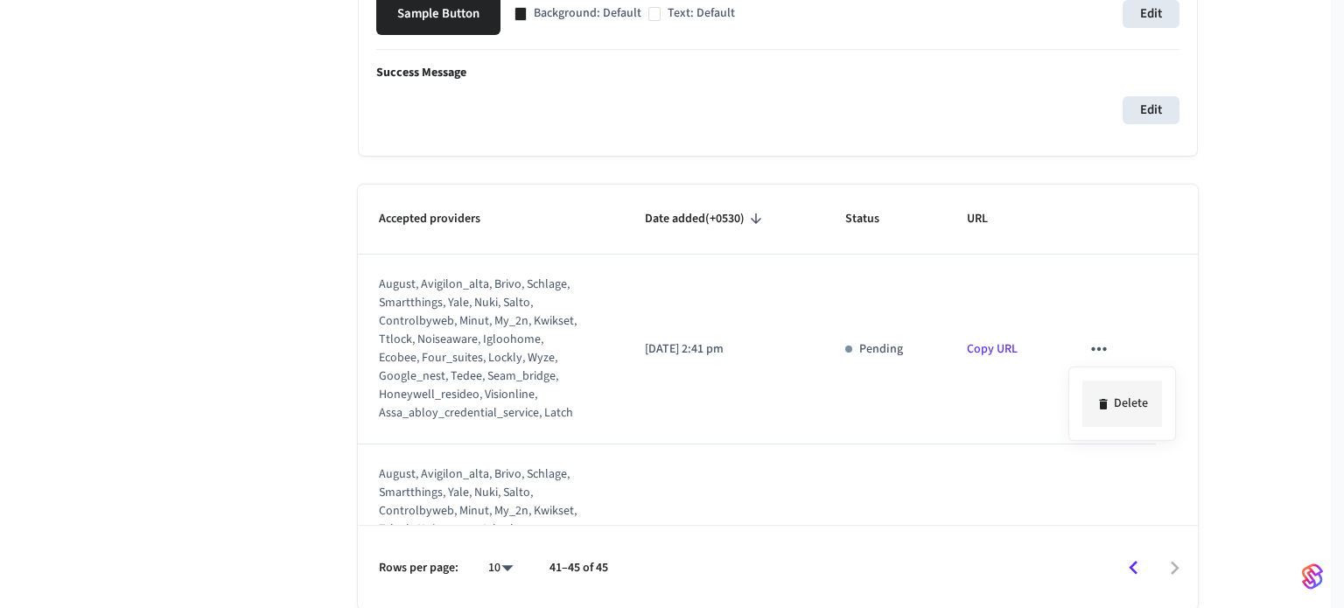
click at [1134, 399] on div "Delete" at bounding box center [672, 304] width 1344 height 608
click at [1094, 352] on div at bounding box center [672, 304] width 1344 height 608
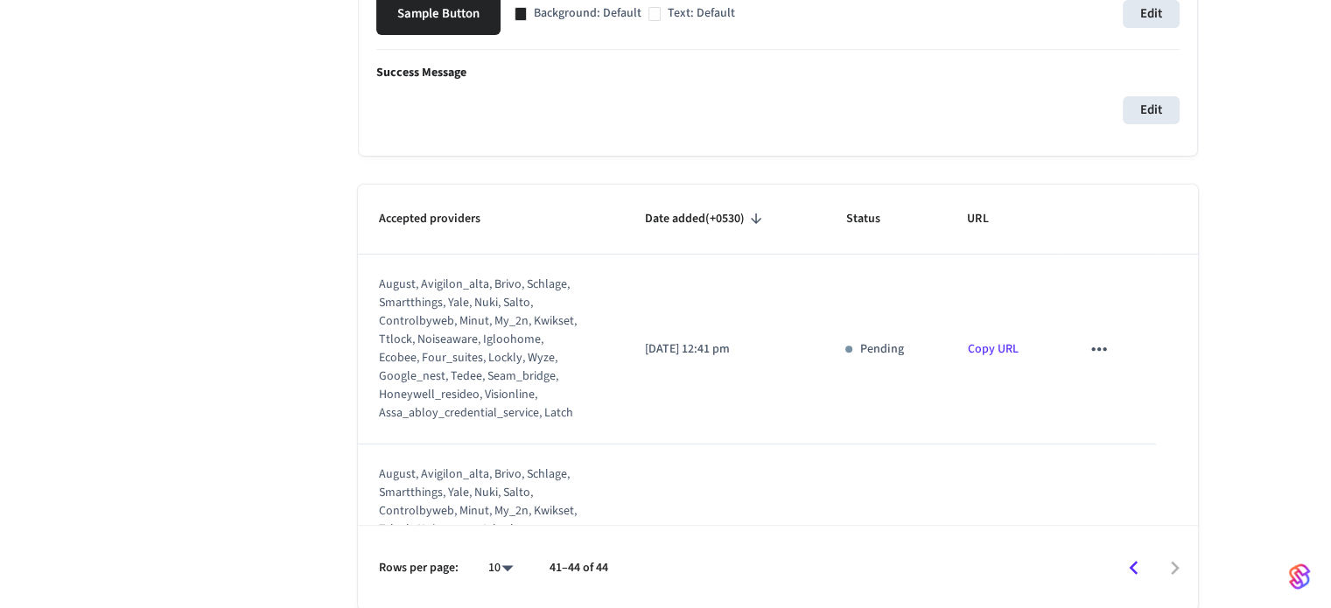
click at [1090, 346] on icon "sticky table" at bounding box center [1099, 349] width 23 height 23
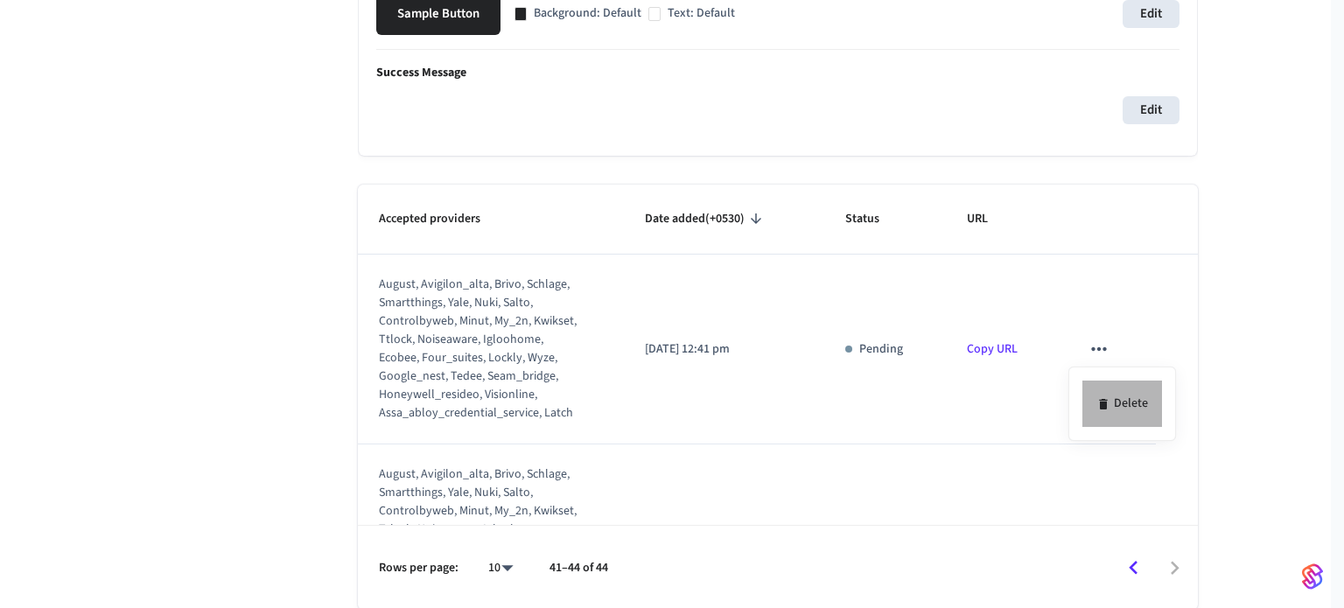
click at [1137, 402] on li "Delete" at bounding box center [1123, 404] width 80 height 46
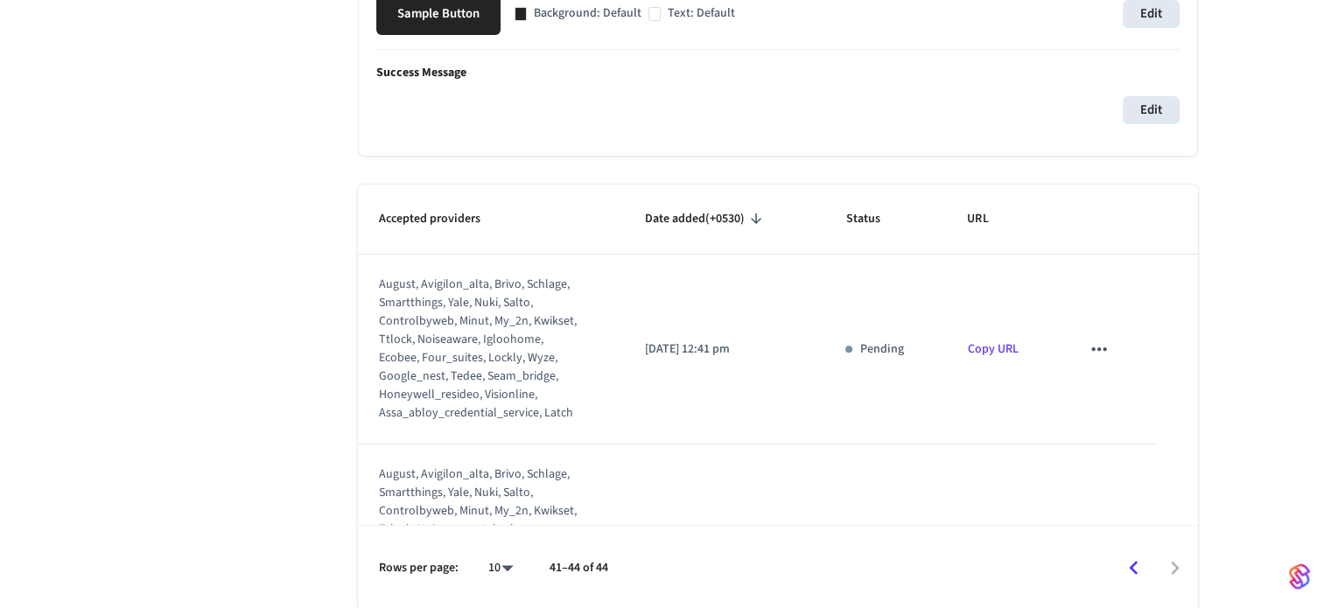
click at [1088, 340] on icon "sticky table" at bounding box center [1099, 349] width 23 height 23
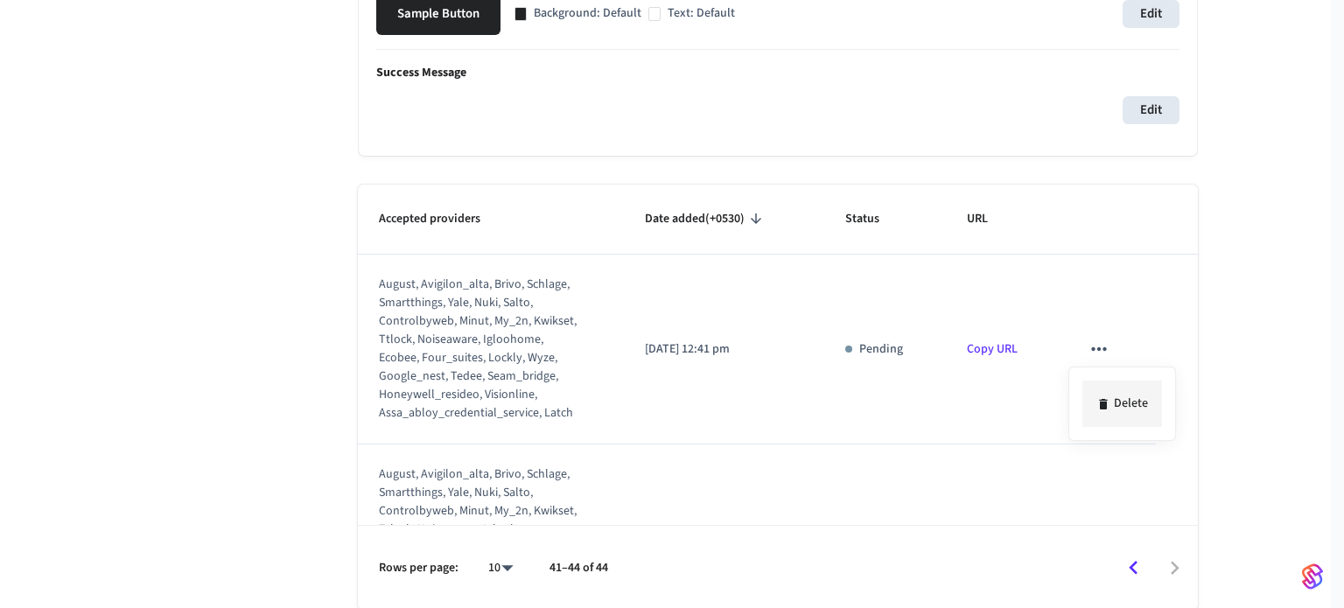
click at [1127, 415] on li "Delete" at bounding box center [1123, 404] width 80 height 46
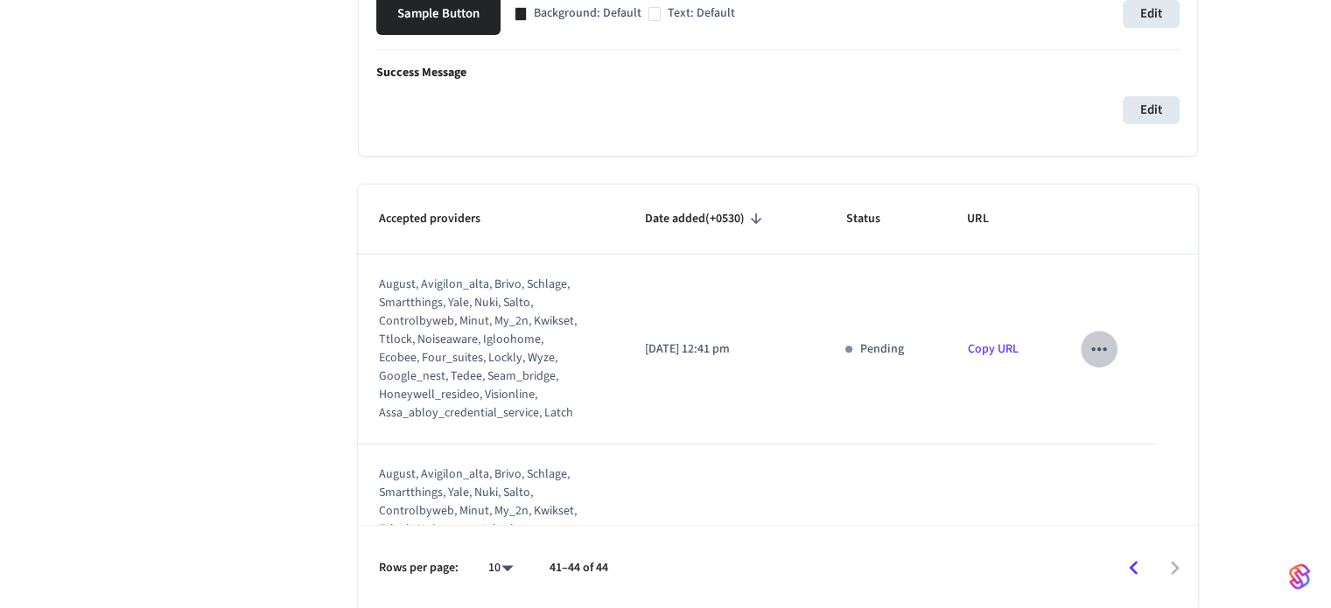
click at [1088, 344] on icon "sticky table" at bounding box center [1099, 349] width 23 height 23
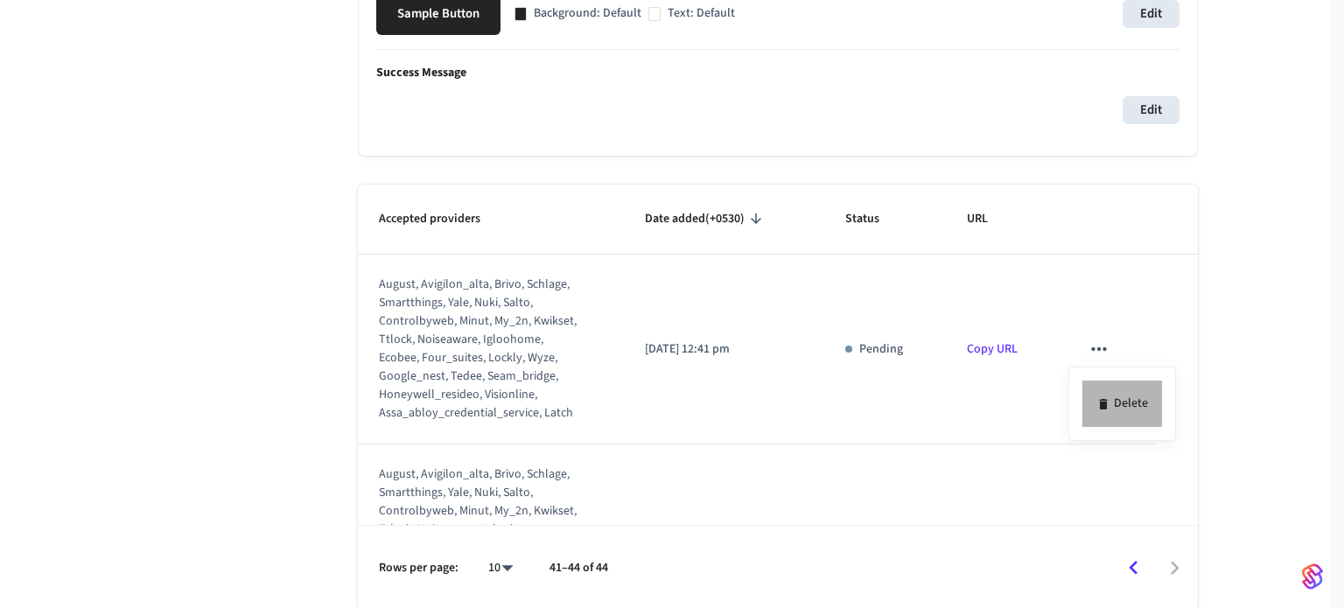
click at [1107, 391] on li "Delete" at bounding box center [1123, 404] width 80 height 46
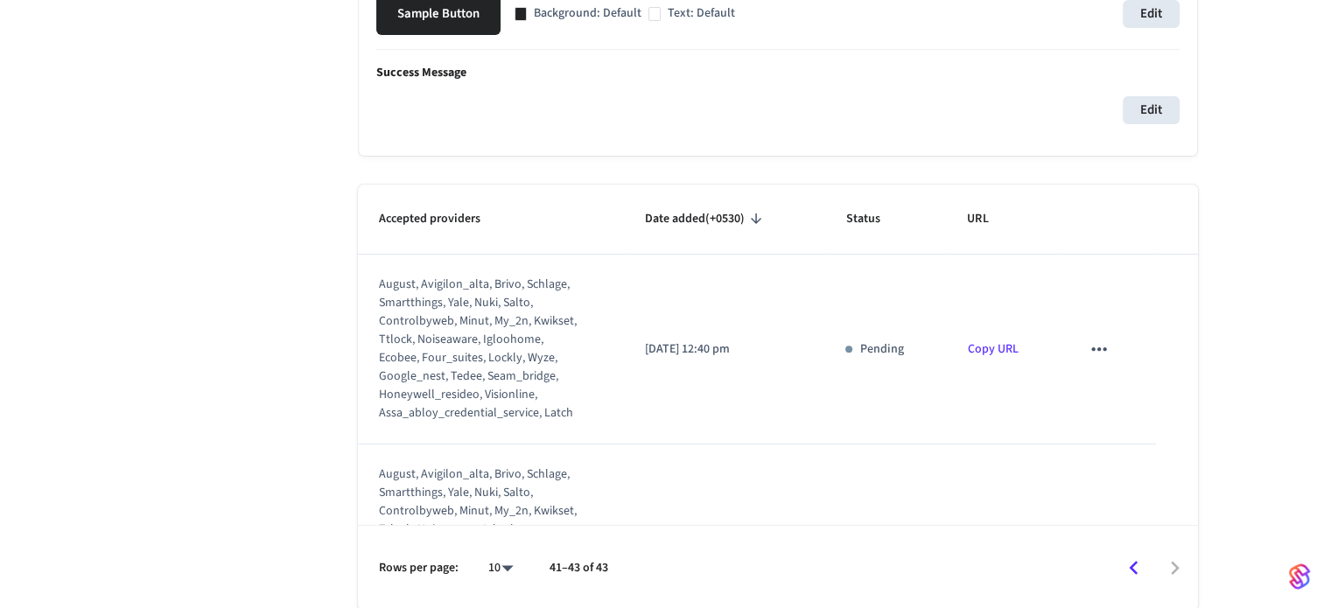
click at [1097, 351] on icon "sticky table" at bounding box center [1099, 349] width 23 height 23
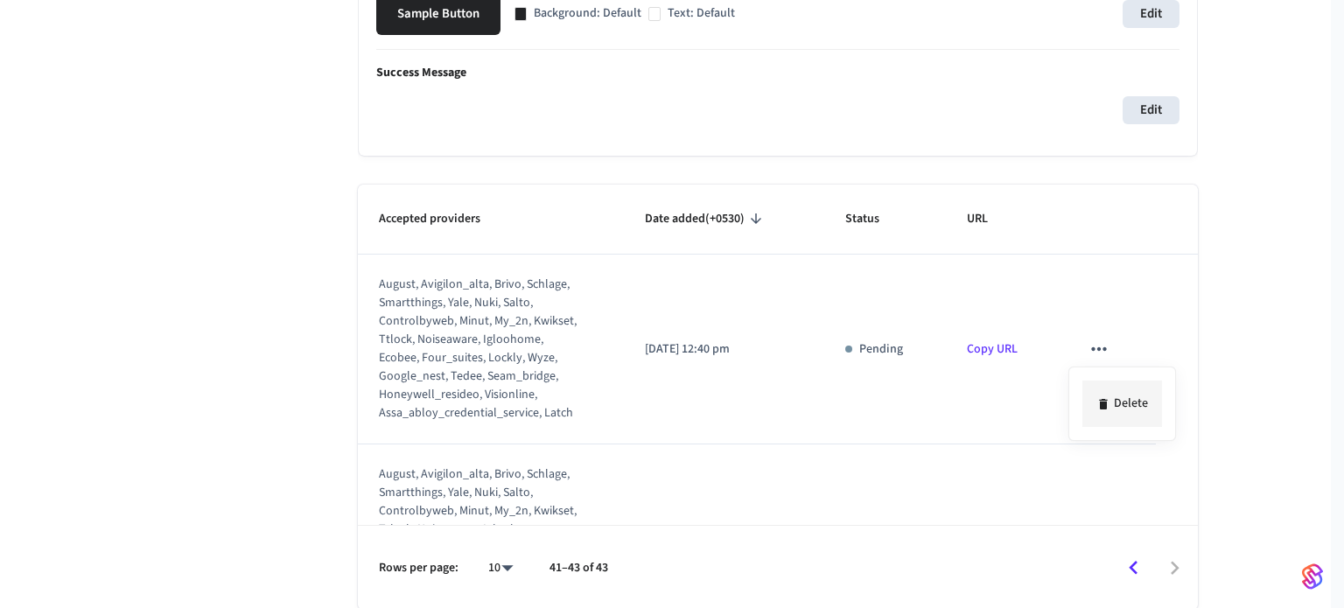
click at [1113, 389] on li "Delete" at bounding box center [1123, 404] width 80 height 46
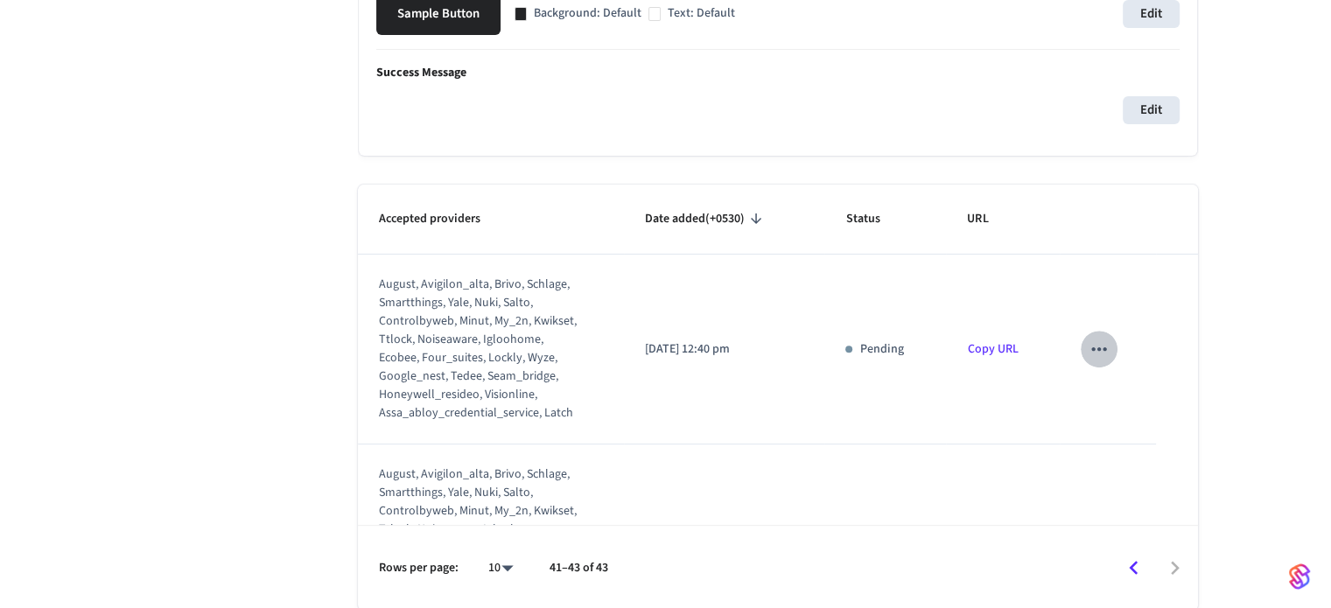
click at [1088, 341] on icon "sticky table" at bounding box center [1099, 349] width 23 height 23
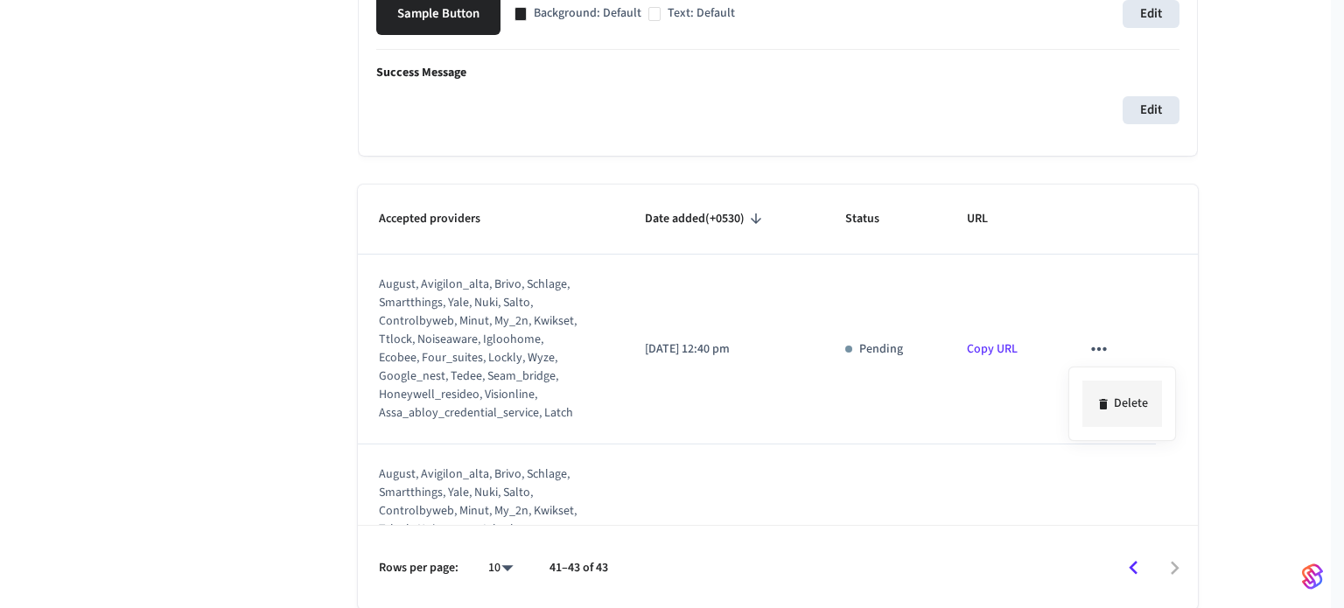
click at [1104, 381] on li "Delete" at bounding box center [1123, 404] width 80 height 46
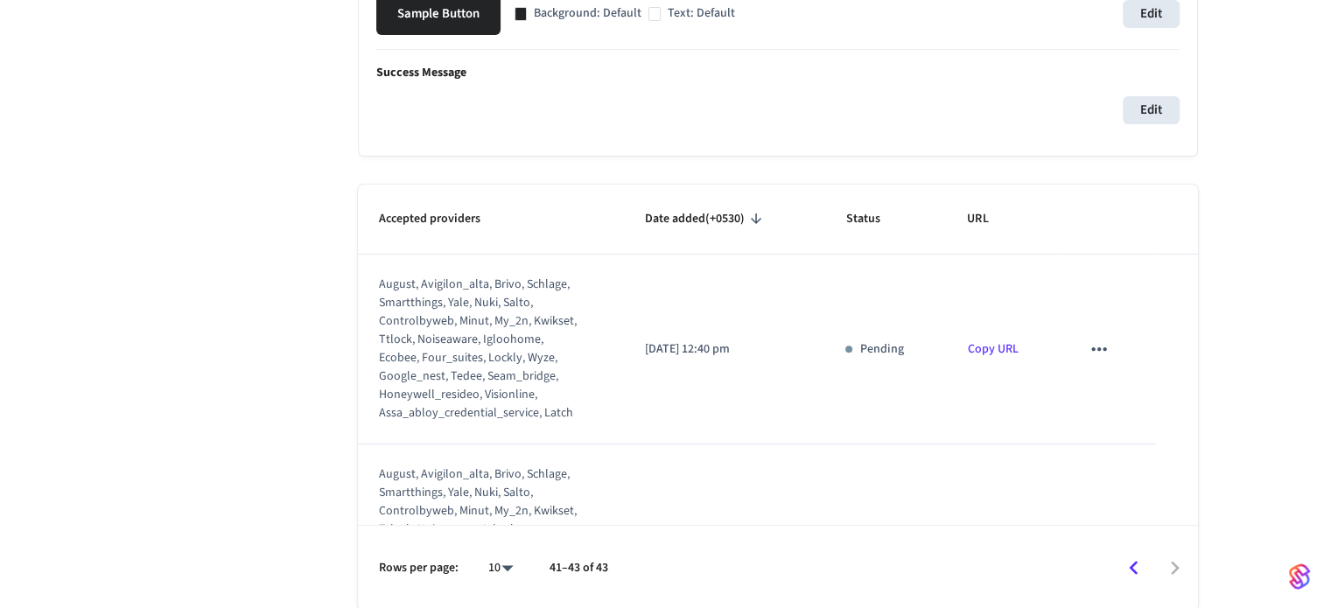
click at [1092, 341] on icon "sticky table" at bounding box center [1099, 349] width 23 height 23
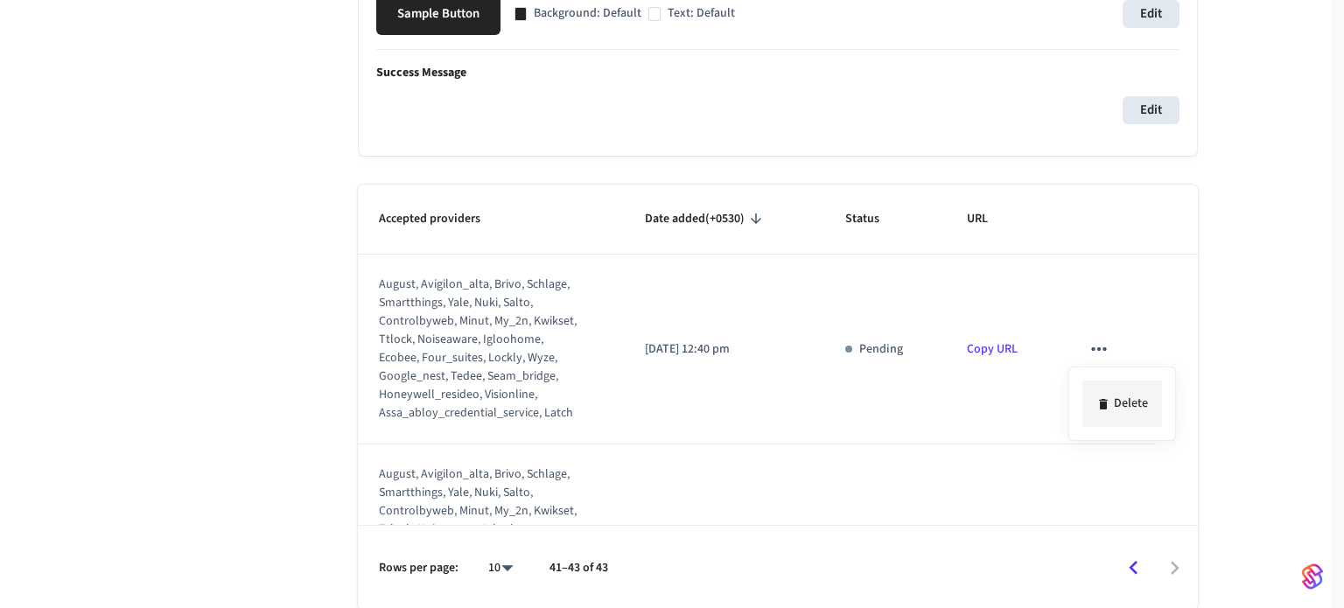
click at [1127, 406] on li "Delete" at bounding box center [1123, 404] width 80 height 46
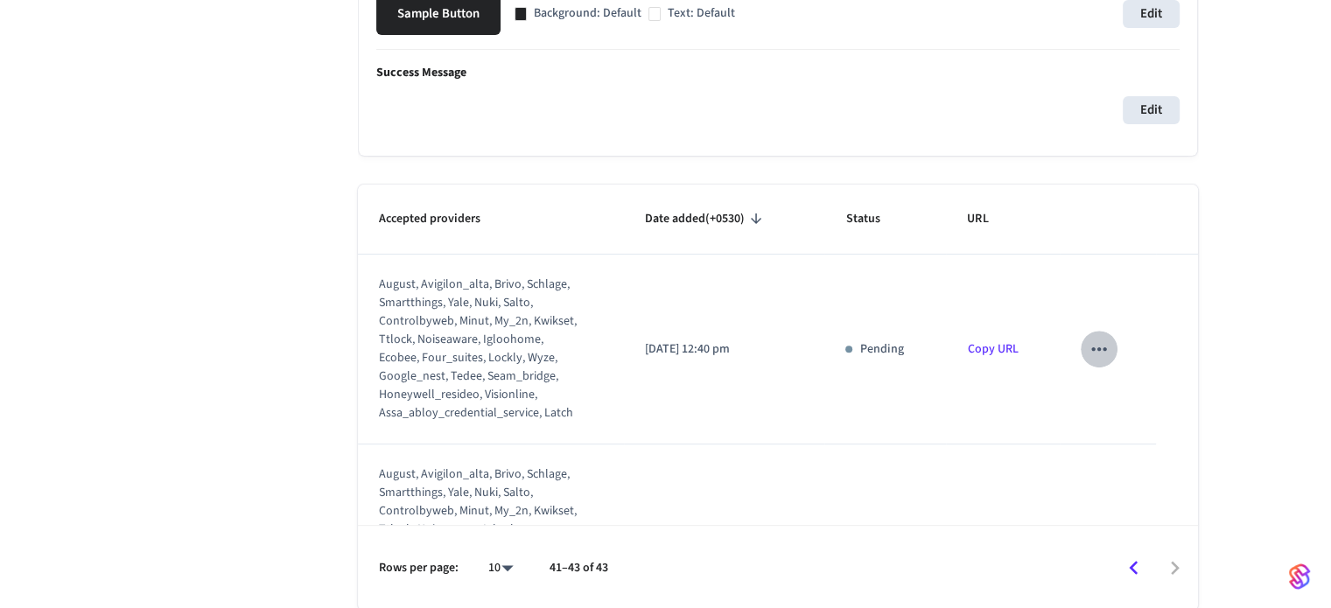
click at [1094, 350] on icon "sticky table" at bounding box center [1099, 349] width 23 height 23
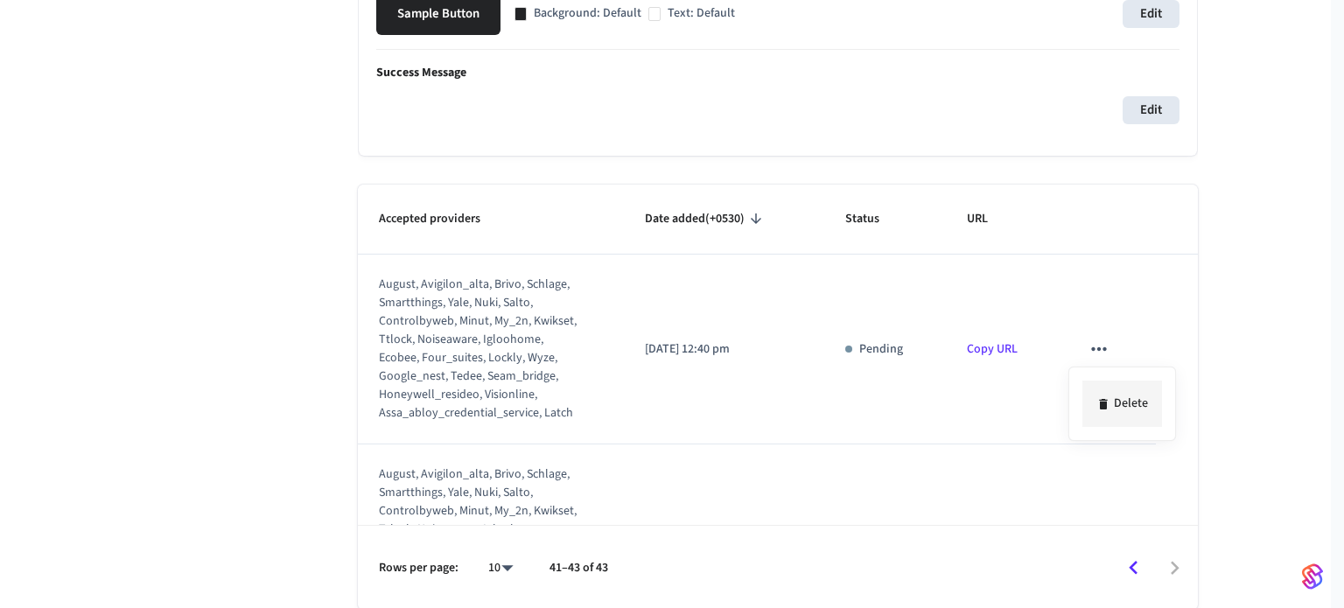
click at [1118, 405] on li "Delete" at bounding box center [1123, 404] width 80 height 46
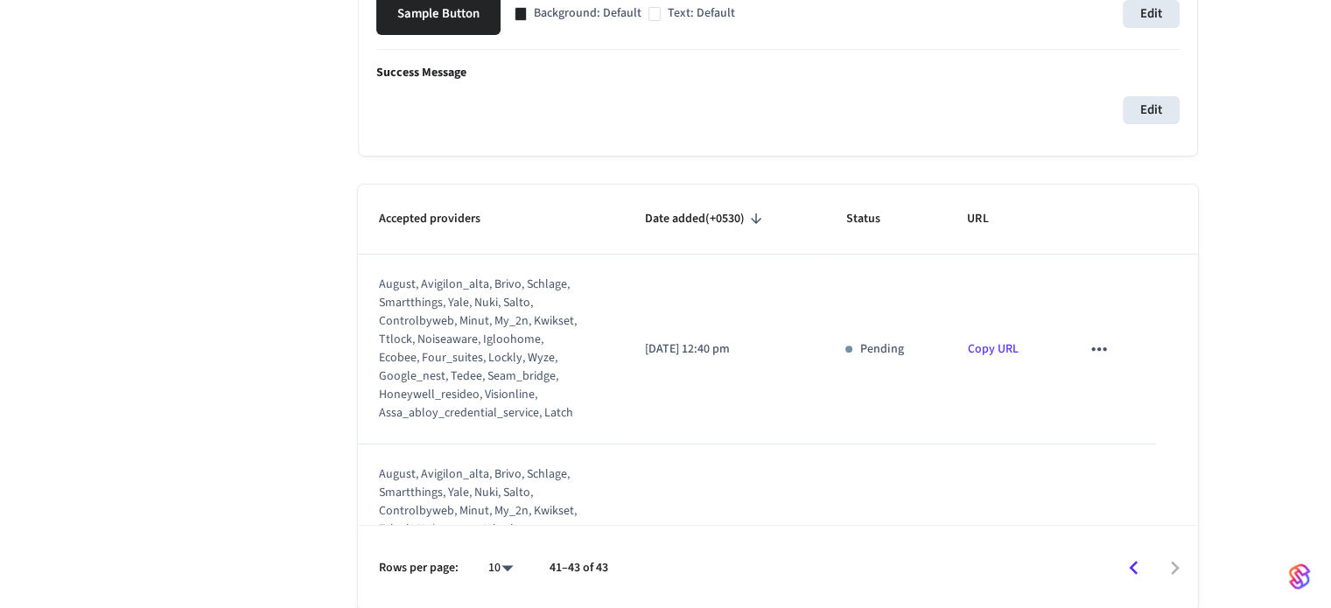
click at [1088, 338] on icon "sticky table" at bounding box center [1099, 349] width 23 height 23
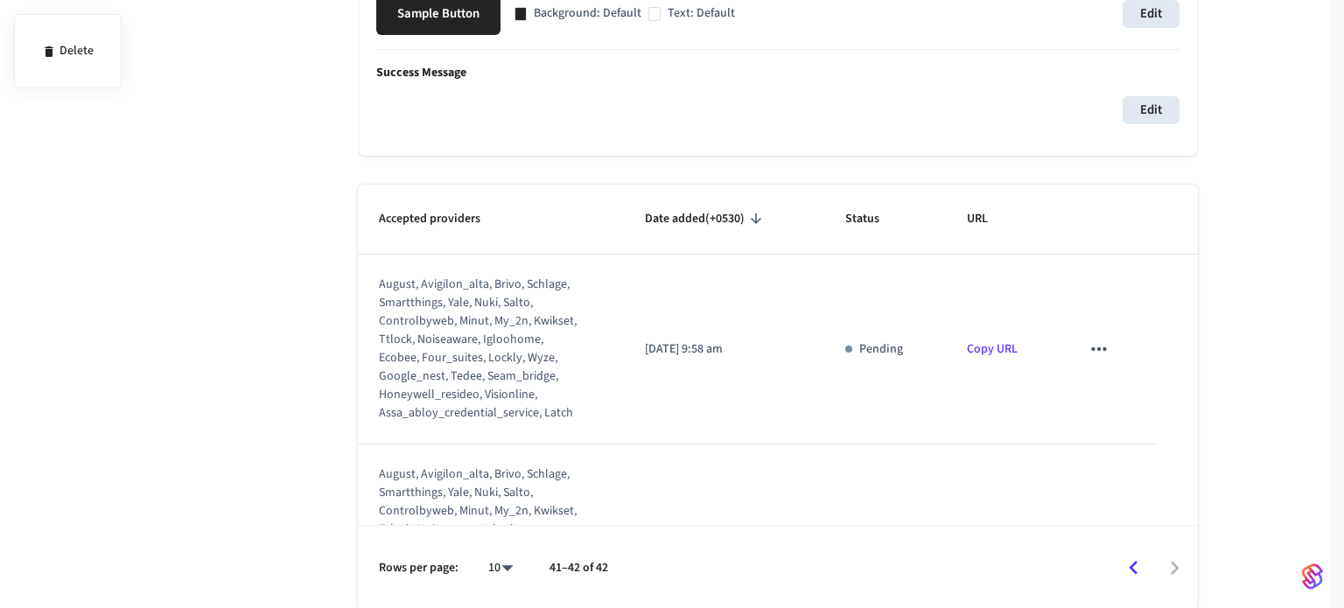
click at [1120, 391] on div at bounding box center [672, 304] width 1344 height 608
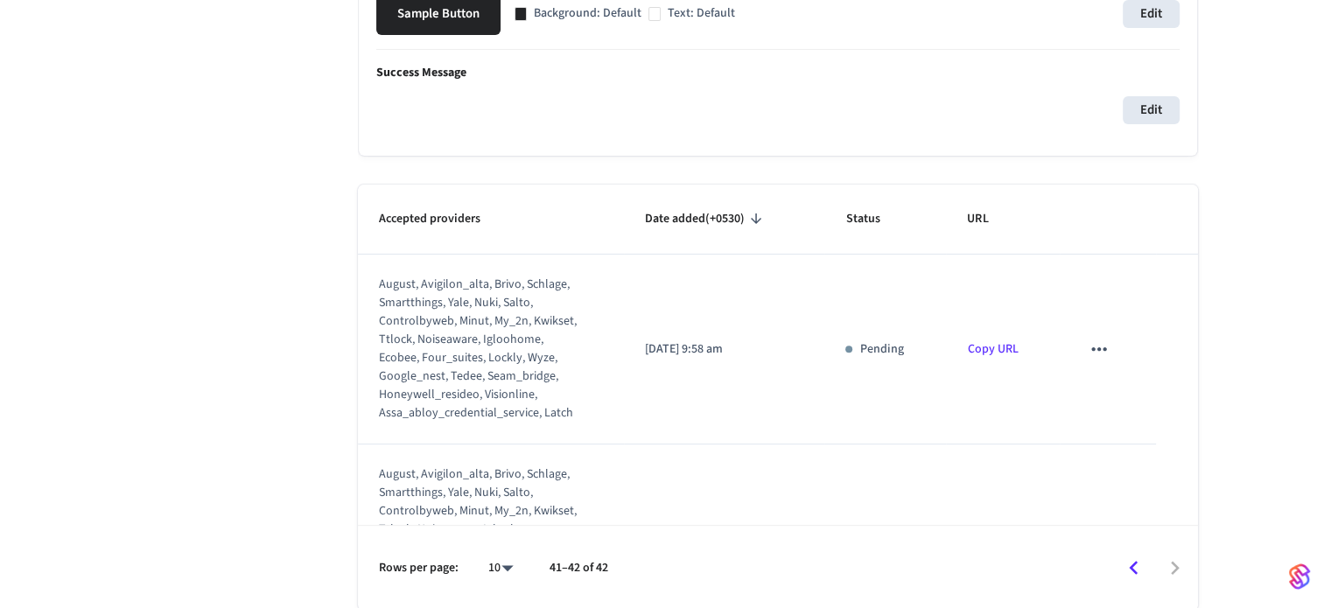
click at [1099, 360] on button "sticky table" at bounding box center [1099, 349] width 37 height 37
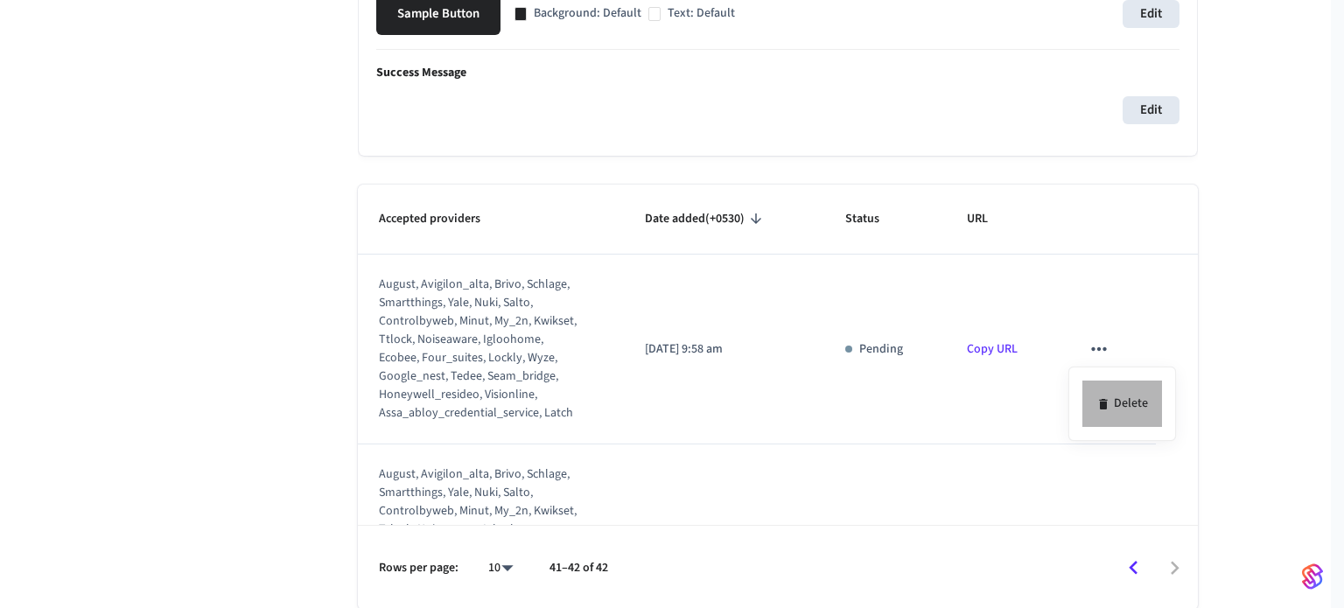
click at [1131, 410] on li "Delete" at bounding box center [1123, 404] width 80 height 46
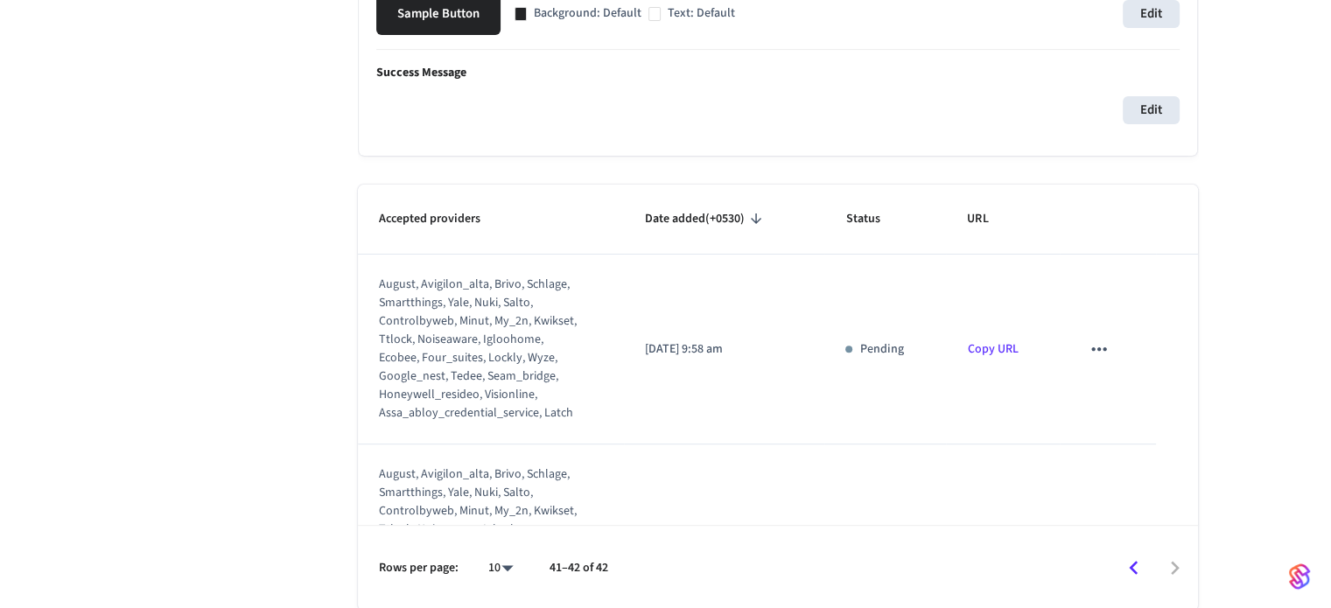
click at [1090, 339] on icon "sticky table" at bounding box center [1099, 349] width 23 height 23
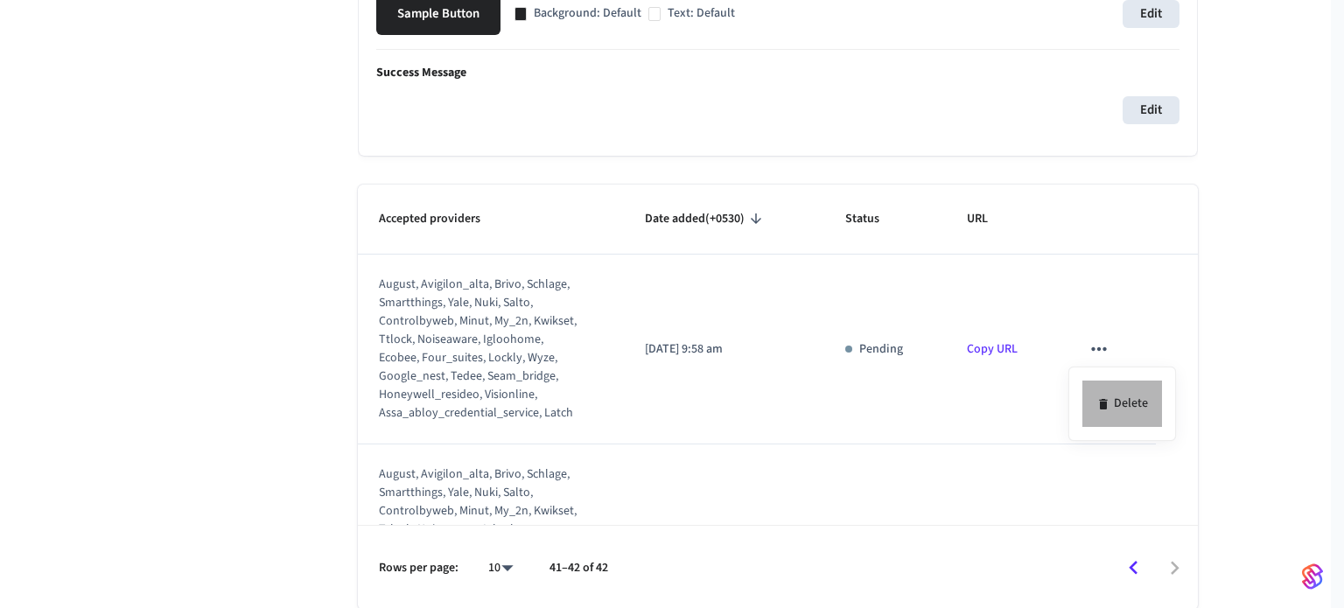
click at [1126, 412] on li "Delete" at bounding box center [1123, 404] width 80 height 46
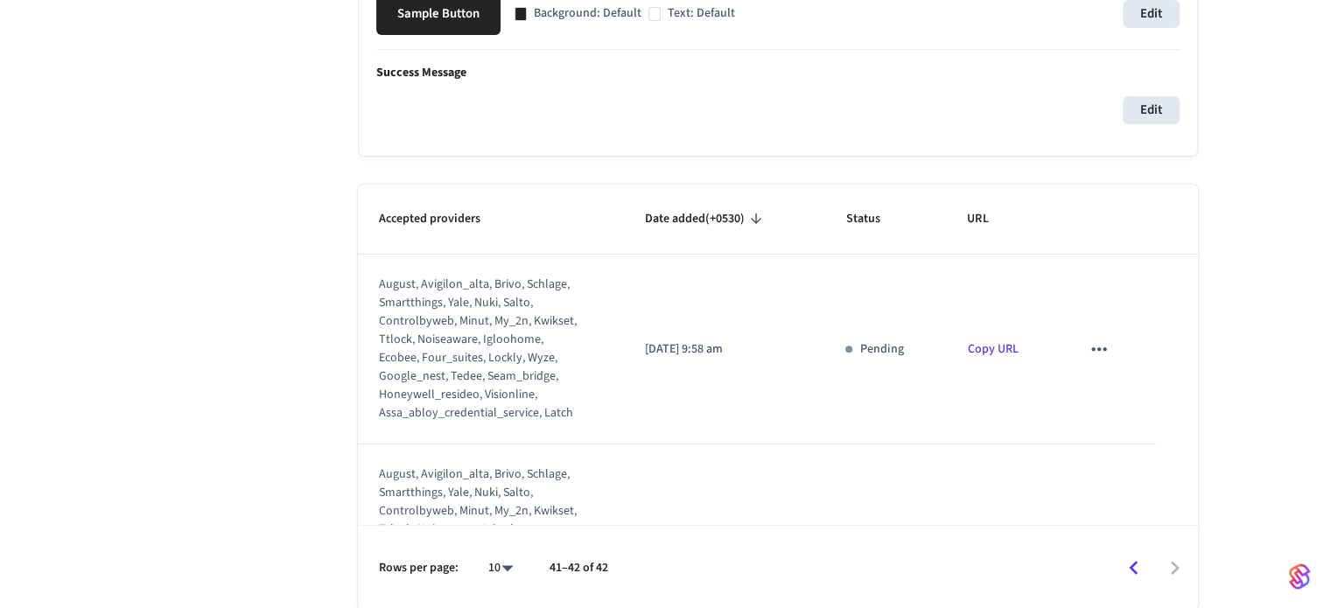
click at [1095, 347] on icon "sticky table" at bounding box center [1099, 349] width 23 height 23
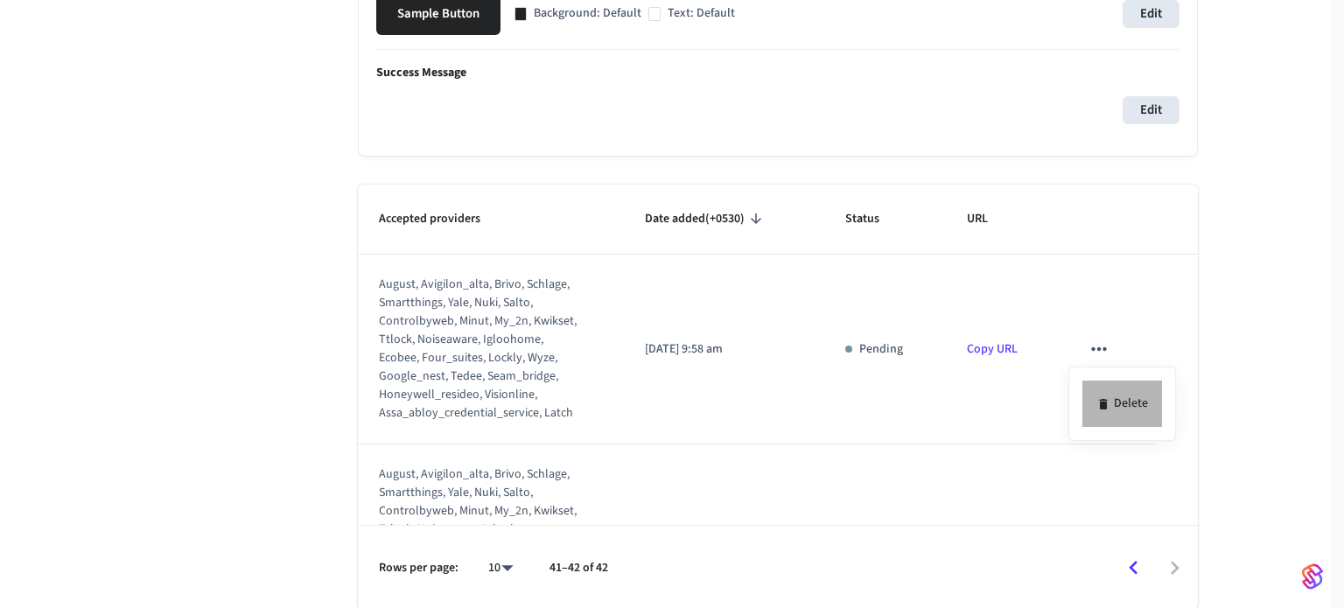
click at [1130, 412] on li "Delete" at bounding box center [1123, 404] width 80 height 46
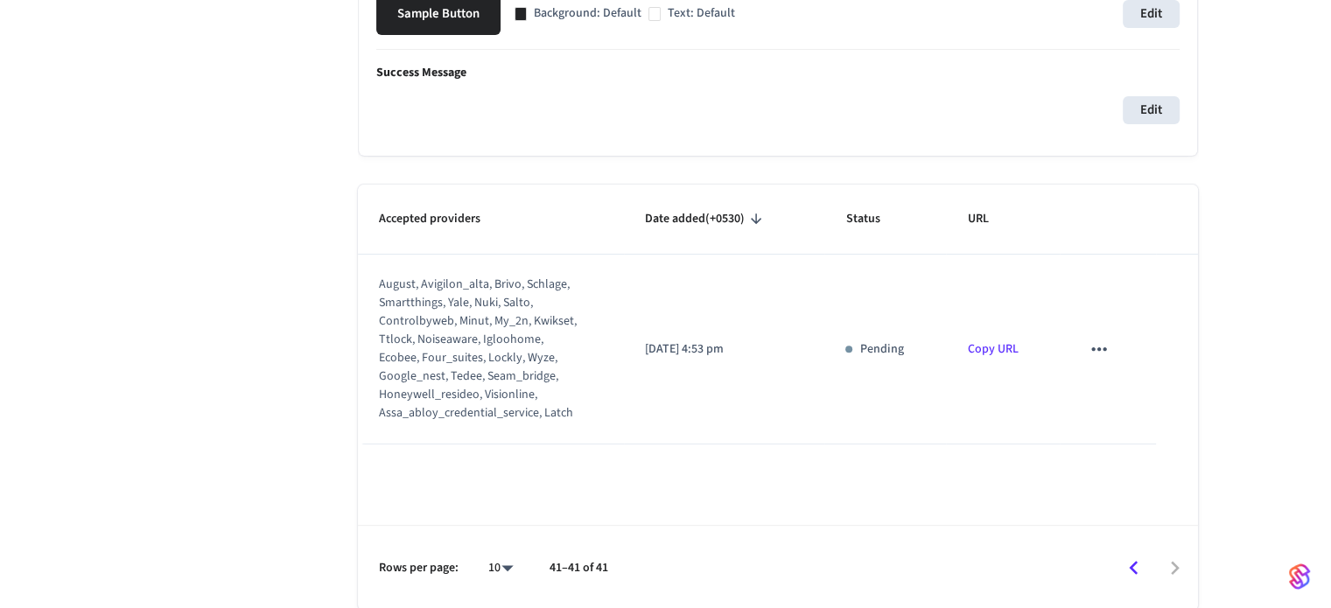
click at [1090, 352] on icon "sticky table" at bounding box center [1099, 349] width 23 height 23
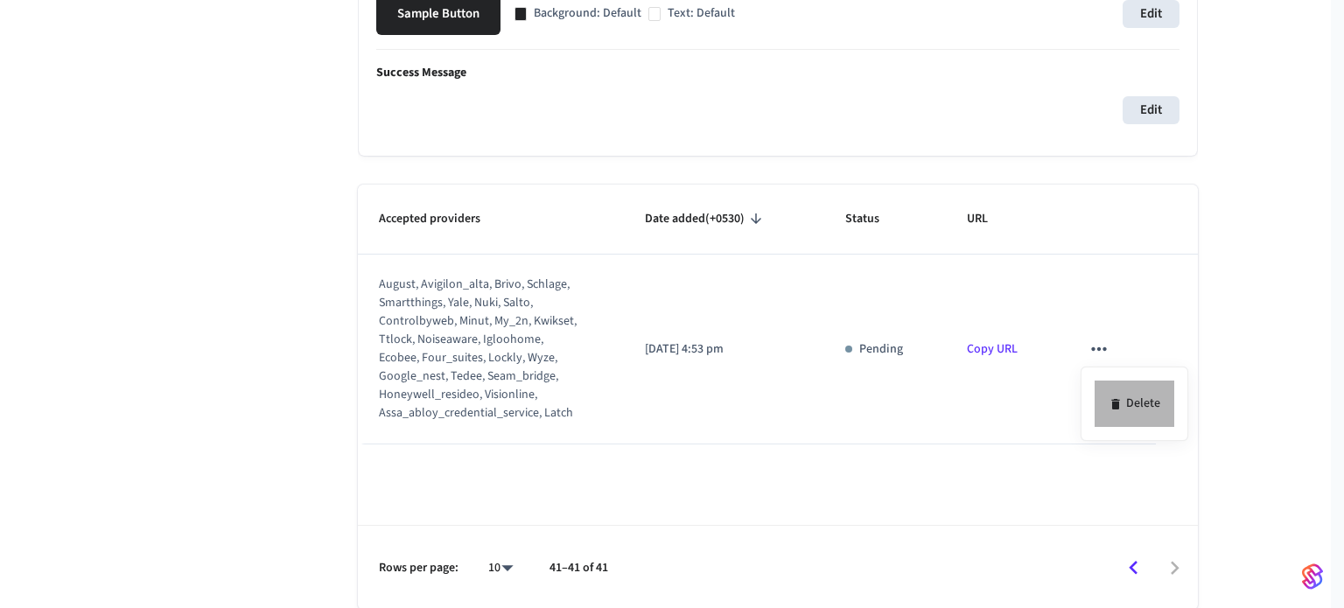
click at [1155, 407] on li "Delete" at bounding box center [1135, 404] width 80 height 46
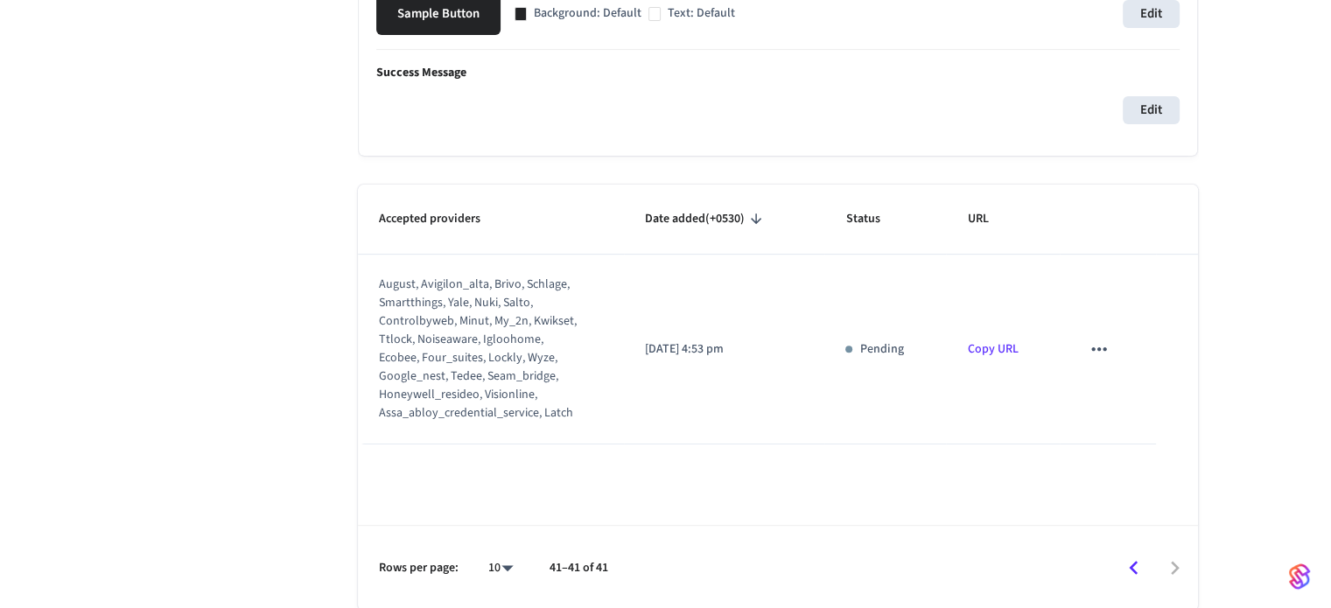
click at [1104, 343] on icon "sticky table" at bounding box center [1099, 349] width 23 height 23
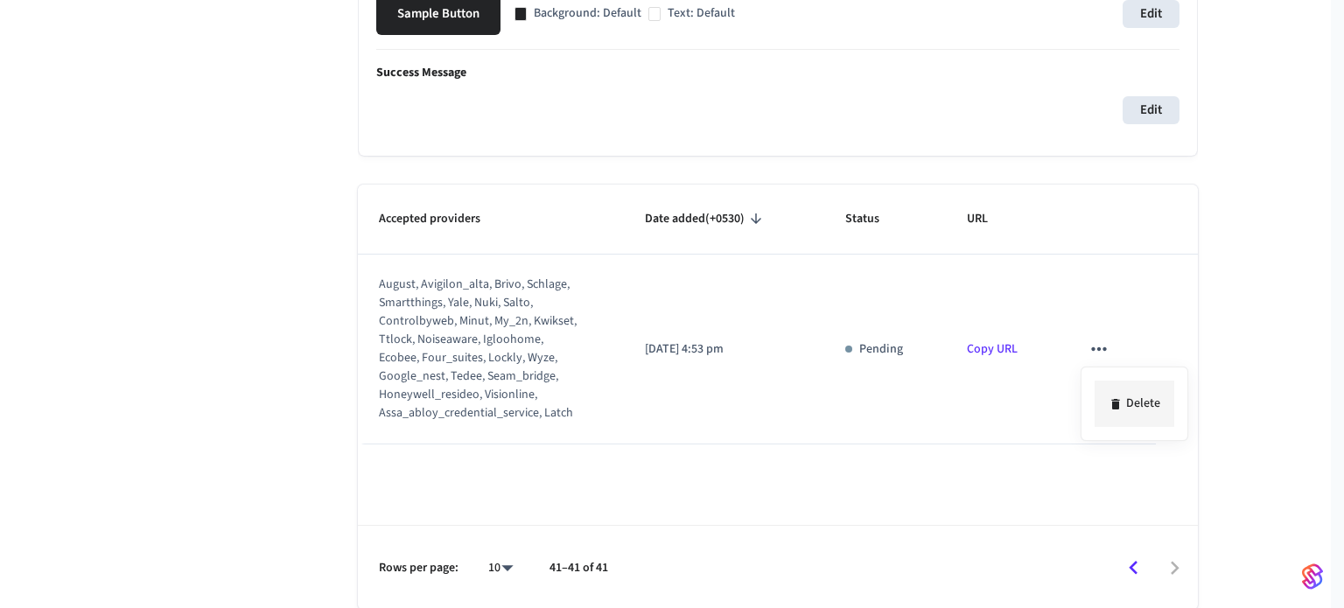
click at [1163, 401] on li "Delete" at bounding box center [1135, 404] width 80 height 46
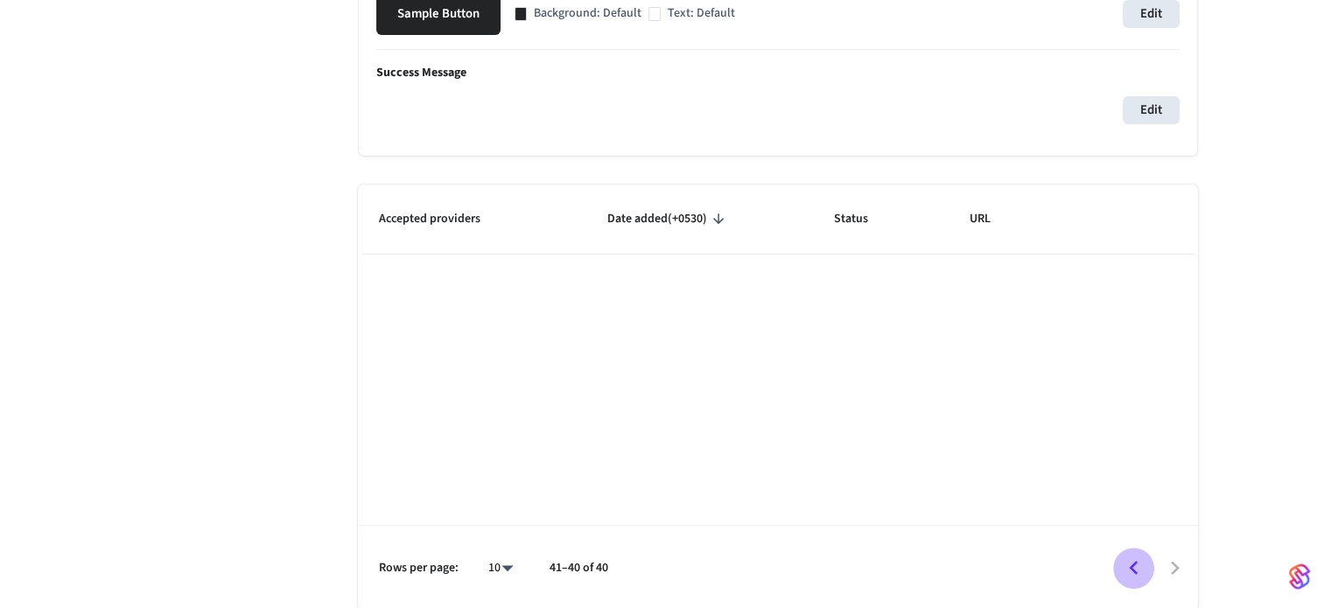
click at [1126, 557] on icon "Go to previous page" at bounding box center [1133, 568] width 27 height 27
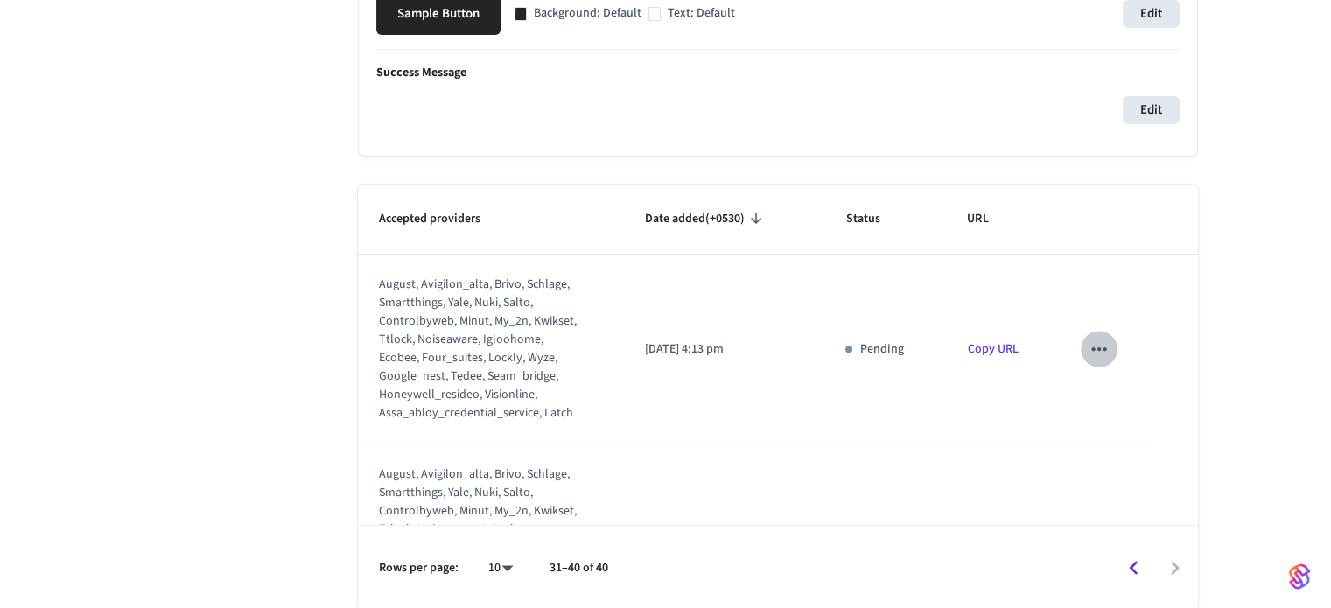
click at [1088, 343] on icon "sticky table" at bounding box center [1099, 349] width 23 height 23
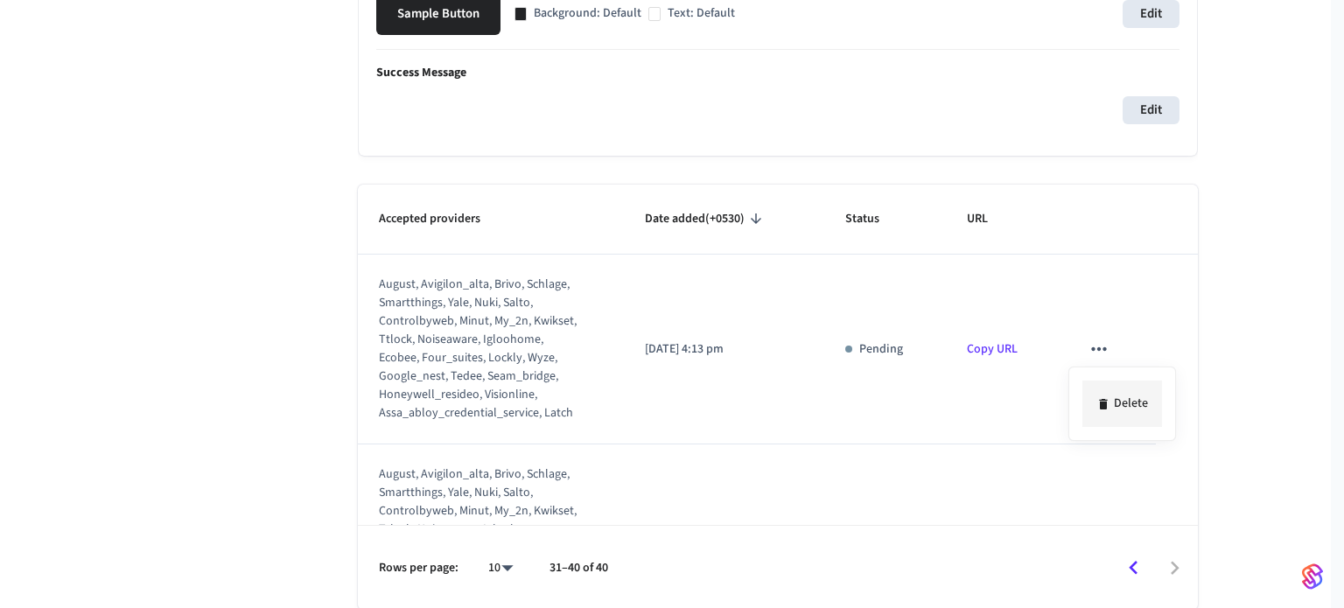
click at [1111, 397] on li "Delete" at bounding box center [1123, 404] width 80 height 46
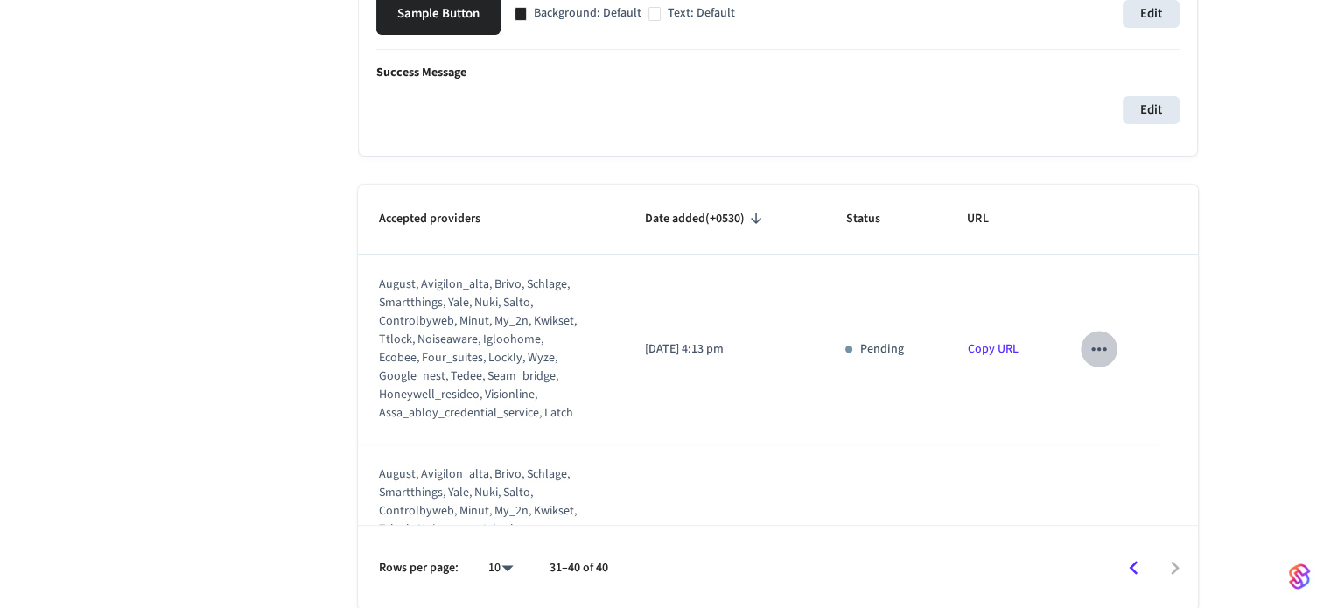
click at [1092, 340] on icon "sticky table" at bounding box center [1099, 349] width 23 height 23
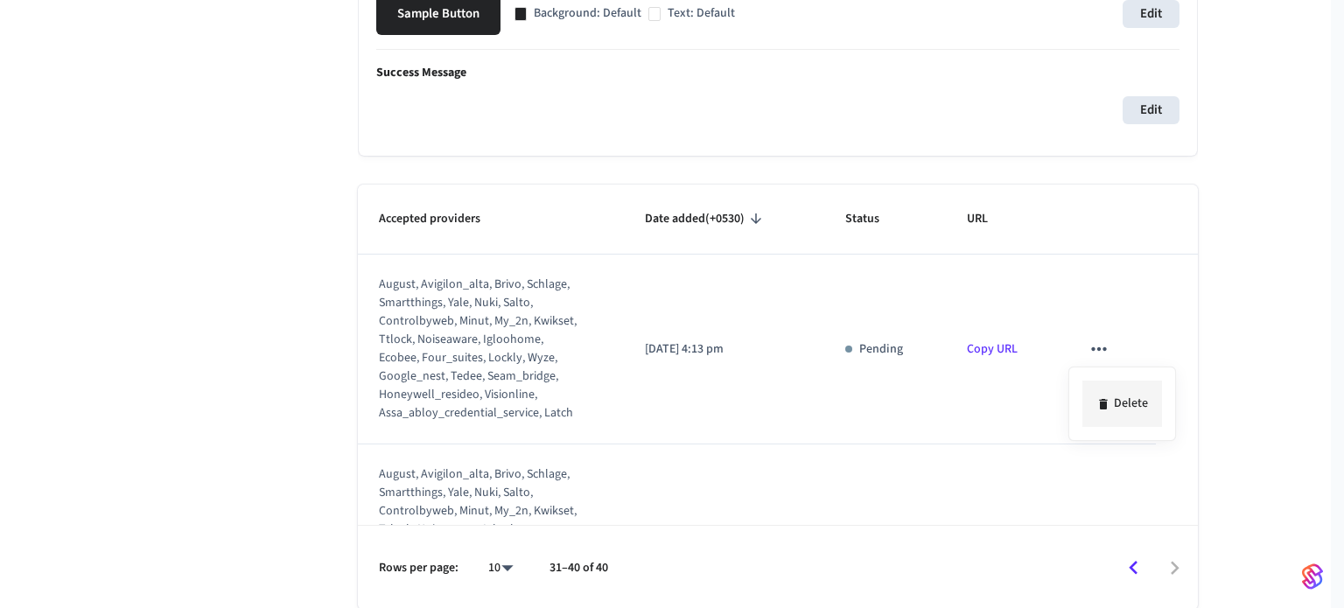
click at [1117, 398] on li "Delete" at bounding box center [1123, 404] width 80 height 46
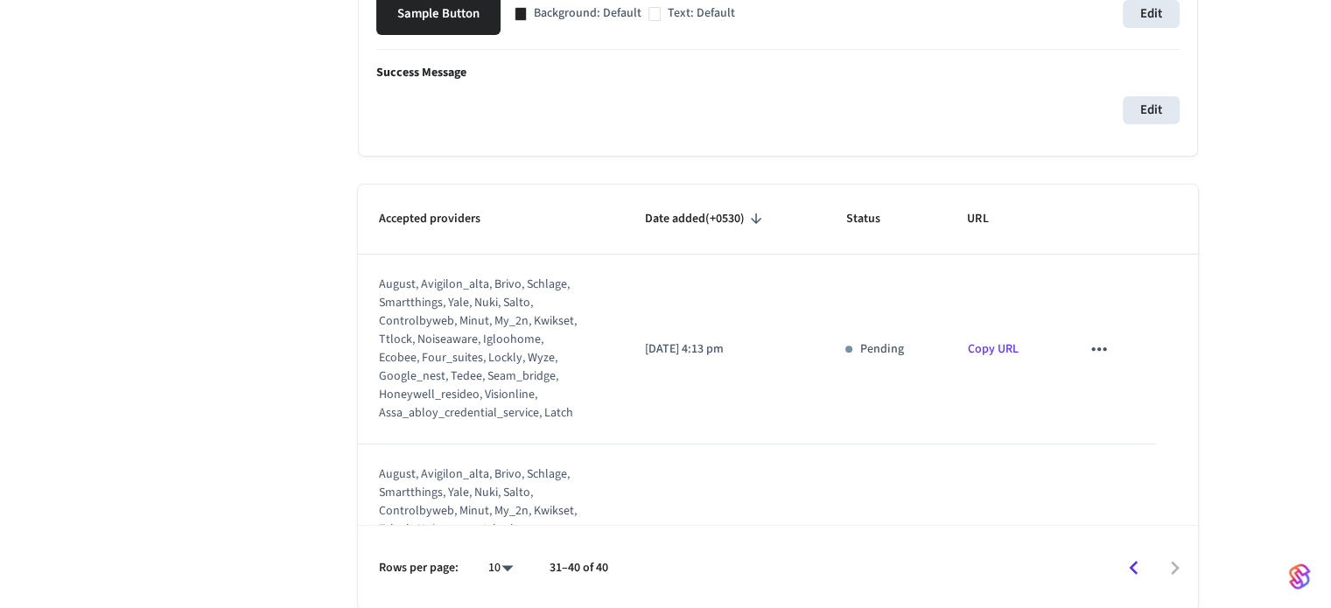
click at [1090, 347] on icon "sticky table" at bounding box center [1099, 349] width 23 height 23
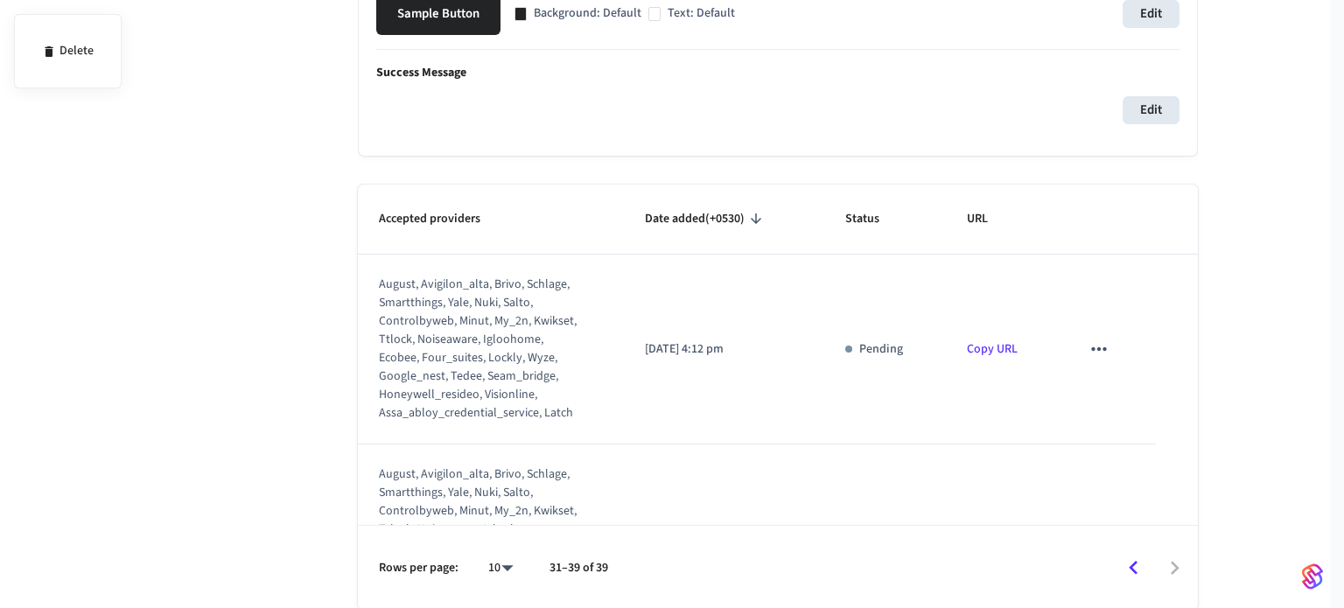
click at [1086, 341] on div at bounding box center [672, 304] width 1344 height 608
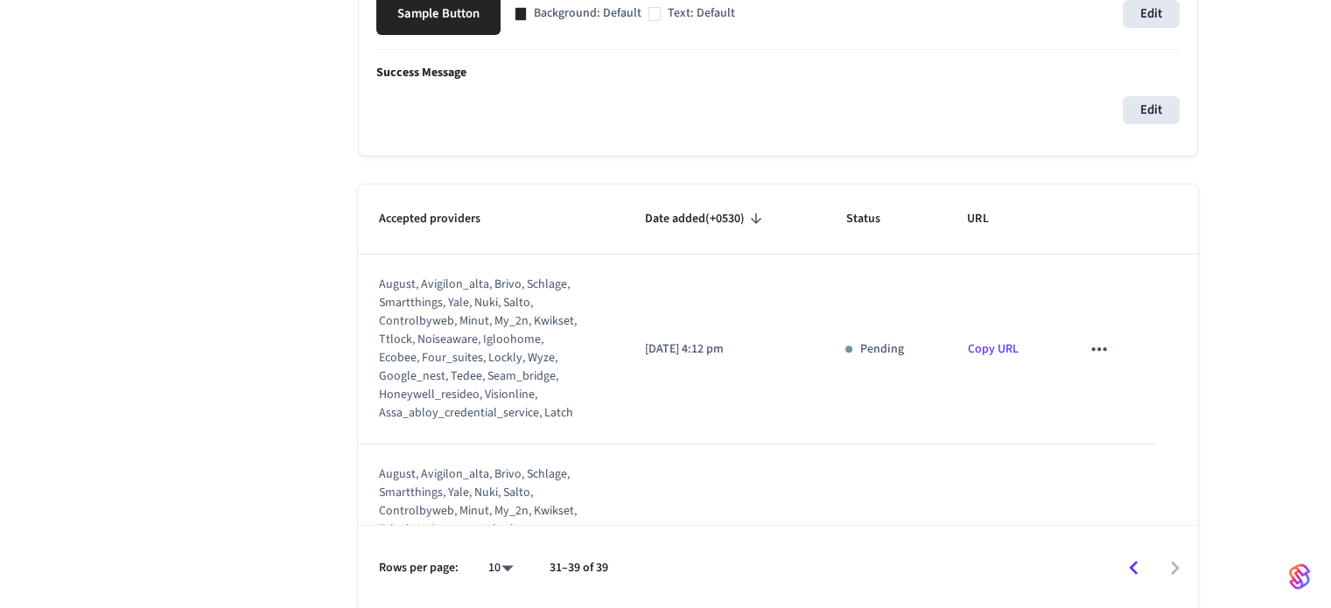
click at [1091, 347] on icon "sticky table" at bounding box center [1098, 349] width 15 height 4
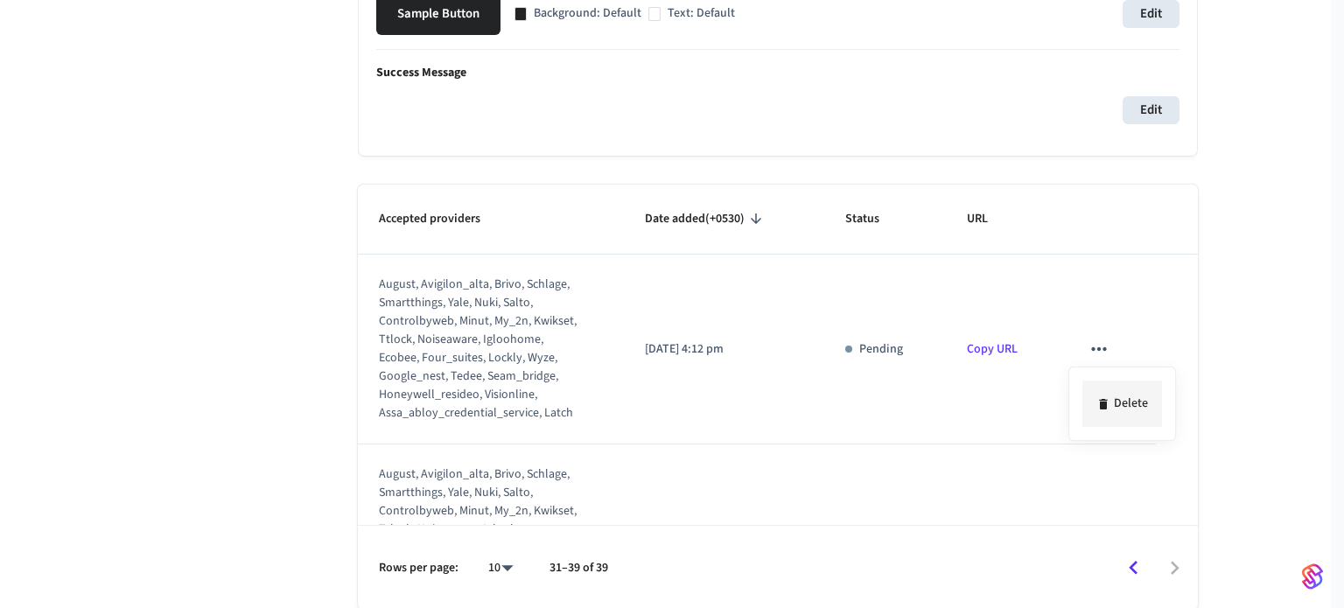
click at [1099, 395] on li "Delete" at bounding box center [1123, 404] width 80 height 46
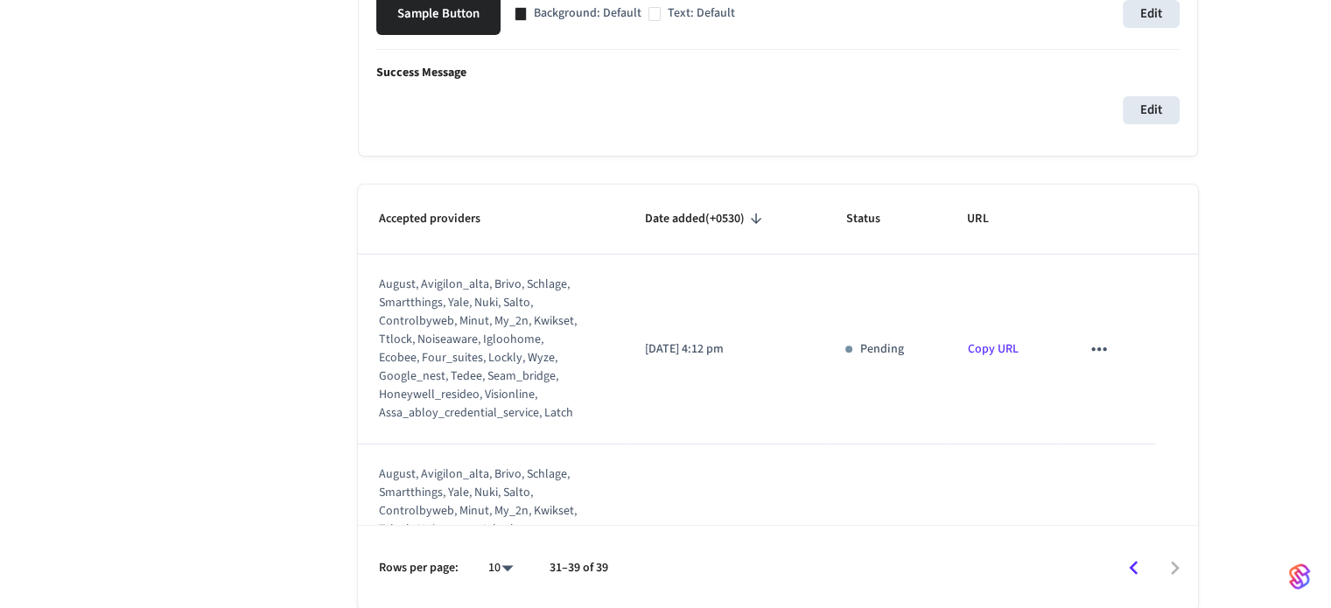
click at [1094, 354] on icon "sticky table" at bounding box center [1099, 349] width 23 height 23
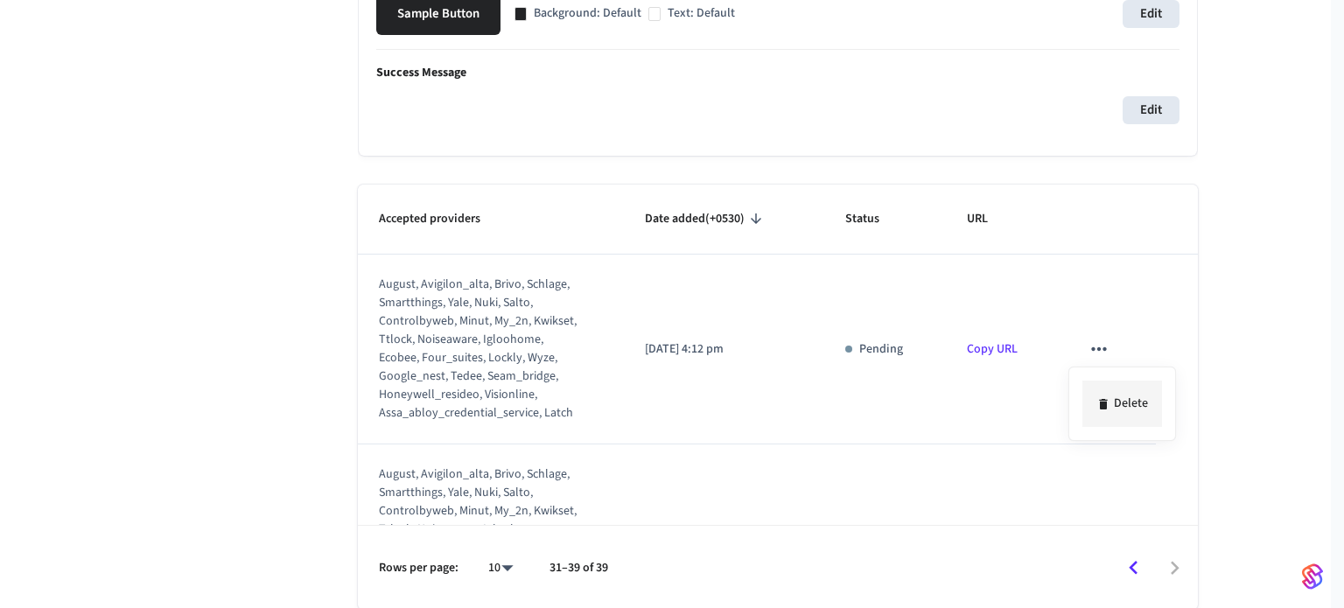
click at [1113, 402] on li "Delete" at bounding box center [1123, 404] width 80 height 46
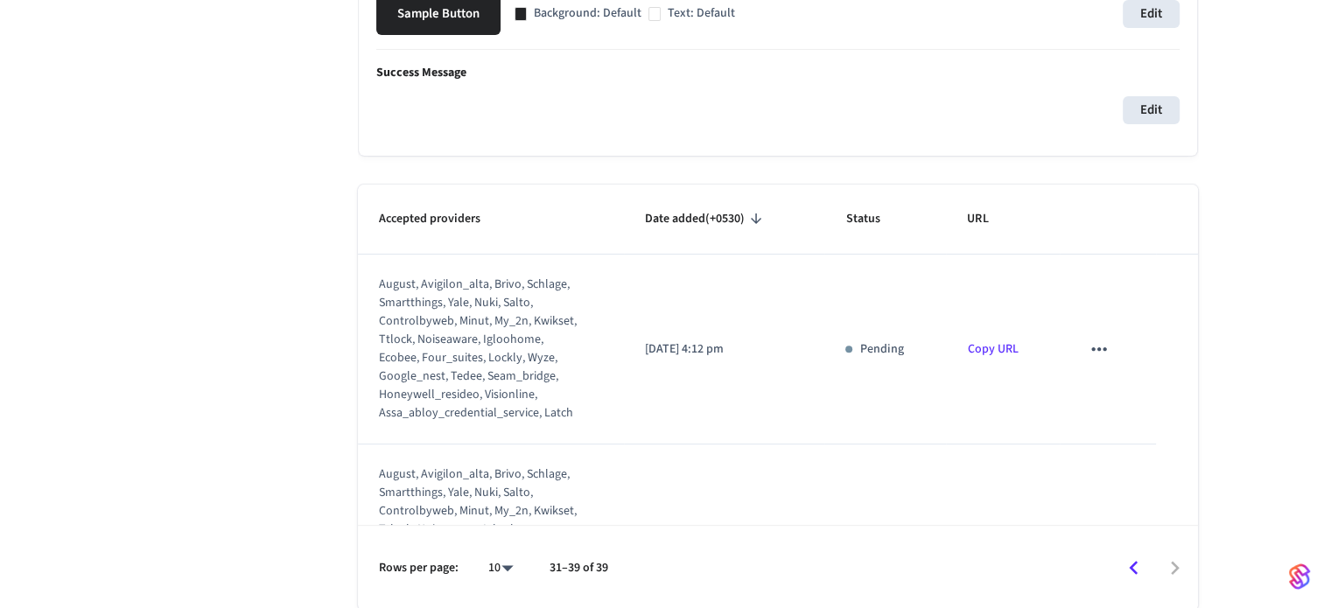
click at [1089, 338] on icon "sticky table" at bounding box center [1099, 349] width 23 height 23
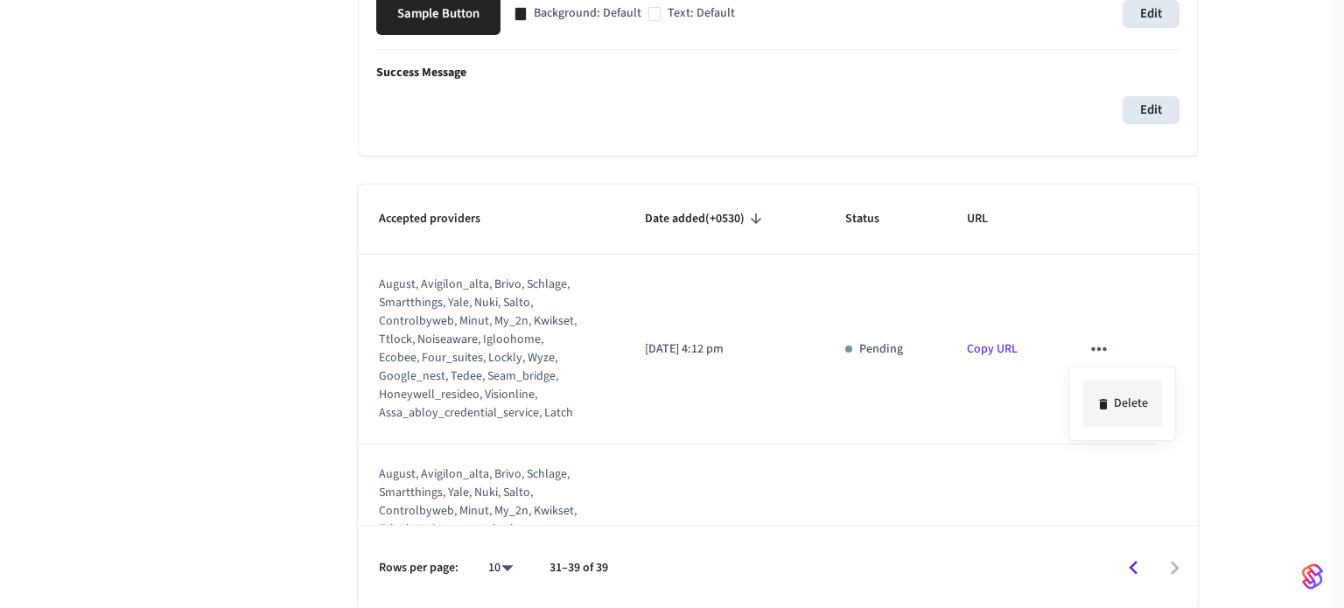
click at [1102, 384] on li "Delete" at bounding box center [1123, 404] width 80 height 46
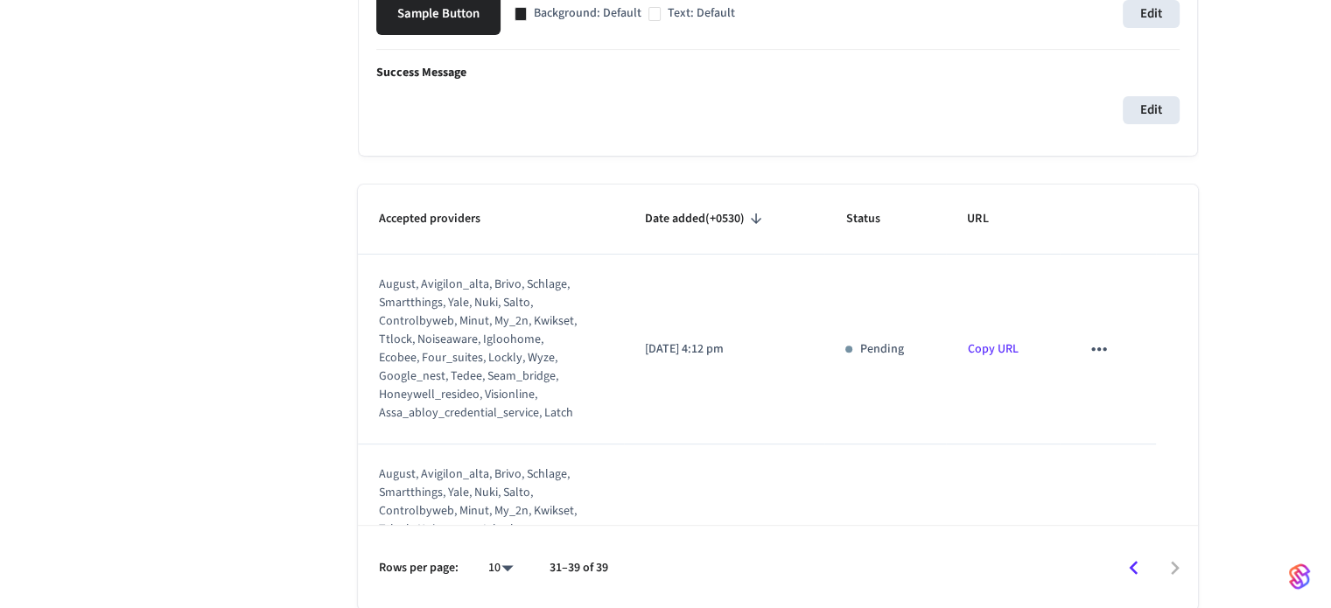
click at [1088, 528] on icon "sticky table" at bounding box center [1099, 539] width 23 height 23
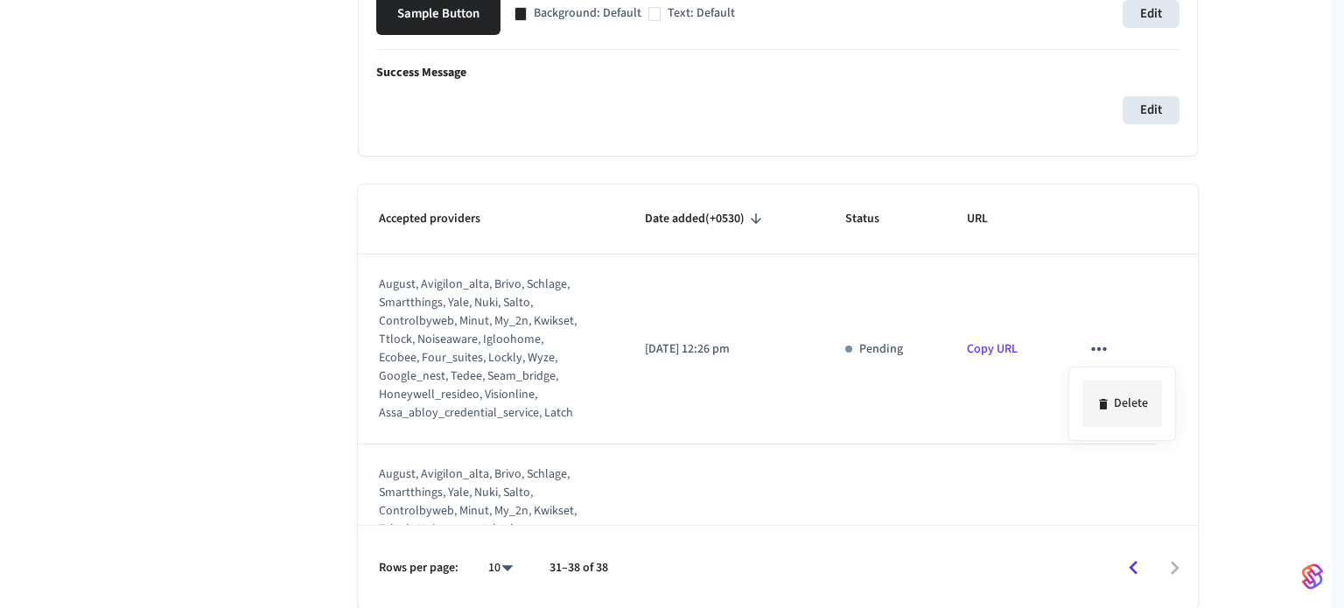
click at [1108, 393] on li "Delete" at bounding box center [1123, 404] width 80 height 46
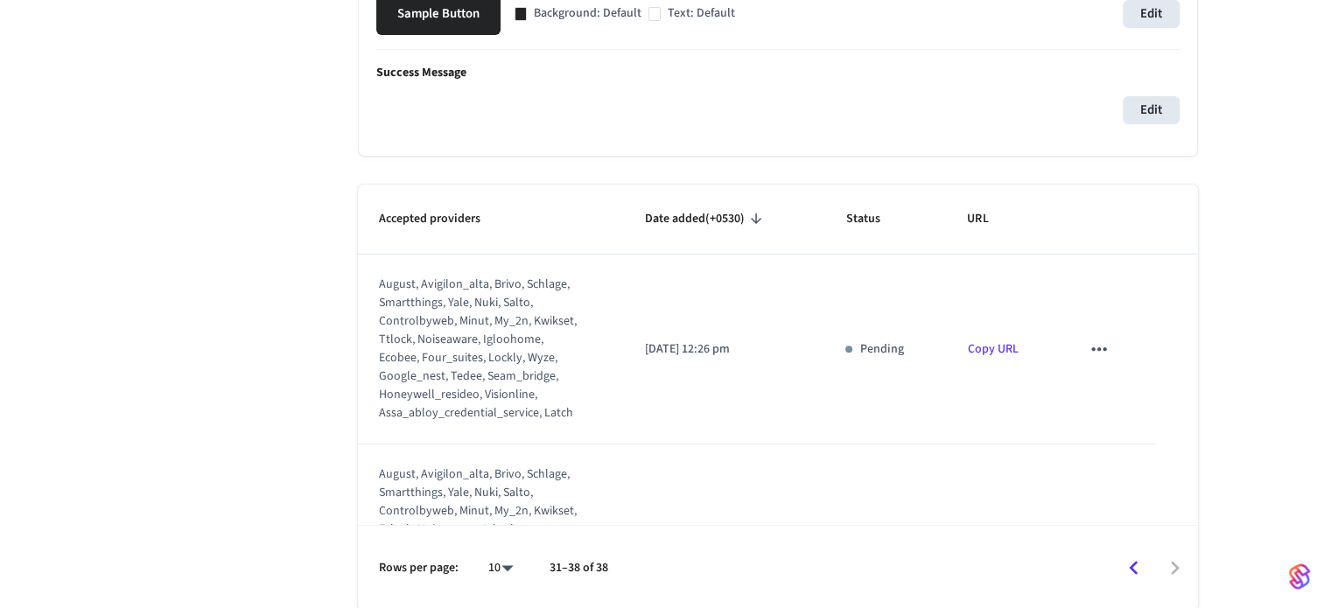
click at [1096, 356] on icon "sticky table" at bounding box center [1099, 349] width 23 height 23
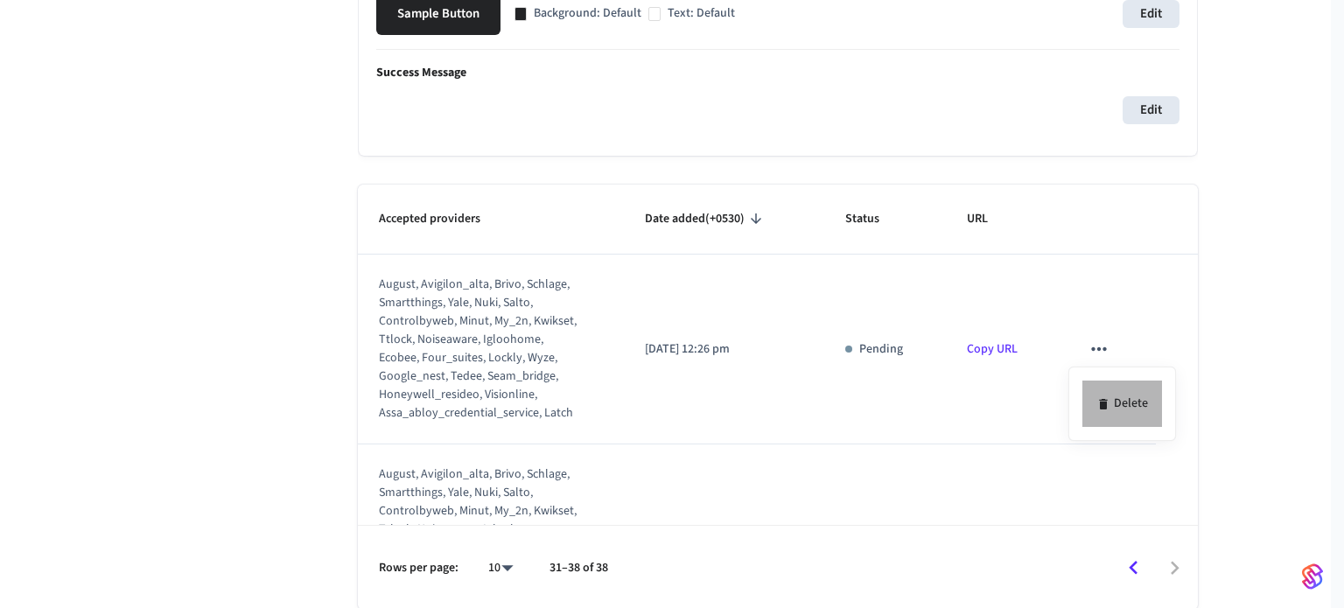
click at [1104, 392] on li "Delete" at bounding box center [1123, 404] width 80 height 46
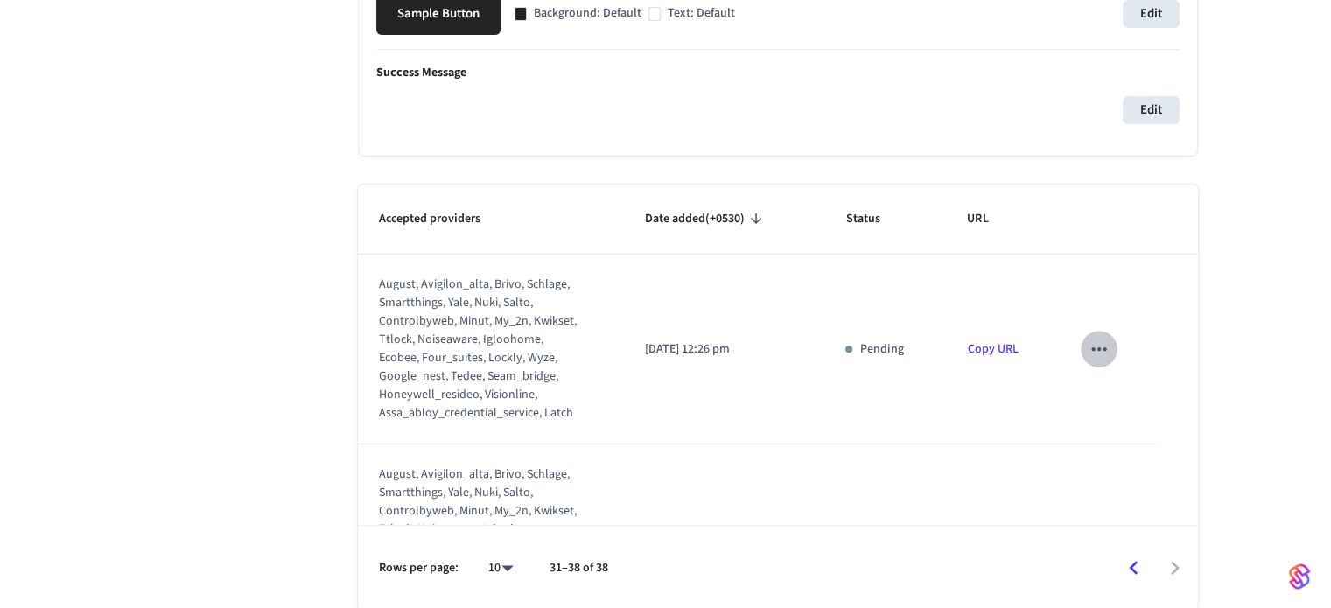
click at [1095, 359] on icon "sticky table" at bounding box center [1099, 349] width 23 height 23
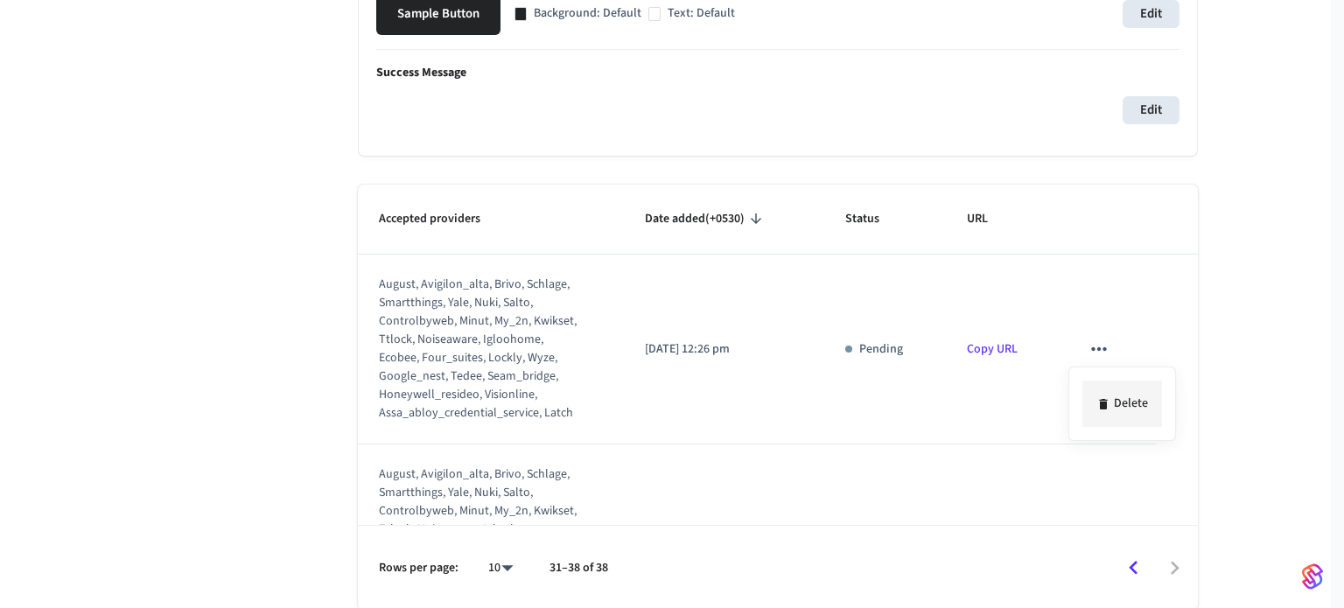
click at [1106, 392] on li "Delete" at bounding box center [1123, 404] width 80 height 46
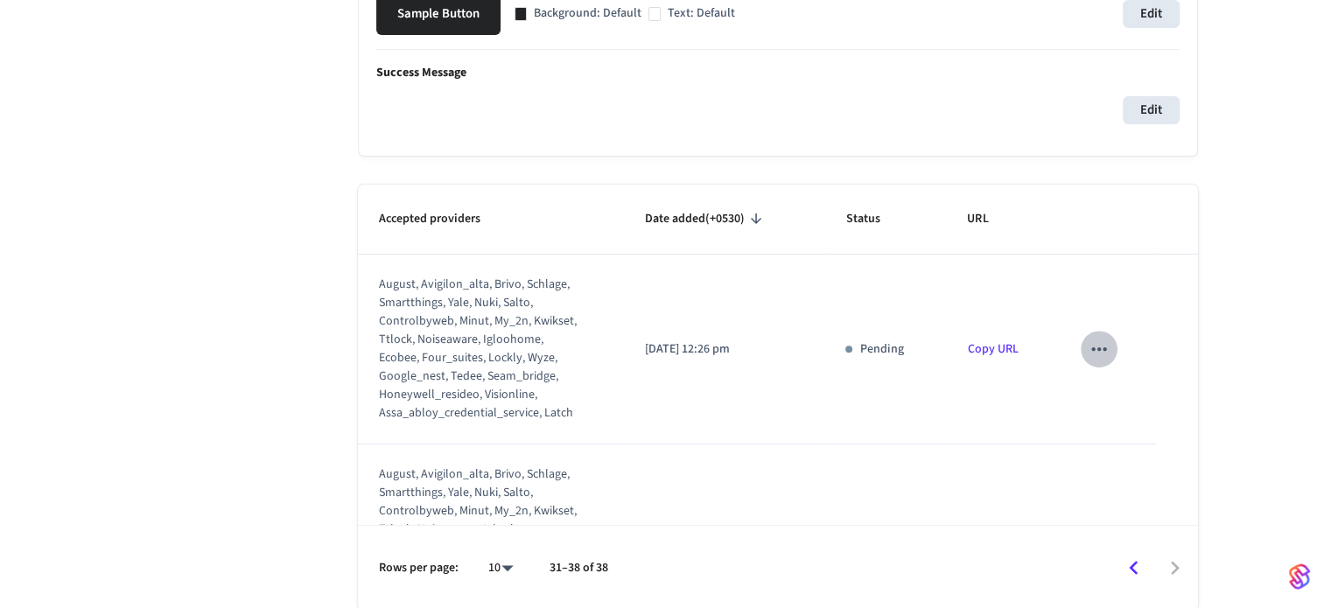
click at [1092, 353] on icon "sticky table" at bounding box center [1099, 349] width 23 height 23
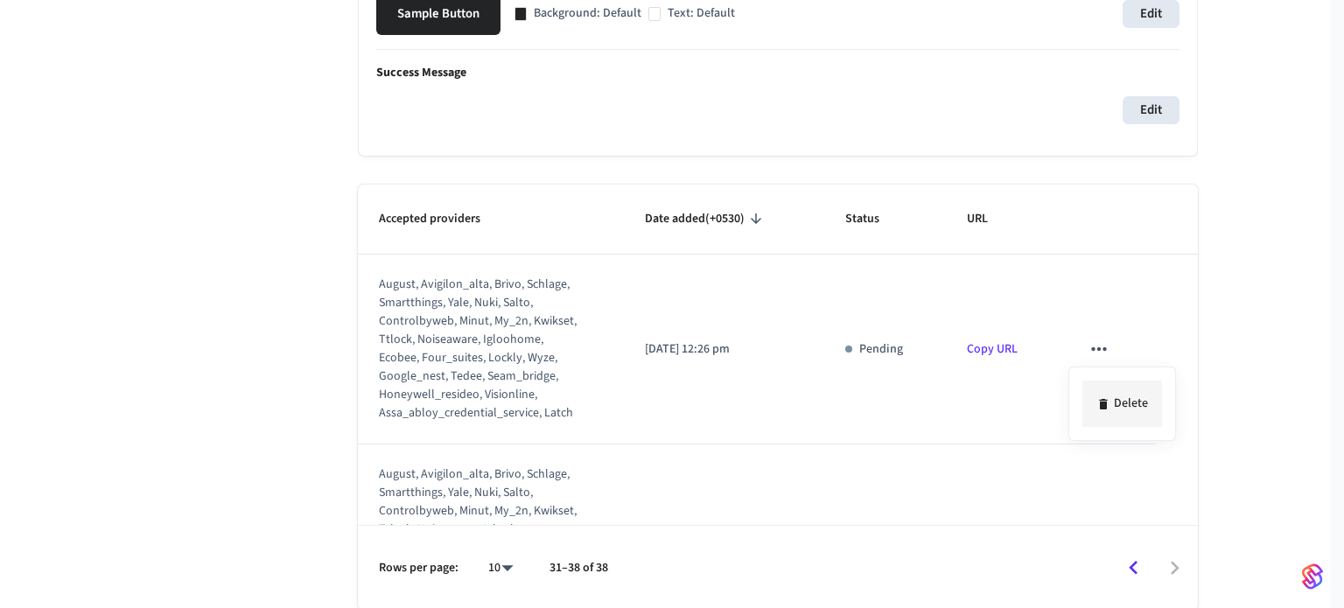
click at [1118, 395] on li "Delete" at bounding box center [1123, 404] width 80 height 46
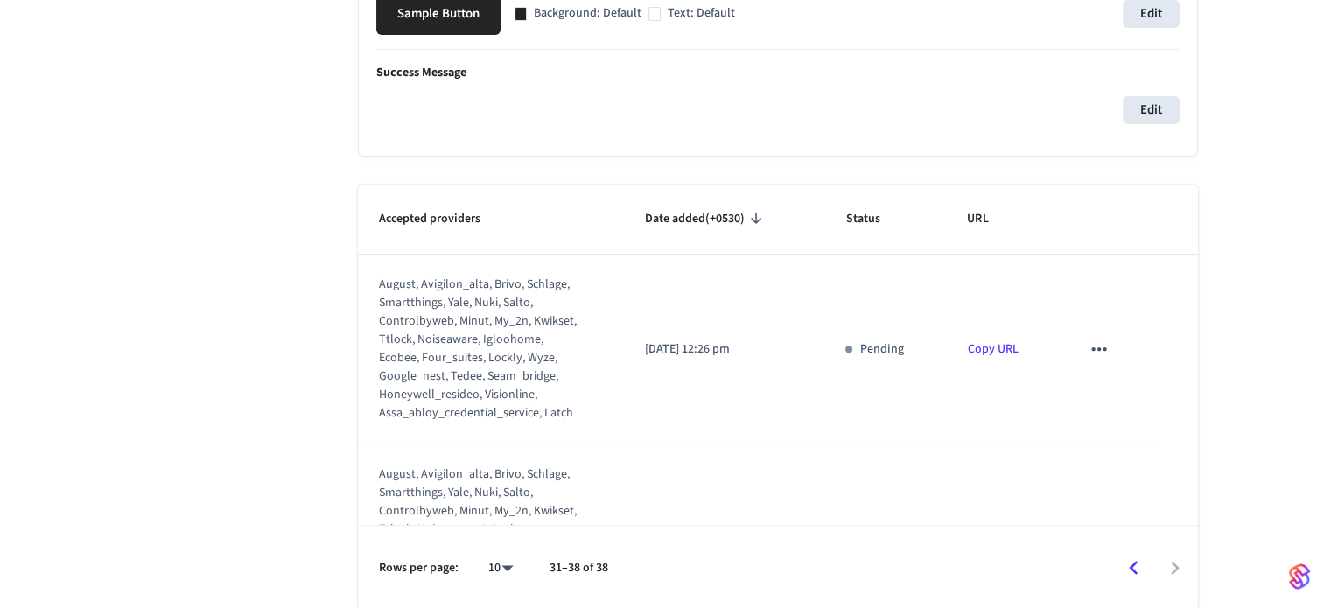
click at [1088, 351] on icon "sticky table" at bounding box center [1099, 349] width 23 height 23
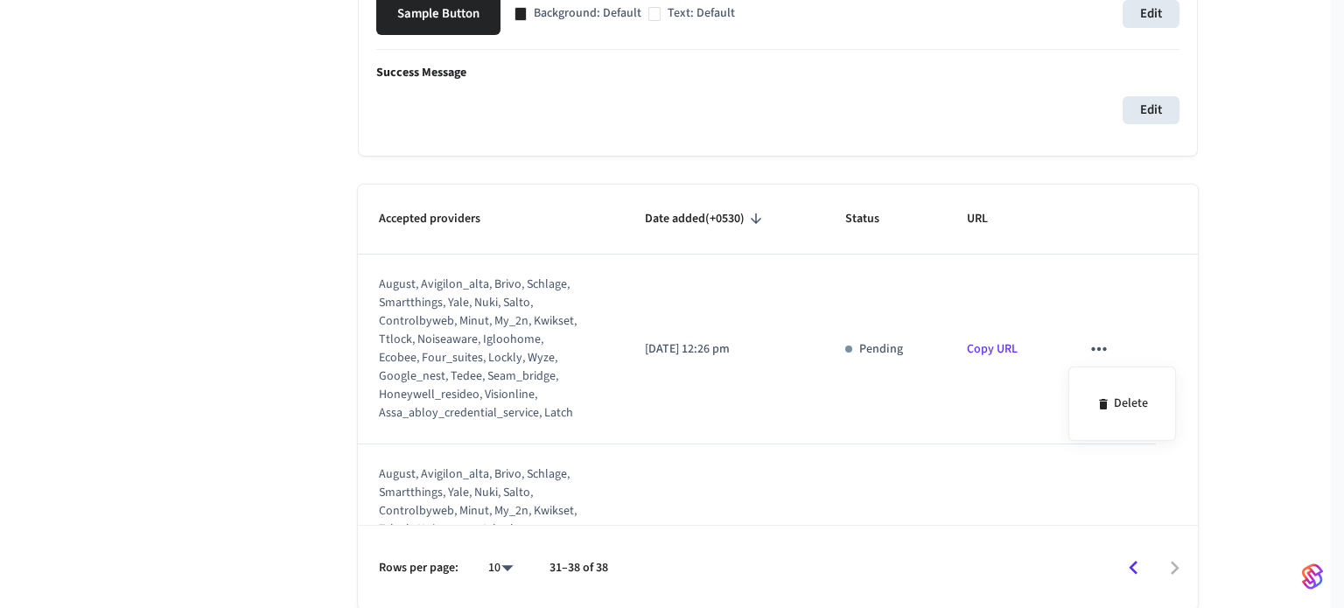
click at [1096, 375] on div "Delete" at bounding box center [672, 304] width 1344 height 608
click at [1096, 347] on div at bounding box center [672, 304] width 1344 height 608
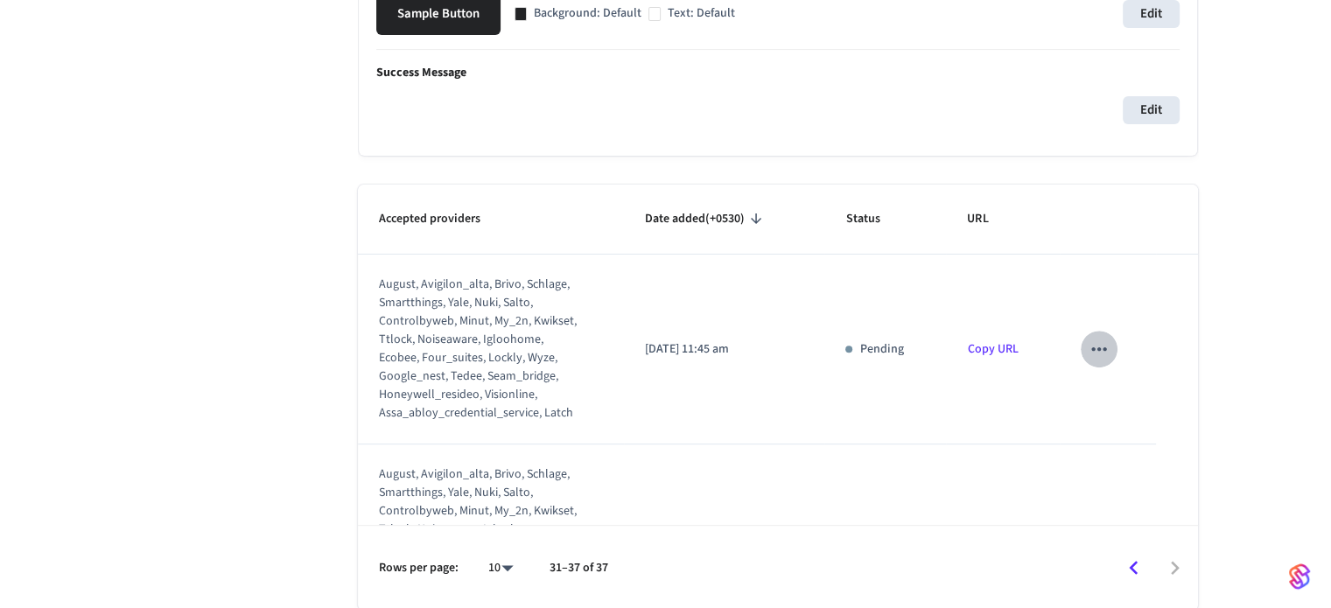
click at [1088, 349] on icon "sticky table" at bounding box center [1099, 349] width 23 height 23
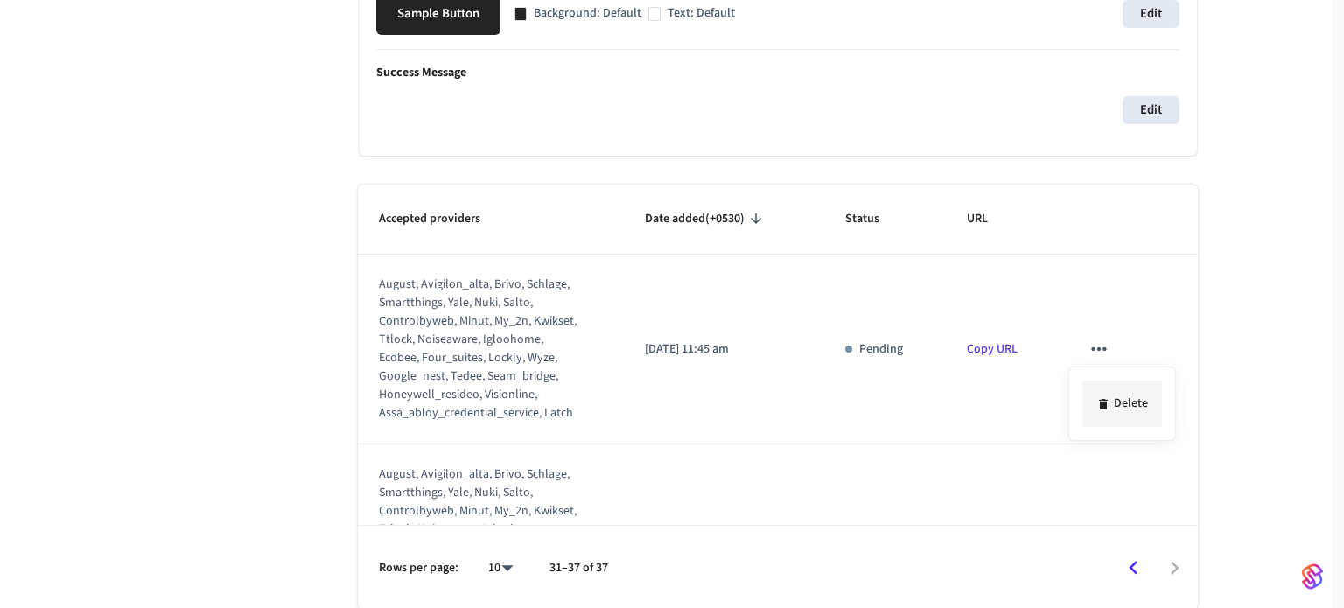
click at [1134, 422] on li "Delete" at bounding box center [1123, 404] width 80 height 46
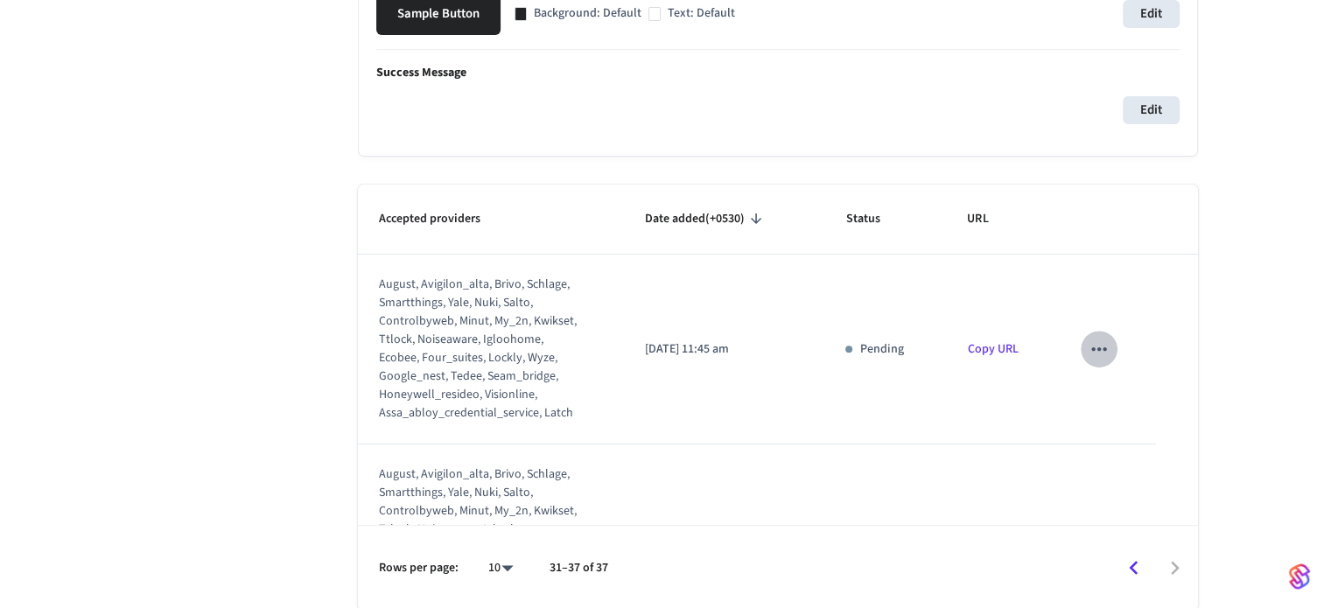
click at [1088, 346] on icon "sticky table" at bounding box center [1099, 349] width 23 height 23
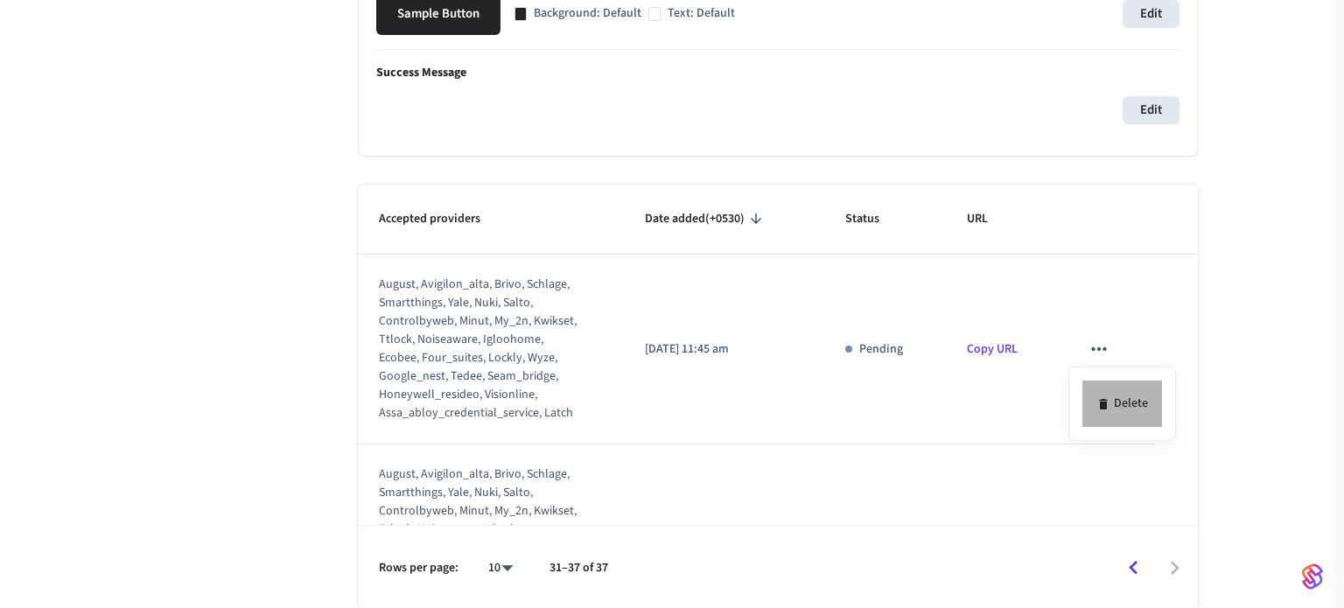
click at [1110, 397] on li "Delete" at bounding box center [1123, 404] width 80 height 46
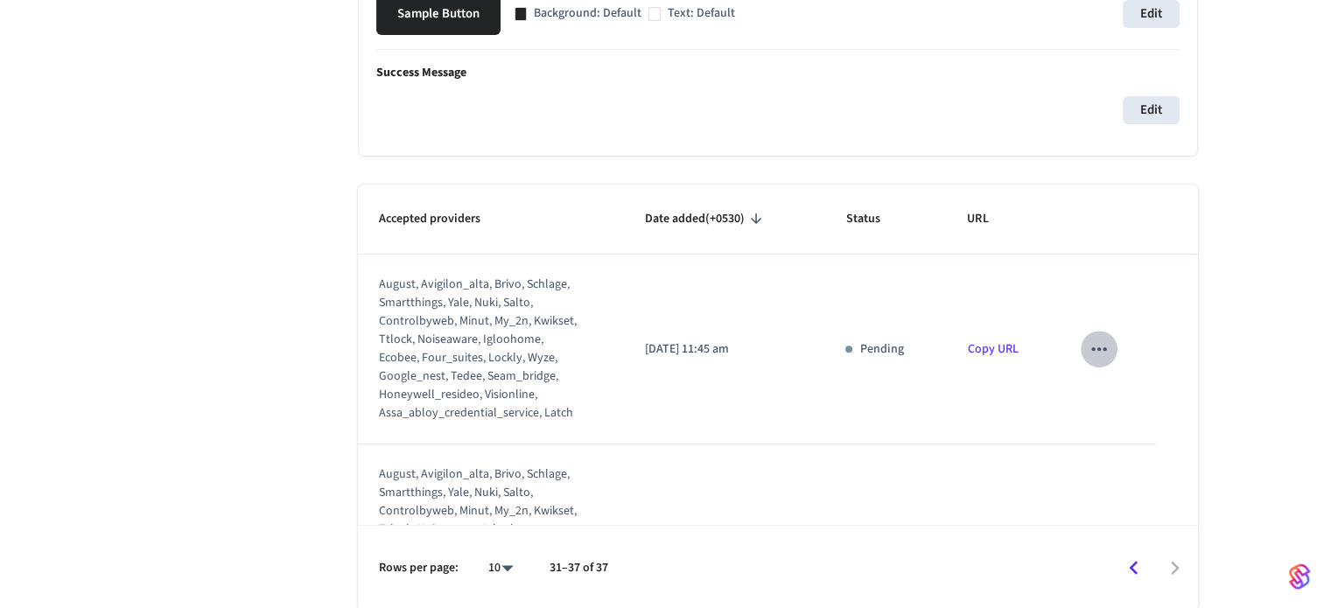
click at [1091, 347] on icon "sticky table" at bounding box center [1098, 349] width 15 height 4
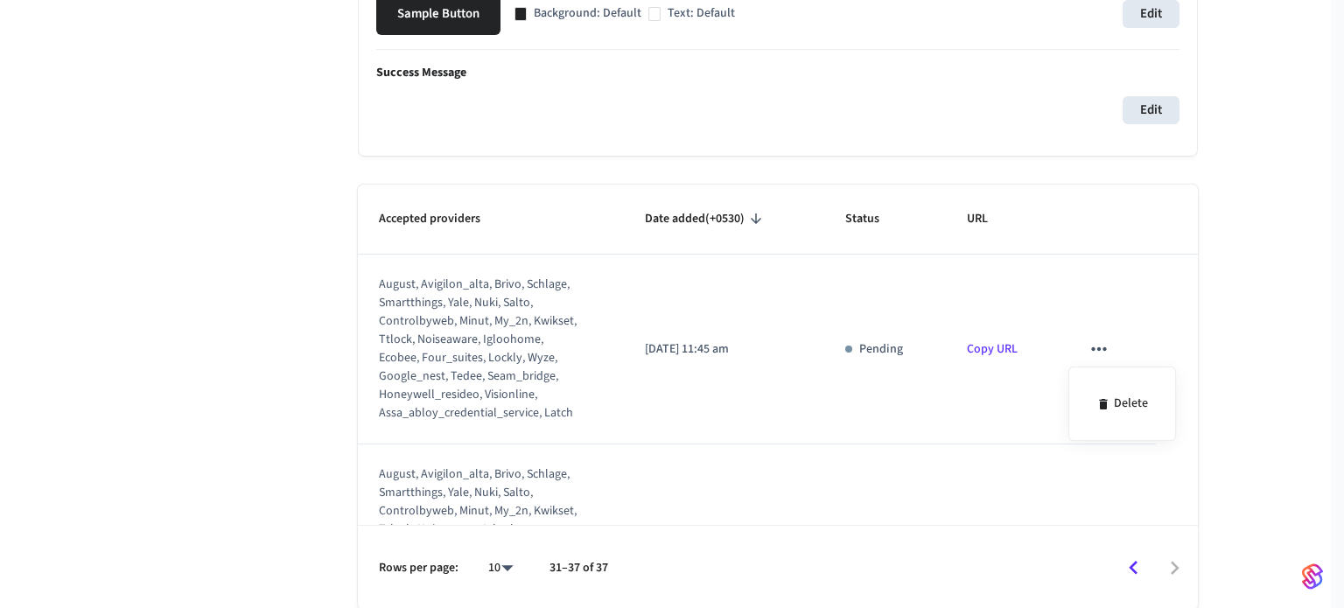
click at [1104, 375] on div "Delete" at bounding box center [1123, 404] width 108 height 74
click at [1110, 385] on li "Delete" at bounding box center [1123, 404] width 80 height 46
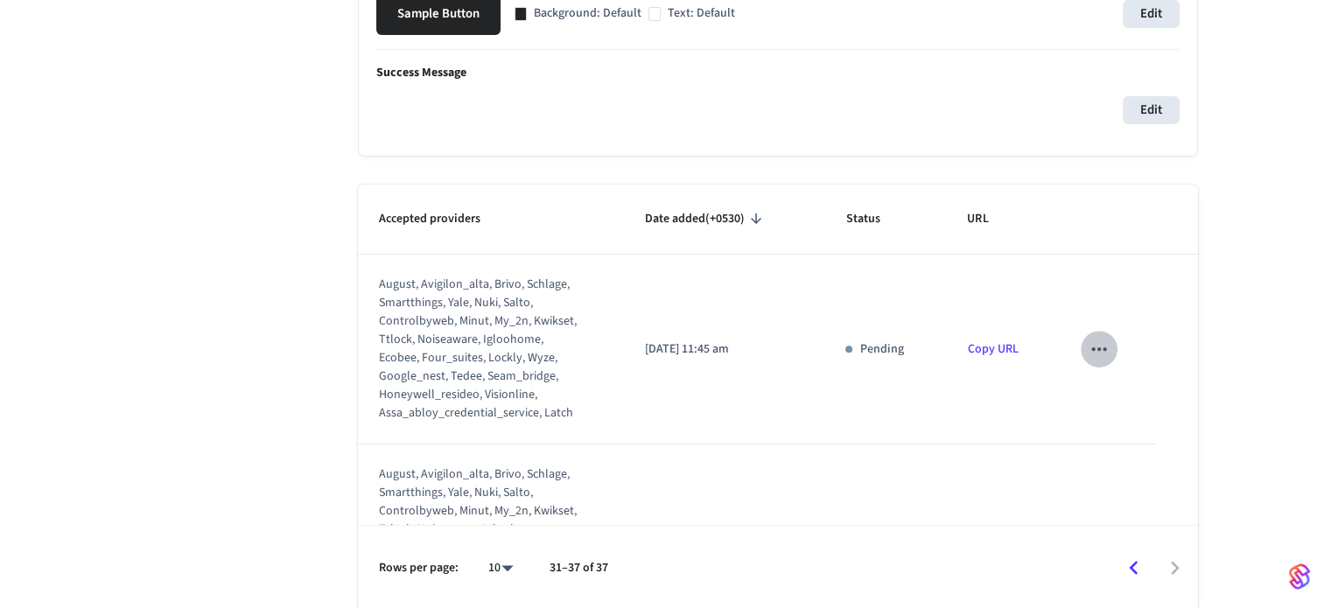
click at [1087, 335] on button "sticky table" at bounding box center [1099, 349] width 37 height 37
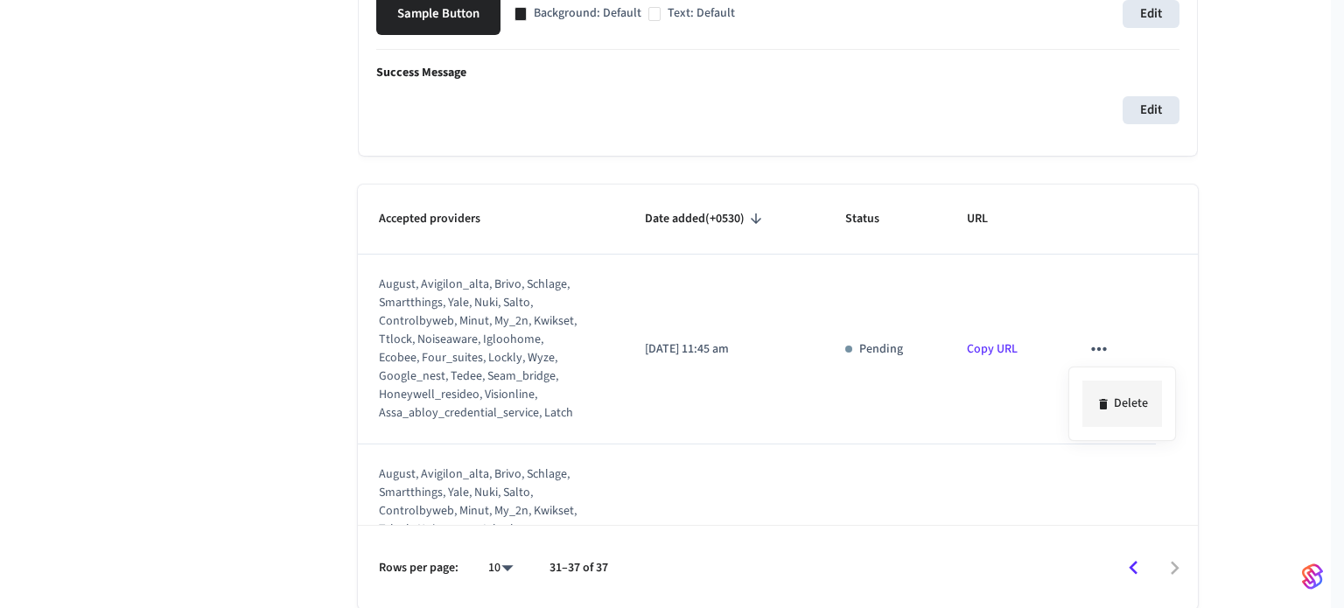
click at [1131, 416] on li "Delete" at bounding box center [1123, 404] width 80 height 46
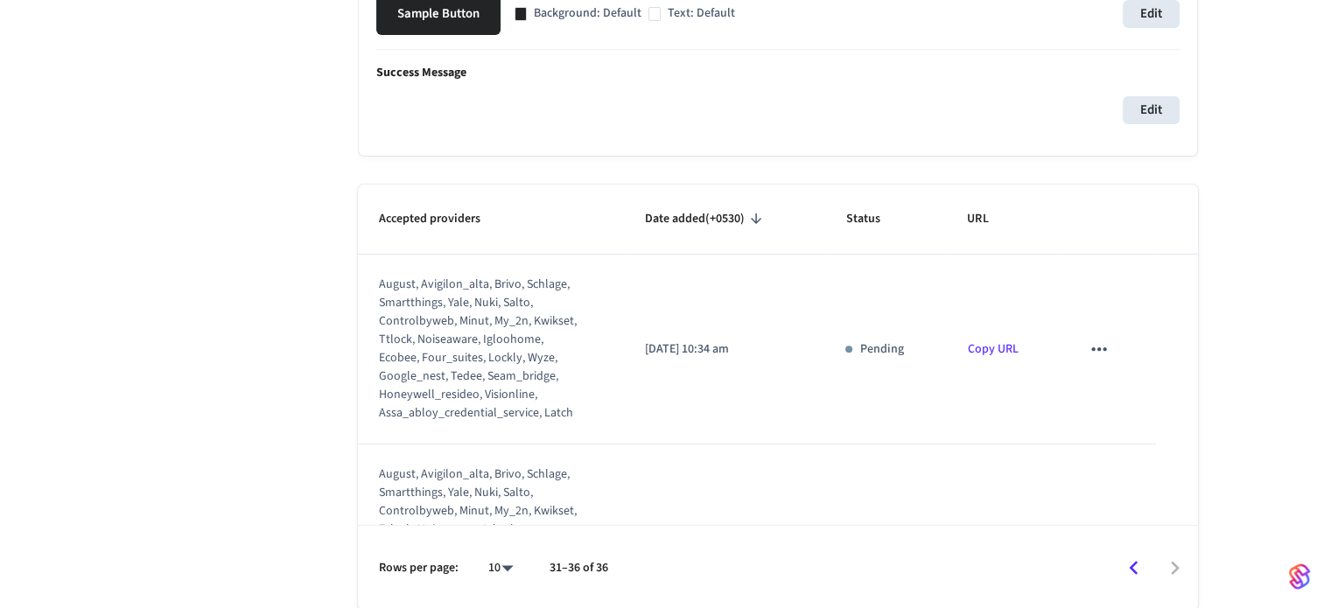
click at [1081, 343] on button "sticky table" at bounding box center [1099, 349] width 37 height 37
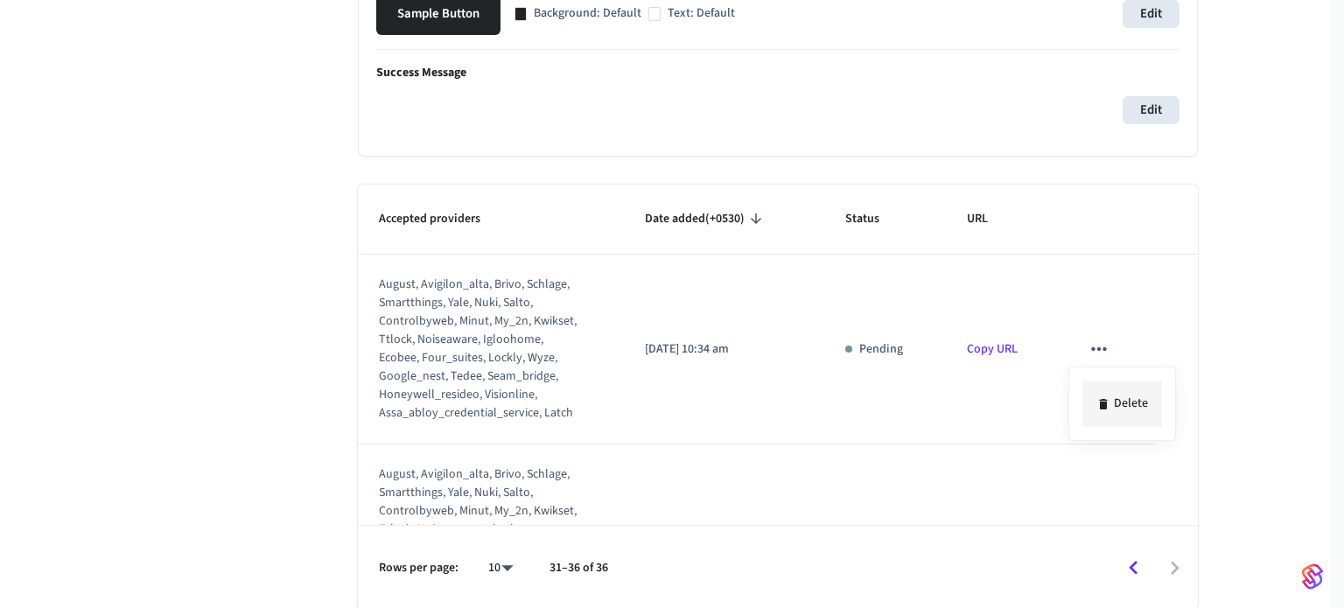
click at [1110, 416] on li "Delete" at bounding box center [1123, 404] width 80 height 46
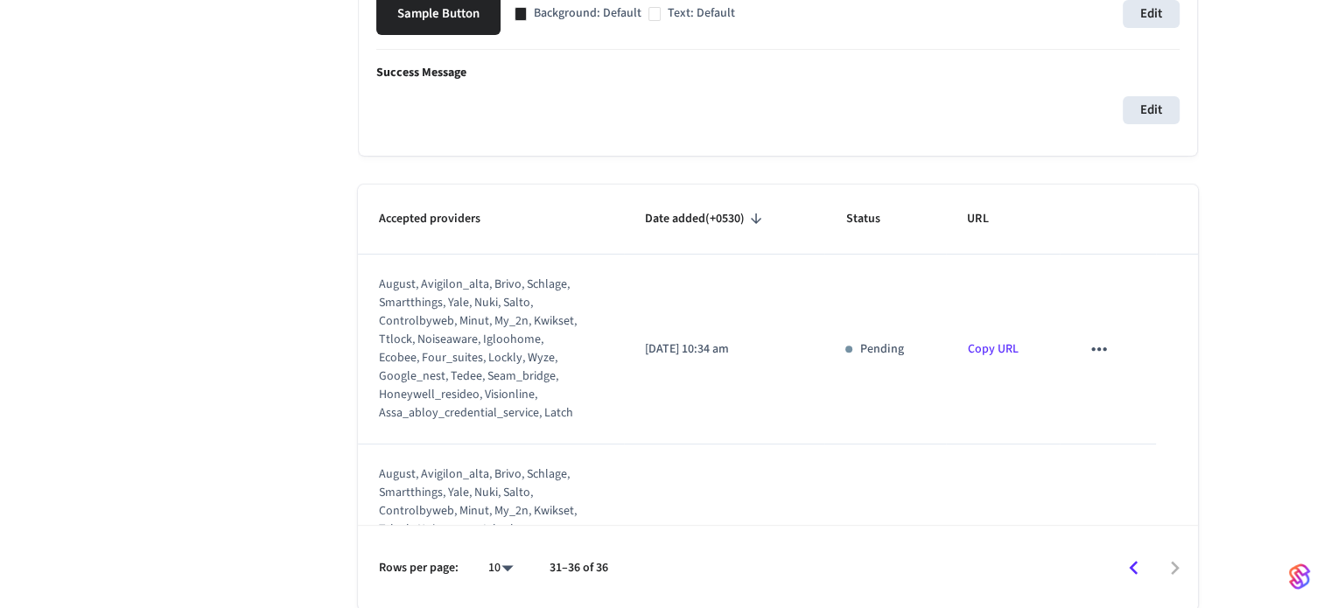
click at [1088, 350] on icon "sticky table" at bounding box center [1099, 349] width 23 height 23
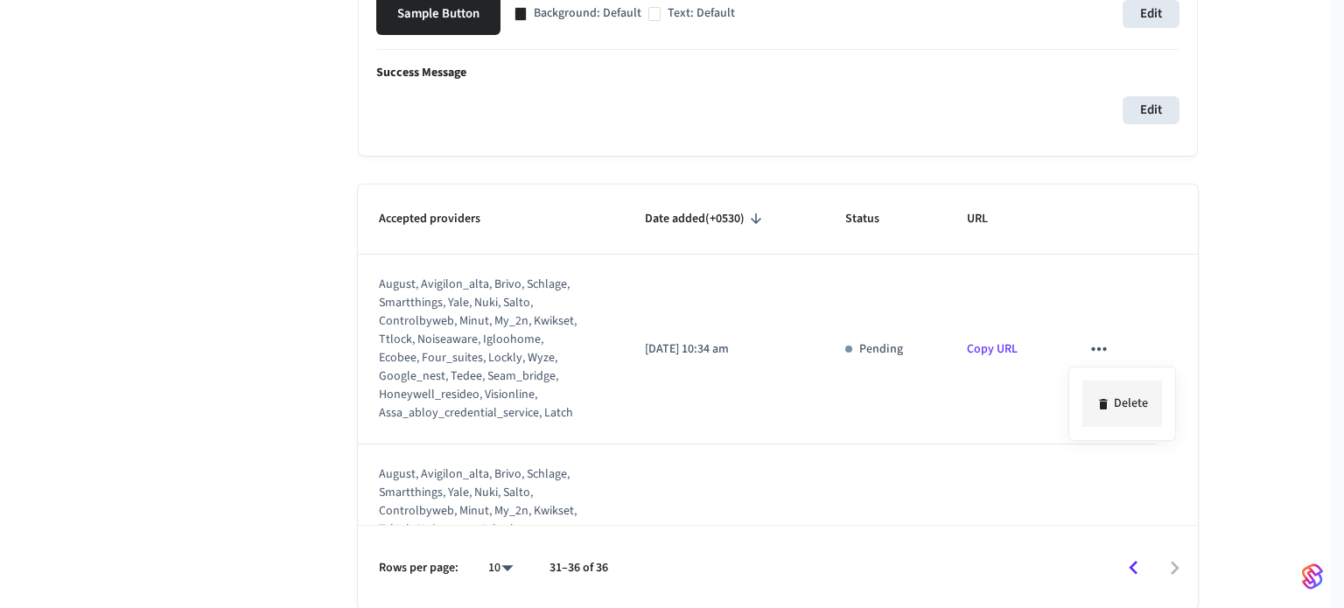
click at [1091, 384] on li "Delete" at bounding box center [1123, 404] width 80 height 46
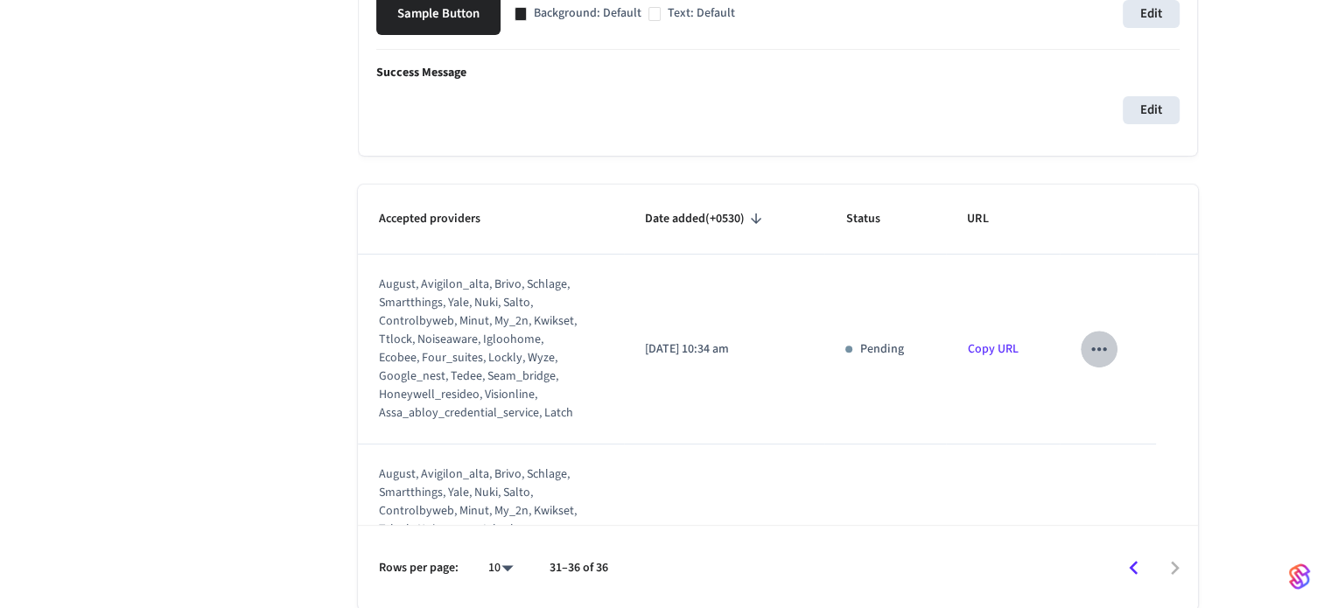
click at [1091, 355] on icon "sticky table" at bounding box center [1099, 349] width 23 height 23
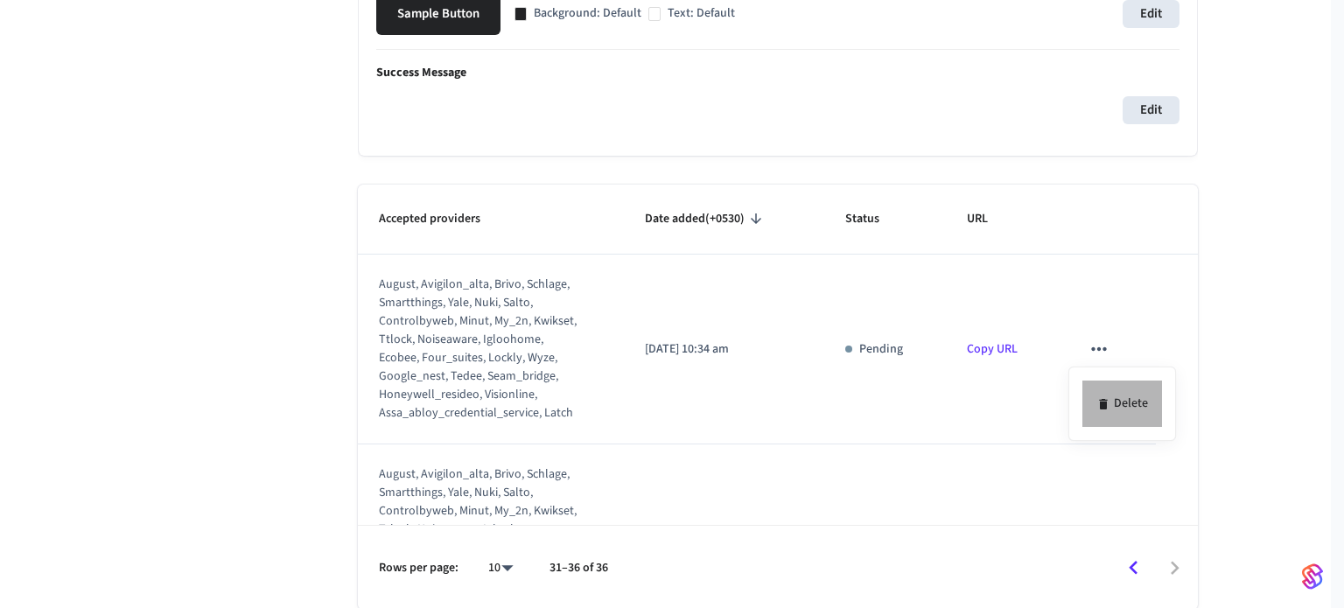
click at [1122, 403] on li "Delete" at bounding box center [1123, 404] width 80 height 46
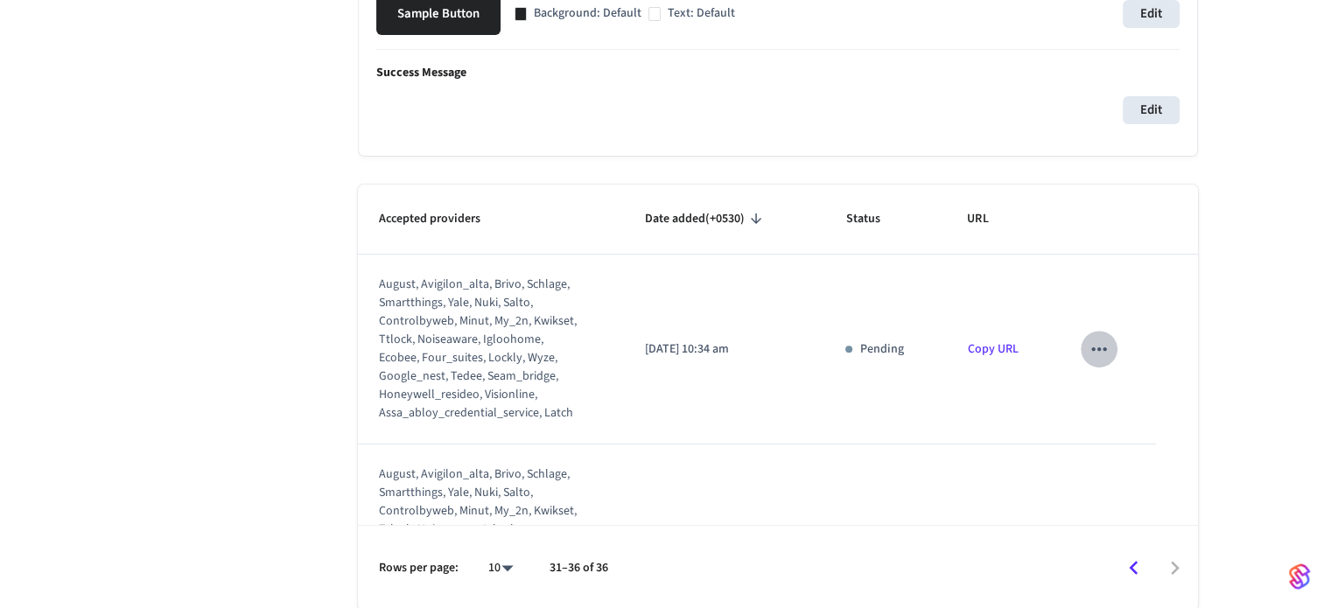
click at [1088, 343] on icon "sticky table" at bounding box center [1099, 349] width 23 height 23
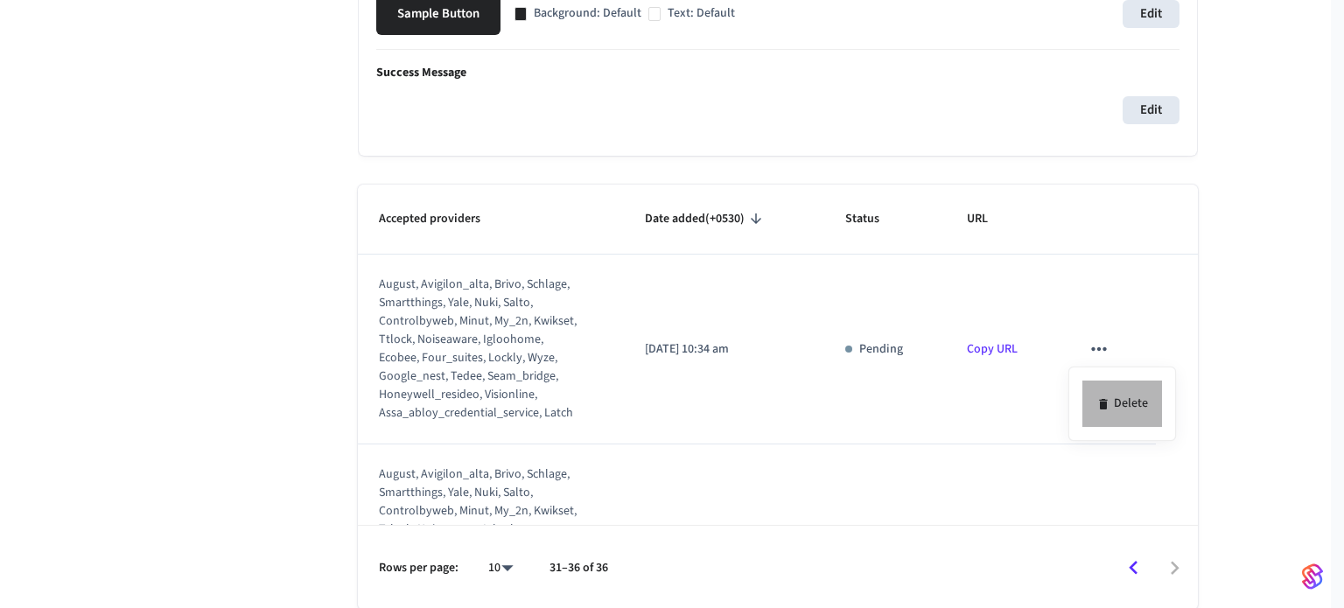
click at [1105, 387] on li "Delete" at bounding box center [1123, 404] width 80 height 46
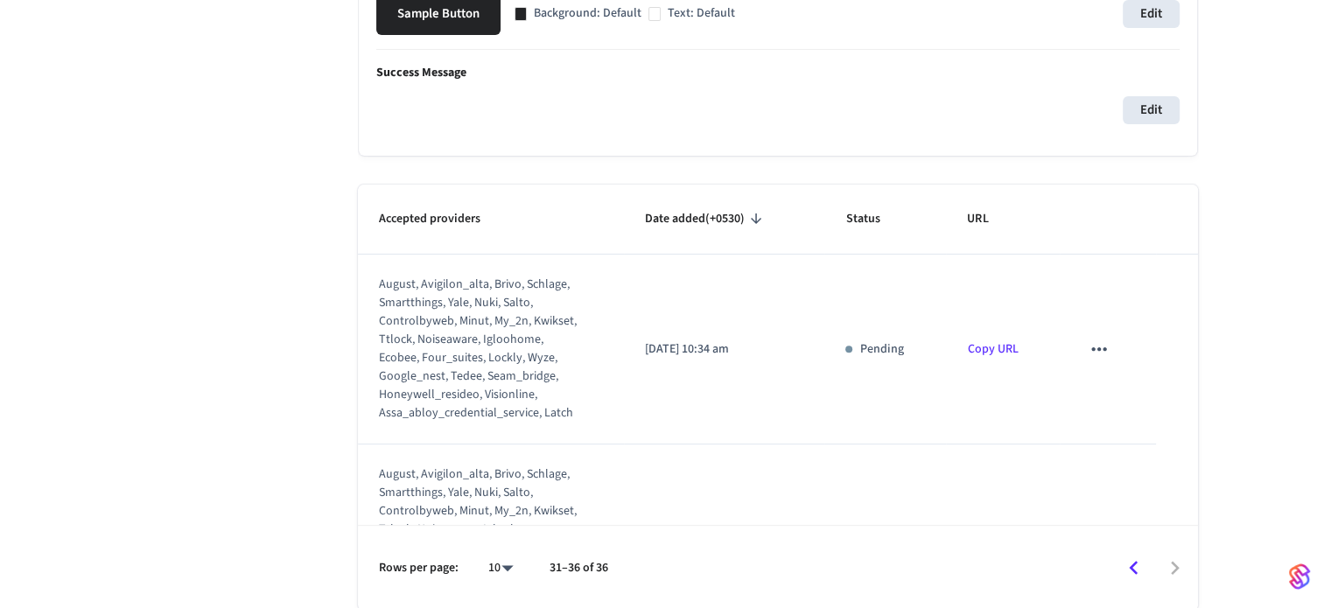
click at [1097, 349] on icon "sticky table" at bounding box center [1099, 349] width 23 height 23
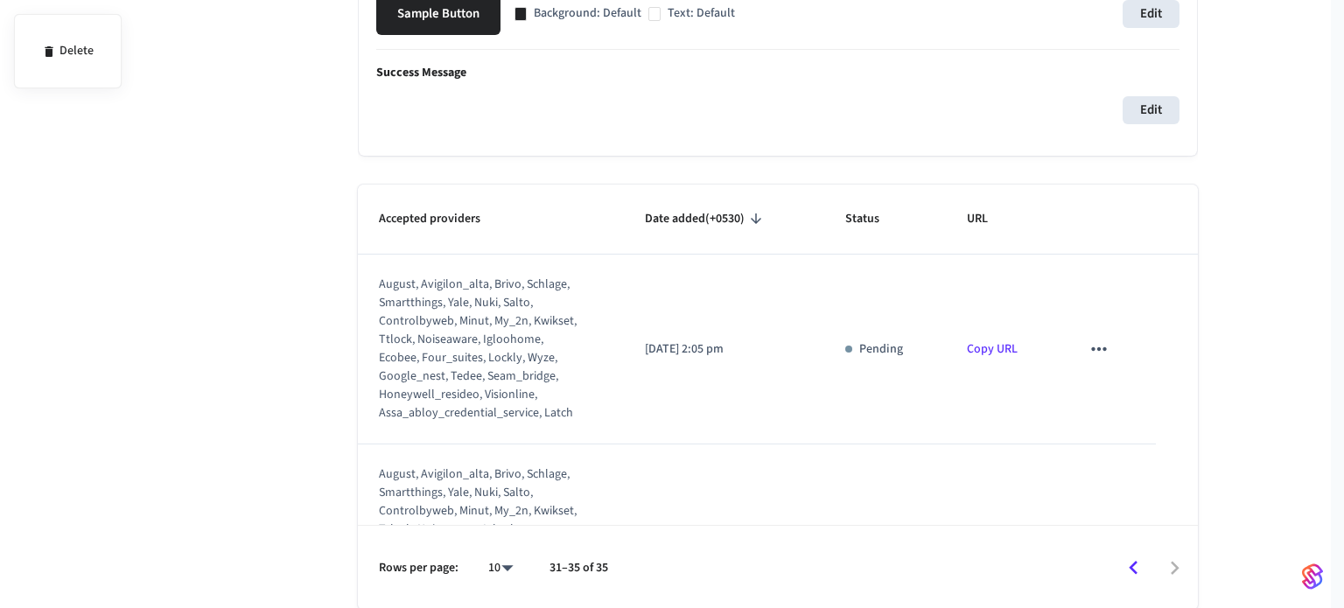
click at [1130, 405] on div at bounding box center [672, 304] width 1344 height 608
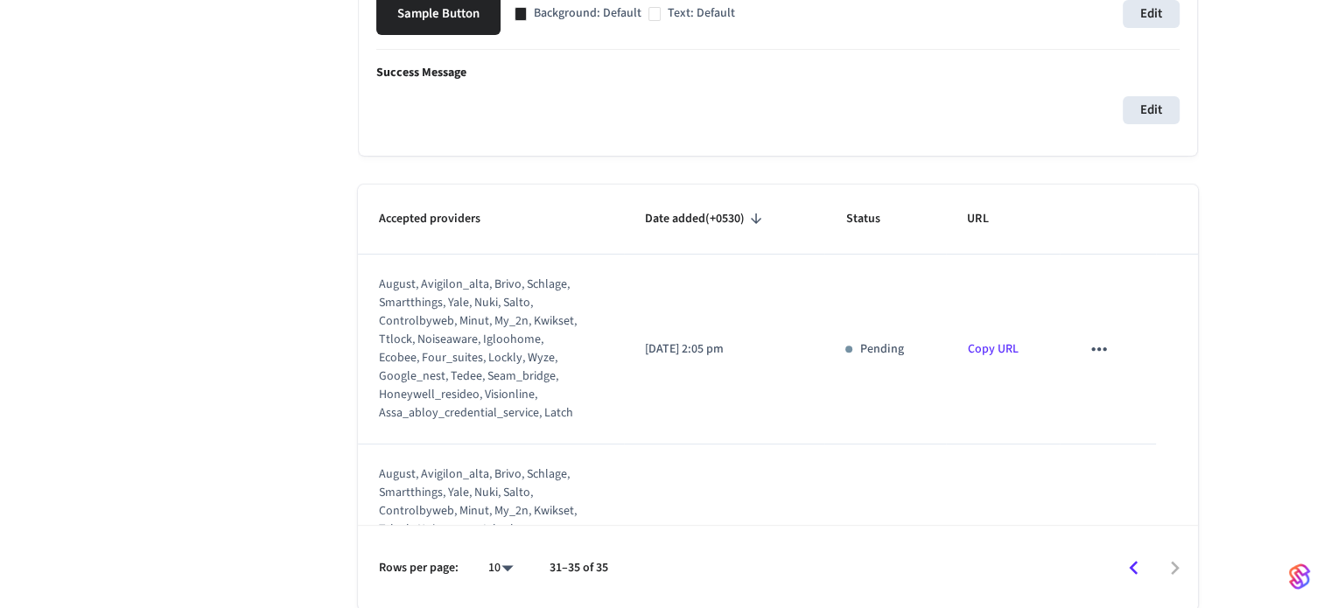
click at [1088, 359] on icon "sticky table" at bounding box center [1099, 349] width 23 height 23
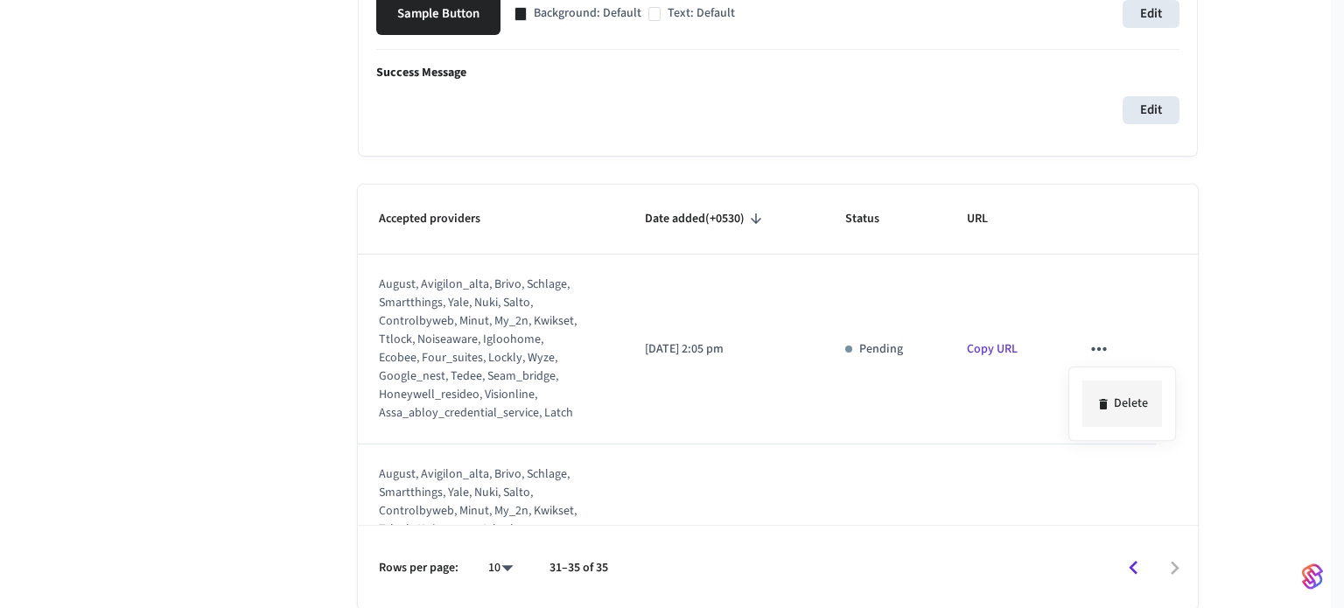
click at [1112, 401] on li "Delete" at bounding box center [1123, 404] width 80 height 46
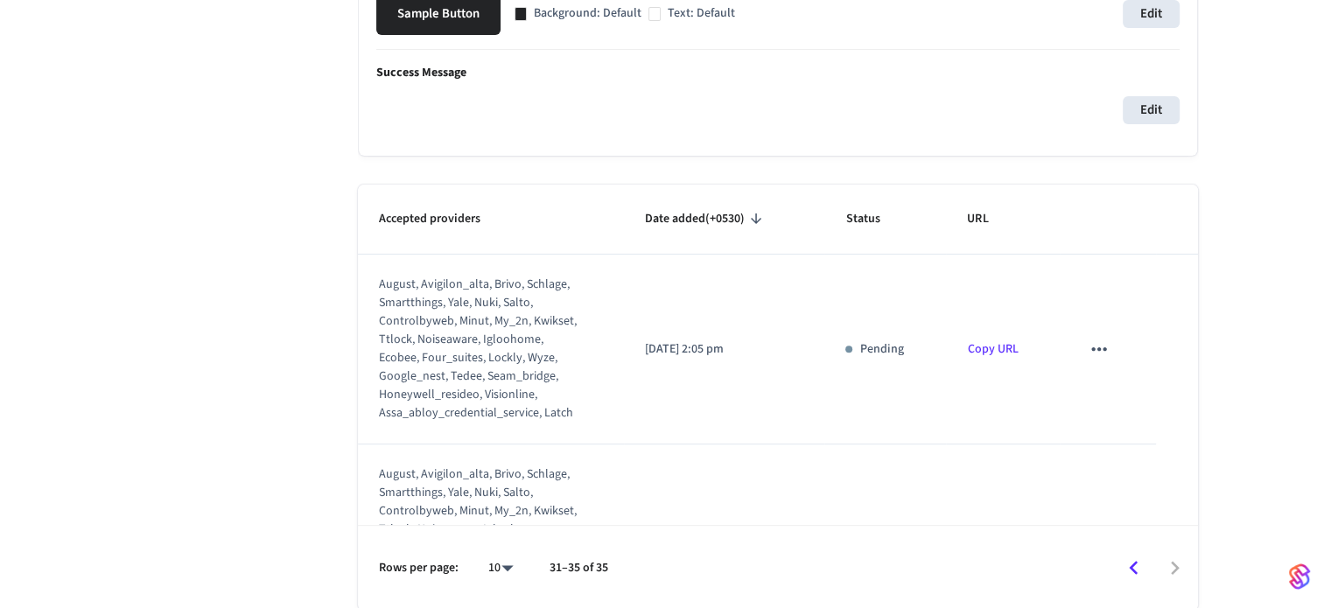
click at [1089, 352] on icon "sticky table" at bounding box center [1099, 349] width 23 height 23
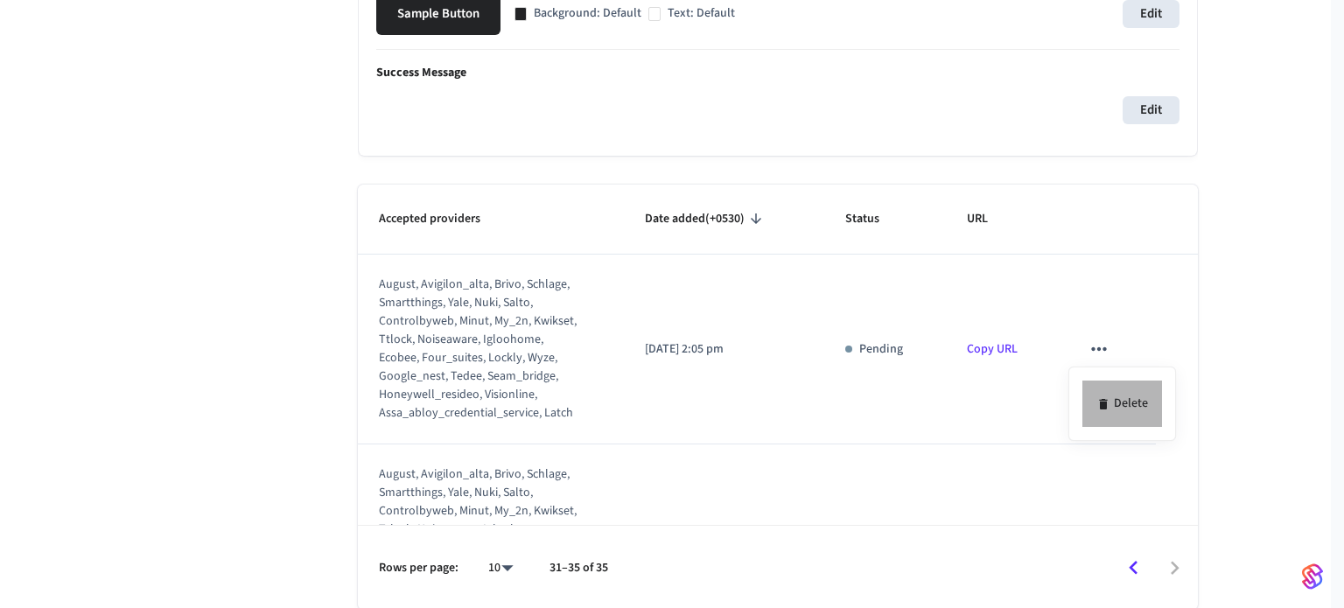
click at [1132, 419] on li "Delete" at bounding box center [1123, 404] width 80 height 46
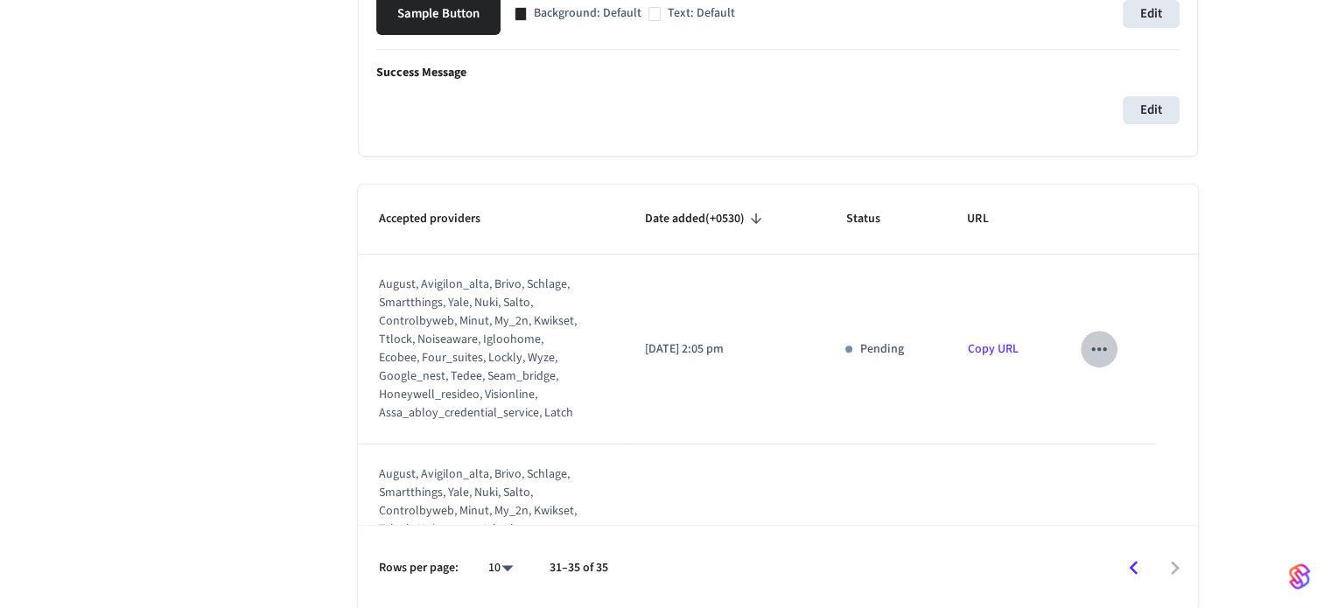
click at [1091, 347] on icon "sticky table" at bounding box center [1098, 349] width 15 height 4
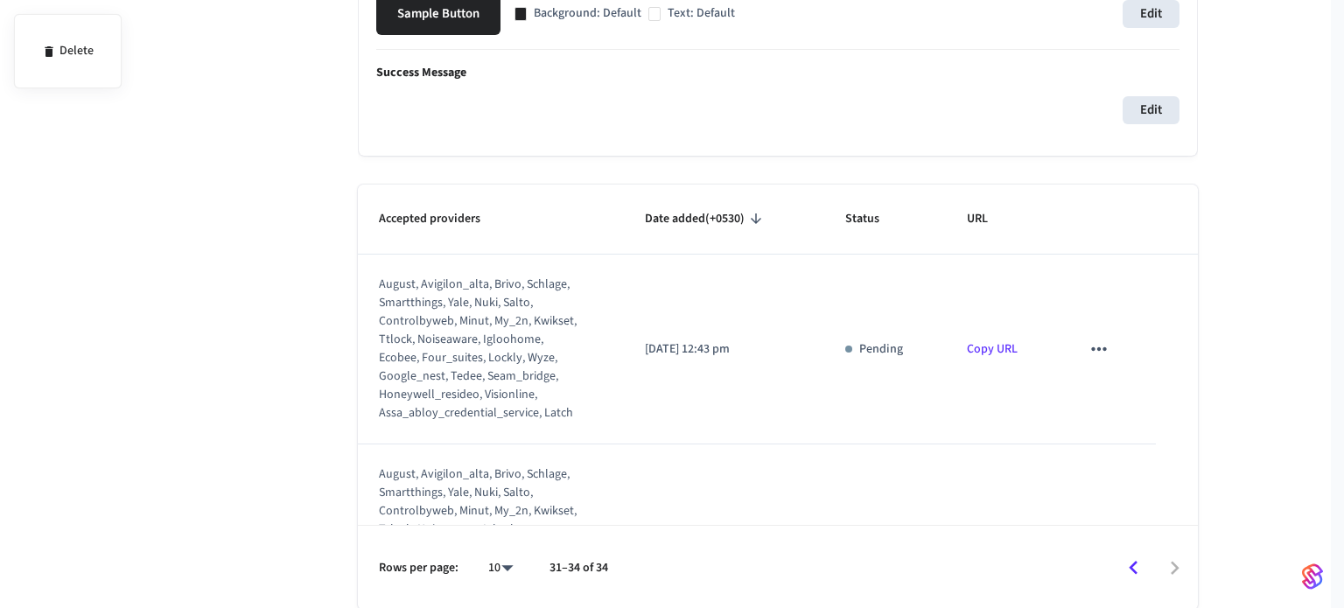
click at [1141, 395] on div at bounding box center [672, 304] width 1344 height 608
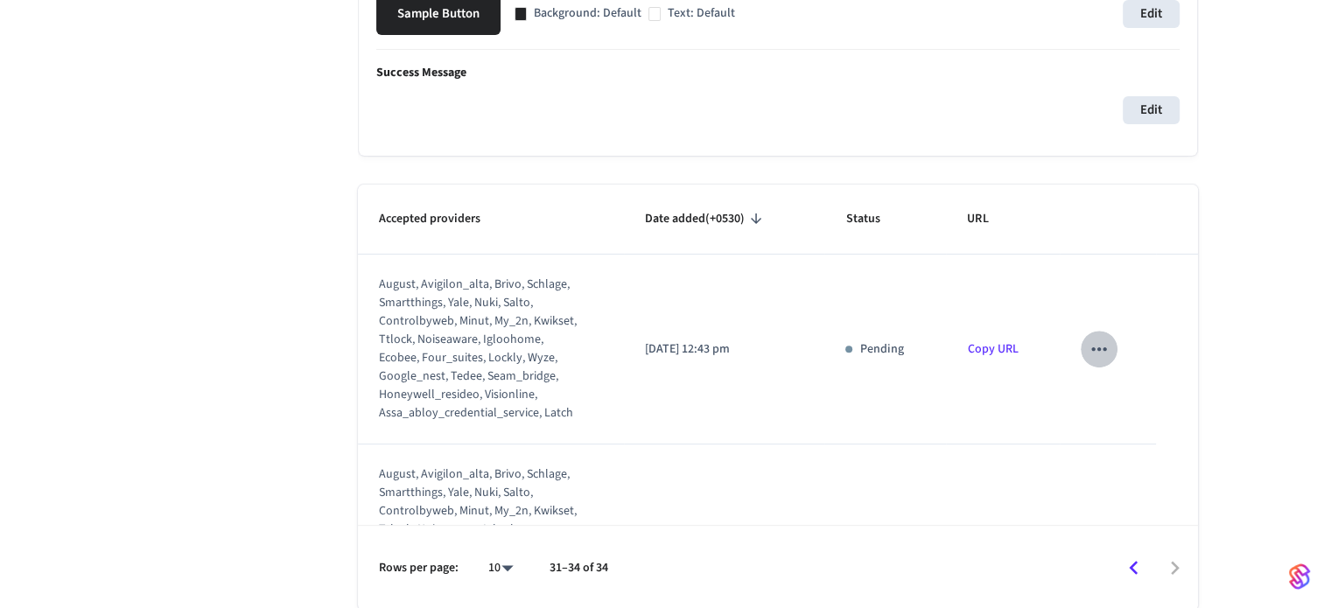
click at [1088, 352] on icon "sticky table" at bounding box center [1099, 349] width 23 height 23
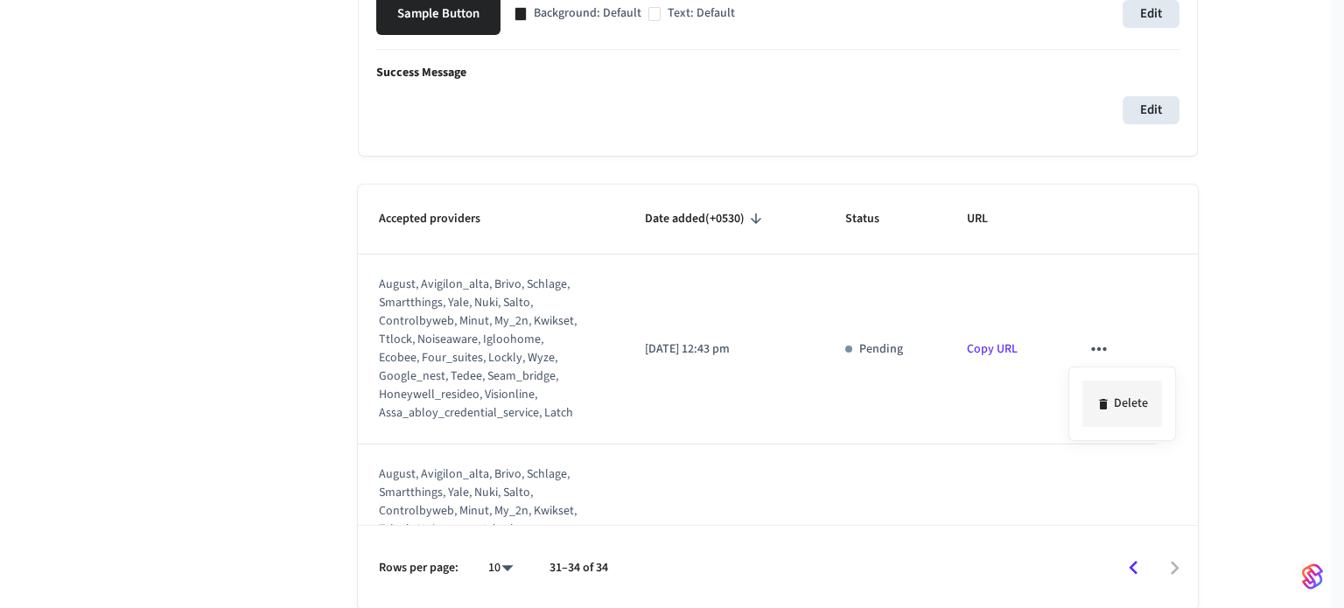
click at [1122, 402] on li "Delete" at bounding box center [1123, 404] width 80 height 46
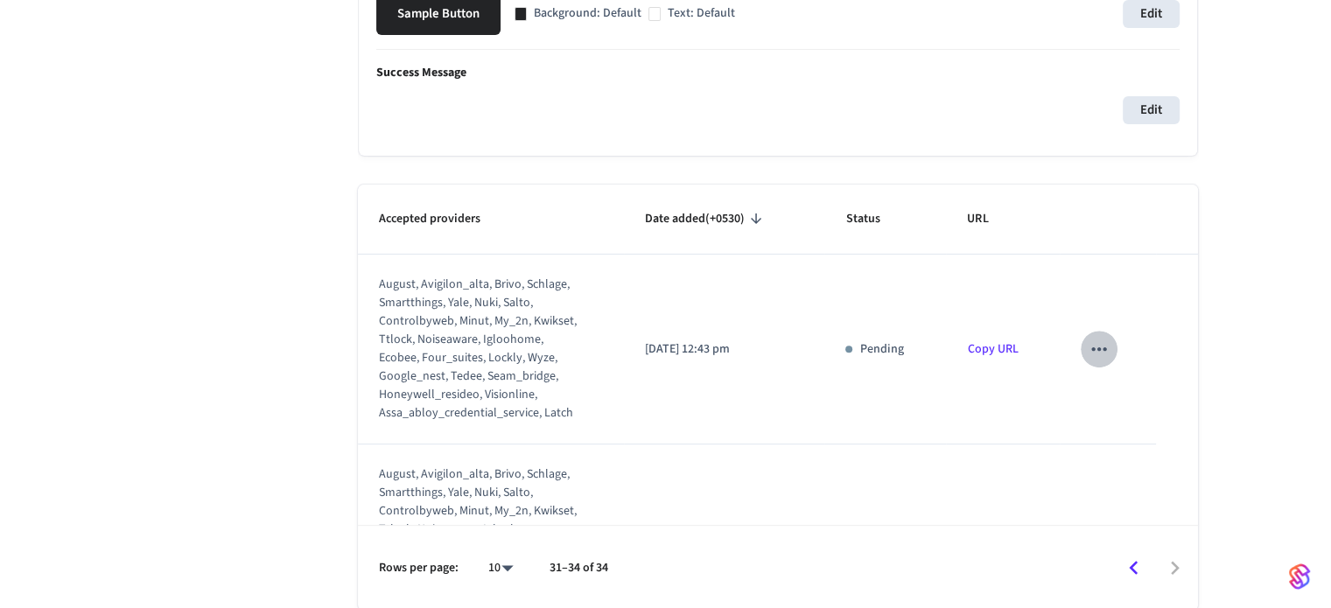
click at [1097, 340] on icon "sticky table" at bounding box center [1099, 349] width 23 height 23
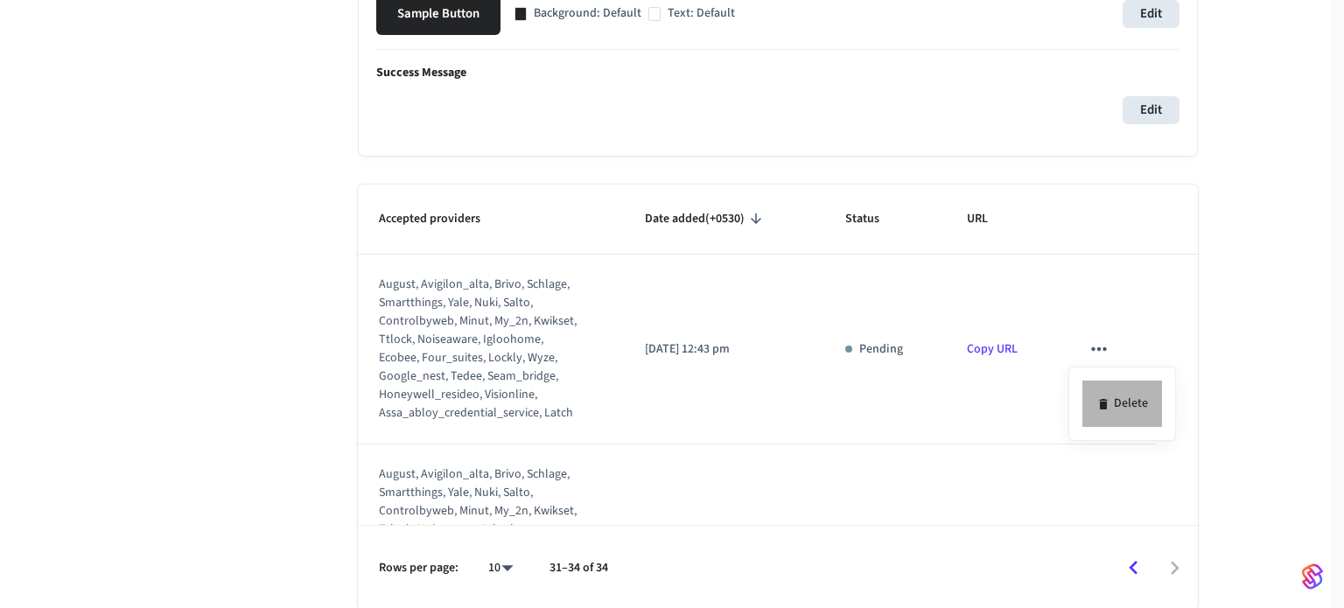
click at [1138, 410] on li "Delete" at bounding box center [1123, 404] width 80 height 46
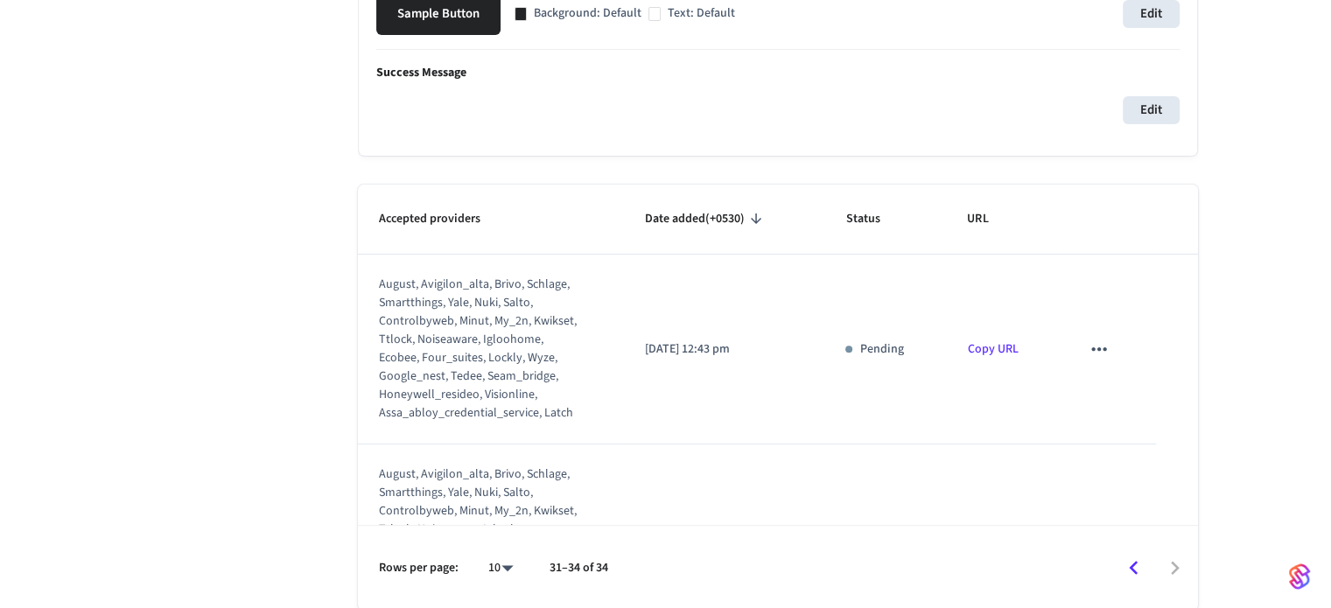
click at [1090, 343] on icon "sticky table" at bounding box center [1099, 349] width 23 height 23
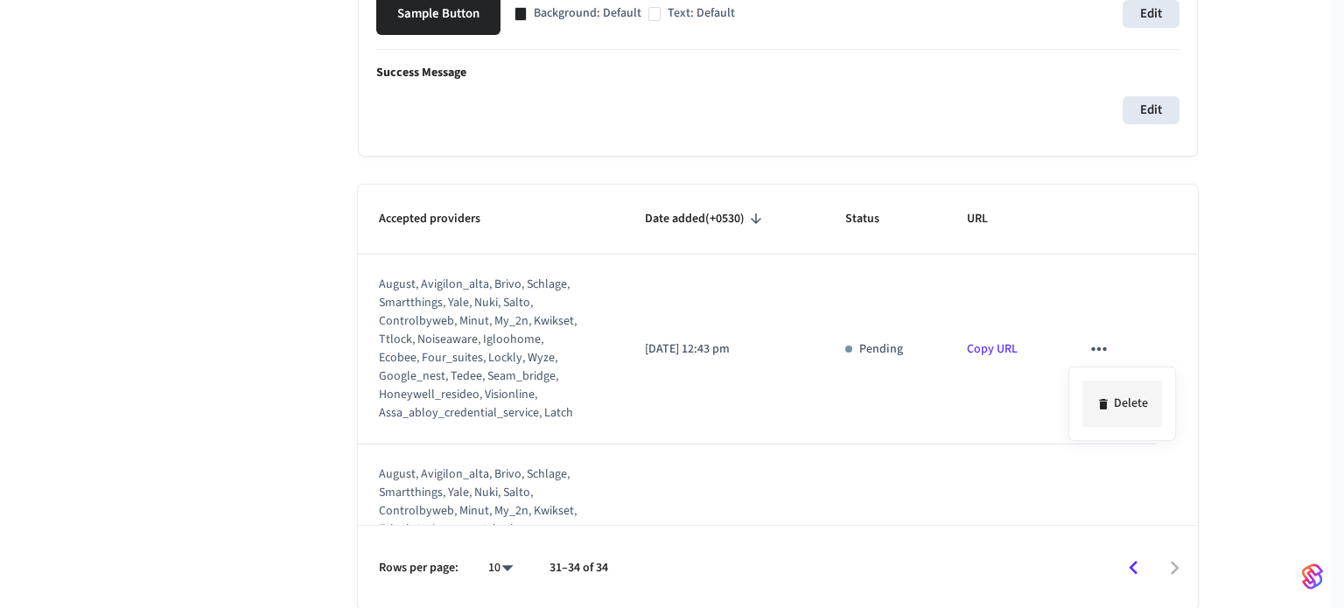
click at [1104, 417] on li "Delete" at bounding box center [1123, 404] width 80 height 46
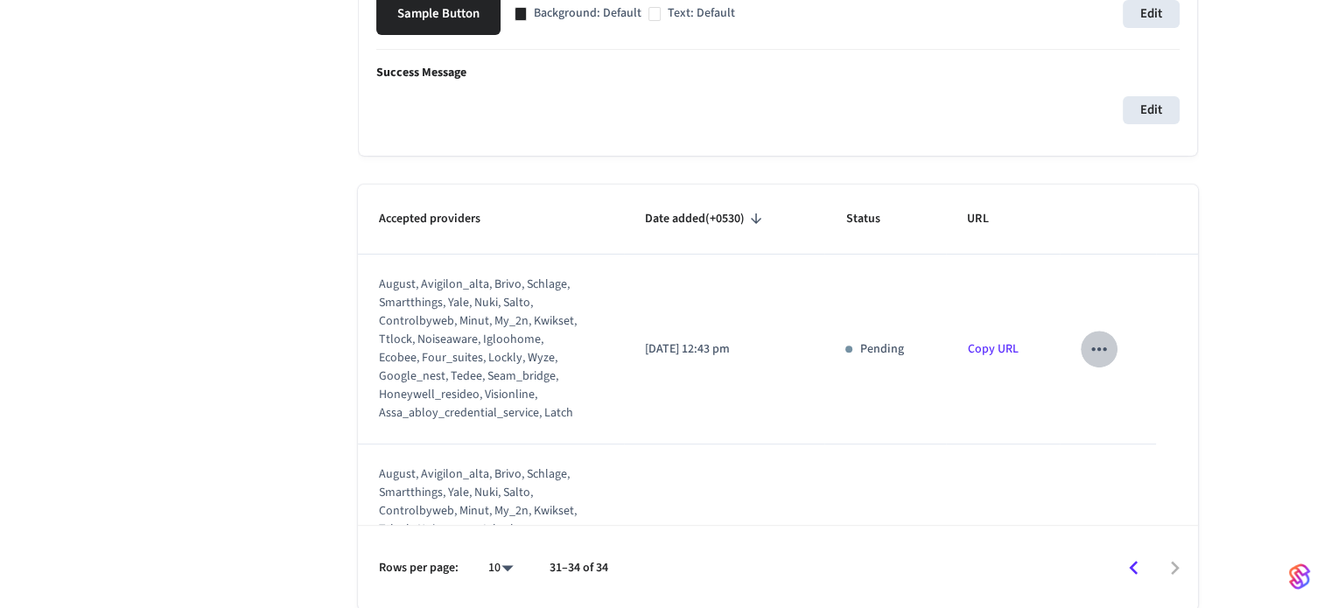
click at [1090, 351] on icon "sticky table" at bounding box center [1099, 349] width 23 height 23
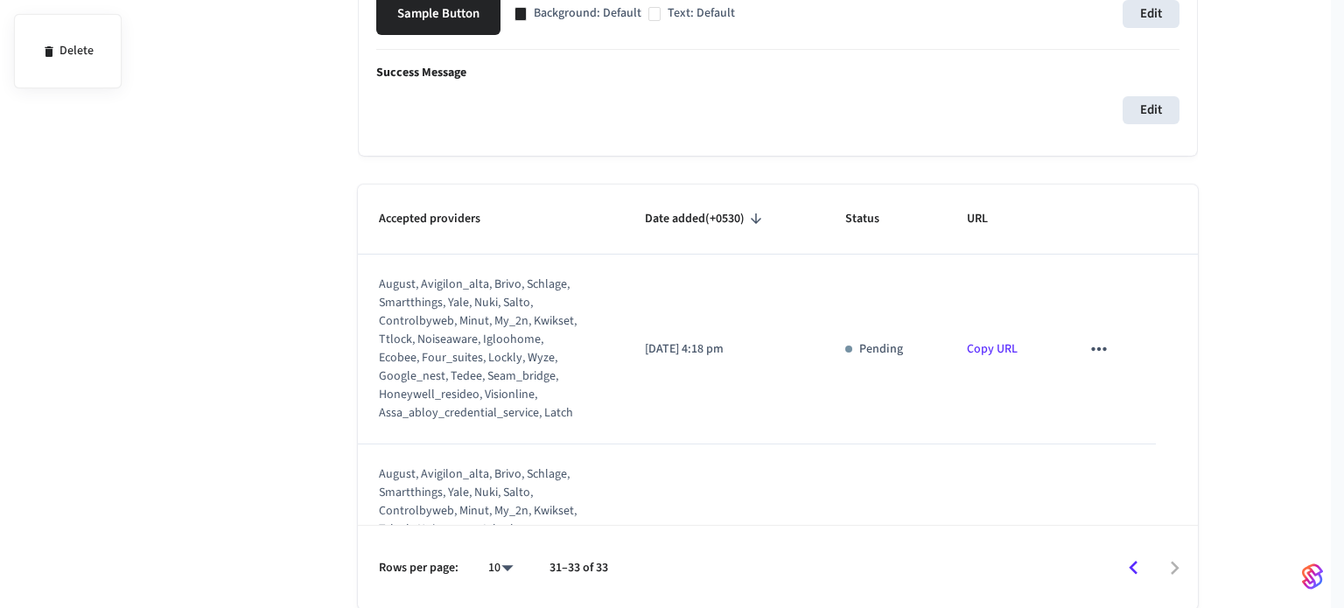
click at [1092, 351] on div at bounding box center [672, 304] width 1344 height 608
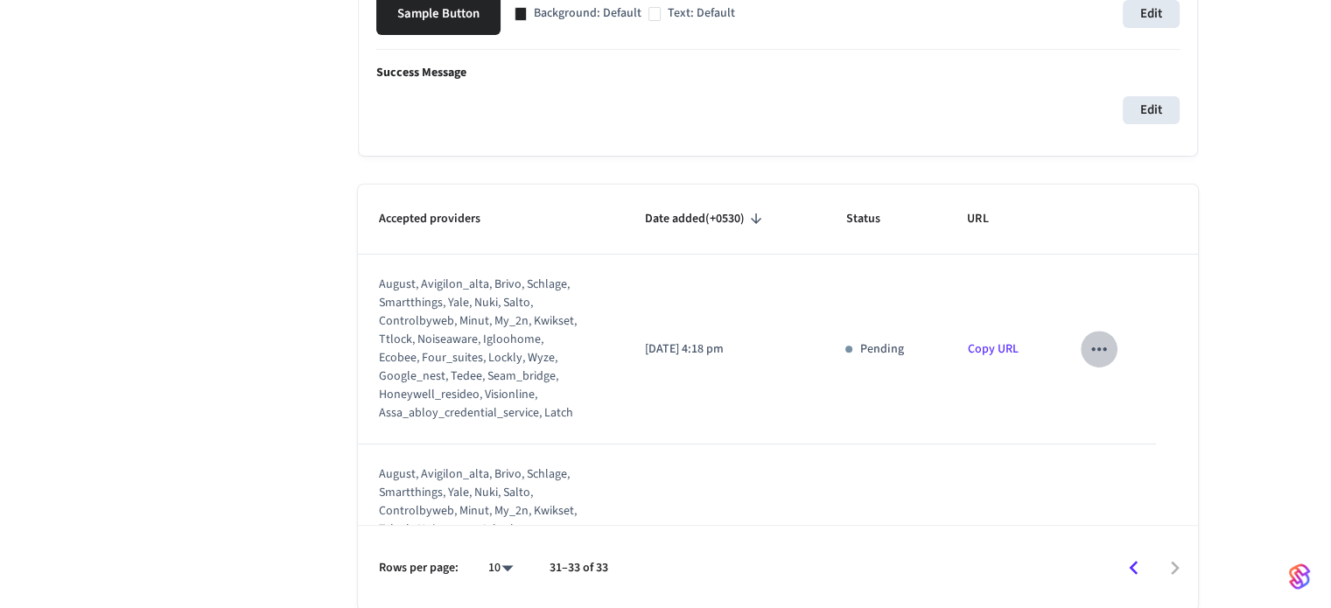
click at [1088, 342] on icon "sticky table" at bounding box center [1099, 349] width 23 height 23
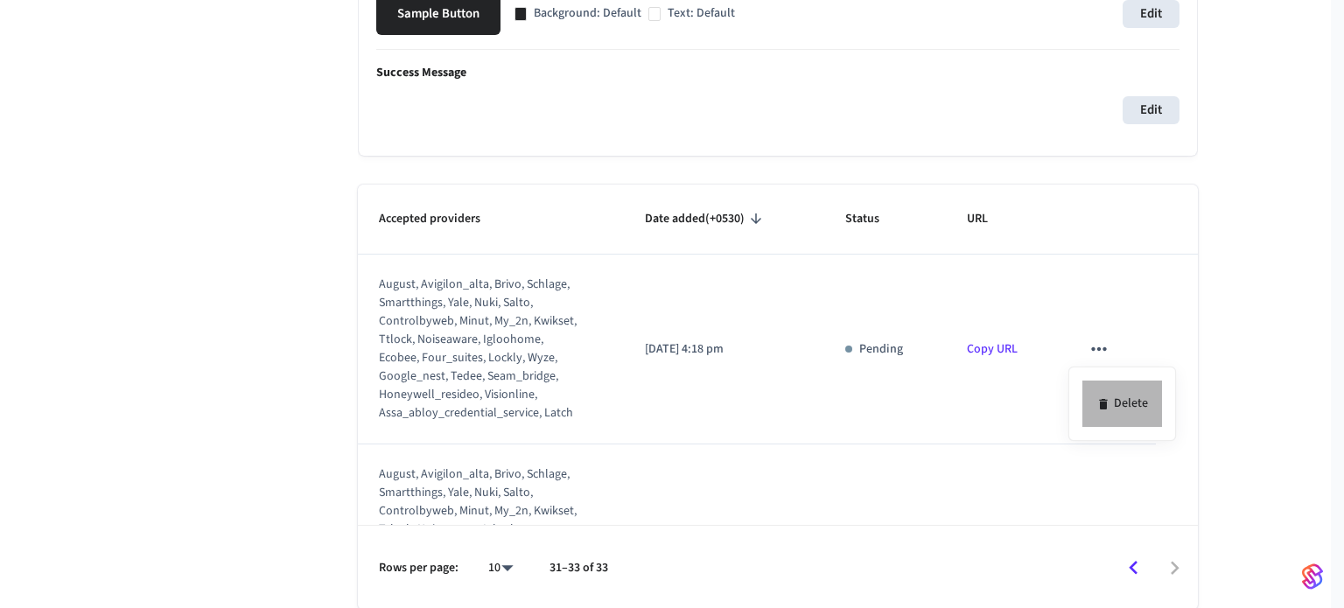
click at [1130, 402] on li "Delete" at bounding box center [1123, 404] width 80 height 46
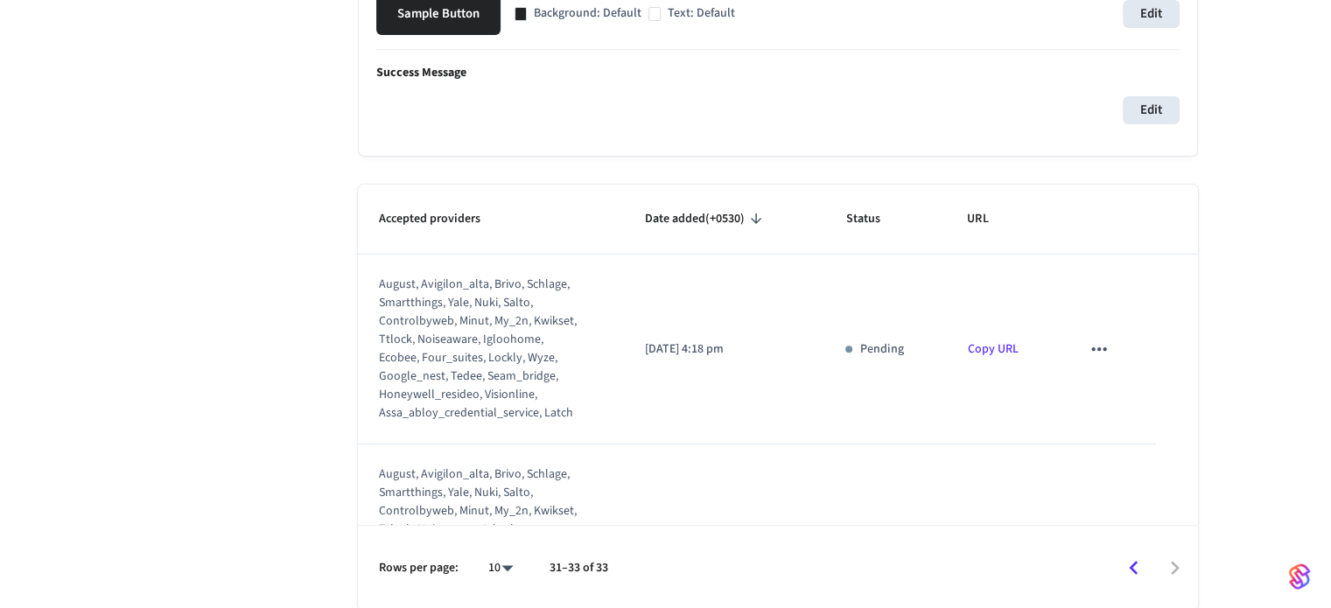
click at [1092, 353] on icon "sticky table" at bounding box center [1099, 349] width 23 height 23
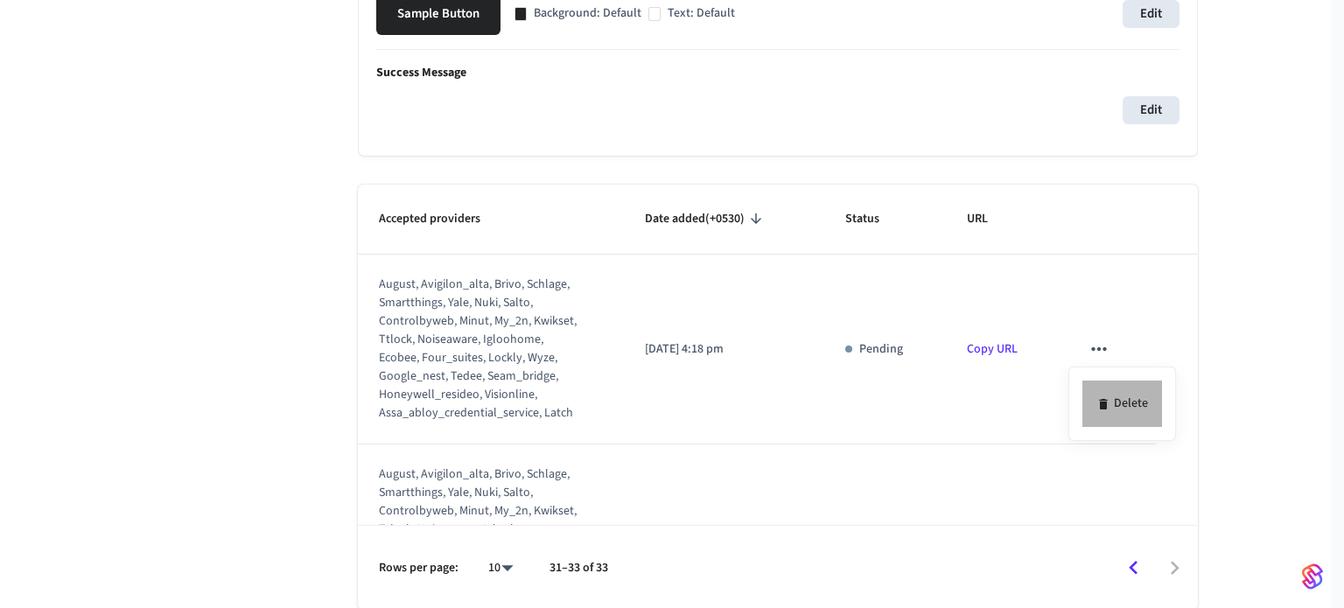
click at [1118, 390] on li "Delete" at bounding box center [1123, 404] width 80 height 46
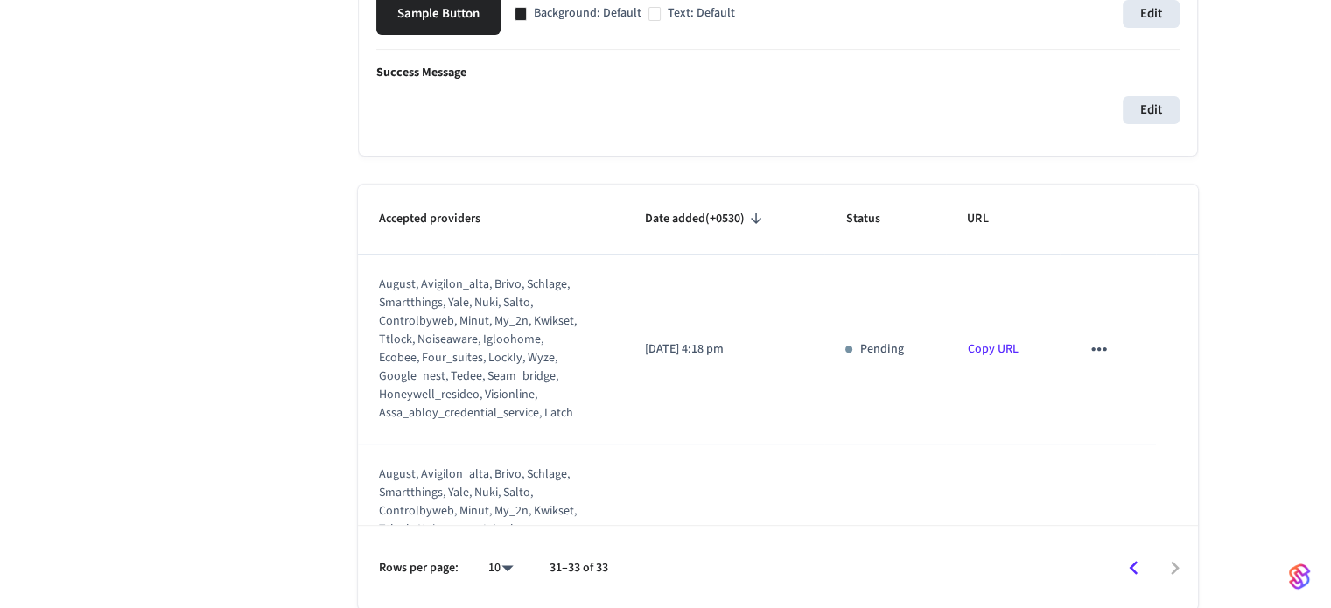
click at [1089, 346] on icon "sticky table" at bounding box center [1099, 349] width 23 height 23
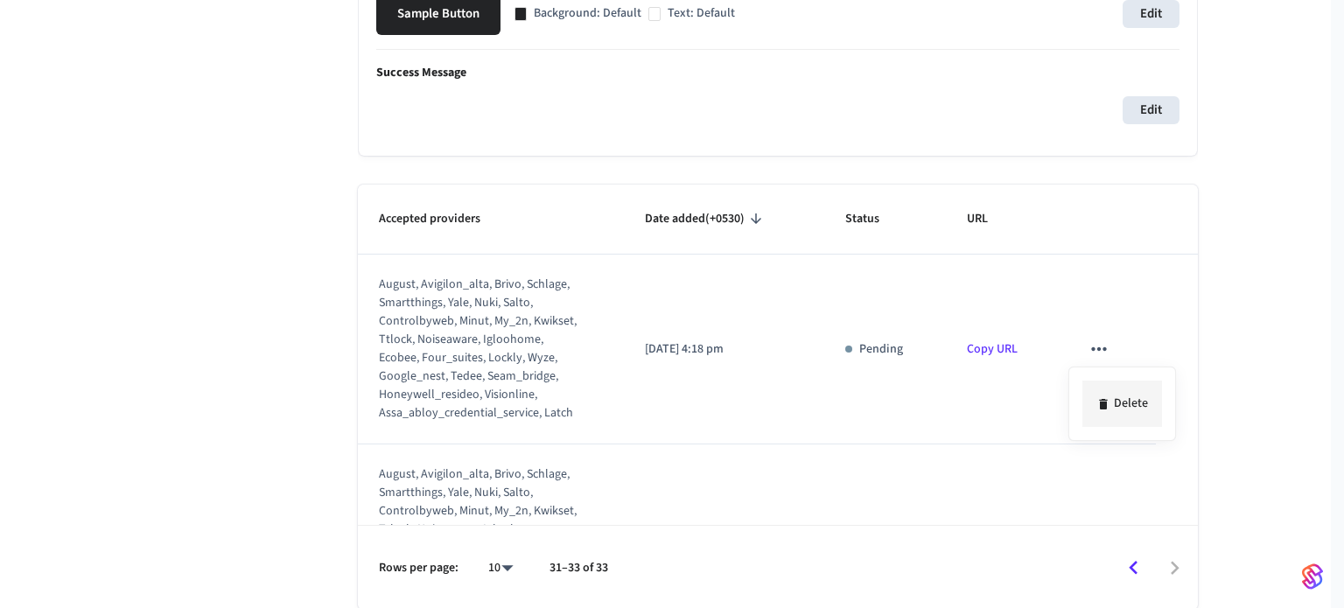
click at [1110, 402] on icon at bounding box center [1104, 404] width 14 height 14
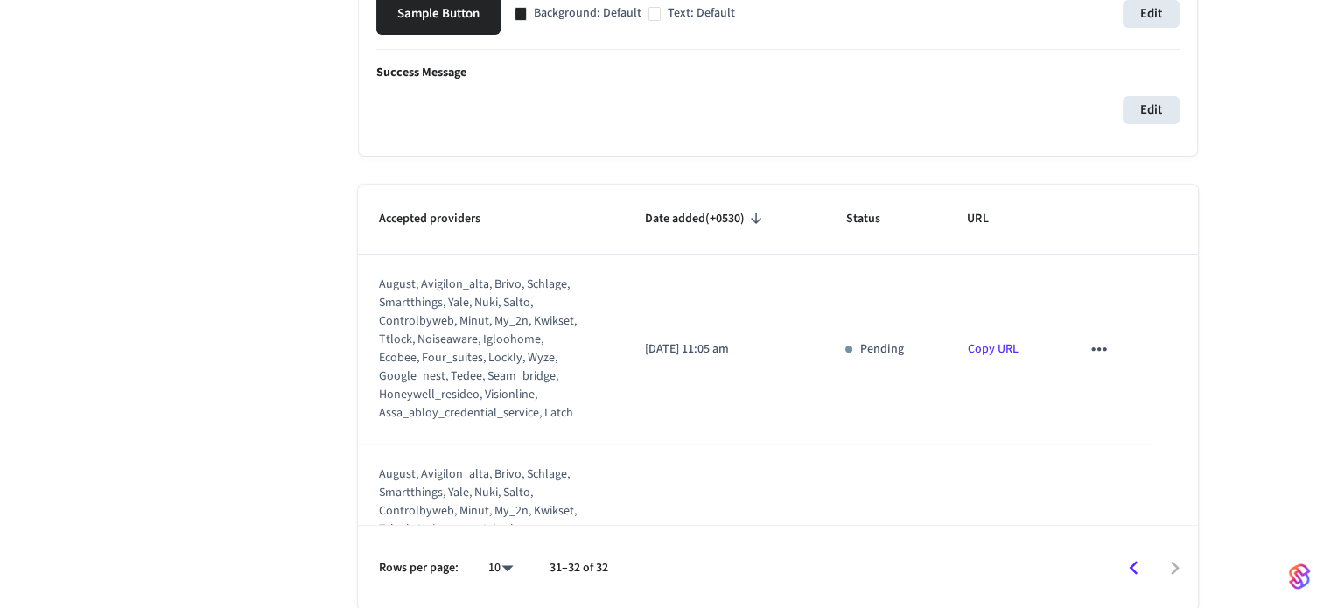
click at [1093, 339] on icon "sticky table" at bounding box center [1099, 349] width 23 height 23
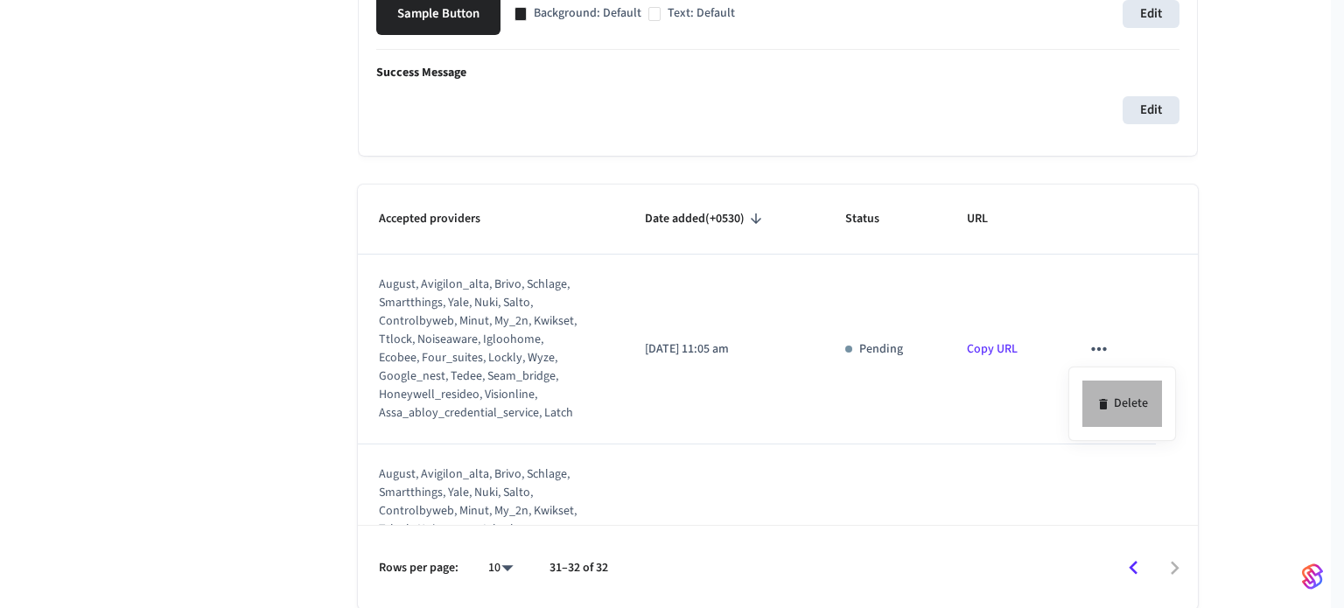
click at [1104, 402] on icon at bounding box center [1103, 404] width 8 height 11
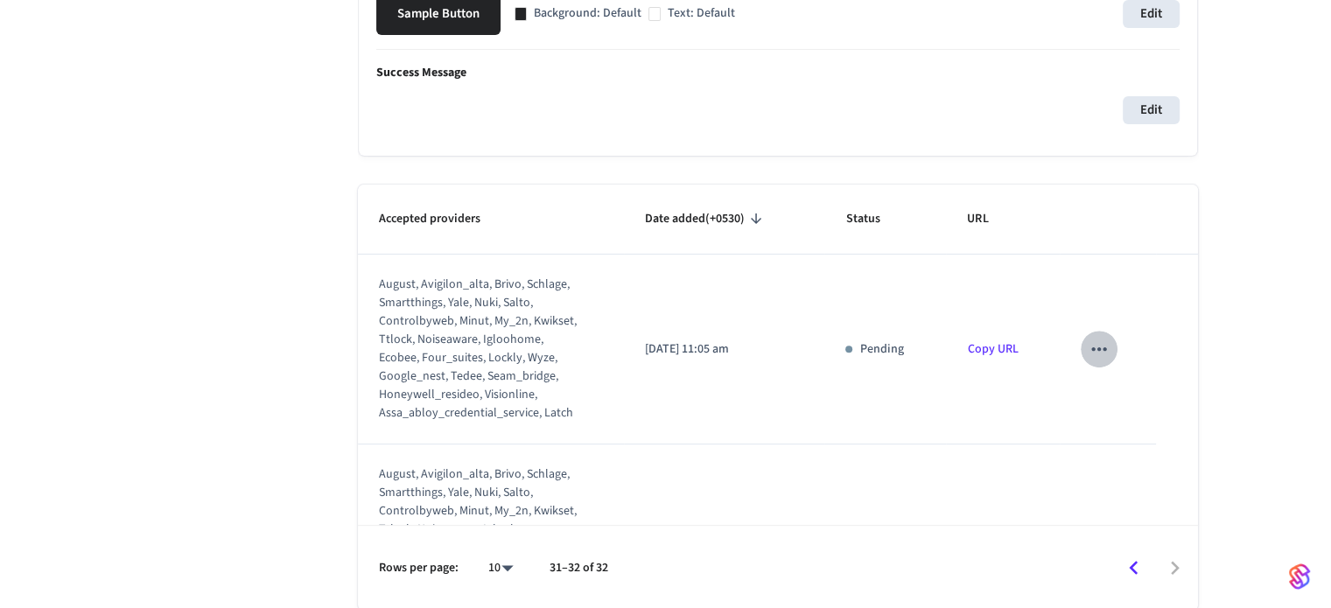
click at [1091, 347] on icon "sticky table" at bounding box center [1098, 349] width 15 height 4
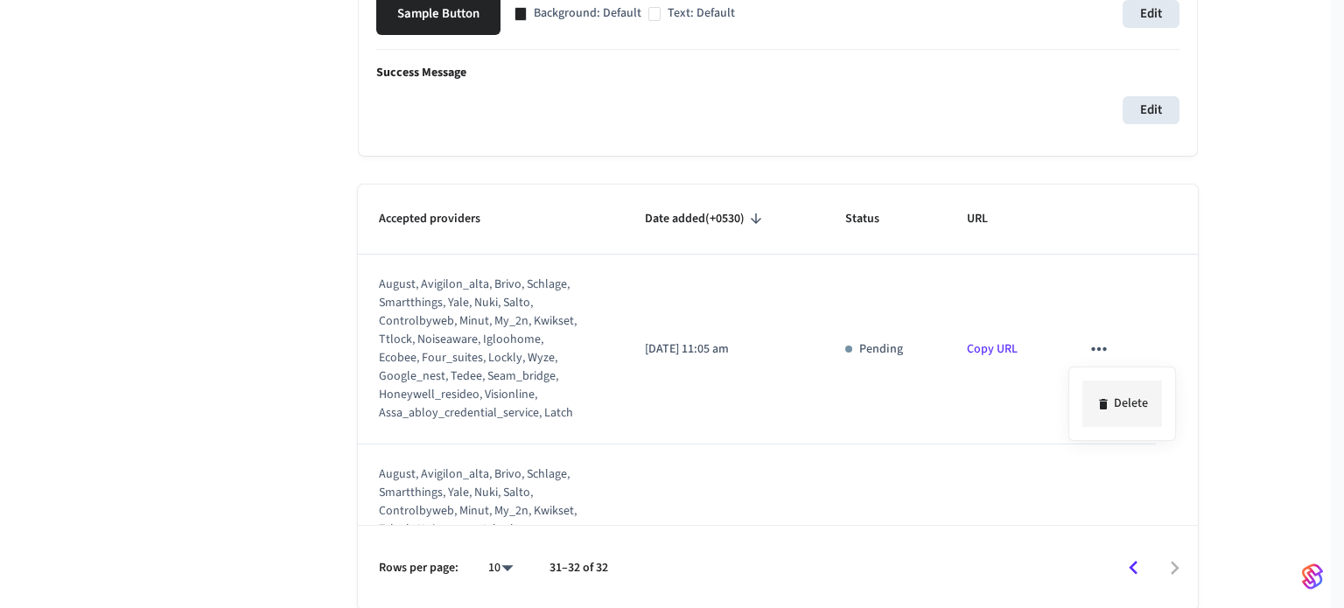
click at [1129, 417] on li "Delete" at bounding box center [1123, 404] width 80 height 46
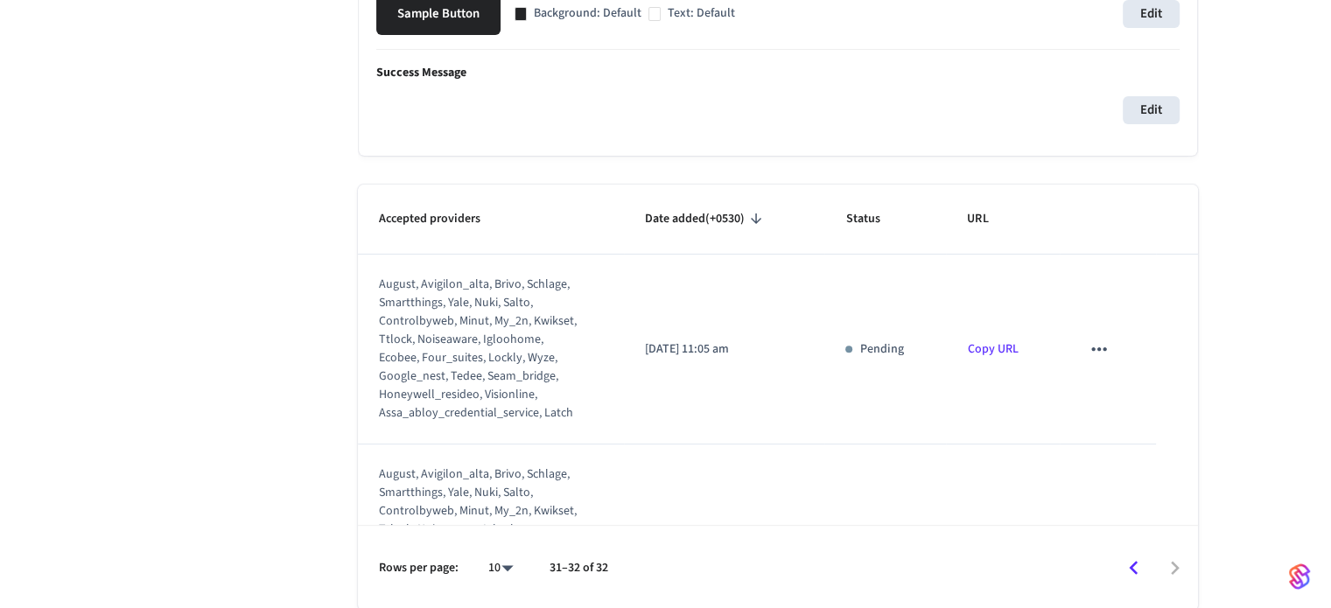
click at [1088, 358] on icon "sticky table" at bounding box center [1099, 349] width 23 height 23
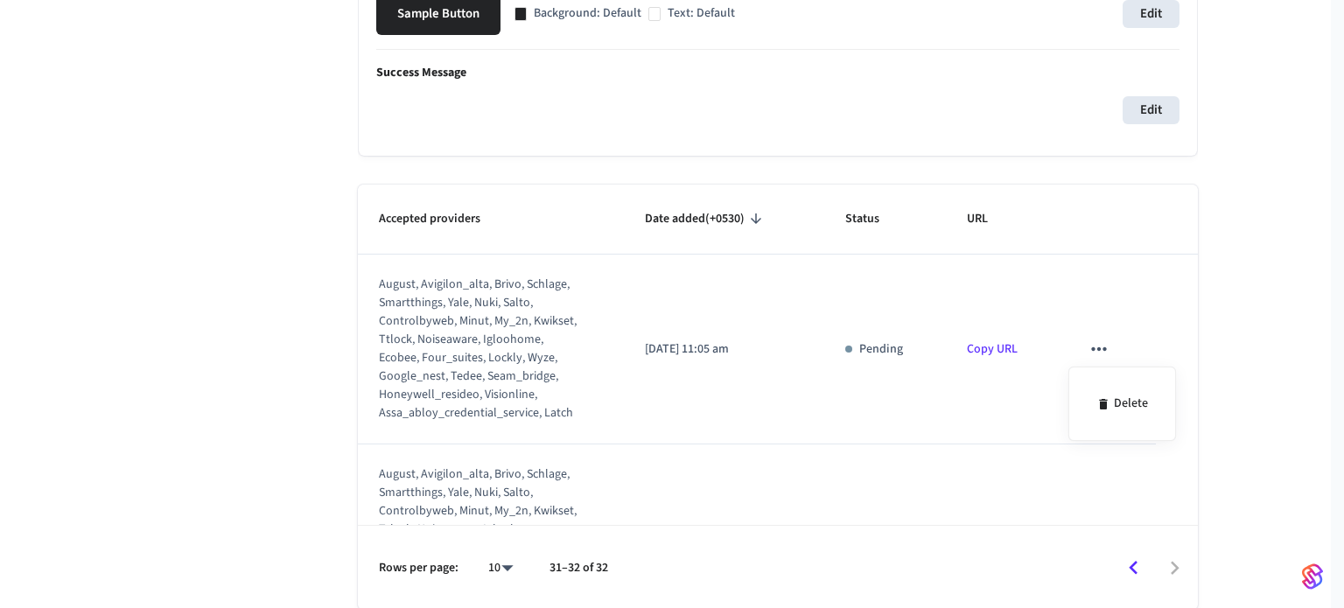
click at [1085, 354] on div at bounding box center [672, 304] width 1344 height 608
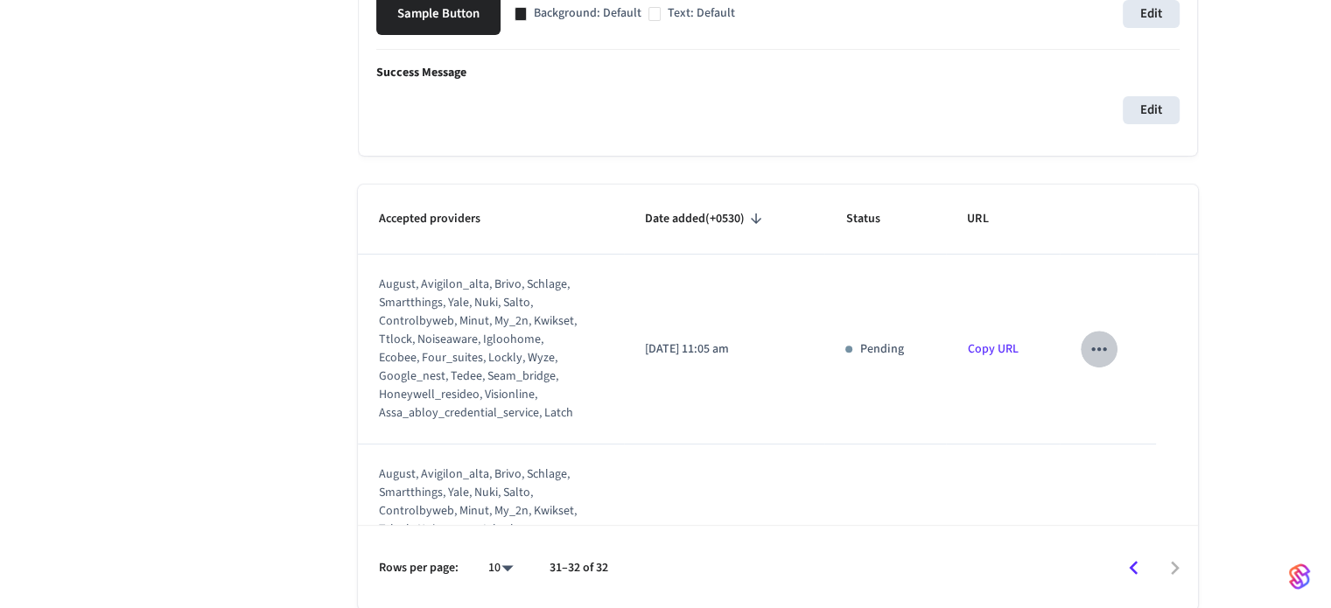
click at [1097, 355] on icon "sticky table" at bounding box center [1099, 349] width 23 height 23
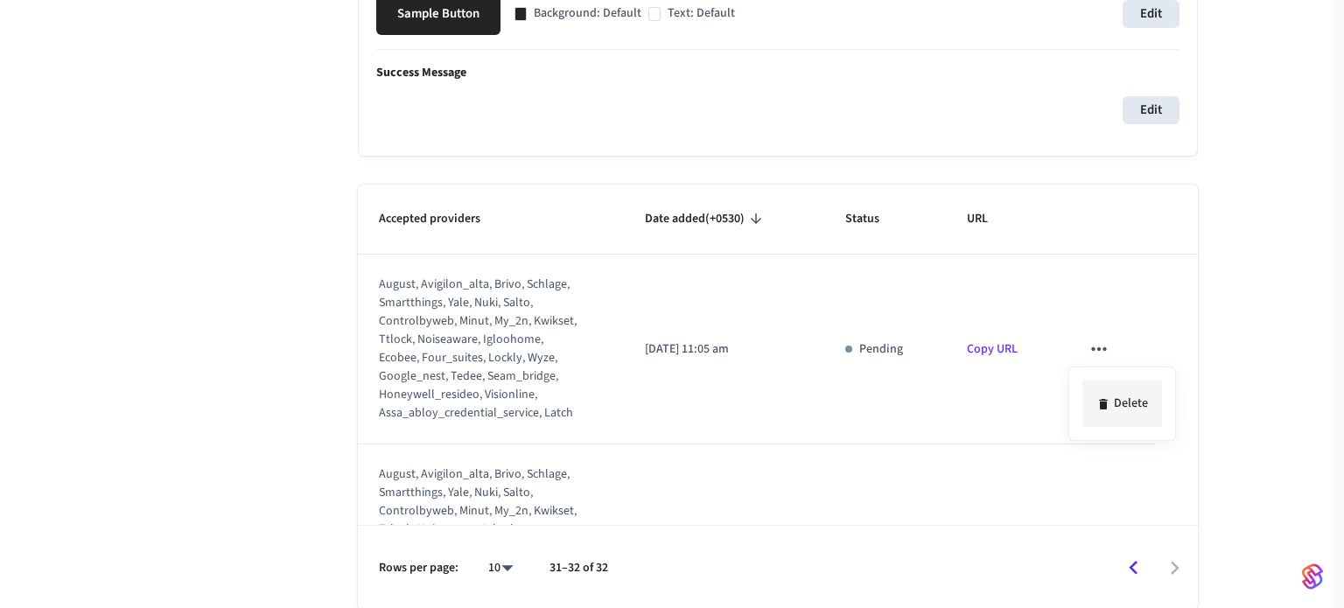
click at [1118, 400] on li "Delete" at bounding box center [1123, 404] width 80 height 46
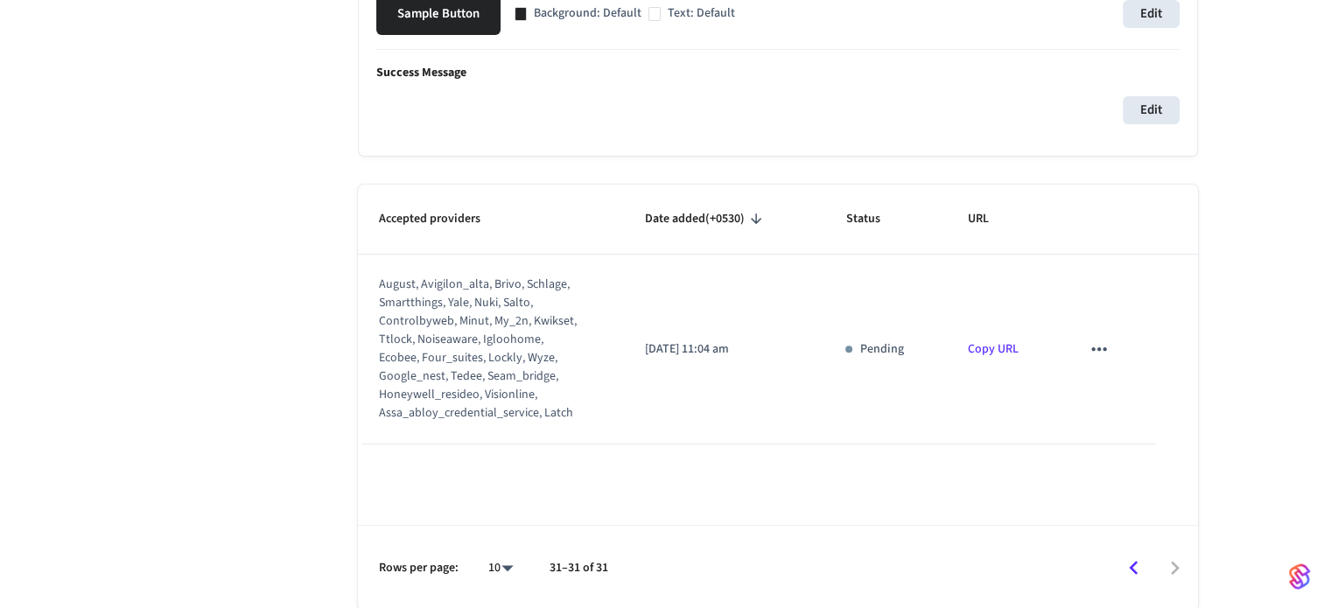
click at [1077, 353] on td "sticky table" at bounding box center [1108, 350] width 96 height 190
click at [1090, 352] on icon "sticky table" at bounding box center [1099, 349] width 23 height 23
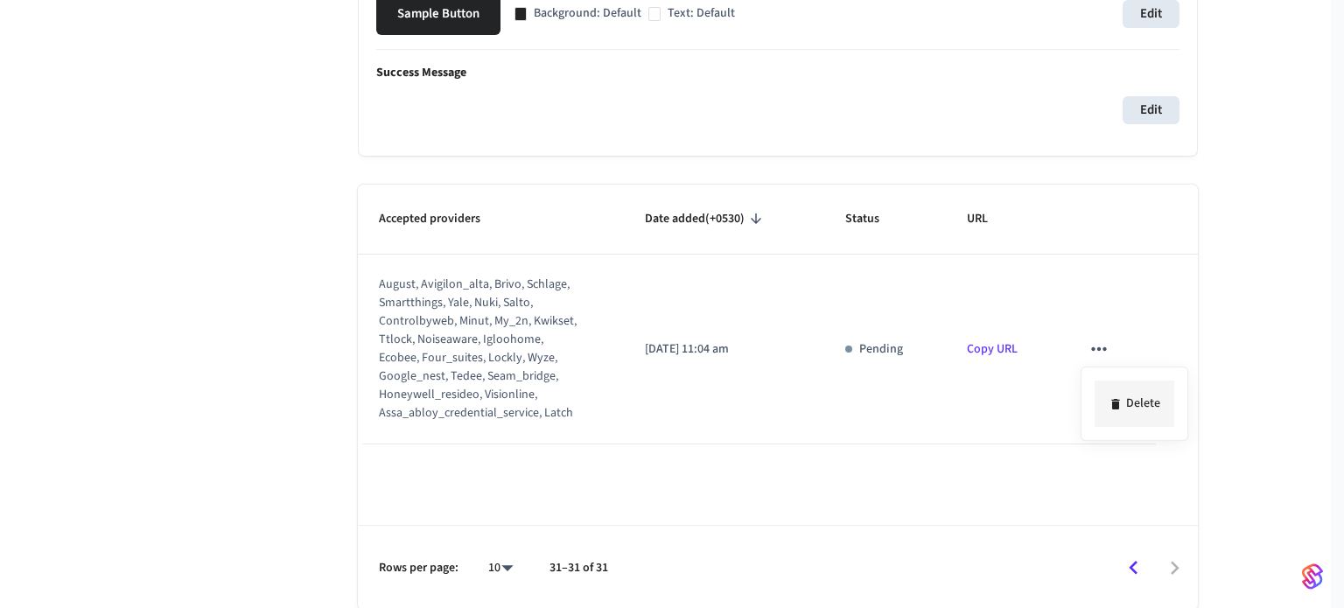
click at [1113, 402] on icon at bounding box center [1115, 404] width 8 height 11
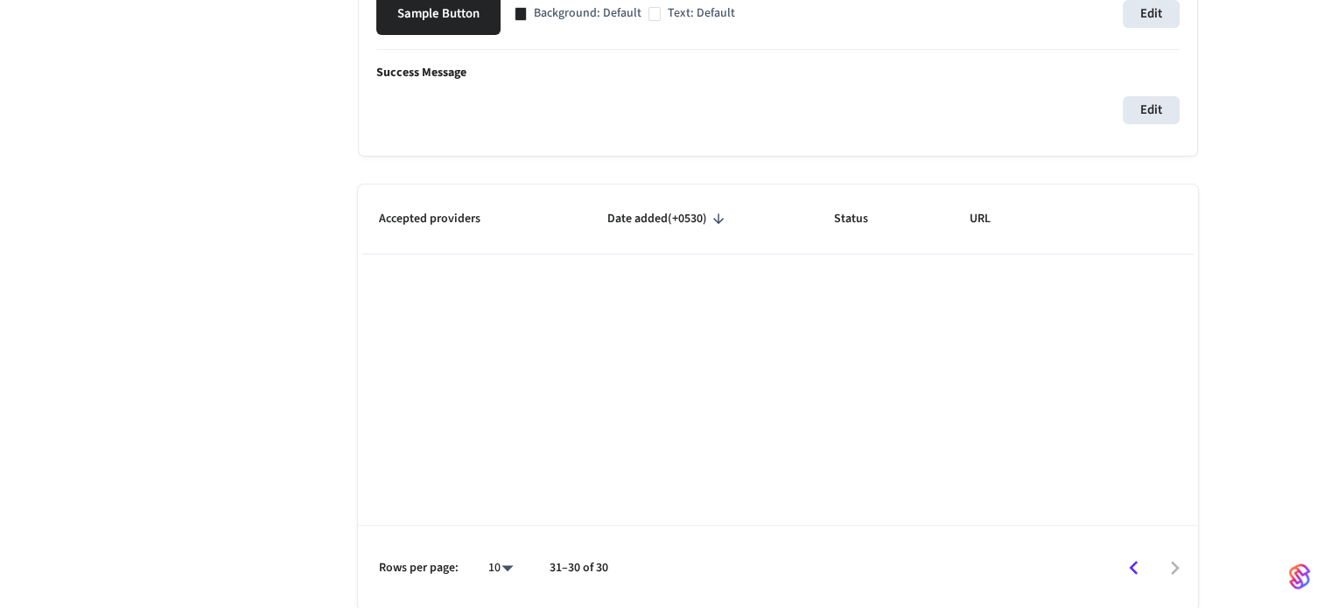
click at [1145, 566] on icon "Go to previous page" at bounding box center [1133, 568] width 27 height 27
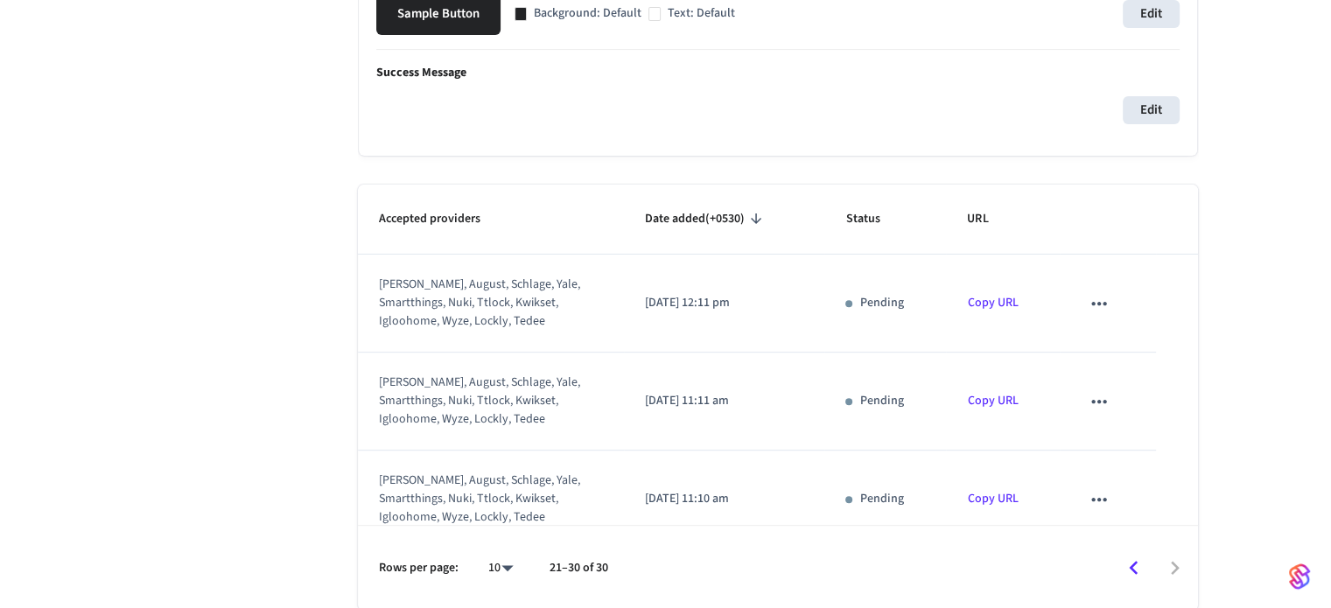
click at [1088, 313] on icon "sticky table" at bounding box center [1099, 303] width 23 height 23
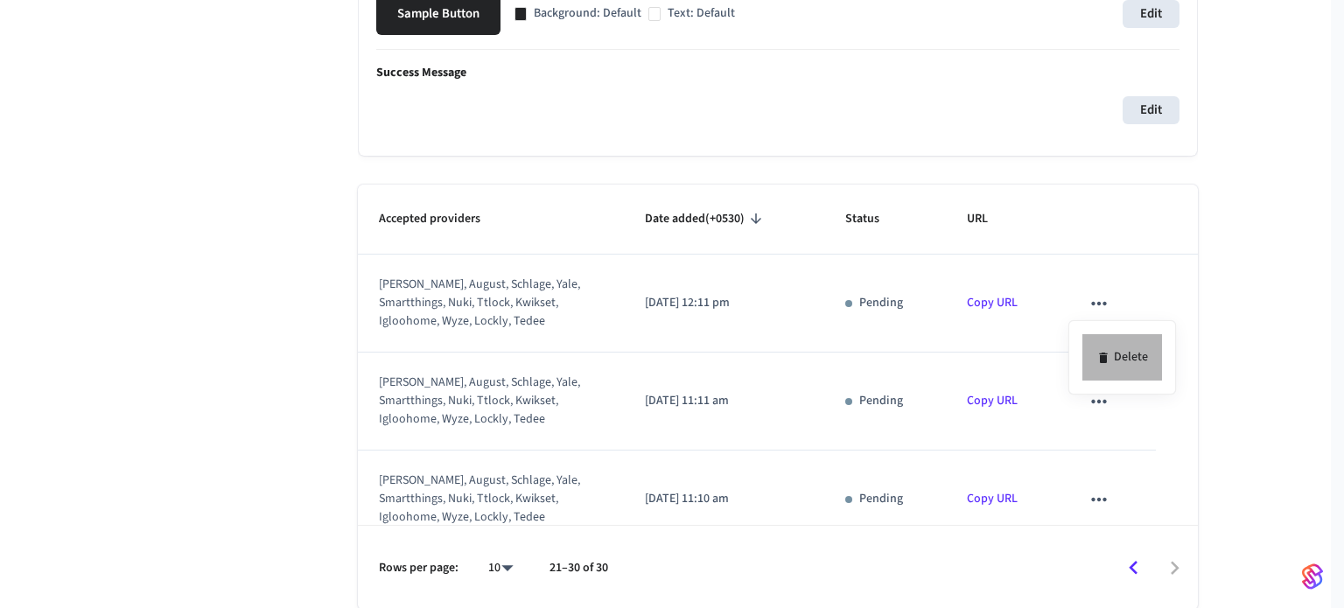
click at [1099, 358] on icon at bounding box center [1103, 358] width 8 height 11
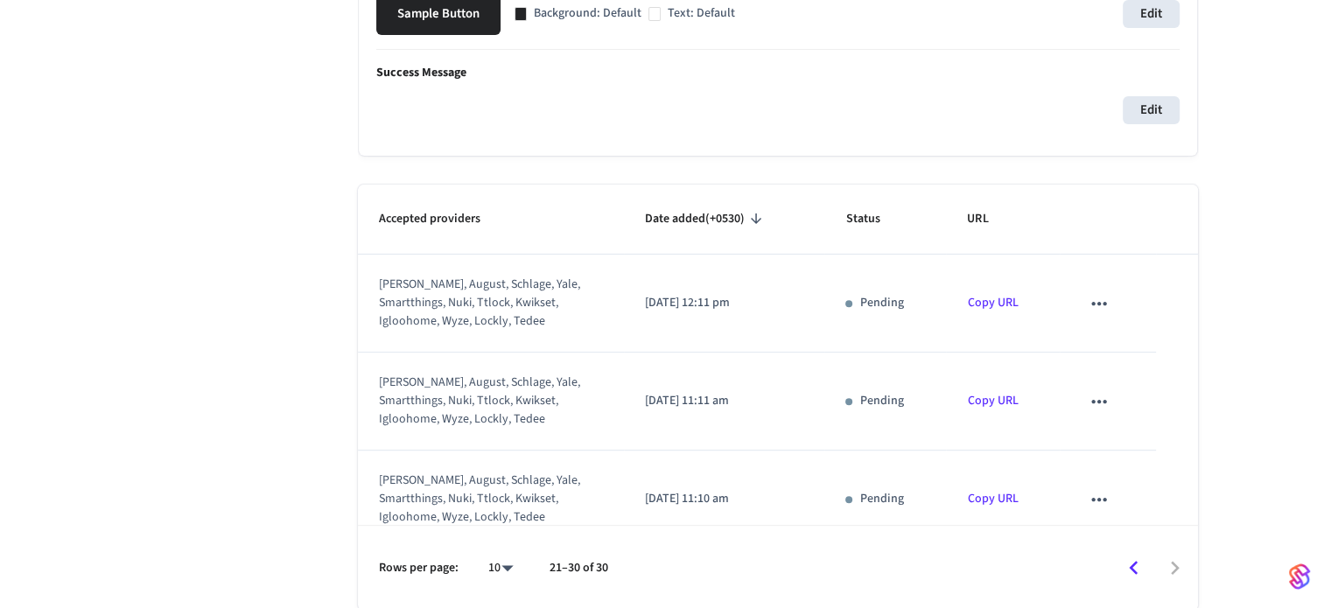
click at [1097, 404] on icon "sticky table" at bounding box center [1099, 401] width 23 height 23
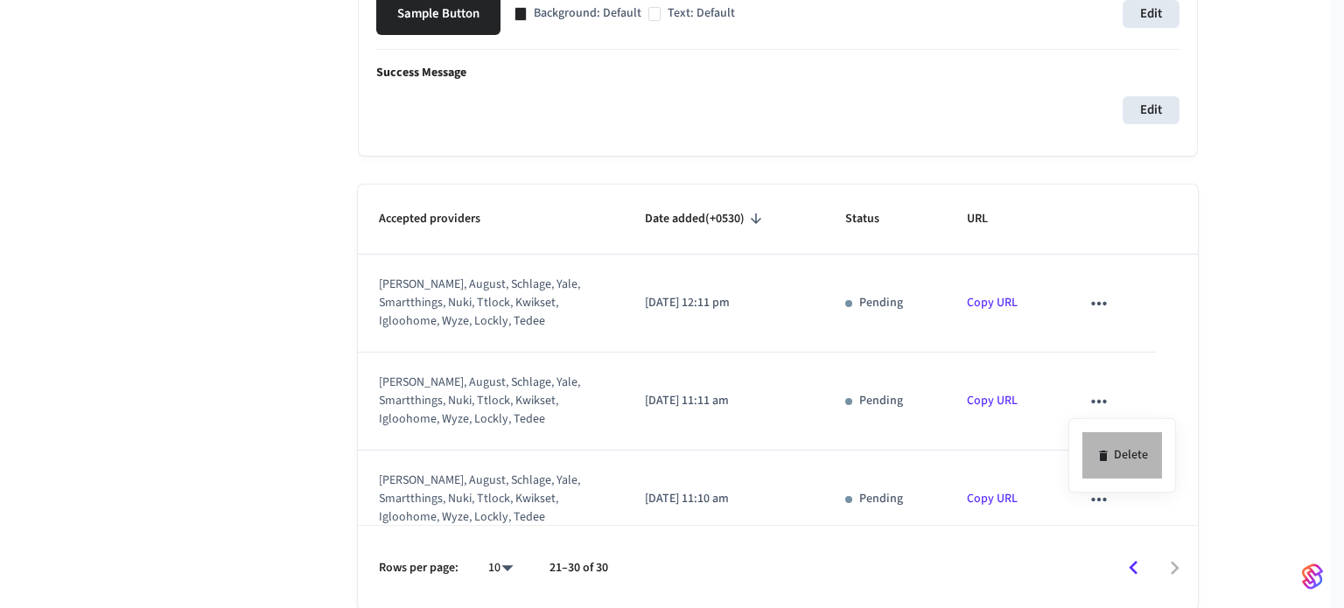
drag, startPoint x: 1100, startPoint y: 450, endPoint x: 1096, endPoint y: 412, distance: 37.9
click at [1101, 451] on icon at bounding box center [1104, 456] width 14 height 14
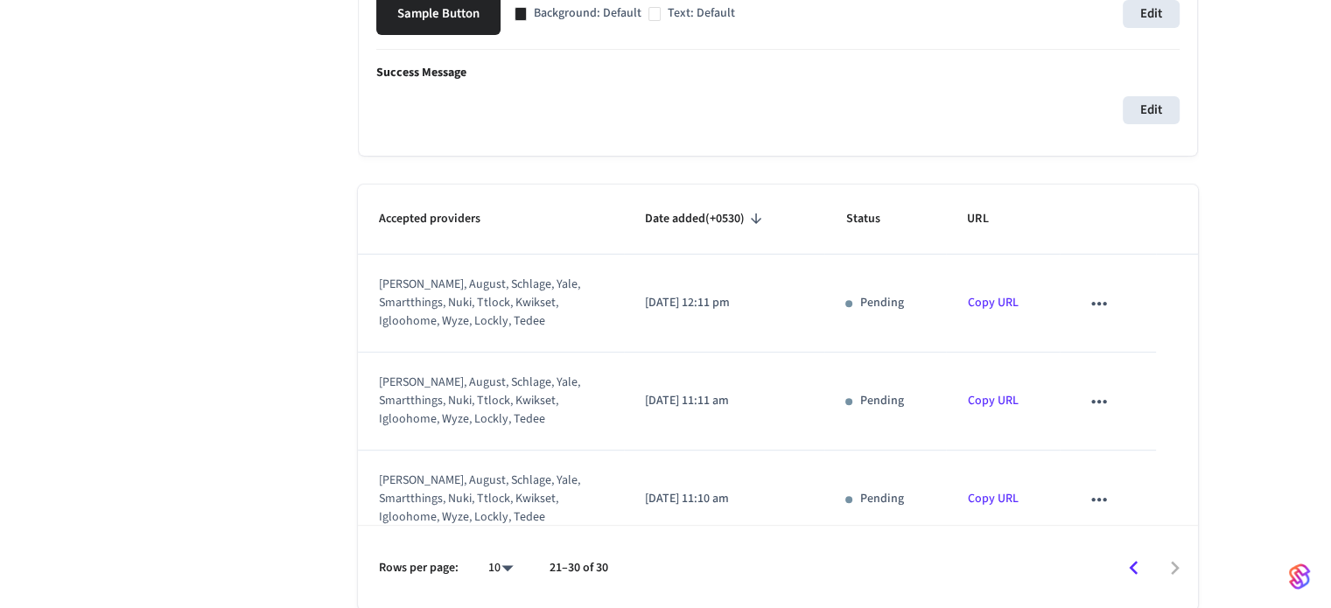
click at [1088, 308] on icon "sticky table" at bounding box center [1099, 303] width 23 height 23
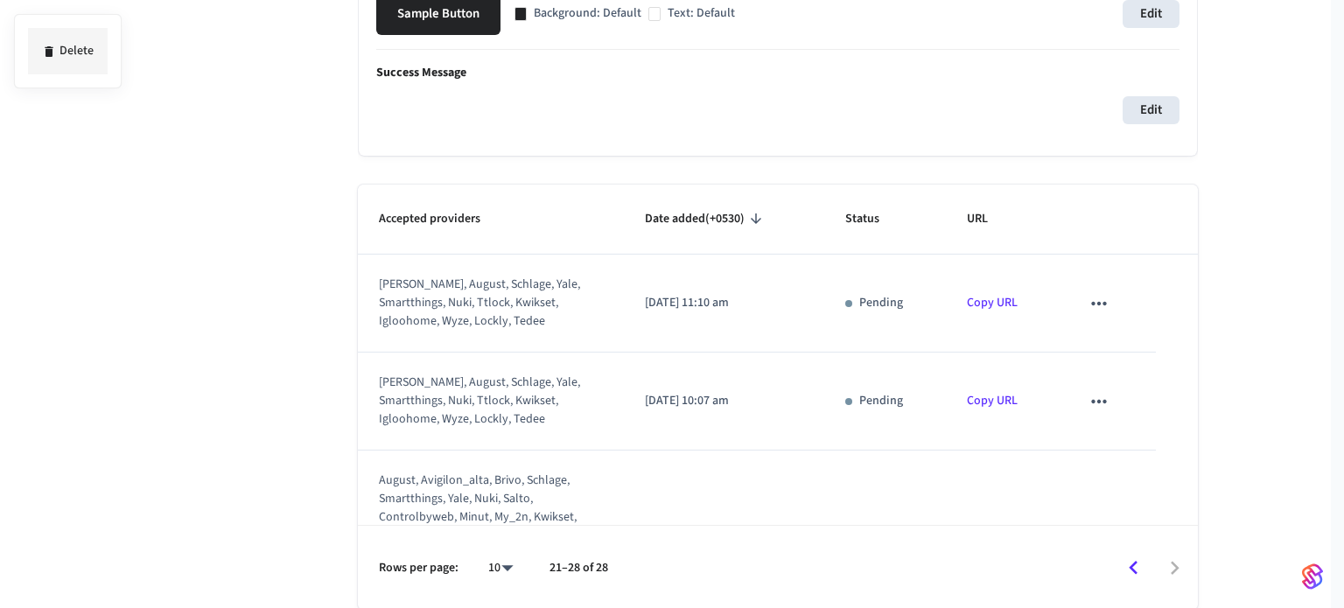
click at [1095, 368] on div at bounding box center [672, 304] width 1344 height 608
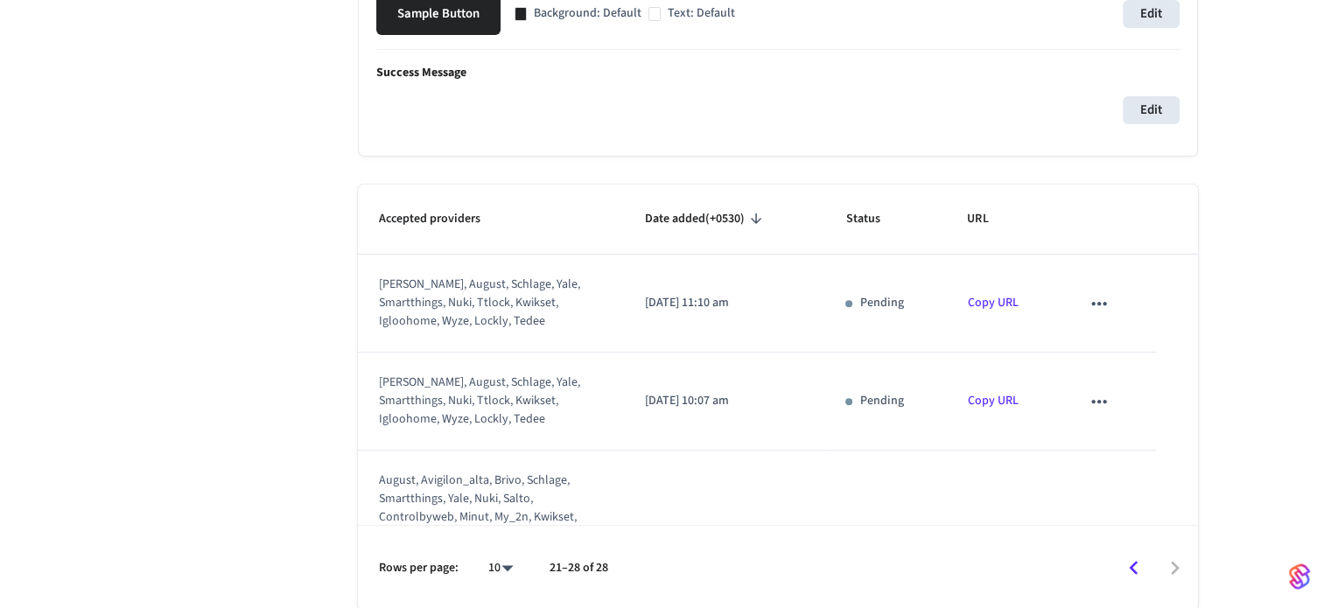
click at [1091, 304] on icon "sticky table" at bounding box center [1098, 303] width 15 height 4
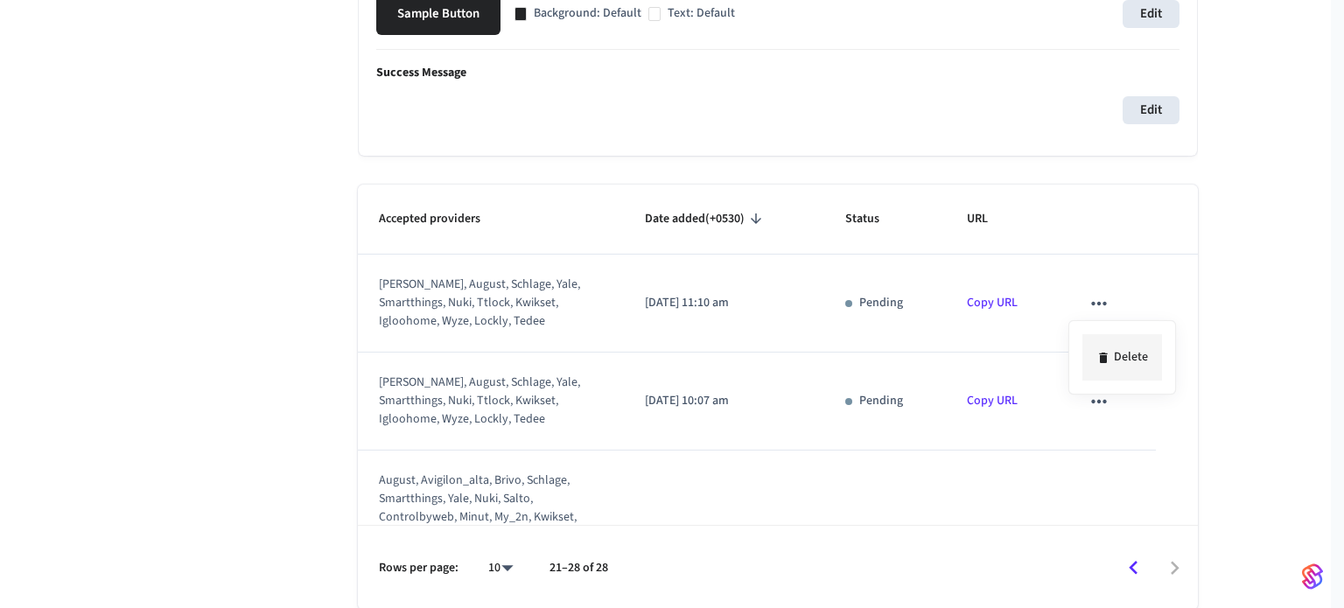
click at [1091, 350] on li "Delete" at bounding box center [1123, 357] width 80 height 46
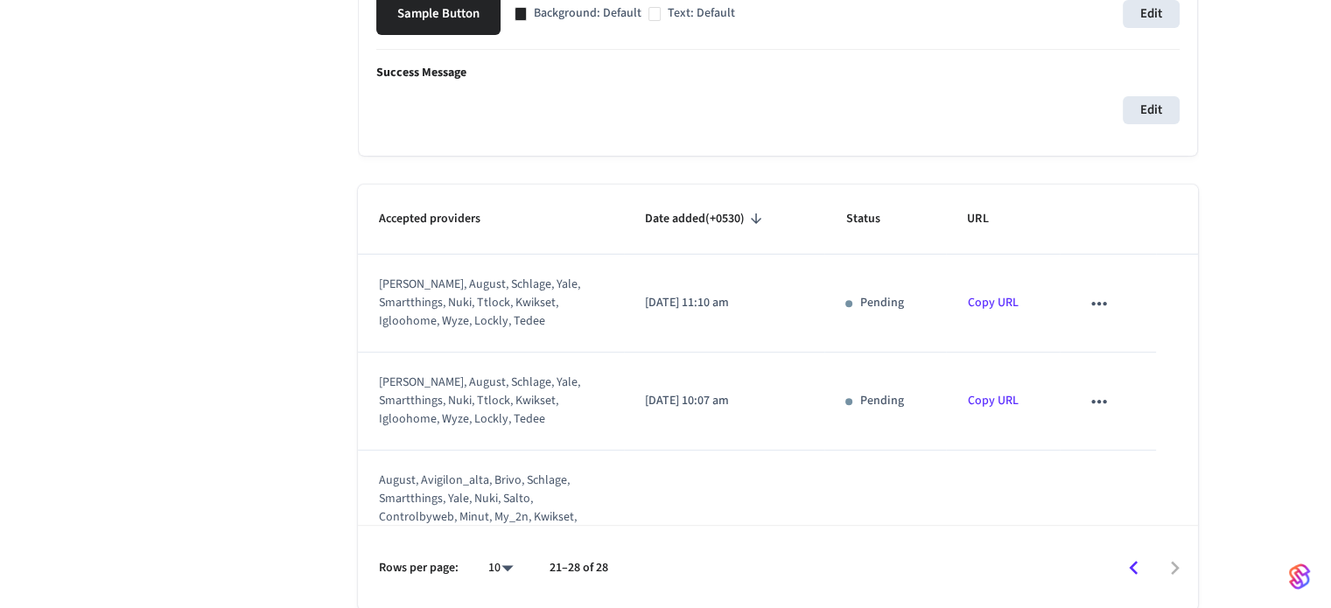
click at [1088, 292] on icon "sticky table" at bounding box center [1099, 303] width 23 height 23
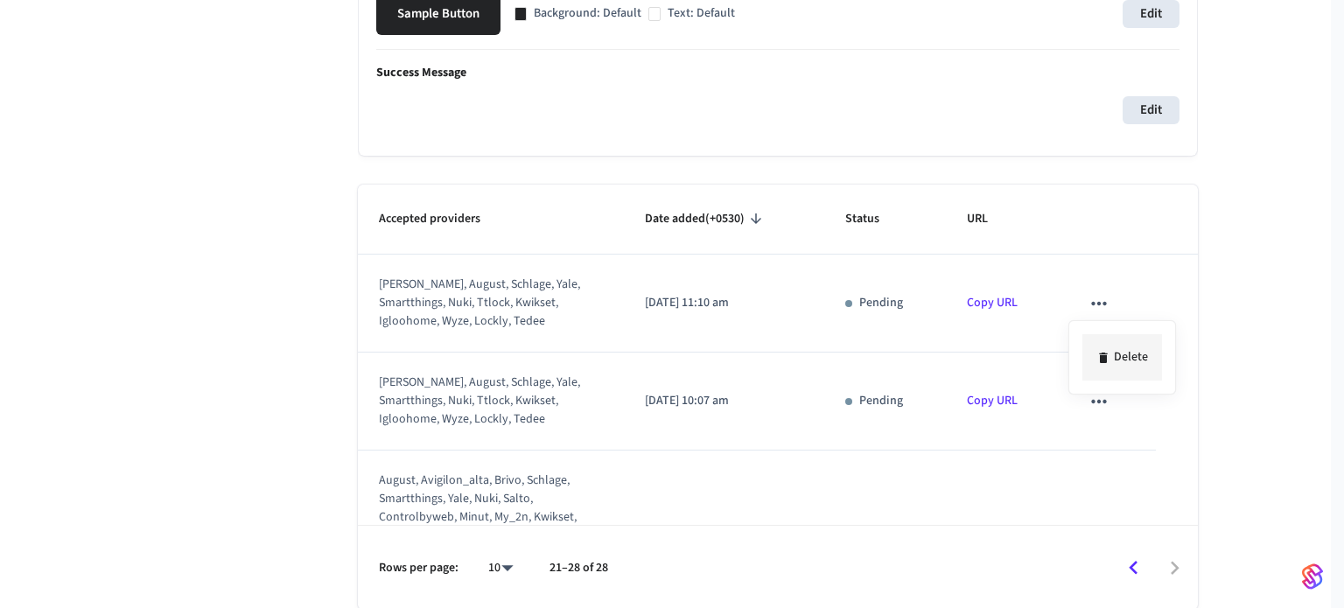
click at [1106, 344] on li "Delete" at bounding box center [1123, 357] width 80 height 46
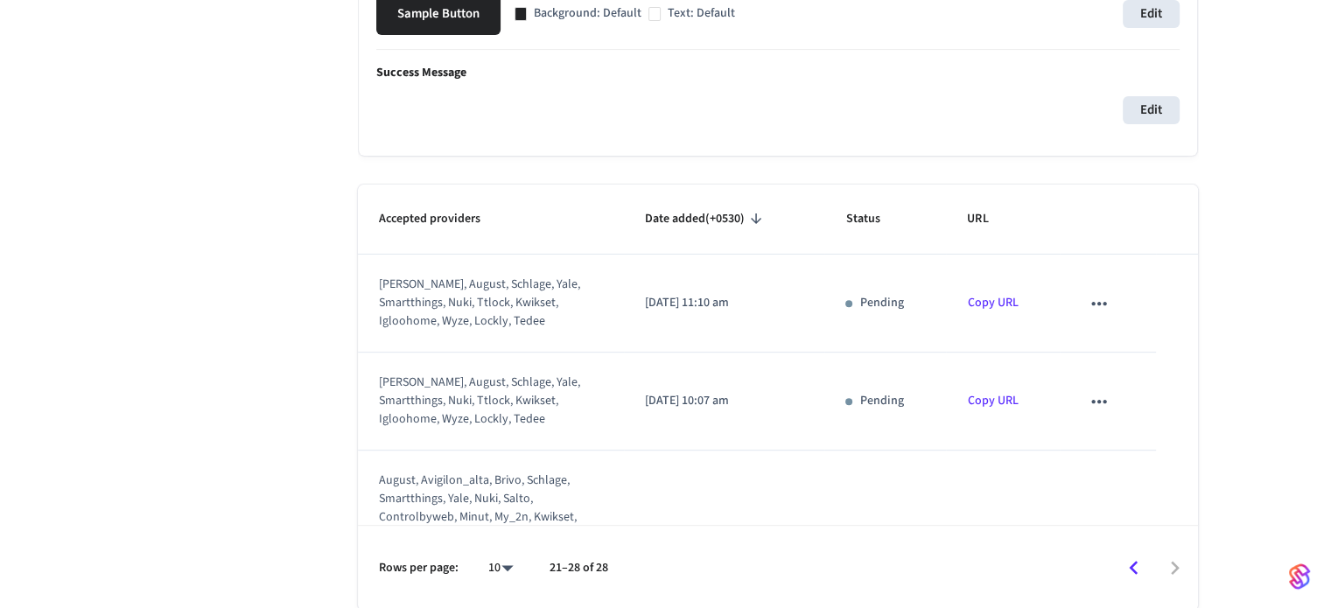
click at [1097, 307] on icon "sticky table" at bounding box center [1099, 303] width 23 height 23
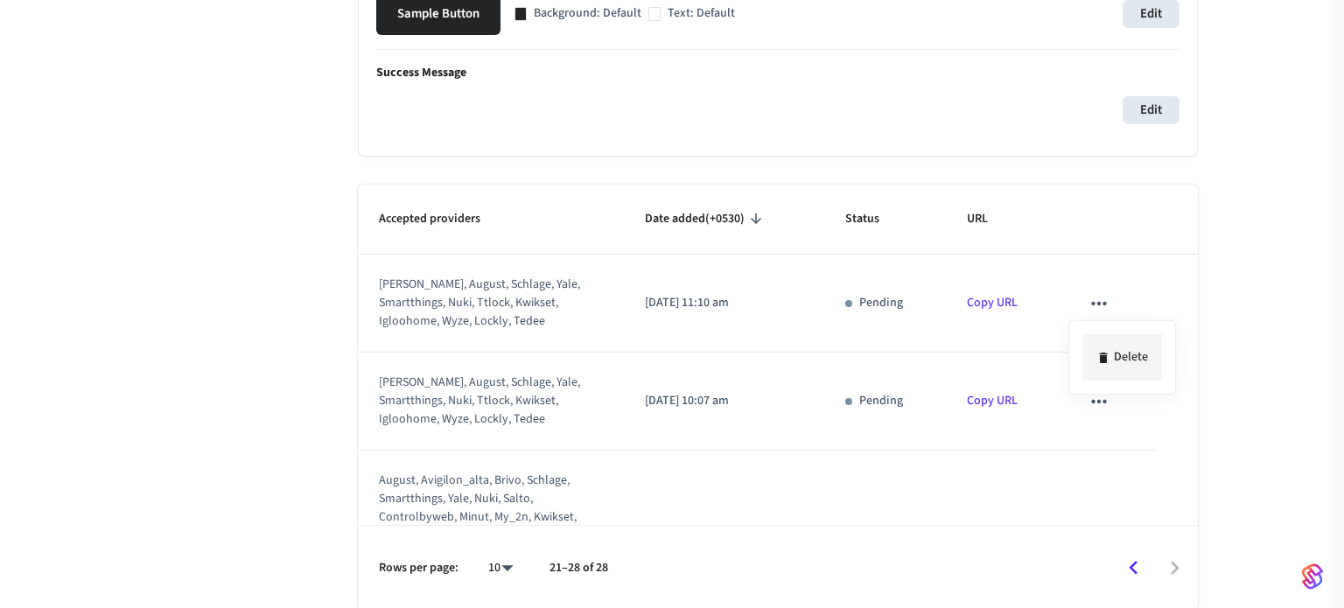
click at [1111, 380] on li "Delete" at bounding box center [1123, 357] width 80 height 46
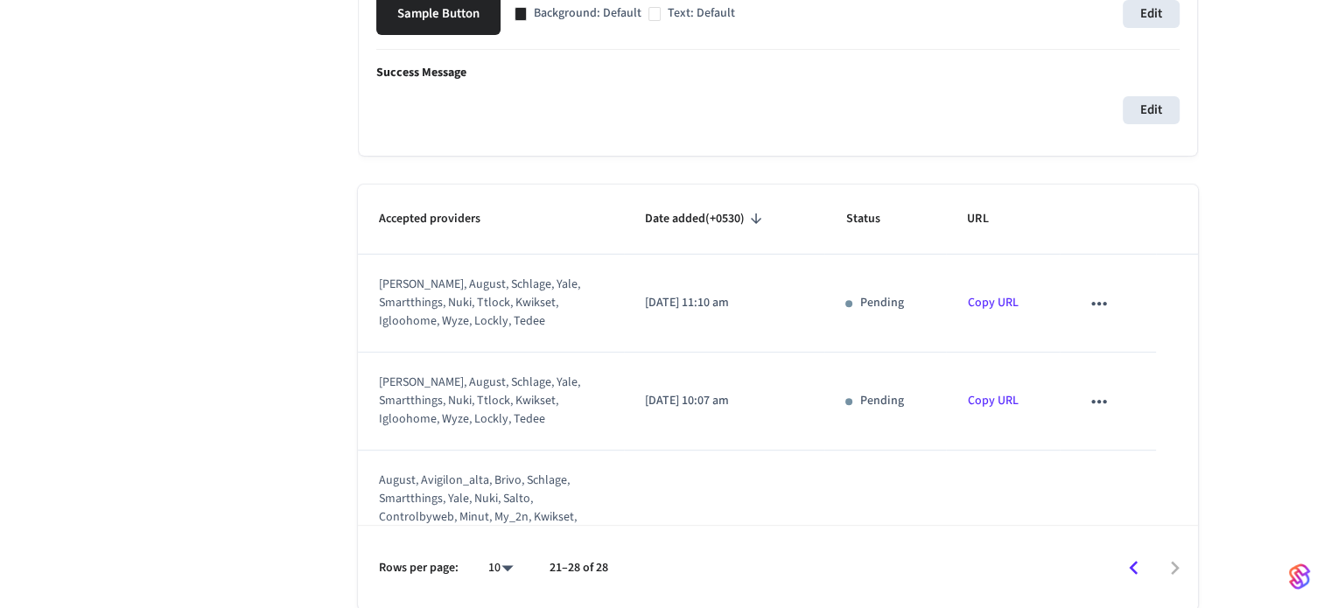
click at [1088, 306] on icon "sticky table" at bounding box center [1099, 303] width 23 height 23
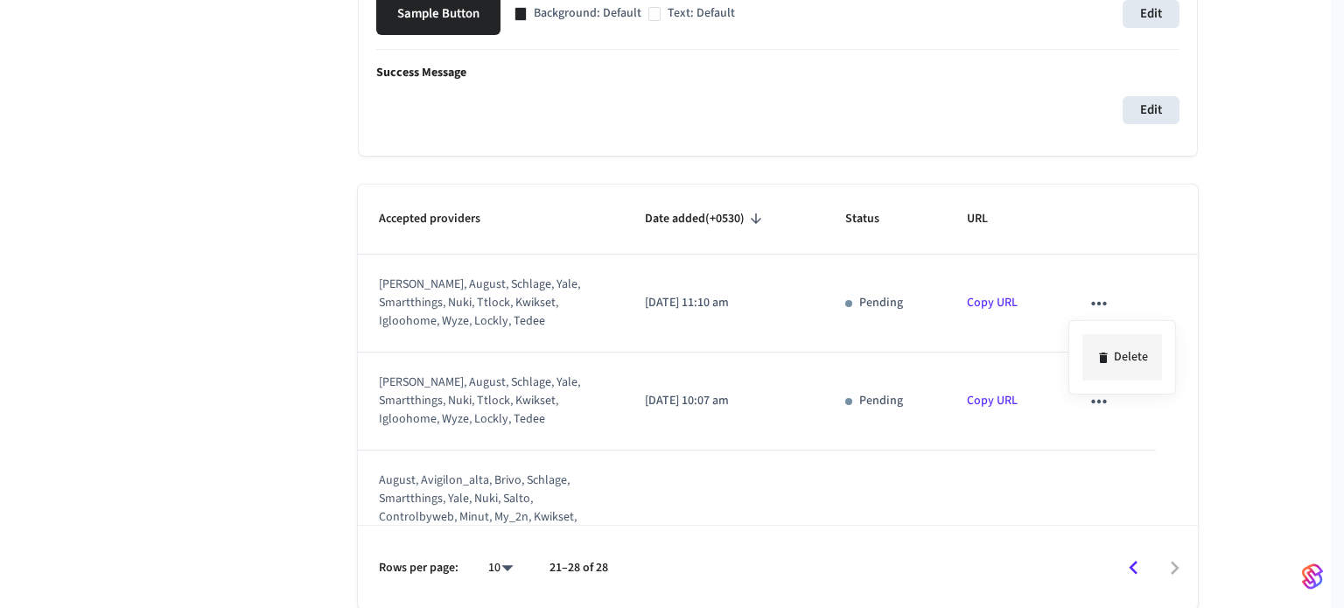
click at [1102, 351] on icon at bounding box center [1104, 358] width 14 height 14
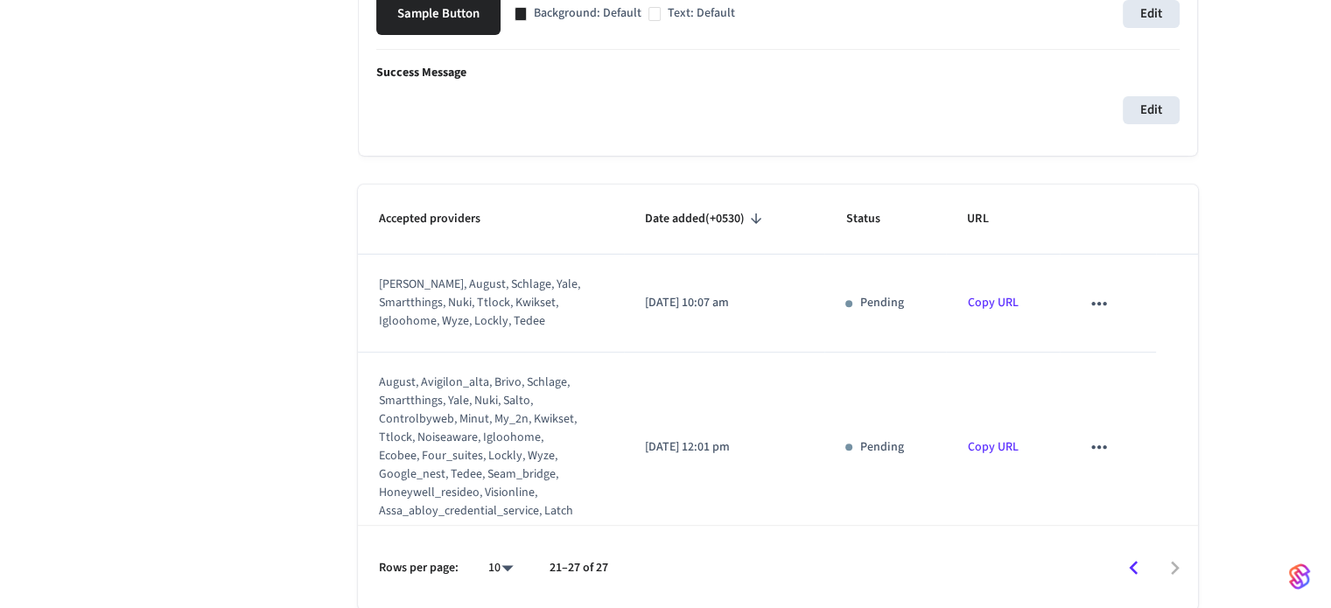
click at [1088, 295] on icon "sticky table" at bounding box center [1099, 303] width 23 height 23
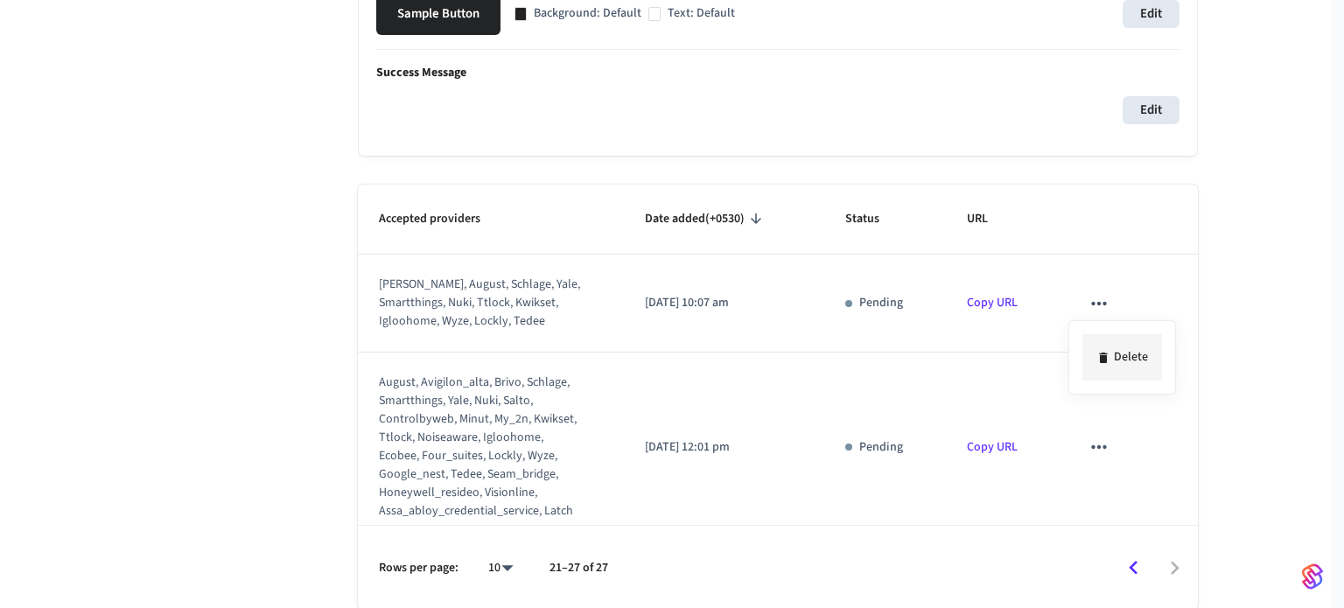
click at [1111, 353] on li "Delete" at bounding box center [1123, 357] width 80 height 46
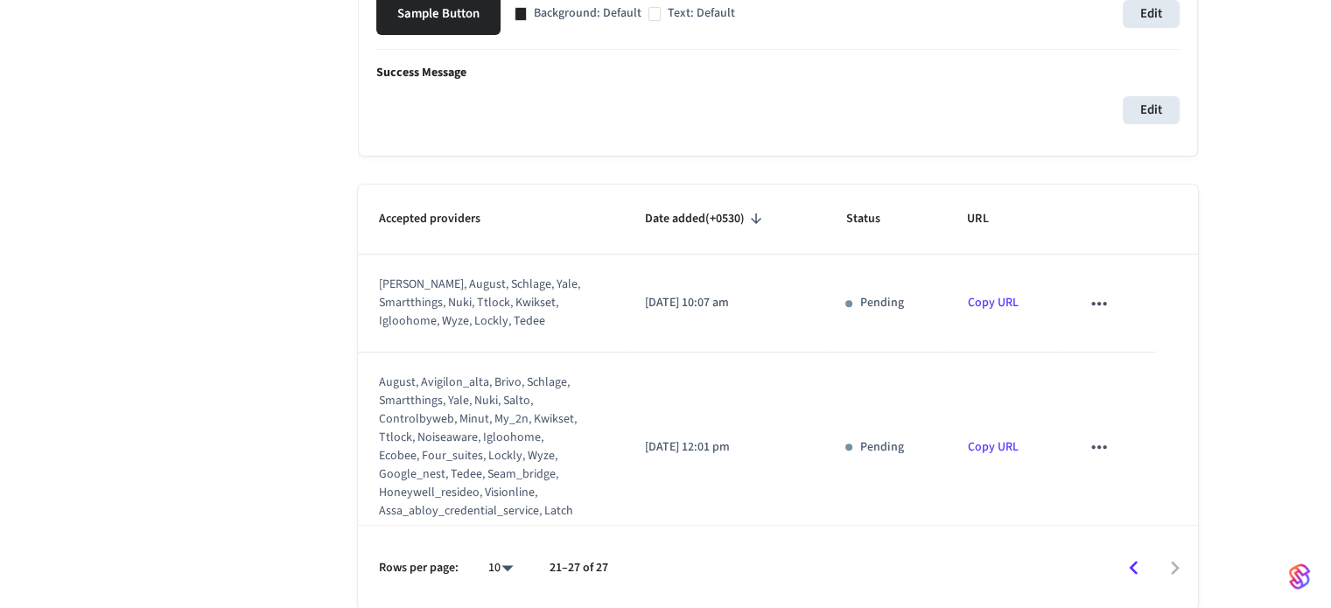
click at [1092, 306] on icon "sticky table" at bounding box center [1099, 303] width 23 height 23
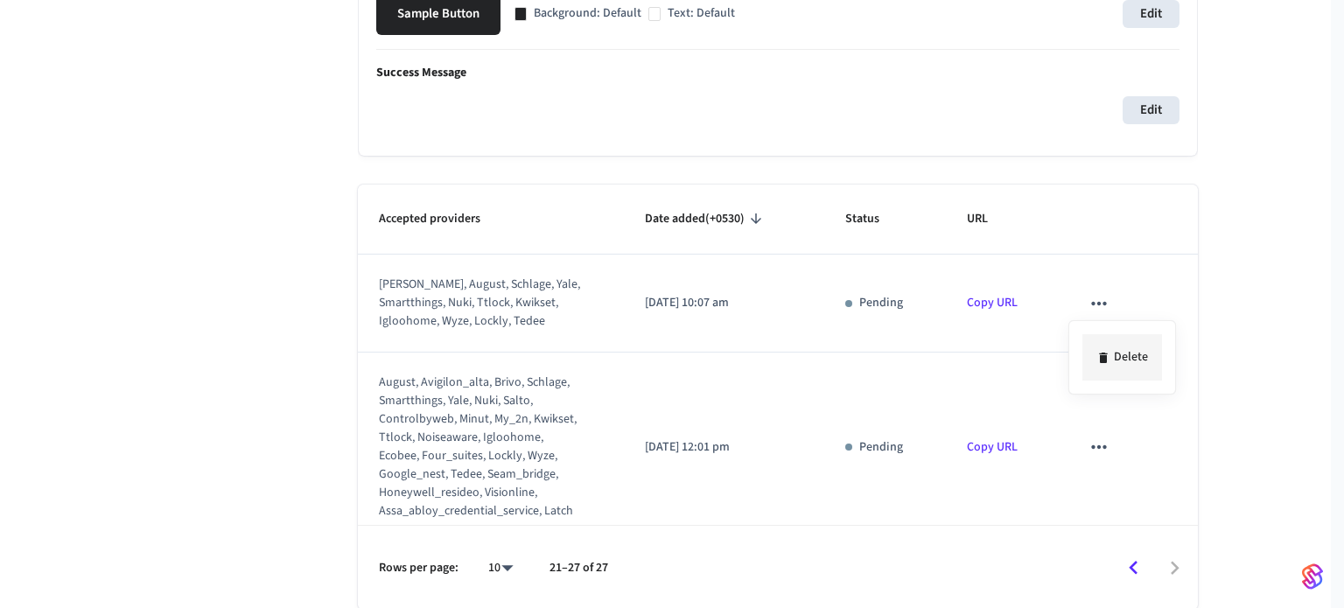
click at [1106, 340] on li "Delete" at bounding box center [1123, 357] width 80 height 46
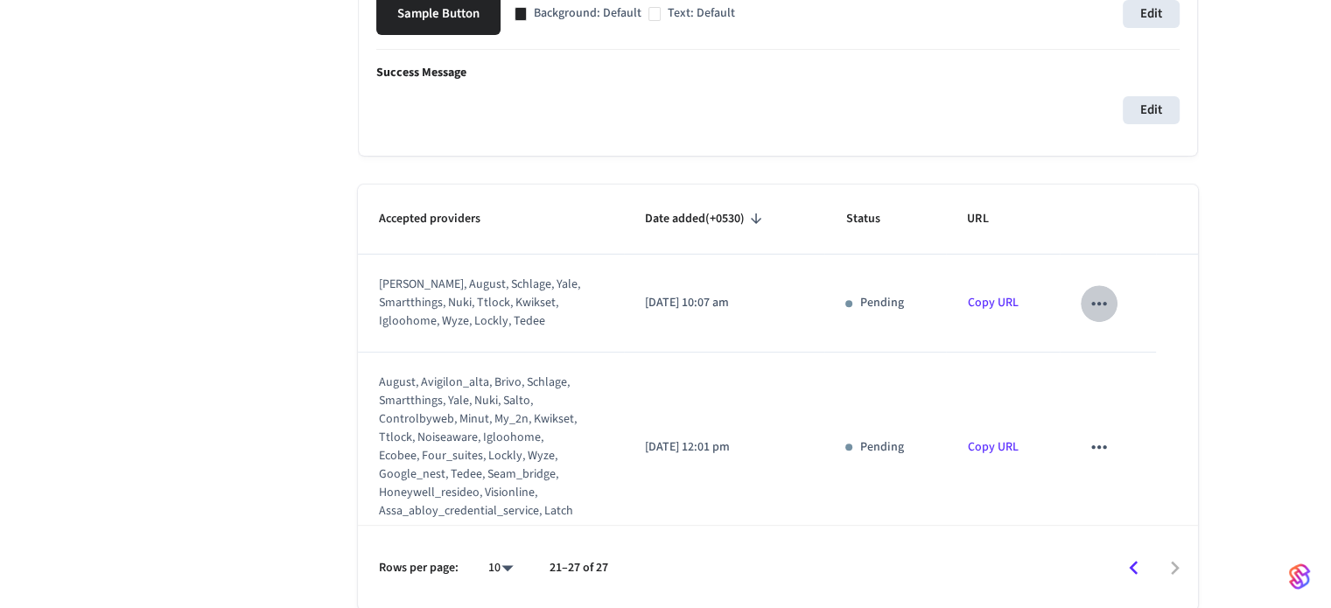
click at [1101, 305] on button "sticky table" at bounding box center [1099, 303] width 37 height 37
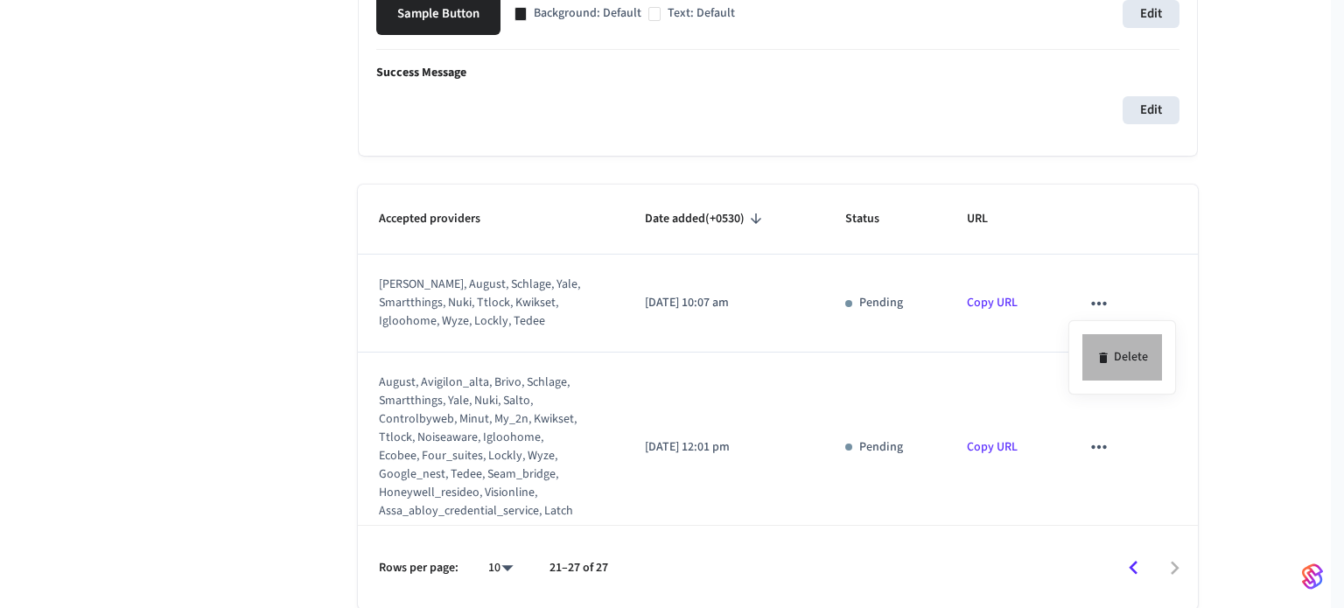
click at [1103, 345] on li "Delete" at bounding box center [1123, 357] width 80 height 46
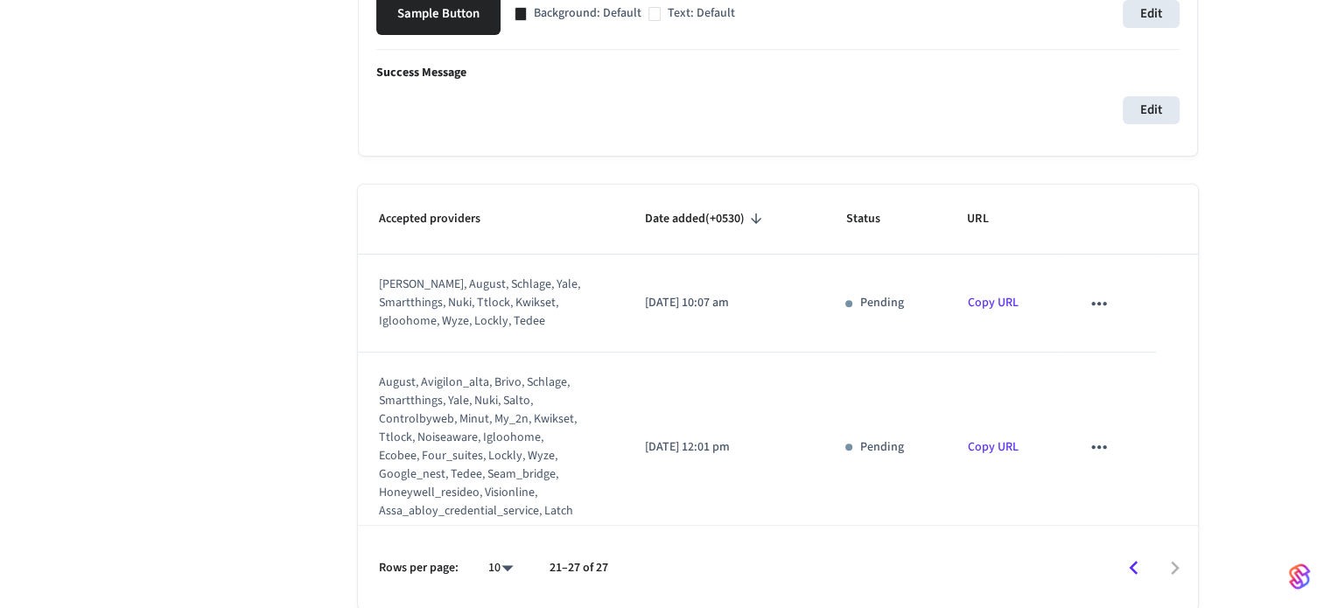
click at [1098, 305] on icon "sticky table" at bounding box center [1099, 303] width 23 height 23
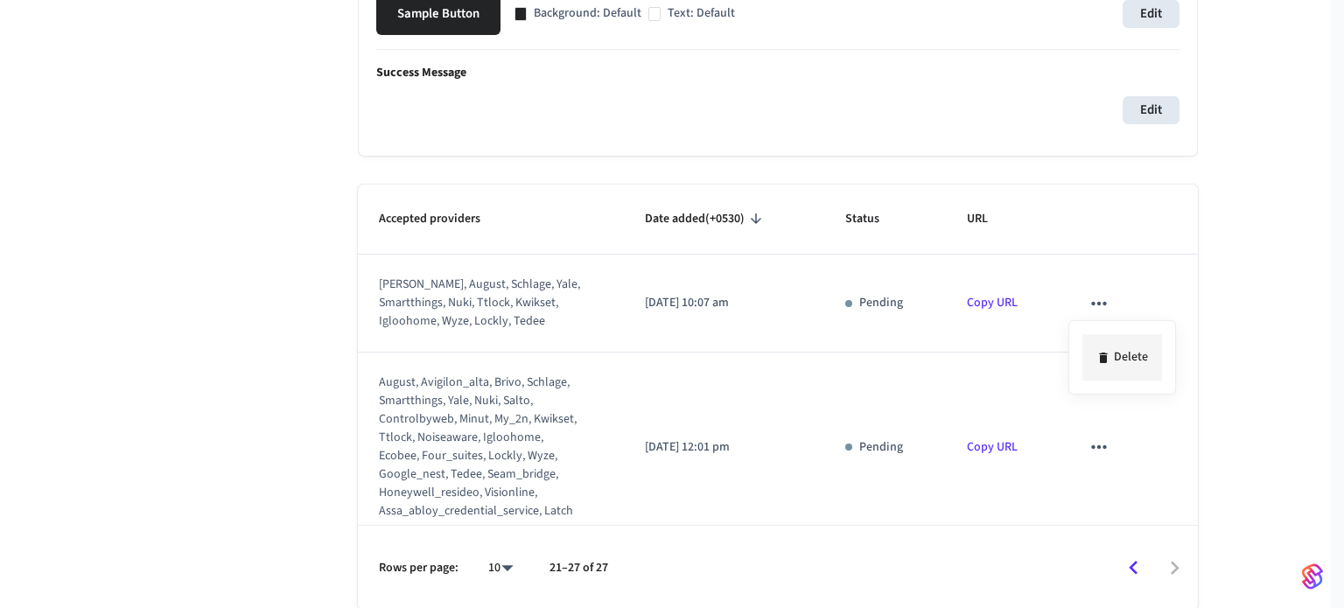
click at [1113, 353] on li "Delete" at bounding box center [1123, 357] width 80 height 46
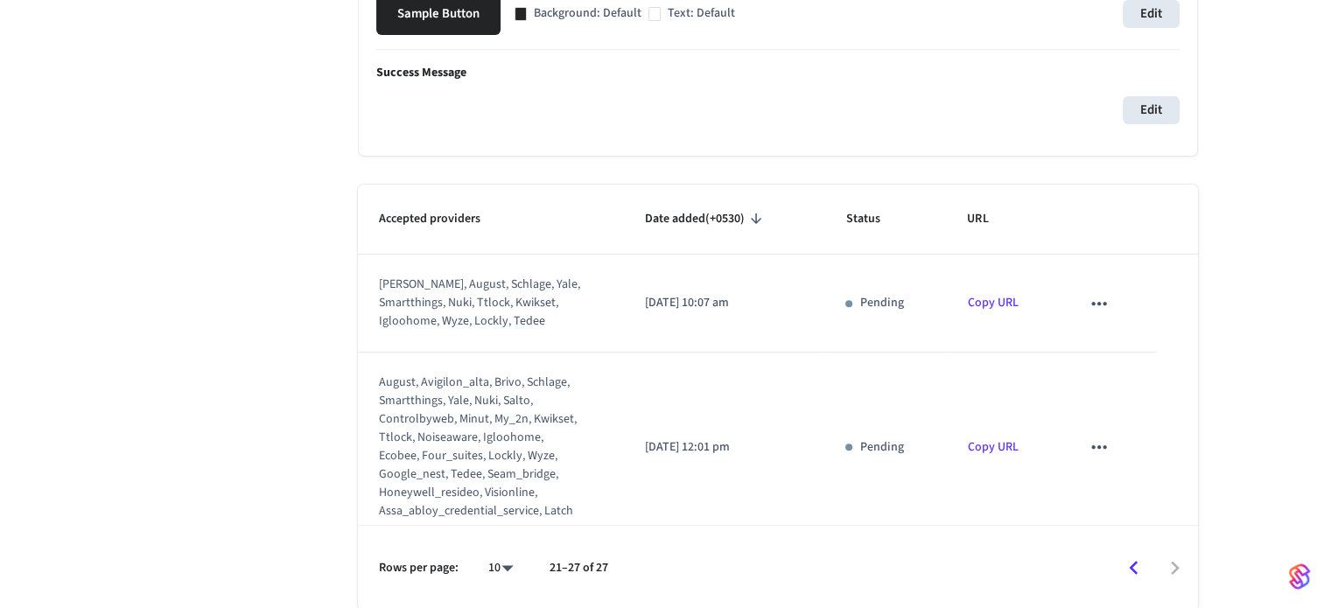
click at [1088, 292] on icon "sticky table" at bounding box center [1099, 303] width 23 height 23
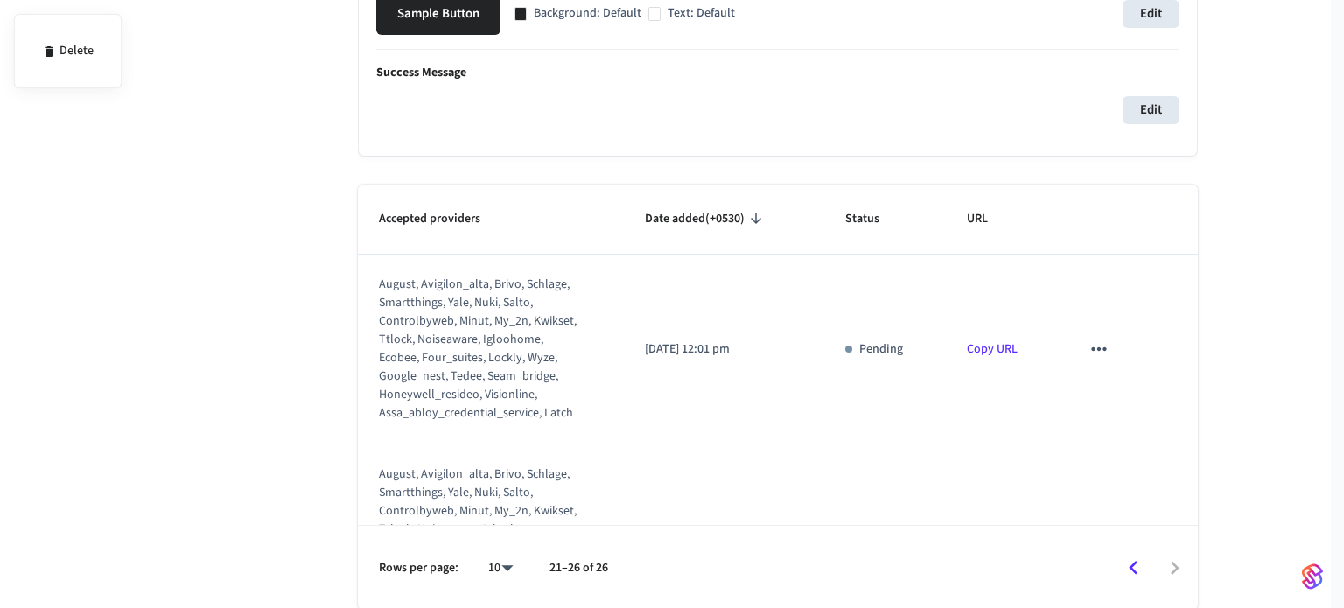
click at [1089, 344] on div at bounding box center [672, 304] width 1344 height 608
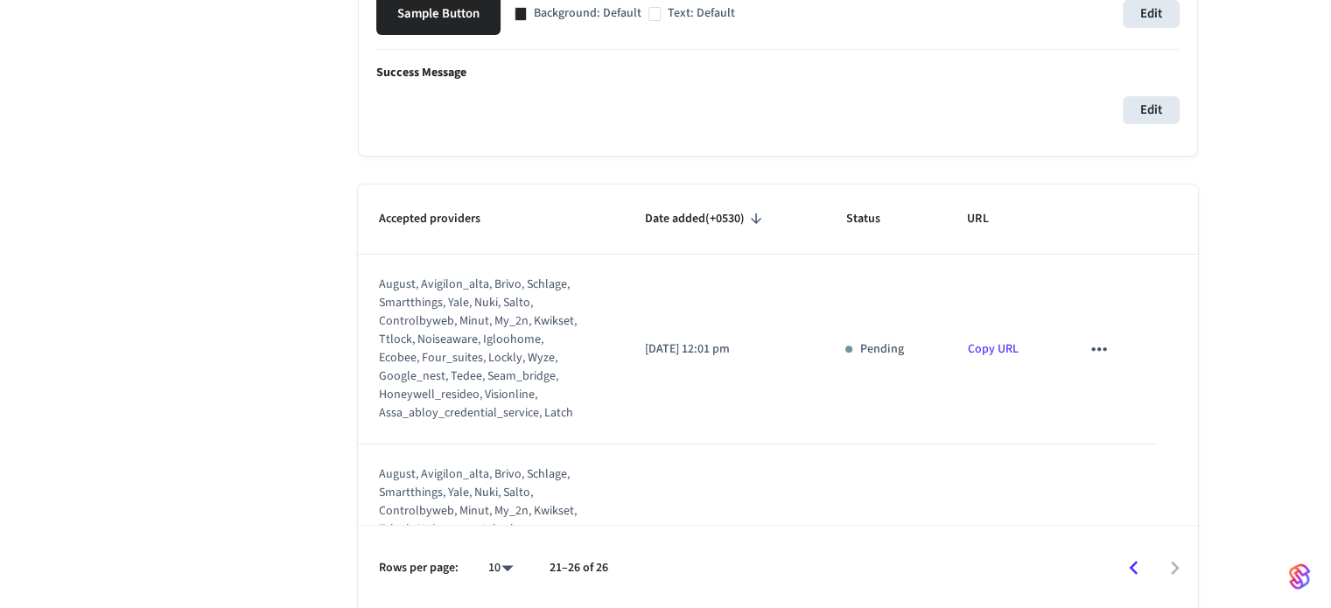
click at [1091, 347] on icon "sticky table" at bounding box center [1098, 349] width 15 height 4
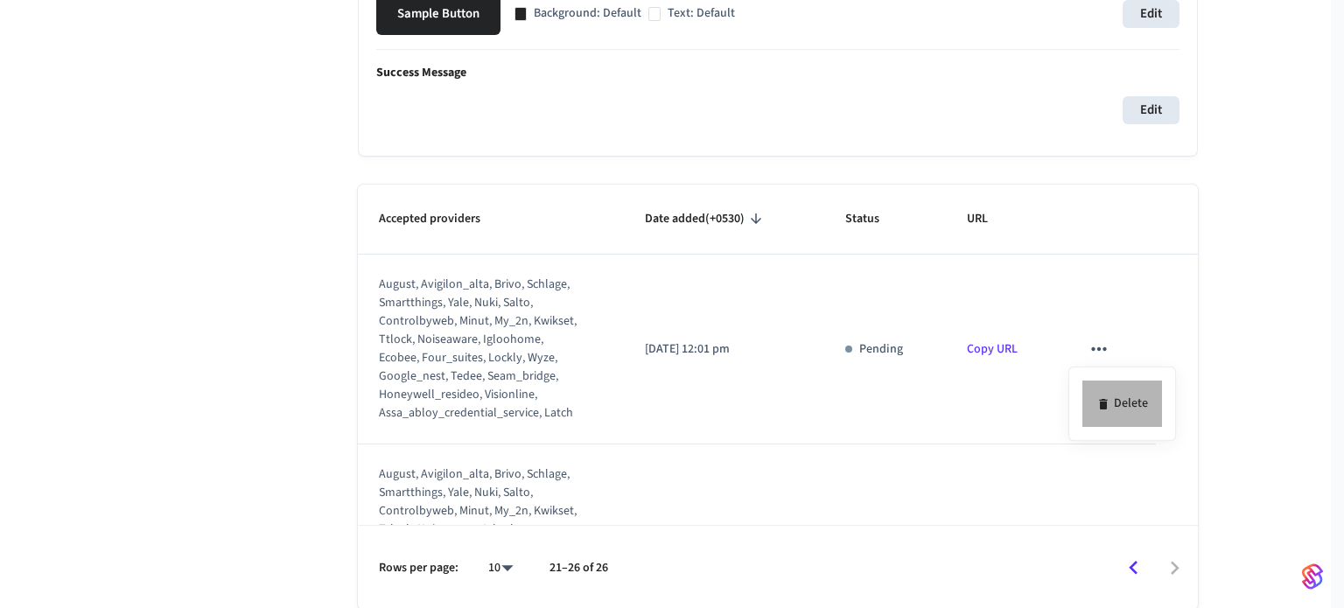
click at [1136, 423] on li "Delete" at bounding box center [1123, 404] width 80 height 46
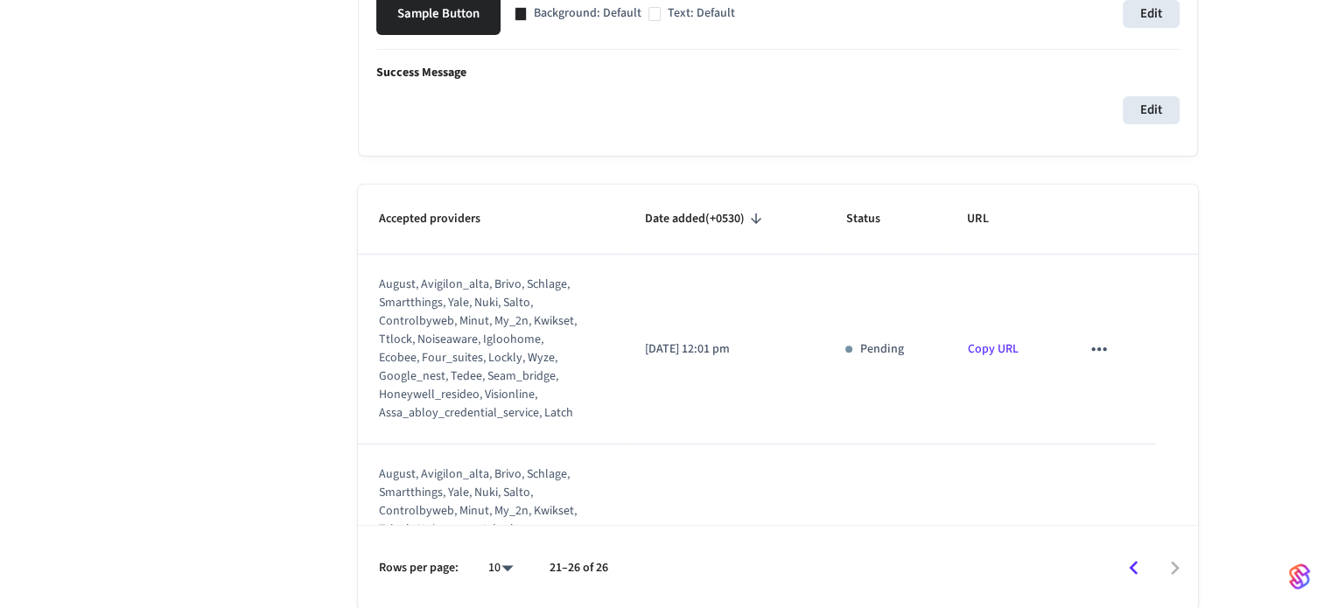
click at [1090, 349] on icon "sticky table" at bounding box center [1099, 349] width 23 height 23
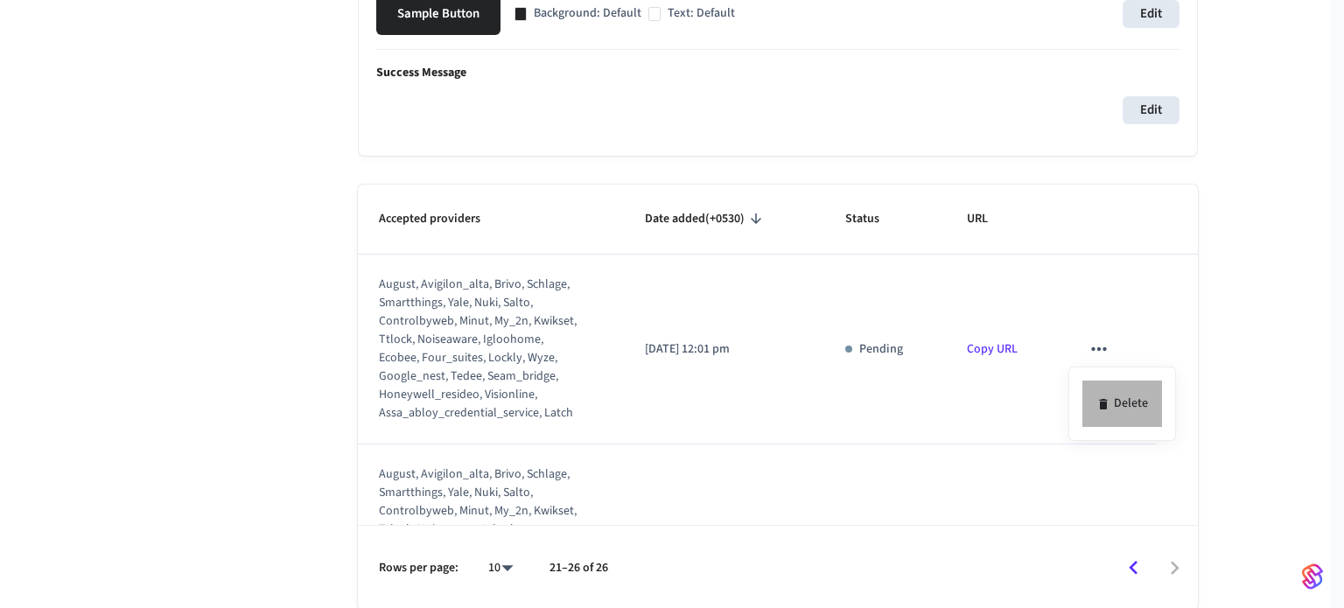
click at [1111, 395] on li "Delete" at bounding box center [1123, 404] width 80 height 46
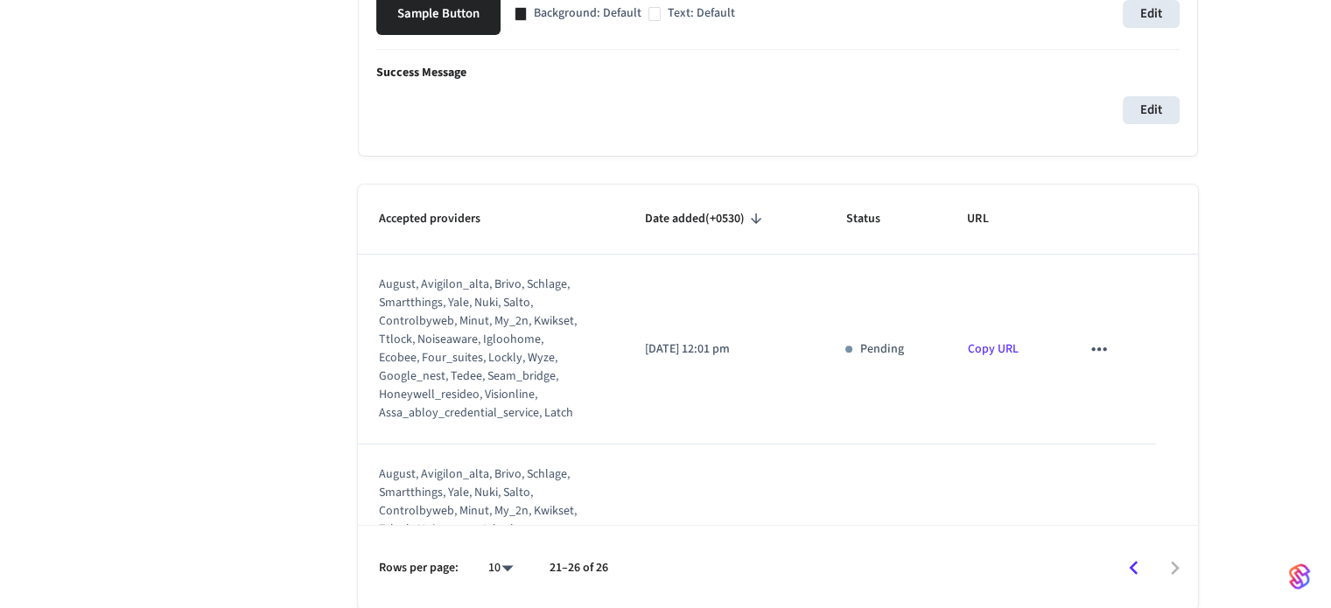
click at [1091, 342] on icon "sticky table" at bounding box center [1099, 349] width 23 height 23
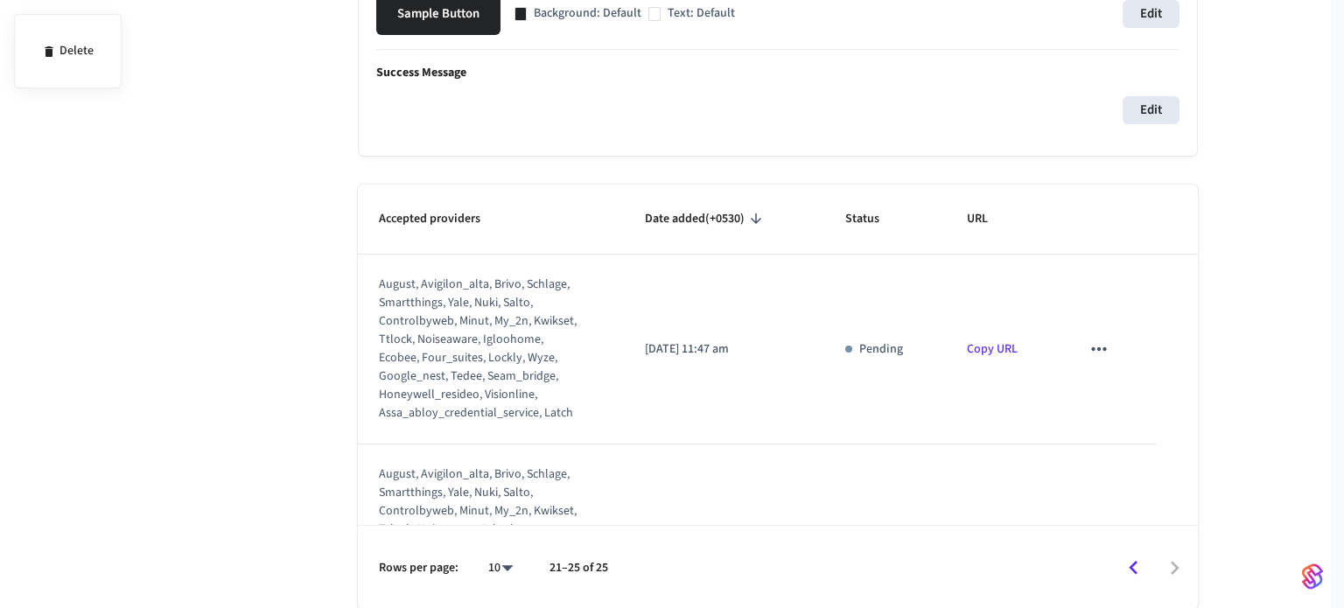
click at [1091, 349] on div at bounding box center [672, 304] width 1344 height 608
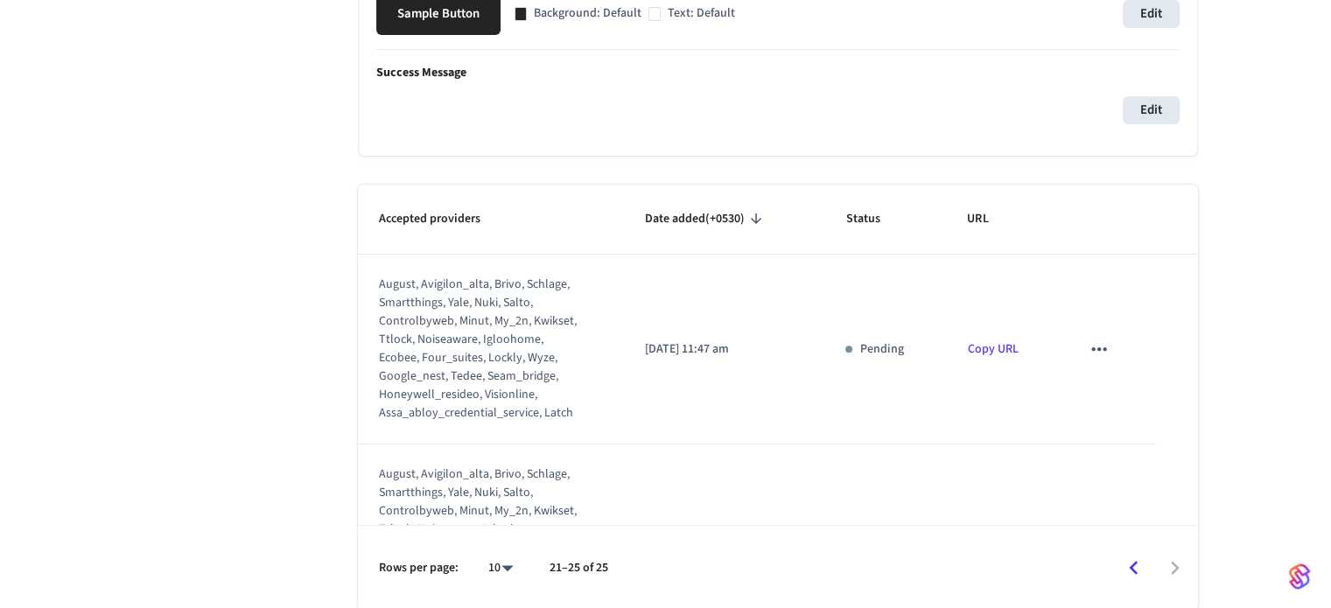
click at [1089, 356] on icon "sticky table" at bounding box center [1099, 349] width 23 height 23
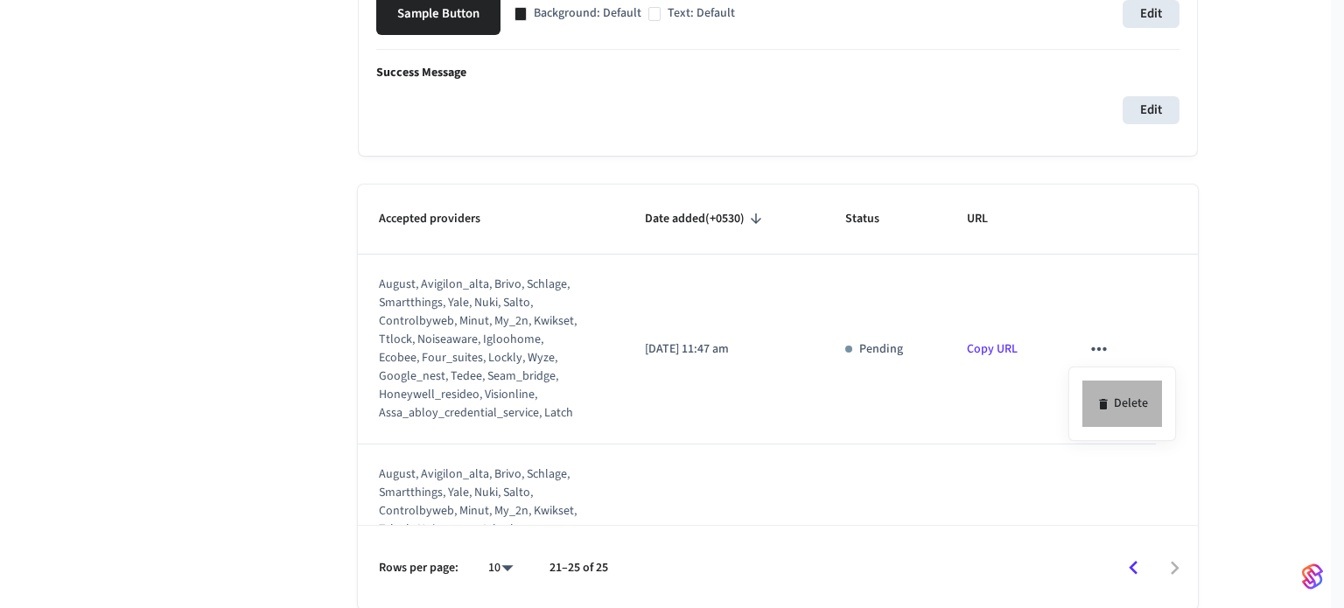
click at [1110, 395] on li "Delete" at bounding box center [1123, 404] width 80 height 46
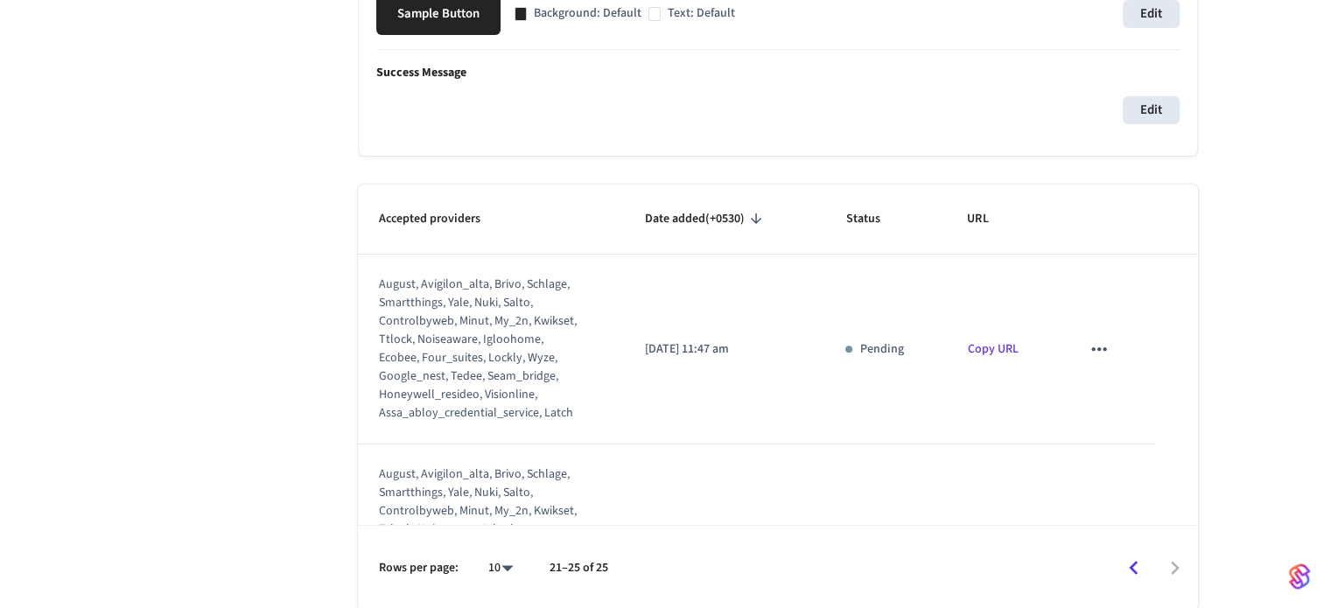
click at [1088, 352] on icon "sticky table" at bounding box center [1099, 349] width 23 height 23
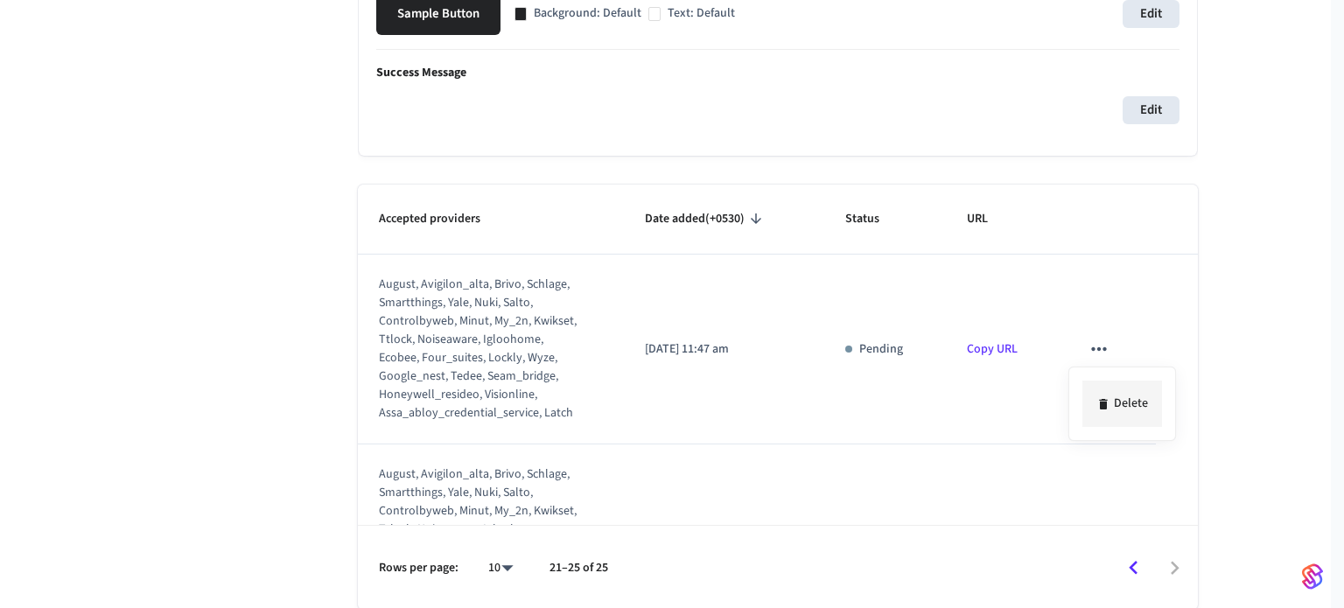
click at [1099, 393] on li "Delete" at bounding box center [1123, 404] width 80 height 46
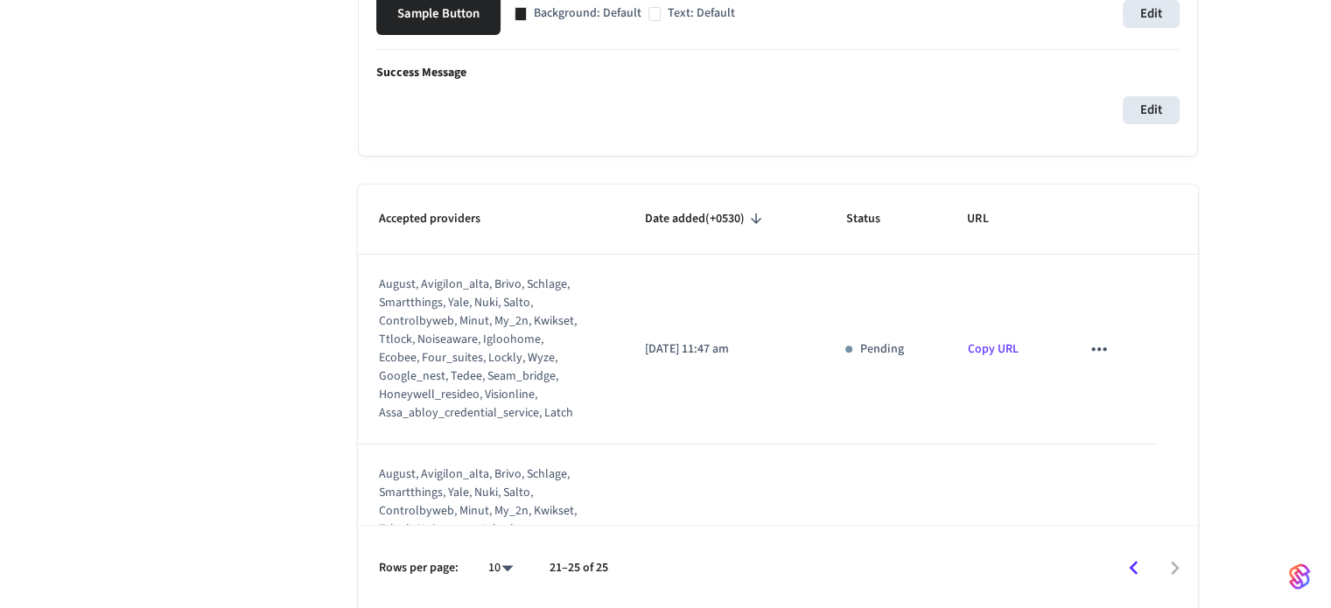
click at [1090, 352] on icon "sticky table" at bounding box center [1099, 349] width 23 height 23
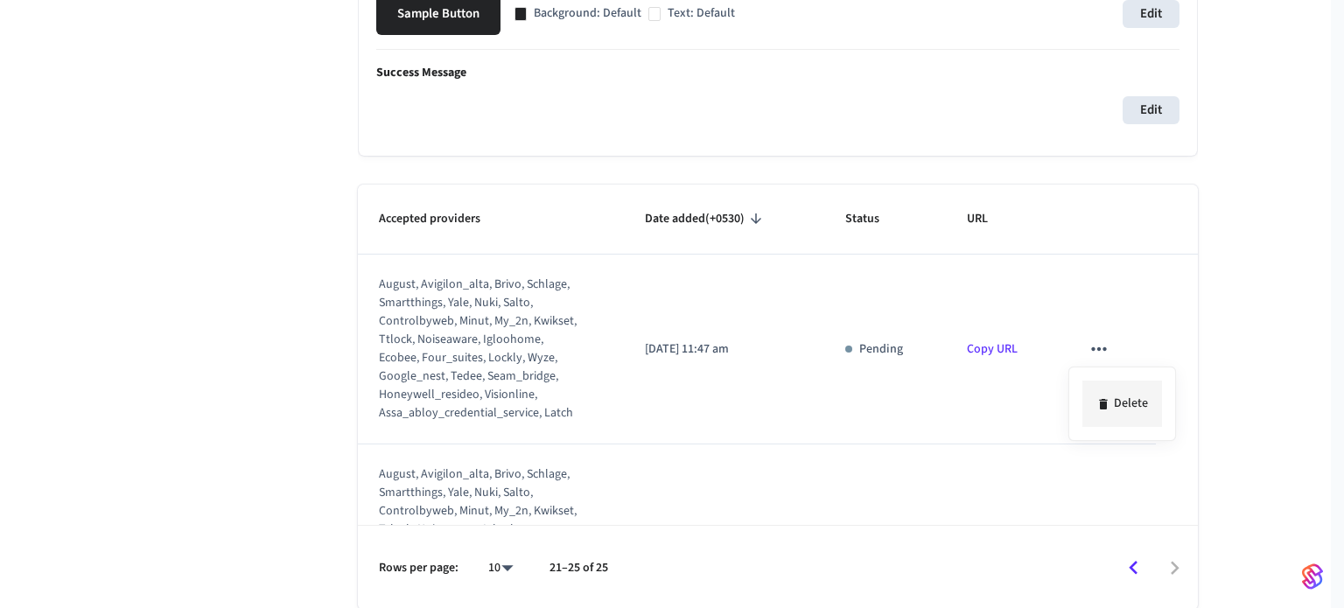
click at [1107, 395] on li "Delete" at bounding box center [1123, 404] width 80 height 46
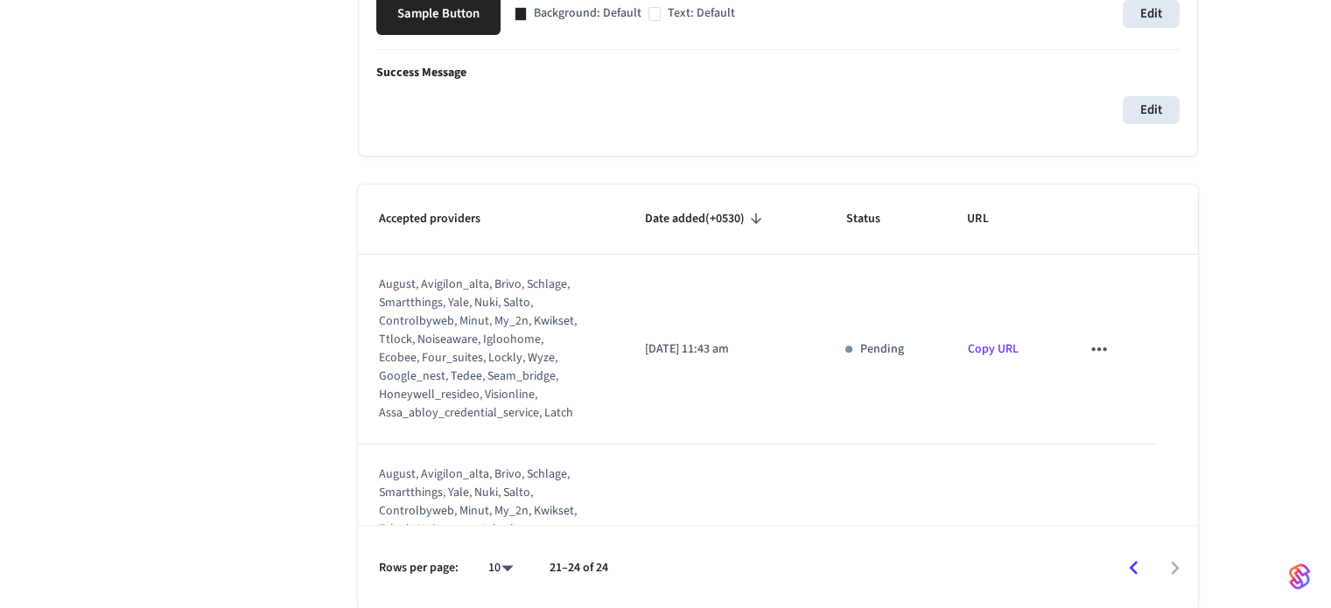
click at [1099, 354] on button "sticky table" at bounding box center [1099, 349] width 37 height 37
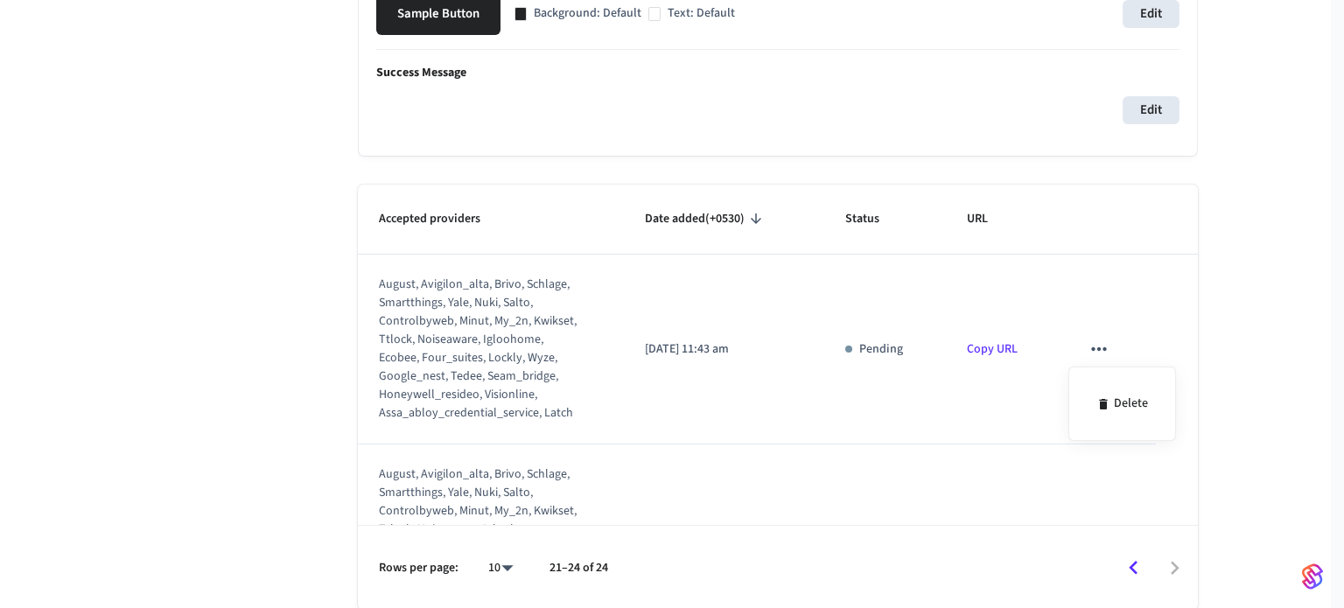
drag, startPoint x: 1129, startPoint y: 444, endPoint x: 1124, endPoint y: 430, distance: 15.0
click at [1129, 445] on div at bounding box center [672, 304] width 1344 height 608
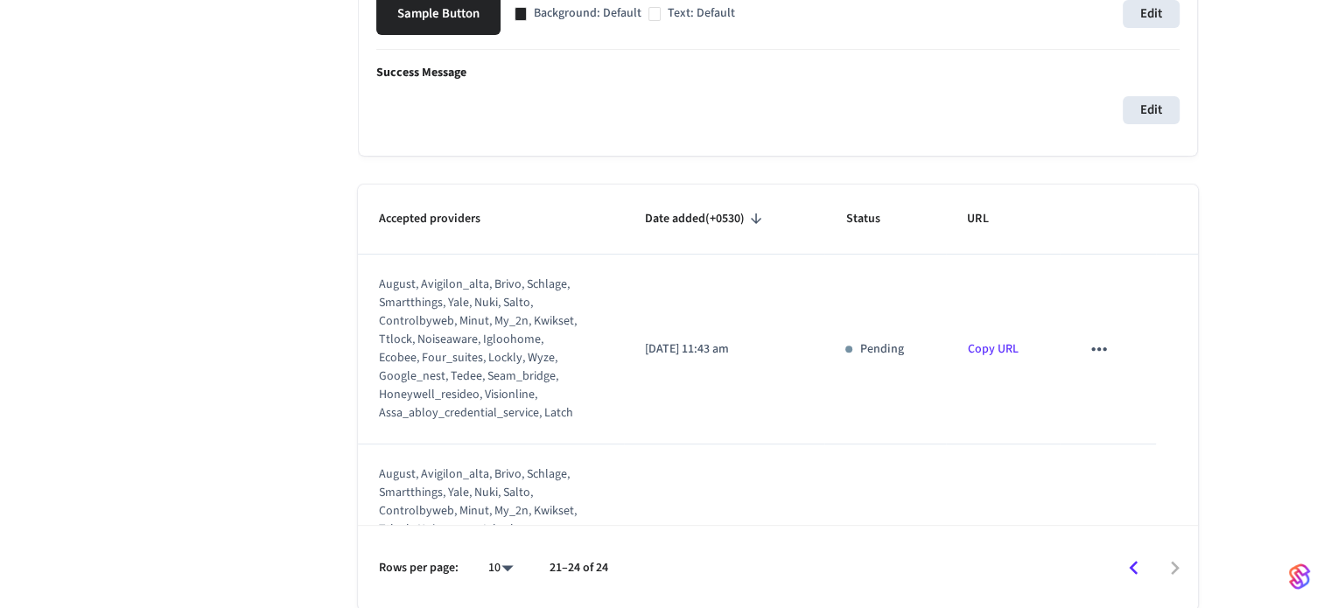
click at [1088, 338] on icon "sticky table" at bounding box center [1099, 349] width 23 height 23
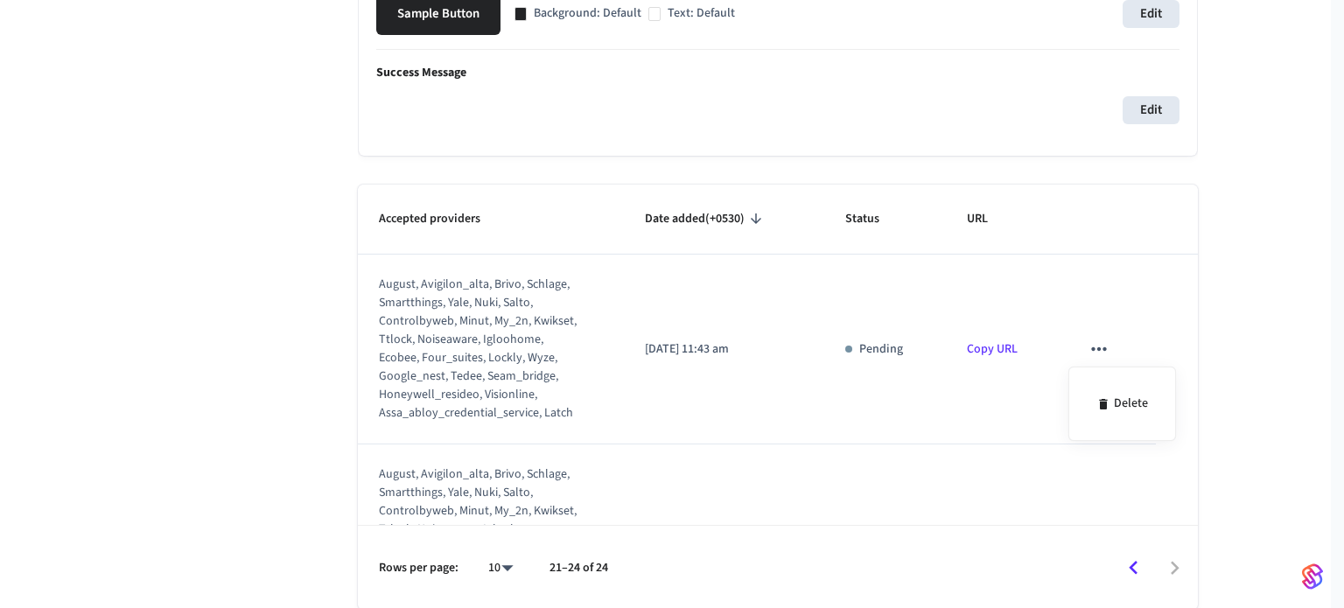
click at [1106, 370] on div "Delete" at bounding box center [1123, 404] width 108 height 74
click at [1111, 396] on li "Delete" at bounding box center [1123, 404] width 80 height 46
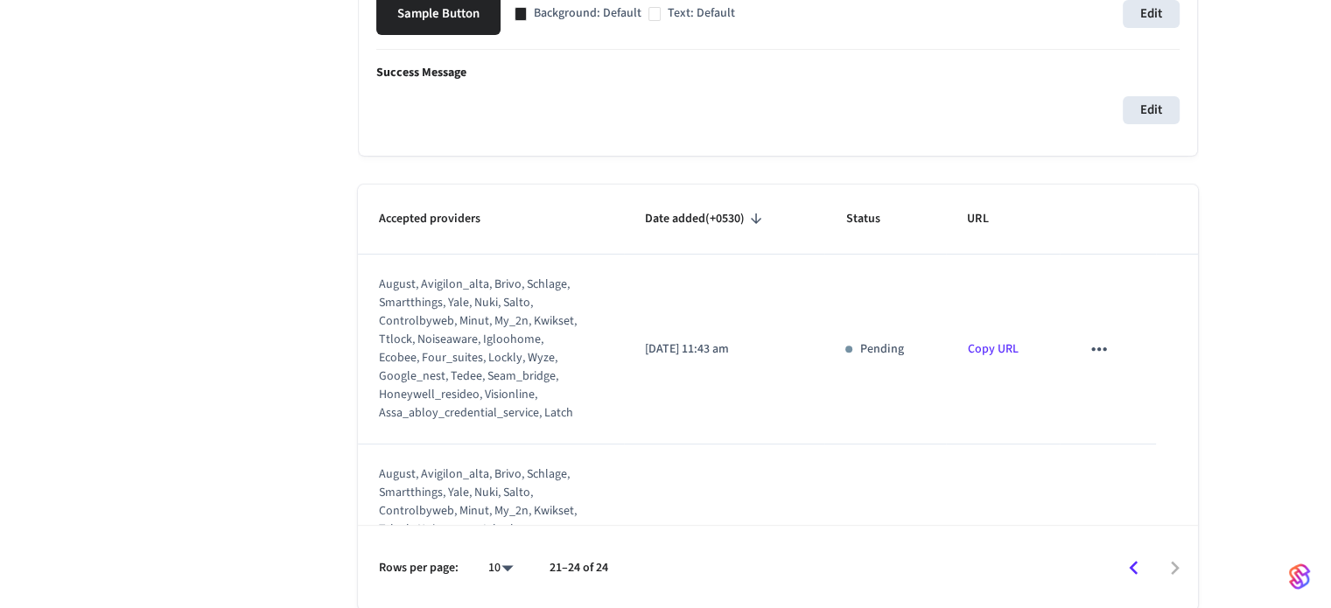
click at [1096, 353] on icon "sticky table" at bounding box center [1099, 349] width 23 height 23
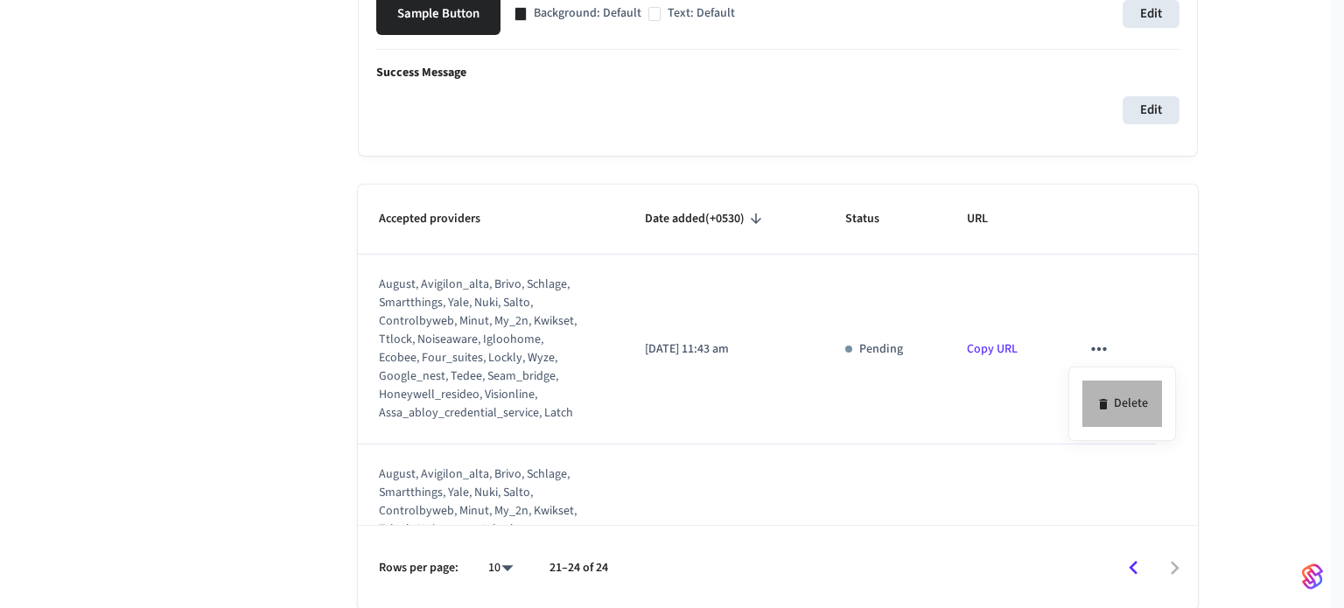
click at [1113, 389] on li "Delete" at bounding box center [1123, 404] width 80 height 46
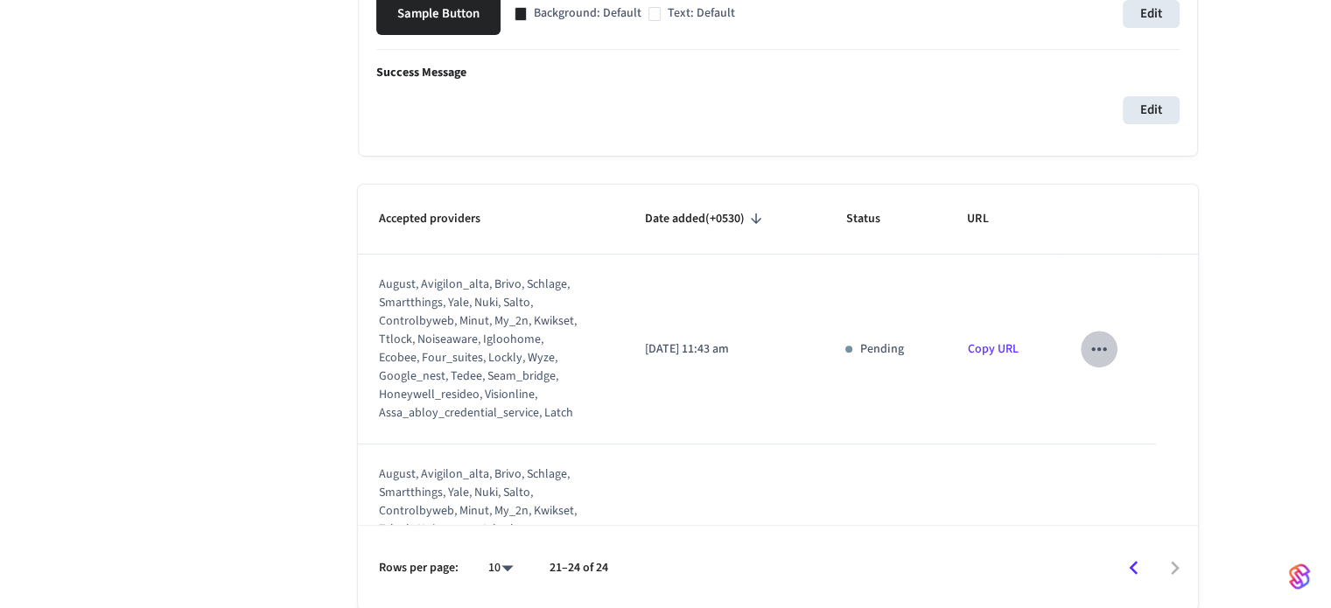
click at [1088, 354] on icon "sticky table" at bounding box center [1099, 349] width 23 height 23
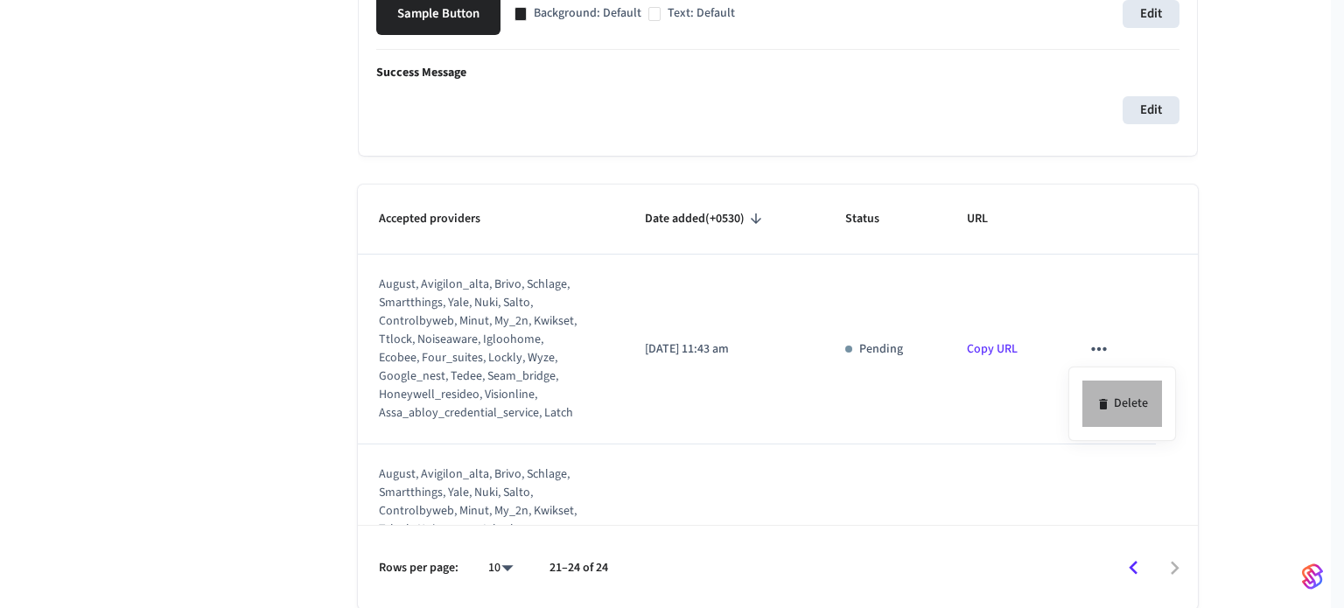
click at [1106, 412] on div "Delete" at bounding box center [672, 304] width 1344 height 608
click at [1084, 342] on div at bounding box center [672, 304] width 1344 height 608
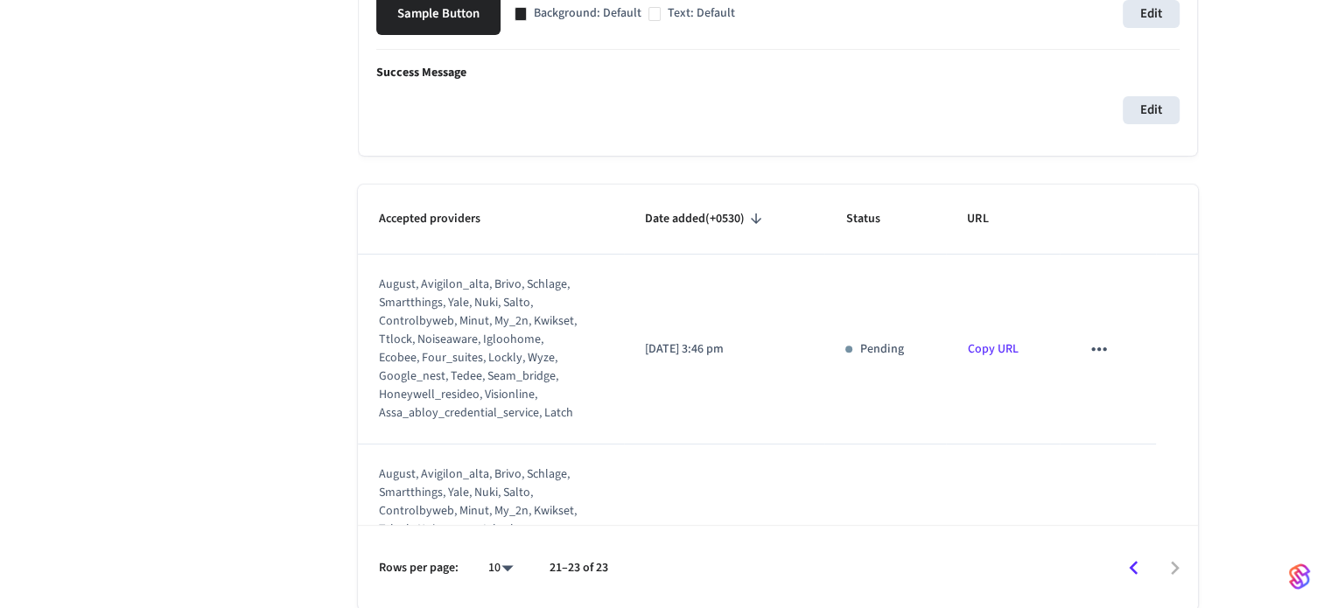
click at [1088, 359] on icon "sticky table" at bounding box center [1099, 349] width 23 height 23
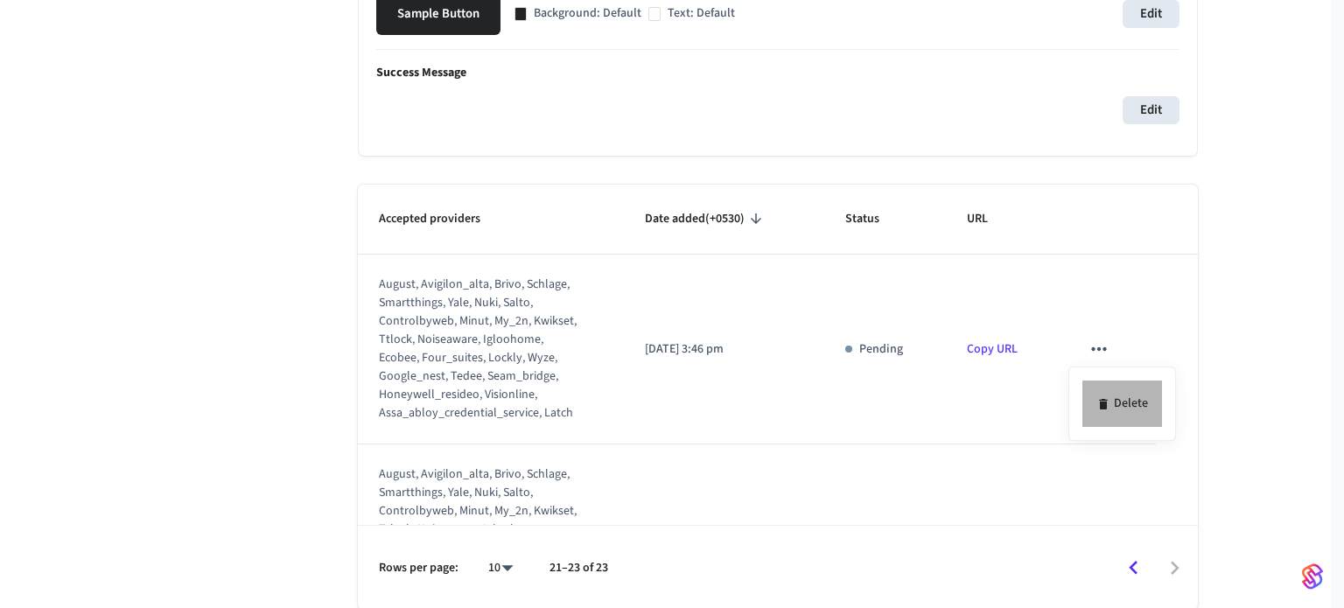
click at [1096, 395] on li "Delete" at bounding box center [1123, 404] width 80 height 46
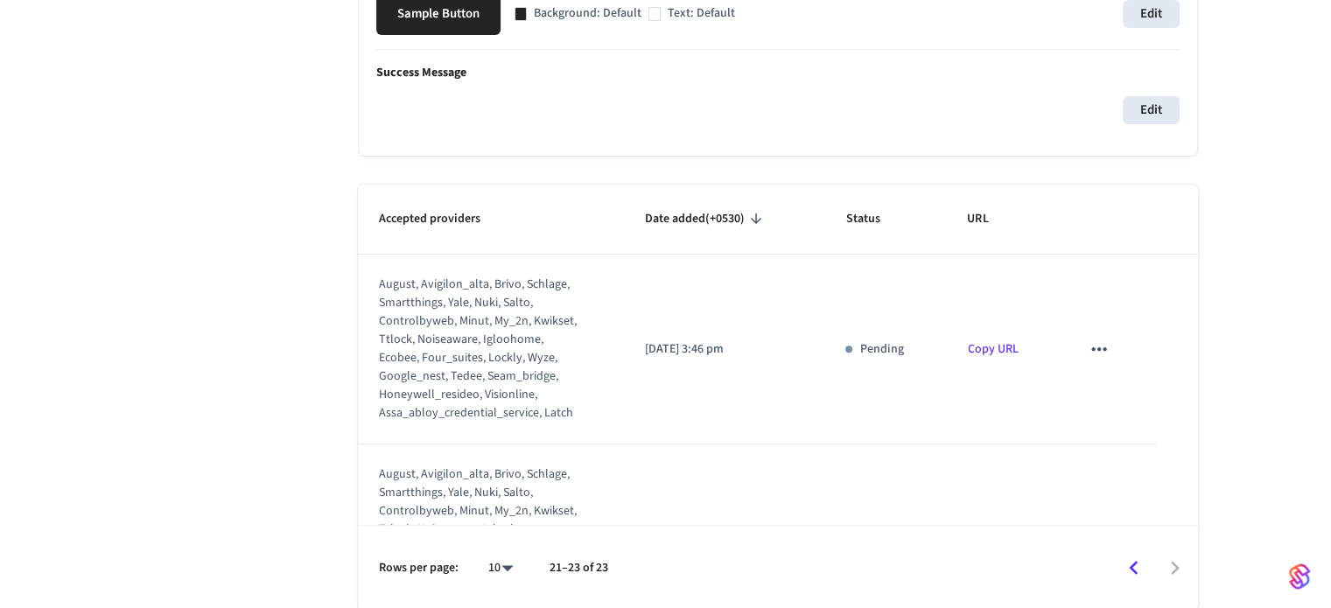
click at [1088, 356] on icon "sticky table" at bounding box center [1099, 349] width 23 height 23
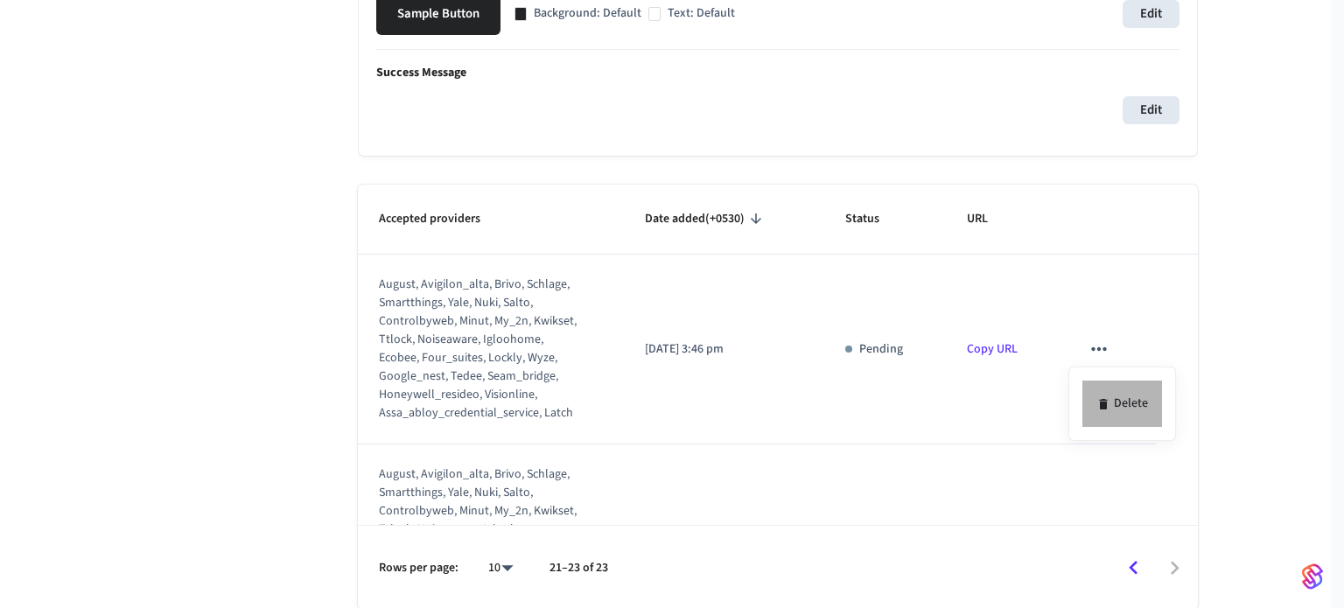
click at [1097, 399] on icon at bounding box center [1104, 404] width 14 height 14
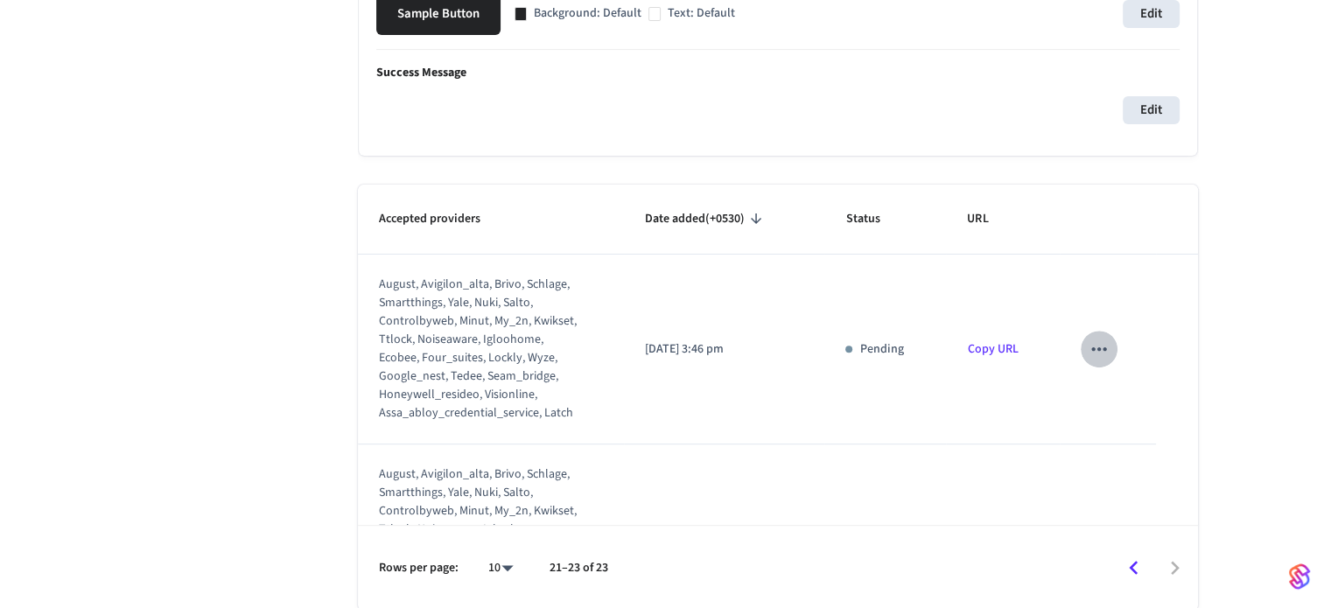
click at [1091, 356] on icon "sticky table" at bounding box center [1099, 349] width 23 height 23
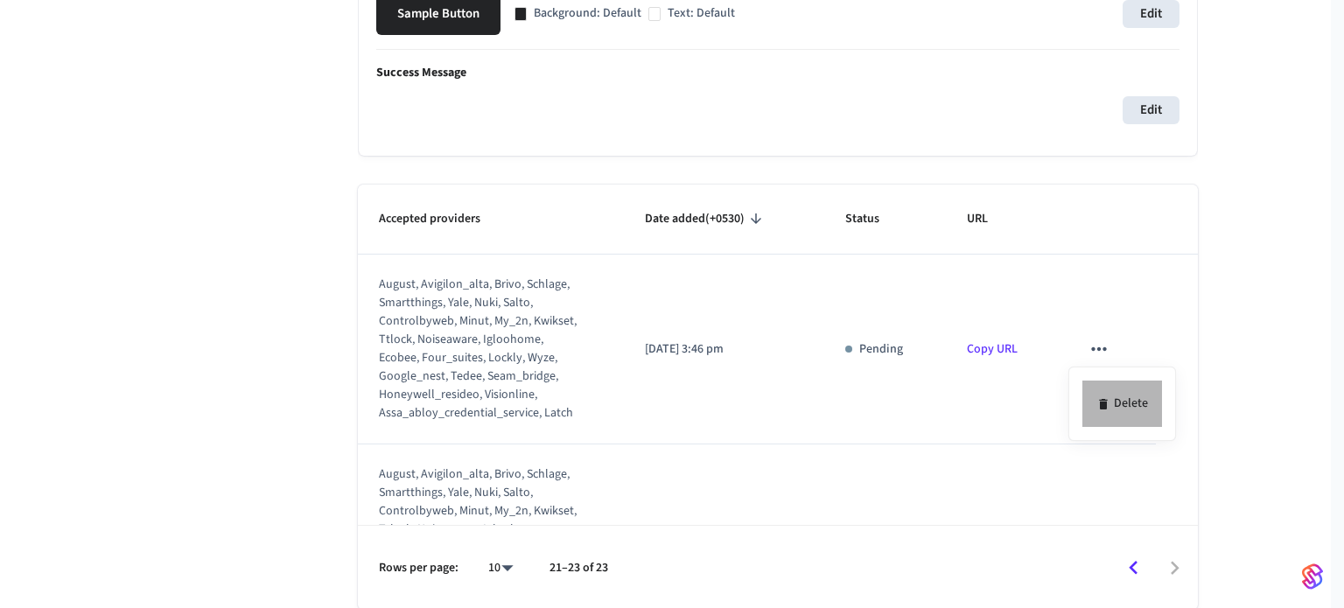
click at [1104, 408] on icon at bounding box center [1103, 404] width 8 height 11
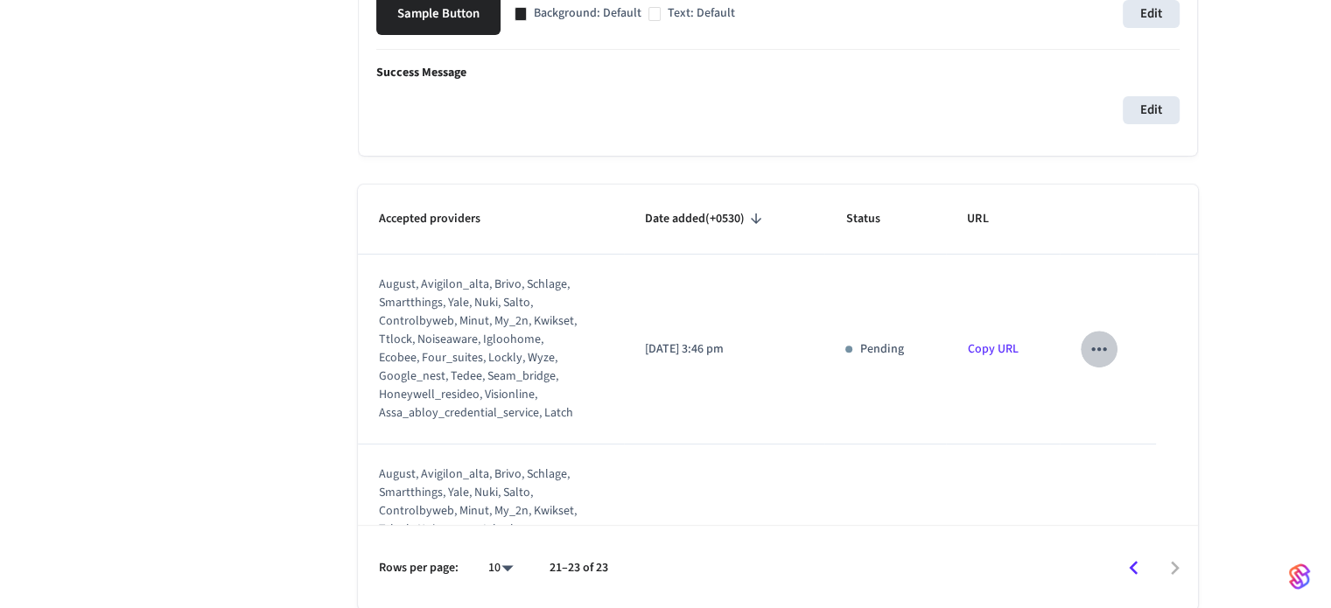
click at [1093, 351] on icon "sticky table" at bounding box center [1099, 349] width 23 height 23
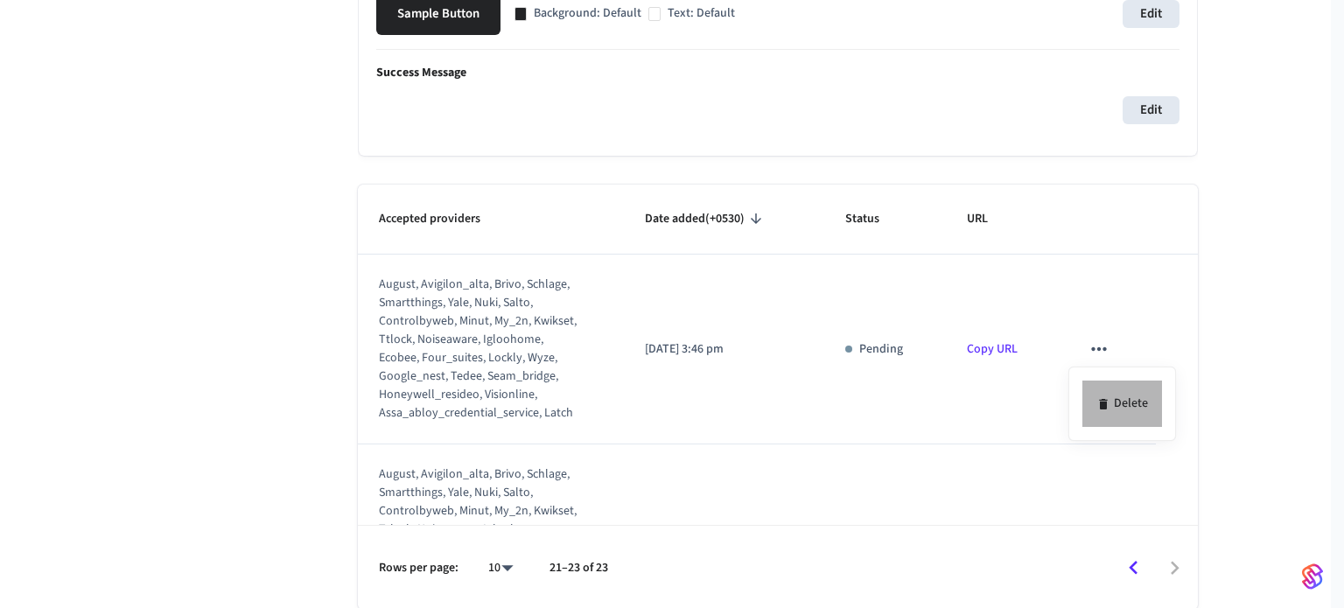
click at [1104, 395] on div "Delete" at bounding box center [672, 304] width 1344 height 608
click at [1089, 349] on div at bounding box center [672, 304] width 1344 height 608
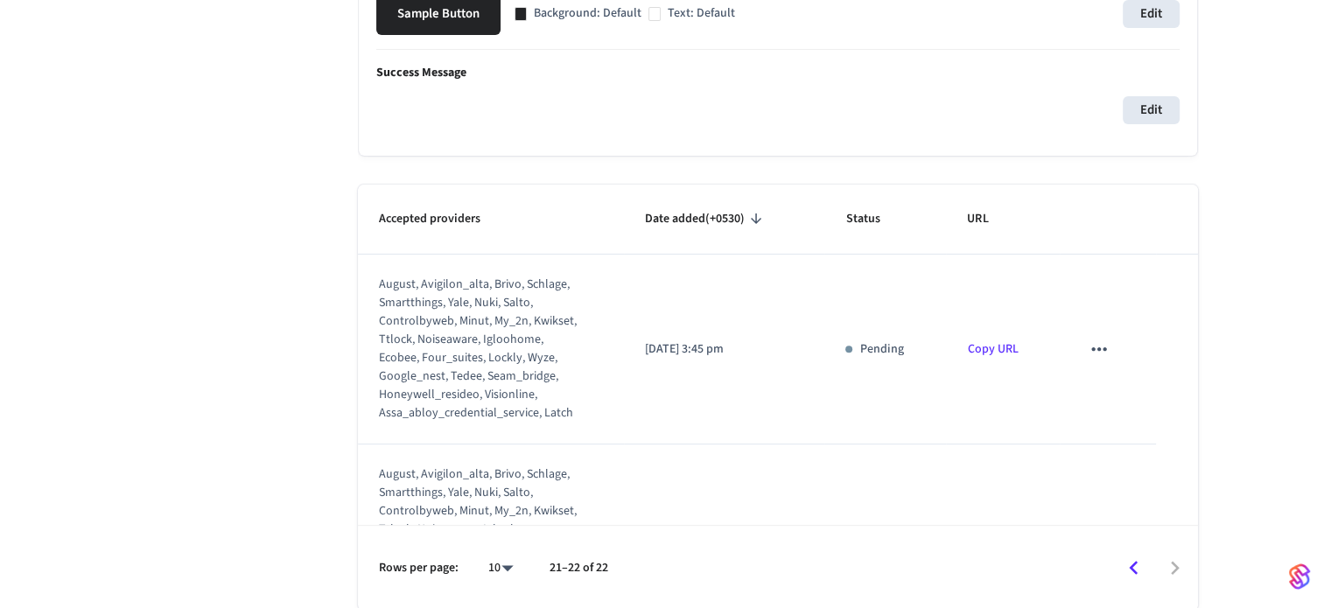
click at [1092, 352] on icon "sticky table" at bounding box center [1099, 349] width 23 height 23
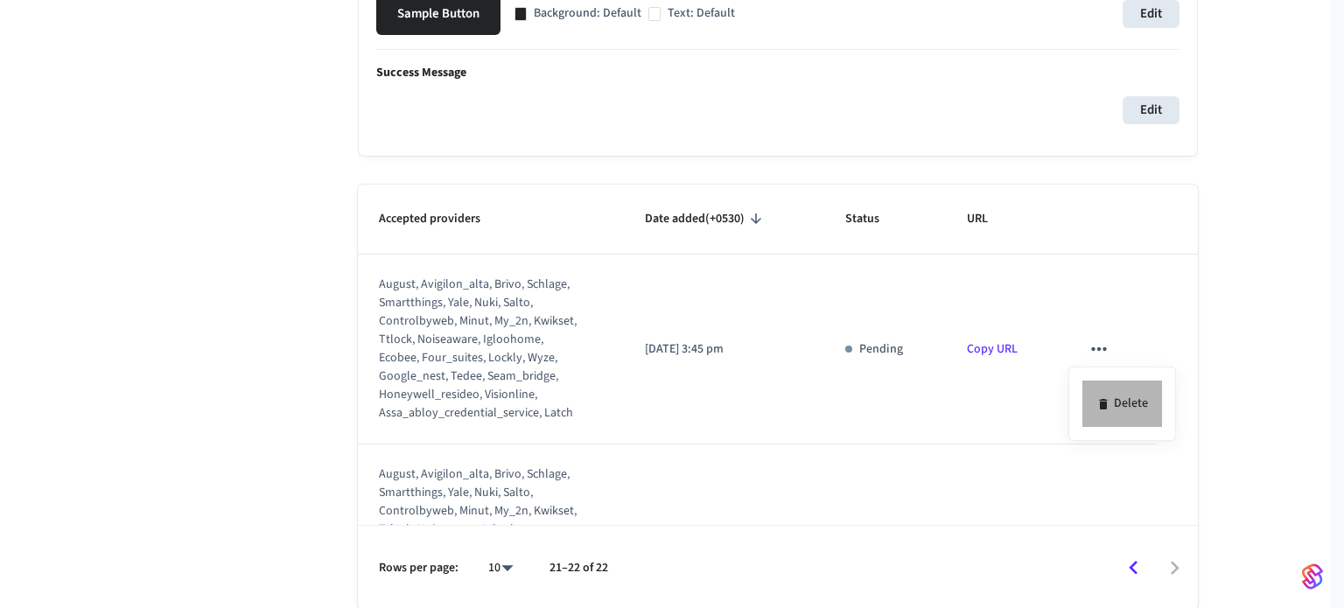
click at [1111, 412] on li "Delete" at bounding box center [1123, 404] width 80 height 46
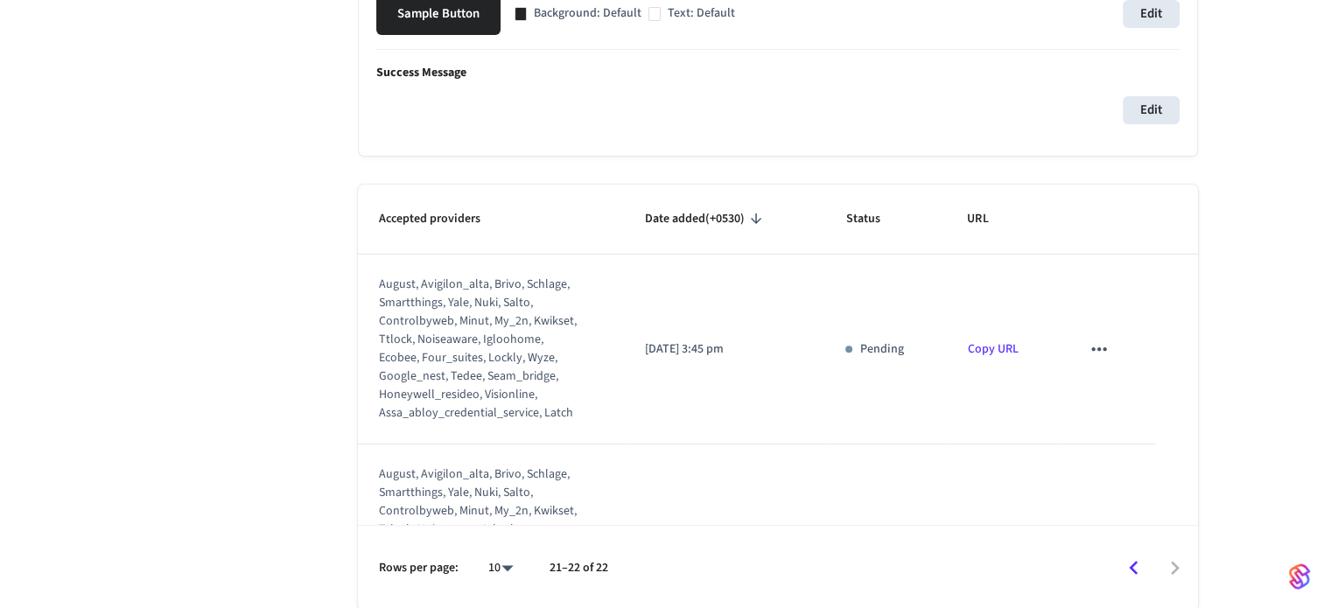
click at [1089, 344] on icon "sticky table" at bounding box center [1099, 349] width 23 height 23
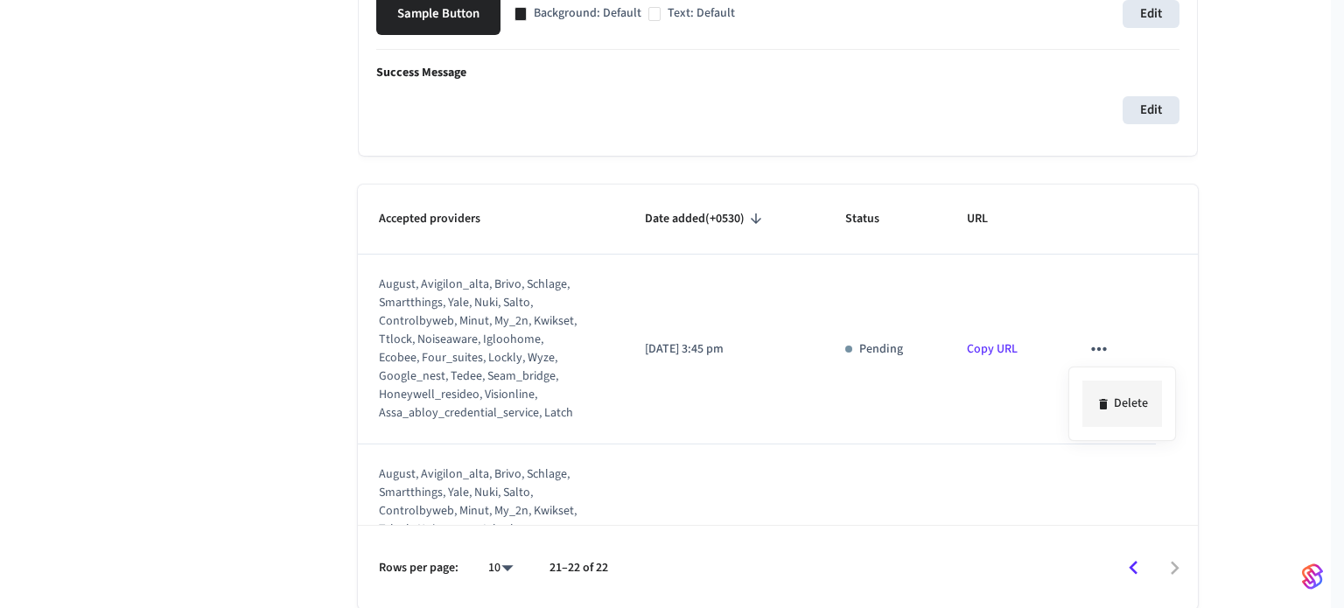
click at [1115, 400] on li "Delete" at bounding box center [1123, 404] width 80 height 46
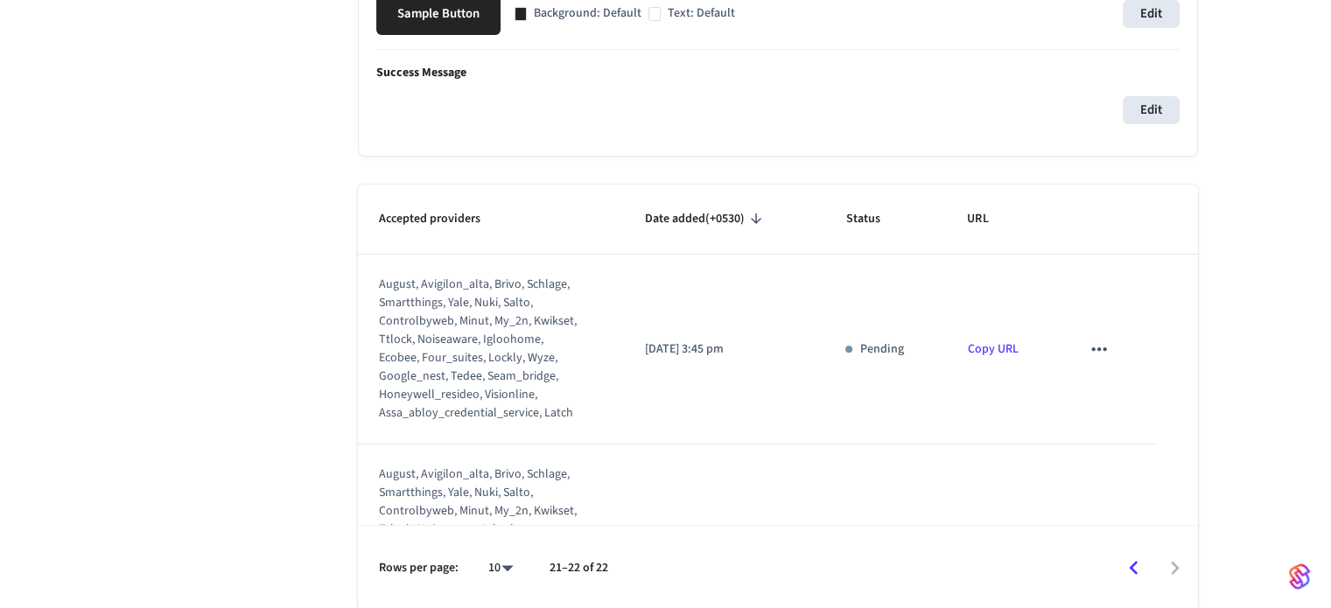
click at [1090, 356] on icon "sticky table" at bounding box center [1099, 349] width 23 height 23
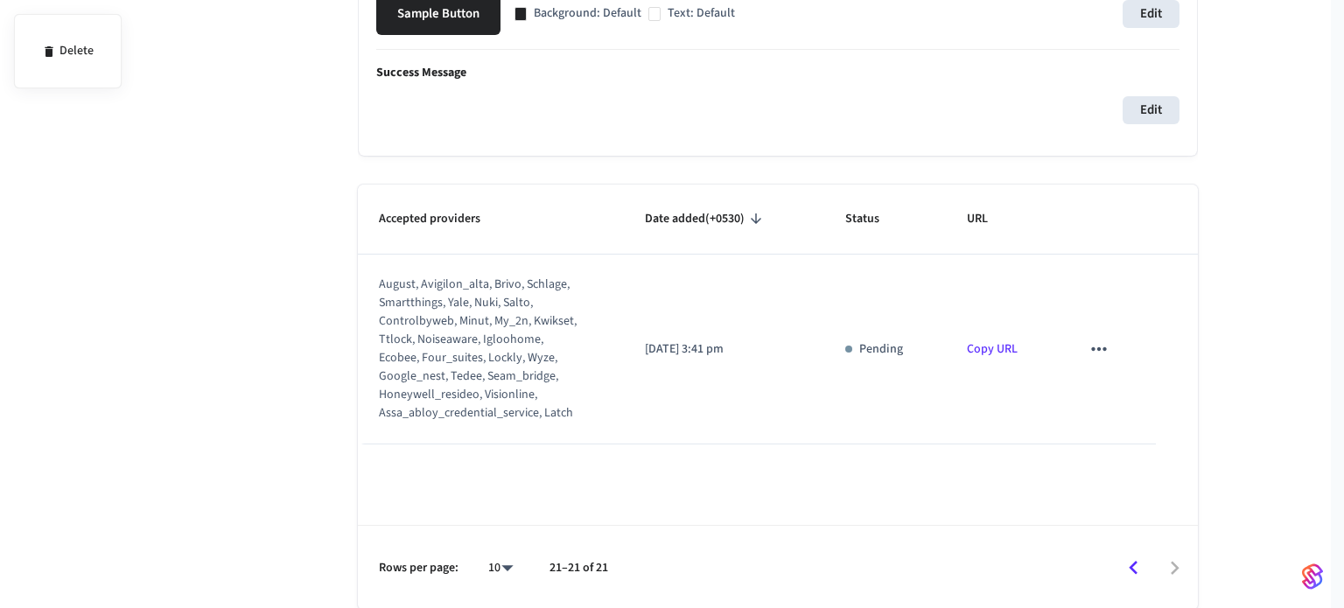
click at [1107, 345] on div at bounding box center [672, 304] width 1344 height 608
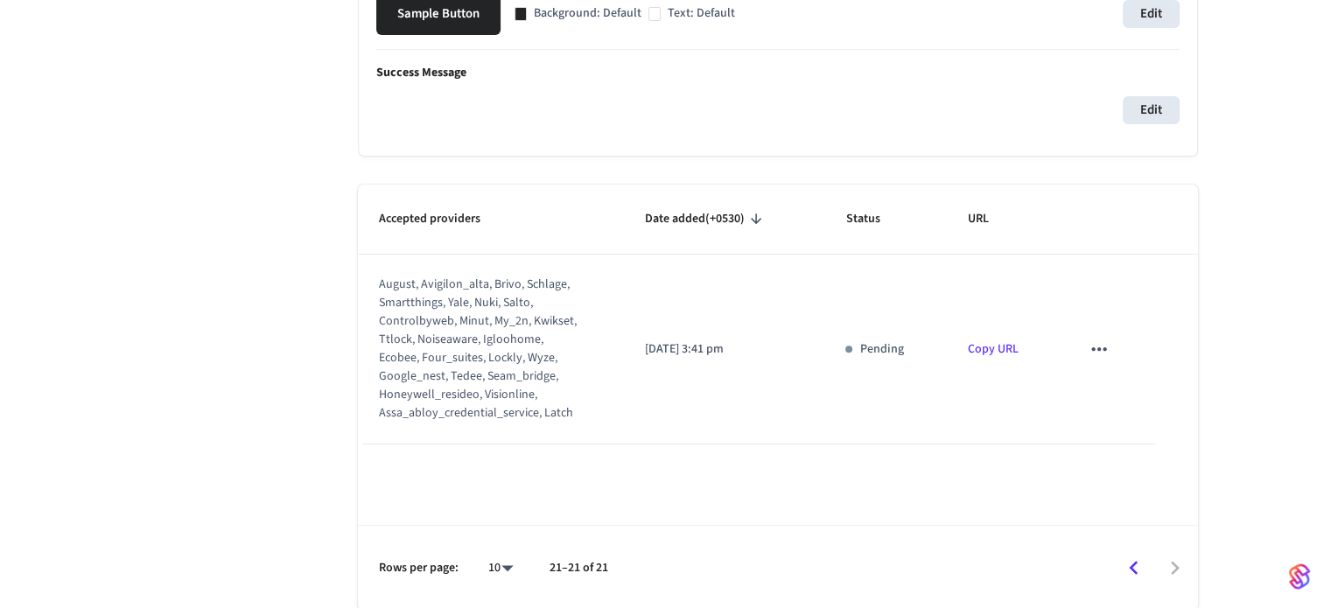
click at [1097, 346] on icon "sticky table" at bounding box center [1099, 349] width 23 height 23
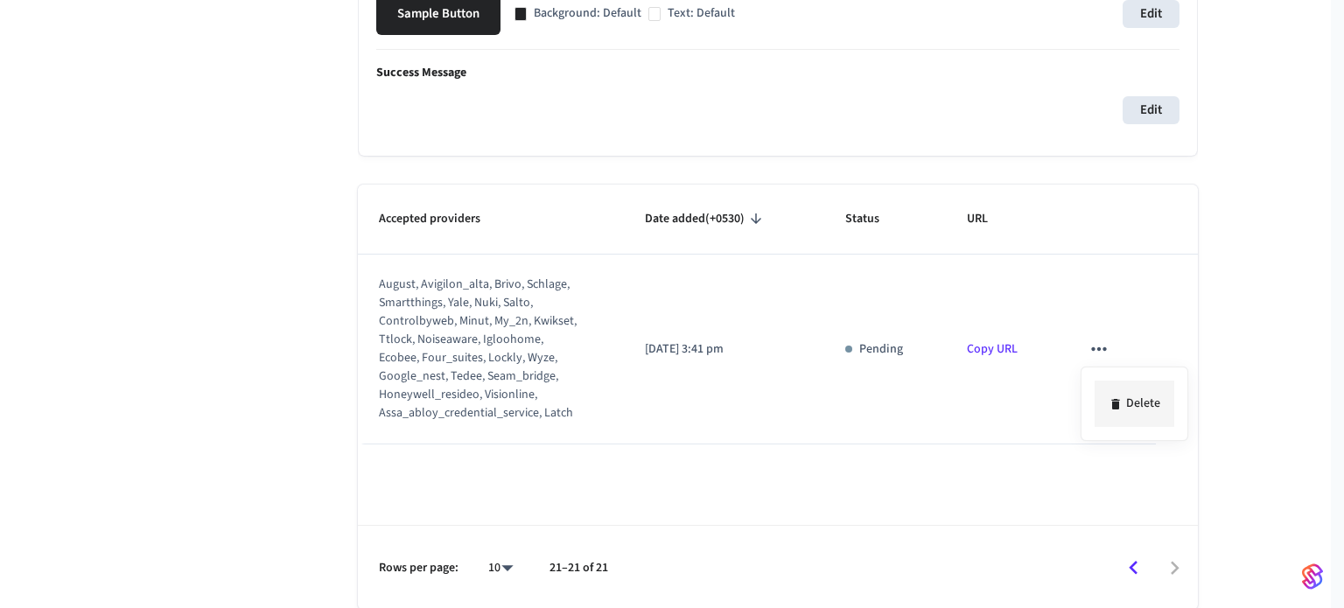
click at [1112, 397] on icon at bounding box center [1116, 404] width 14 height 14
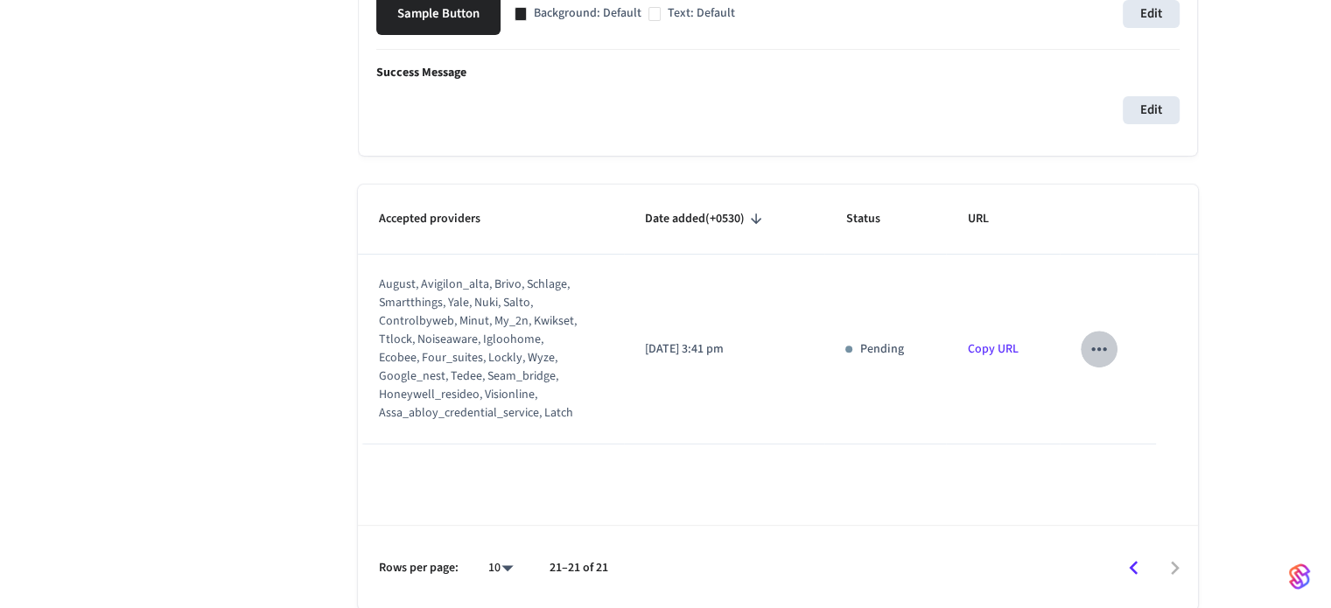
click at [1098, 354] on icon "sticky table" at bounding box center [1099, 349] width 23 height 23
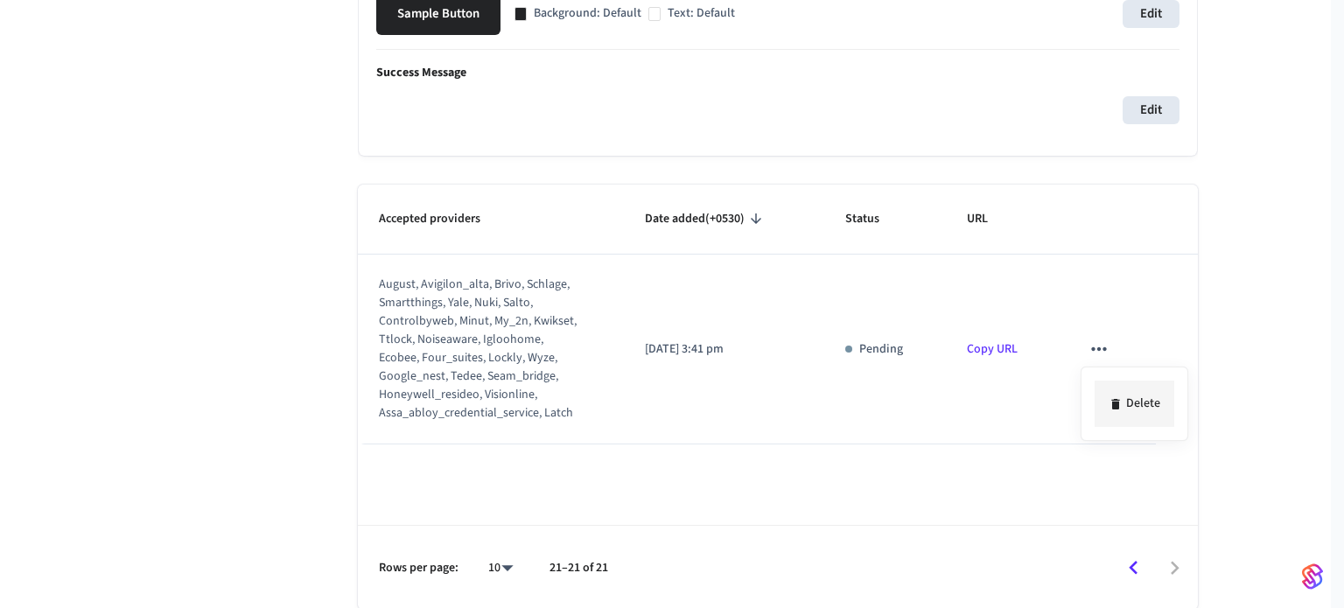
click at [1117, 399] on icon at bounding box center [1115, 404] width 8 height 11
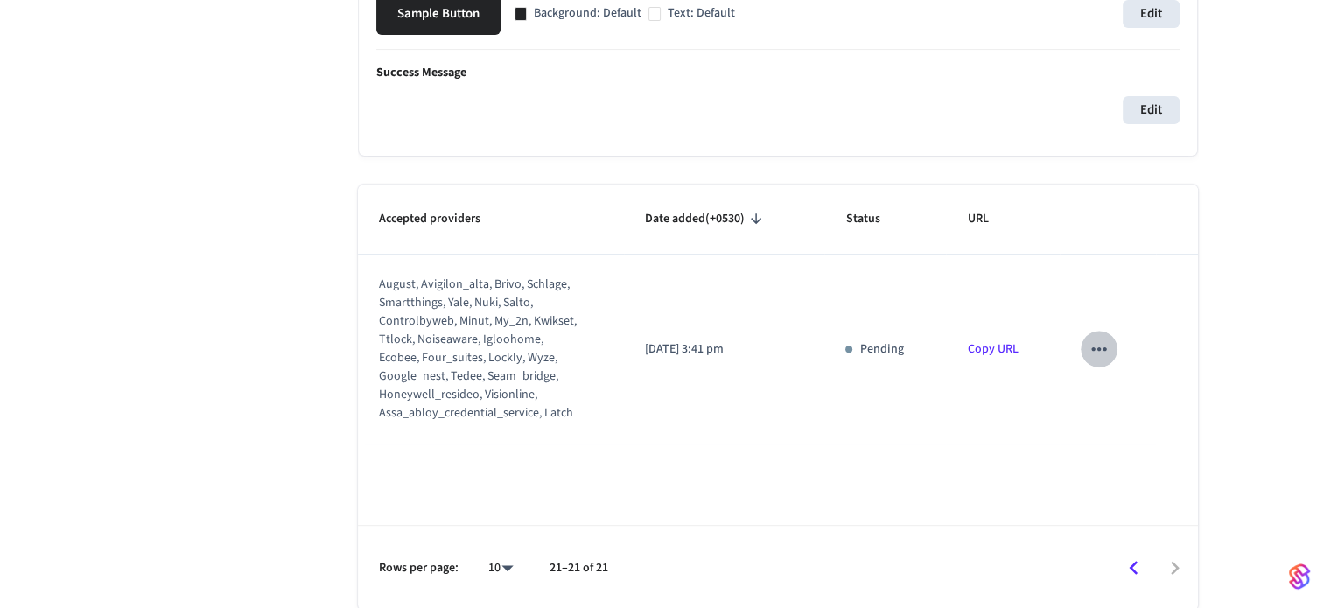
click at [1096, 356] on icon "sticky table" at bounding box center [1099, 349] width 23 height 23
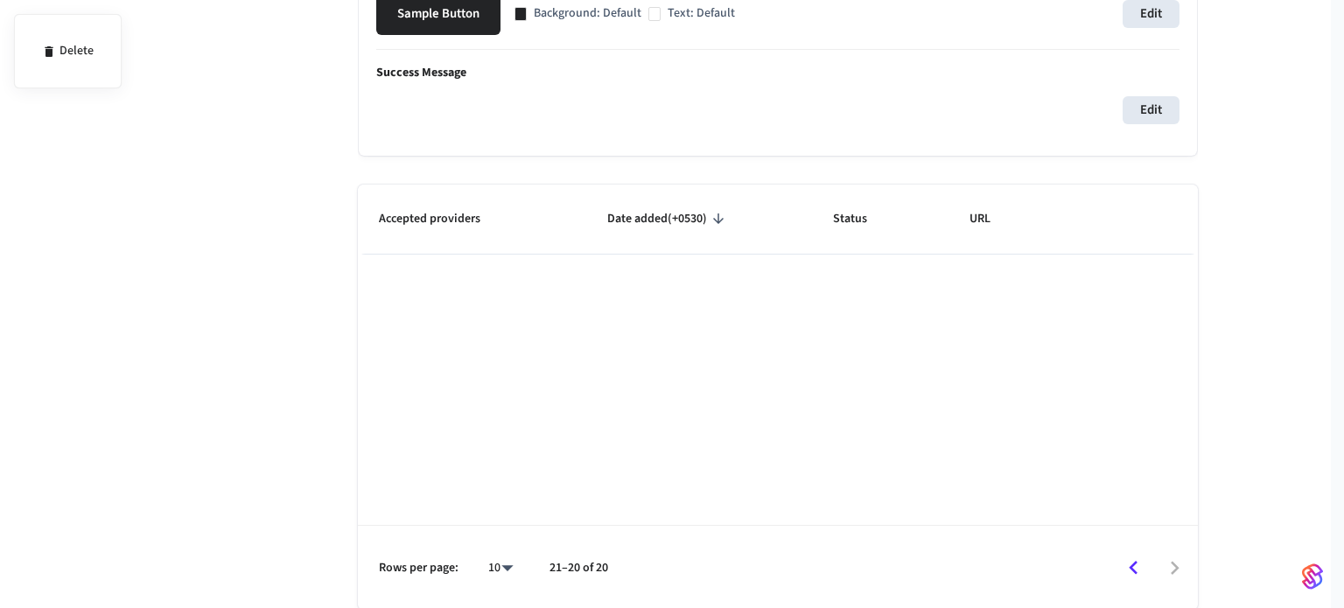
click at [1111, 571] on div at bounding box center [672, 304] width 1344 height 608
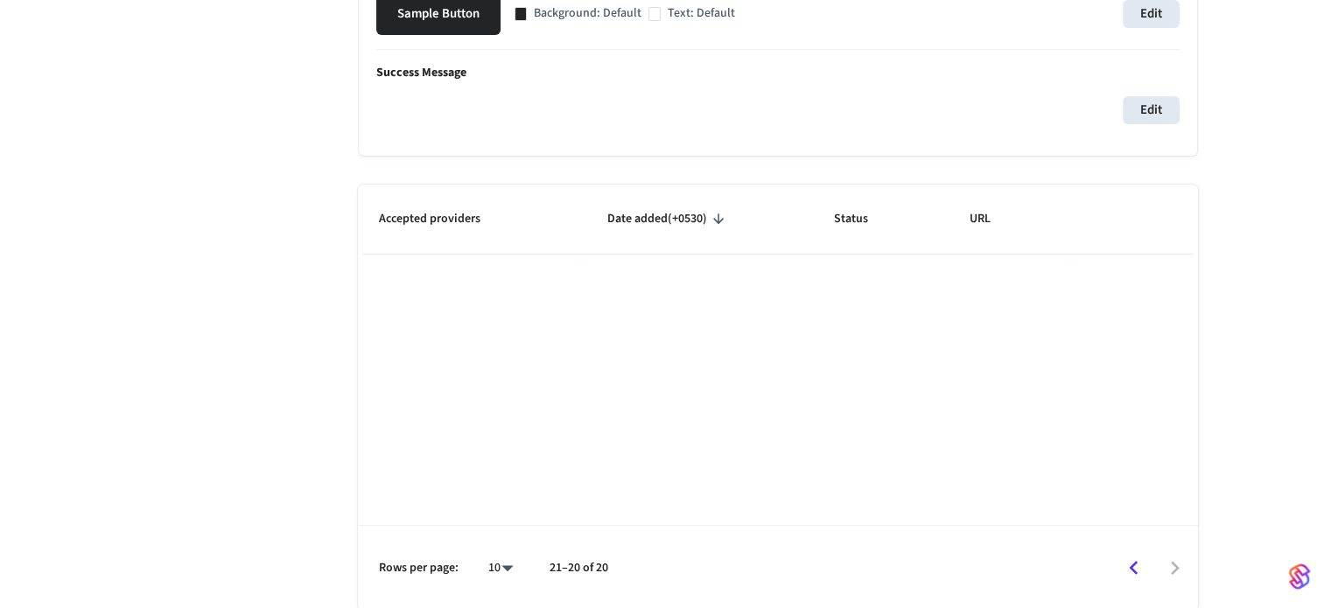
click at [1127, 570] on icon "Go to previous page" at bounding box center [1133, 568] width 27 height 27
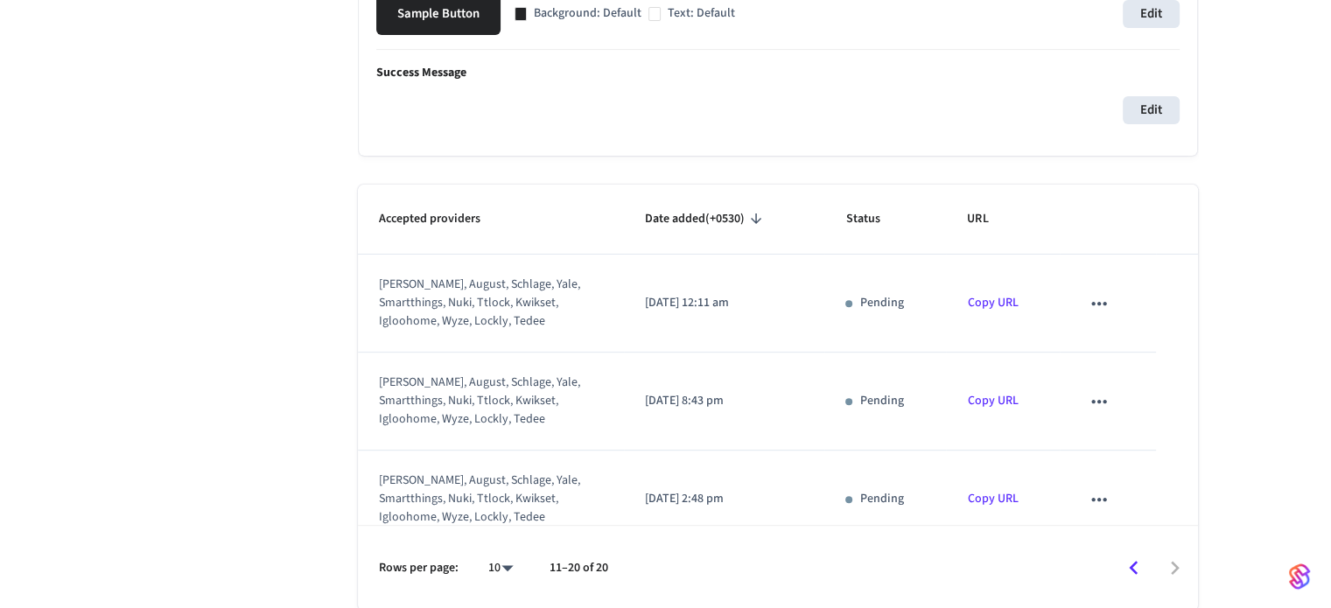
click at [1082, 318] on button "sticky table" at bounding box center [1099, 303] width 37 height 37
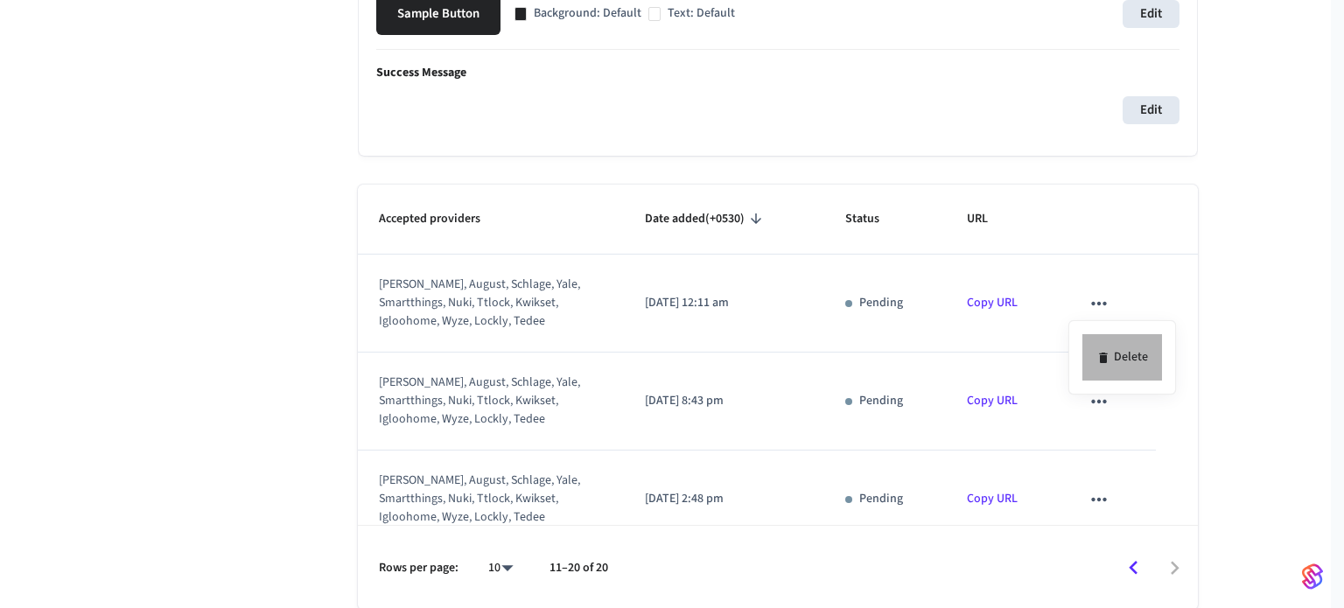
click at [1132, 361] on li "Delete" at bounding box center [1123, 357] width 80 height 46
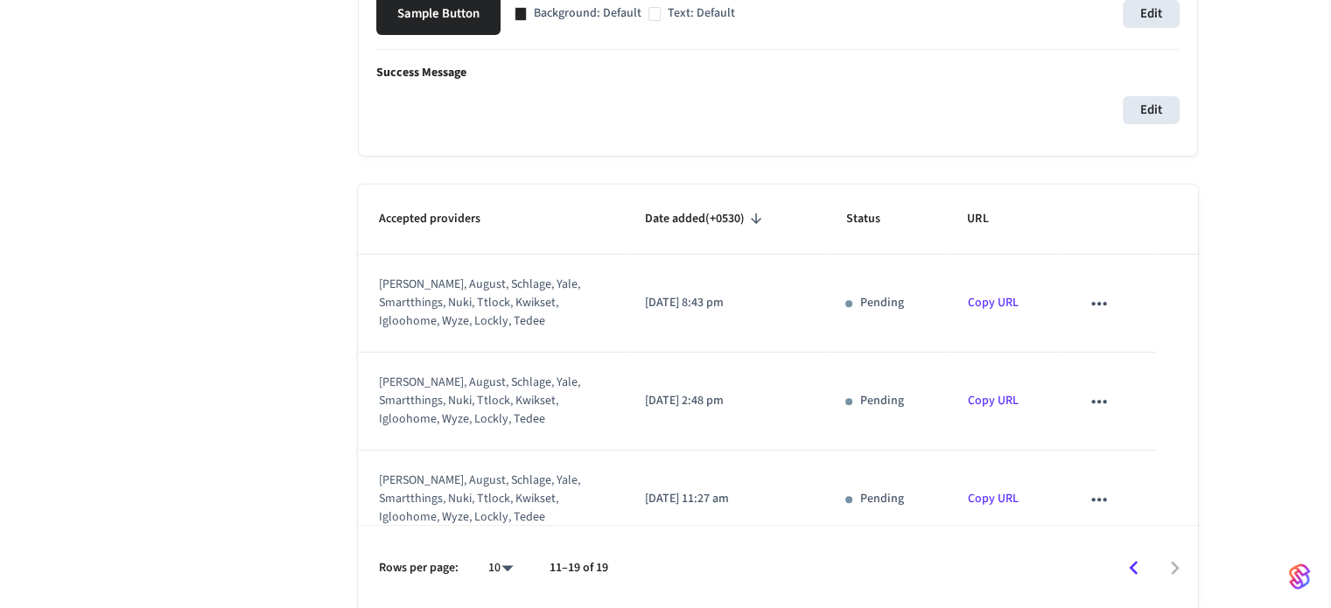
click at [1108, 308] on td "sticky table" at bounding box center [1108, 304] width 96 height 98
click at [1081, 308] on button "sticky table" at bounding box center [1099, 303] width 37 height 37
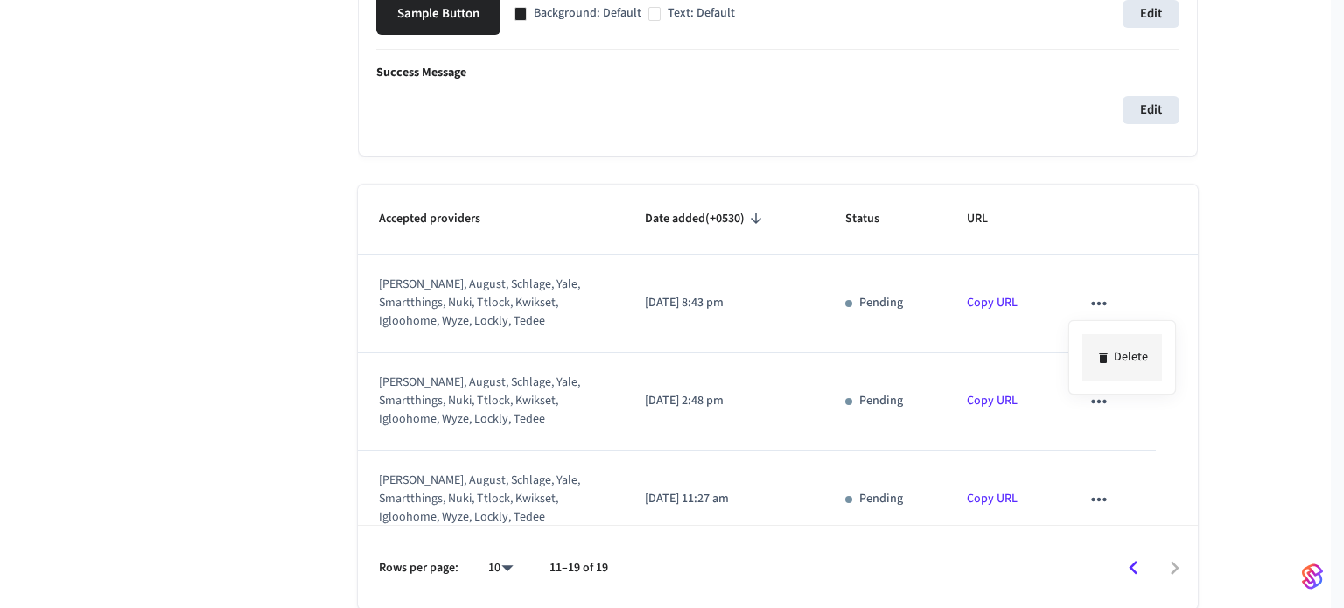
click at [1113, 342] on li "Delete" at bounding box center [1123, 357] width 80 height 46
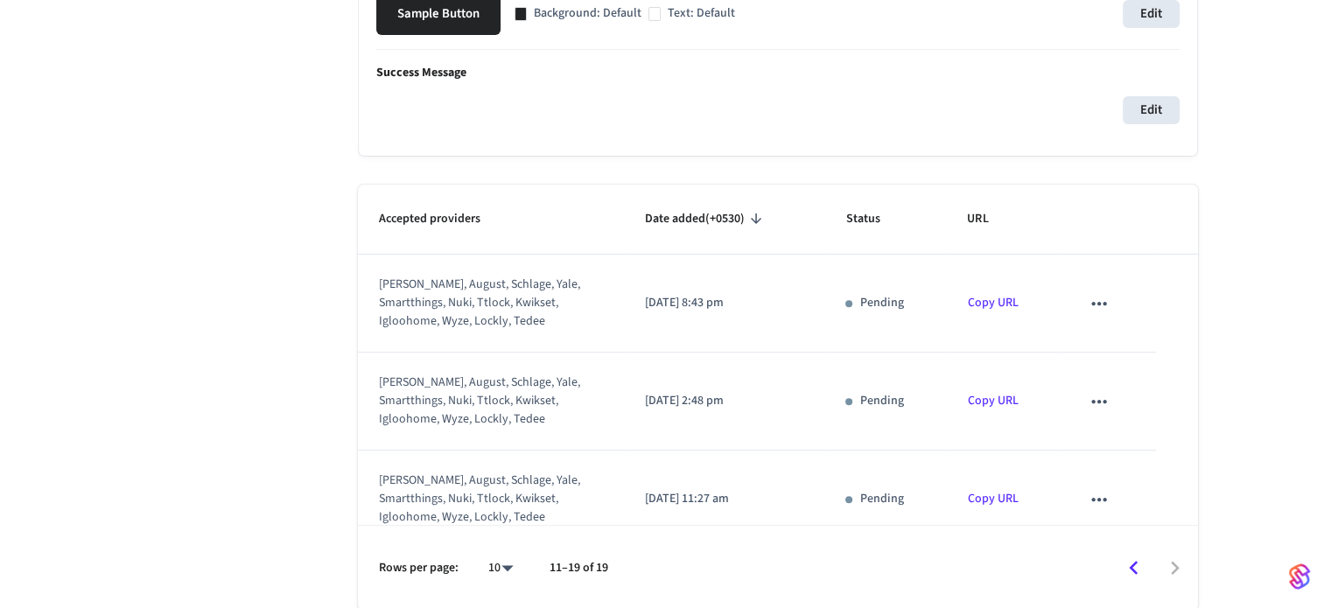
click at [1097, 300] on icon "sticky table" at bounding box center [1099, 303] width 23 height 23
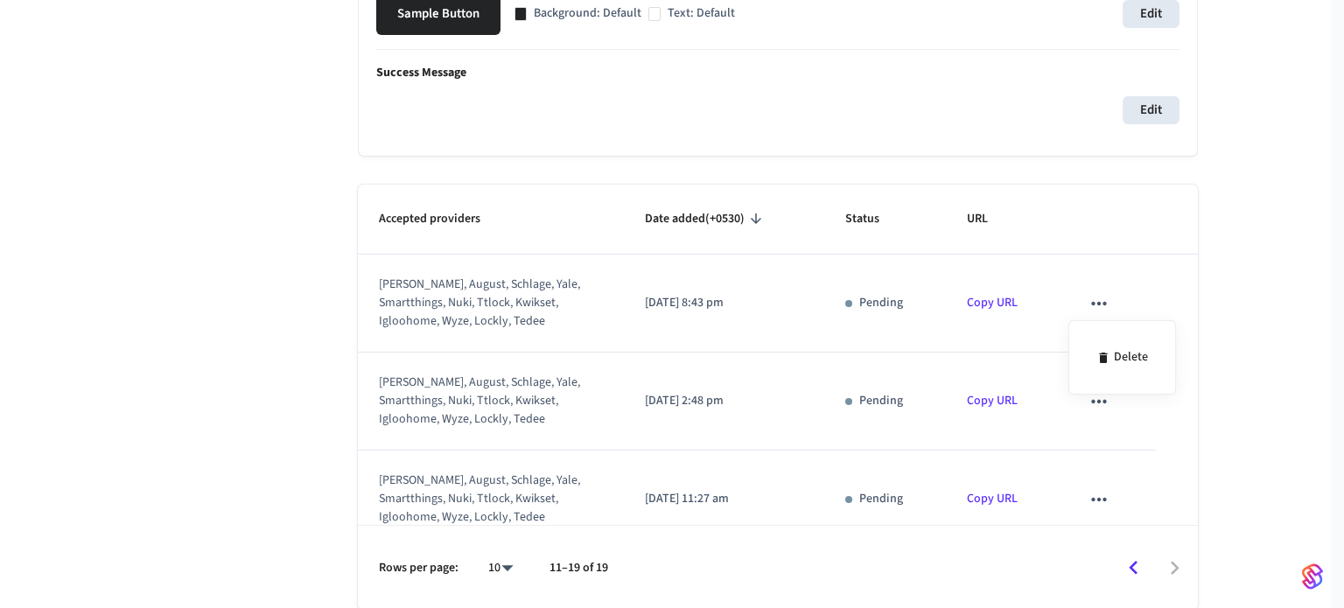
click at [1101, 333] on div "Delete" at bounding box center [1123, 357] width 108 height 74
click at [1104, 351] on icon at bounding box center [1104, 358] width 14 height 14
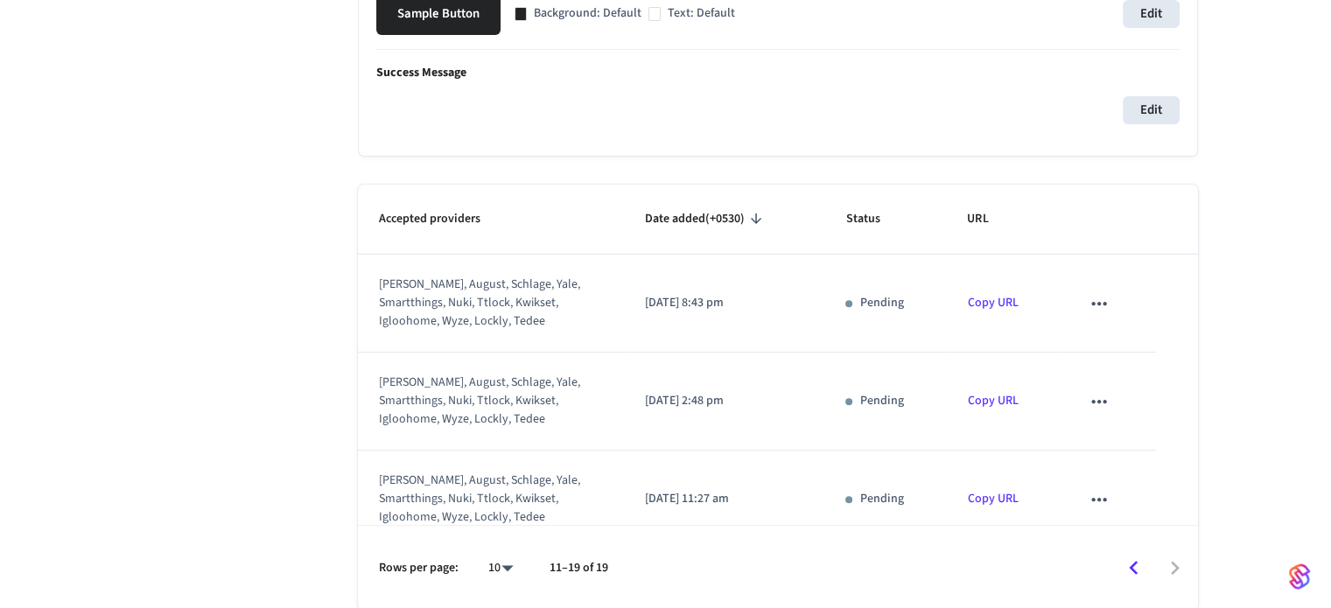
click at [1096, 305] on icon "sticky table" at bounding box center [1099, 303] width 23 height 23
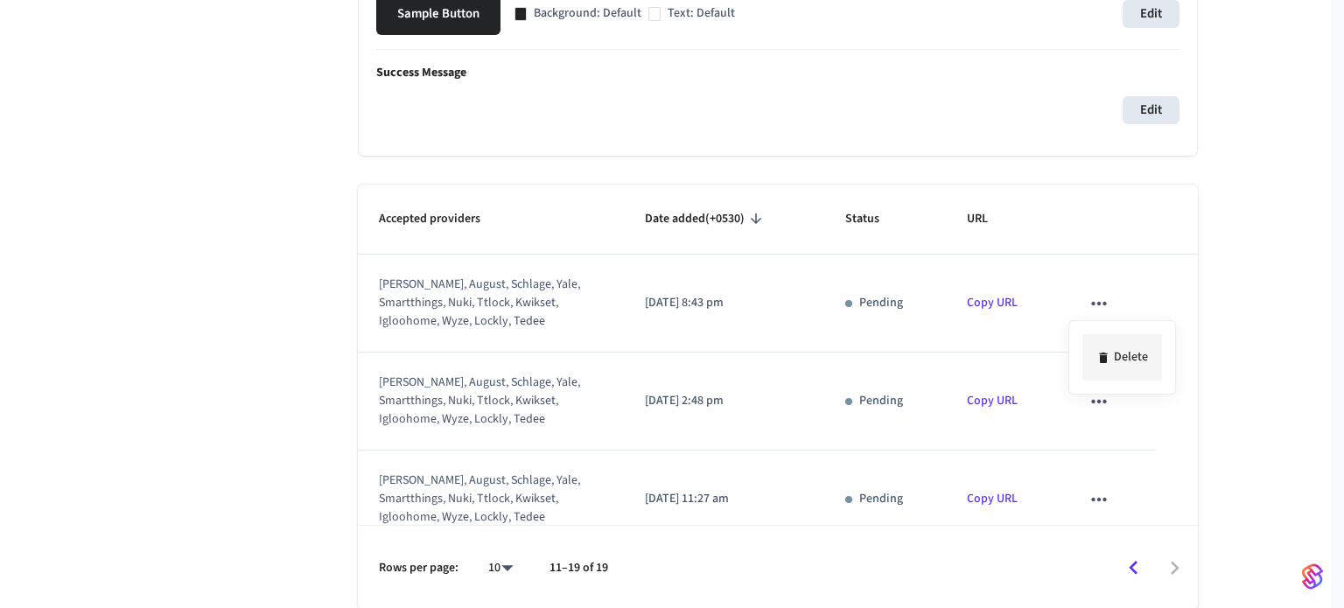
click at [1104, 360] on icon at bounding box center [1103, 358] width 8 height 11
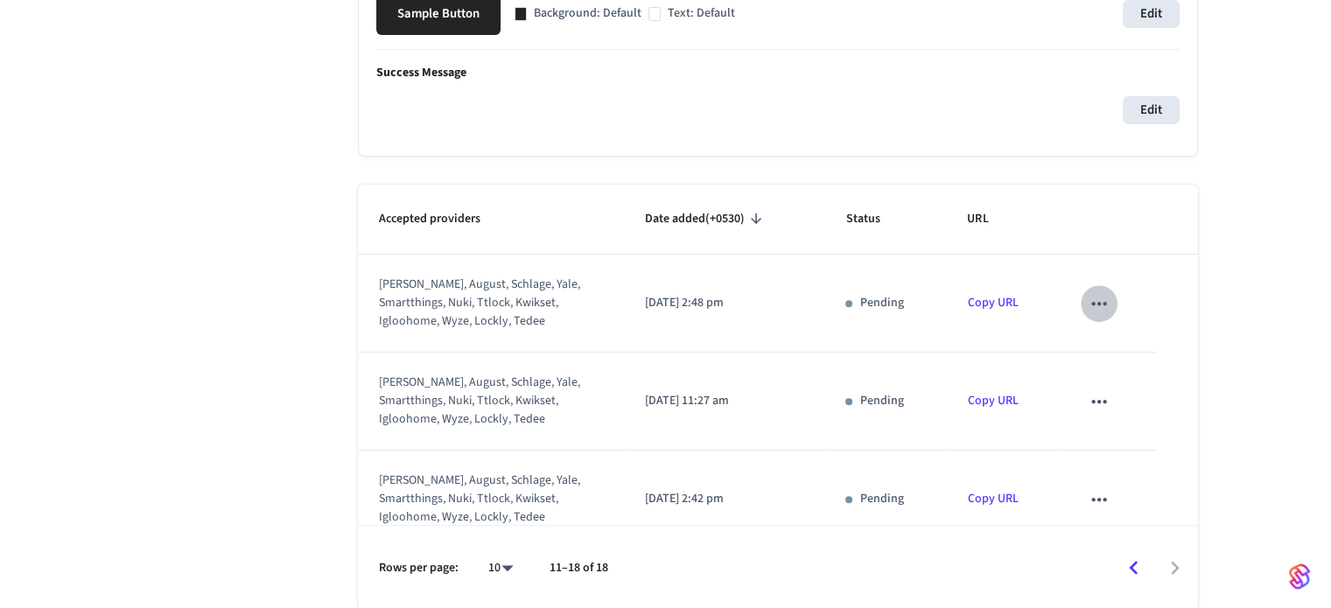
click at [1088, 299] on icon "sticky table" at bounding box center [1099, 303] width 23 height 23
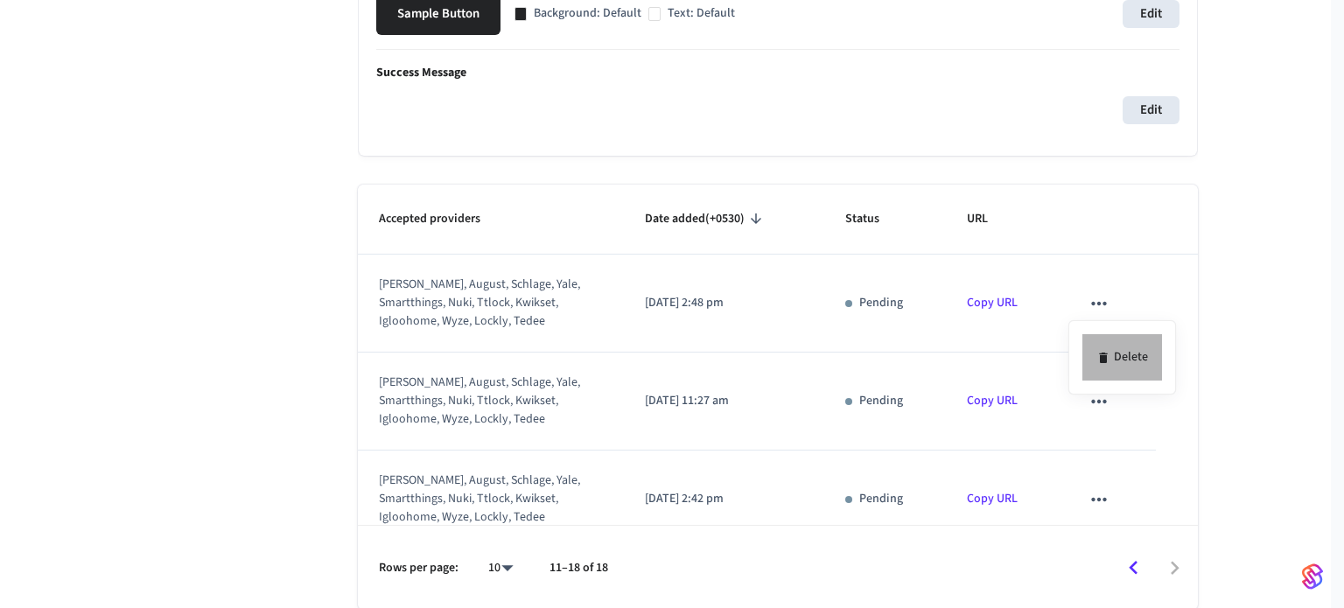
click at [1117, 358] on li "Delete" at bounding box center [1123, 357] width 80 height 46
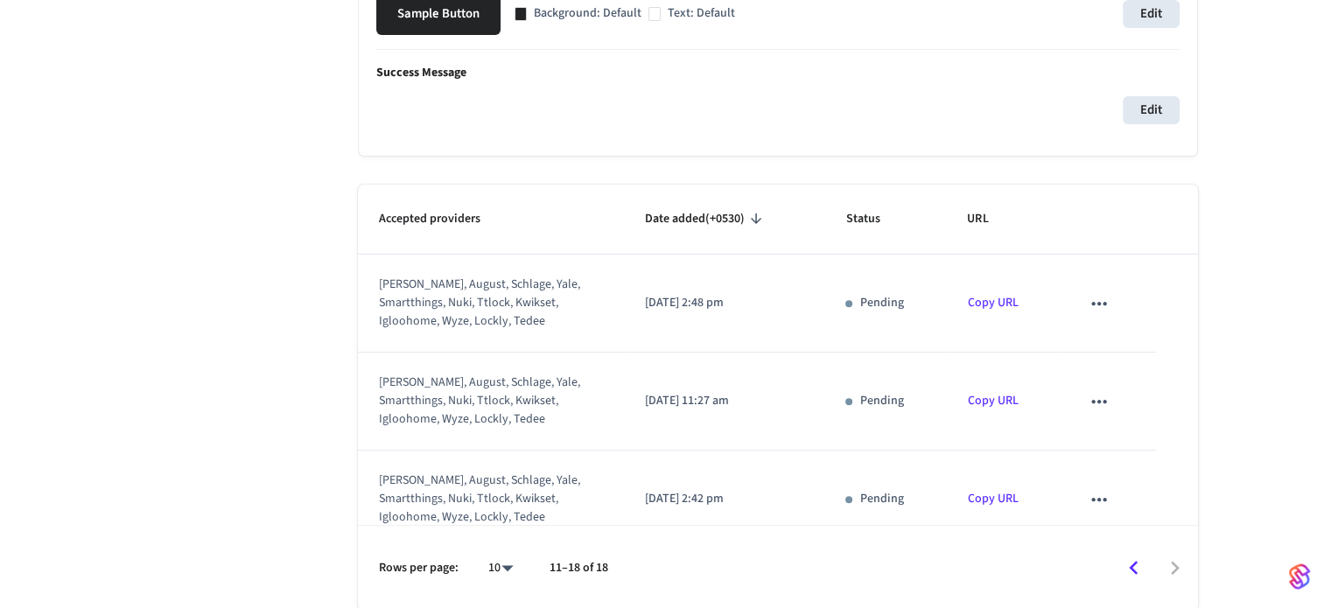
click at [1081, 314] on button "sticky table" at bounding box center [1099, 303] width 37 height 37
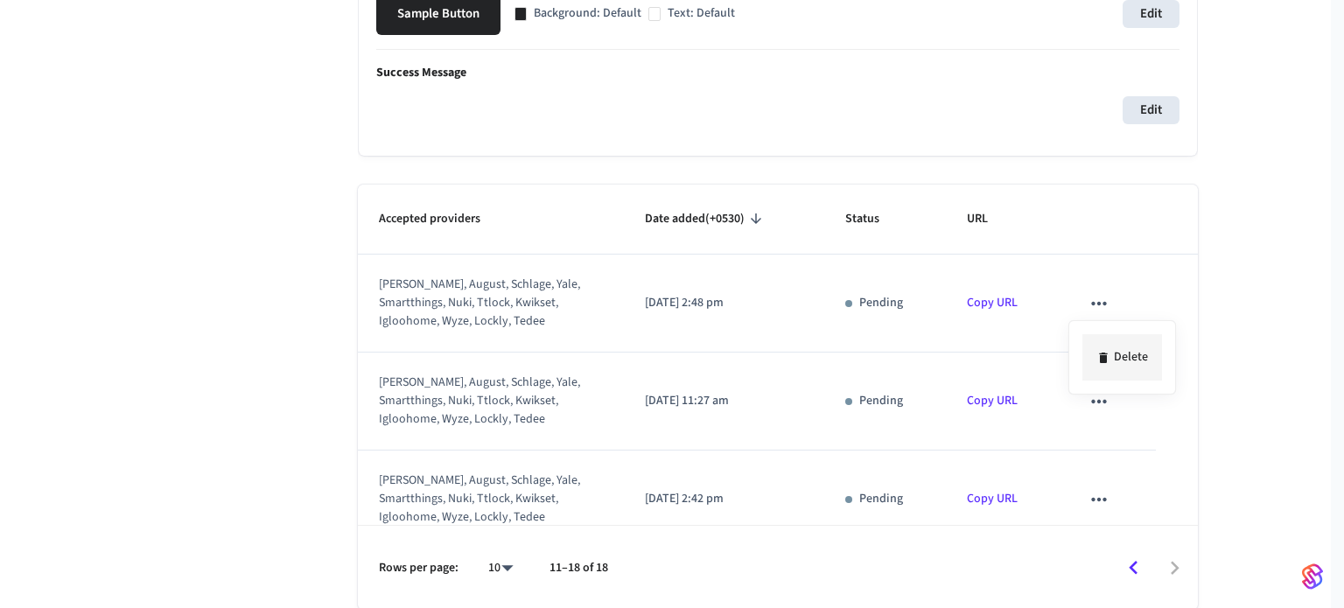
click at [1088, 370] on li "Delete" at bounding box center [1123, 357] width 80 height 46
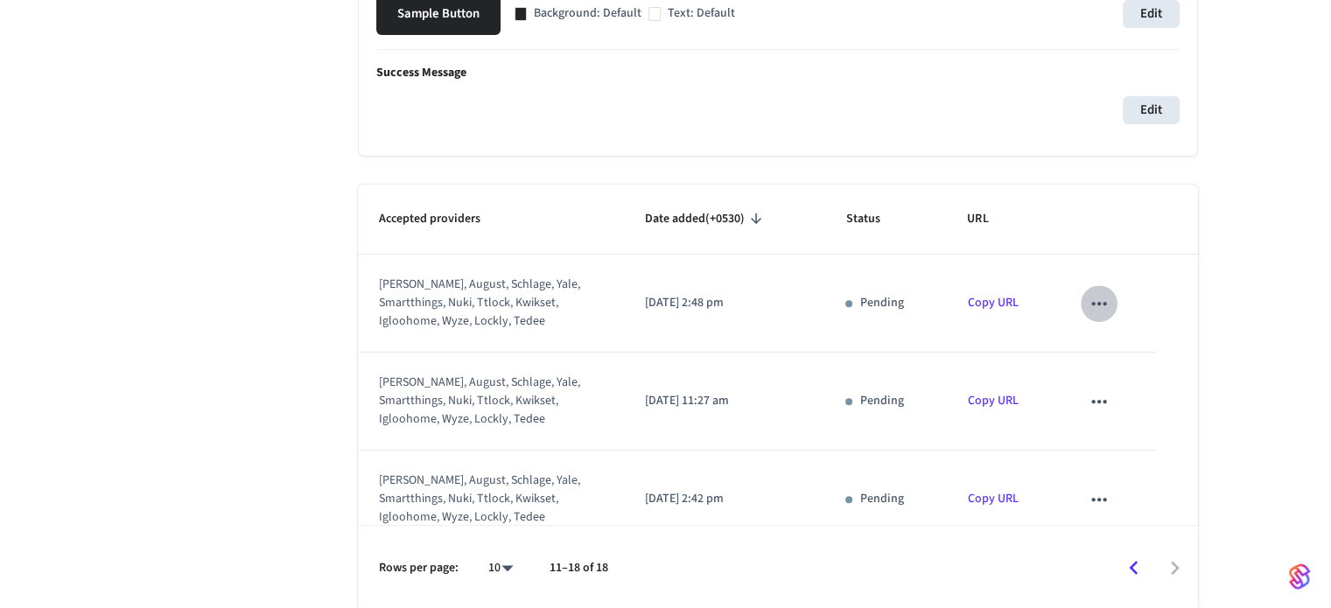
click at [1081, 310] on button "sticky table" at bounding box center [1099, 303] width 37 height 37
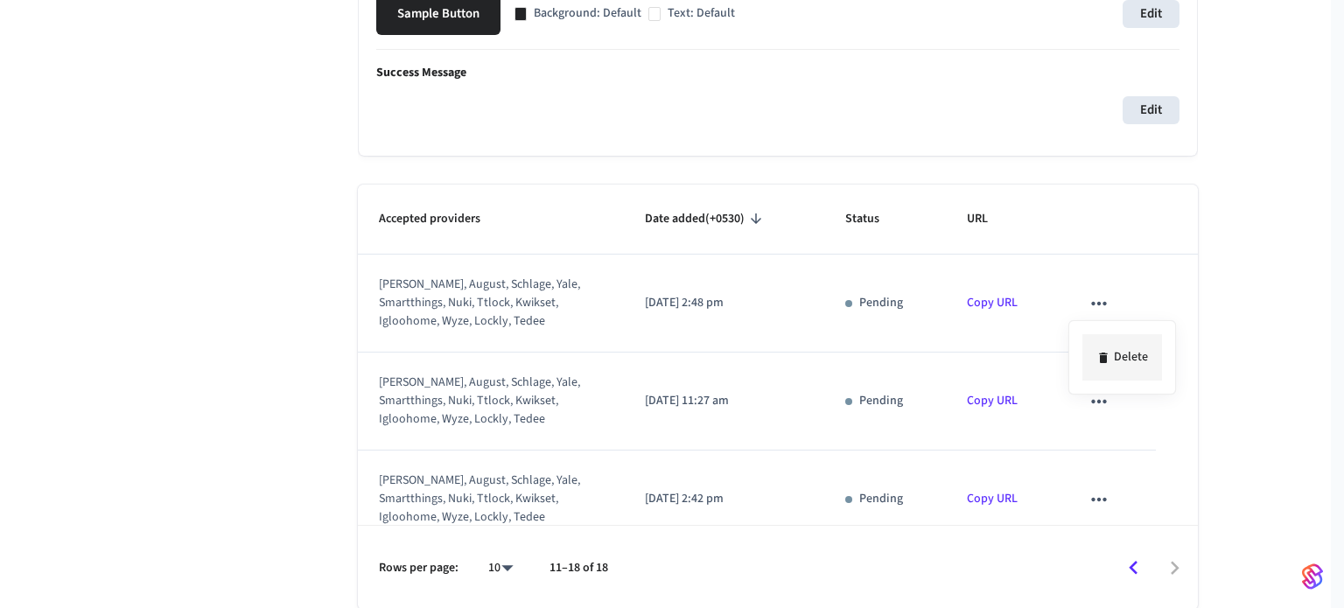
click at [1124, 347] on li "Delete" at bounding box center [1123, 357] width 80 height 46
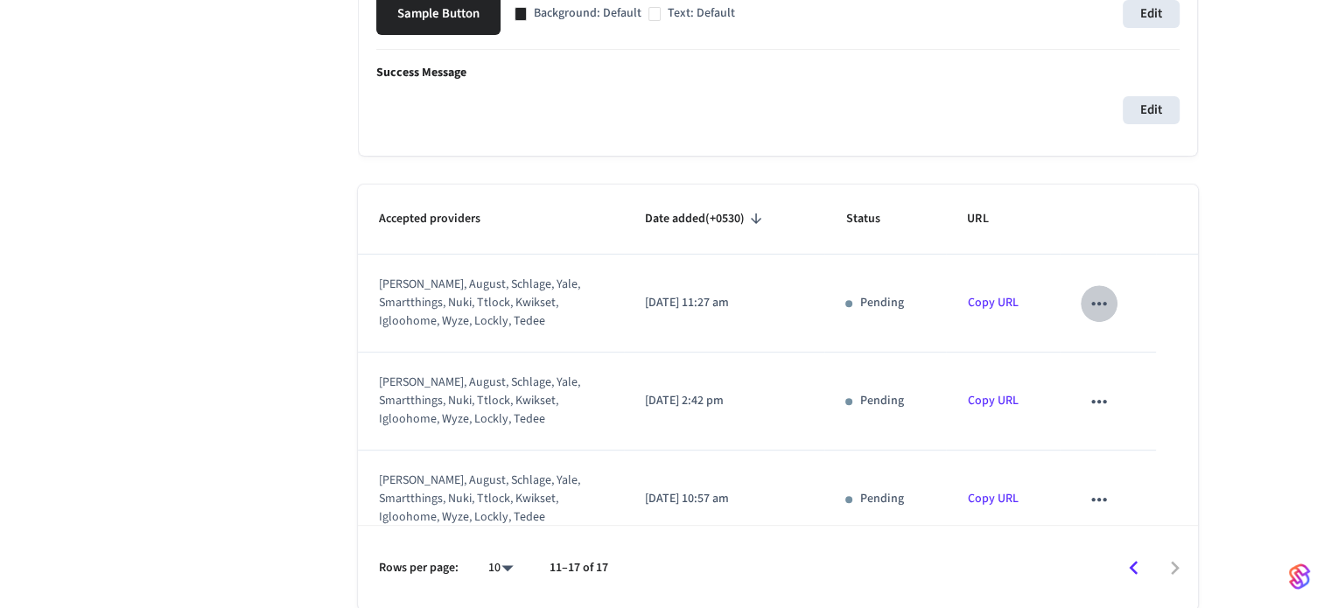
click at [1081, 298] on button "sticky table" at bounding box center [1099, 303] width 37 height 37
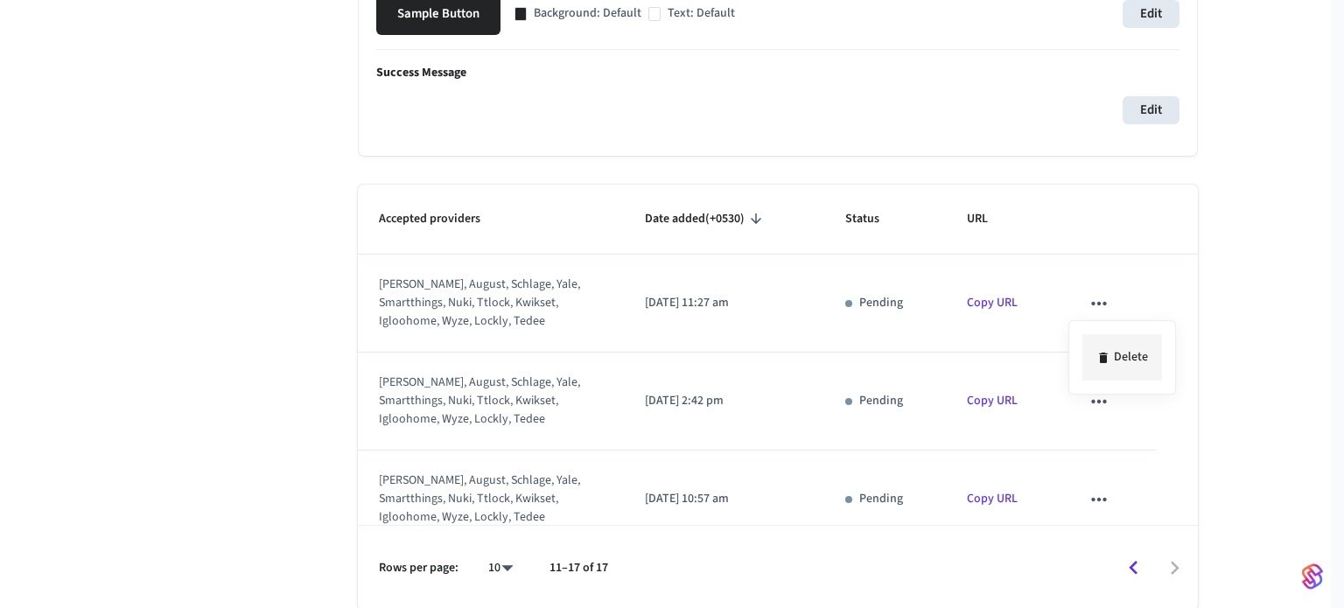
click at [1146, 365] on li "Delete" at bounding box center [1123, 357] width 80 height 46
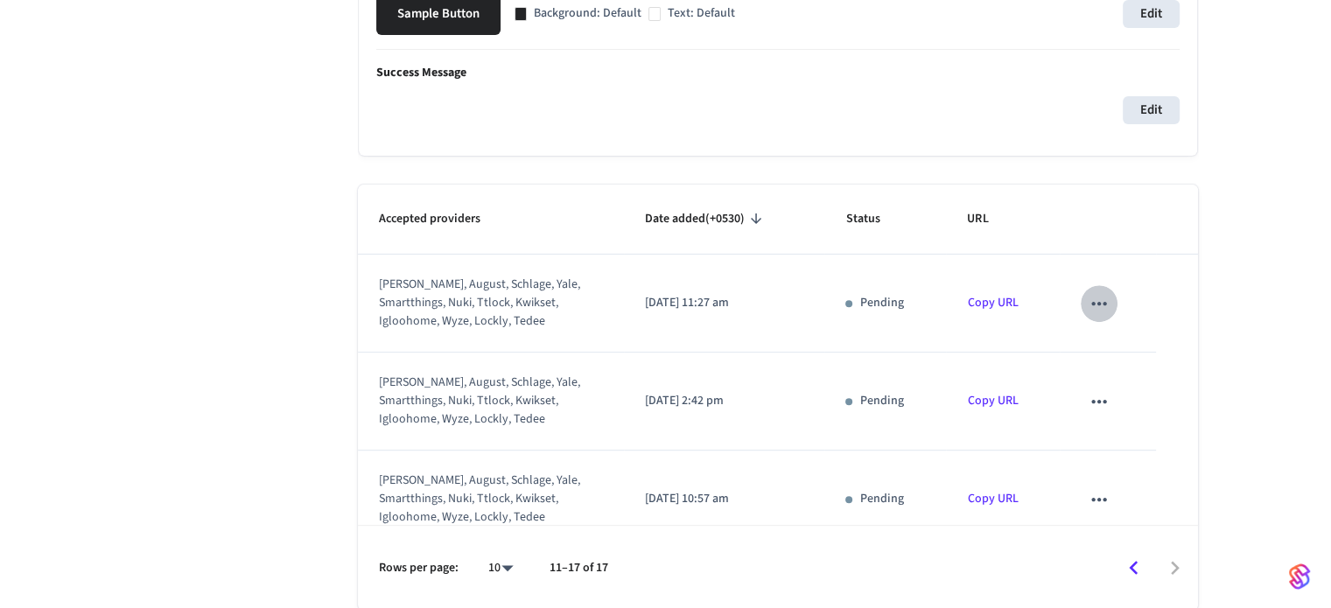
click at [1099, 307] on button "sticky table" at bounding box center [1099, 303] width 37 height 37
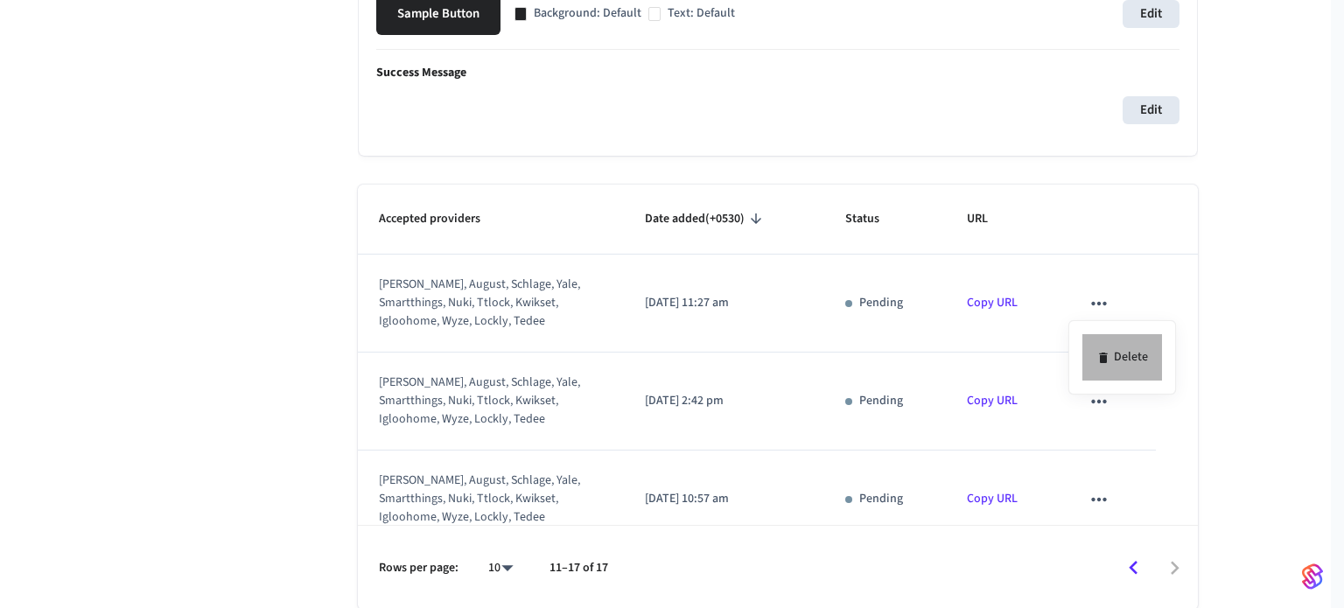
click at [1131, 361] on li "Delete" at bounding box center [1123, 357] width 80 height 46
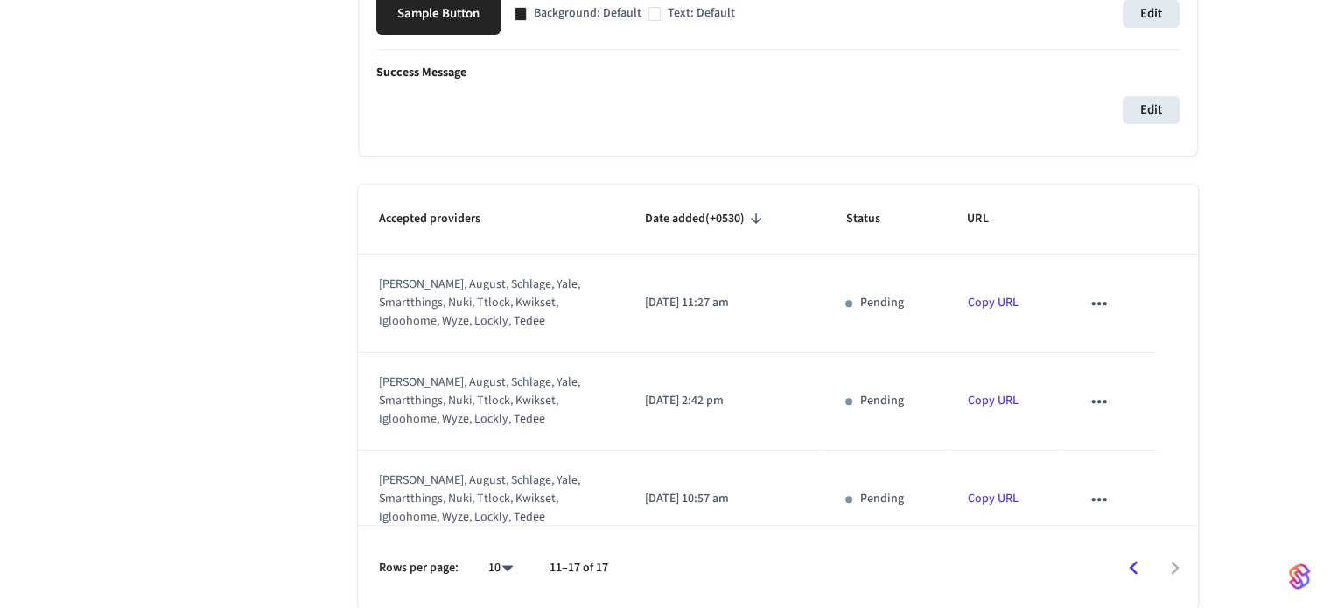
click at [1088, 305] on icon "sticky table" at bounding box center [1099, 303] width 23 height 23
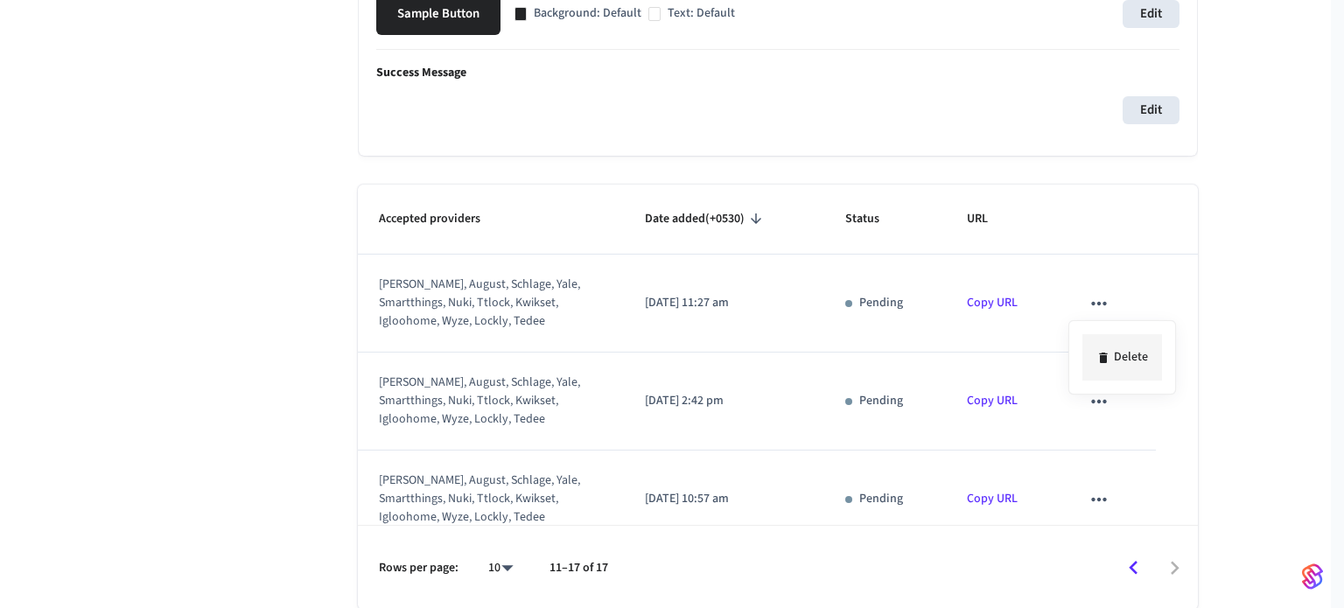
click at [1093, 358] on li "Delete" at bounding box center [1123, 357] width 80 height 46
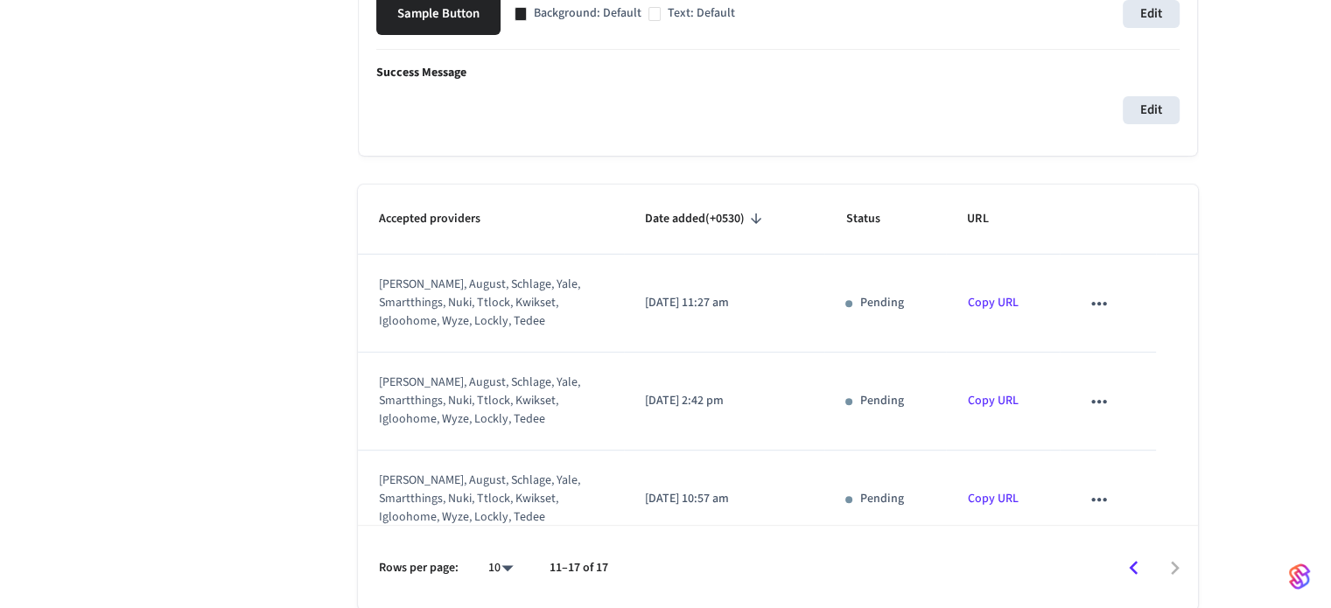
click at [1088, 298] on icon "sticky table" at bounding box center [1099, 303] width 23 height 23
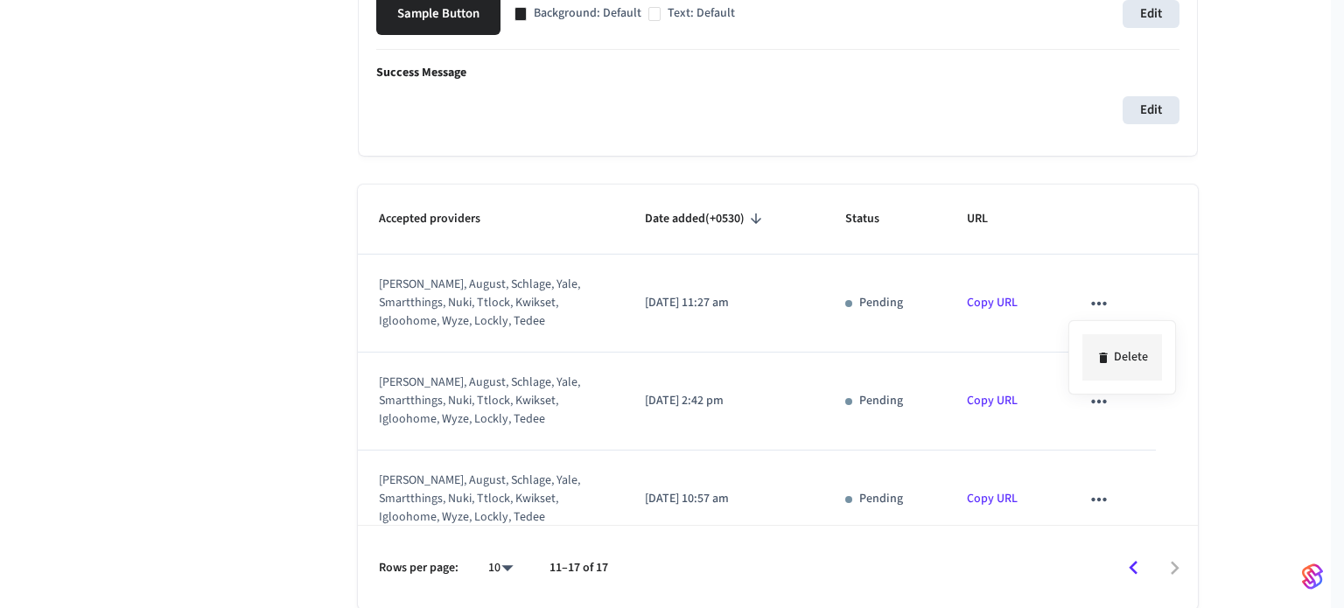
click at [1110, 362] on li "Delete" at bounding box center [1123, 357] width 80 height 46
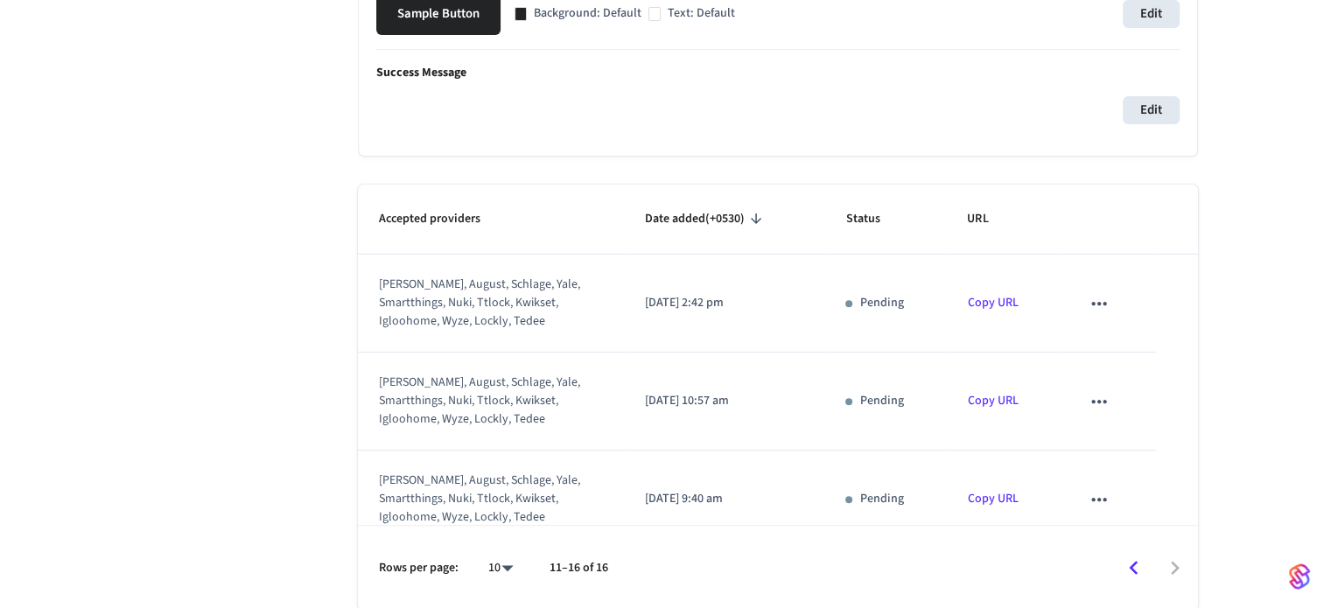
click at [1092, 302] on icon "sticky table" at bounding box center [1098, 303] width 15 height 4
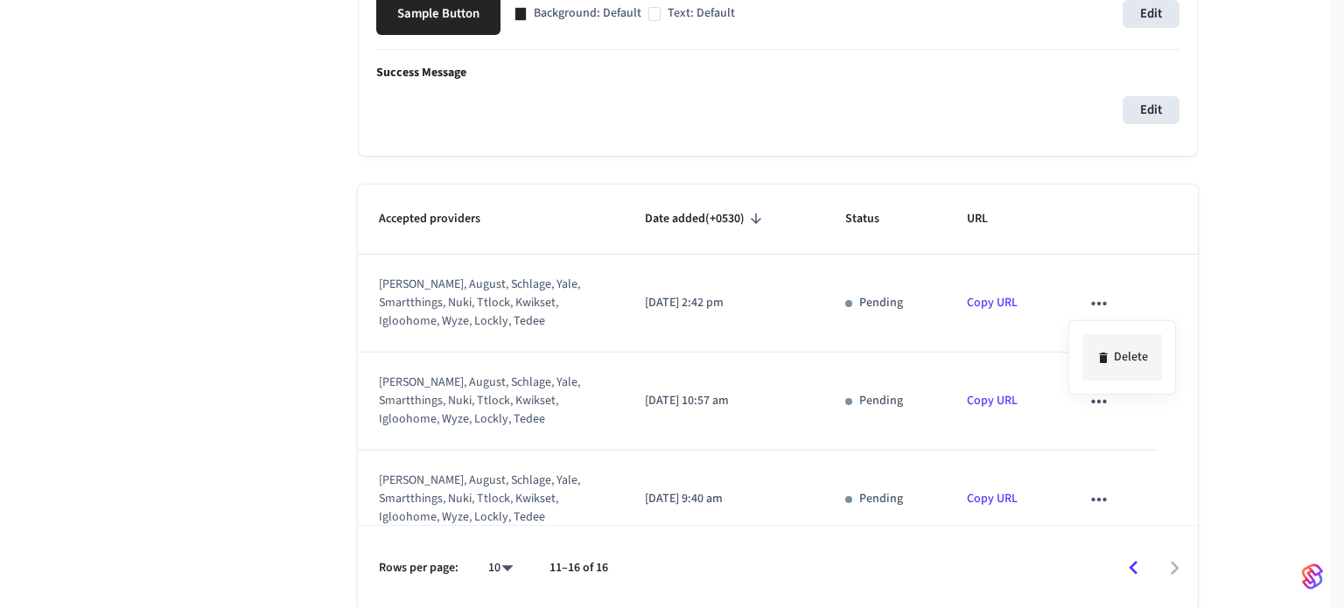
click at [1111, 356] on li "Delete" at bounding box center [1123, 357] width 80 height 46
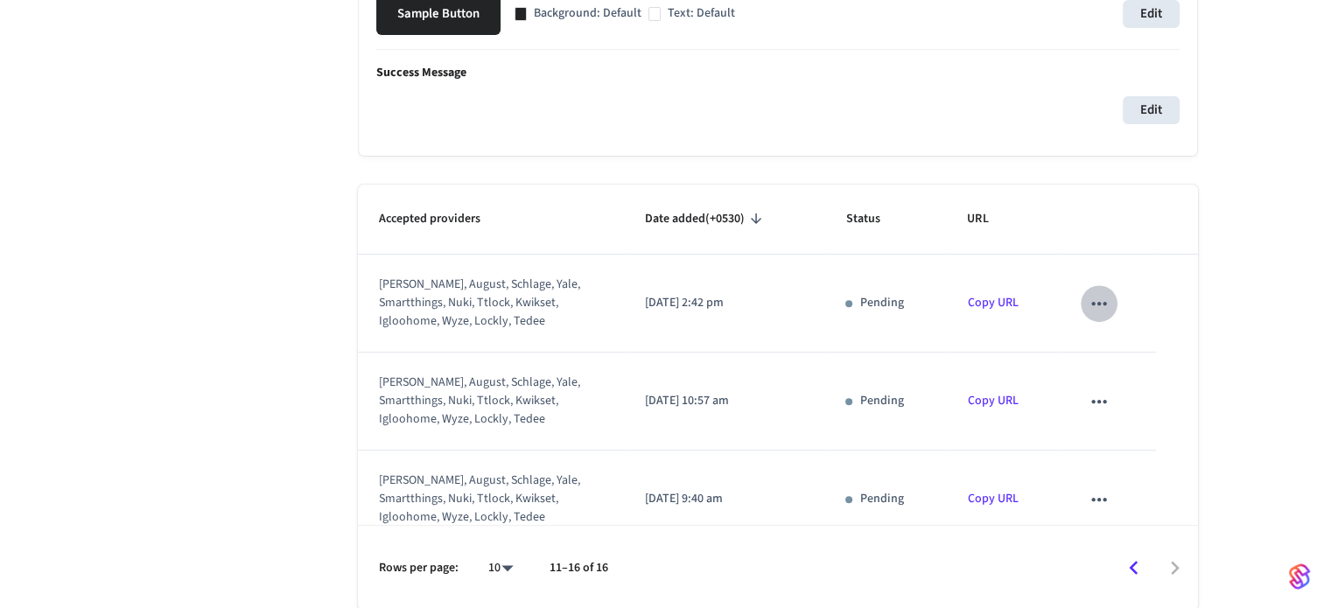
click at [1092, 305] on icon "sticky table" at bounding box center [1099, 303] width 23 height 23
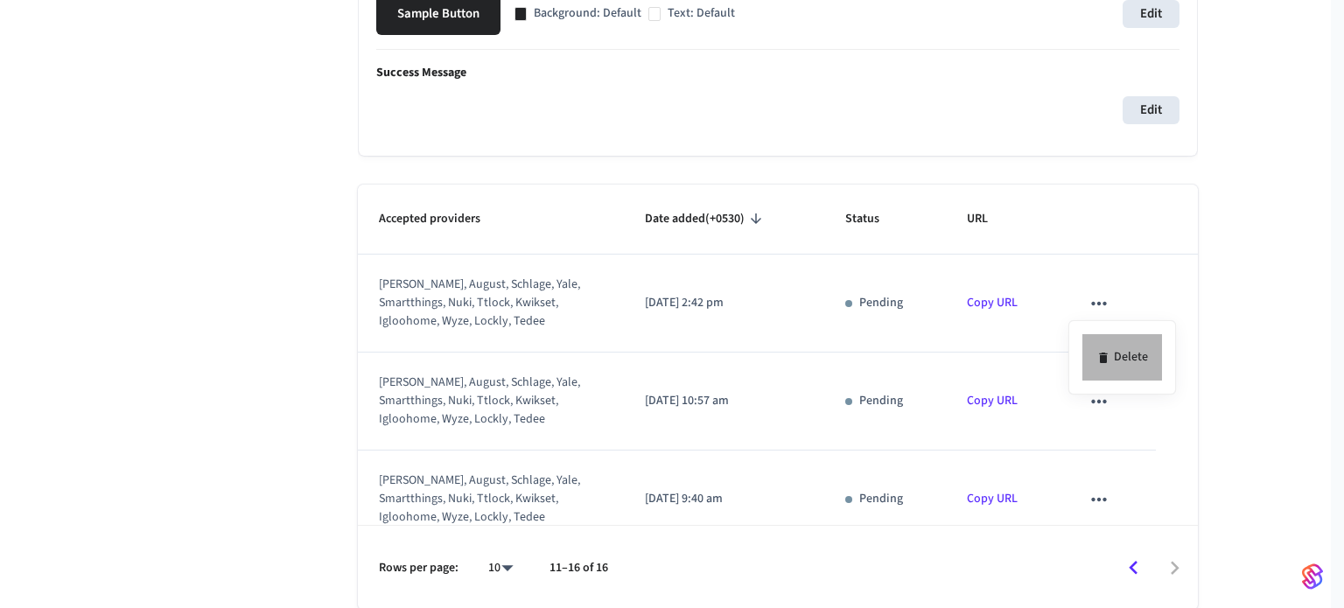
click at [1110, 365] on li "Delete" at bounding box center [1123, 357] width 80 height 46
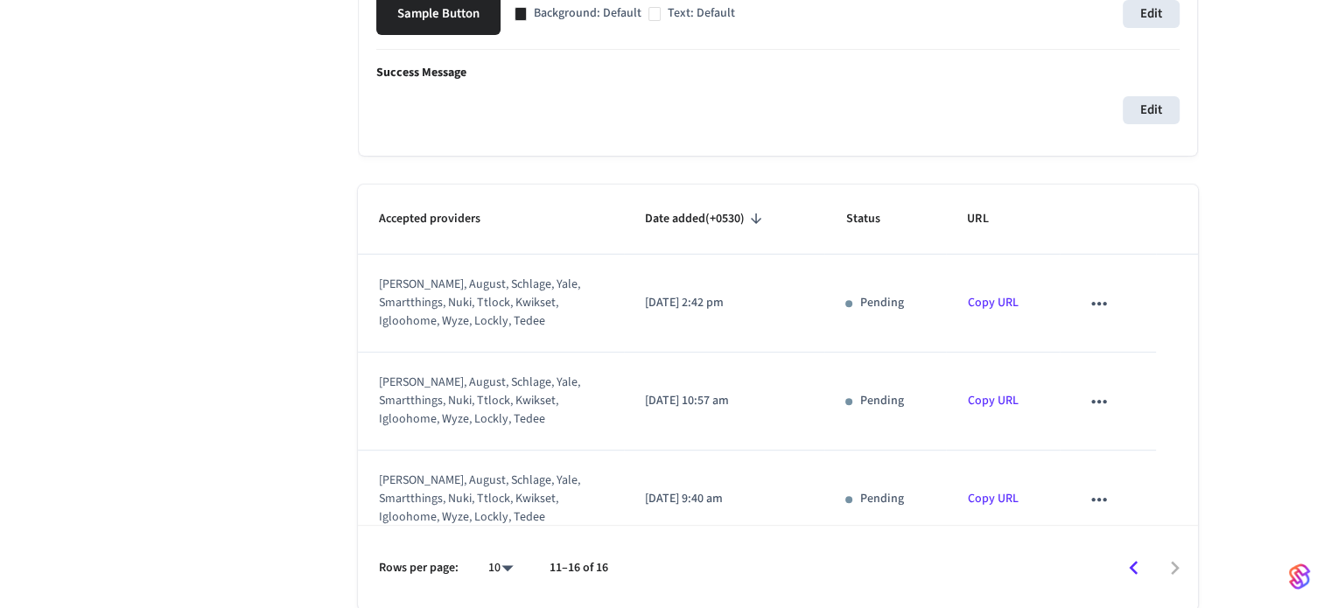
click at [1095, 305] on icon "sticky table" at bounding box center [1099, 303] width 23 height 23
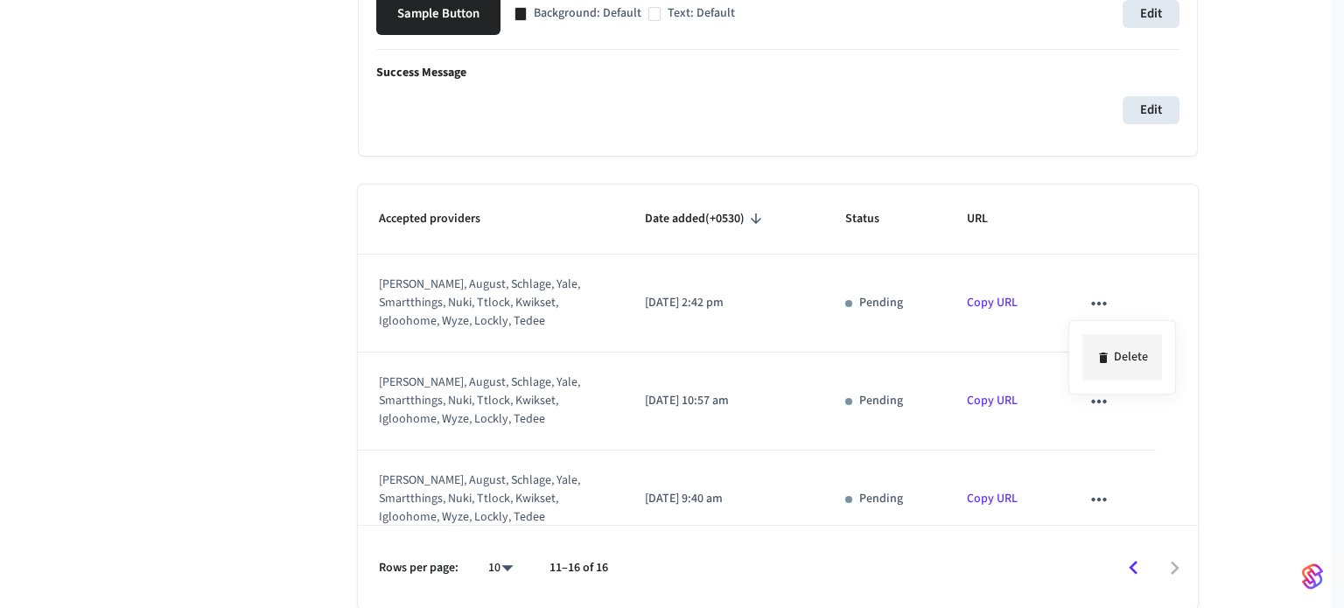
click at [1123, 365] on li "Delete" at bounding box center [1123, 357] width 80 height 46
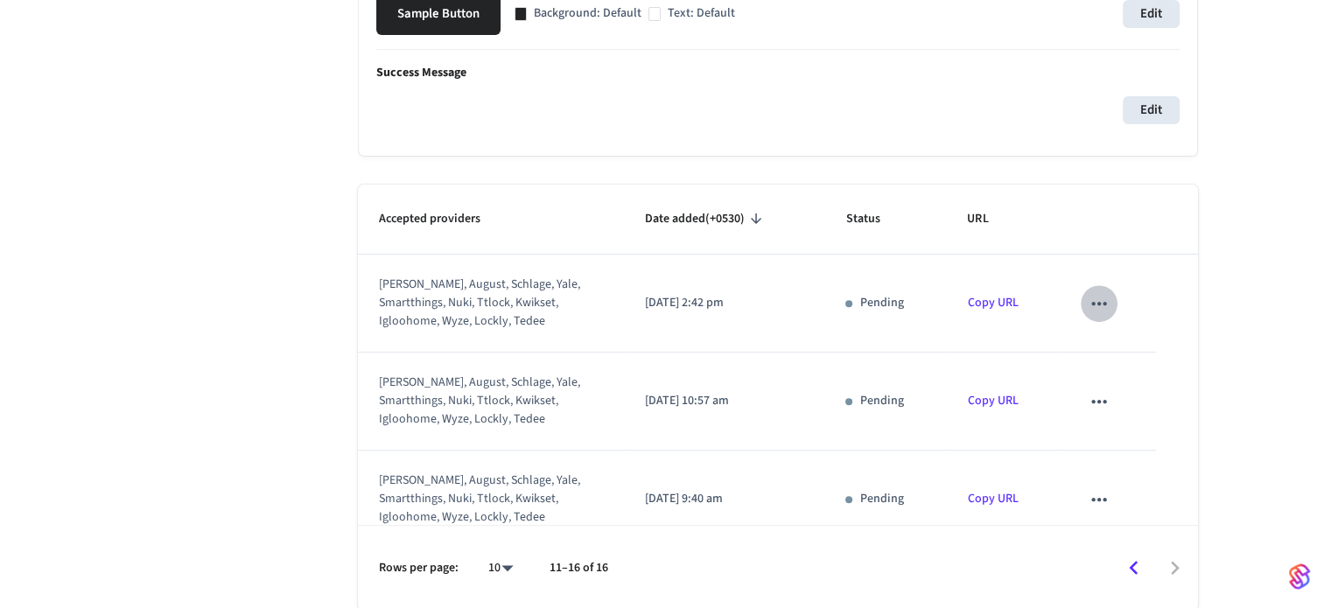
click at [1094, 297] on icon "sticky table" at bounding box center [1099, 303] width 23 height 23
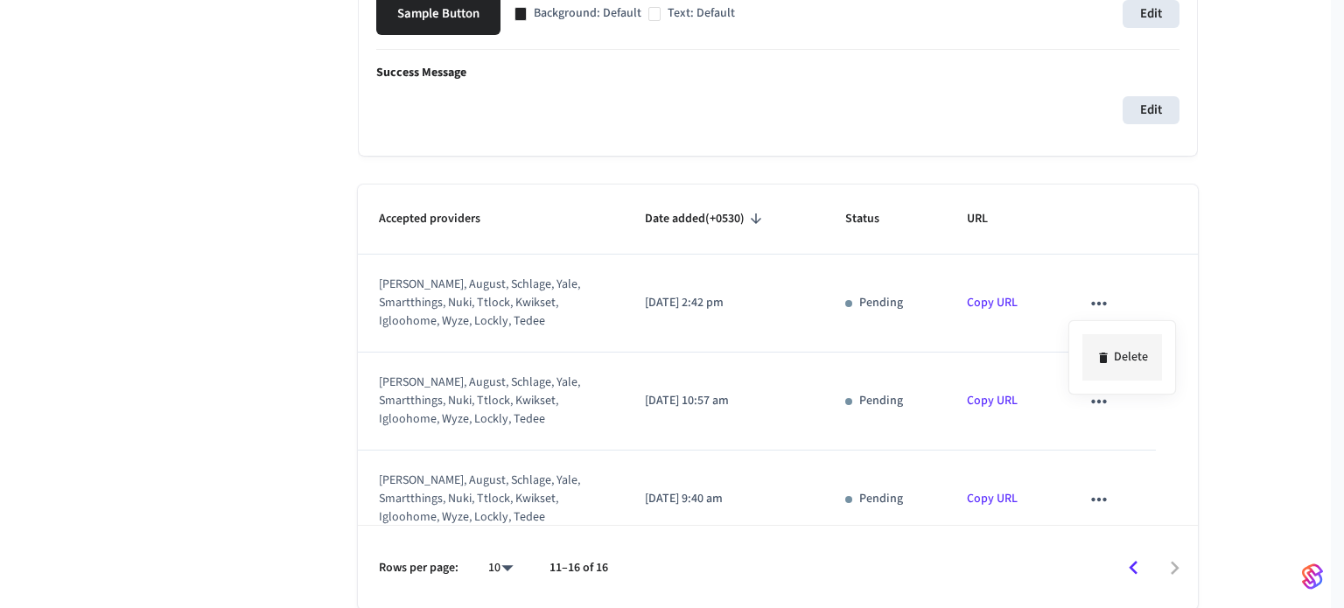
click at [1108, 352] on icon at bounding box center [1104, 358] width 14 height 14
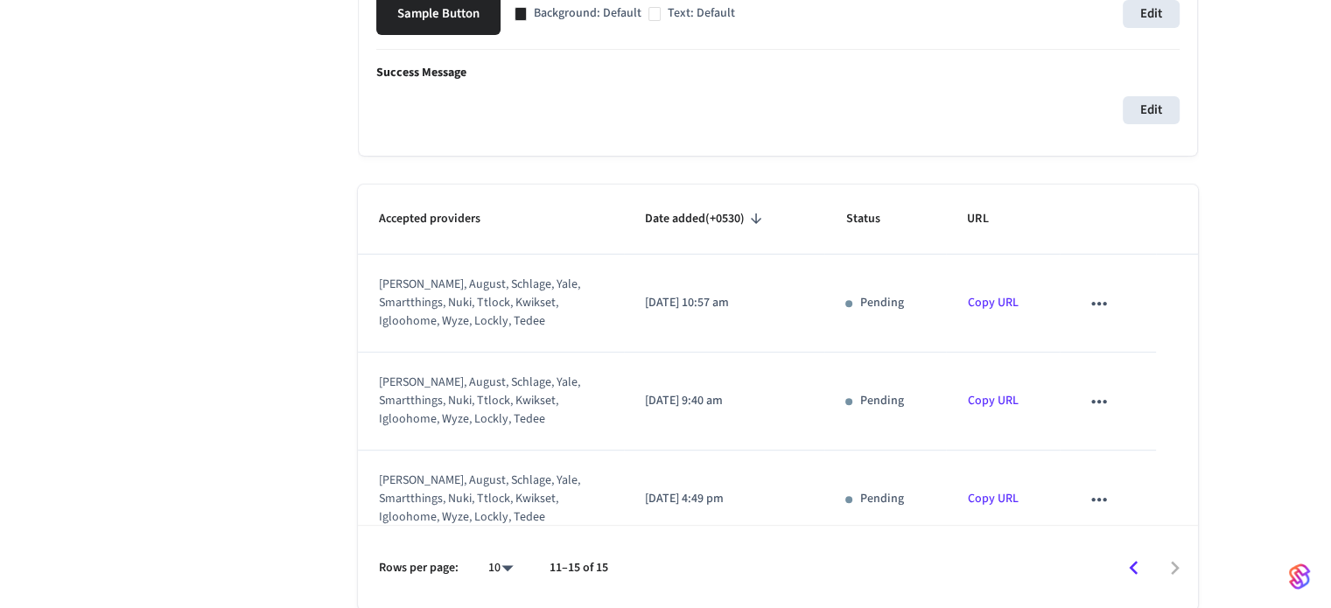
click at [1088, 300] on icon "sticky table" at bounding box center [1099, 303] width 23 height 23
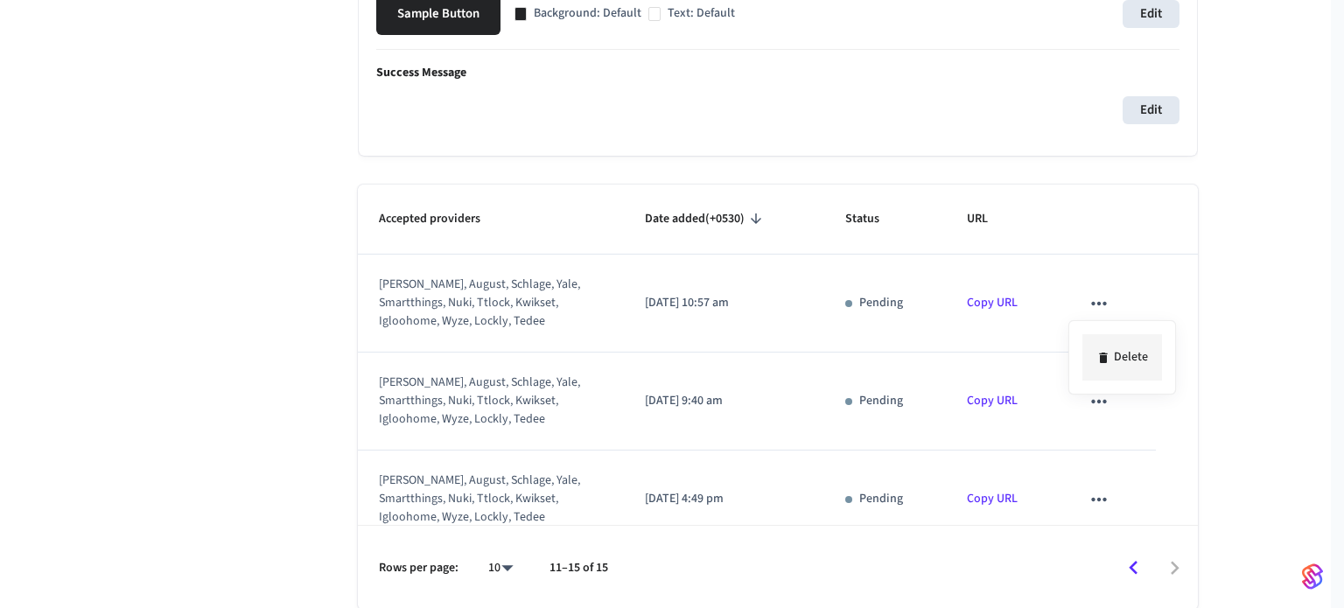
click at [1102, 361] on icon at bounding box center [1103, 358] width 8 height 11
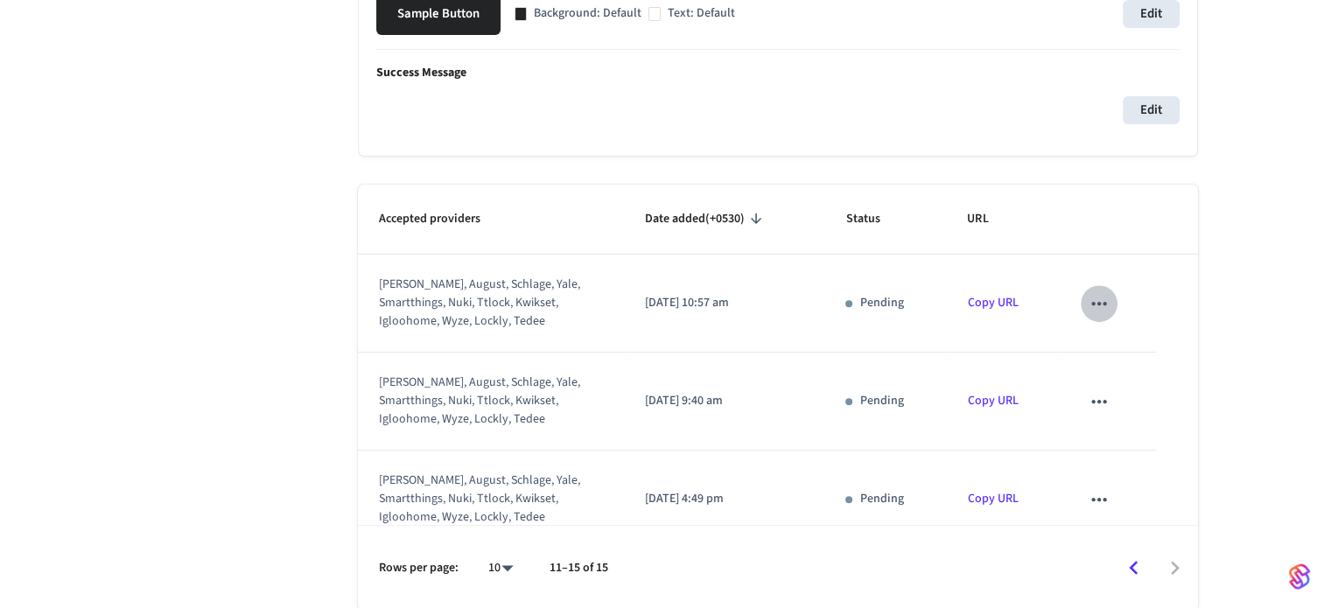
click at [1088, 309] on icon "sticky table" at bounding box center [1099, 303] width 23 height 23
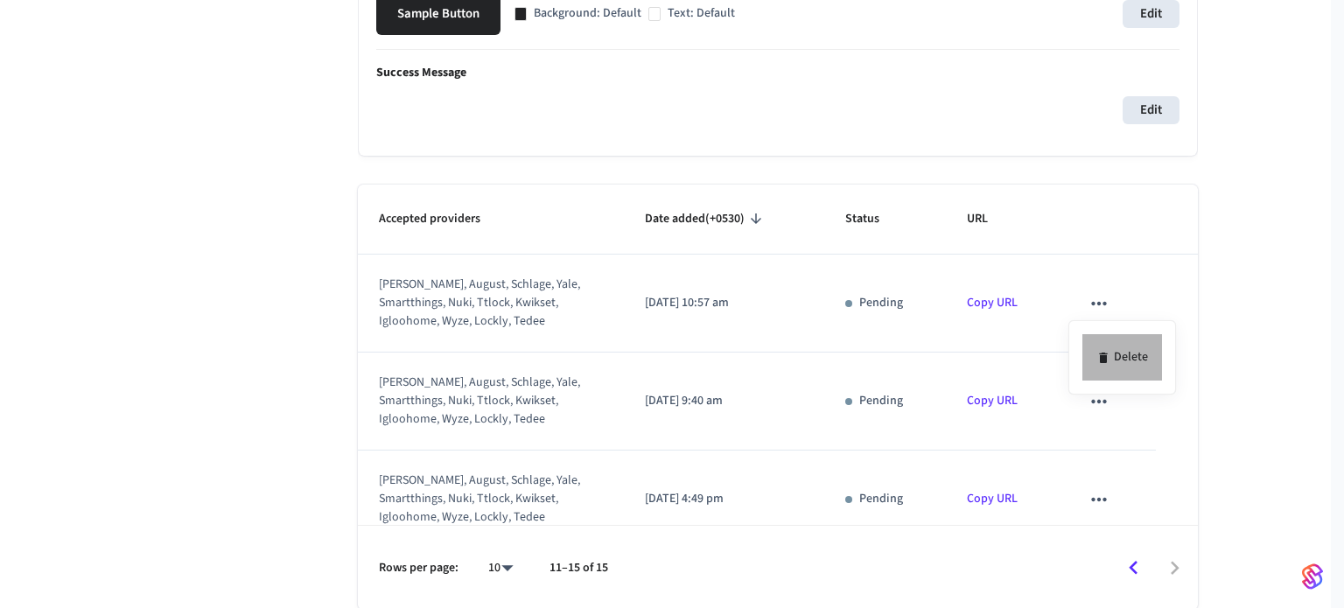
click at [1107, 354] on icon at bounding box center [1104, 358] width 14 height 14
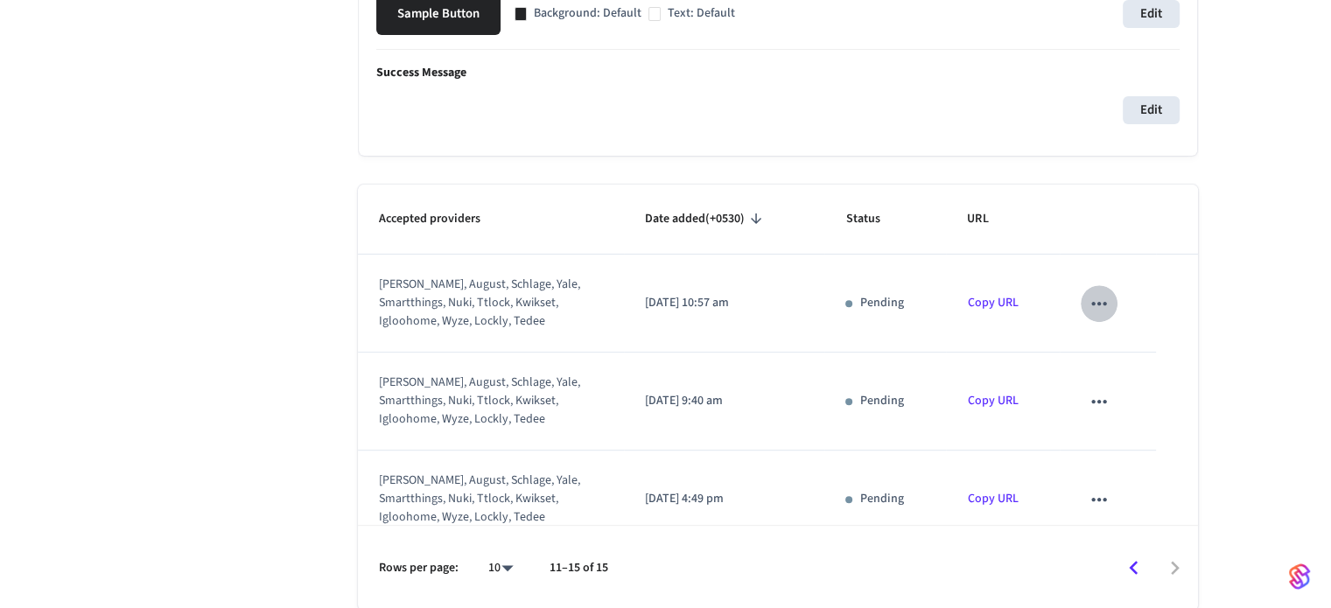
click at [1088, 305] on icon "sticky table" at bounding box center [1099, 303] width 23 height 23
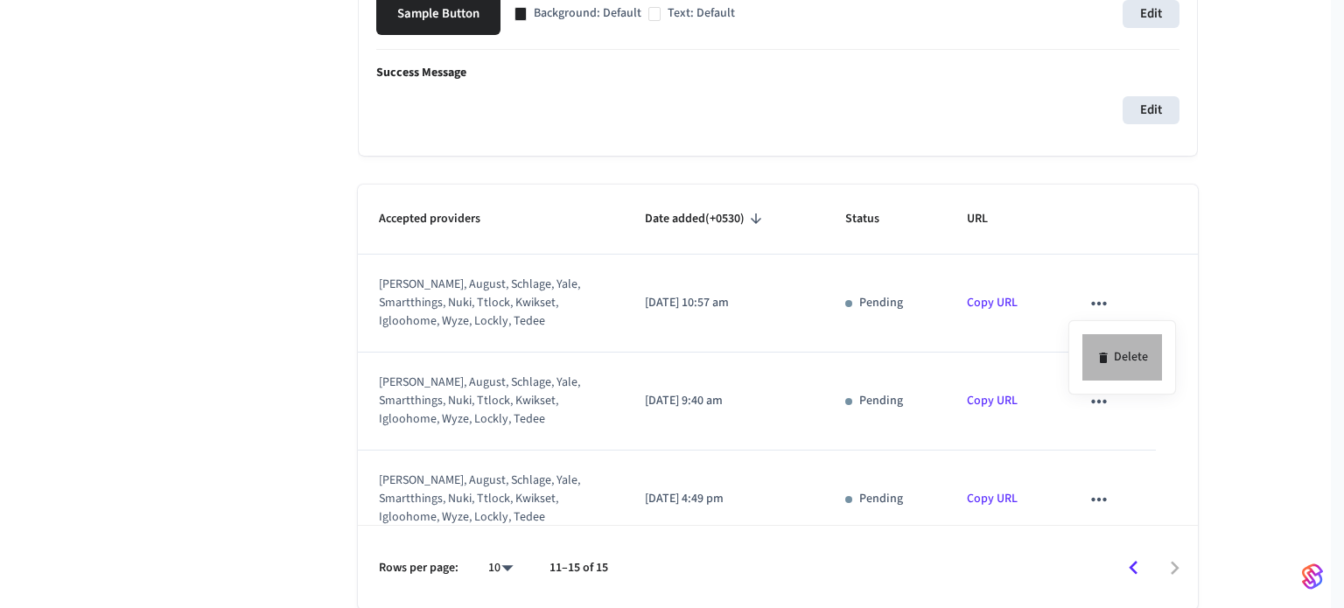
click at [1106, 367] on li "Delete" at bounding box center [1123, 357] width 80 height 46
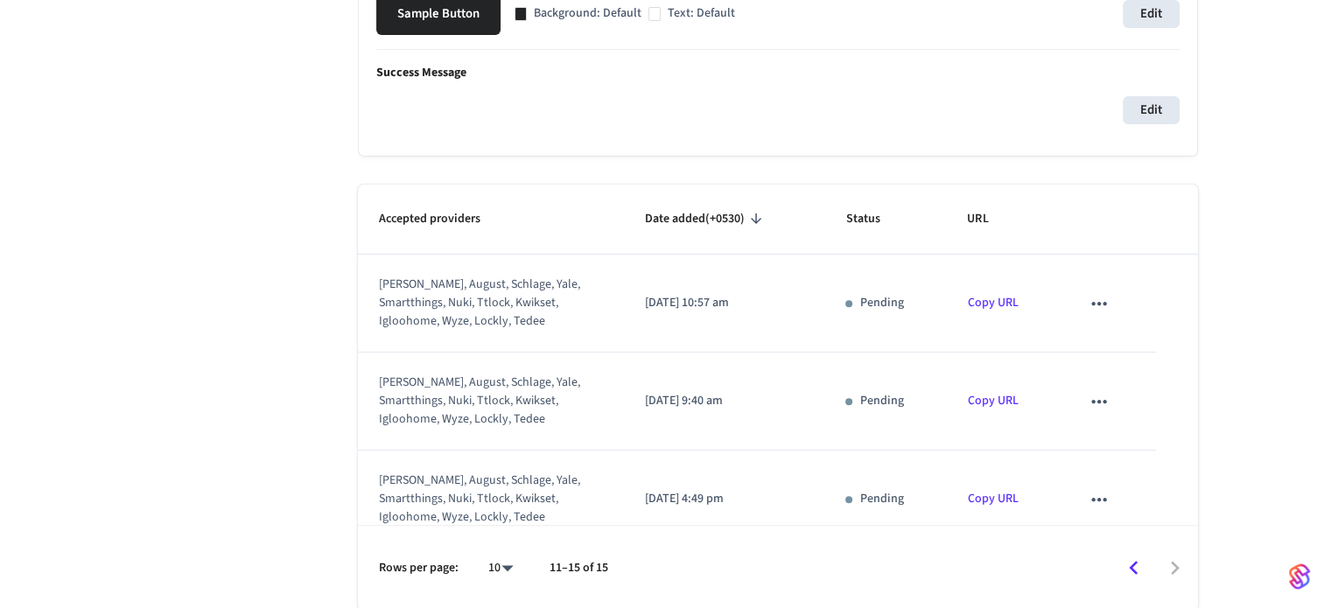
click at [1088, 294] on icon "sticky table" at bounding box center [1099, 303] width 23 height 23
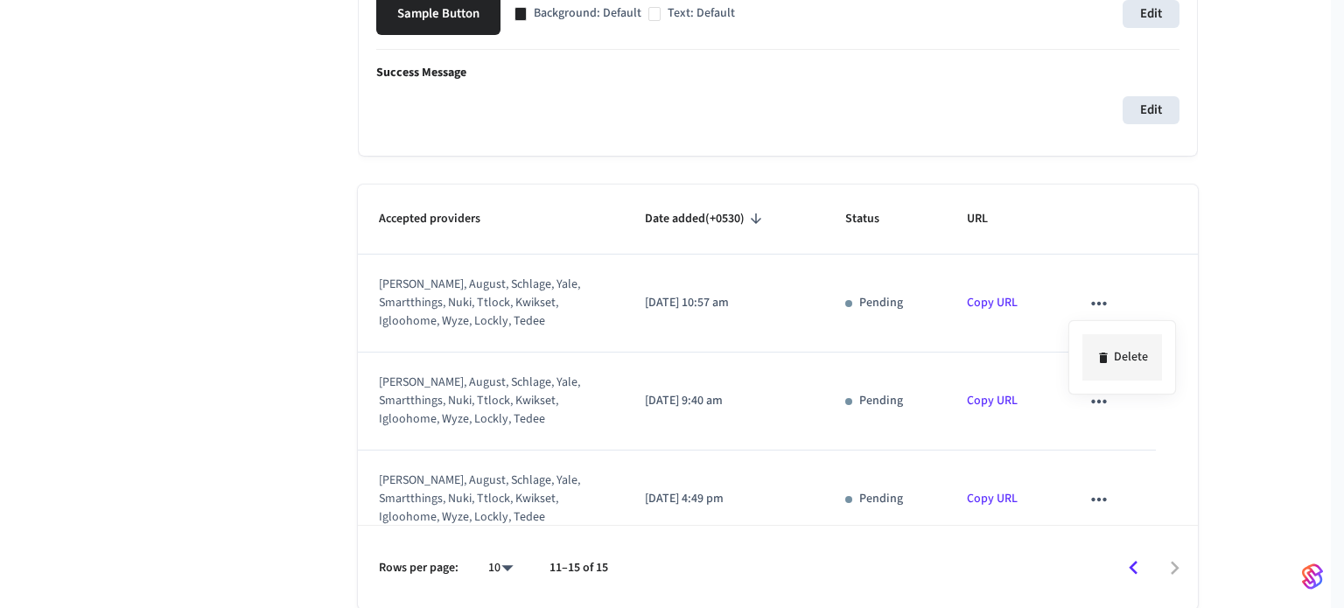
click at [1110, 347] on li "Delete" at bounding box center [1123, 357] width 80 height 46
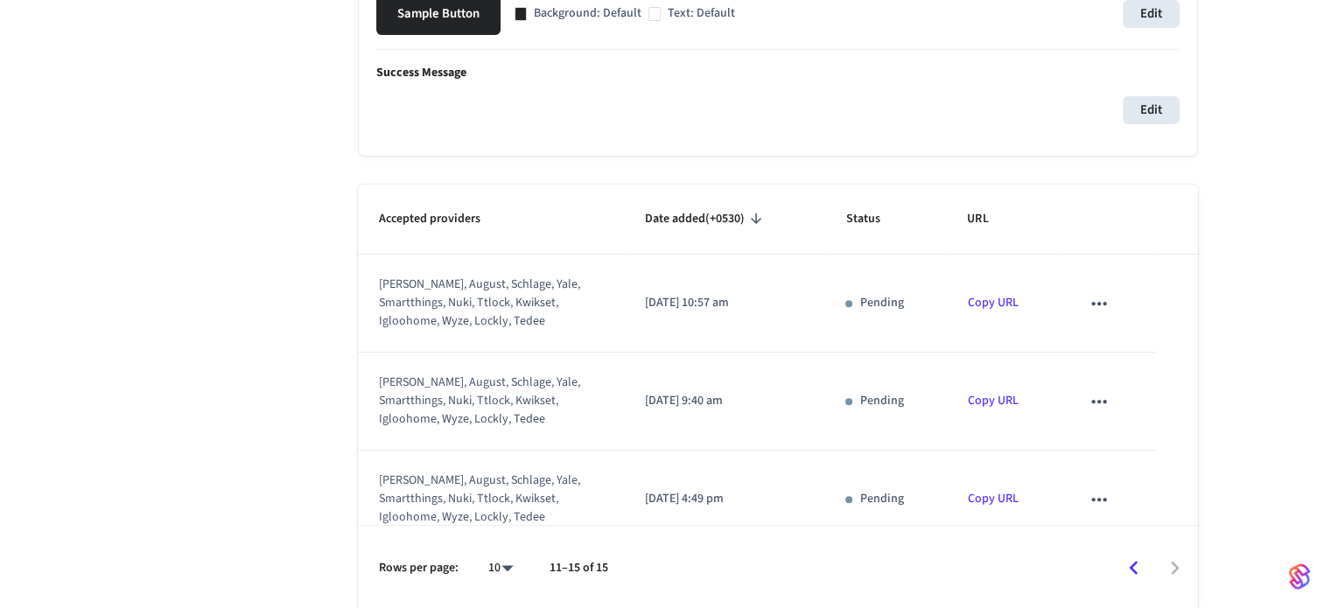
click at [1092, 307] on icon "sticky table" at bounding box center [1099, 303] width 23 height 23
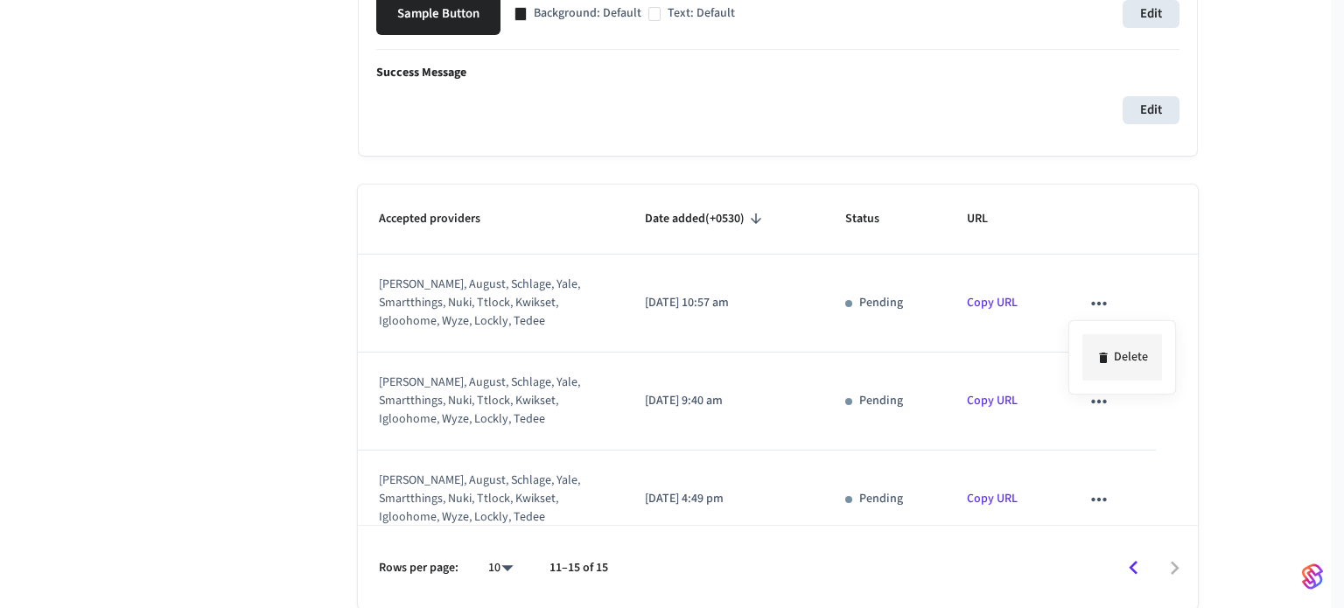
click at [1116, 375] on li "Delete" at bounding box center [1123, 357] width 80 height 46
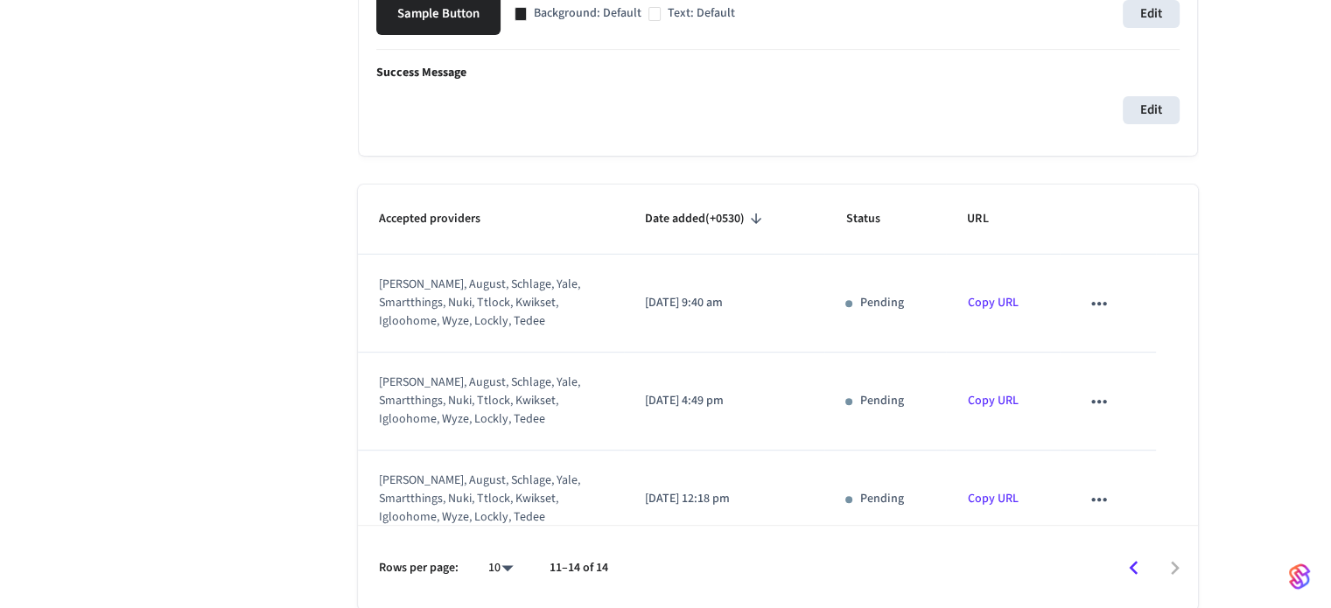
click at [1101, 316] on td "sticky table" at bounding box center [1108, 304] width 96 height 98
click at [1096, 306] on icon "sticky table" at bounding box center [1099, 303] width 23 height 23
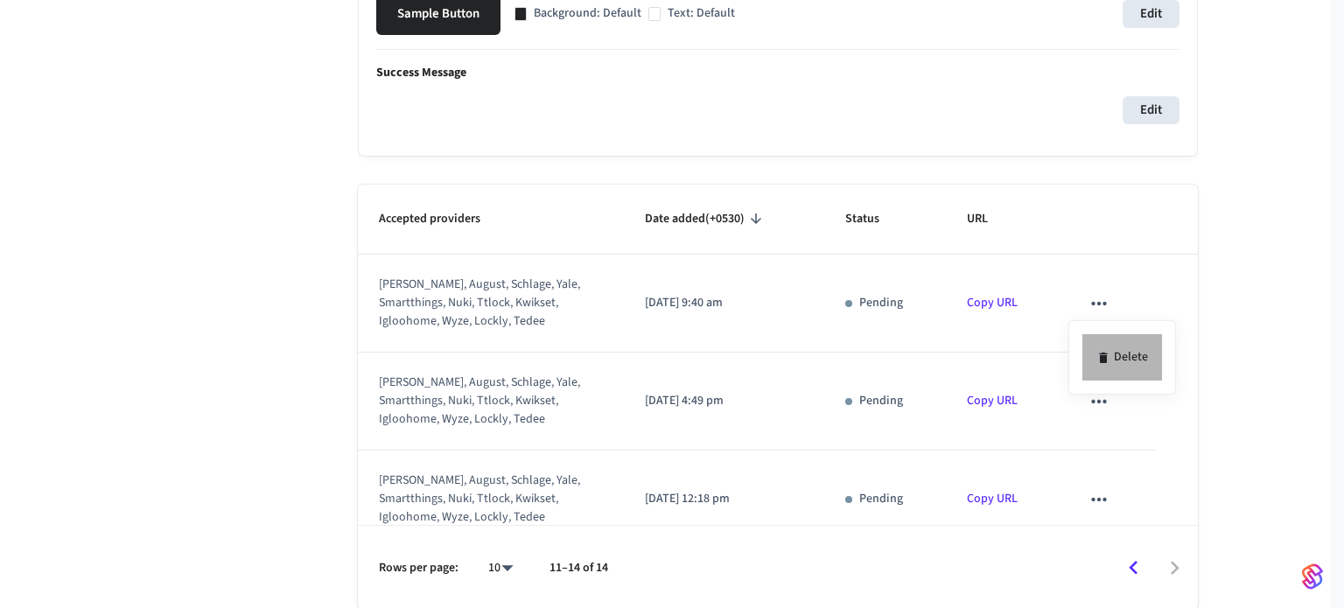
click at [1107, 334] on li "Delete" at bounding box center [1123, 357] width 80 height 46
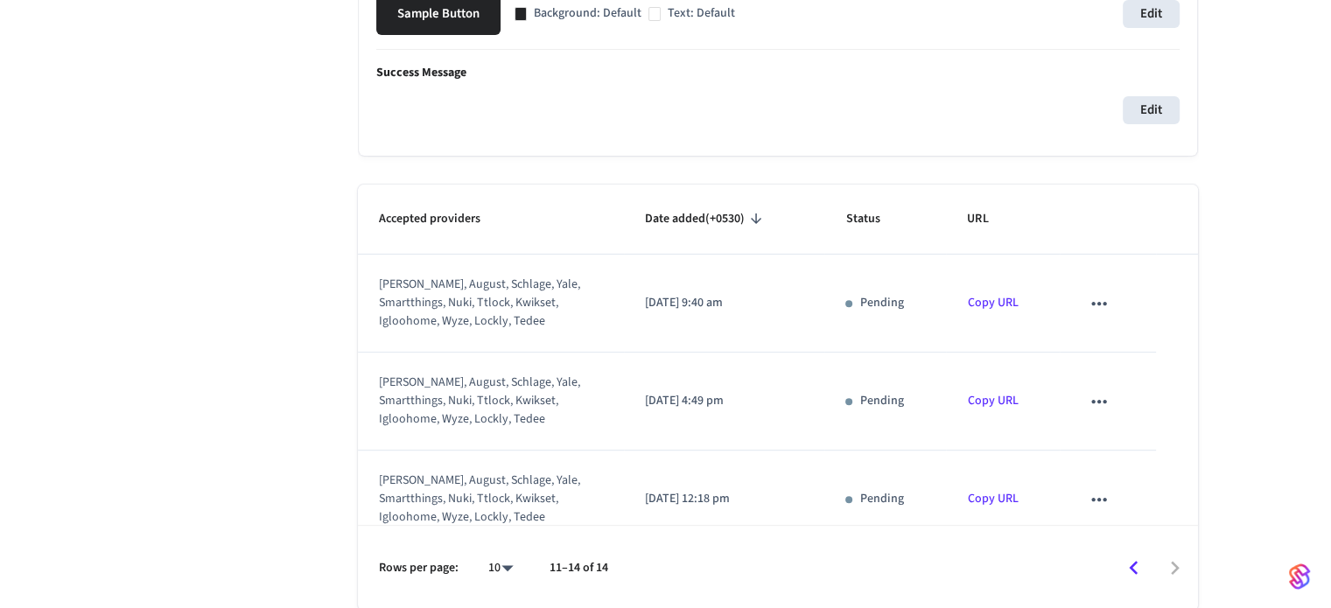
click at [1088, 310] on icon "sticky table" at bounding box center [1099, 303] width 23 height 23
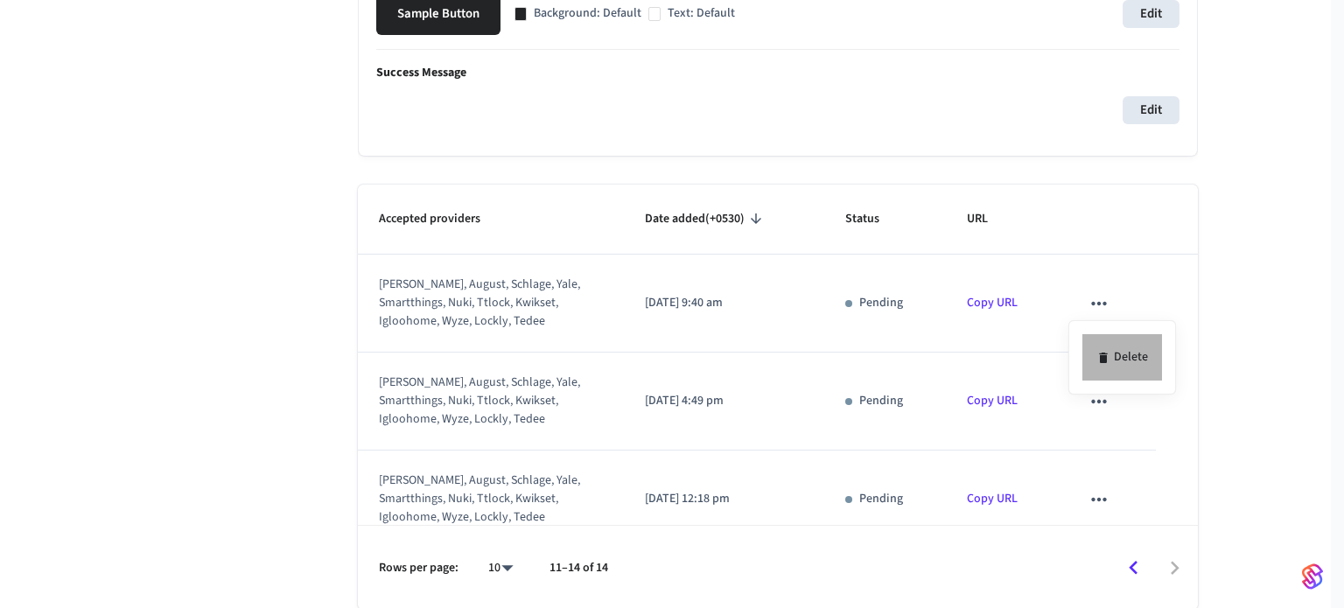
click at [1115, 359] on li "Delete" at bounding box center [1123, 357] width 80 height 46
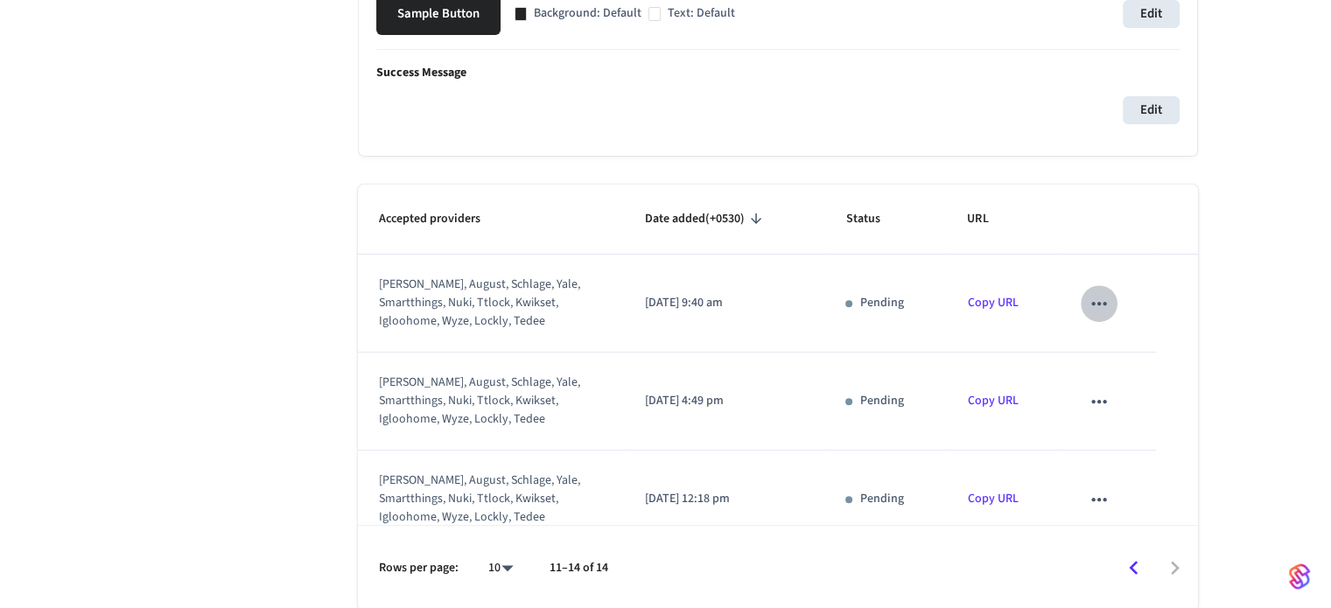
click at [1091, 303] on icon "sticky table" at bounding box center [1098, 303] width 15 height 4
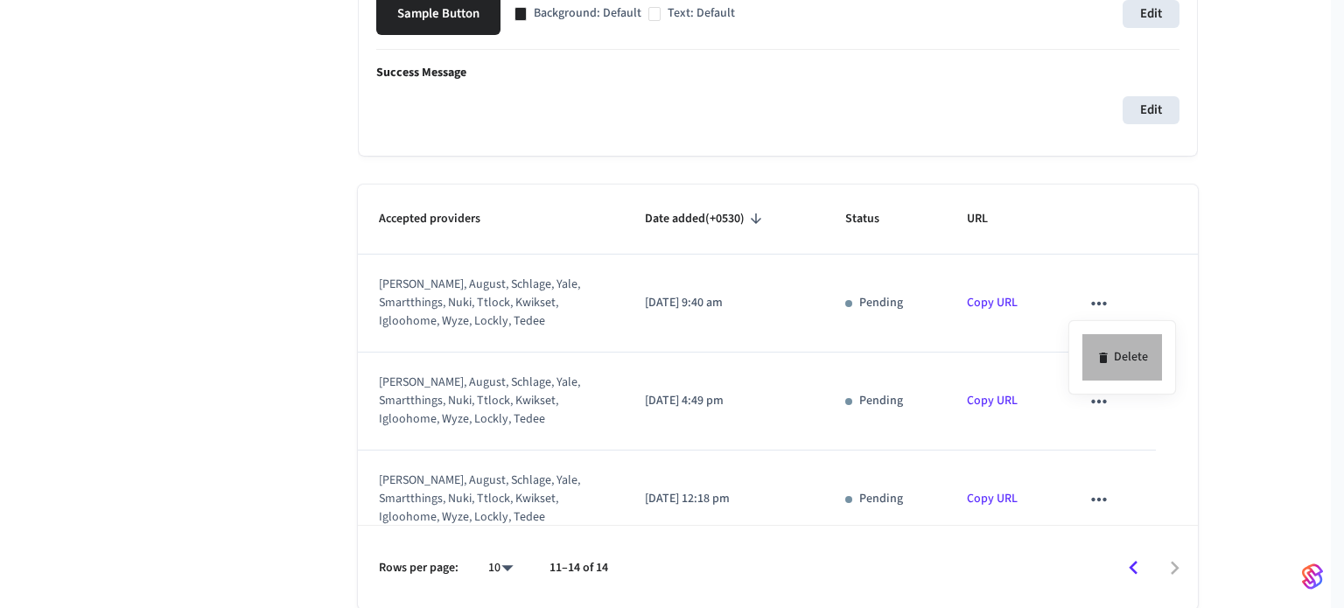
click at [1106, 353] on icon at bounding box center [1103, 358] width 8 height 11
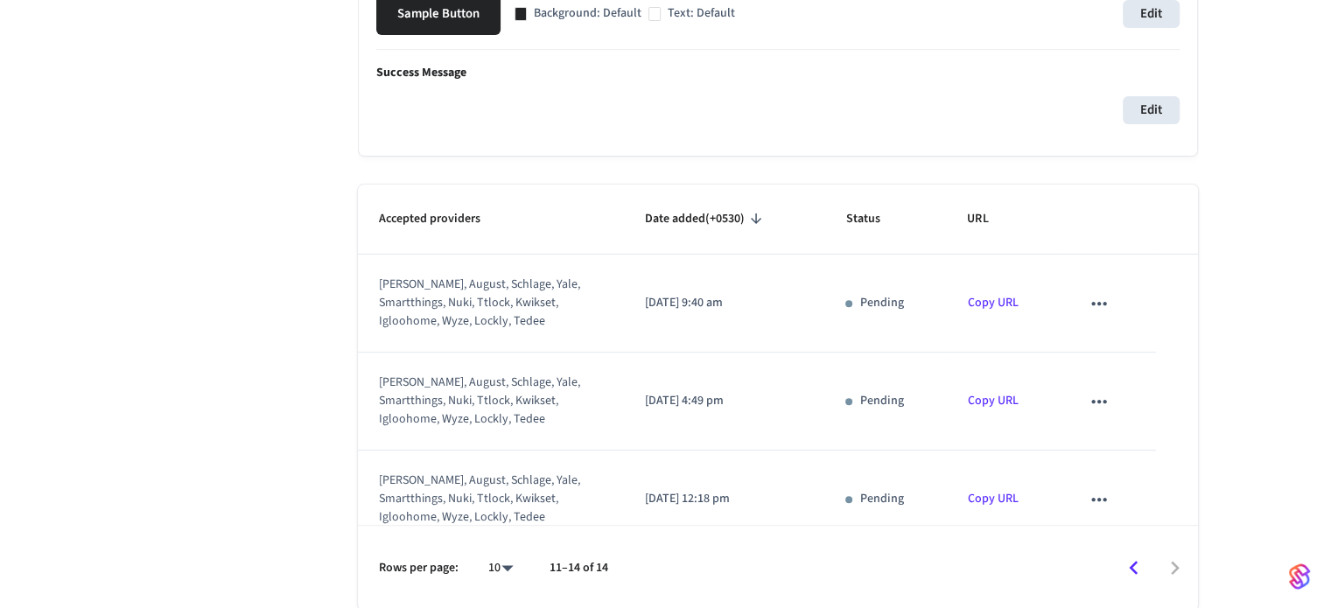
click at [1090, 310] on icon "sticky table" at bounding box center [1099, 303] width 23 height 23
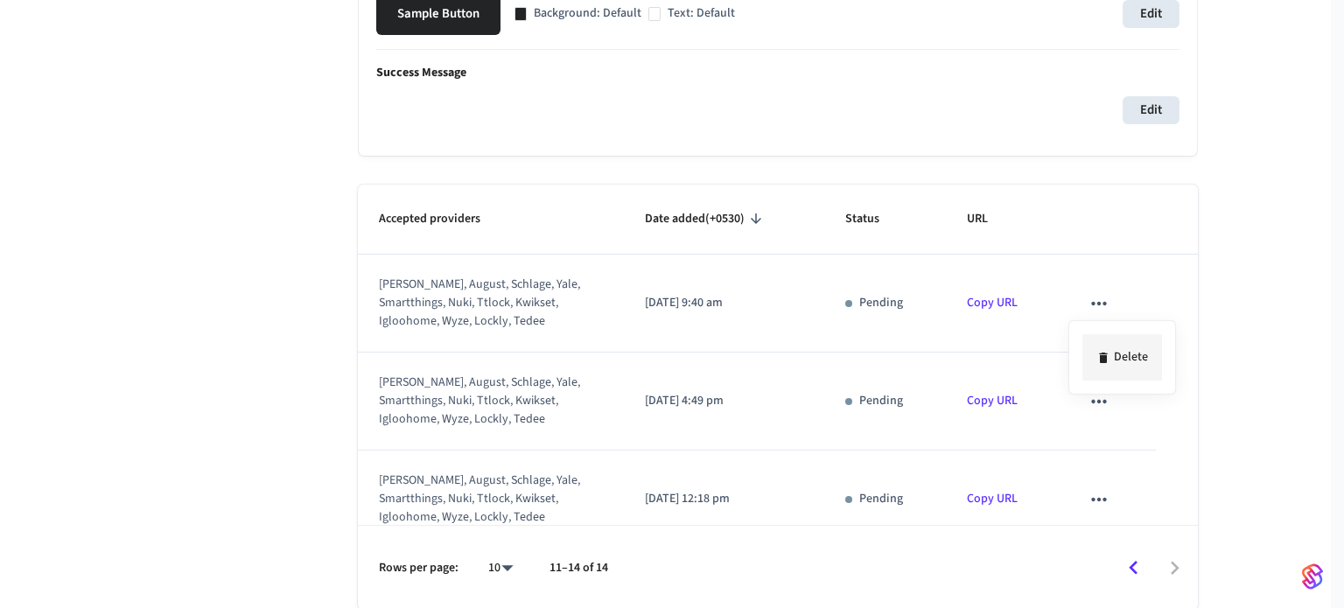
click at [1109, 355] on icon at bounding box center [1104, 358] width 14 height 14
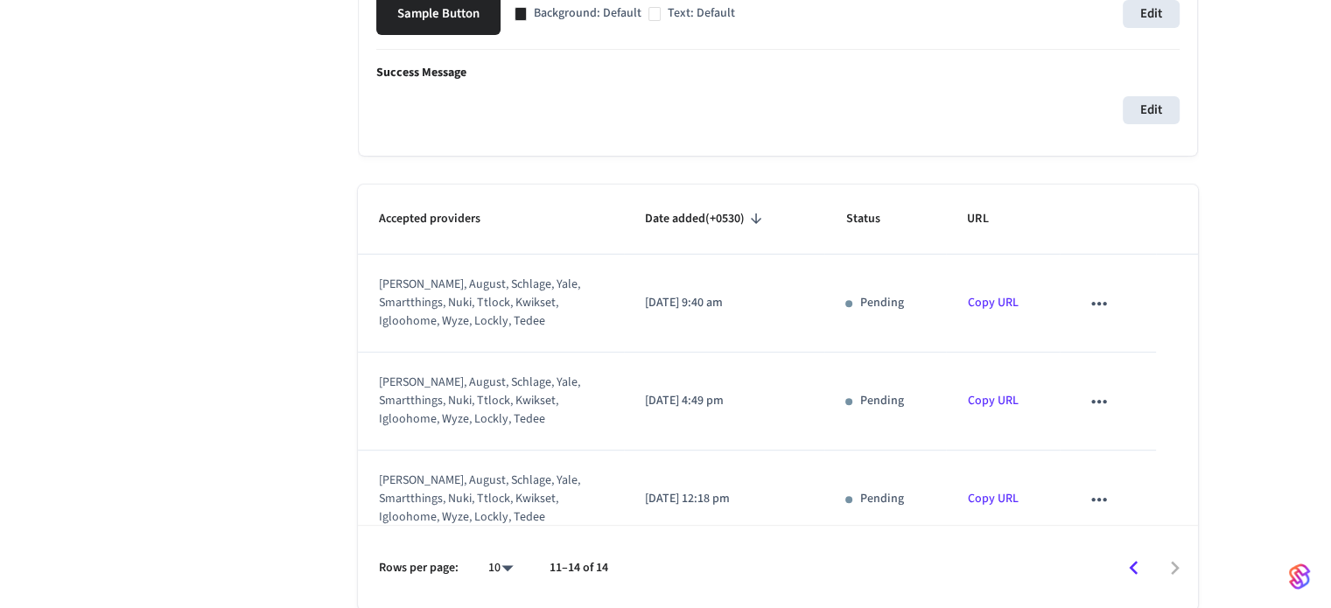
click at [1088, 297] on icon "sticky table" at bounding box center [1099, 303] width 23 height 23
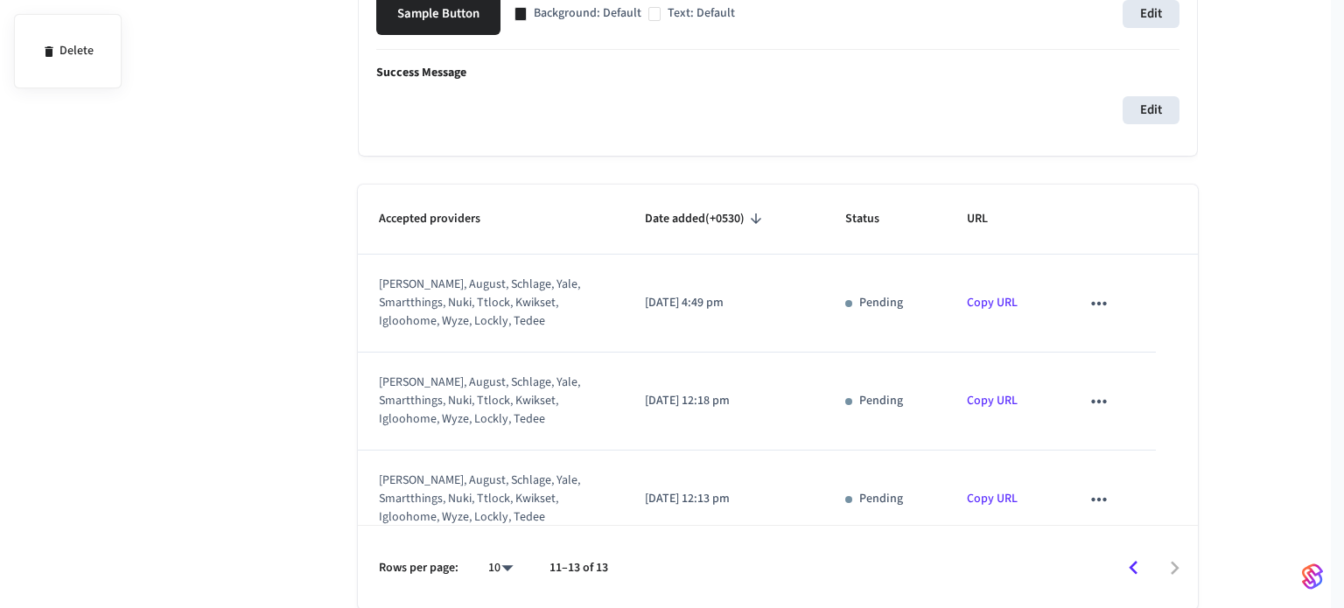
click at [1111, 353] on div at bounding box center [672, 304] width 1344 height 608
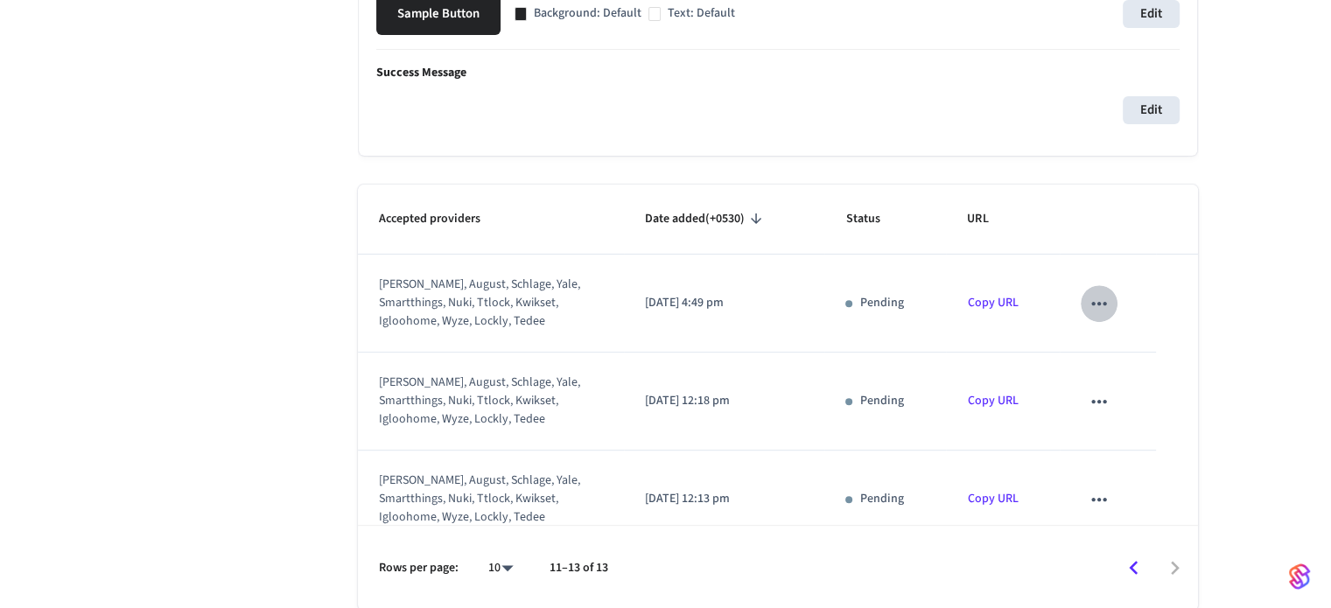
click at [1088, 307] on icon "sticky table" at bounding box center [1099, 303] width 23 height 23
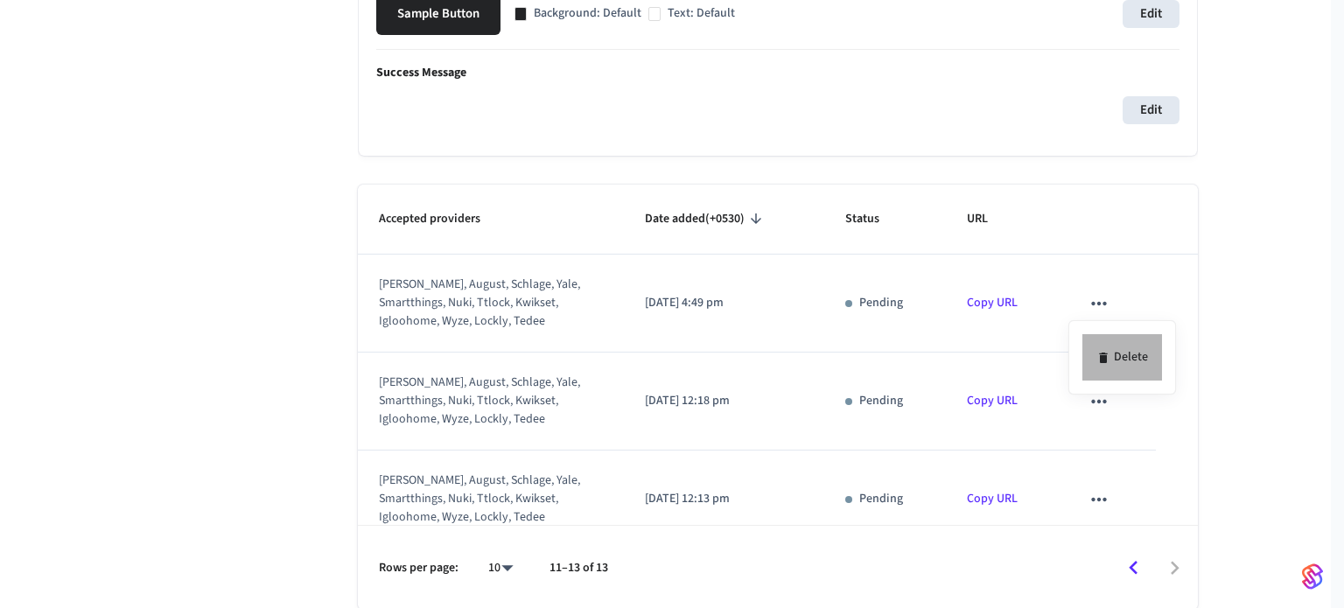
click at [1113, 370] on li "Delete" at bounding box center [1123, 357] width 80 height 46
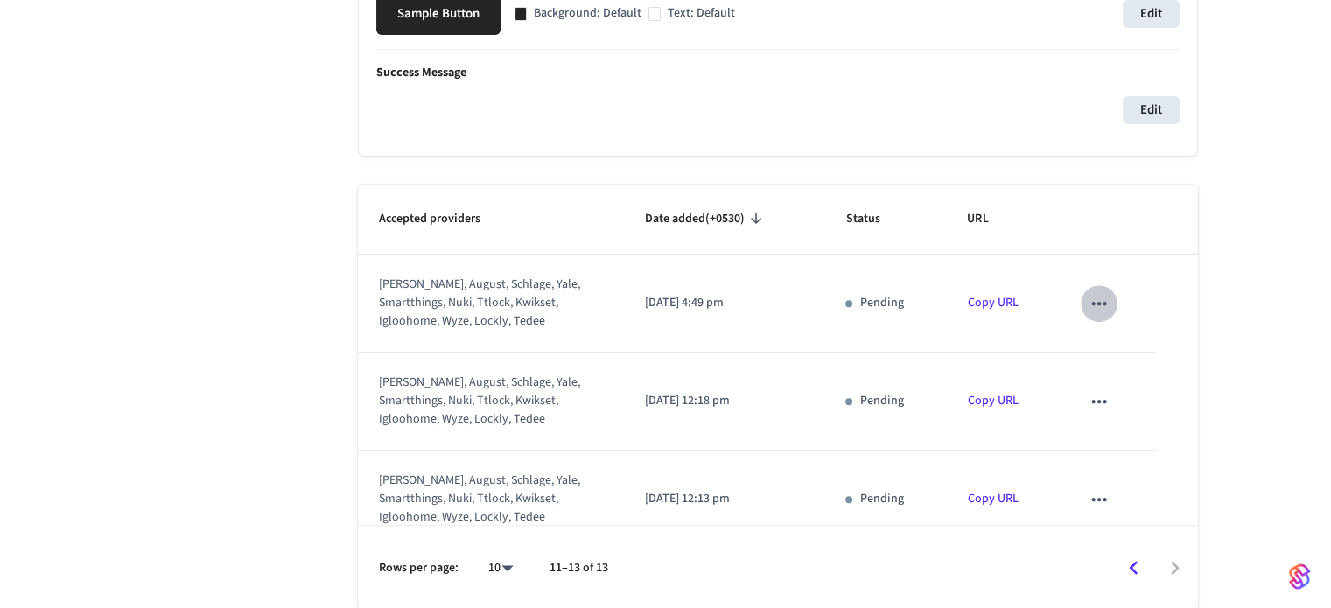
click at [1088, 305] on icon "sticky table" at bounding box center [1099, 303] width 23 height 23
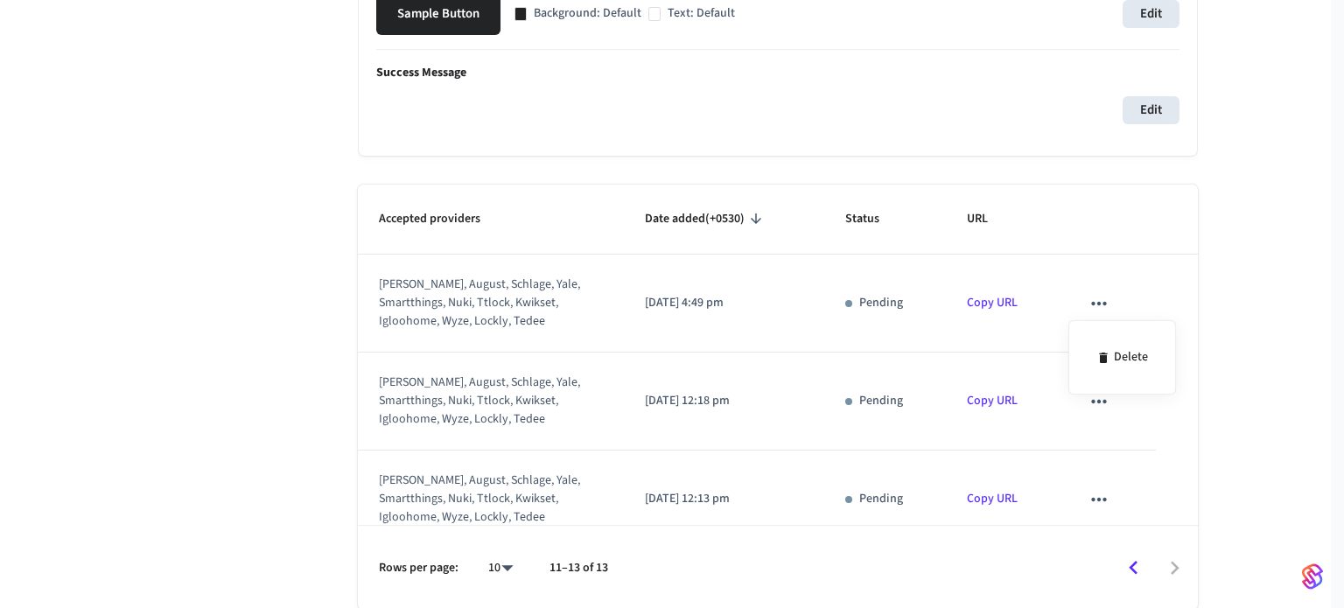
click at [1097, 326] on div "Delete" at bounding box center [1123, 357] width 108 height 74
click at [1101, 337] on li "Delete" at bounding box center [1123, 357] width 80 height 46
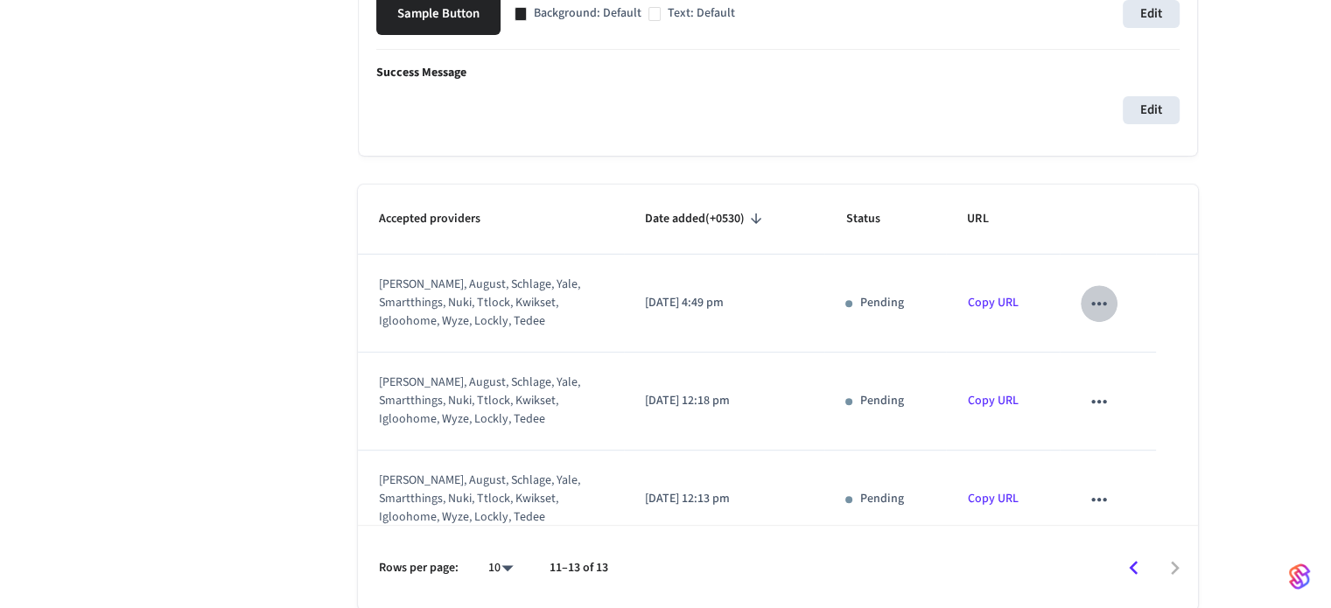
click at [1094, 317] on button "sticky table" at bounding box center [1099, 303] width 37 height 37
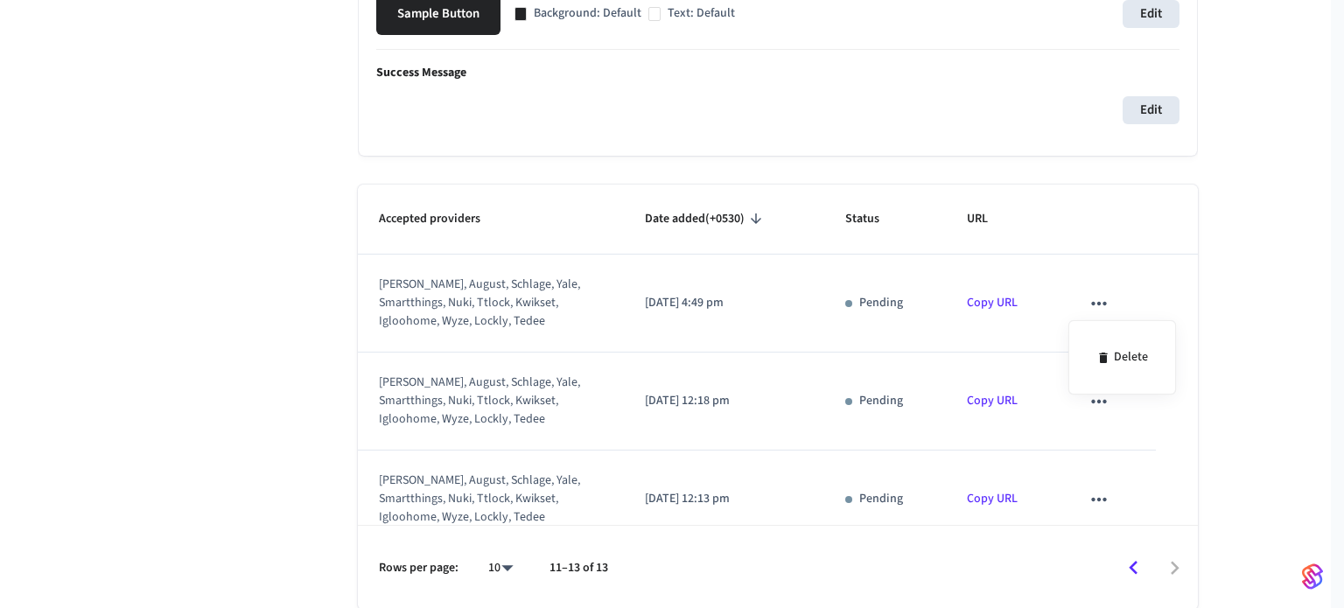
click at [1096, 331] on div "Delete" at bounding box center [1123, 357] width 108 height 74
click at [1097, 338] on li "Delete" at bounding box center [1123, 357] width 80 height 46
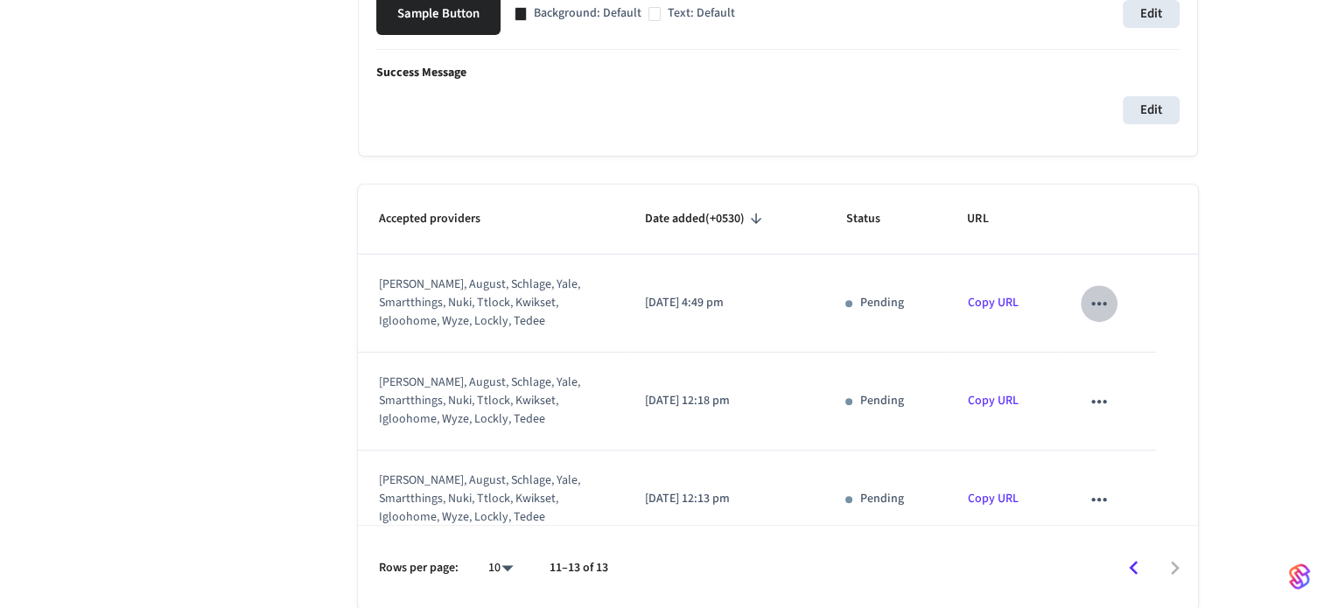
click at [1094, 308] on icon "sticky table" at bounding box center [1099, 303] width 23 height 23
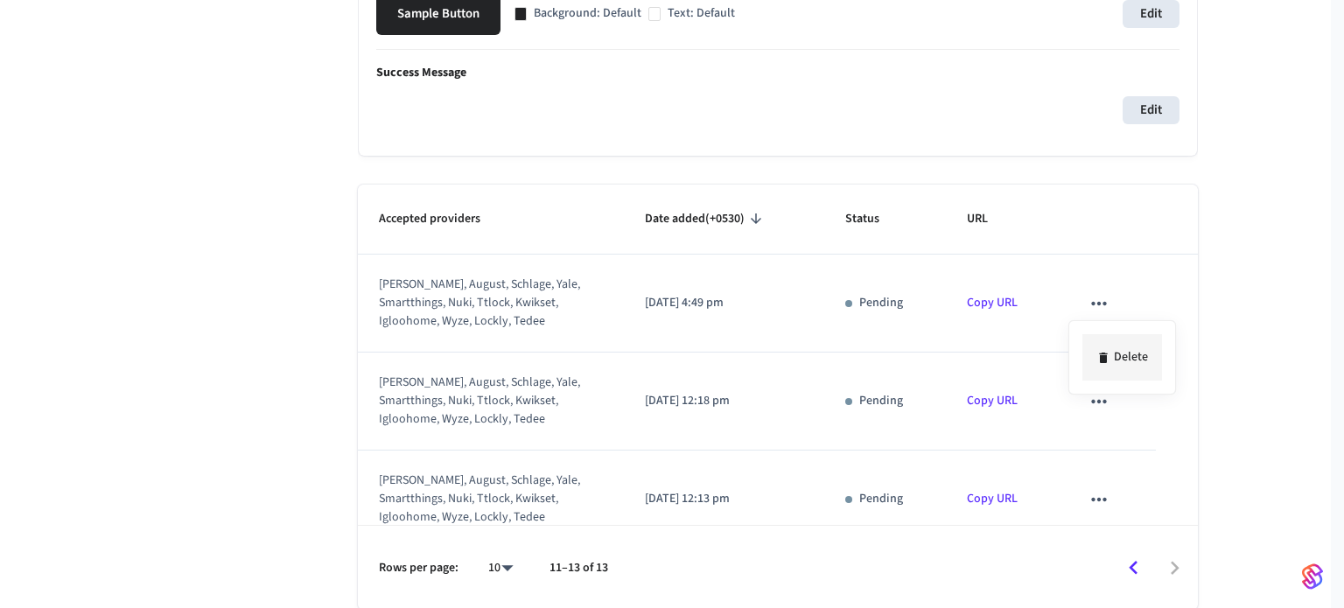
click at [1122, 353] on div at bounding box center [672, 304] width 1344 height 608
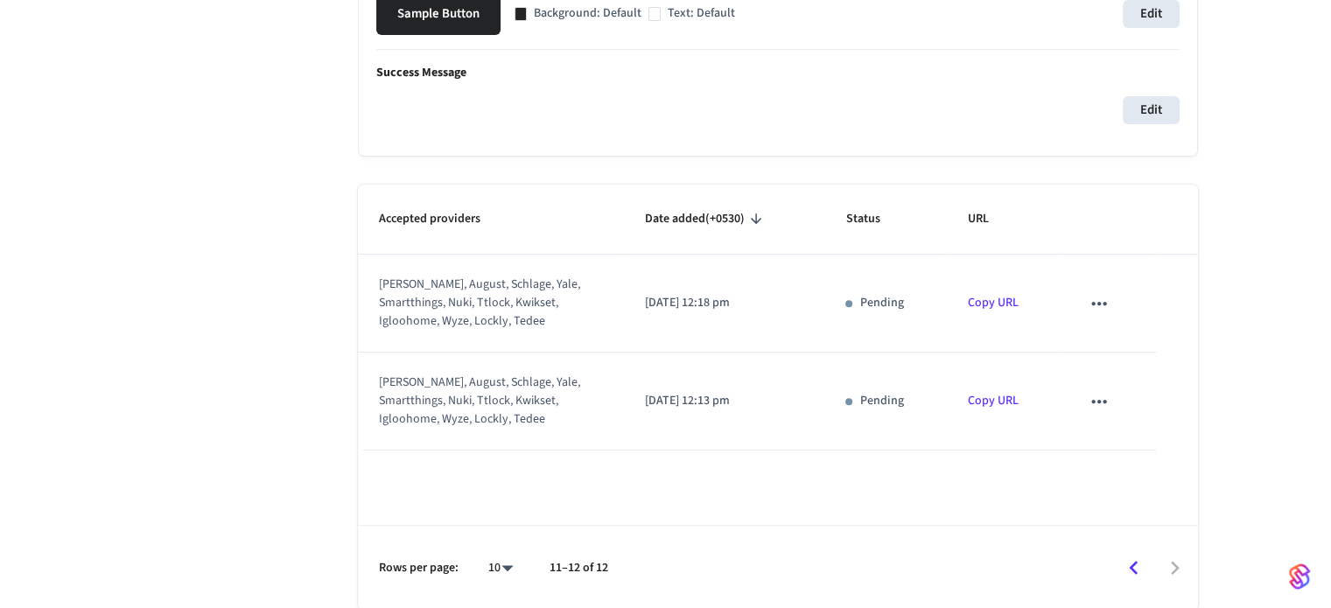
click at [1106, 313] on icon "sticky table" at bounding box center [1099, 303] width 23 height 23
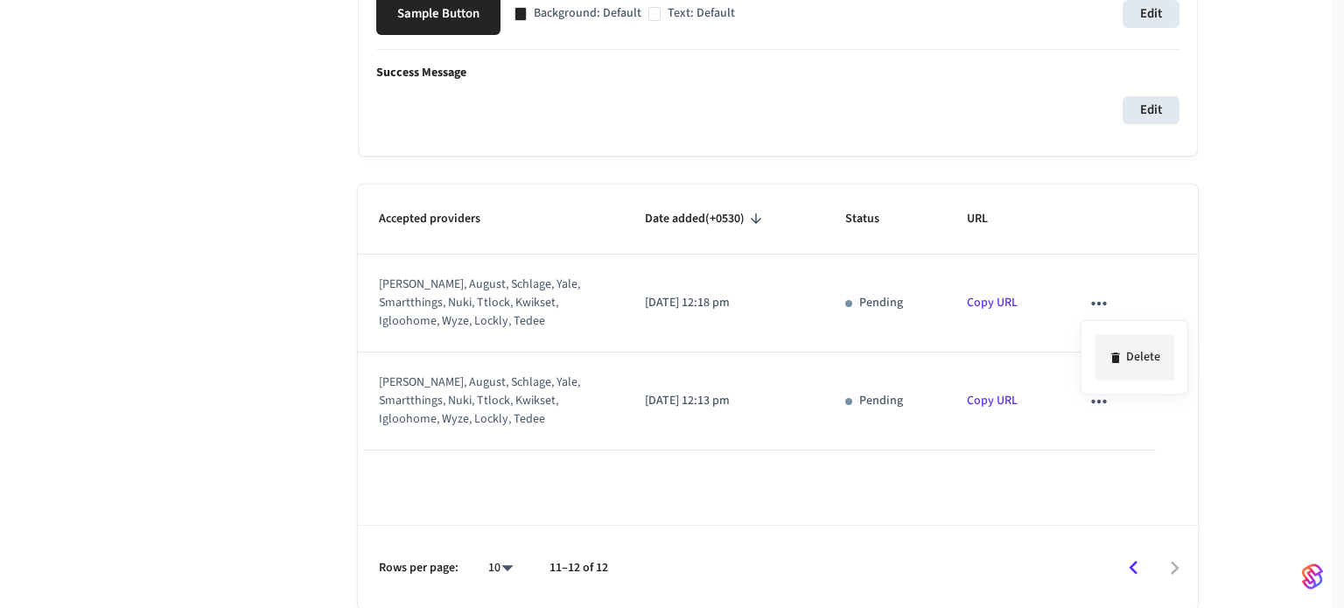
click at [1124, 343] on li "Delete" at bounding box center [1135, 357] width 80 height 46
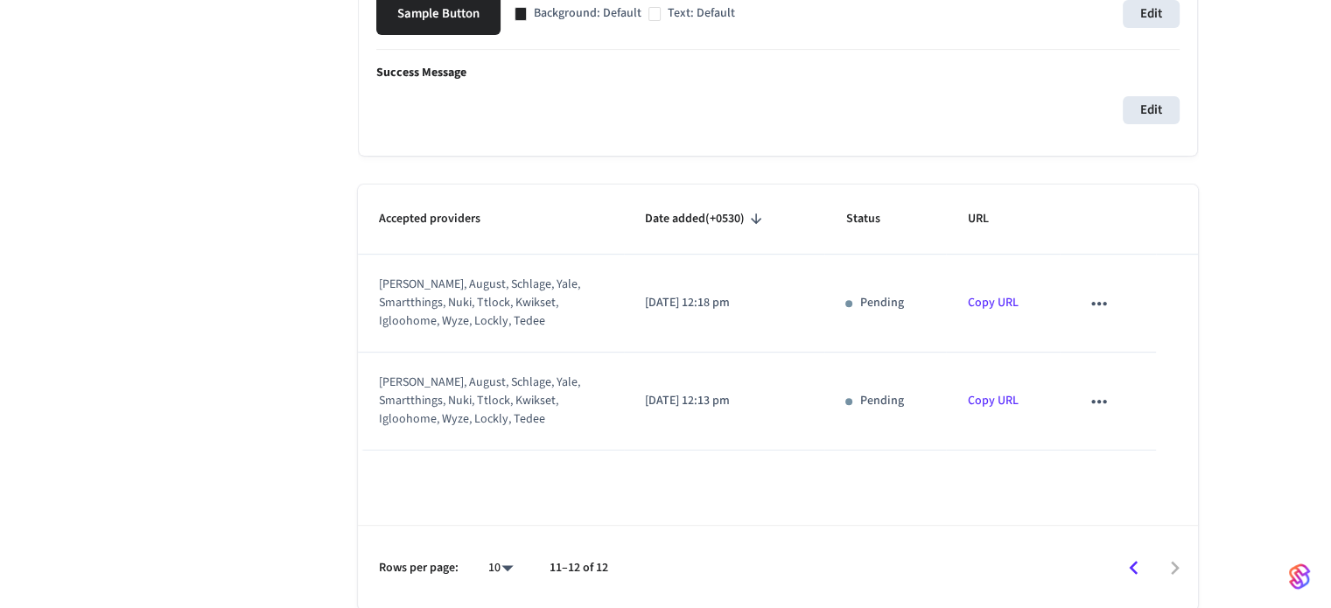
click at [1099, 310] on icon "sticky table" at bounding box center [1099, 303] width 23 height 23
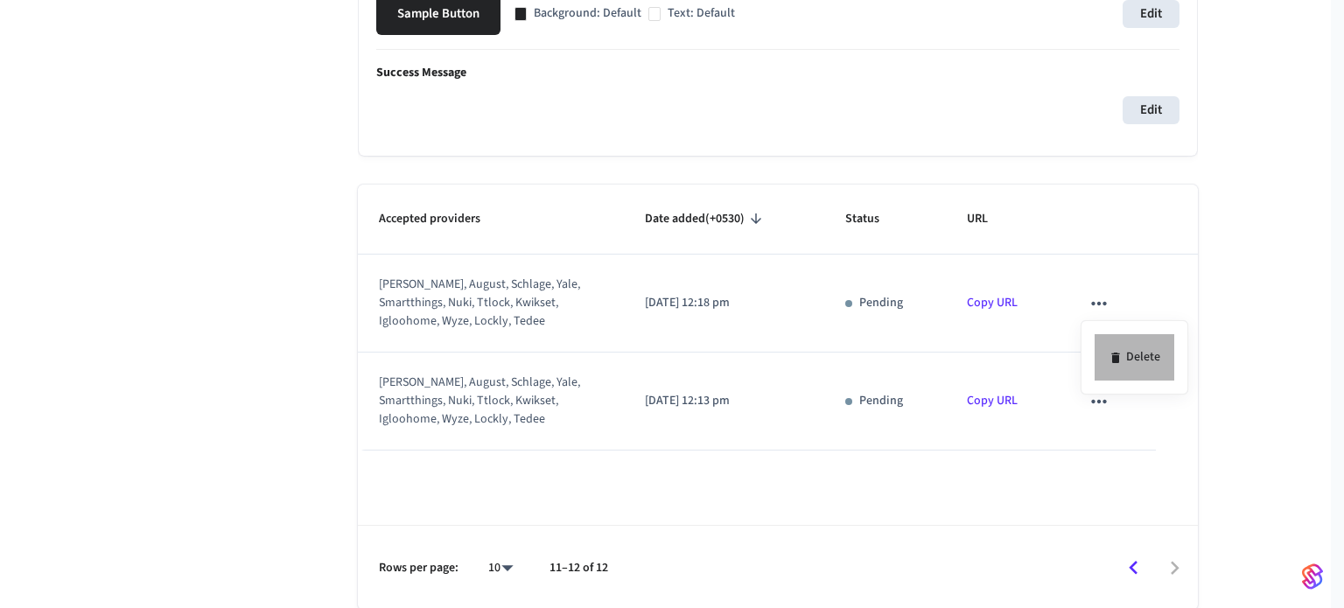
click at [1130, 347] on li "Delete" at bounding box center [1135, 357] width 80 height 46
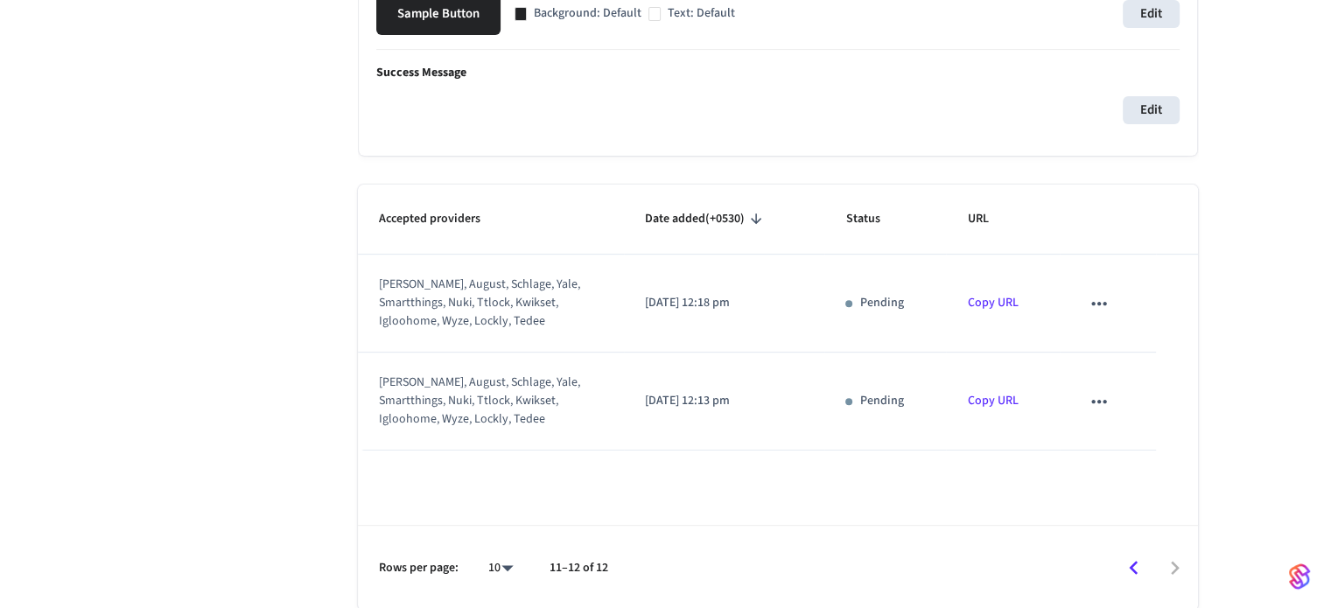
click at [1106, 307] on icon "sticky table" at bounding box center [1099, 303] width 23 height 23
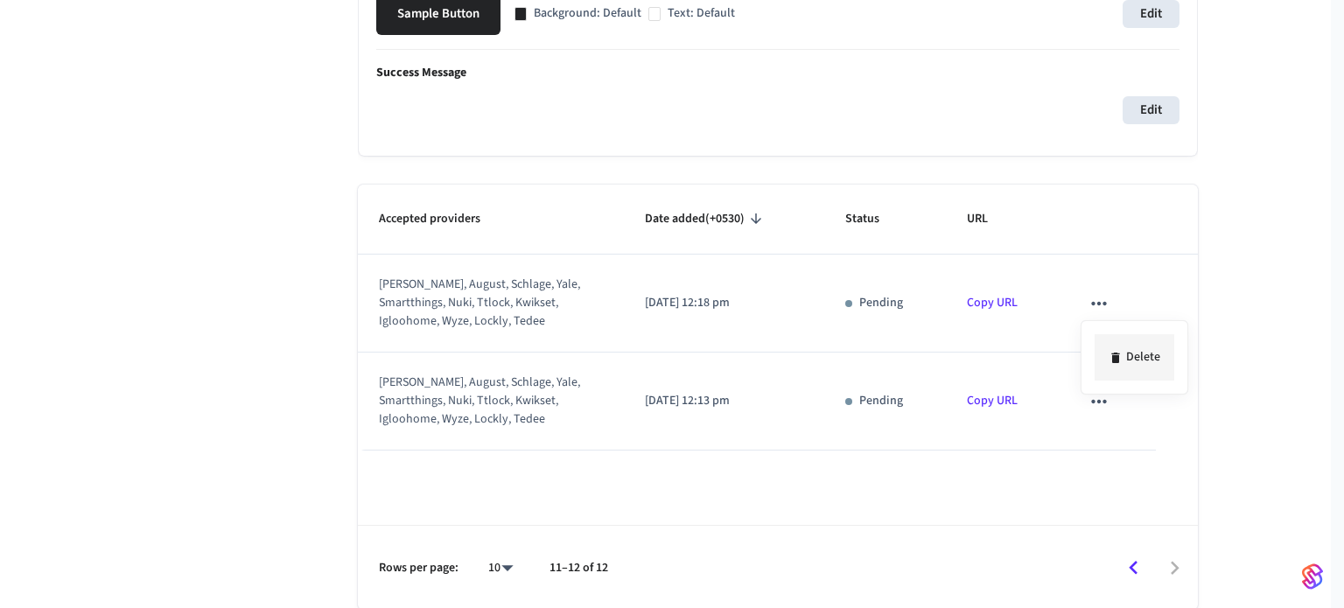
click at [1136, 349] on li "Delete" at bounding box center [1135, 357] width 80 height 46
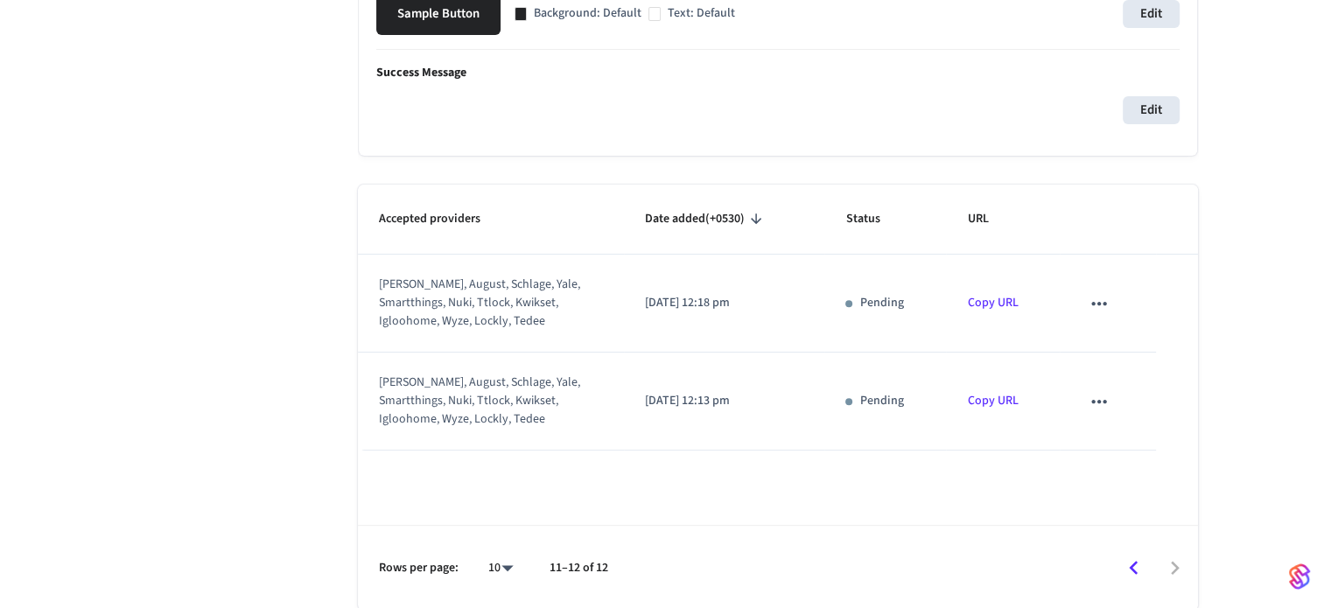
click at [1106, 317] on button "sticky table" at bounding box center [1099, 303] width 37 height 37
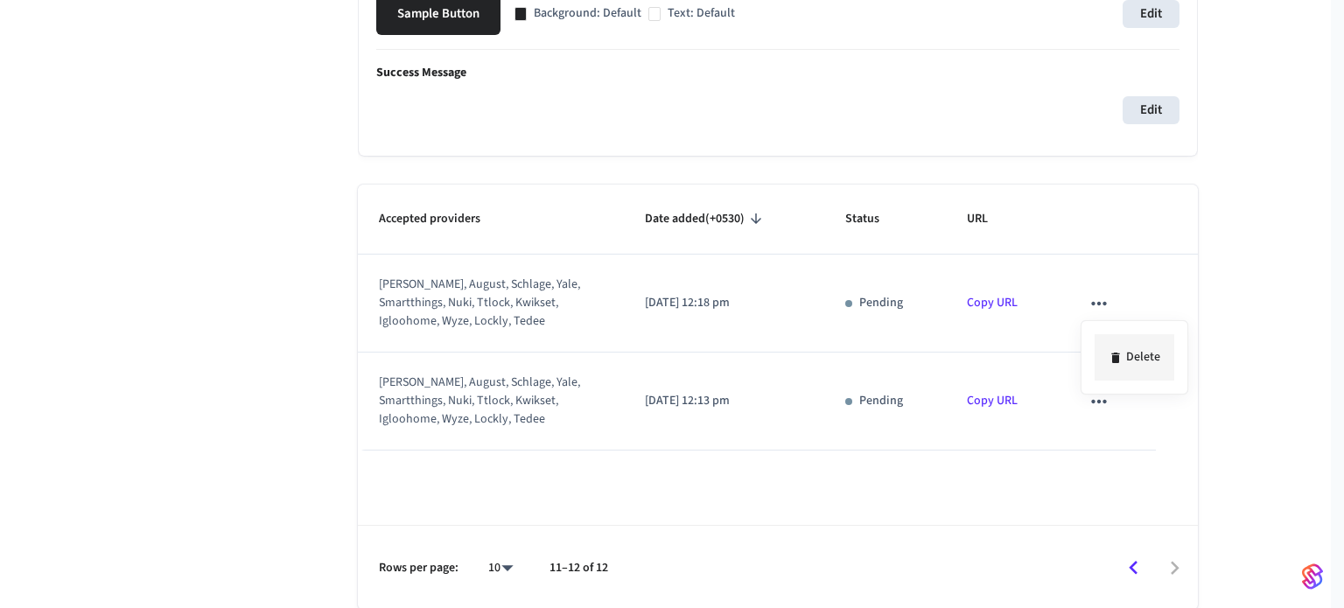
click at [1134, 357] on li "Delete" at bounding box center [1135, 357] width 80 height 46
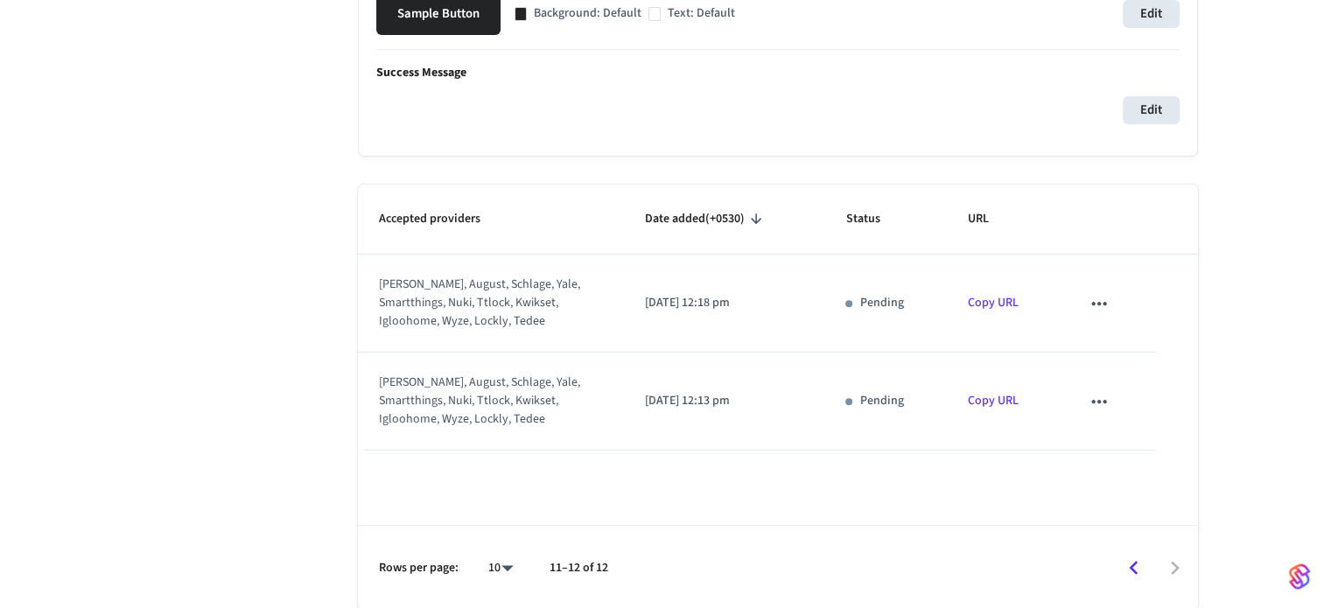
click at [1088, 383] on button "sticky table" at bounding box center [1099, 401] width 37 height 37
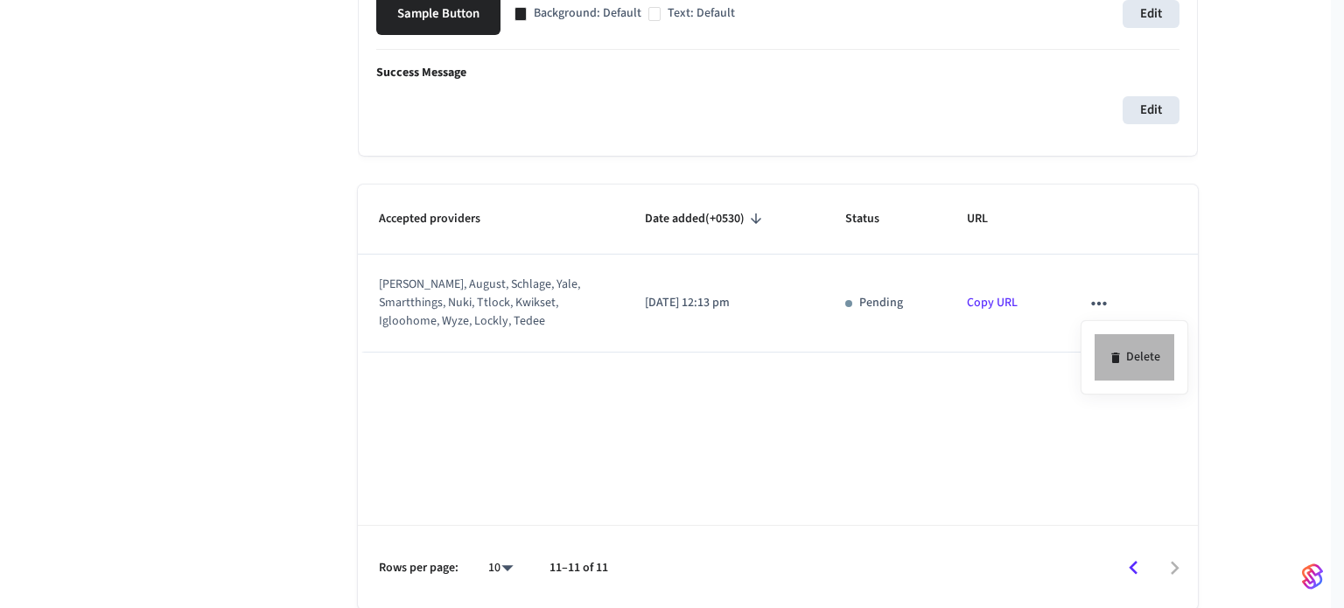
click at [1118, 354] on icon at bounding box center [1115, 358] width 8 height 11
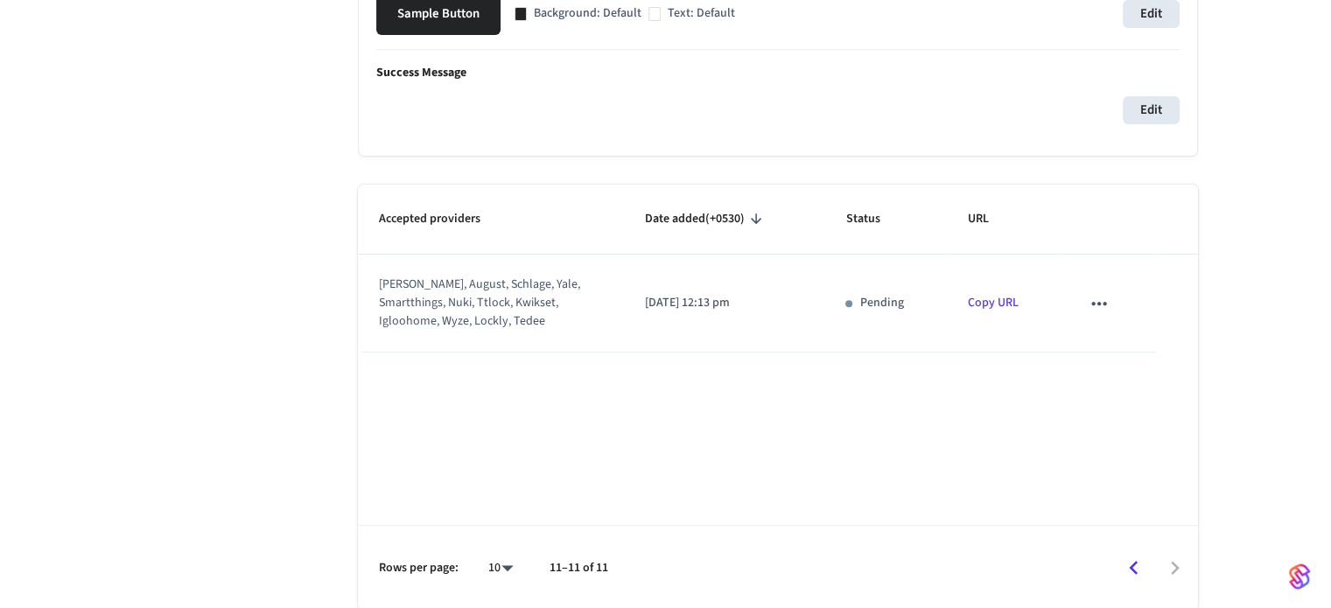
click at [1099, 320] on button "sticky table" at bounding box center [1099, 303] width 37 height 37
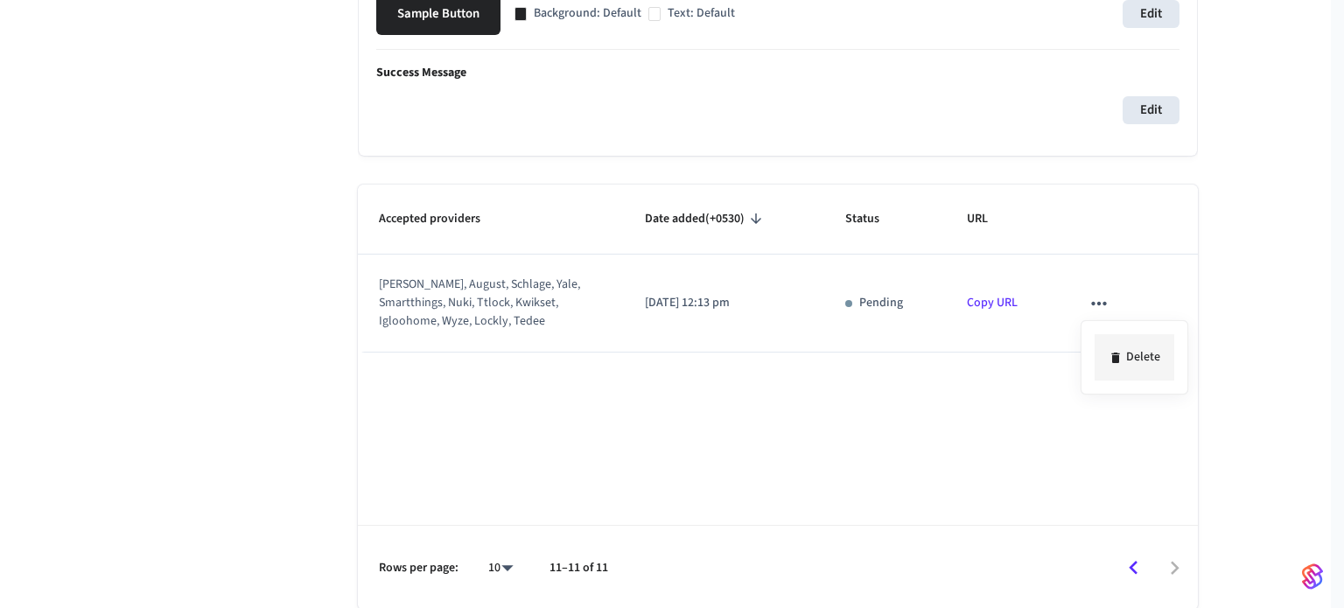
click at [1118, 346] on li "Delete" at bounding box center [1135, 357] width 80 height 46
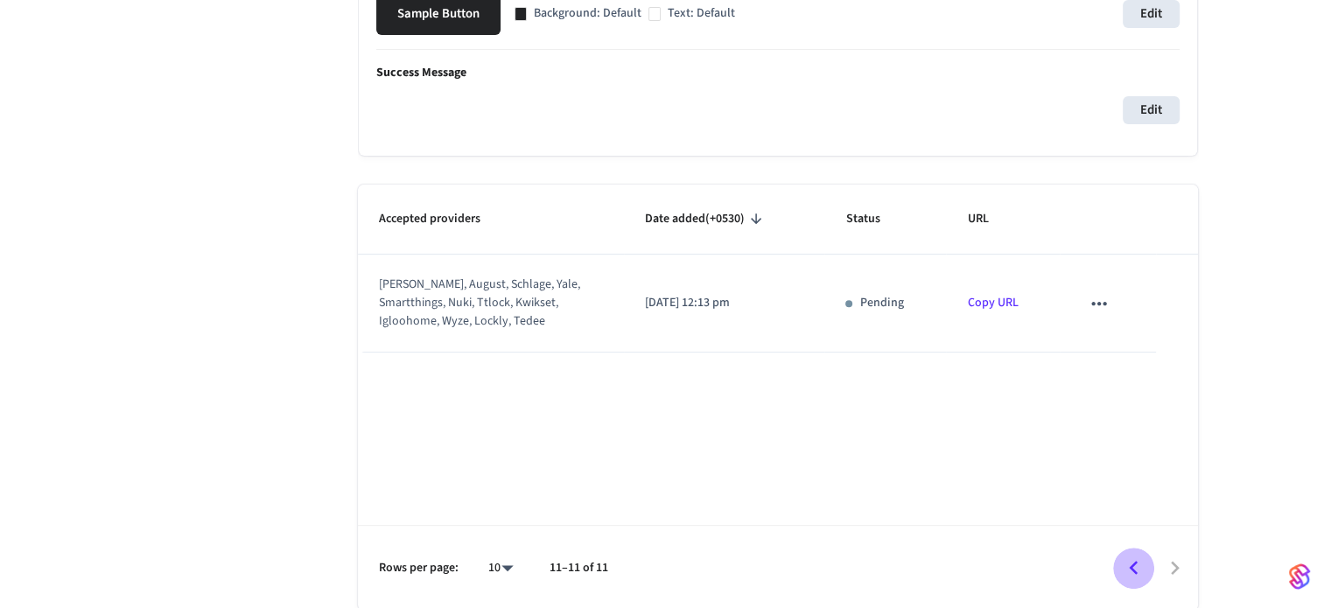
click at [1141, 564] on icon "Go to previous page" at bounding box center [1133, 568] width 27 height 27
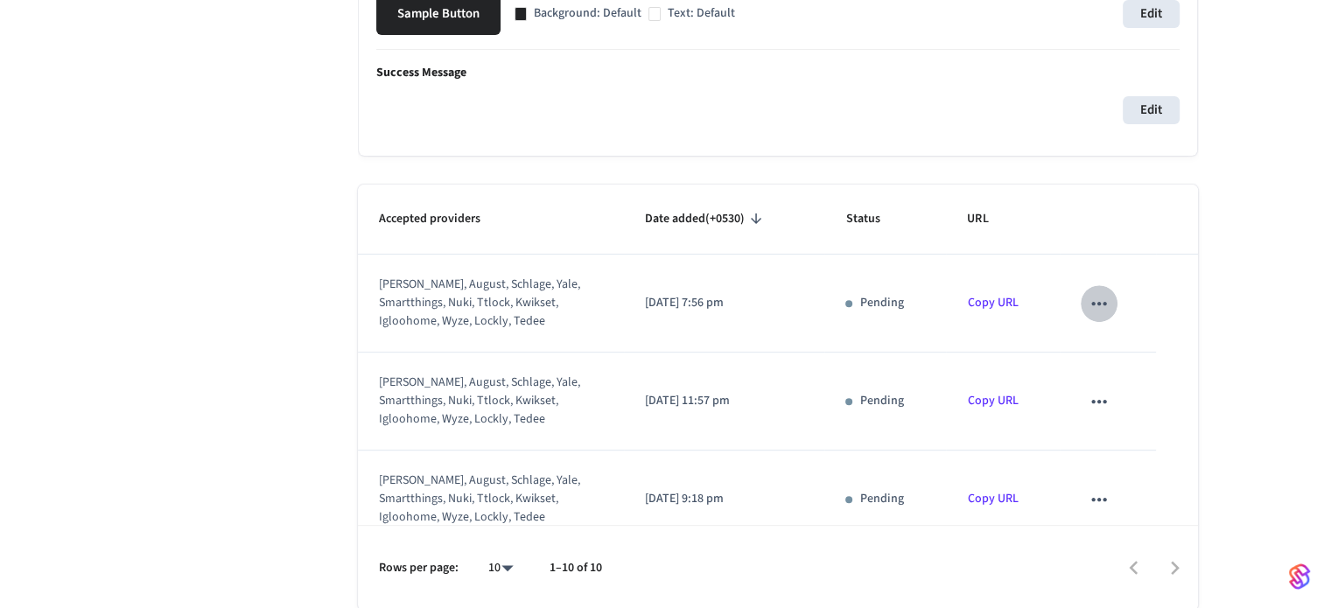
click at [1088, 296] on icon "sticky table" at bounding box center [1099, 303] width 23 height 23
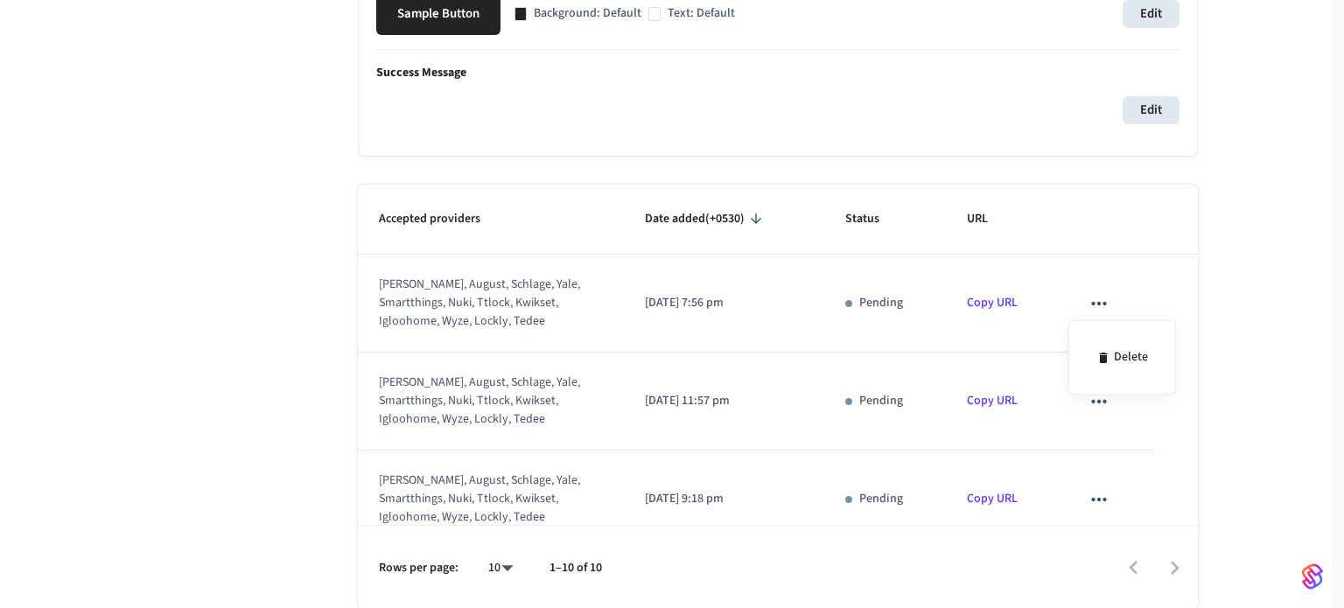
click at [1115, 327] on div "Delete" at bounding box center [1123, 357] width 108 height 74
click at [1115, 342] on li "Delete" at bounding box center [1123, 357] width 80 height 46
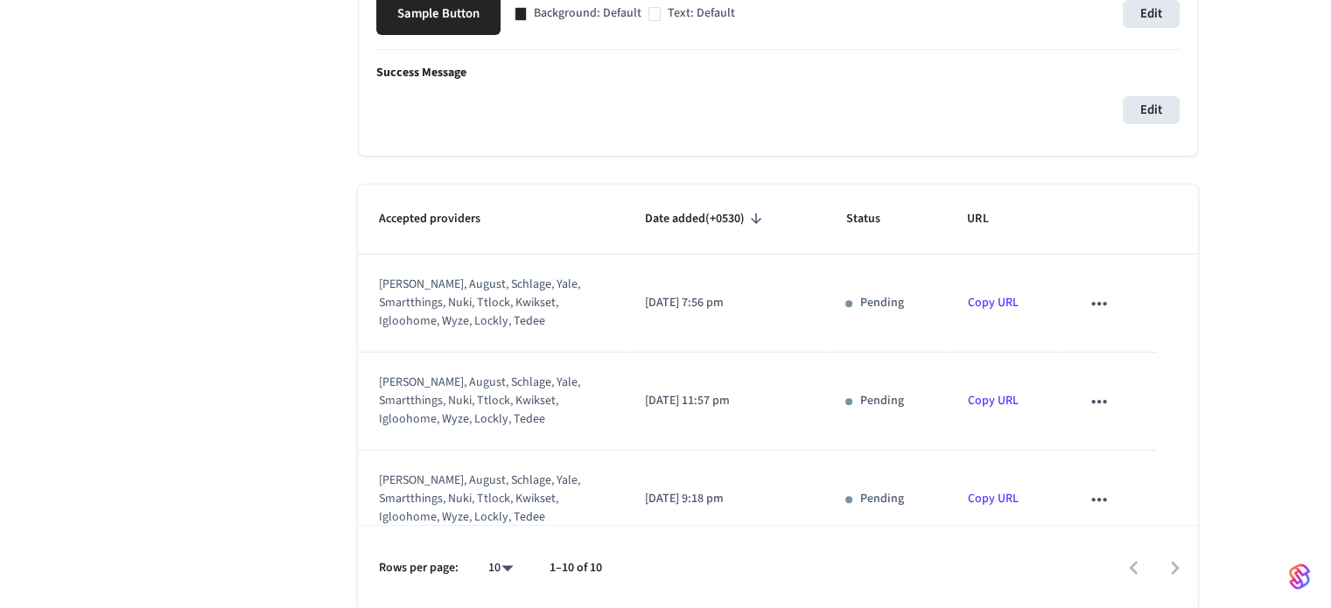
click at [1094, 307] on icon "sticky table" at bounding box center [1099, 303] width 23 height 23
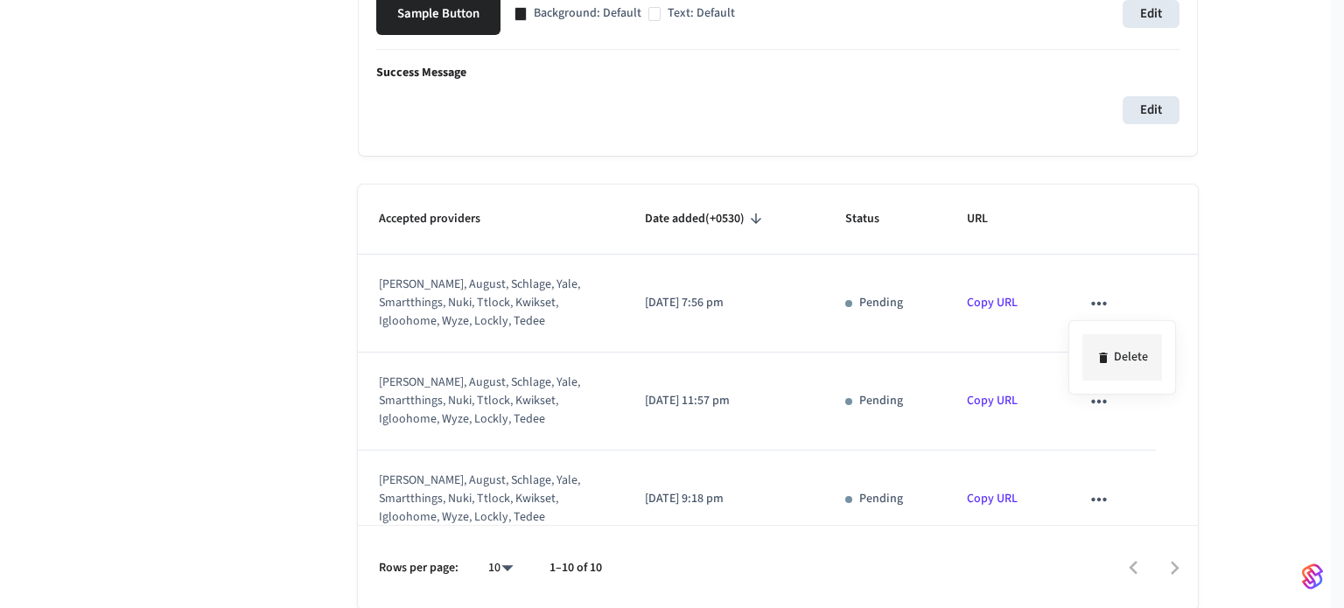
click at [1106, 359] on icon at bounding box center [1103, 358] width 8 height 11
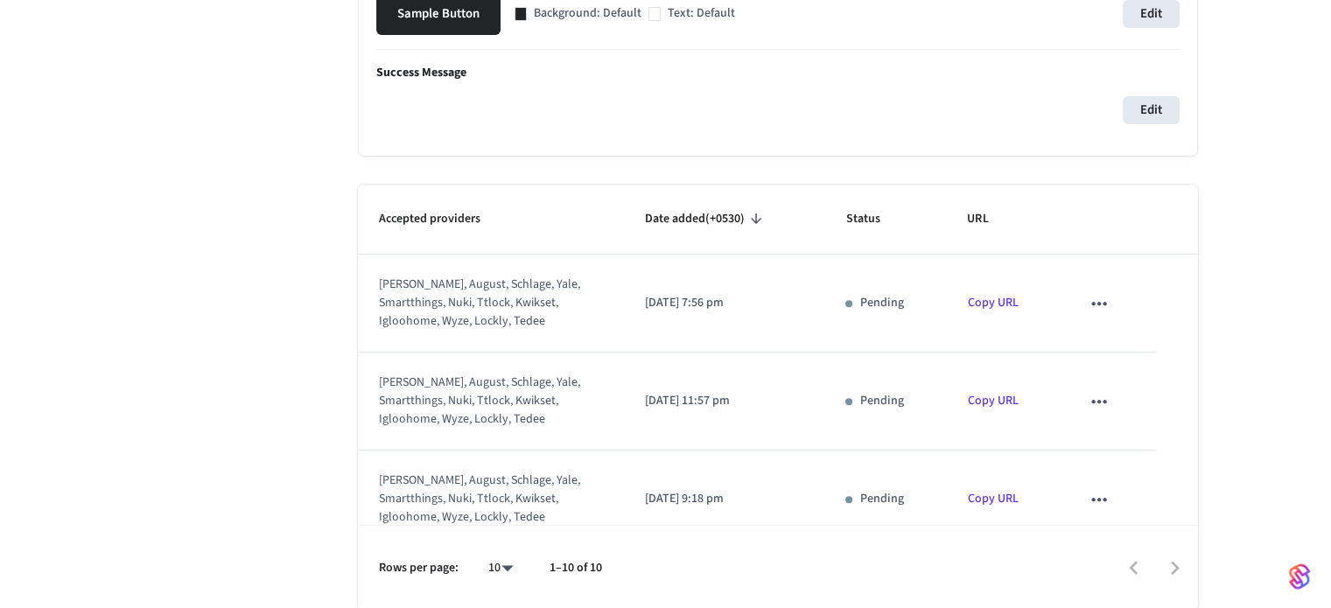
click at [1097, 304] on icon "sticky table" at bounding box center [1099, 303] width 23 height 23
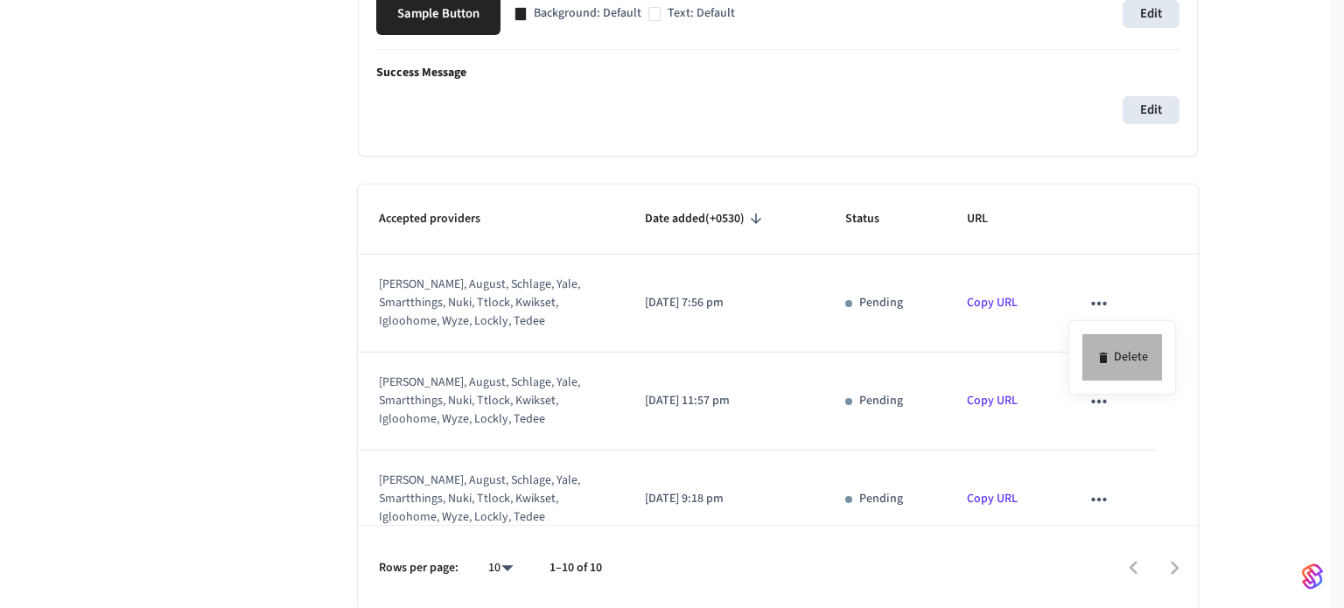
click at [1118, 360] on li "Delete" at bounding box center [1123, 357] width 80 height 46
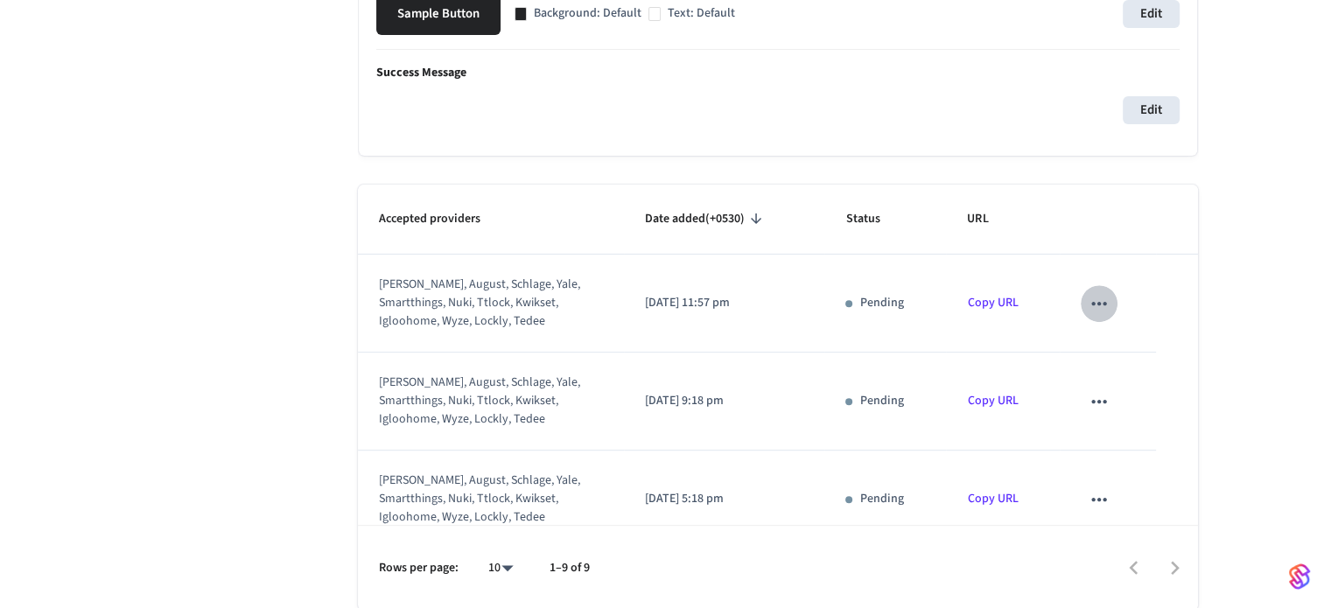
click at [1092, 304] on icon "sticky table" at bounding box center [1098, 303] width 15 height 4
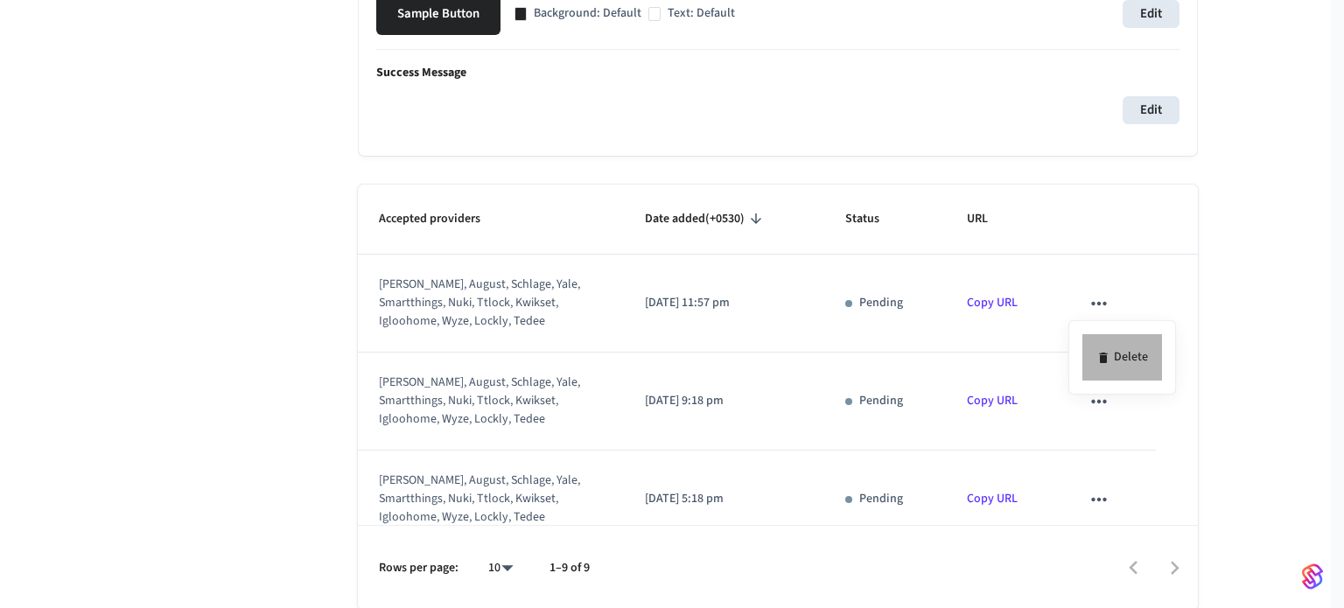
click at [1092, 345] on li "Delete" at bounding box center [1123, 357] width 80 height 46
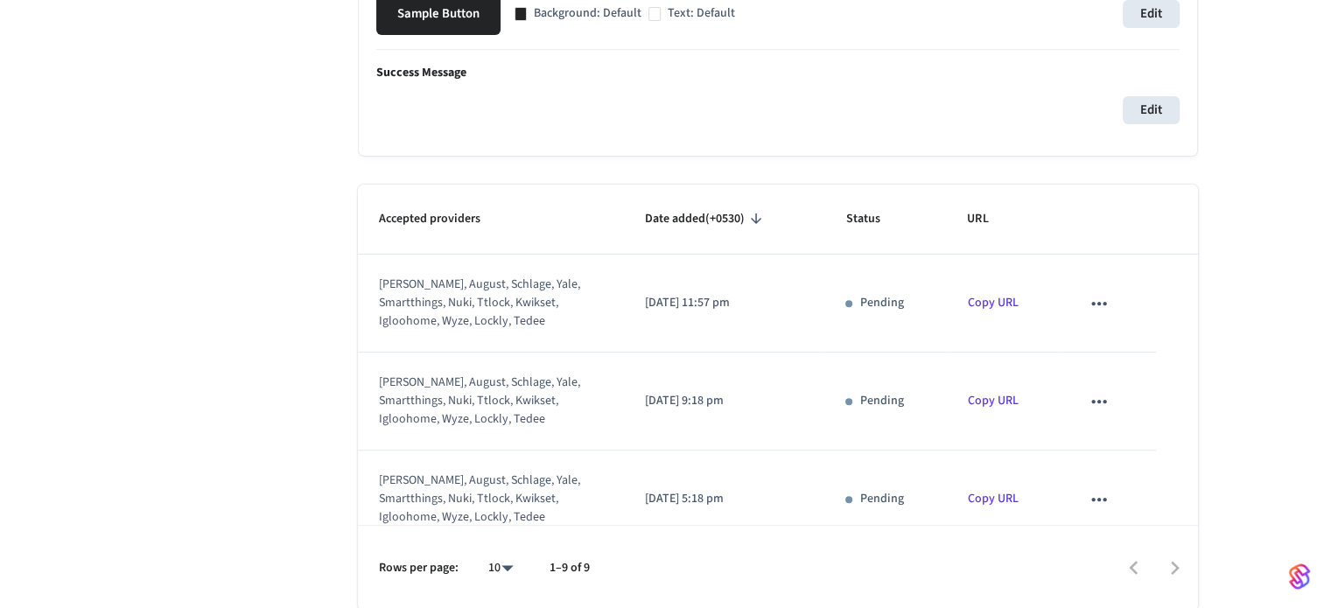
click at [1088, 310] on icon "sticky table" at bounding box center [1099, 303] width 23 height 23
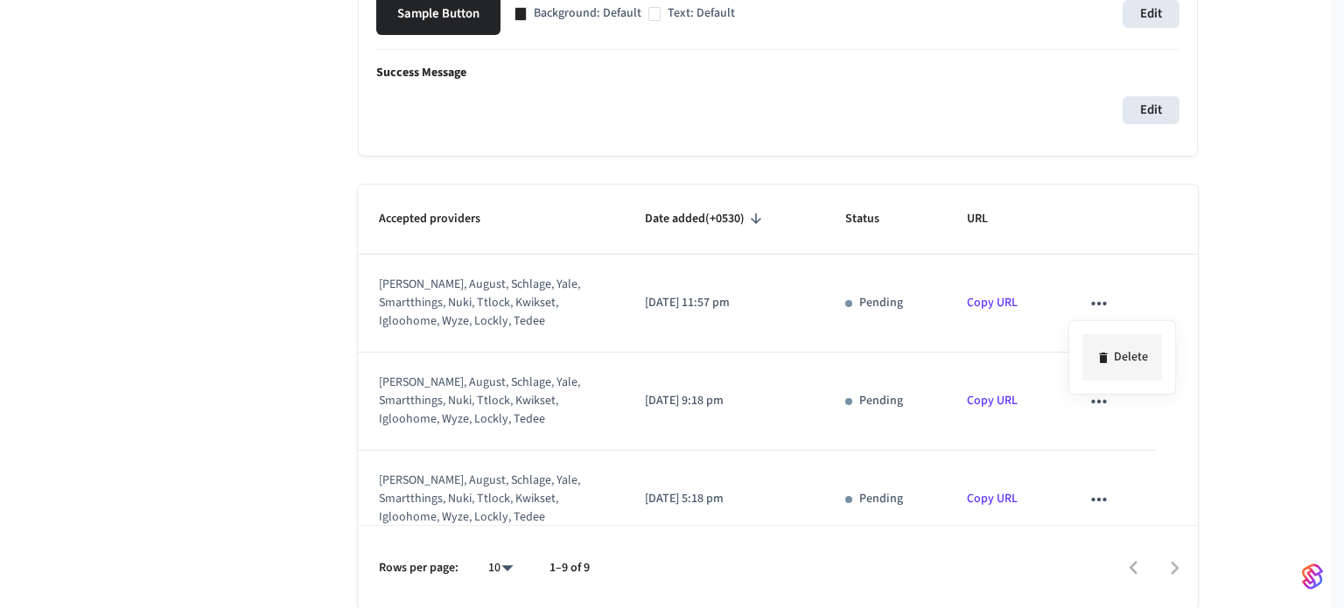
click at [1089, 356] on li "Delete" at bounding box center [1123, 357] width 80 height 46
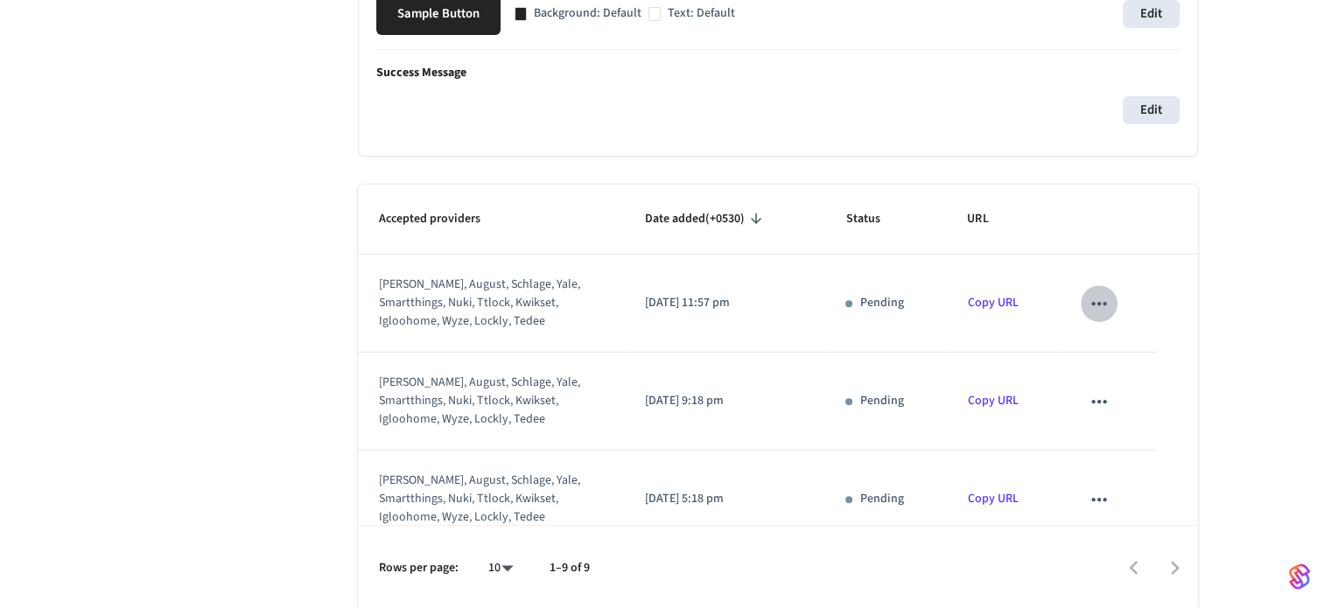
click at [1088, 313] on icon "sticky table" at bounding box center [1099, 303] width 23 height 23
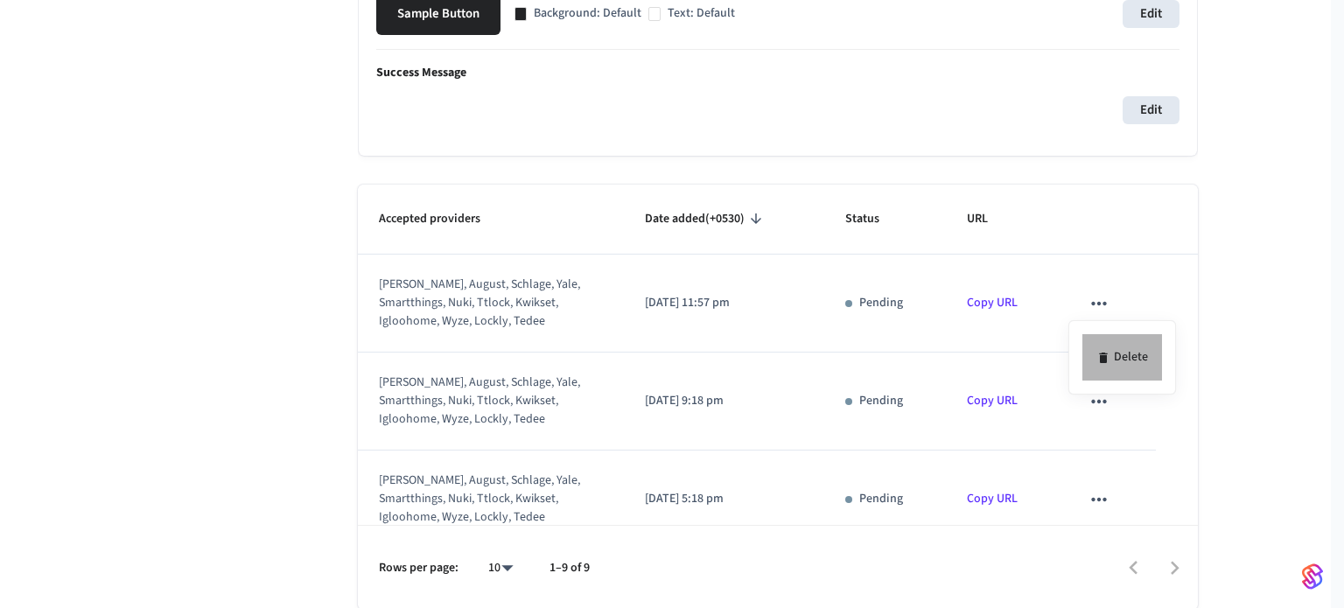
click at [1099, 363] on icon at bounding box center [1104, 358] width 14 height 14
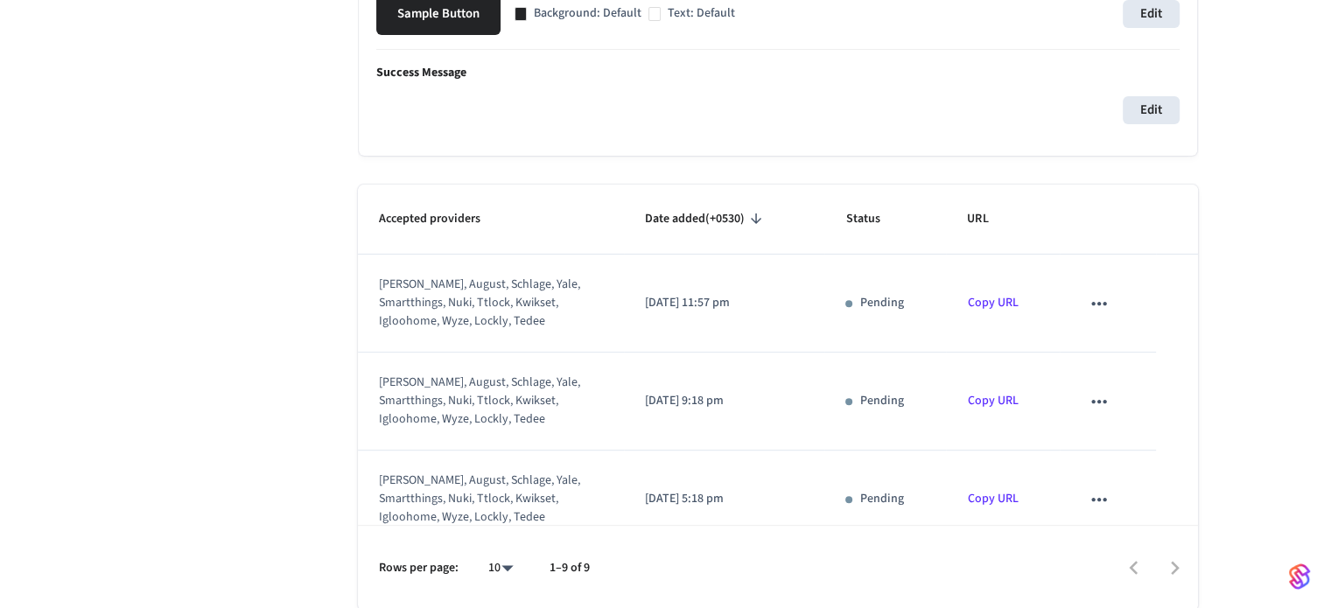
click at [1086, 323] on td "sticky table" at bounding box center [1108, 304] width 96 height 98
click at [1107, 363] on td "sticky table" at bounding box center [1108, 402] width 96 height 98
click at [1086, 318] on button "sticky table" at bounding box center [1099, 303] width 37 height 37
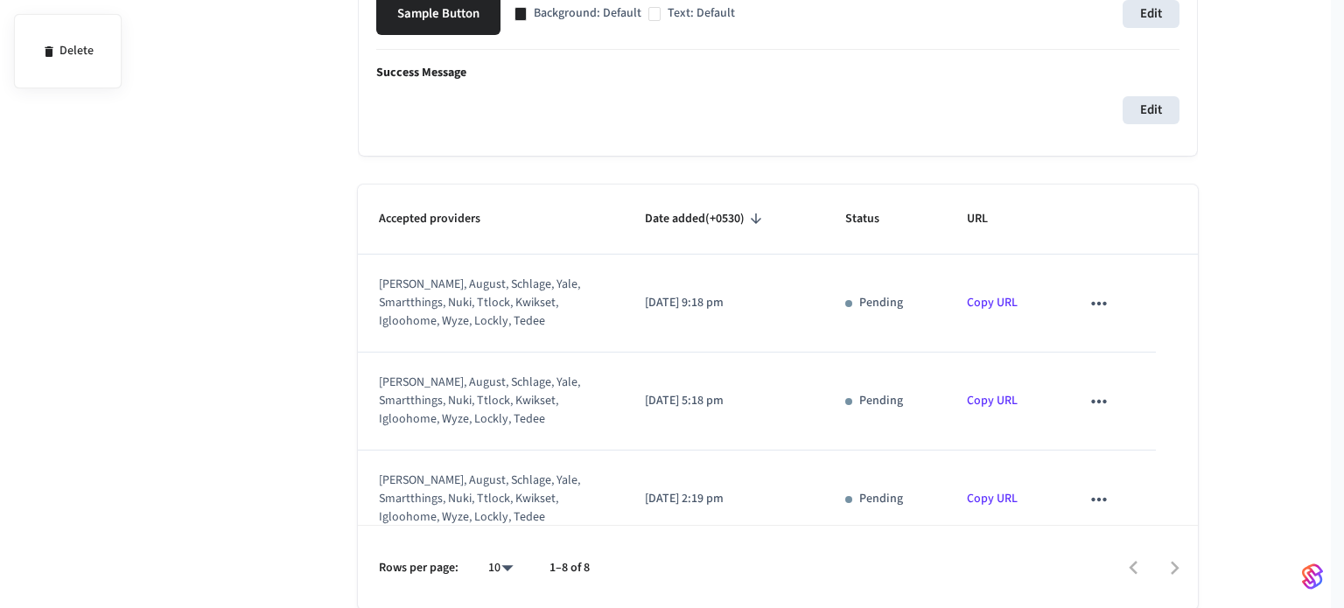
click at [1113, 367] on div at bounding box center [672, 304] width 1344 height 608
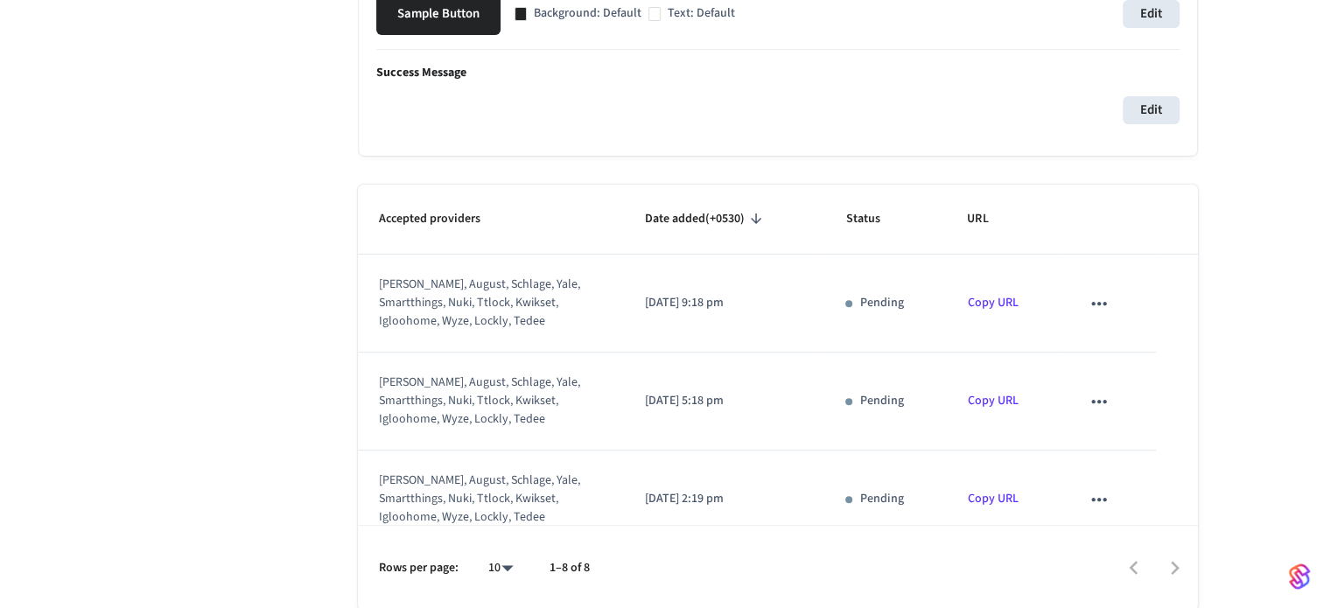
click at [1088, 298] on icon "sticky table" at bounding box center [1099, 303] width 23 height 23
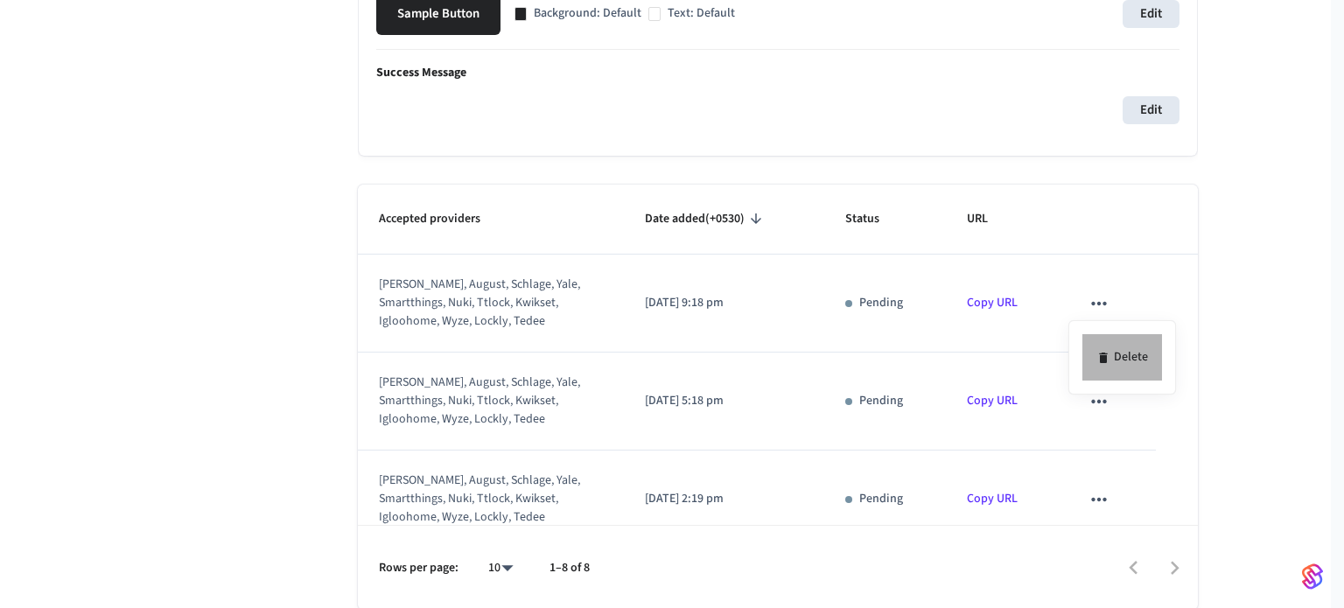
click at [1101, 340] on li "Delete" at bounding box center [1123, 357] width 80 height 46
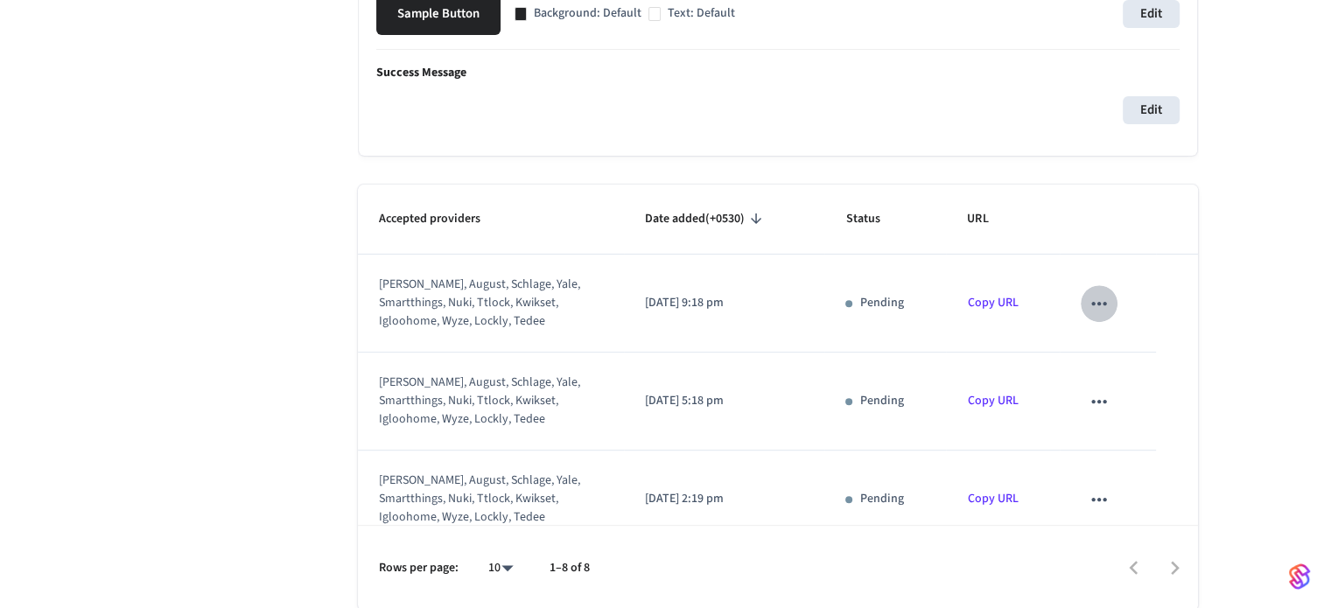
click at [1088, 305] on icon "sticky table" at bounding box center [1099, 303] width 23 height 23
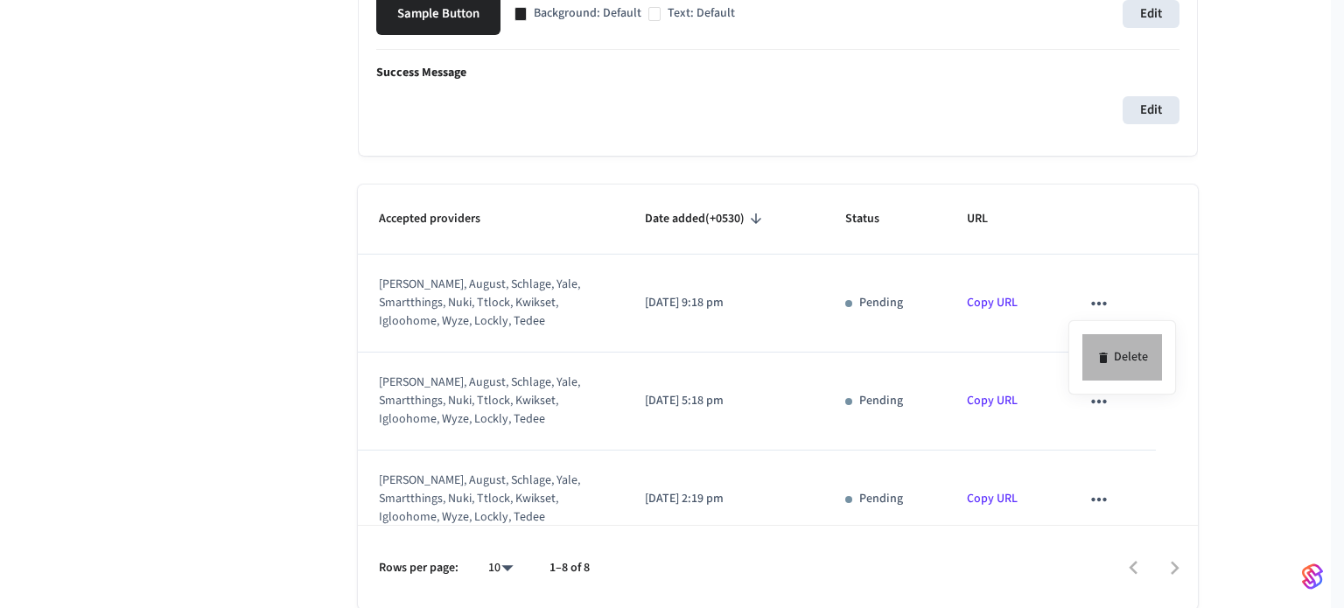
click at [1110, 354] on li "Delete" at bounding box center [1123, 357] width 80 height 46
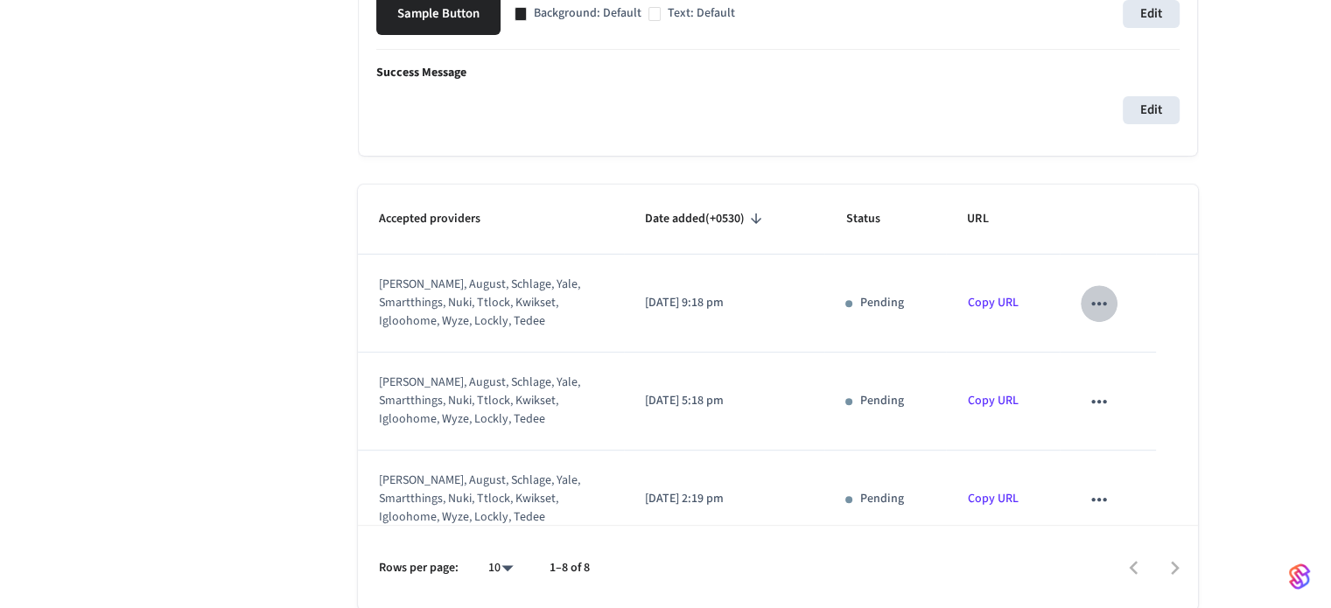
click at [1090, 312] on icon "sticky table" at bounding box center [1099, 303] width 23 height 23
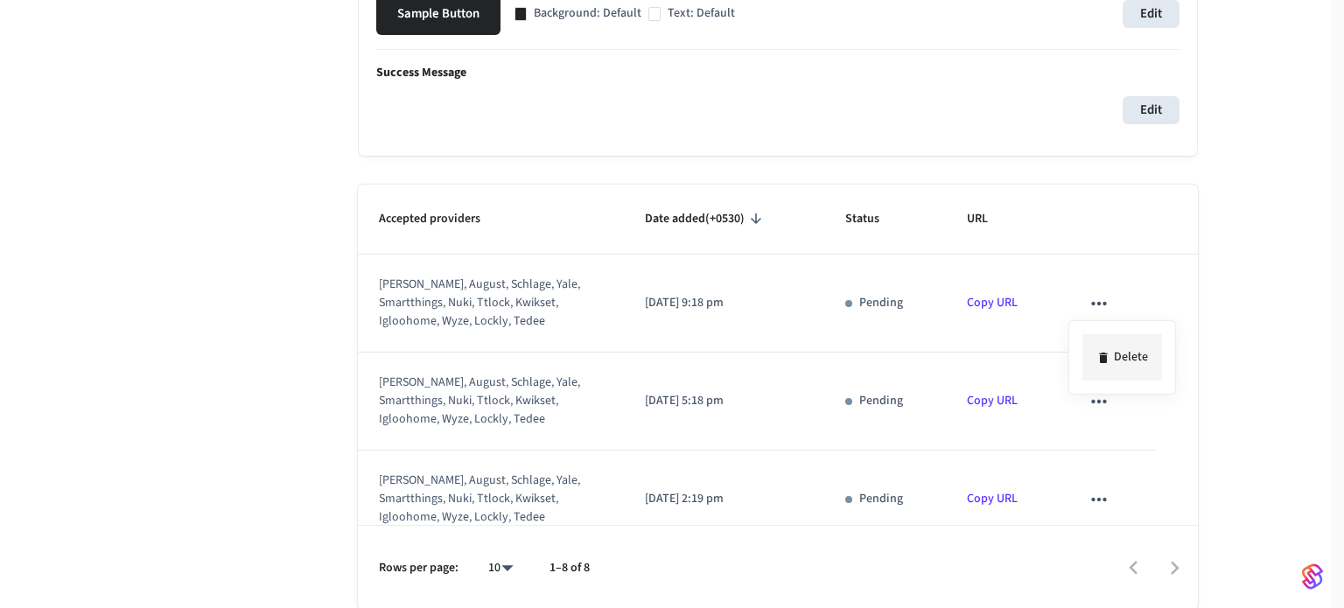
click at [1117, 354] on li "Delete" at bounding box center [1123, 357] width 80 height 46
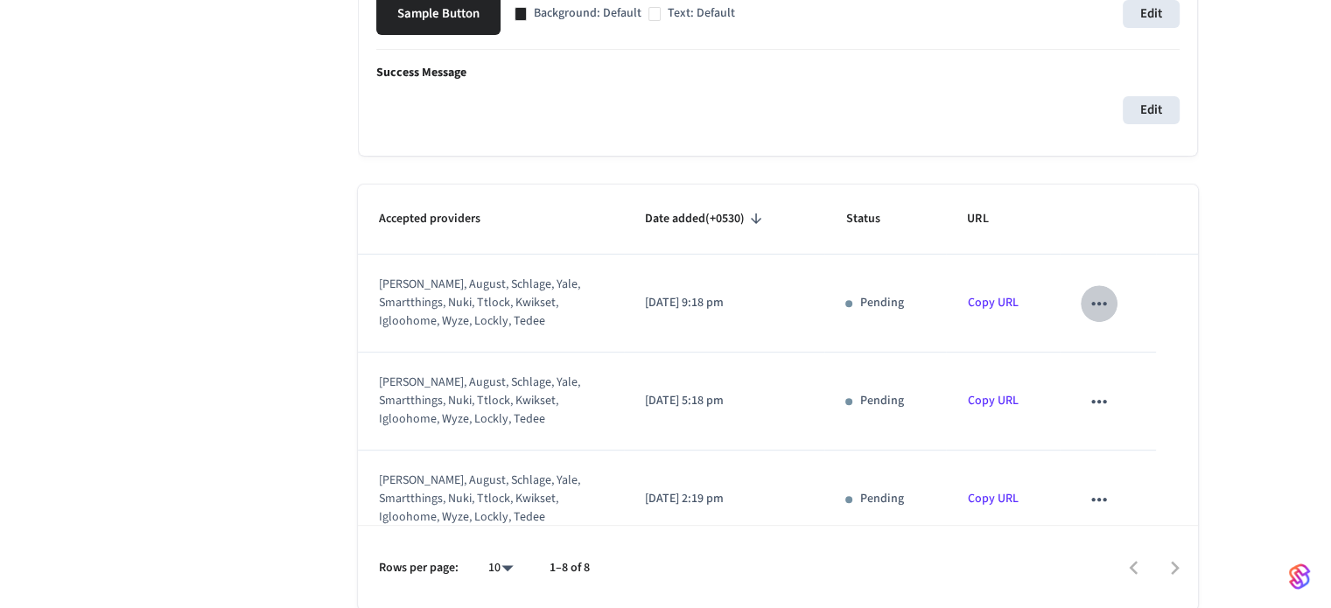
click at [1094, 303] on icon "sticky table" at bounding box center [1098, 303] width 15 height 4
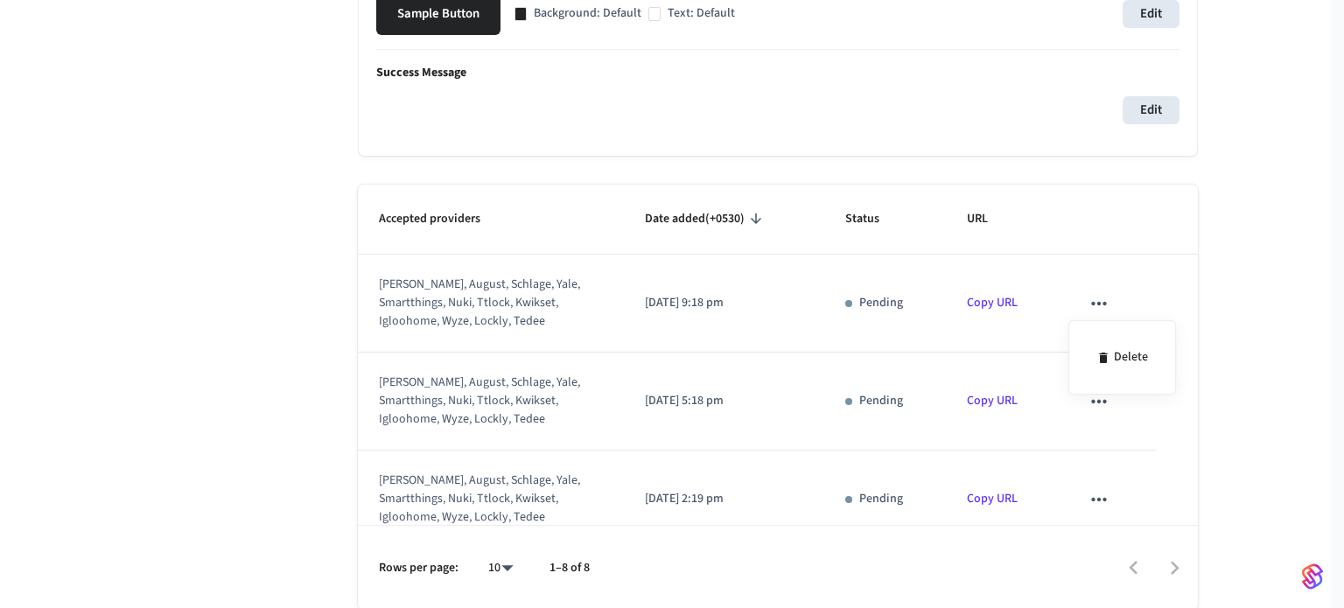
click at [1116, 319] on div at bounding box center [672, 304] width 1344 height 608
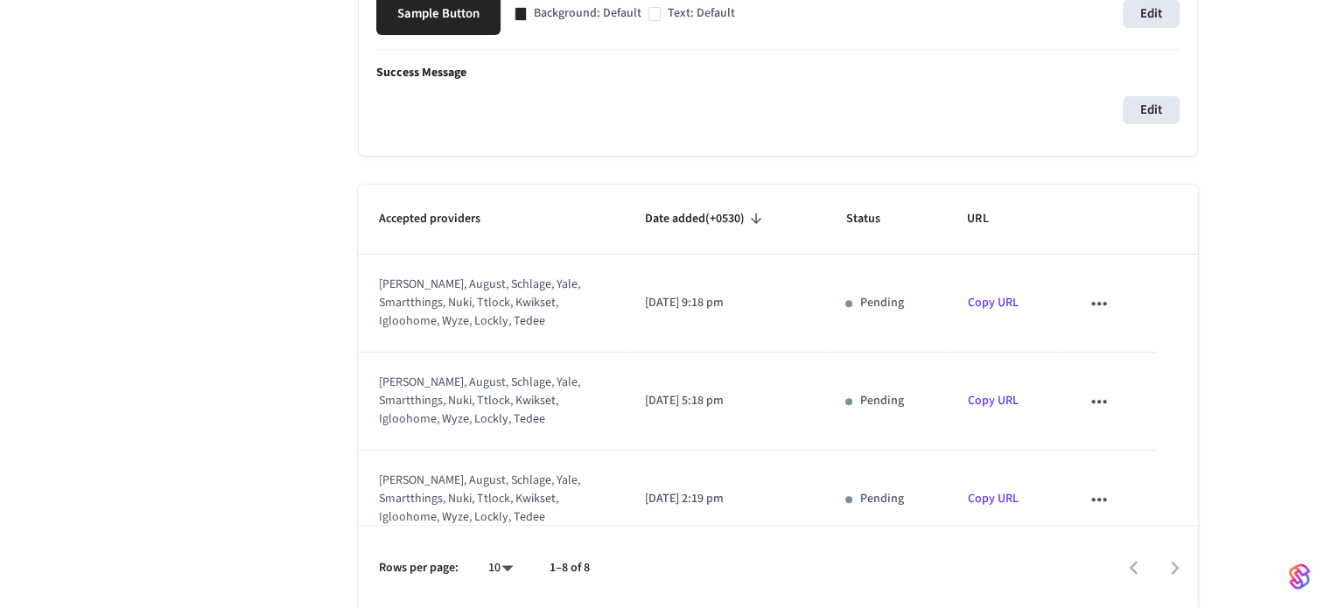
click at [1120, 340] on td "sticky table" at bounding box center [1108, 304] width 96 height 98
click at [1094, 309] on icon "sticky table" at bounding box center [1099, 303] width 23 height 23
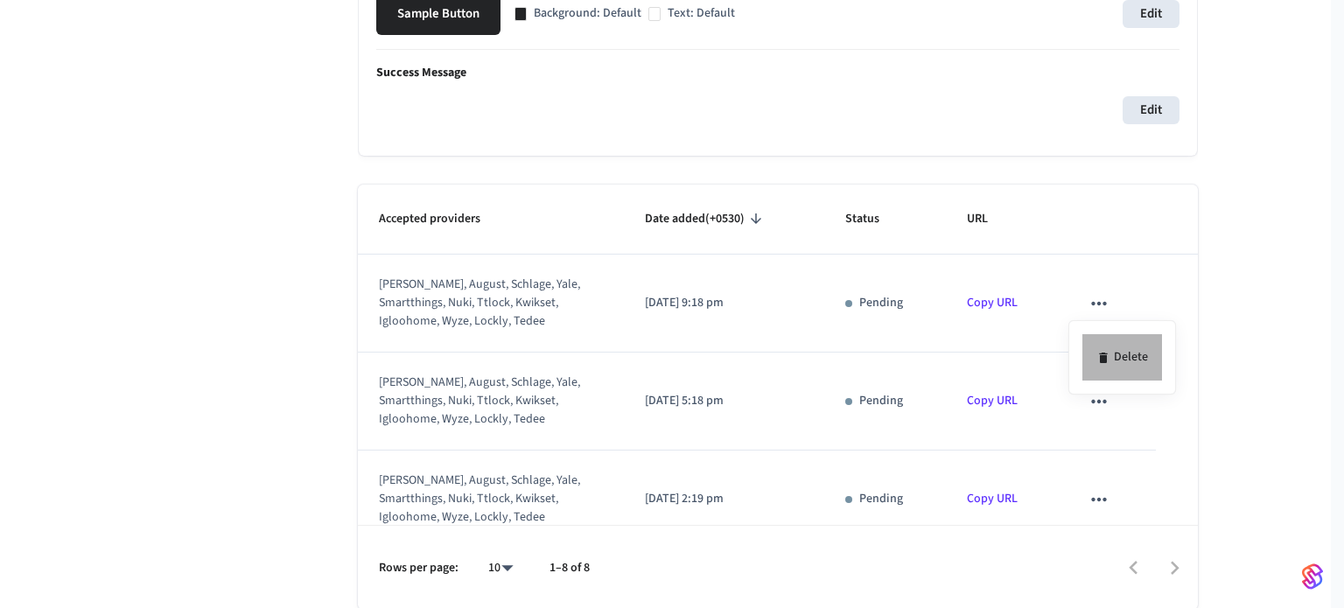
click at [1118, 339] on li "Delete" at bounding box center [1123, 357] width 80 height 46
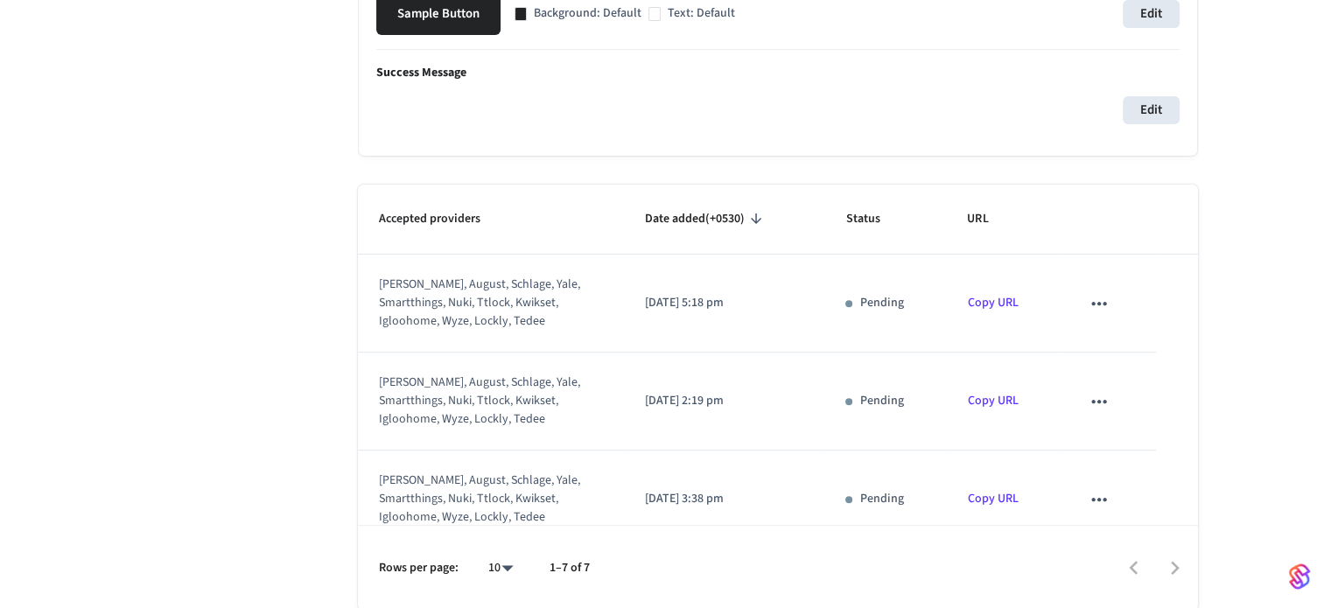
click at [1097, 311] on icon "sticky table" at bounding box center [1099, 303] width 23 height 23
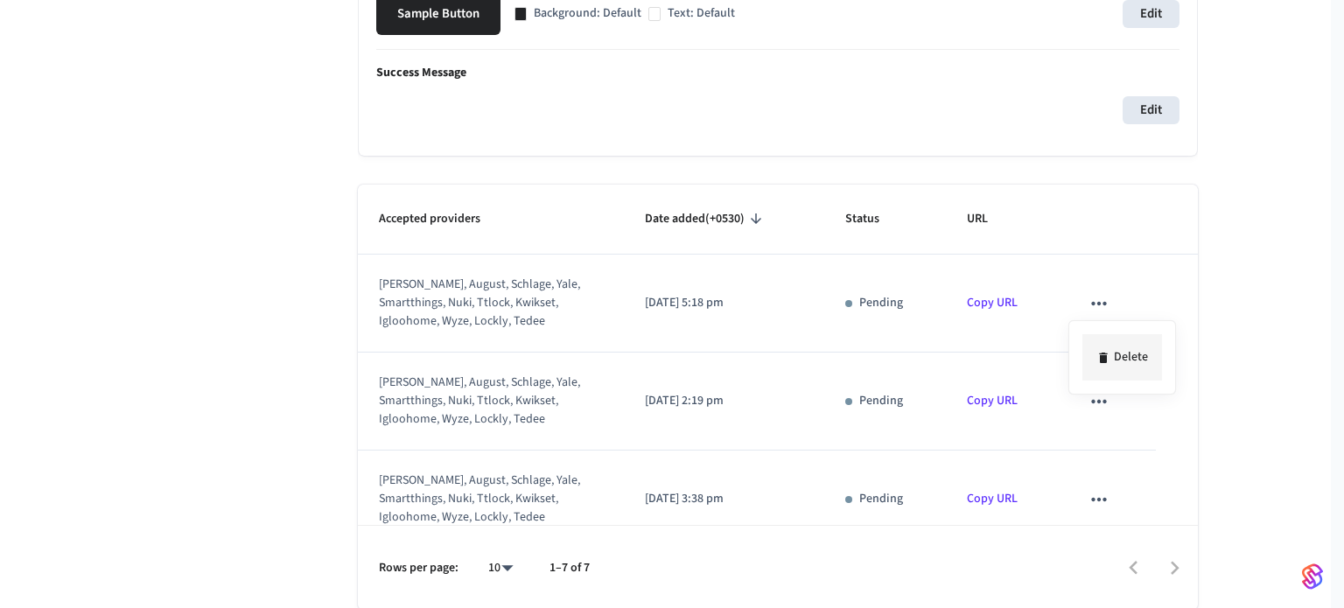
click at [1118, 362] on li "Delete" at bounding box center [1123, 357] width 80 height 46
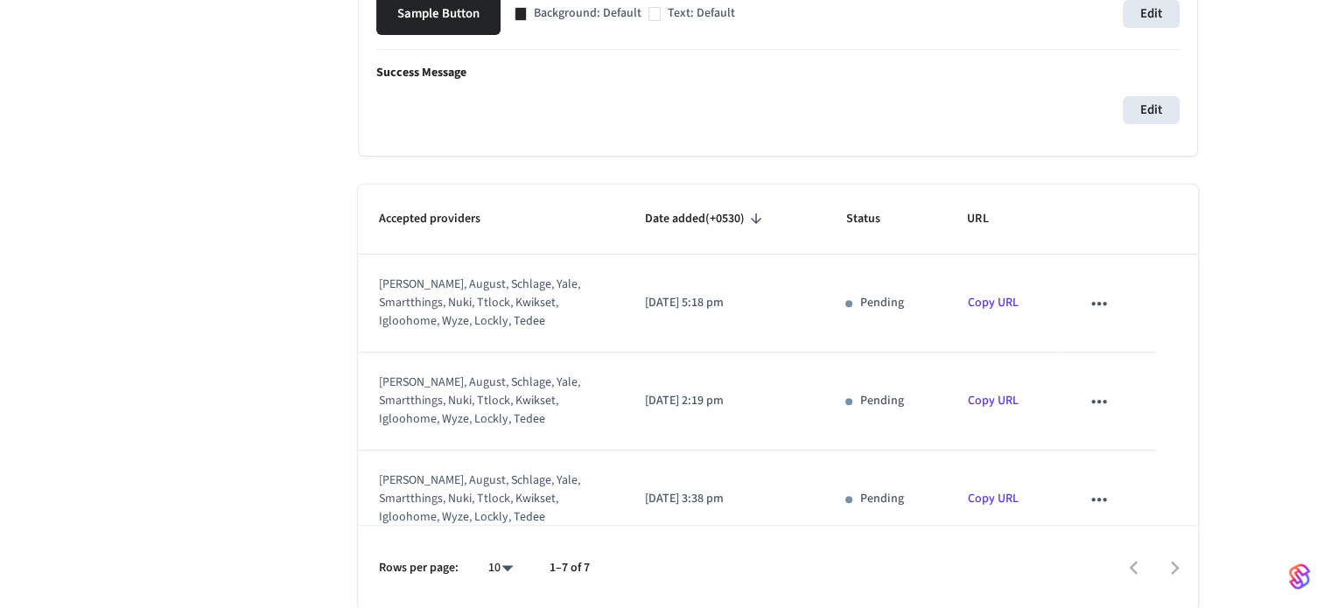
click at [1091, 301] on icon "sticky table" at bounding box center [1098, 303] width 15 height 4
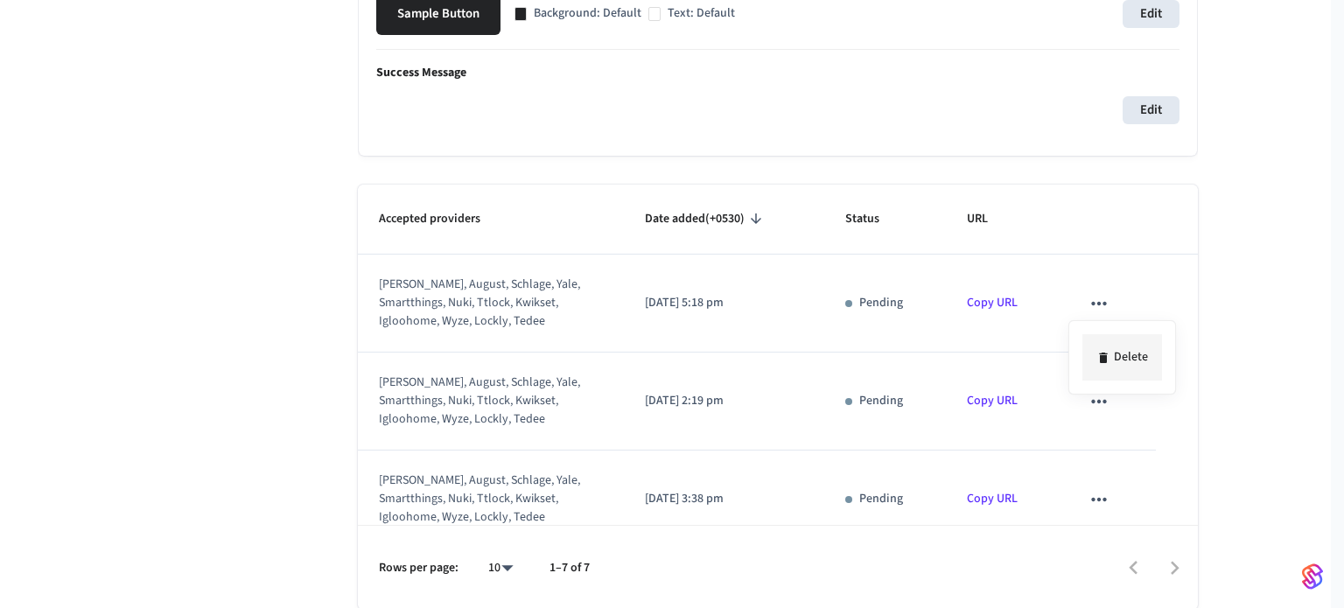
click at [1113, 354] on li "Delete" at bounding box center [1123, 357] width 80 height 46
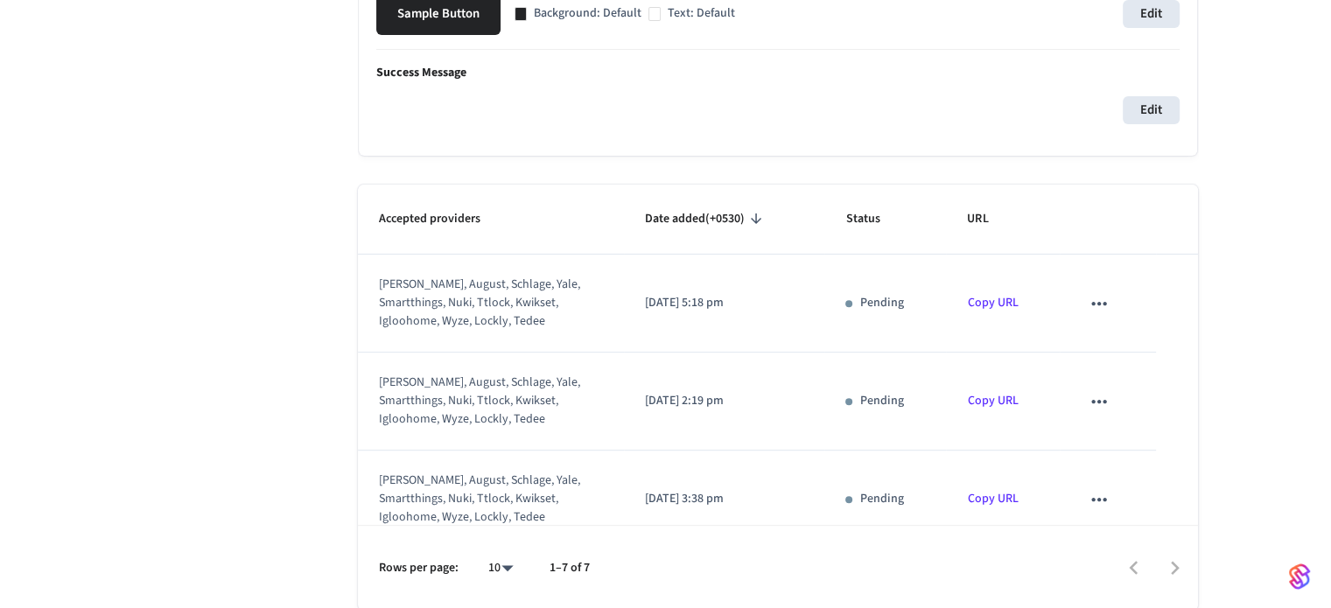
click at [1091, 303] on icon "sticky table" at bounding box center [1098, 303] width 15 height 4
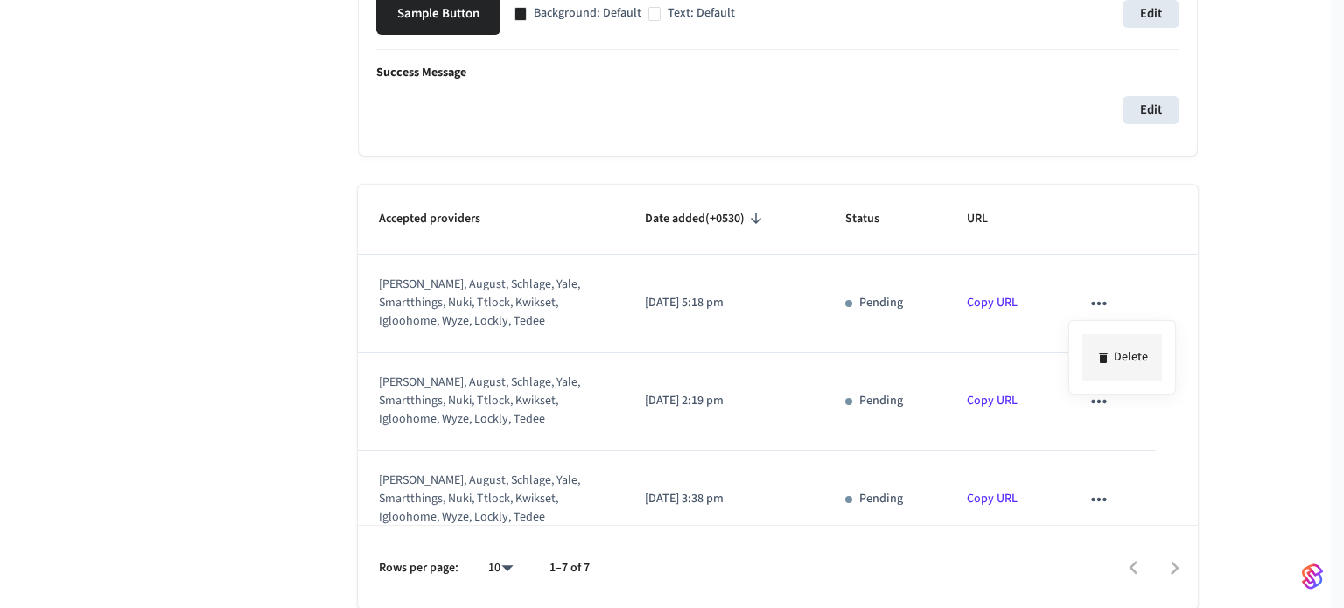
click at [1105, 367] on li "Delete" at bounding box center [1123, 357] width 80 height 46
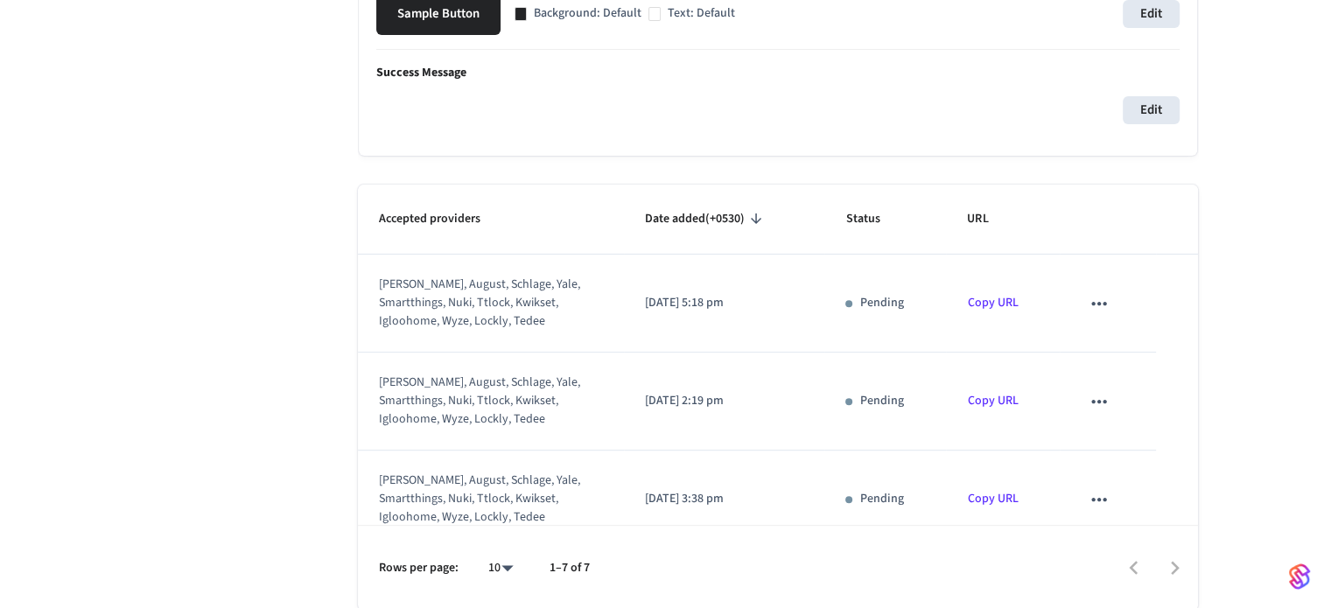
click at [1089, 314] on button "sticky table" at bounding box center [1099, 303] width 37 height 37
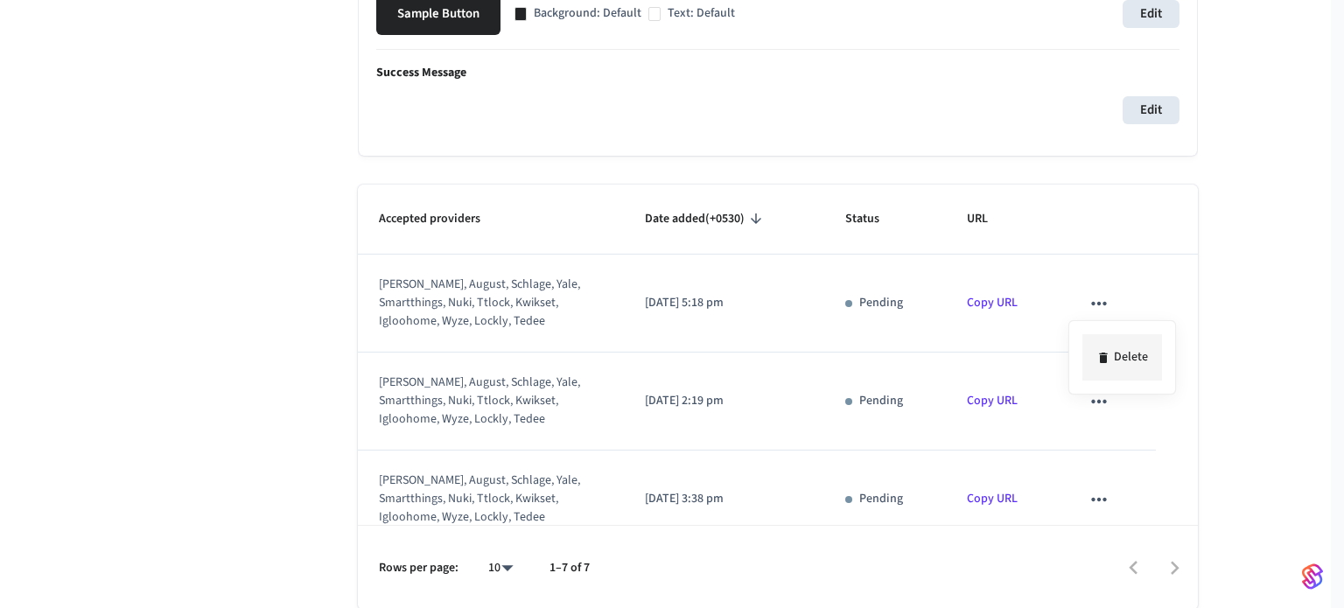
click at [1101, 360] on icon at bounding box center [1103, 358] width 8 height 11
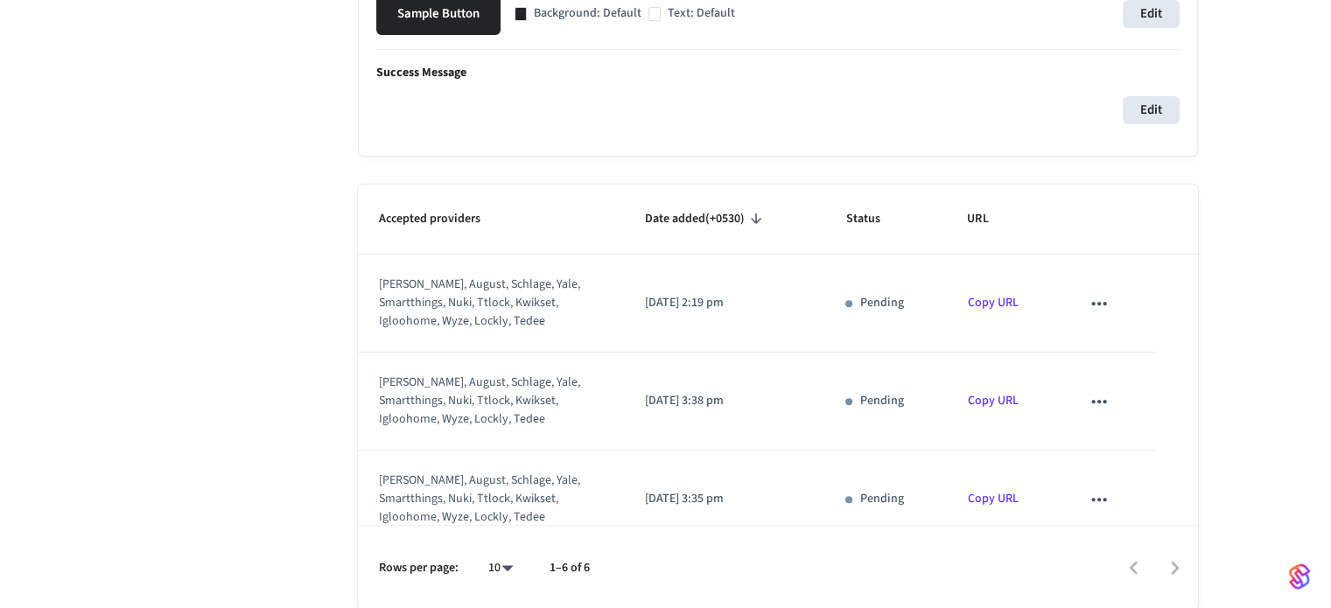
click at [1088, 310] on icon "sticky table" at bounding box center [1099, 303] width 23 height 23
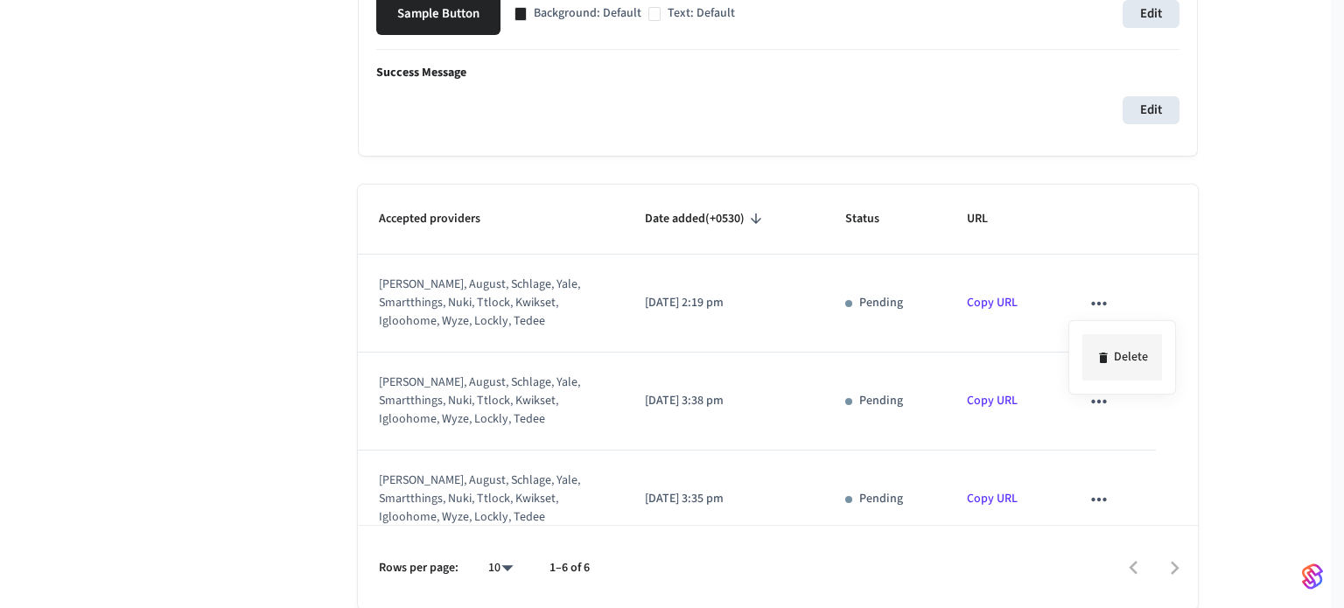
click at [1117, 357] on li "Delete" at bounding box center [1123, 357] width 80 height 46
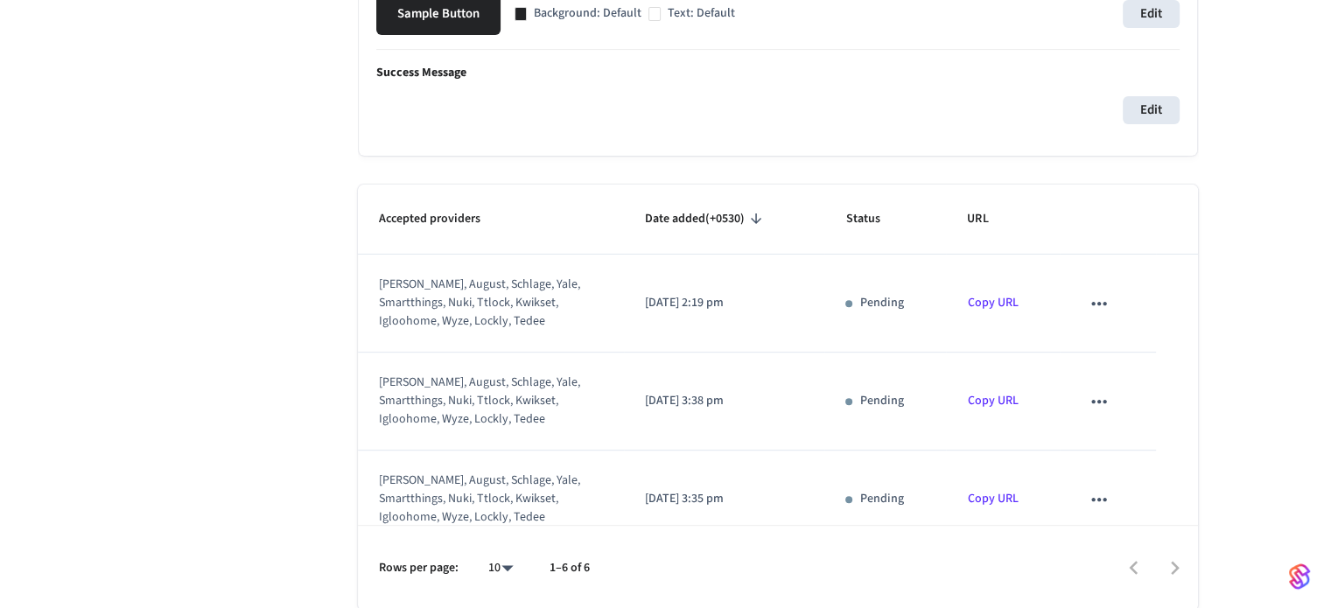
click at [1102, 316] on td "sticky table" at bounding box center [1108, 304] width 96 height 98
click at [1089, 304] on icon "sticky table" at bounding box center [1099, 303] width 23 height 23
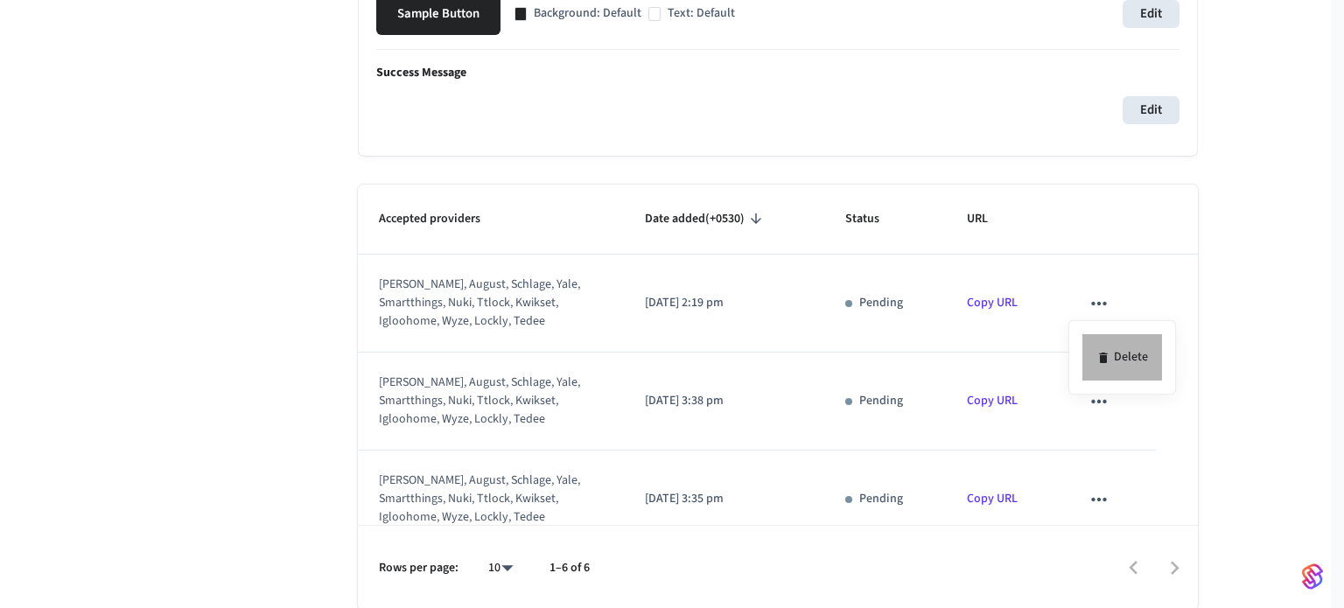
click at [1109, 352] on icon at bounding box center [1104, 358] width 14 height 14
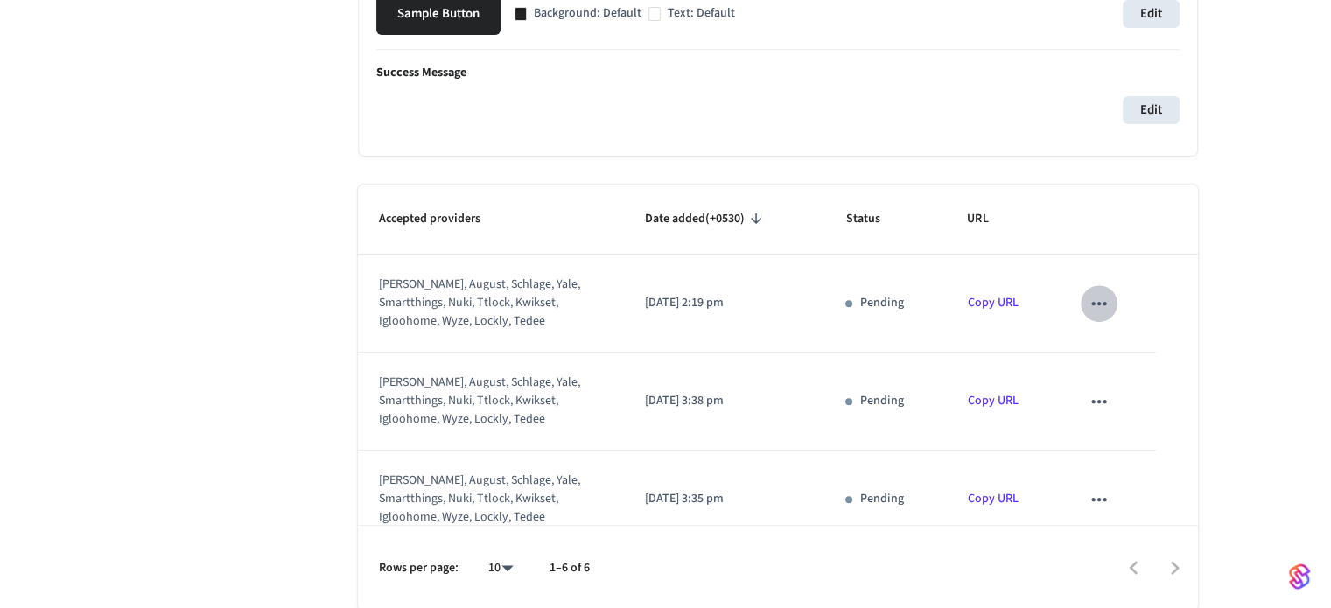
click at [1088, 313] on icon "sticky table" at bounding box center [1099, 303] width 23 height 23
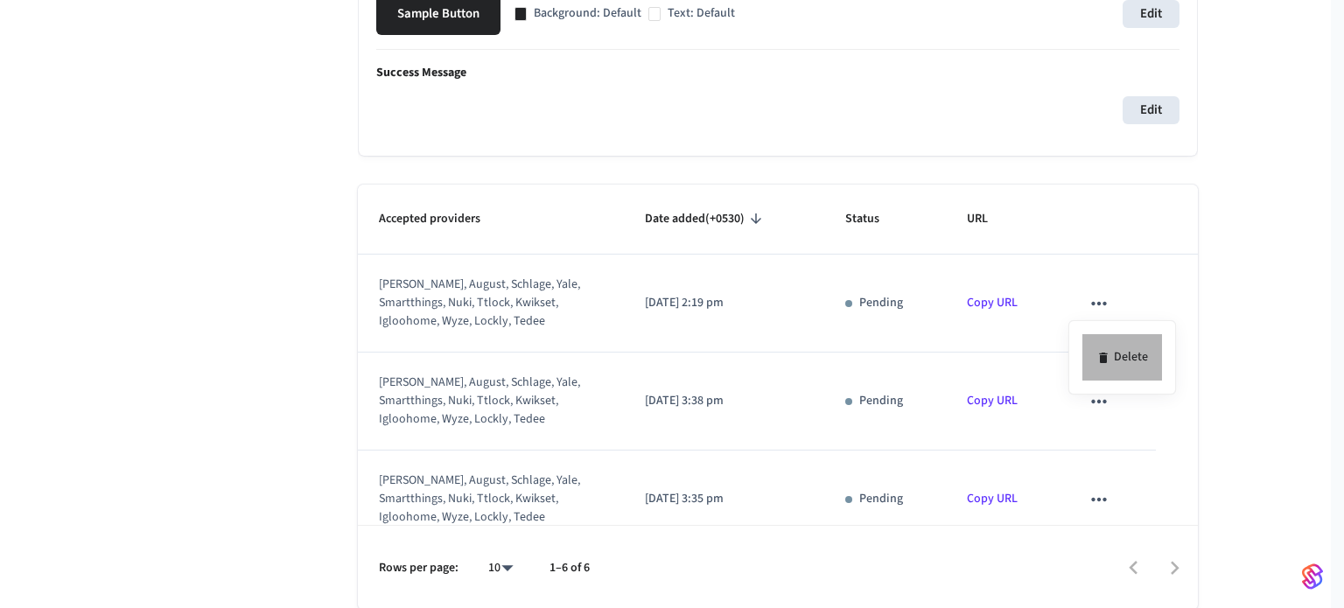
click at [1108, 355] on icon at bounding box center [1104, 358] width 14 height 14
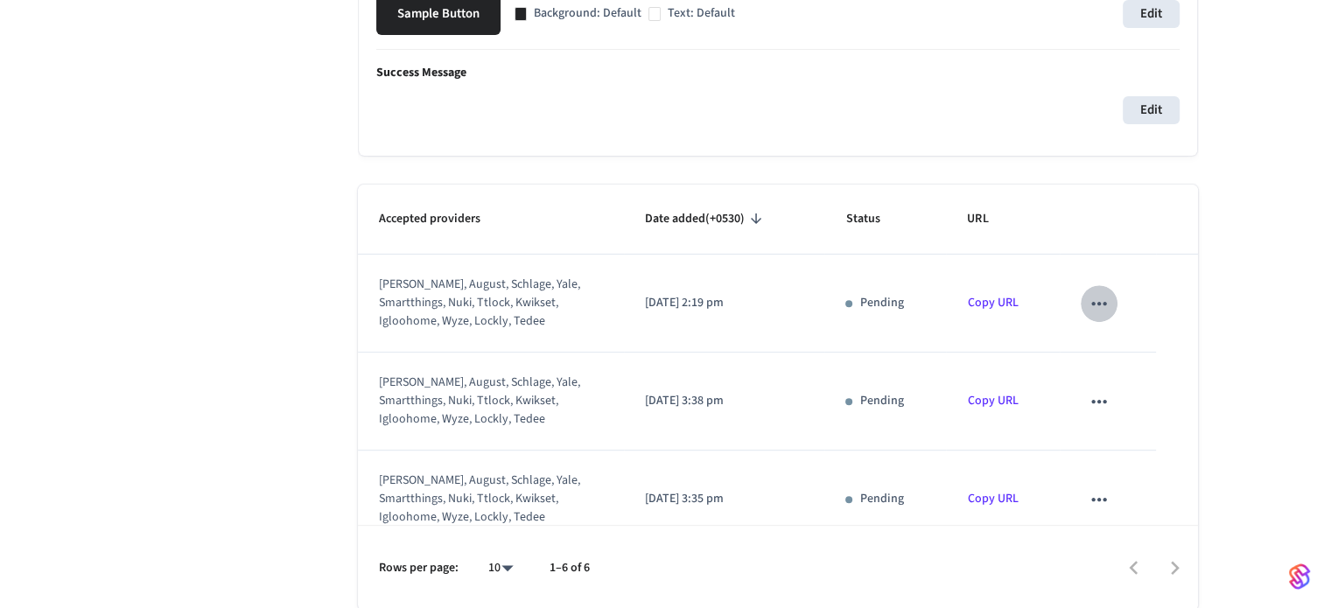
click at [1081, 305] on button "sticky table" at bounding box center [1099, 303] width 37 height 37
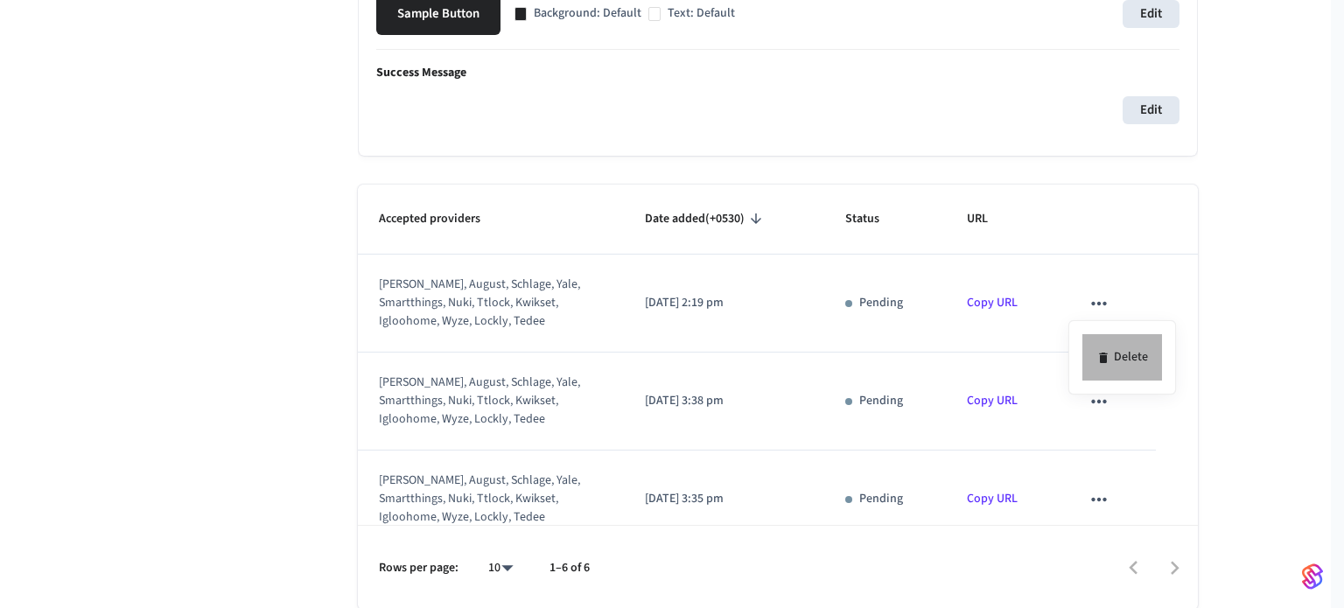
click at [1105, 346] on li "Delete" at bounding box center [1123, 357] width 80 height 46
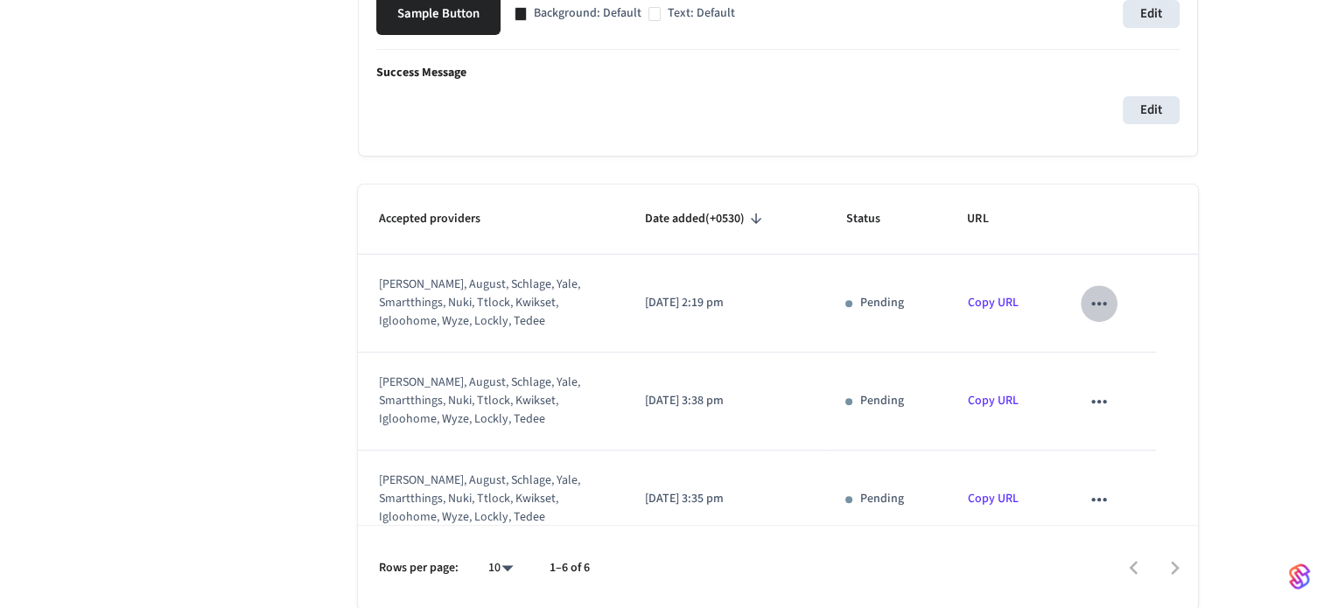
click at [1088, 306] on icon "sticky table" at bounding box center [1099, 303] width 23 height 23
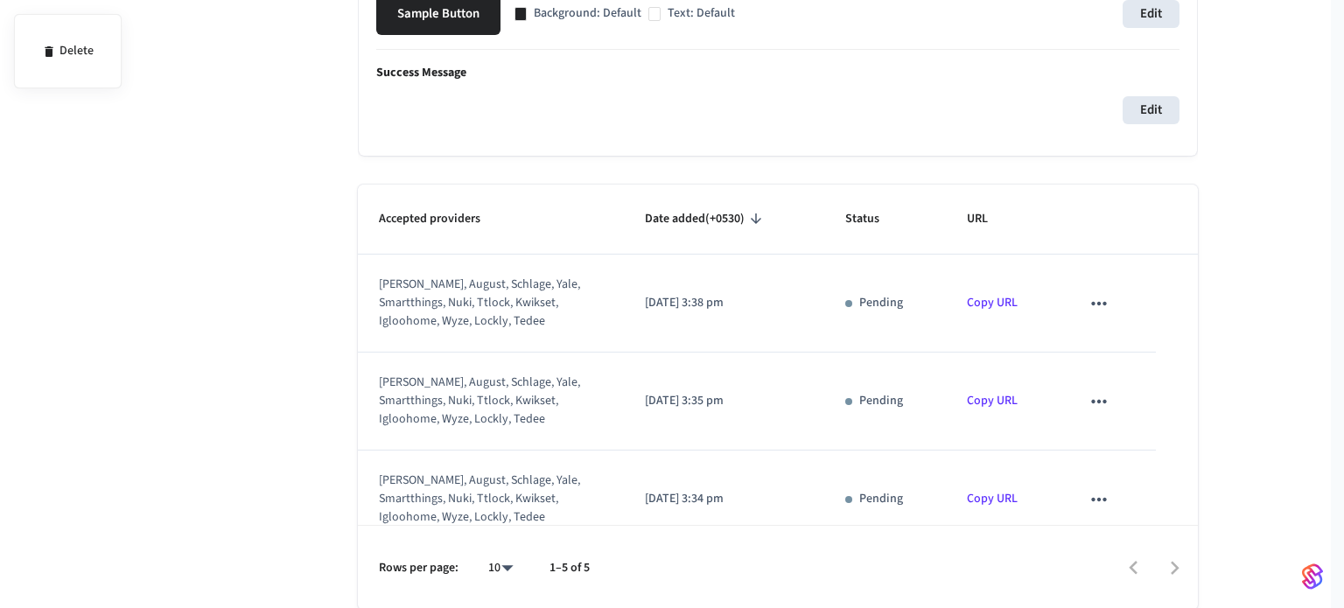
click at [1109, 341] on div at bounding box center [672, 304] width 1344 height 608
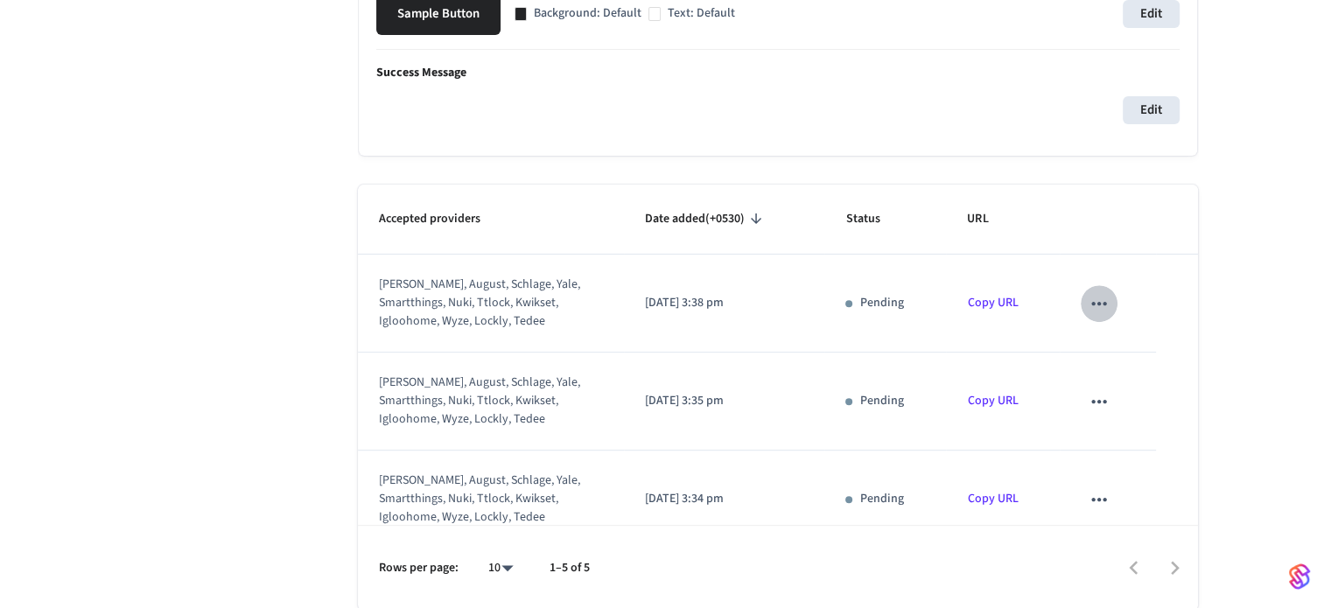
click at [1090, 295] on icon "sticky table" at bounding box center [1099, 303] width 23 height 23
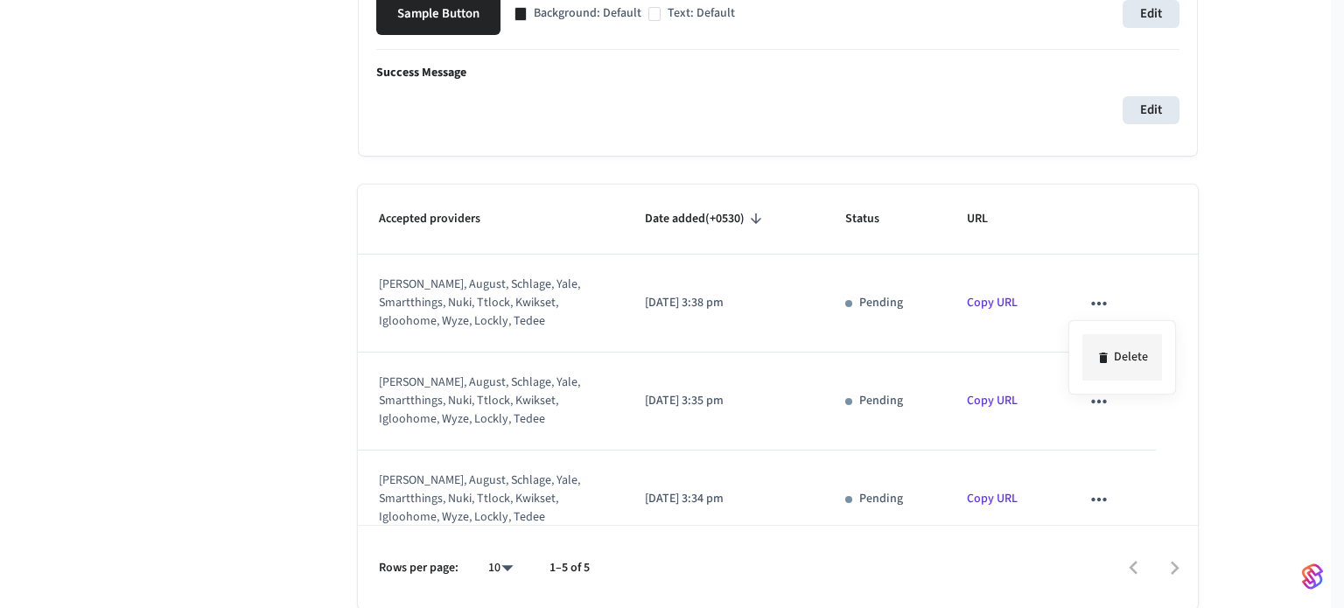
click at [1111, 343] on li "Delete" at bounding box center [1123, 357] width 80 height 46
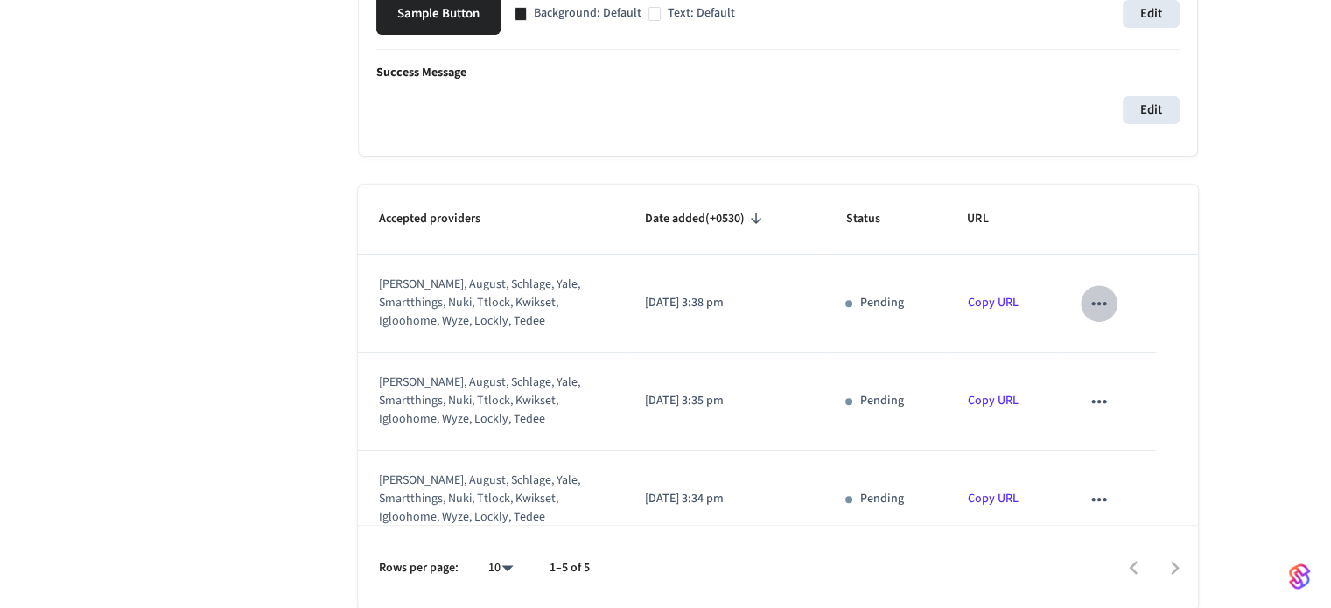
click at [1088, 294] on icon "sticky table" at bounding box center [1099, 303] width 23 height 23
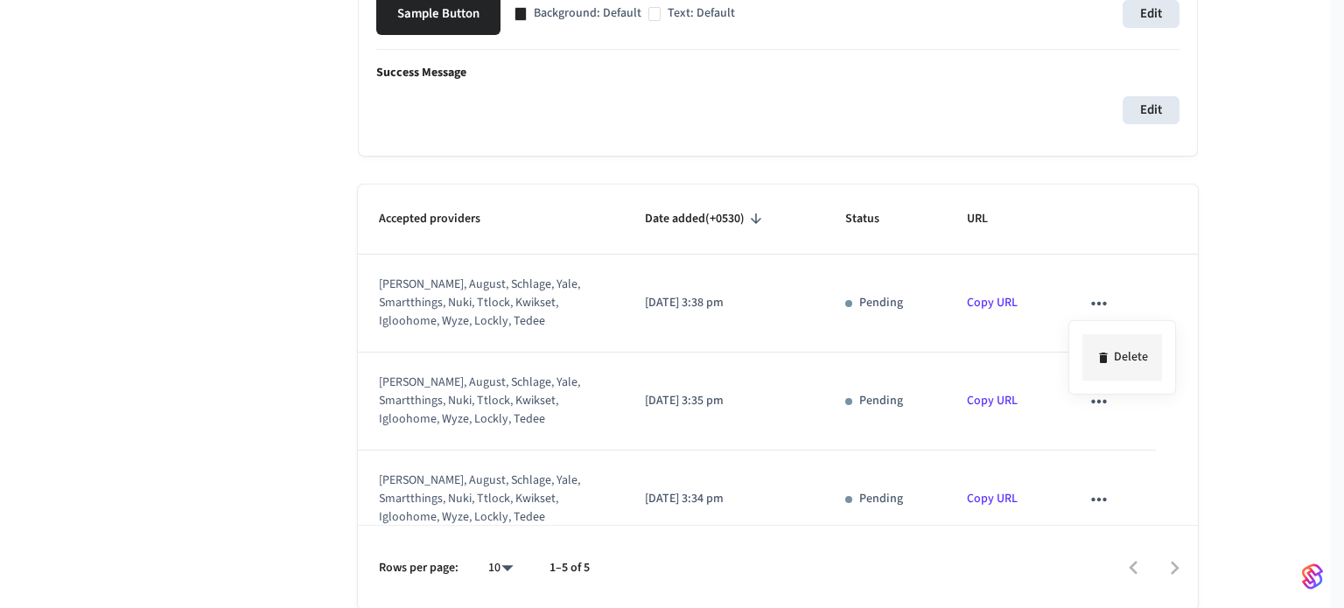
click at [1122, 360] on li "Delete" at bounding box center [1123, 357] width 80 height 46
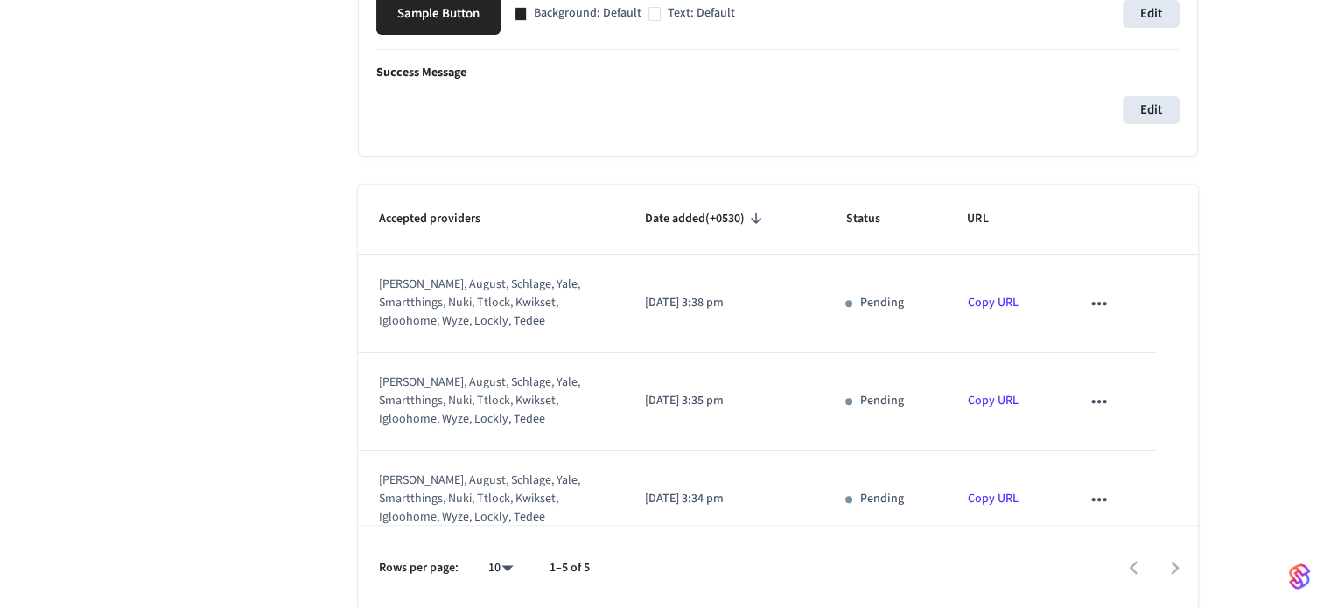
click at [1089, 288] on button "sticky table" at bounding box center [1099, 303] width 37 height 37
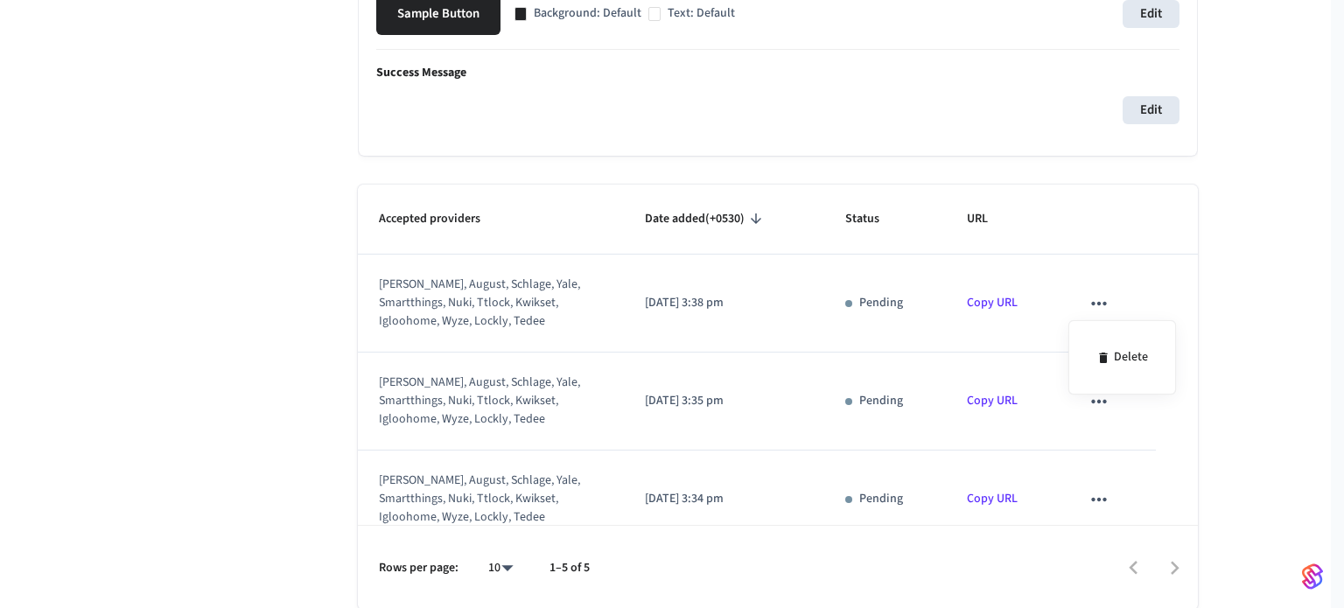
click at [1116, 325] on div "Delete" at bounding box center [1123, 357] width 108 height 74
click at [1114, 336] on li "Delete" at bounding box center [1123, 357] width 80 height 46
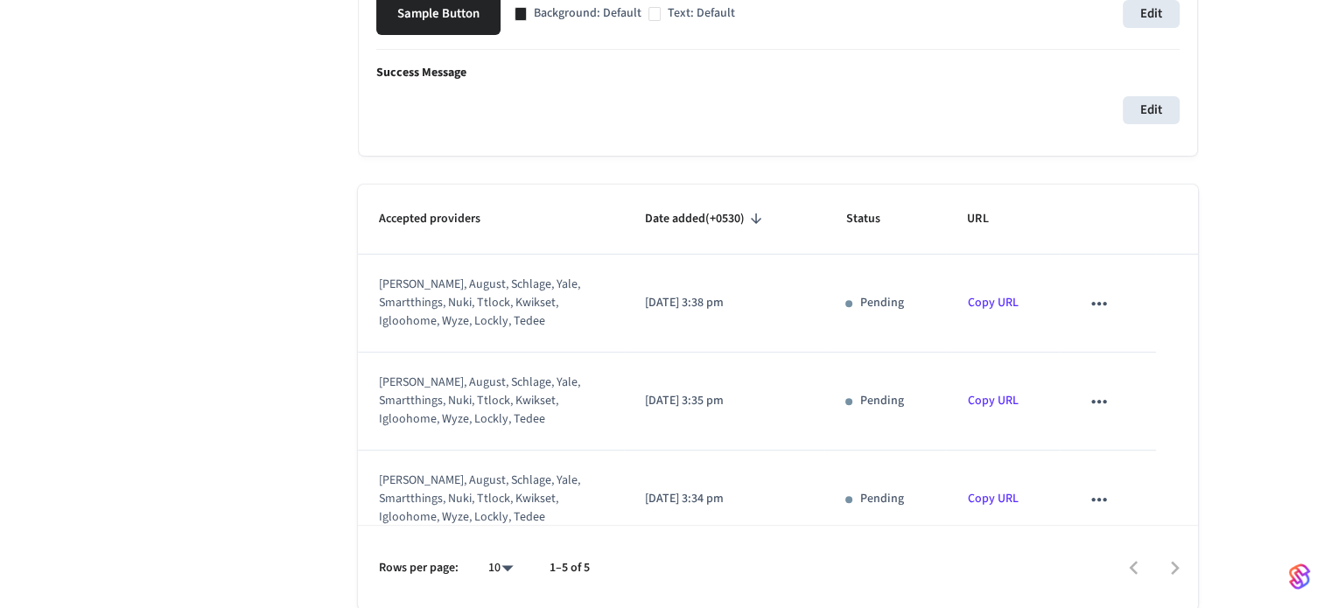
click at [1095, 305] on icon "sticky table" at bounding box center [1099, 303] width 23 height 23
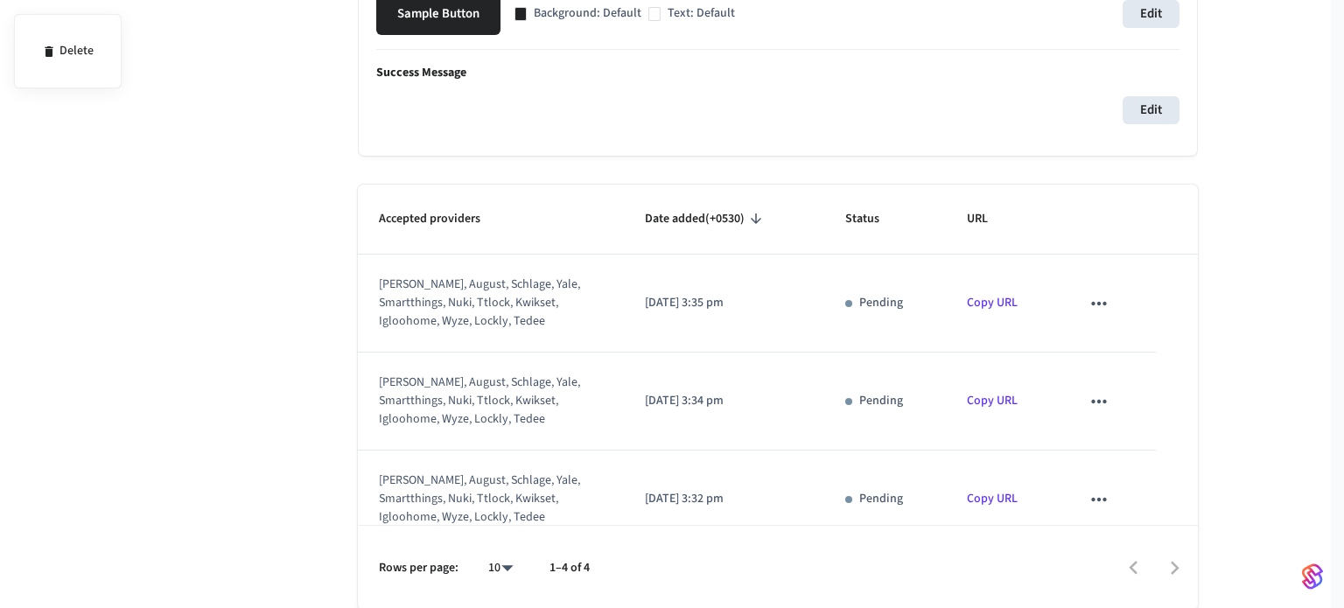
click at [1125, 349] on div at bounding box center [672, 304] width 1344 height 608
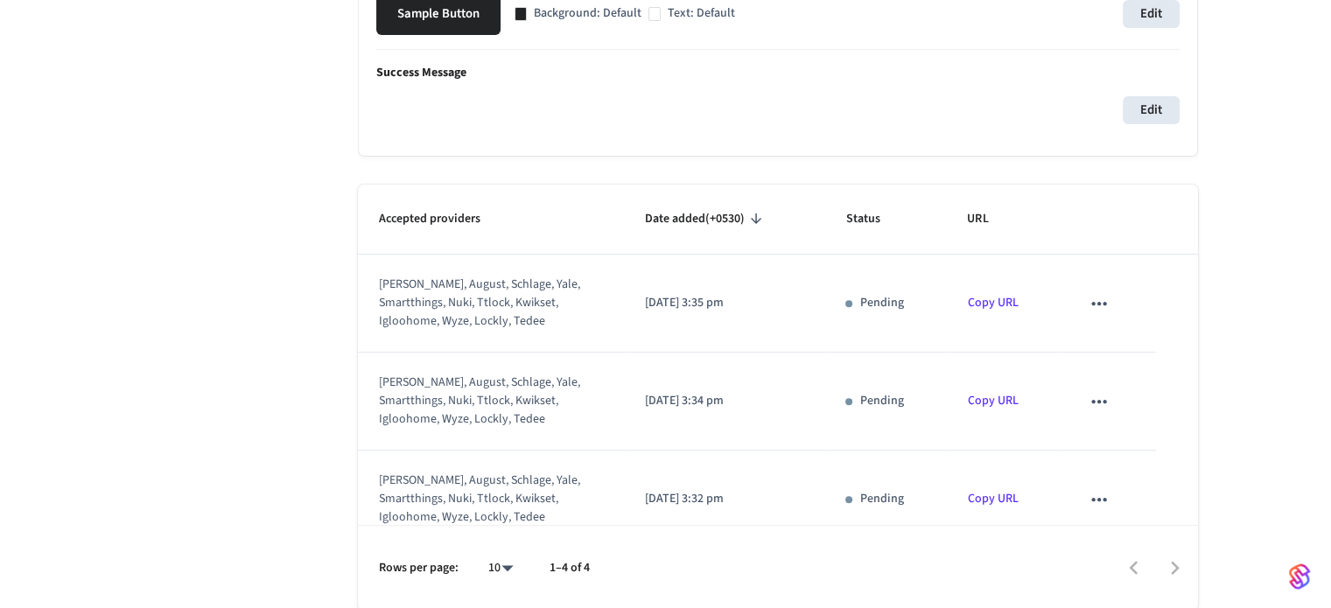
click at [1090, 307] on icon "sticky table" at bounding box center [1099, 303] width 23 height 23
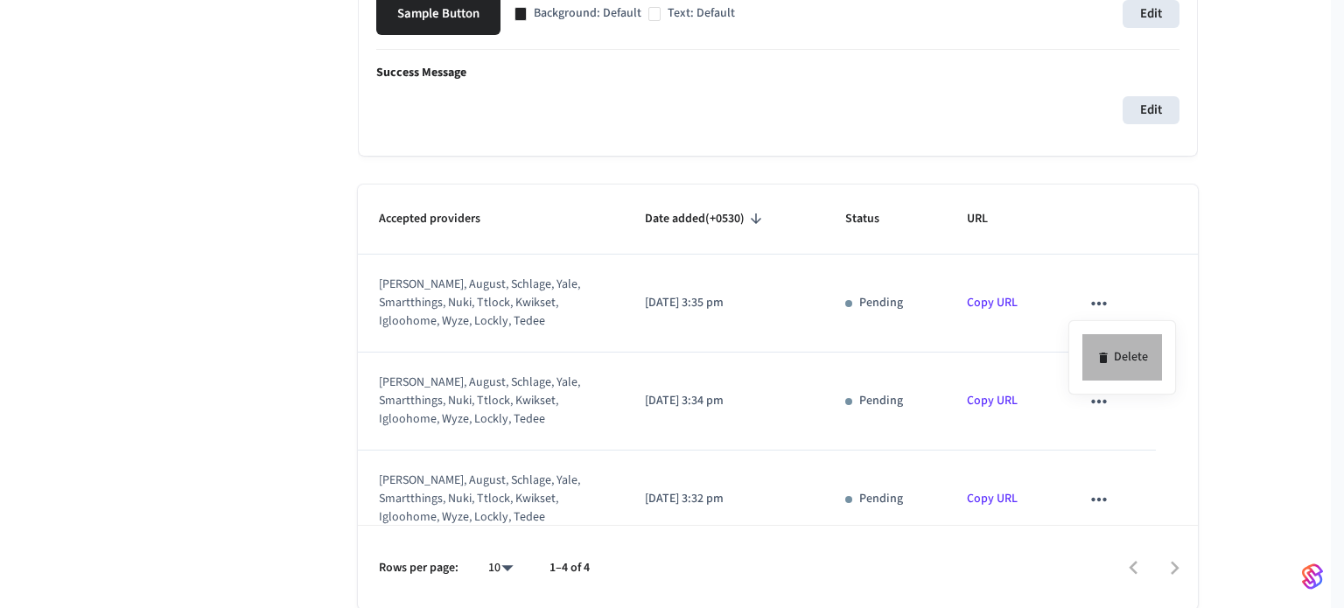
click at [1106, 351] on icon at bounding box center [1104, 358] width 14 height 14
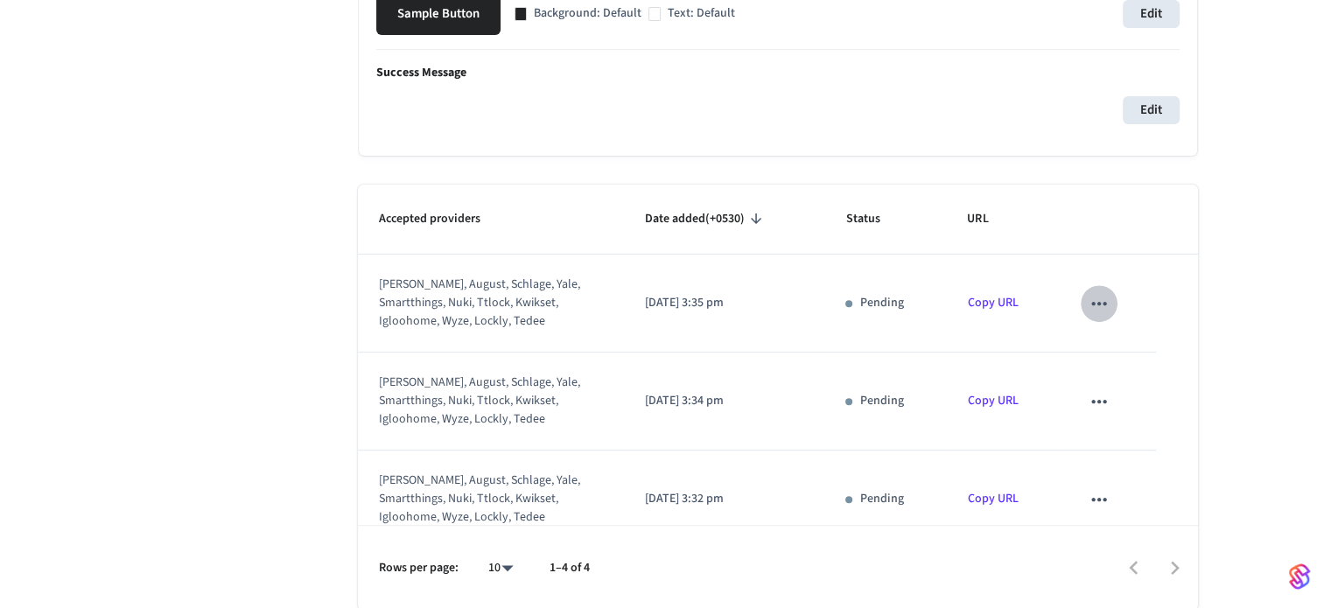
click at [1098, 308] on icon "sticky table" at bounding box center [1099, 303] width 23 height 23
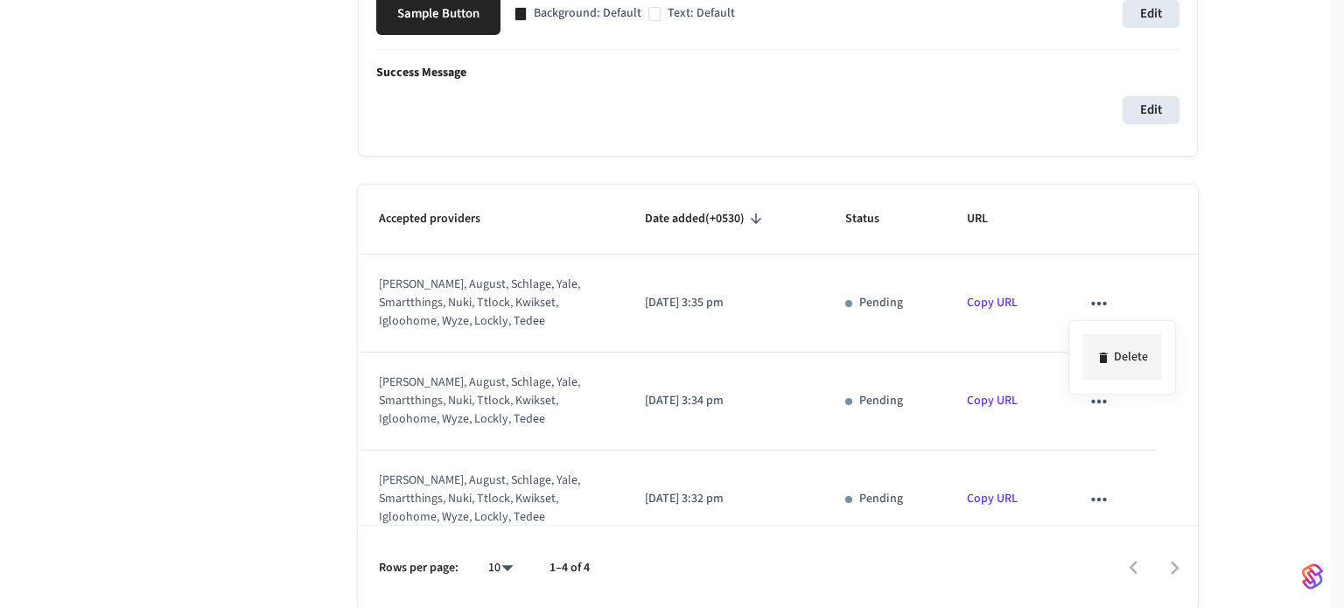
click at [1122, 353] on li "Delete" at bounding box center [1123, 357] width 80 height 46
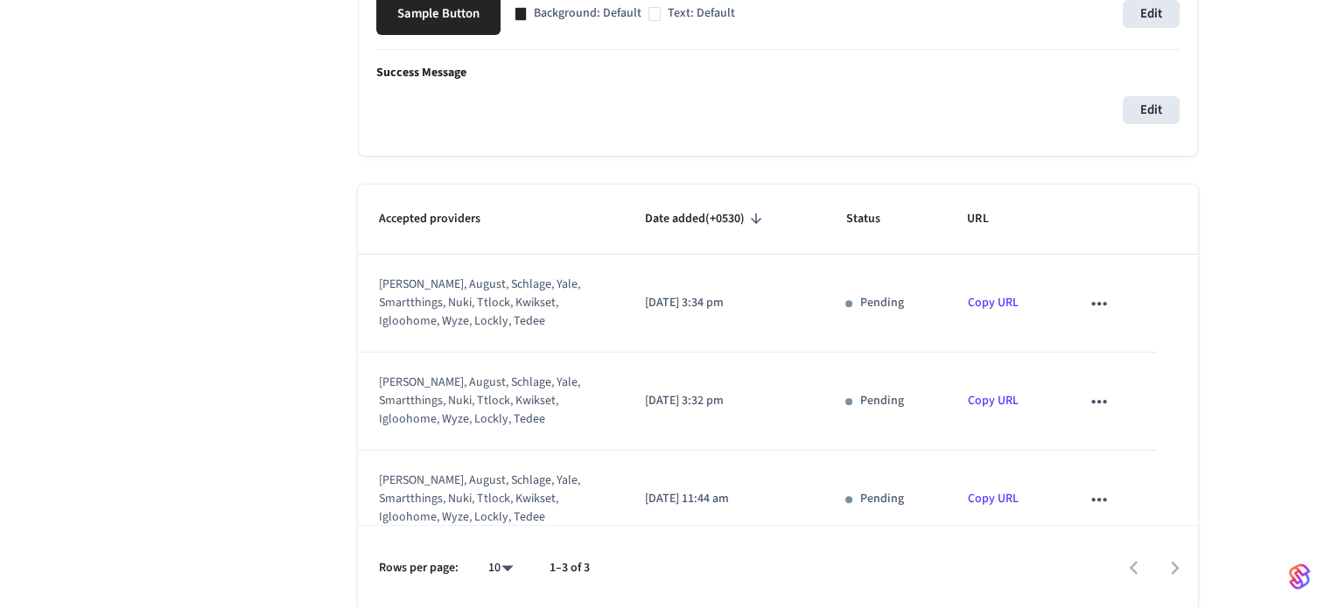
click at [1081, 314] on button "sticky table" at bounding box center [1099, 303] width 37 height 37
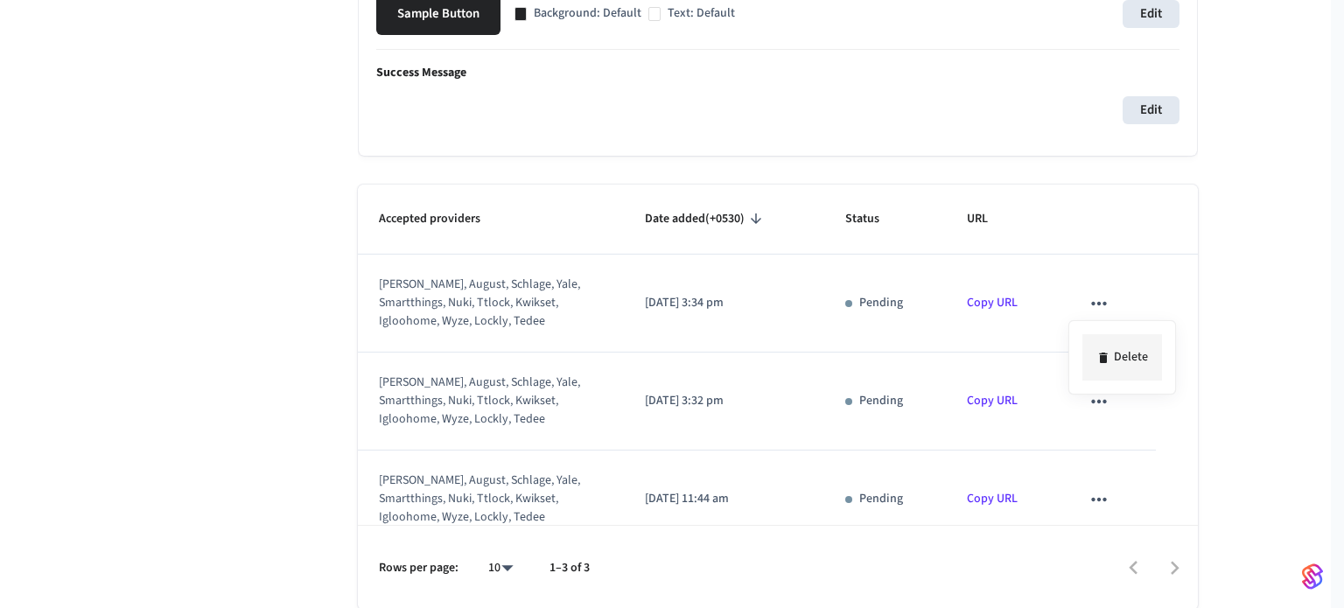
click at [1107, 375] on li "Delete" at bounding box center [1123, 357] width 80 height 46
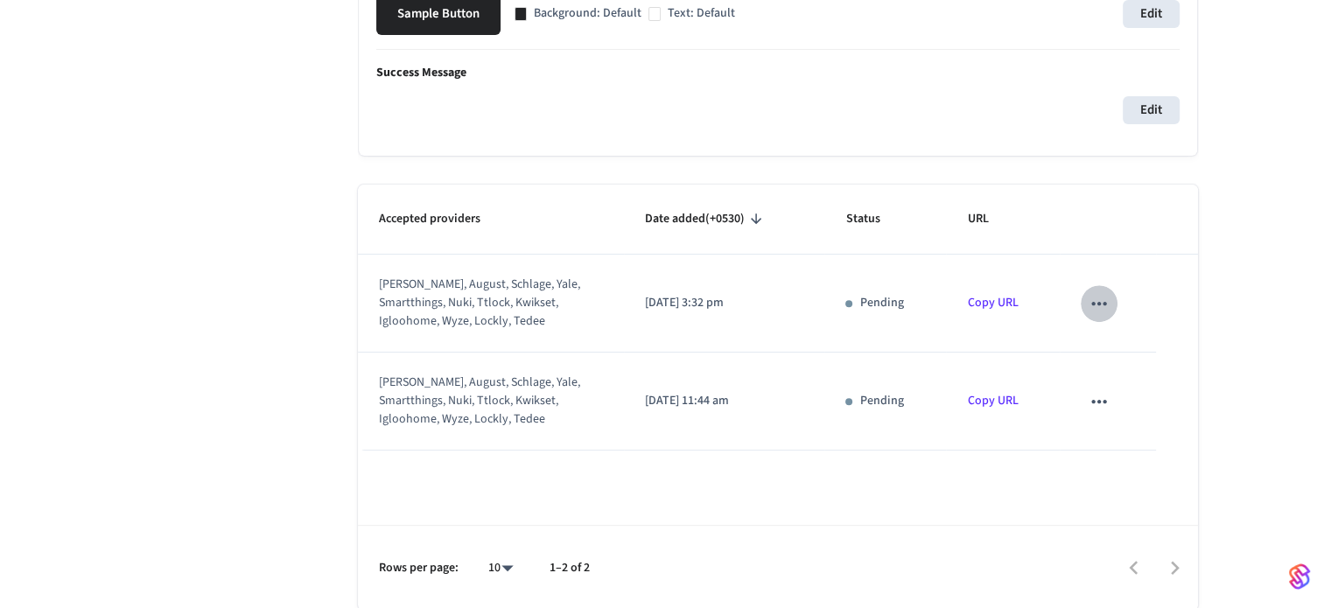
click at [1088, 309] on icon "sticky table" at bounding box center [1099, 303] width 23 height 23
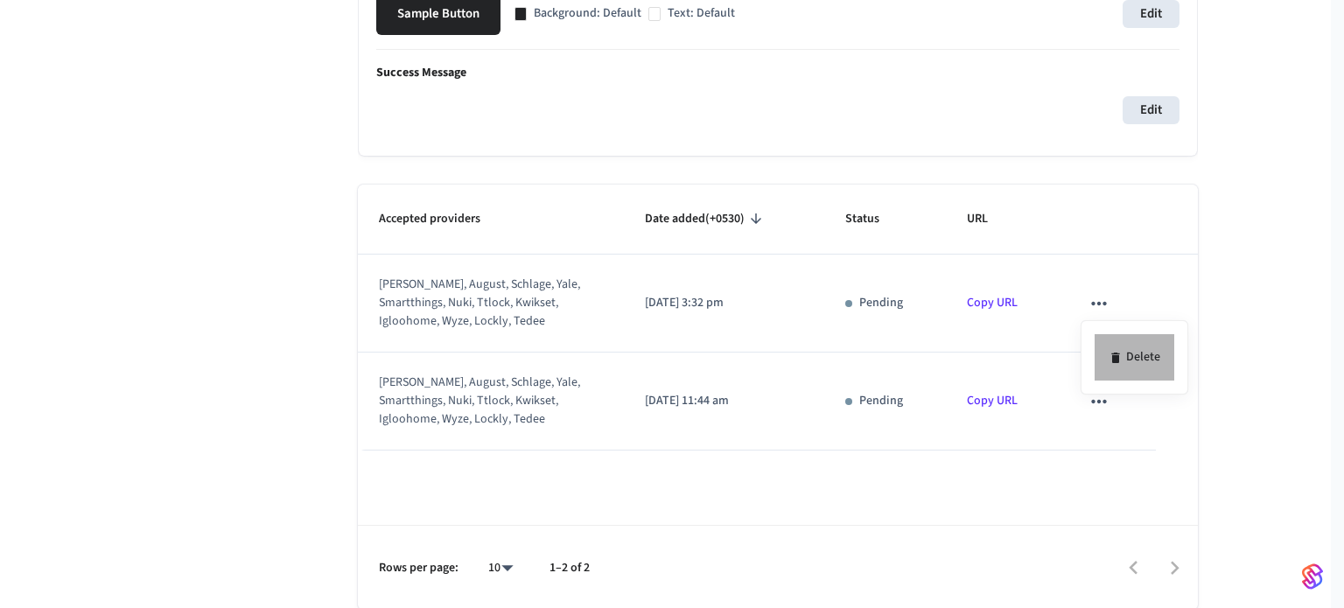
click at [1131, 354] on li "Delete" at bounding box center [1135, 357] width 80 height 46
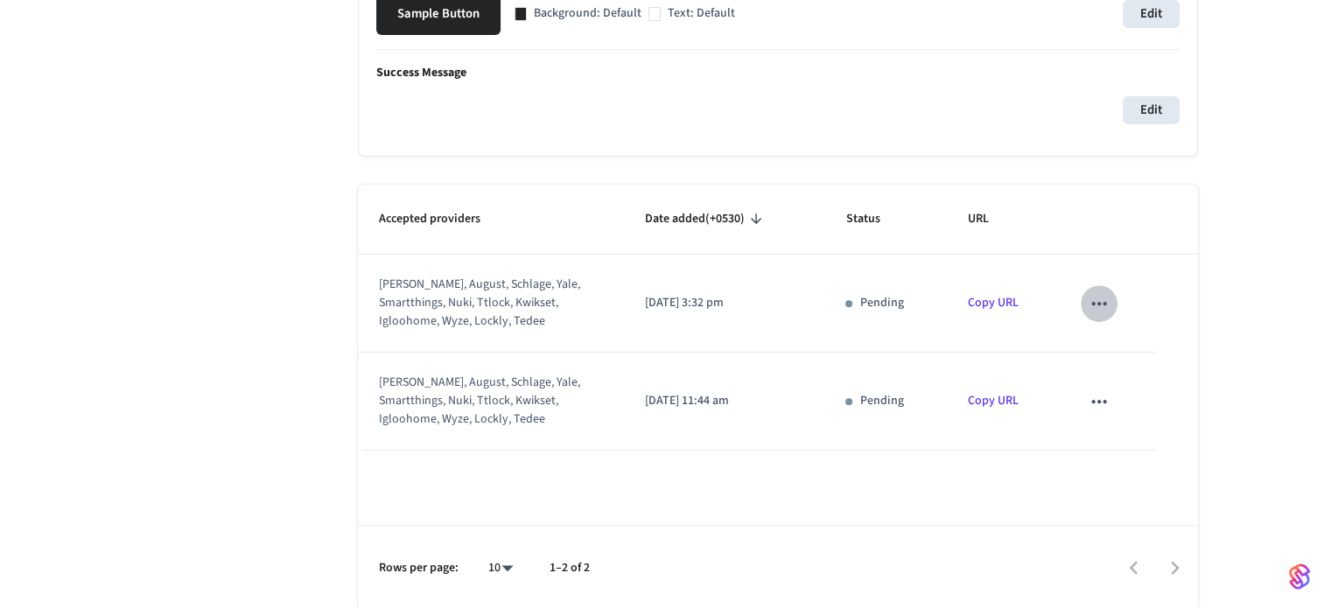
click at [1096, 298] on icon "sticky table" at bounding box center [1099, 303] width 23 height 23
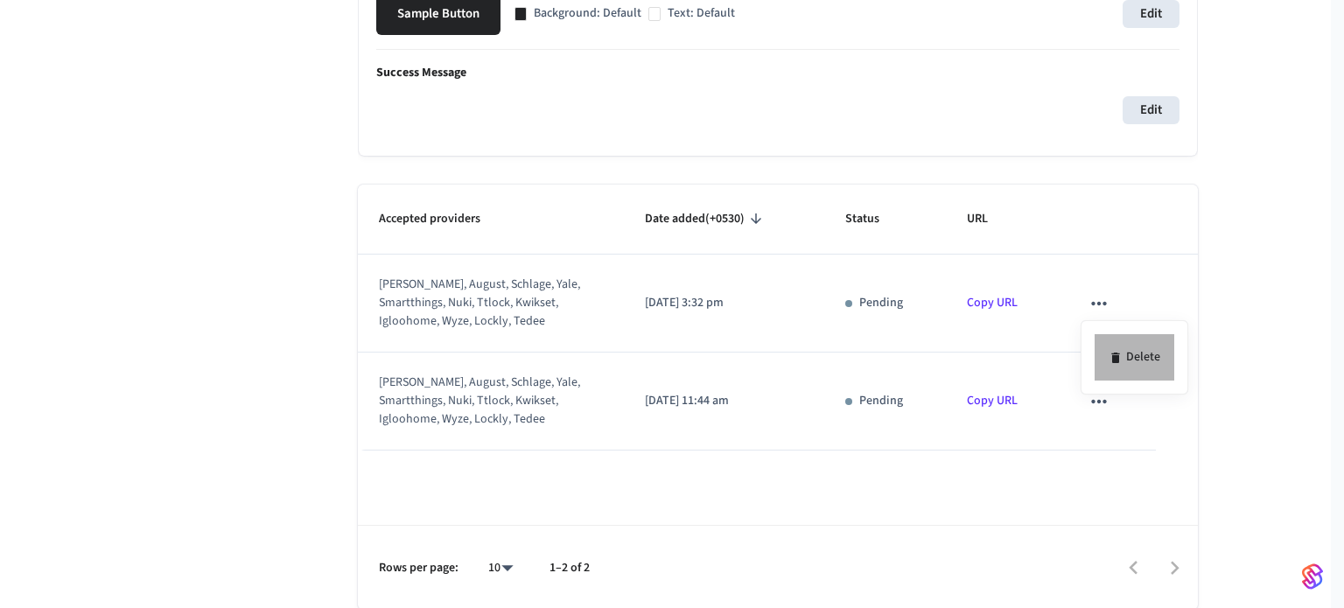
click at [1119, 351] on icon at bounding box center [1116, 358] width 14 height 14
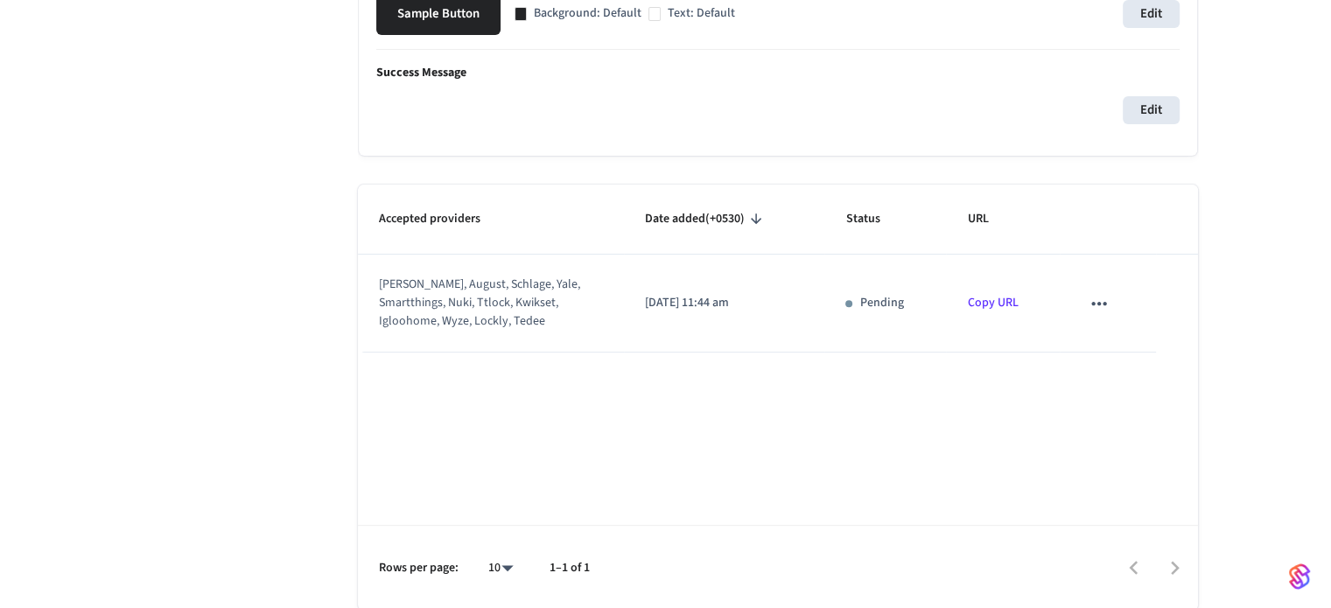
click at [1096, 288] on button "sticky table" at bounding box center [1099, 303] width 37 height 37
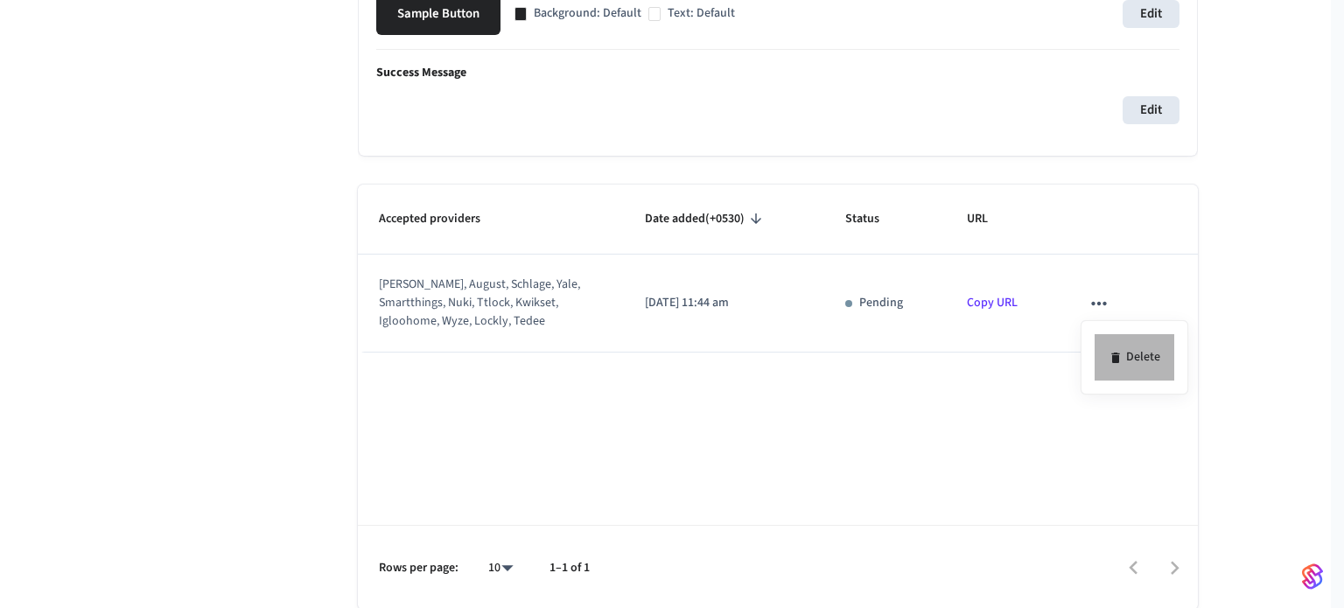
click at [1147, 363] on li "Delete" at bounding box center [1135, 357] width 80 height 46
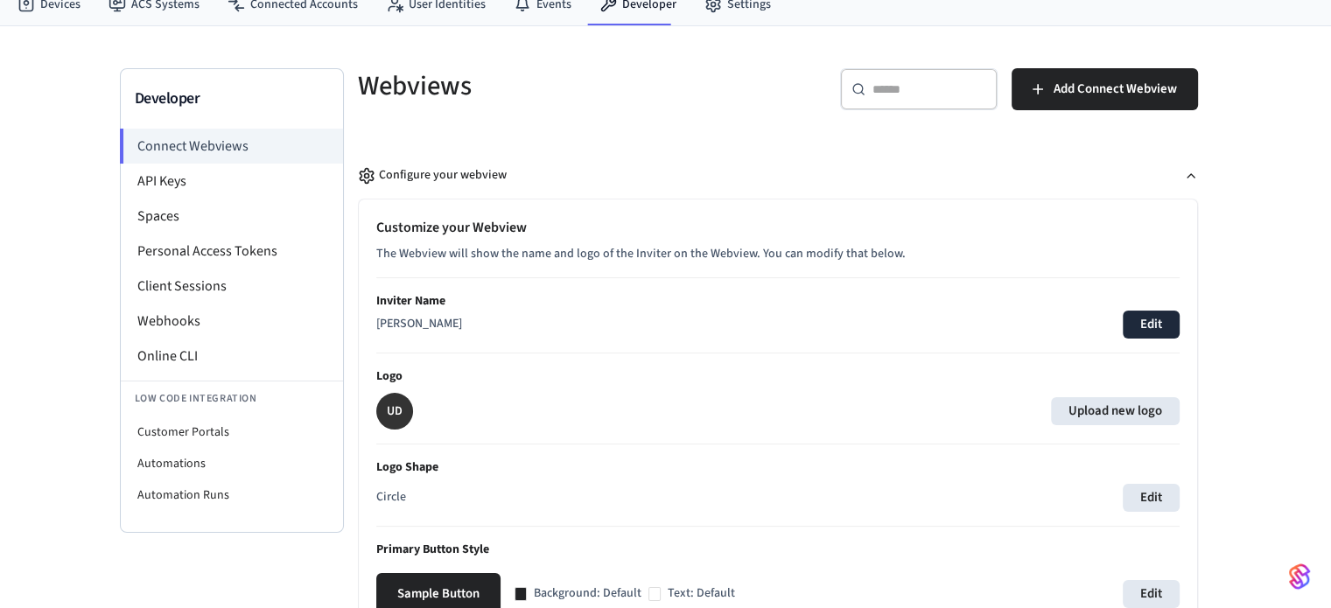
scroll to position [62, 0]
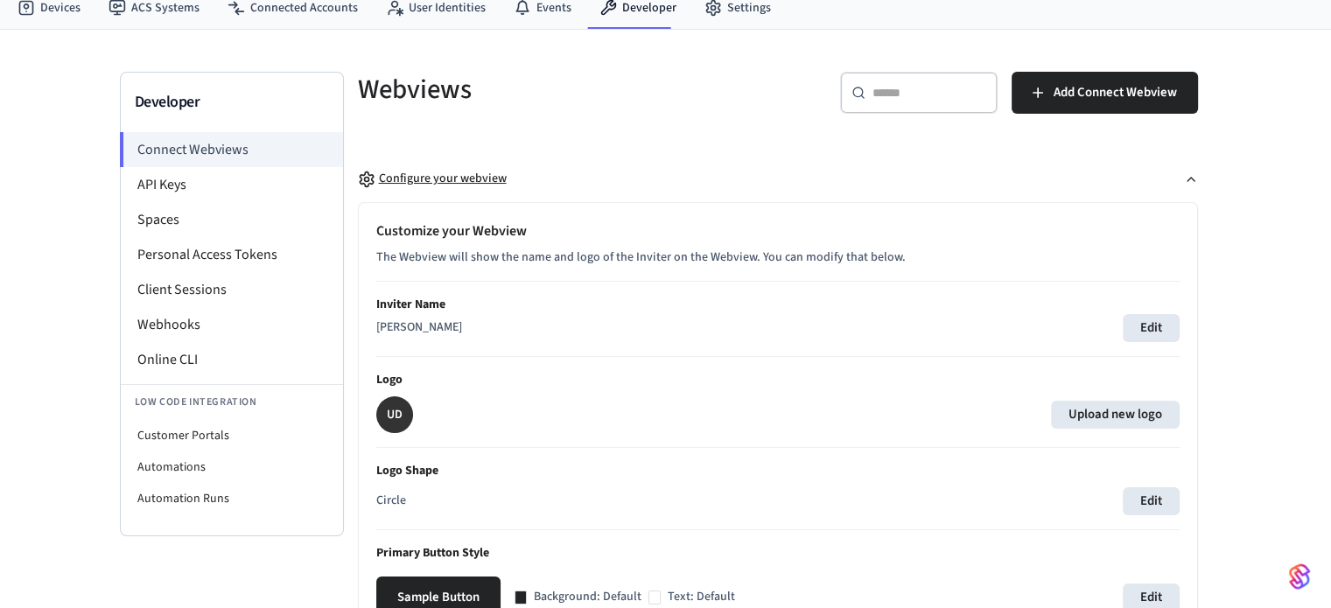
click at [1187, 179] on icon "button" at bounding box center [1191, 179] width 14 height 14
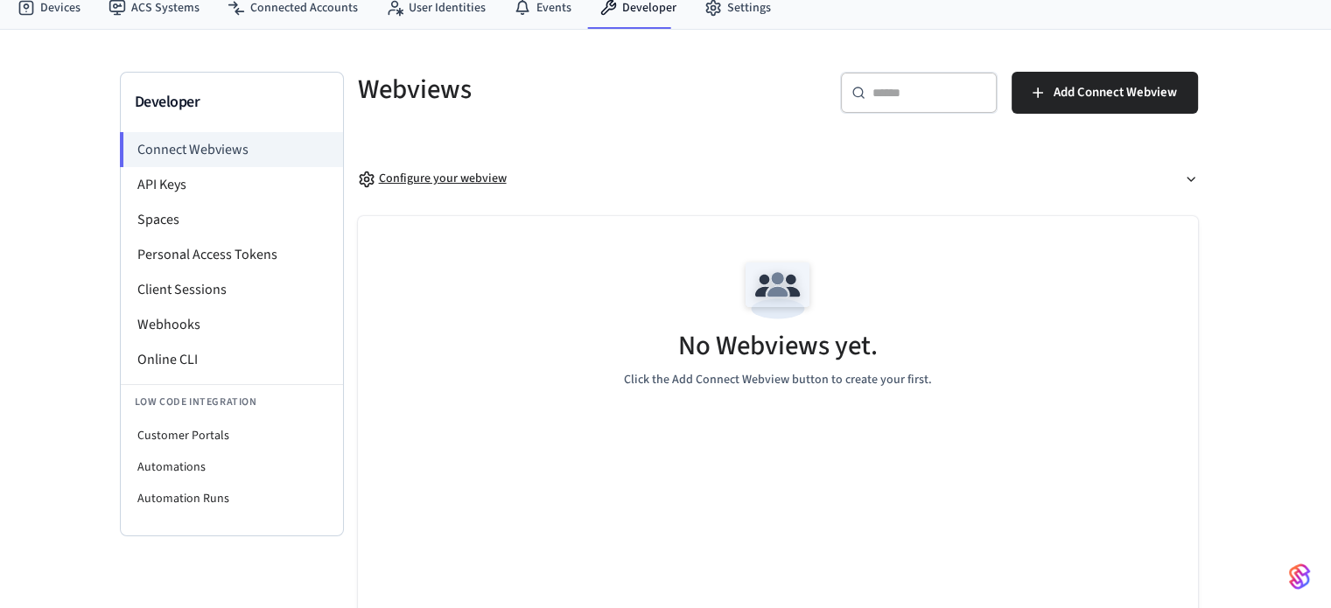
click at [1187, 179] on icon "button" at bounding box center [1191, 179] width 14 height 14
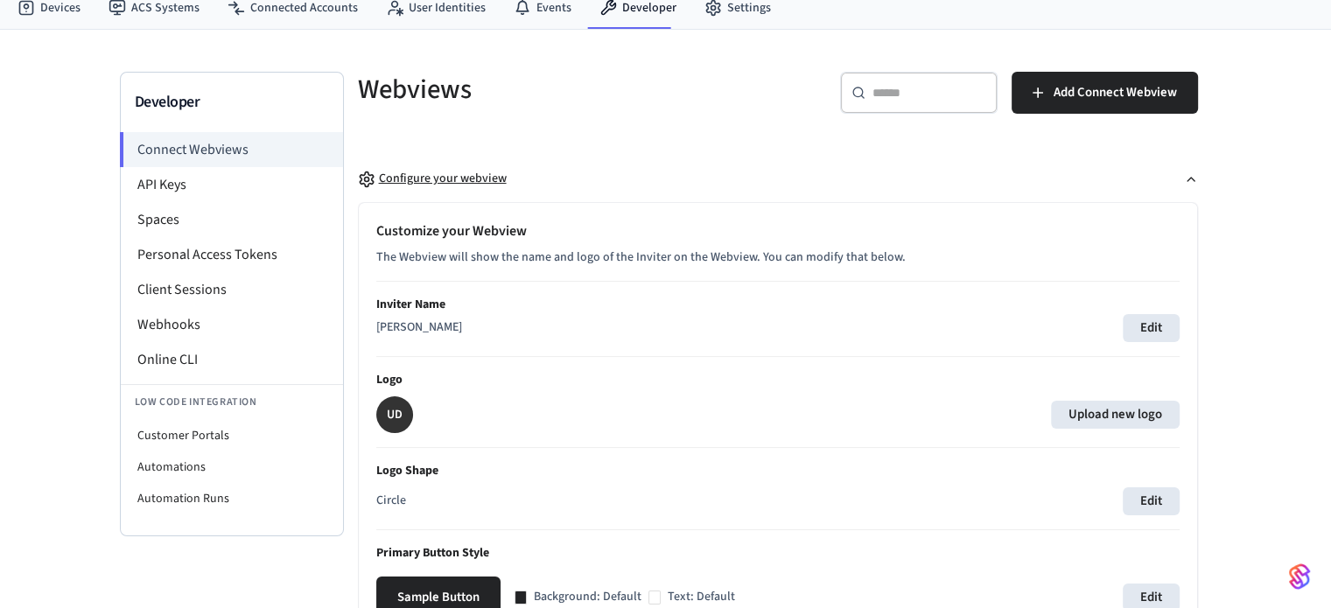
click at [1187, 179] on icon "button" at bounding box center [1191, 179] width 14 height 14
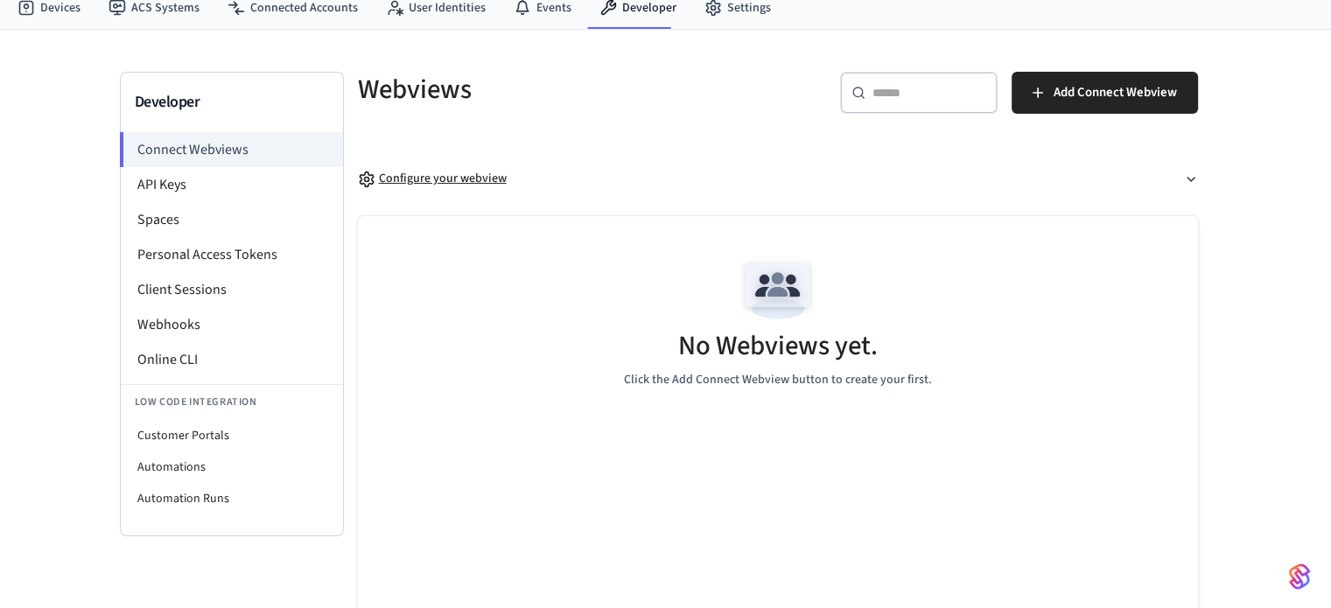
click at [1187, 179] on icon "button" at bounding box center [1191, 179] width 14 height 14
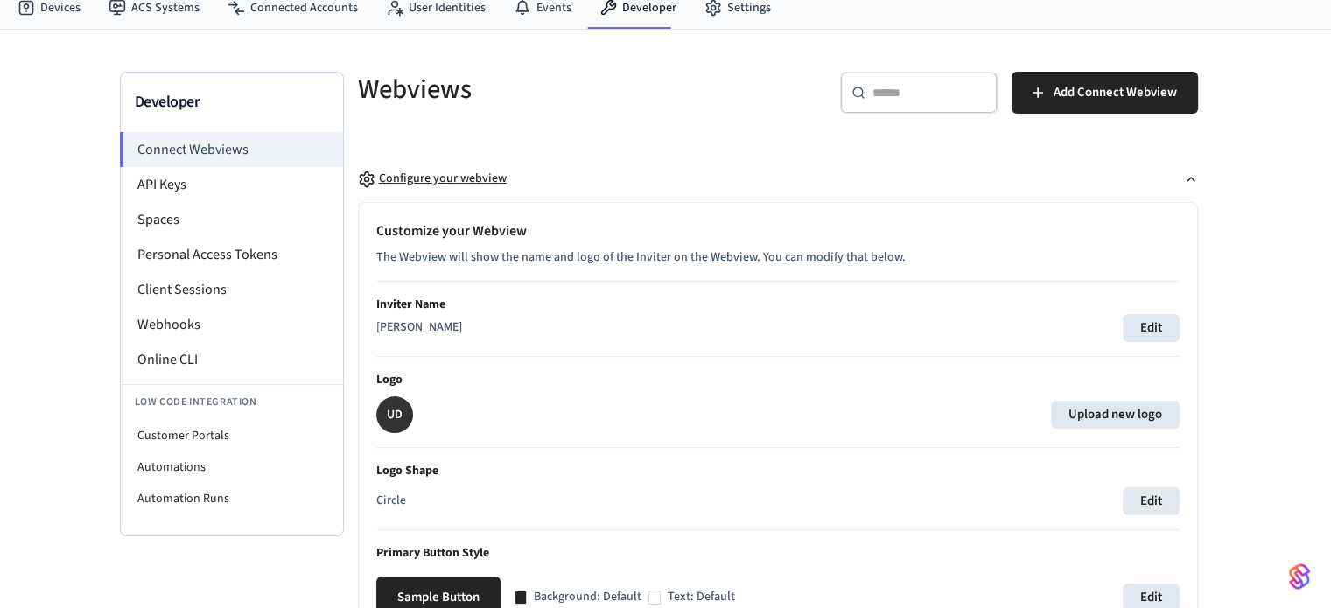
click at [1187, 179] on icon "button" at bounding box center [1191, 179] width 14 height 14
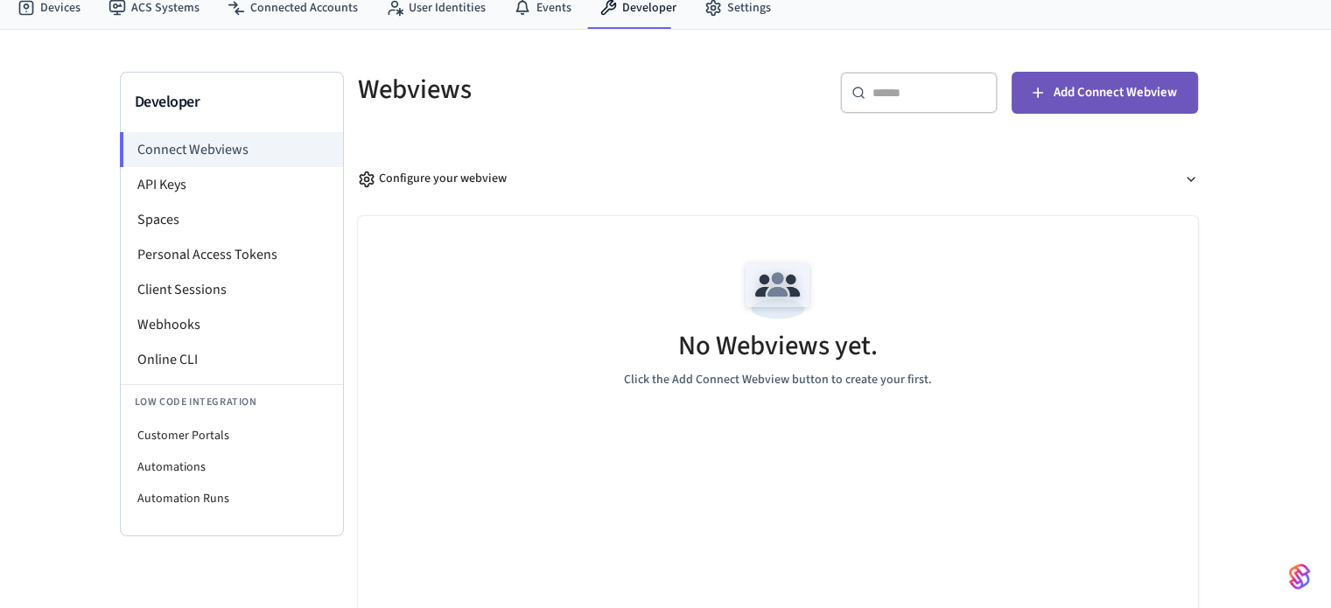
click at [1055, 111] on button "Add Connect Webview" at bounding box center [1105, 93] width 186 height 42
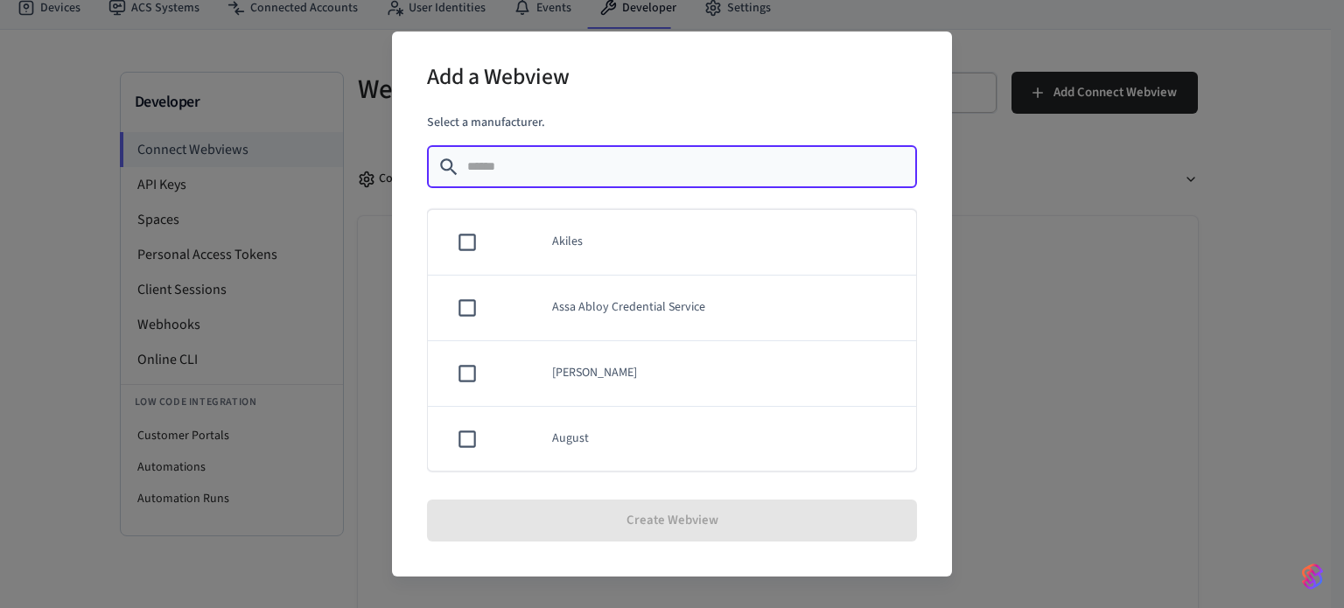
click at [660, 167] on input "text" at bounding box center [686, 167] width 439 height 18
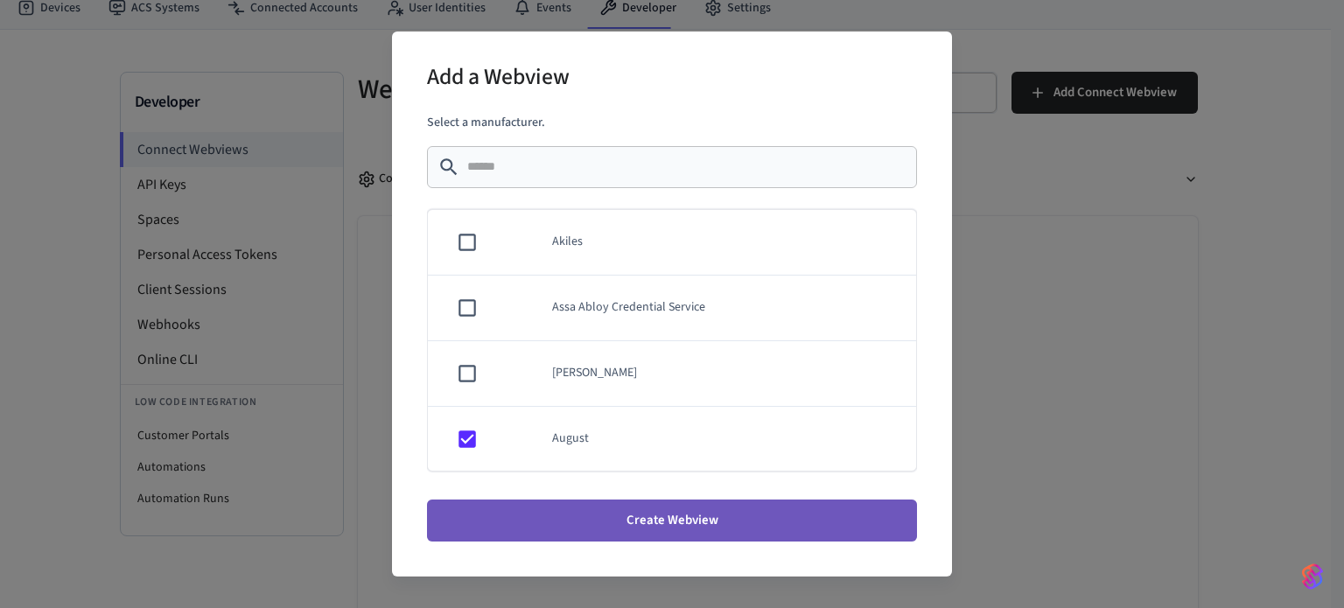
click at [532, 524] on button "Create Webview" at bounding box center [672, 521] width 490 height 42
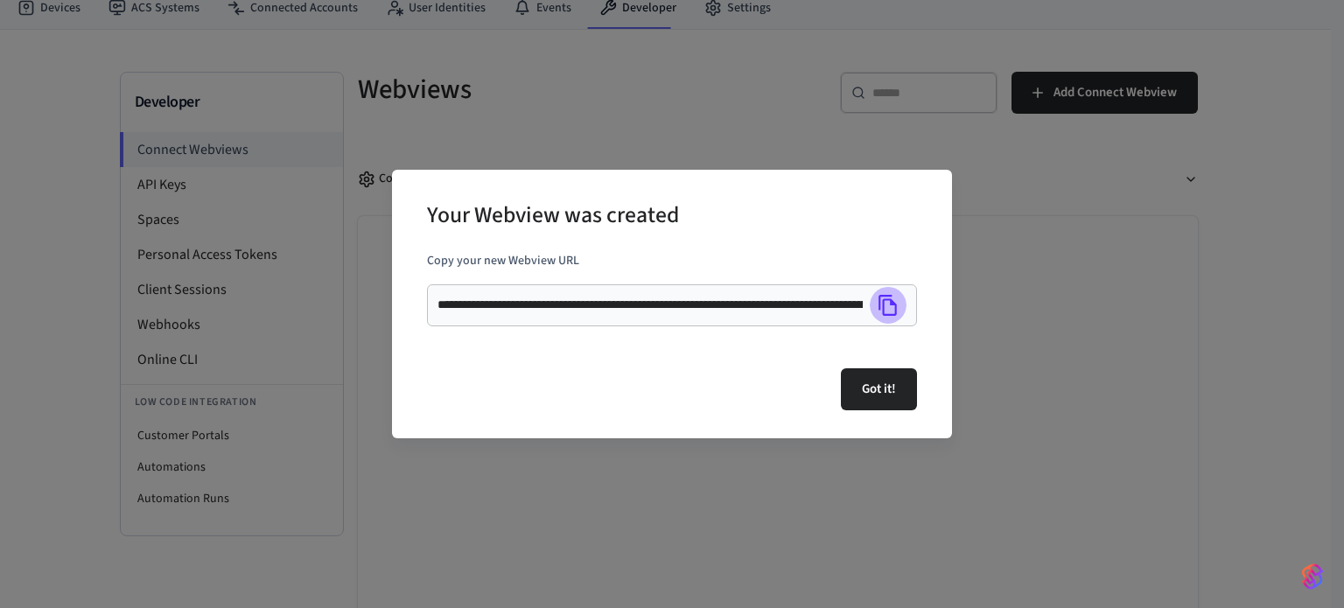
click at [892, 306] on icon "Copy" at bounding box center [888, 305] width 23 height 23
click at [892, 386] on button "Got it!" at bounding box center [879, 389] width 76 height 42
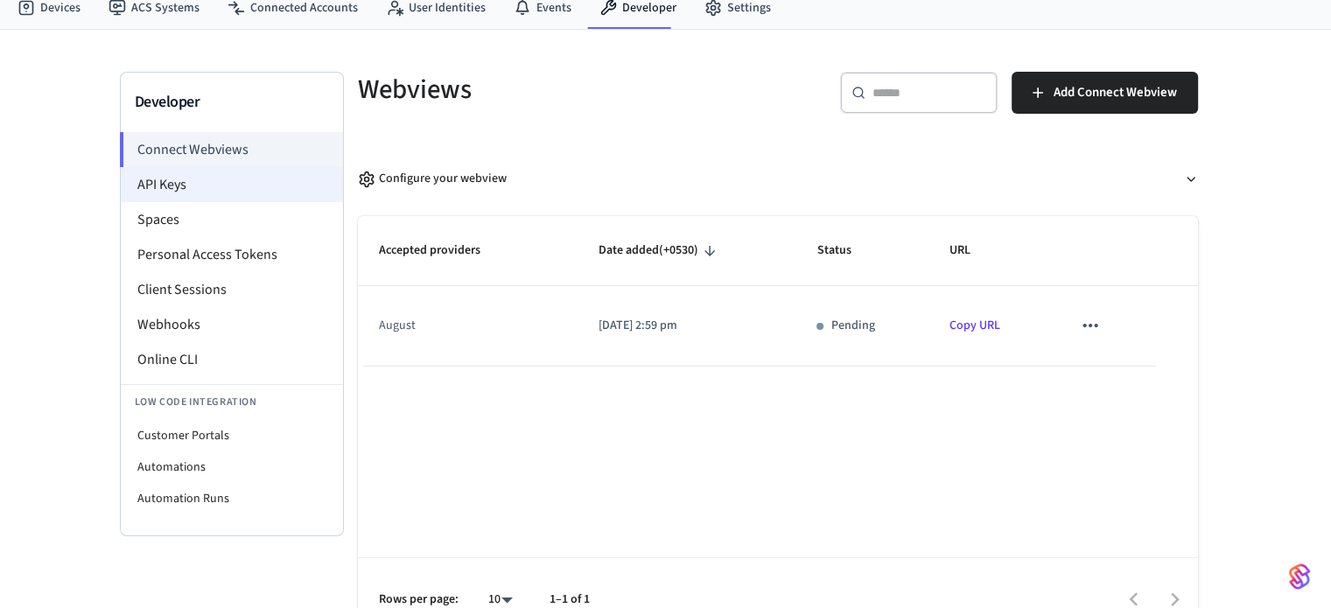
click at [184, 192] on li "API Keys" at bounding box center [232, 184] width 222 height 35
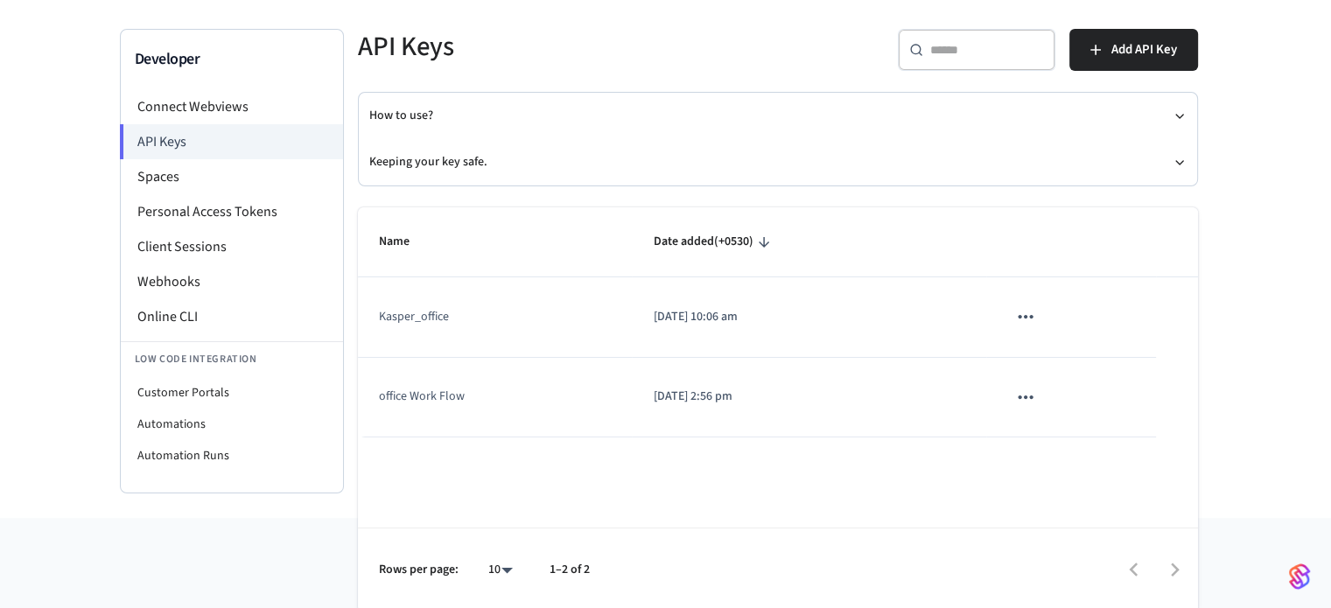
scroll to position [108, 0]
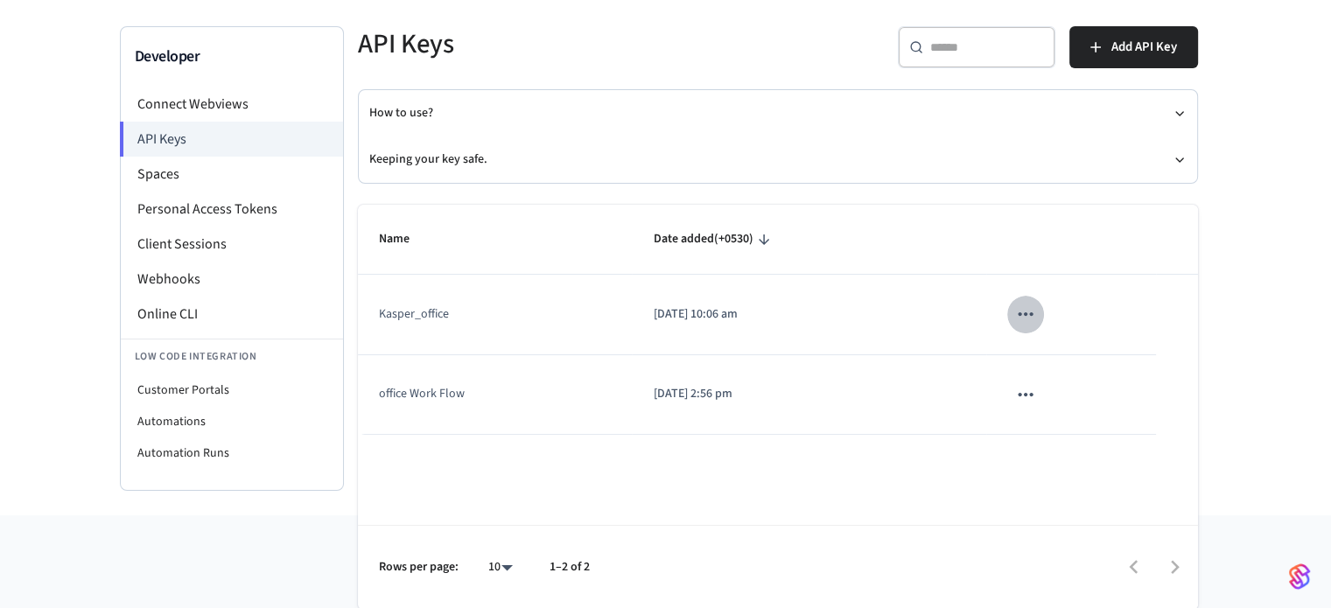
click at [1028, 314] on icon "sticky table" at bounding box center [1025, 314] width 23 height 23
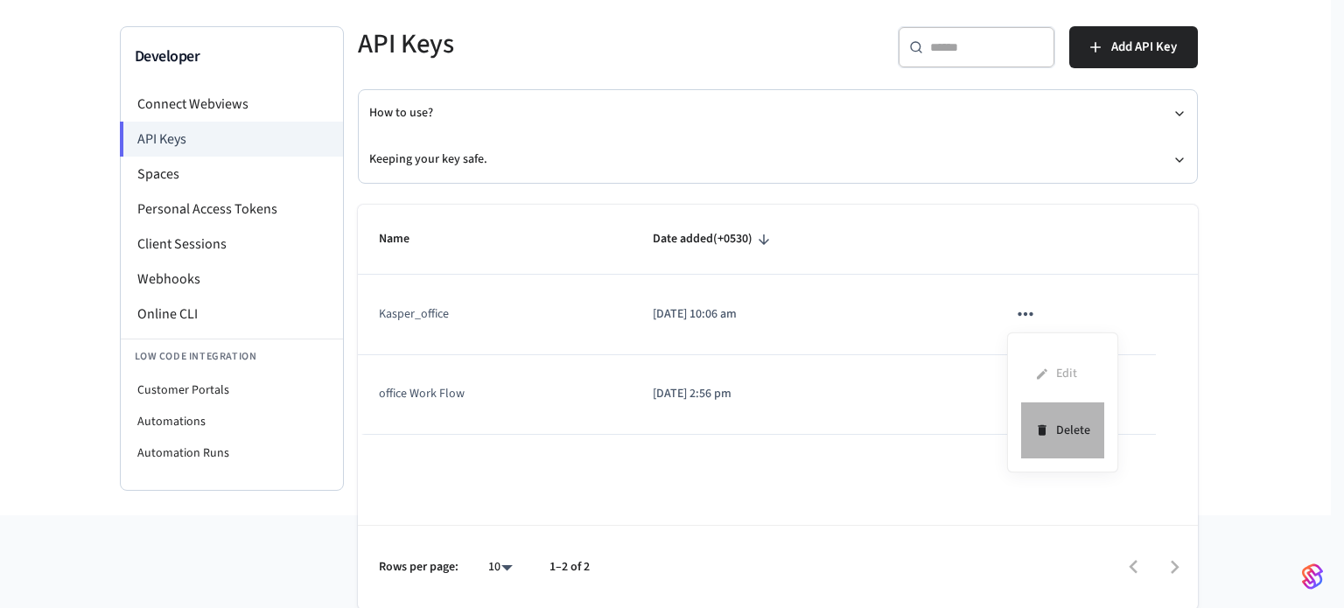
click at [1052, 416] on li "Delete" at bounding box center [1062, 430] width 83 height 55
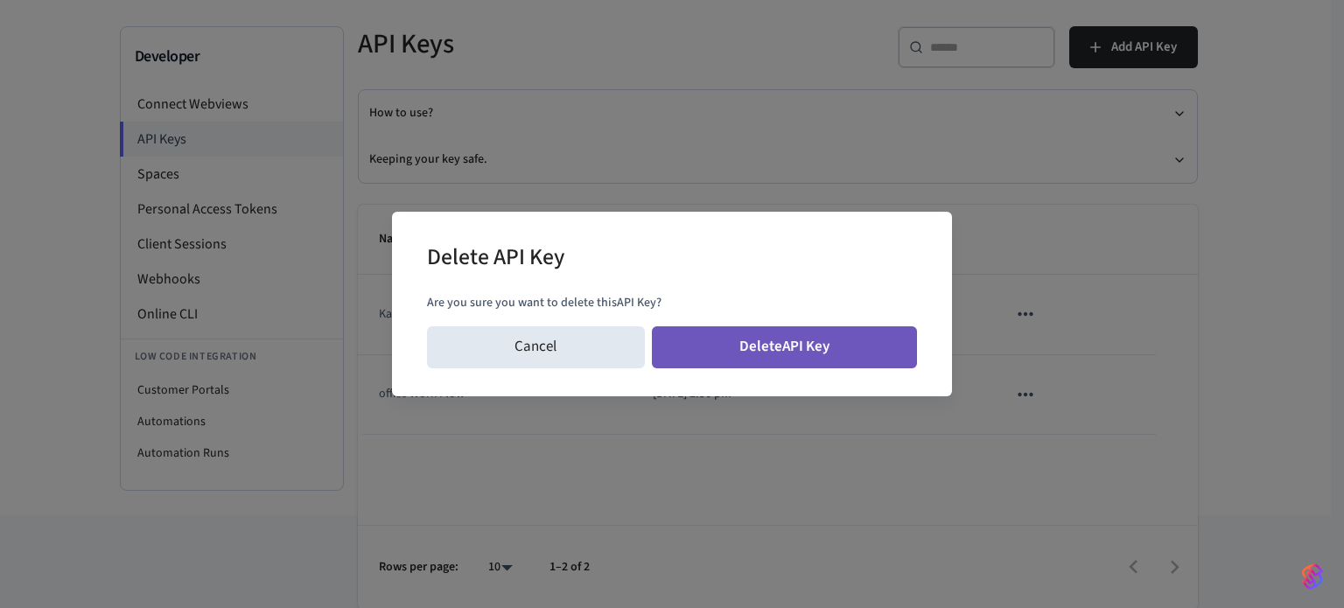
click at [769, 347] on button "Delete API Key" at bounding box center [785, 347] width 266 height 42
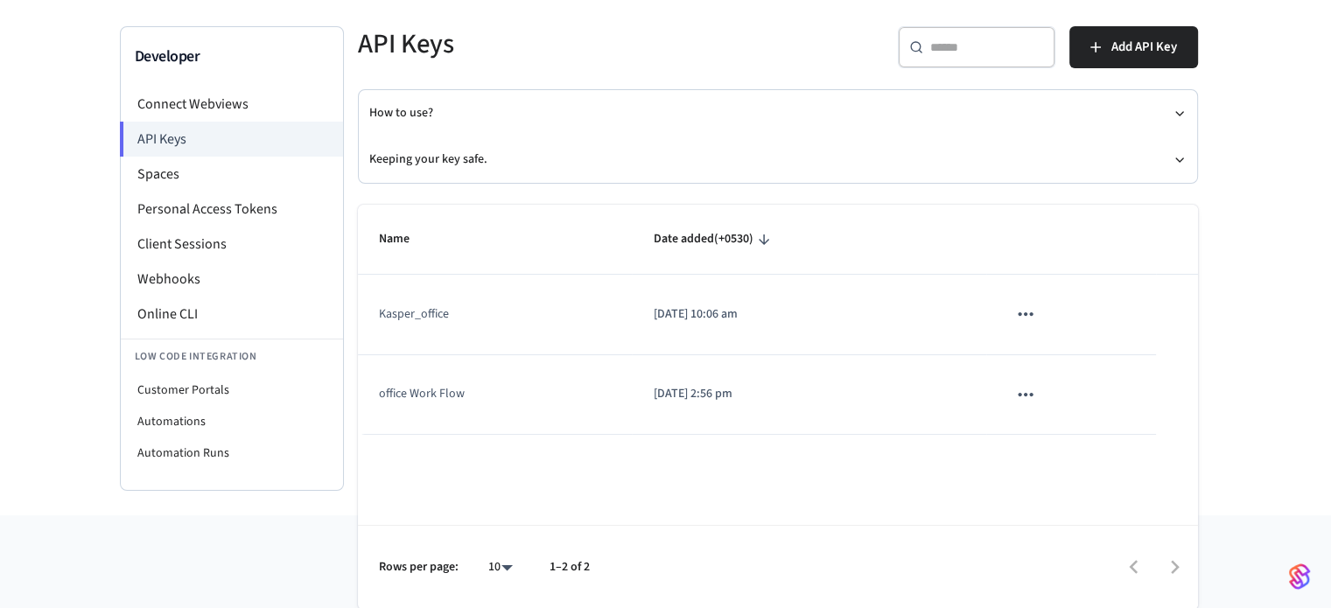
click at [1018, 314] on icon "sticky table" at bounding box center [1025, 314] width 15 height 4
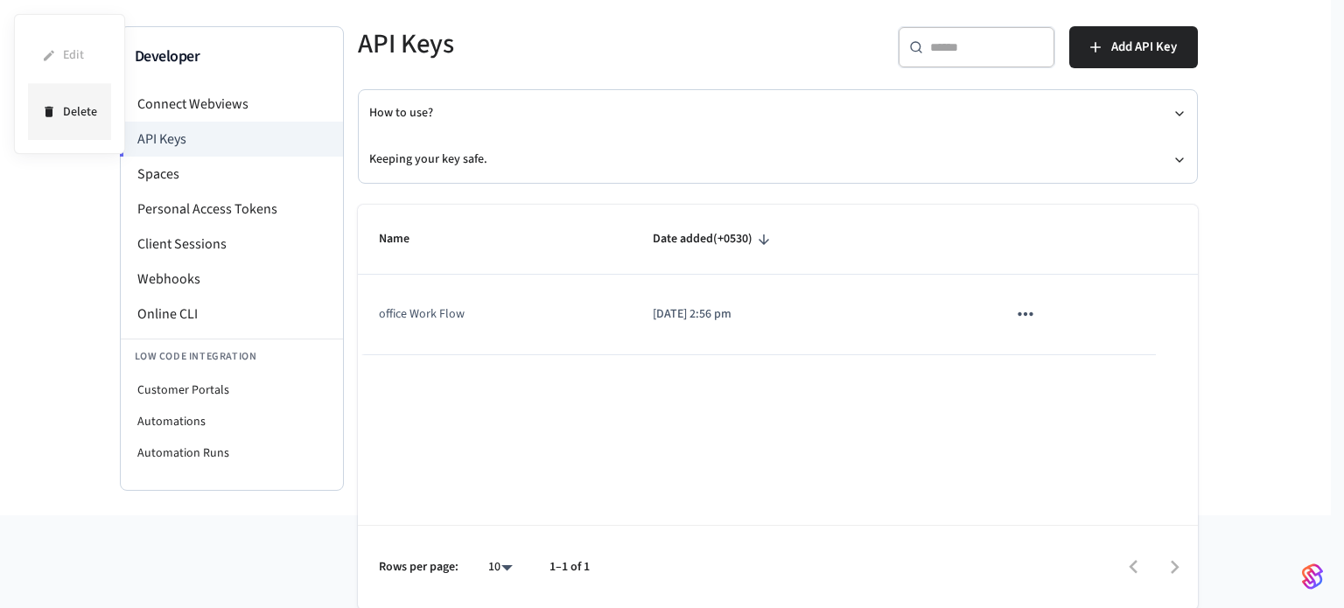
click at [1060, 419] on div at bounding box center [672, 304] width 1344 height 608
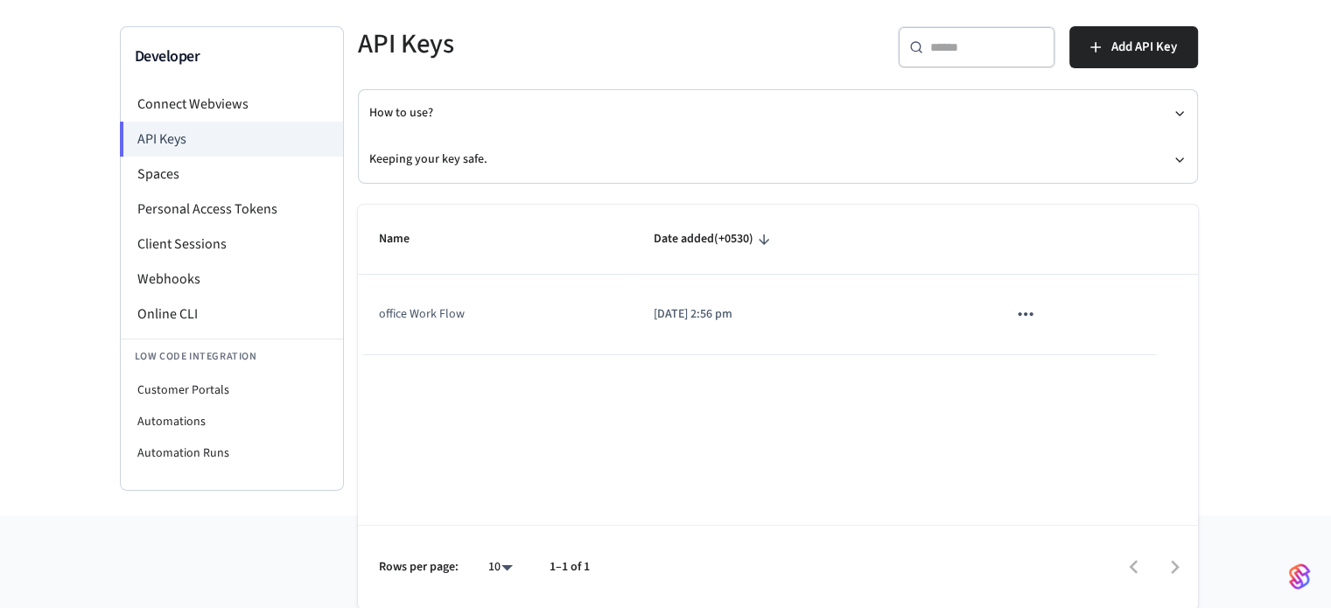
click at [1023, 325] on icon "sticky table" at bounding box center [1025, 314] width 23 height 23
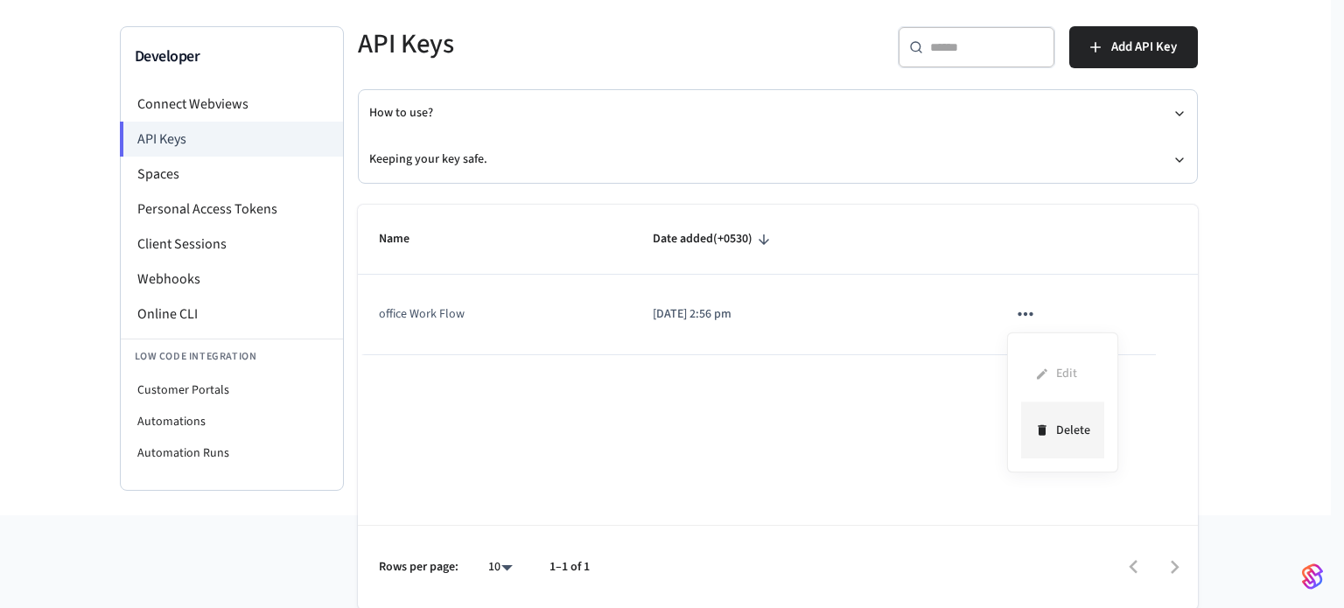
click at [1051, 419] on li "Delete" at bounding box center [1062, 430] width 83 height 55
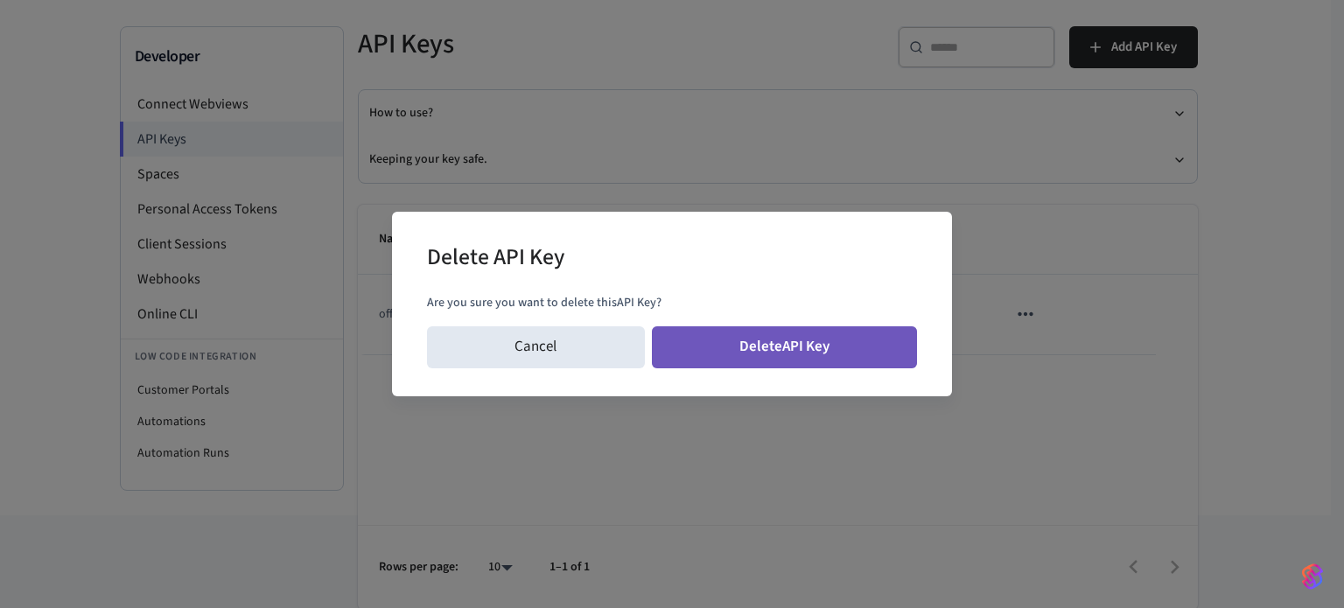
click at [896, 330] on button "Delete API Key" at bounding box center [785, 347] width 266 height 42
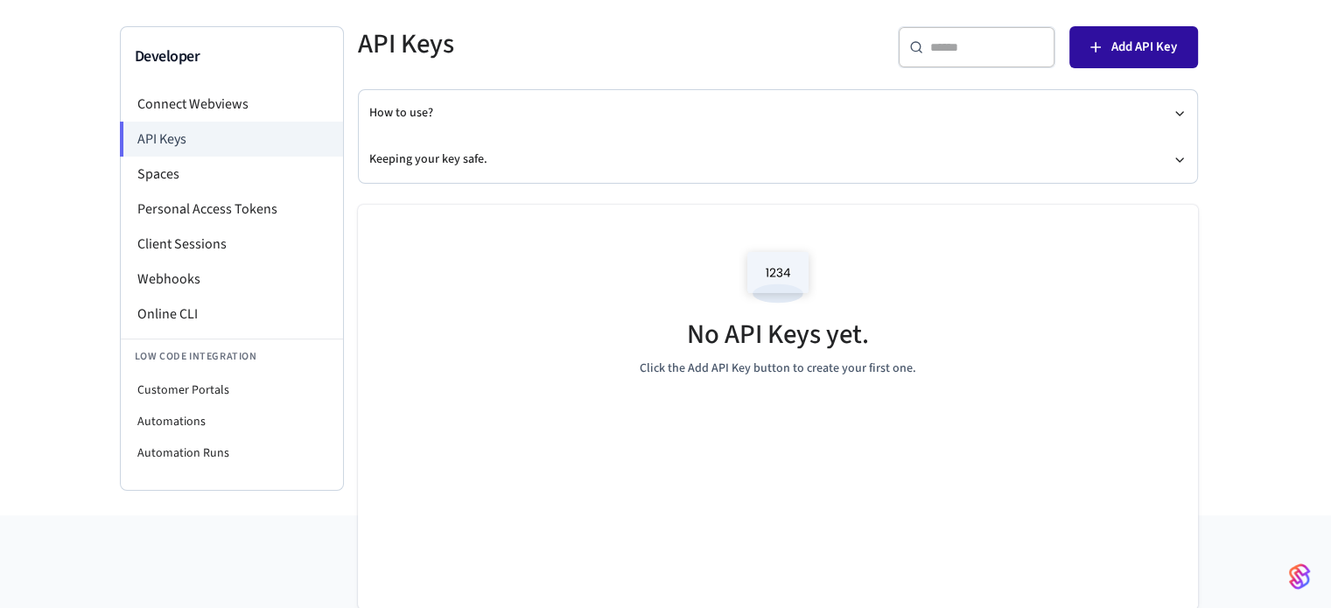
click at [1143, 46] on span "Add API Key" at bounding box center [1144, 47] width 66 height 23
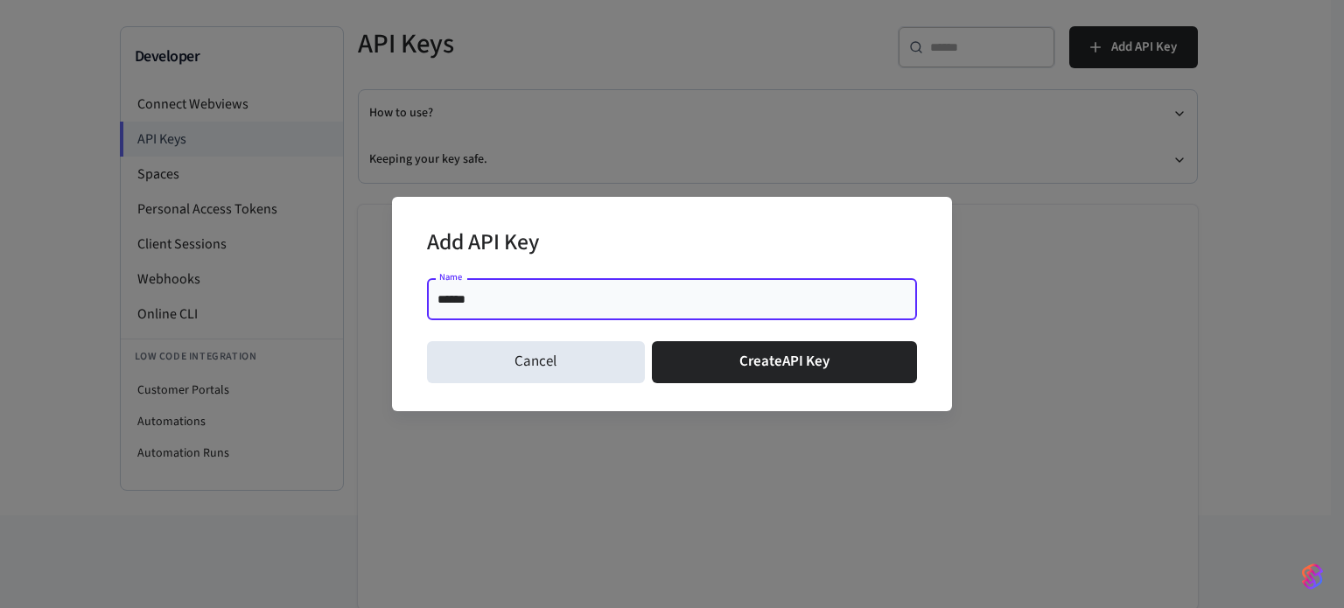
type input "*******"
click button "Create API Key" at bounding box center [785, 362] width 266 height 42
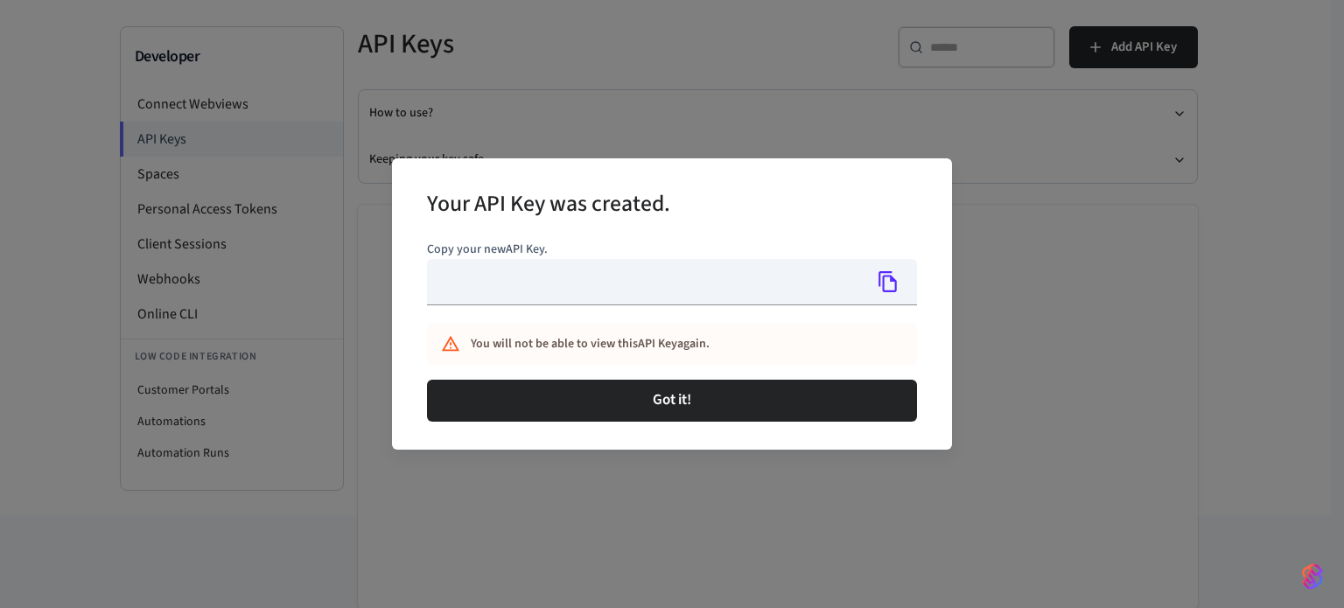
type input "**********"
click at [885, 283] on icon "Copy" at bounding box center [888, 281] width 23 height 23
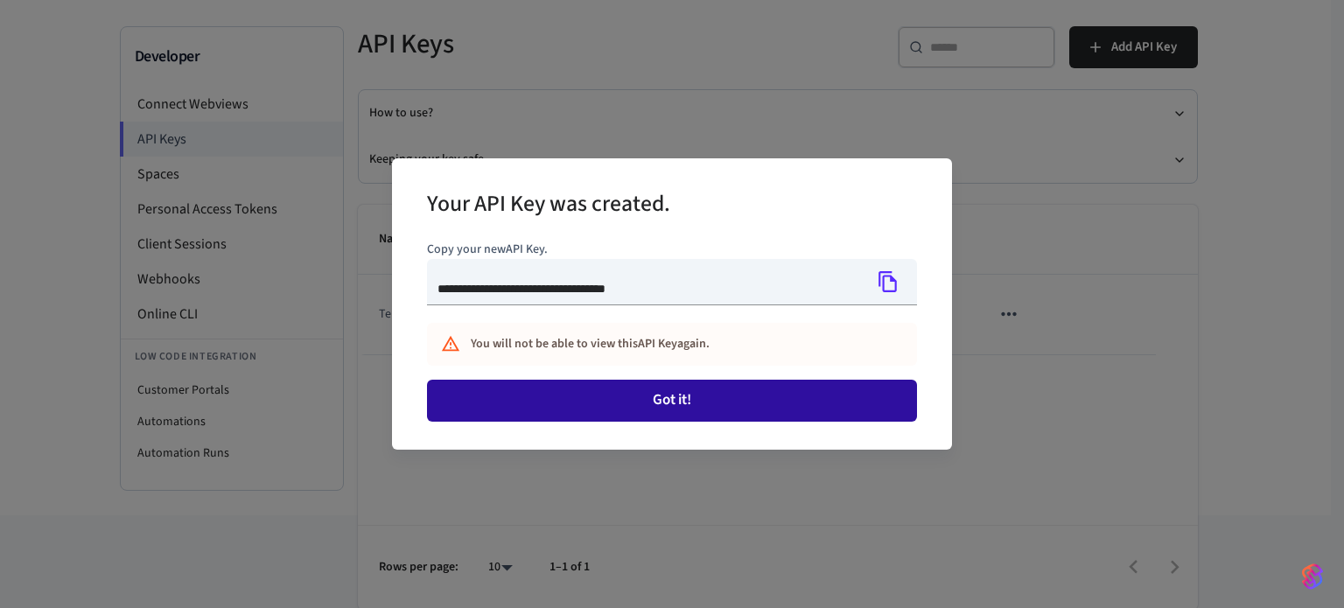
click at [813, 385] on button "Got it!" at bounding box center [672, 401] width 490 height 42
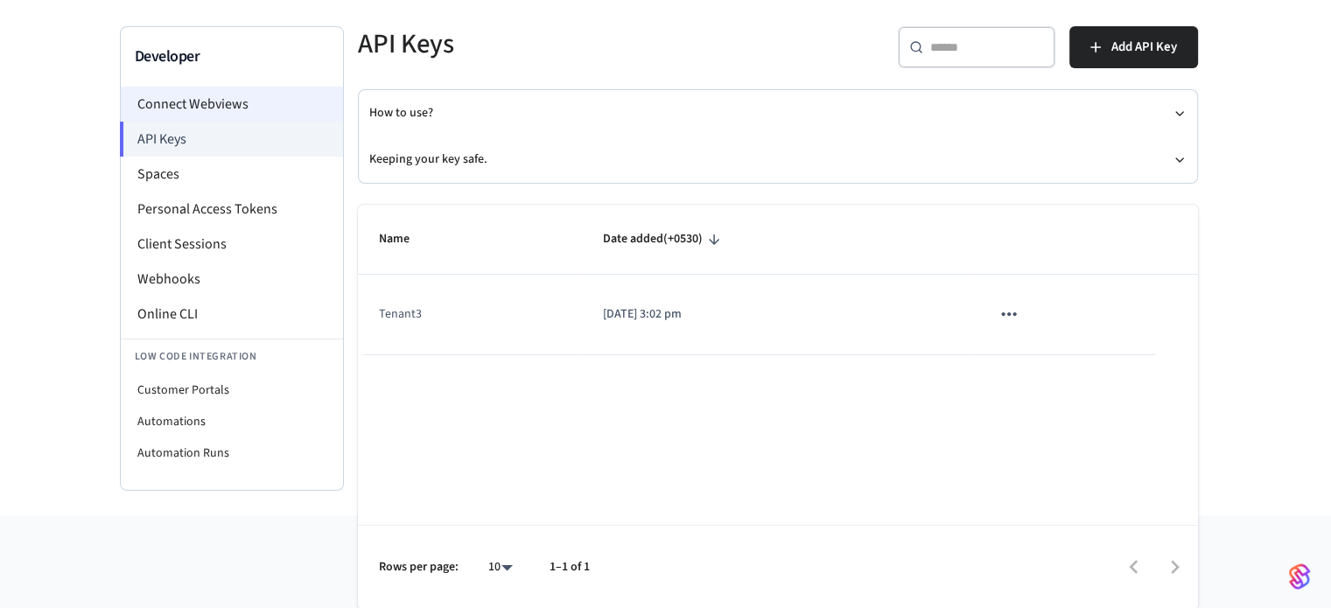
click at [195, 106] on li "Connect Webviews" at bounding box center [232, 104] width 222 height 35
